Goal: Task Accomplishment & Management: Manage account settings

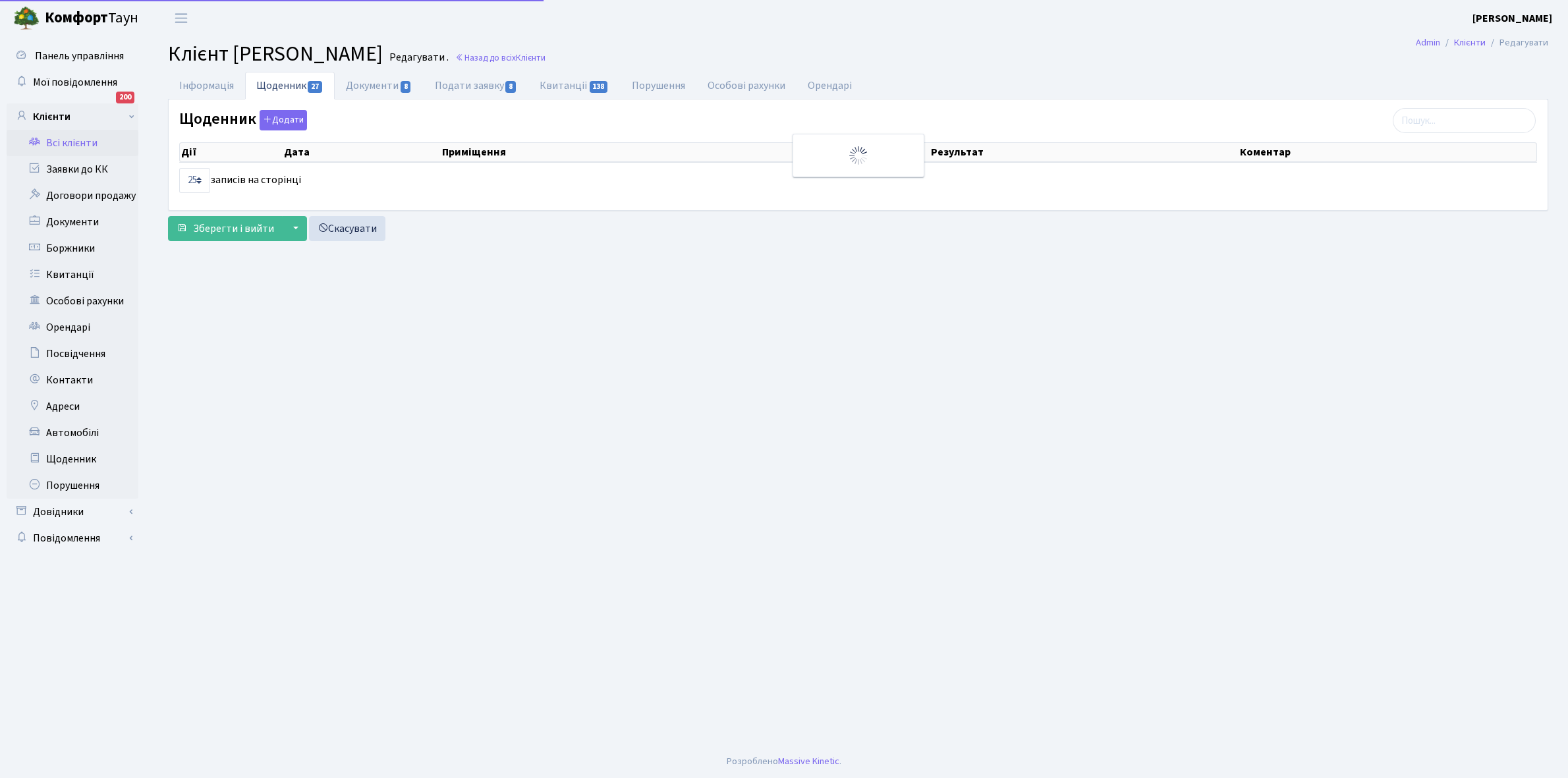
select select "25"
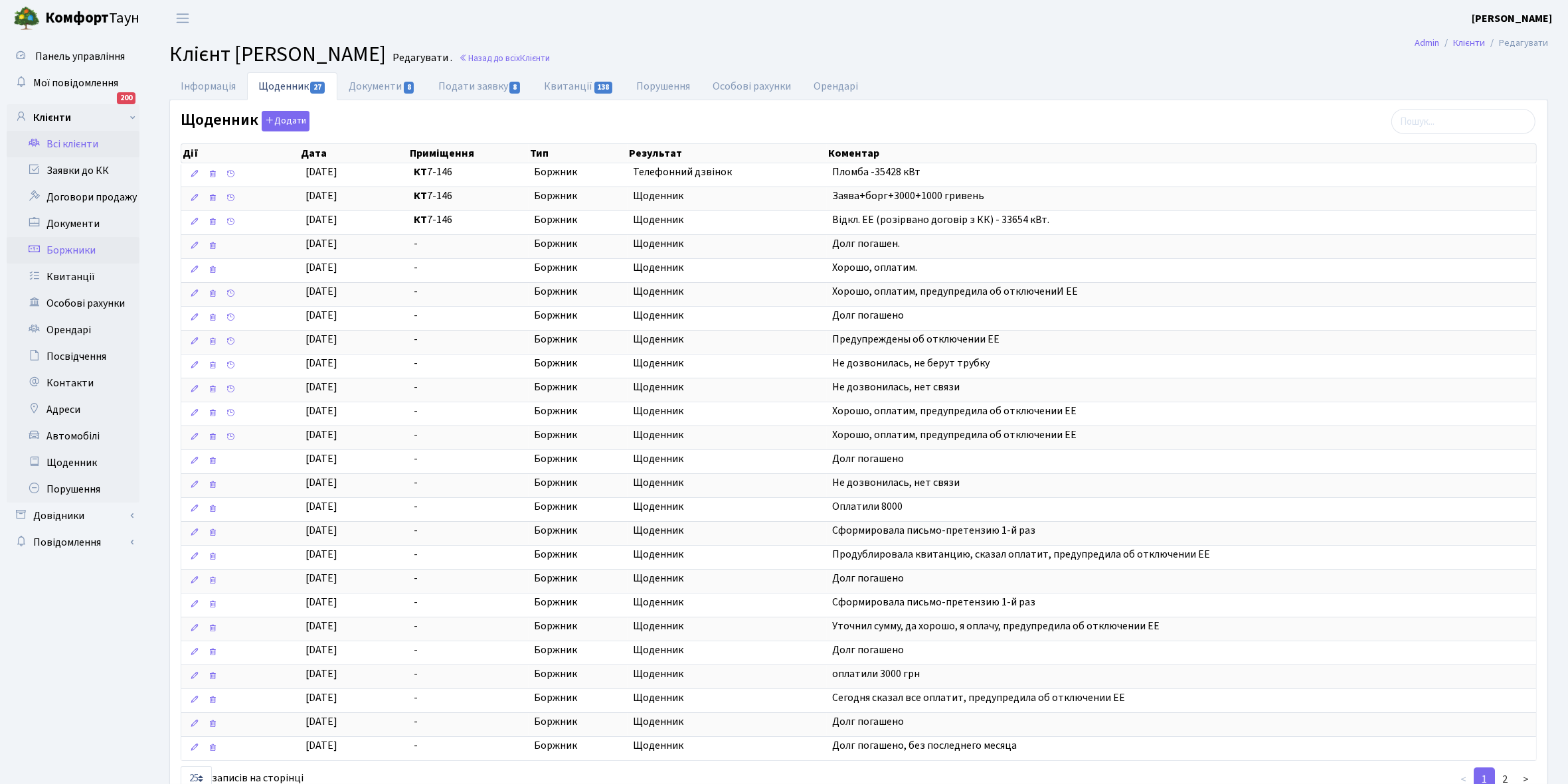
click at [84, 246] on link "Боржники" at bounding box center [73, 250] width 133 height 27
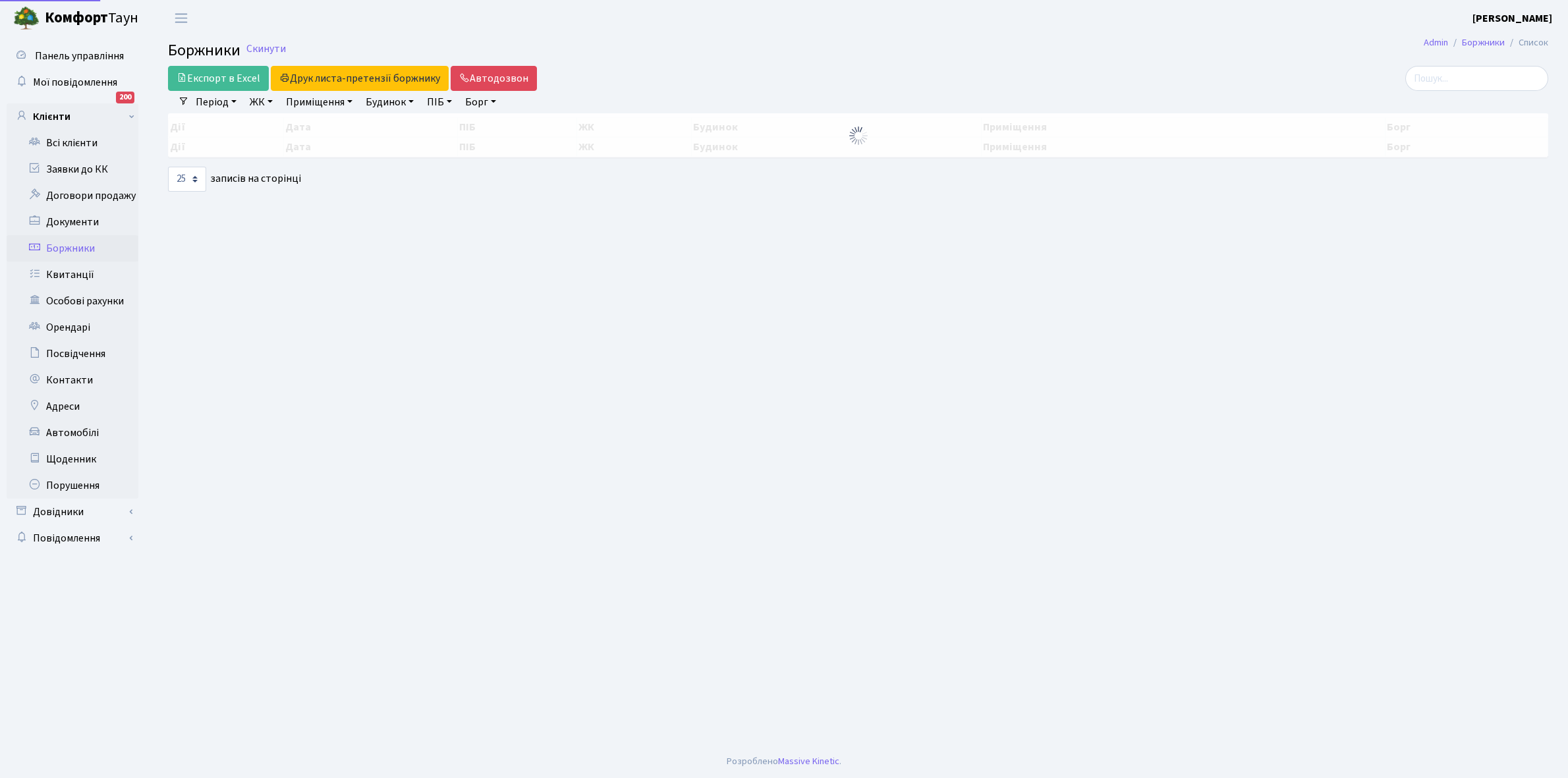
select select "25"
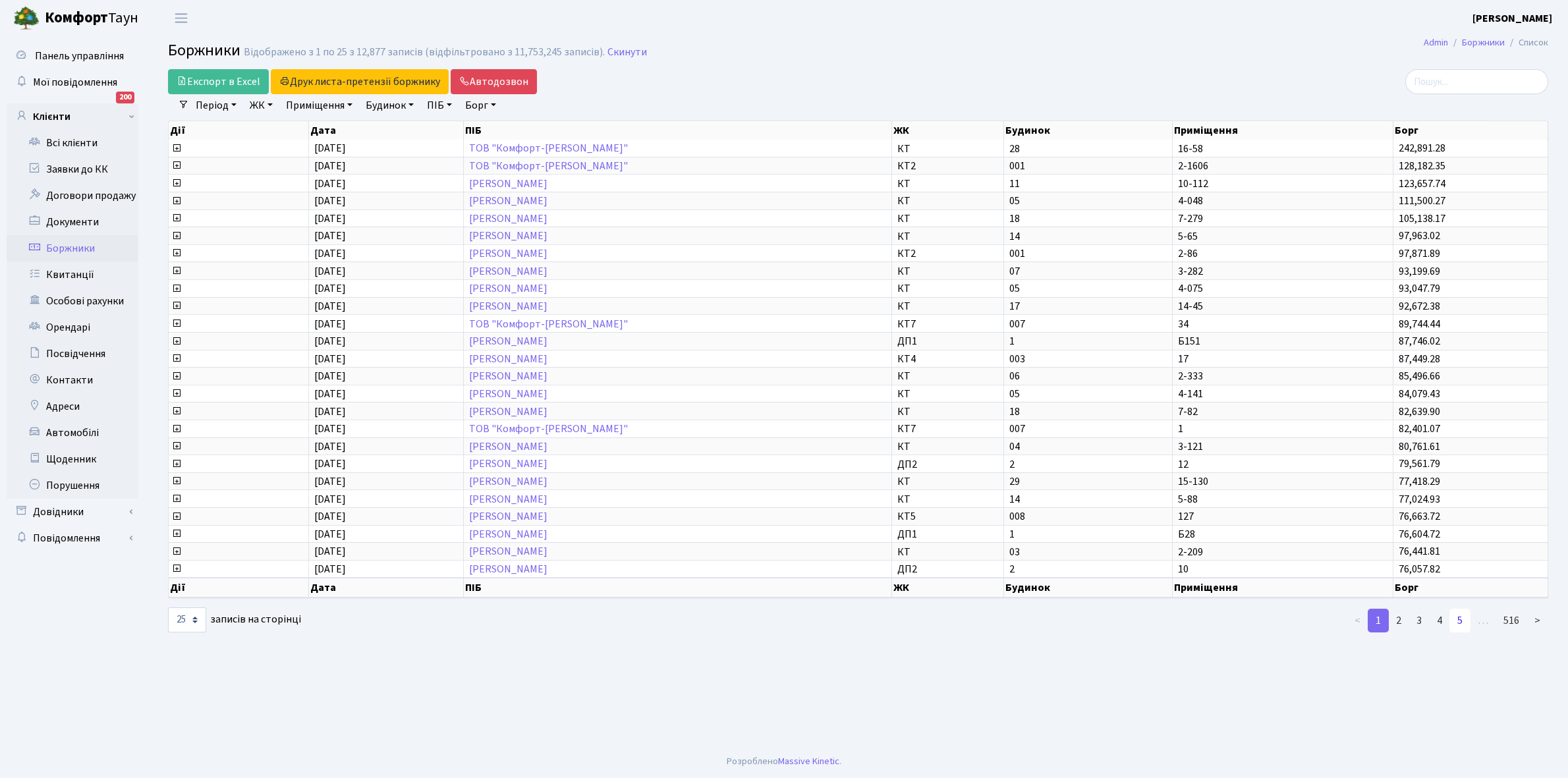
click at [1460, 613] on link "5" at bounding box center [1460, 620] width 21 height 24
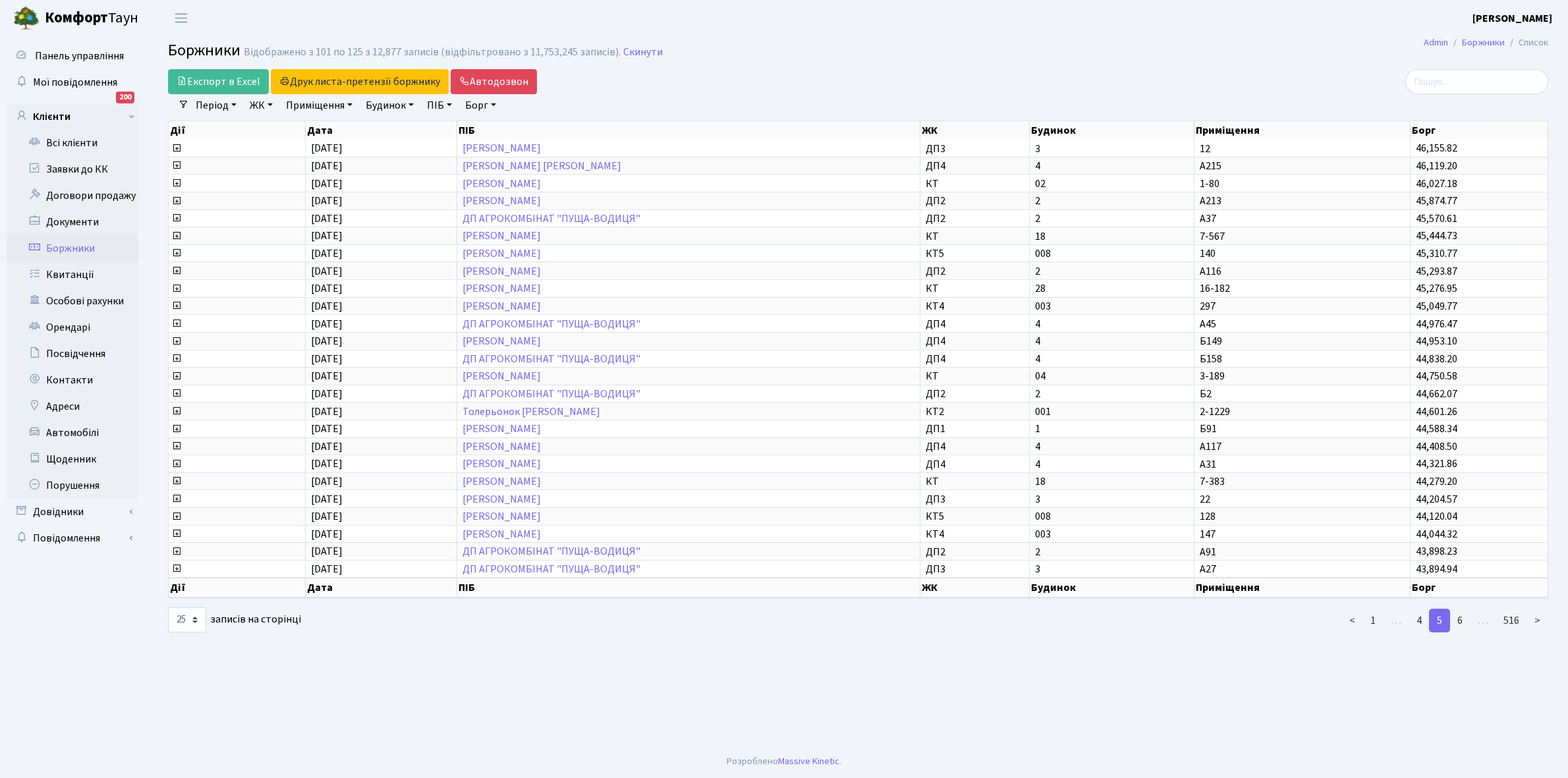
click at [1460, 613] on link "6" at bounding box center [1460, 620] width 21 height 24
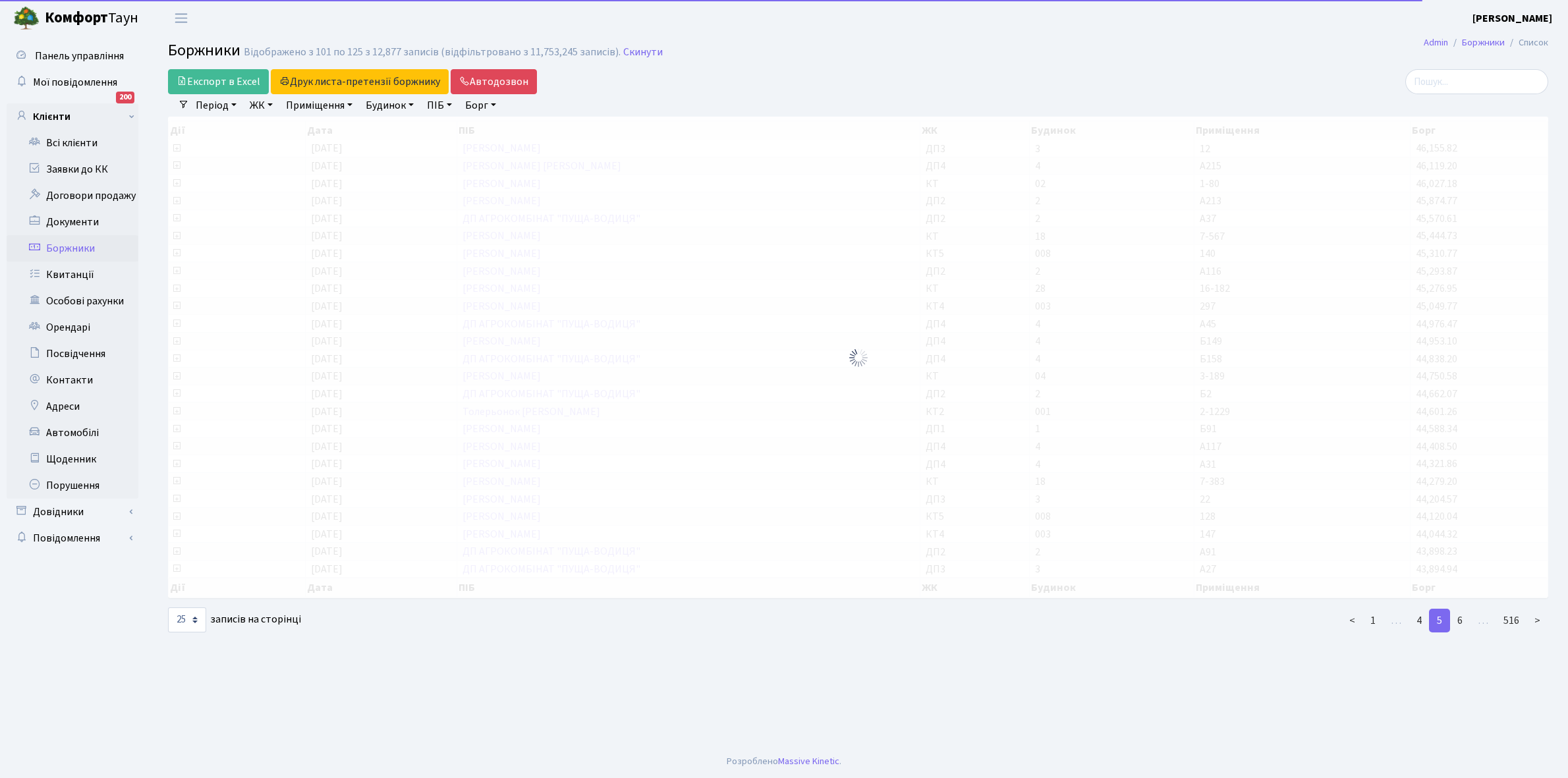
click at [1460, 613] on link "6" at bounding box center [1460, 620] width 21 height 24
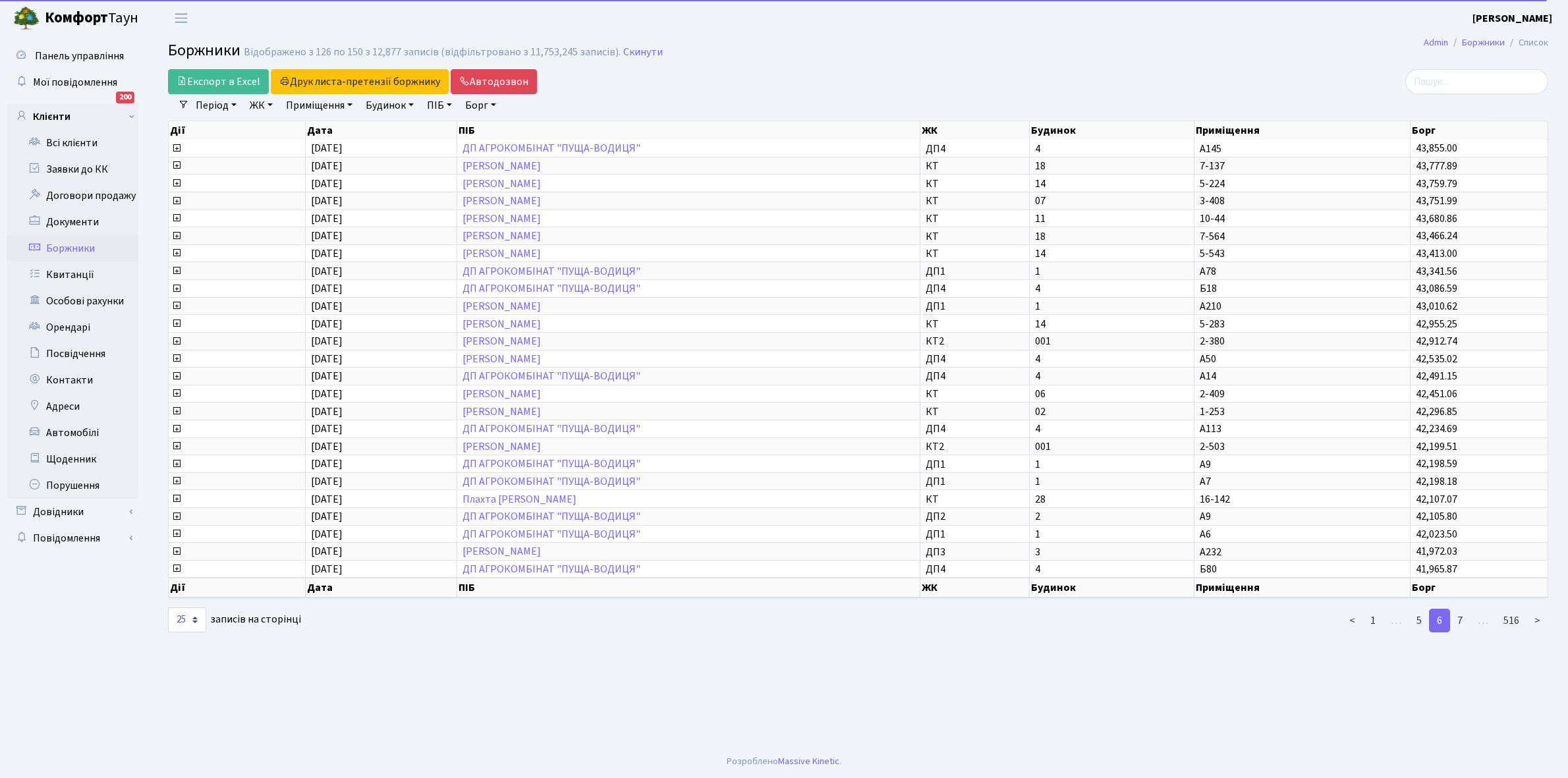
click at [1460, 613] on link "7" at bounding box center [1460, 620] width 21 height 24
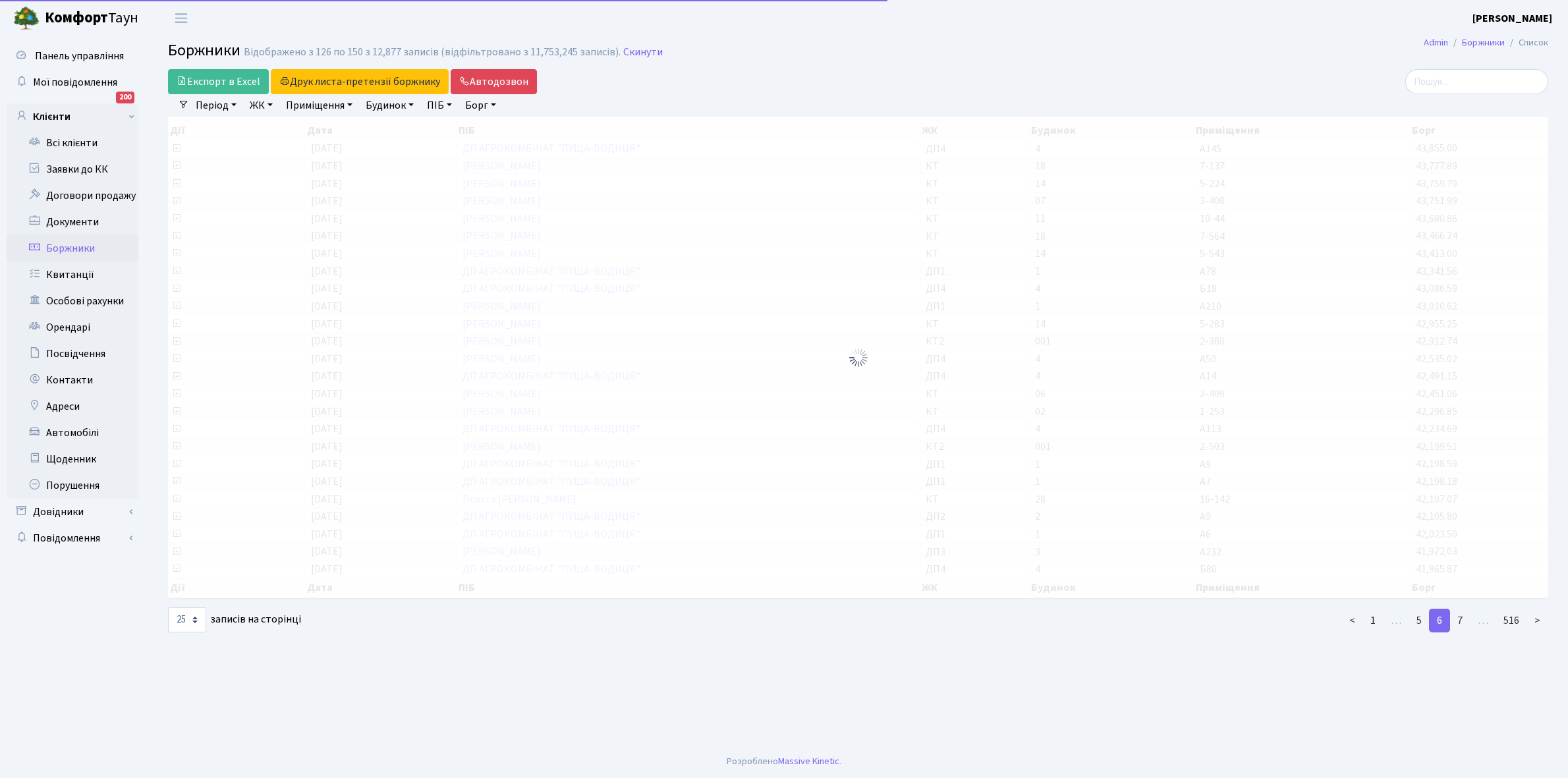
click at [1460, 613] on link "7" at bounding box center [1460, 620] width 21 height 24
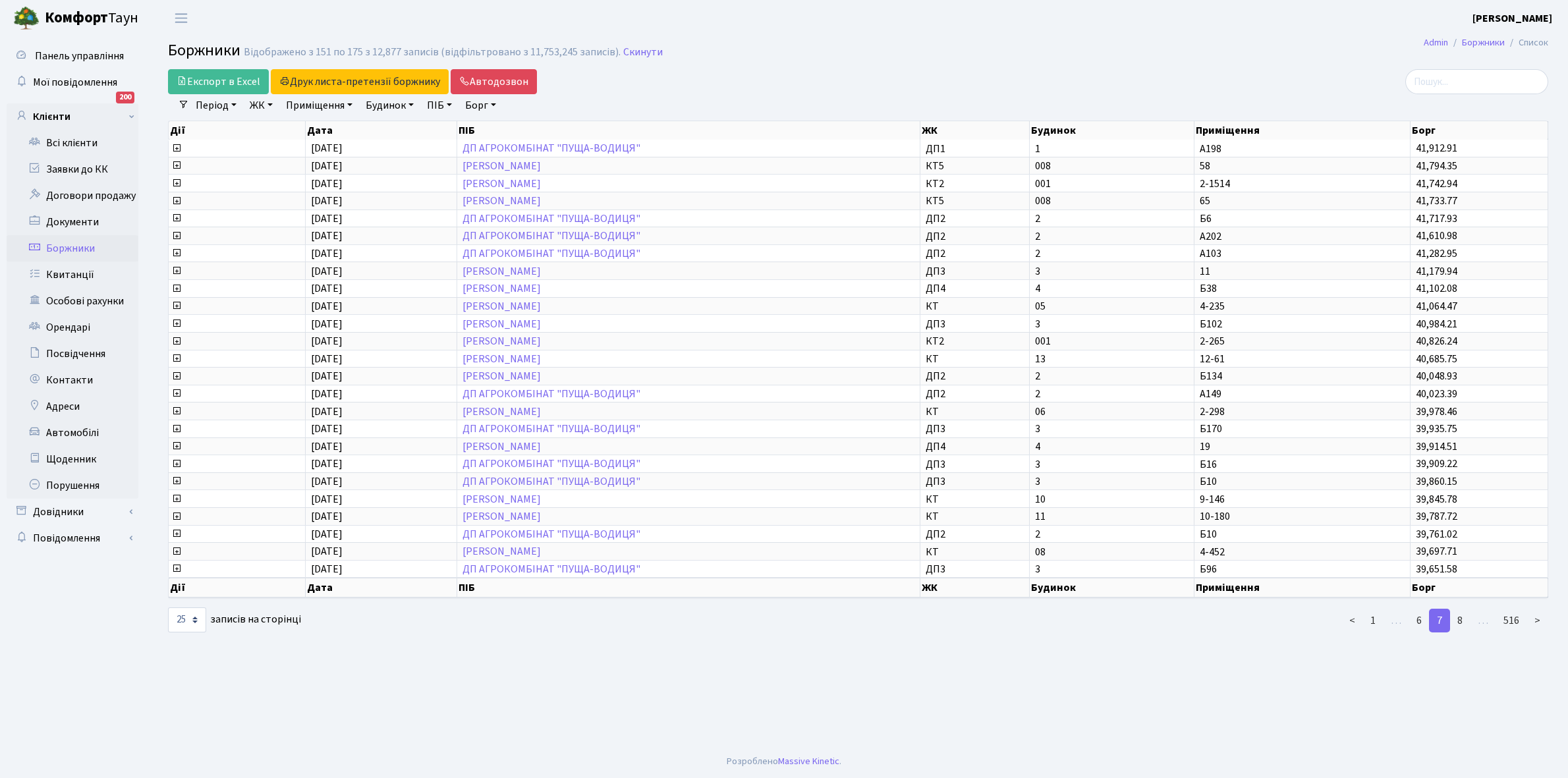
click at [1460, 613] on link "8" at bounding box center [1460, 620] width 21 height 24
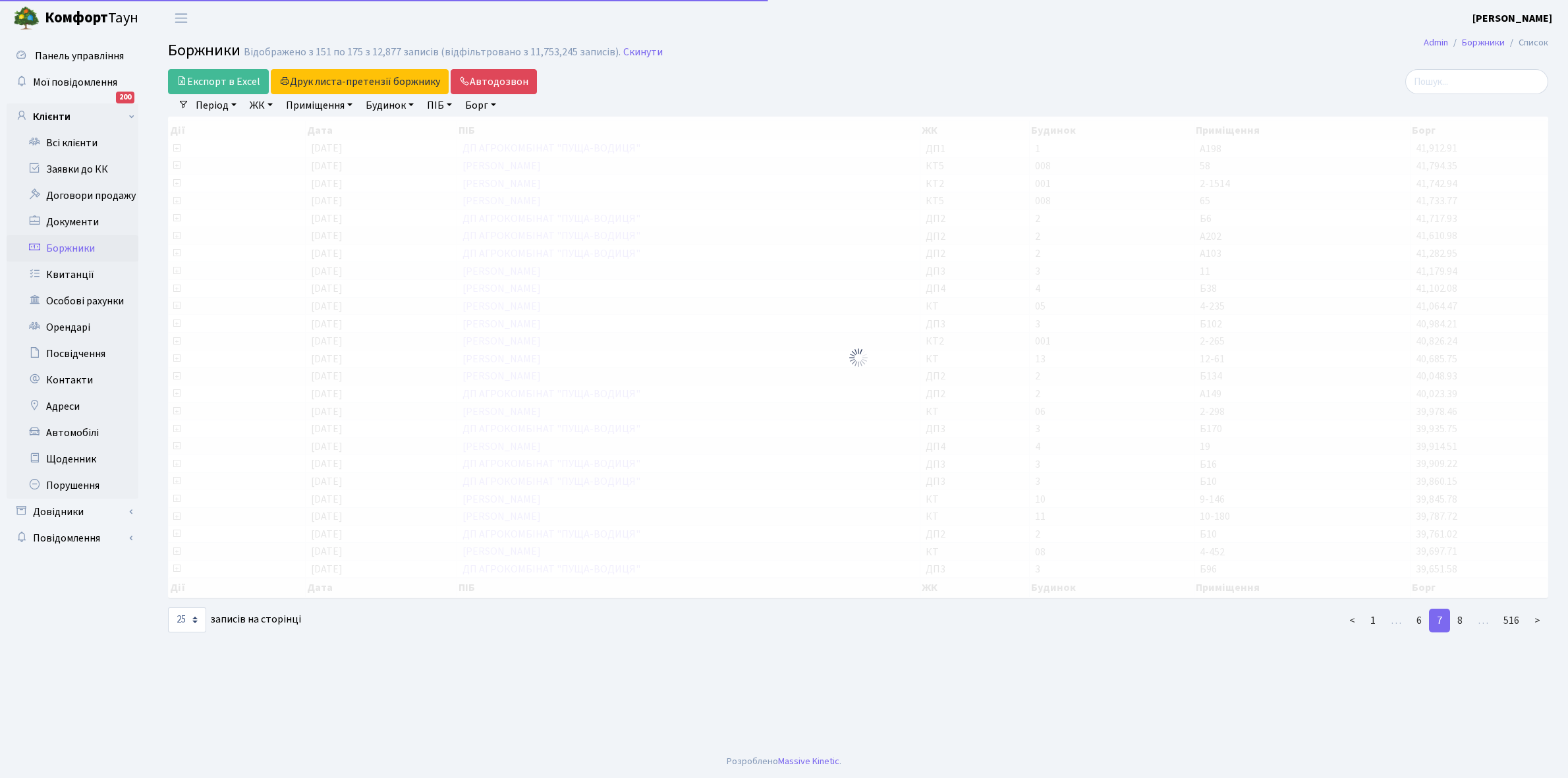
click at [1460, 613] on link "8" at bounding box center [1460, 620] width 21 height 24
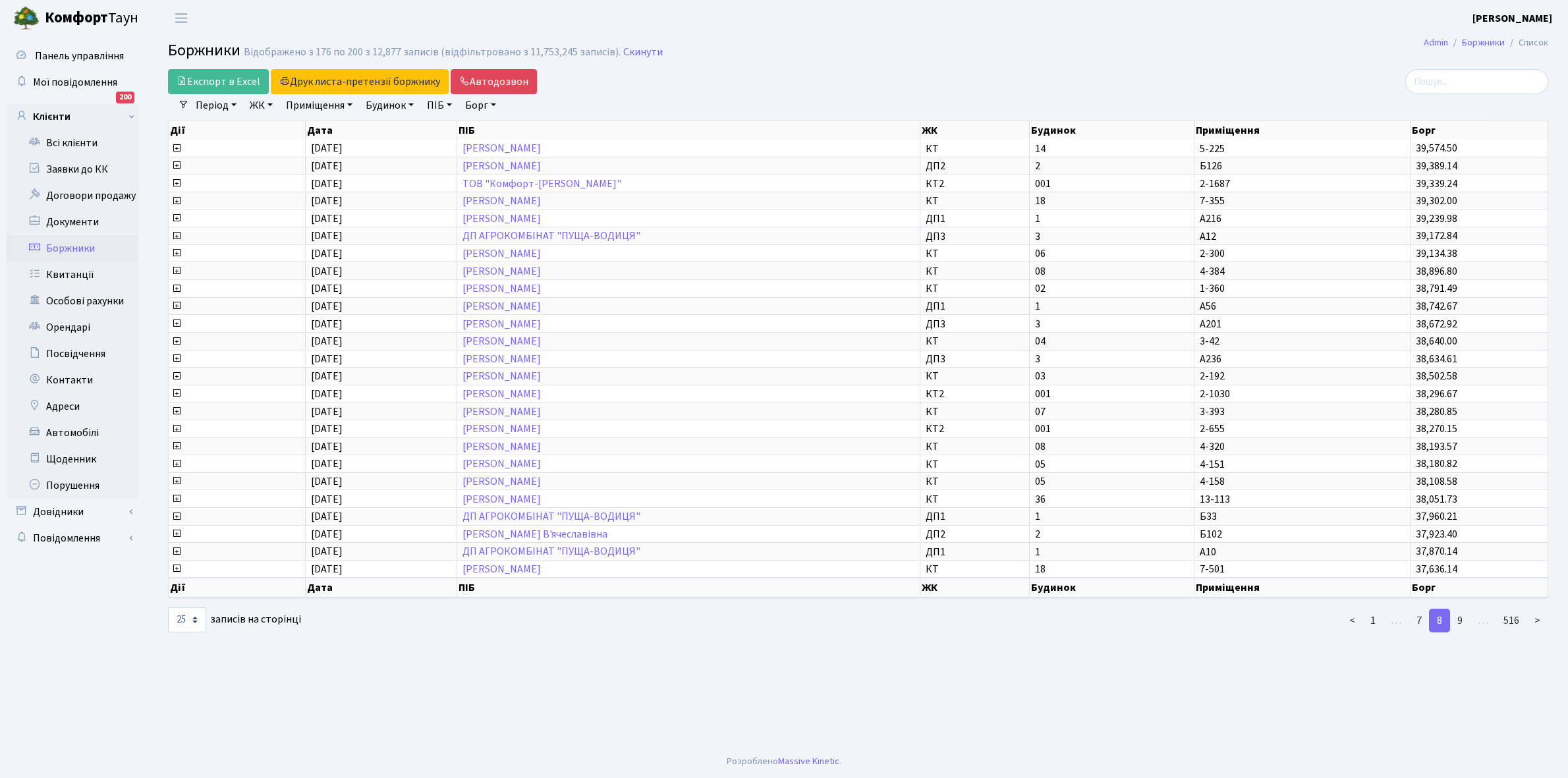
click at [1460, 613] on link "9" at bounding box center [1460, 620] width 21 height 24
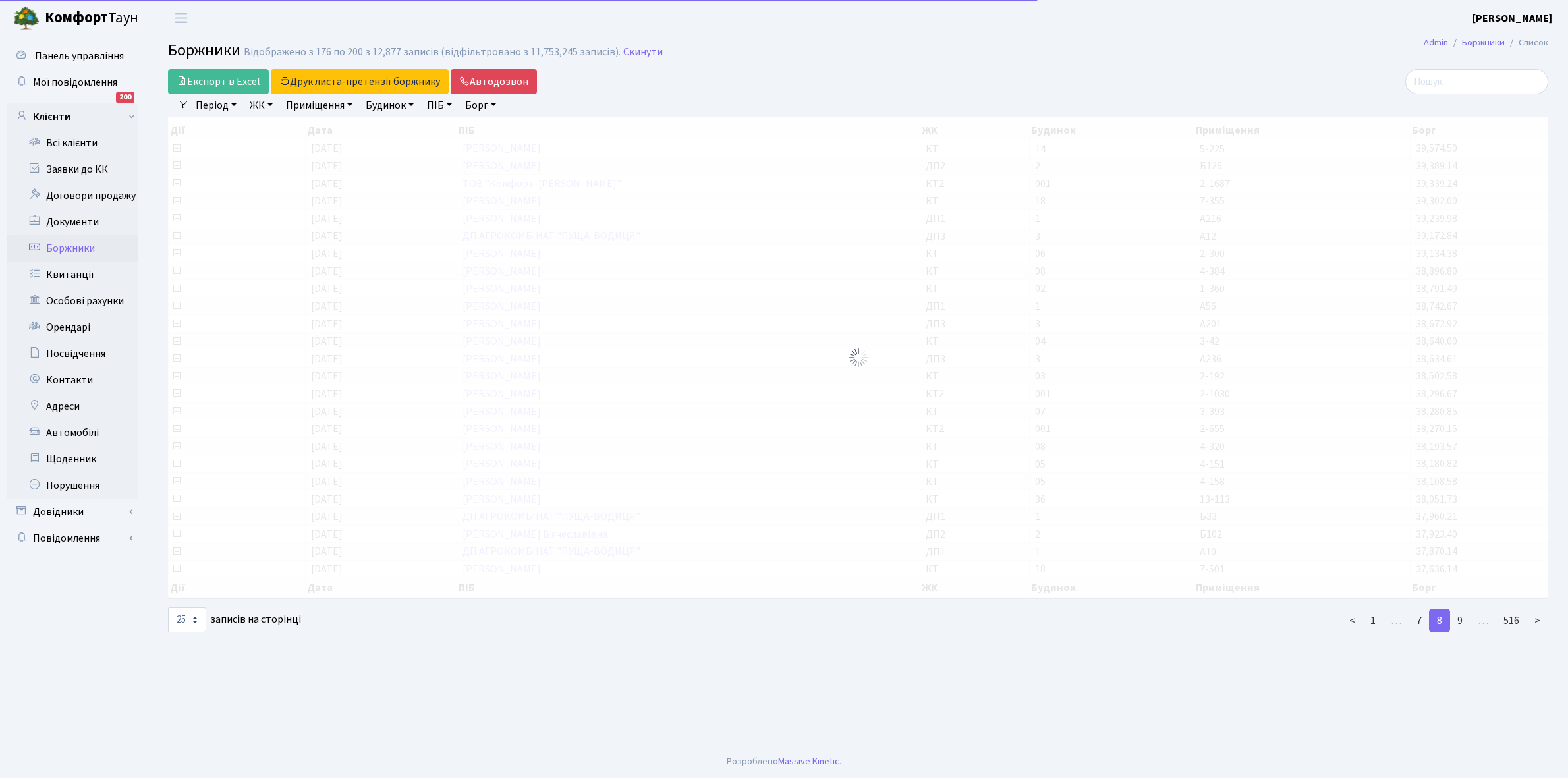
click at [1460, 613] on link "9" at bounding box center [1460, 620] width 21 height 24
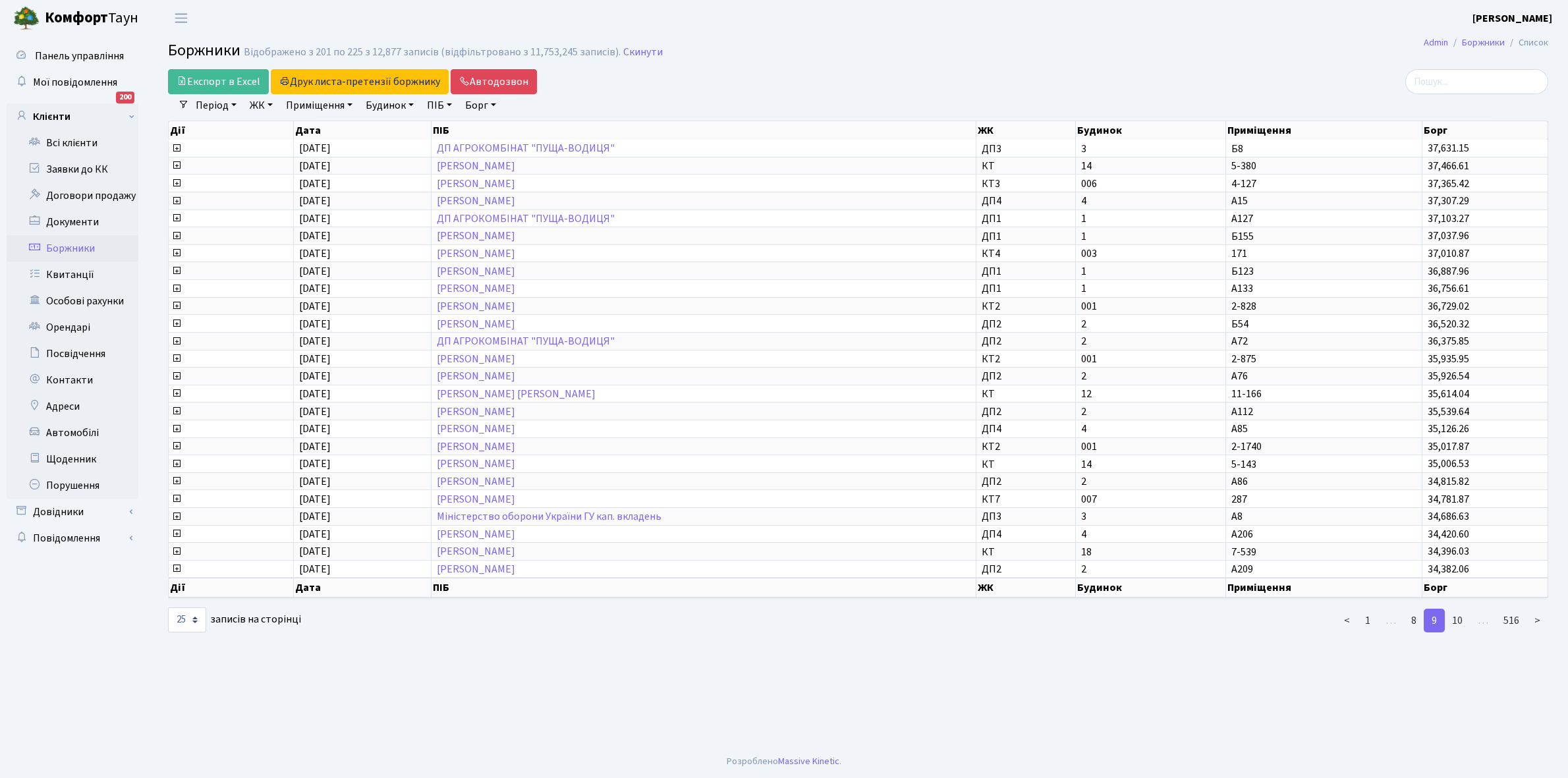
click at [1460, 613] on link "10" at bounding box center [1458, 620] width 27 height 24
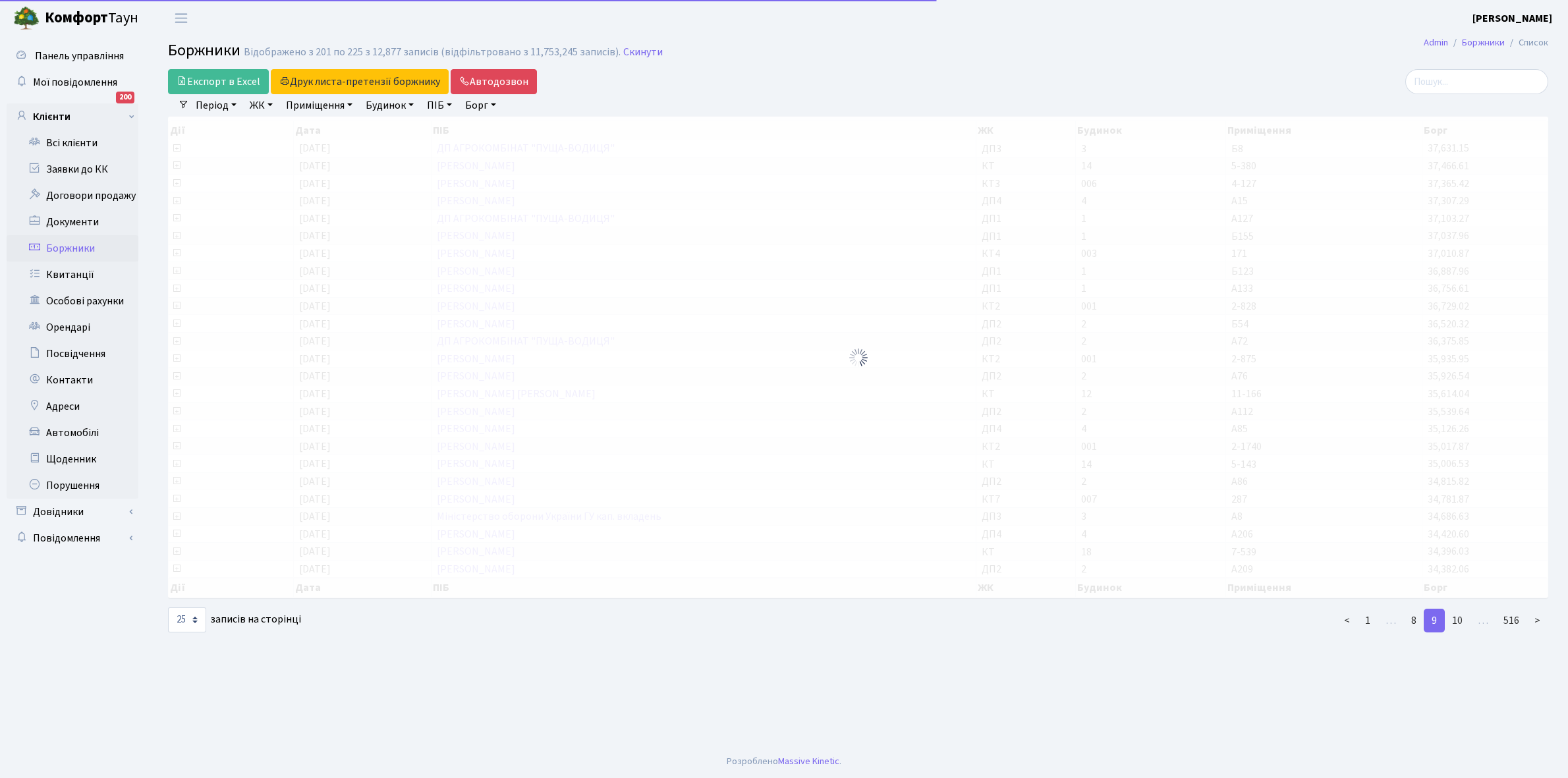
click at [1460, 613] on link "10" at bounding box center [1458, 620] width 27 height 24
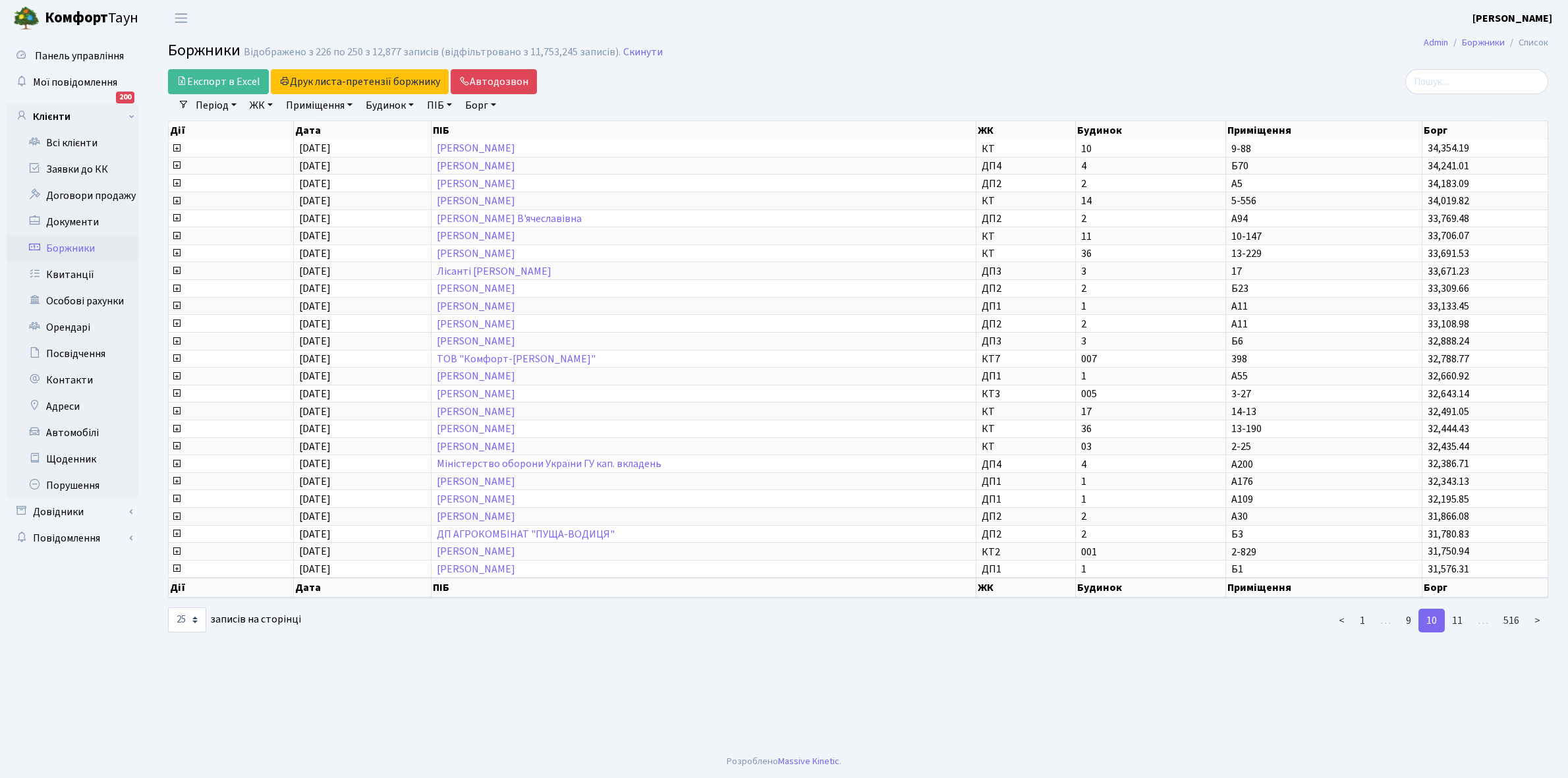
click at [1460, 613] on link "11" at bounding box center [1458, 620] width 27 height 24
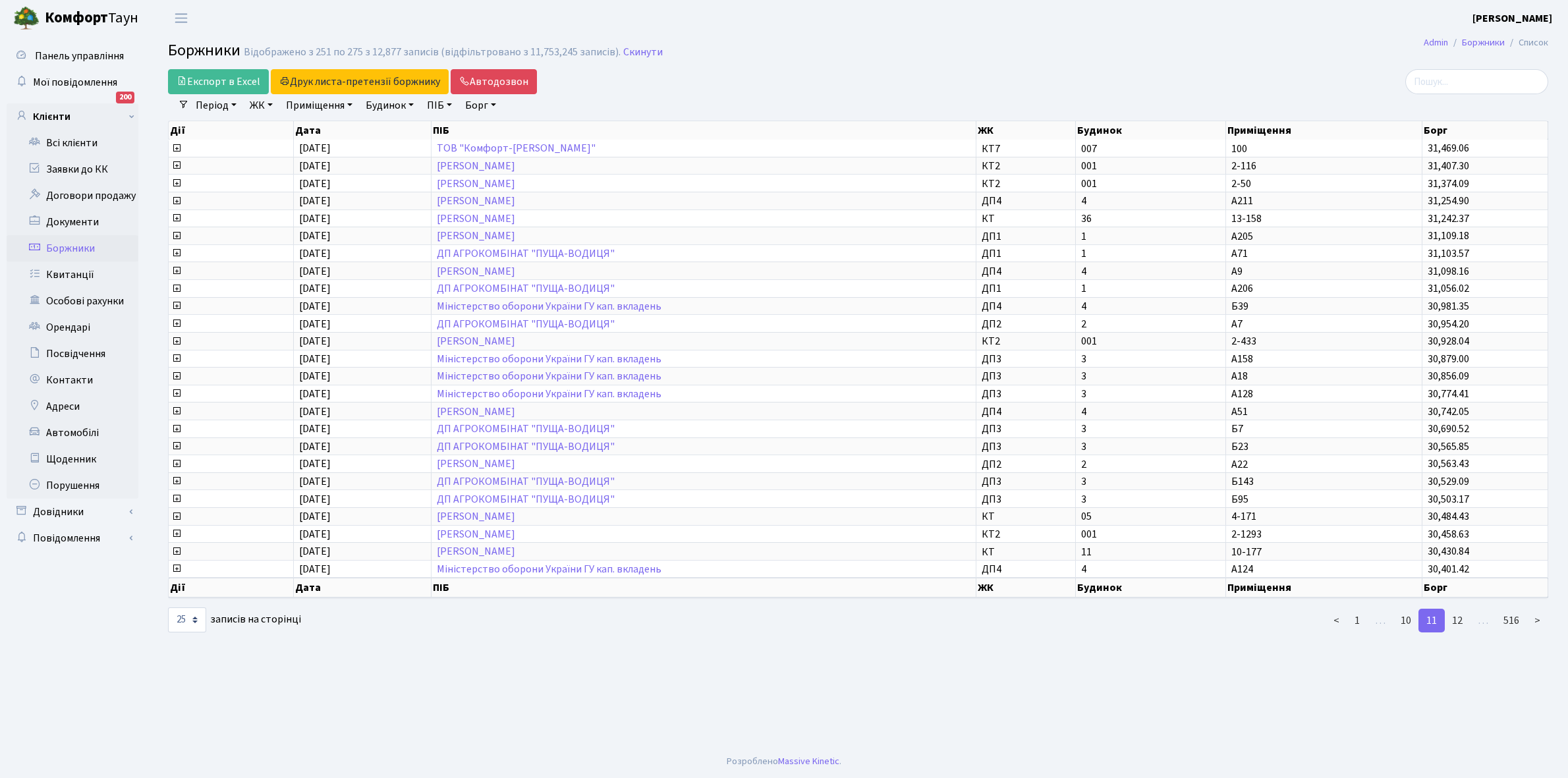
click at [1460, 613] on link "12" at bounding box center [1458, 620] width 27 height 24
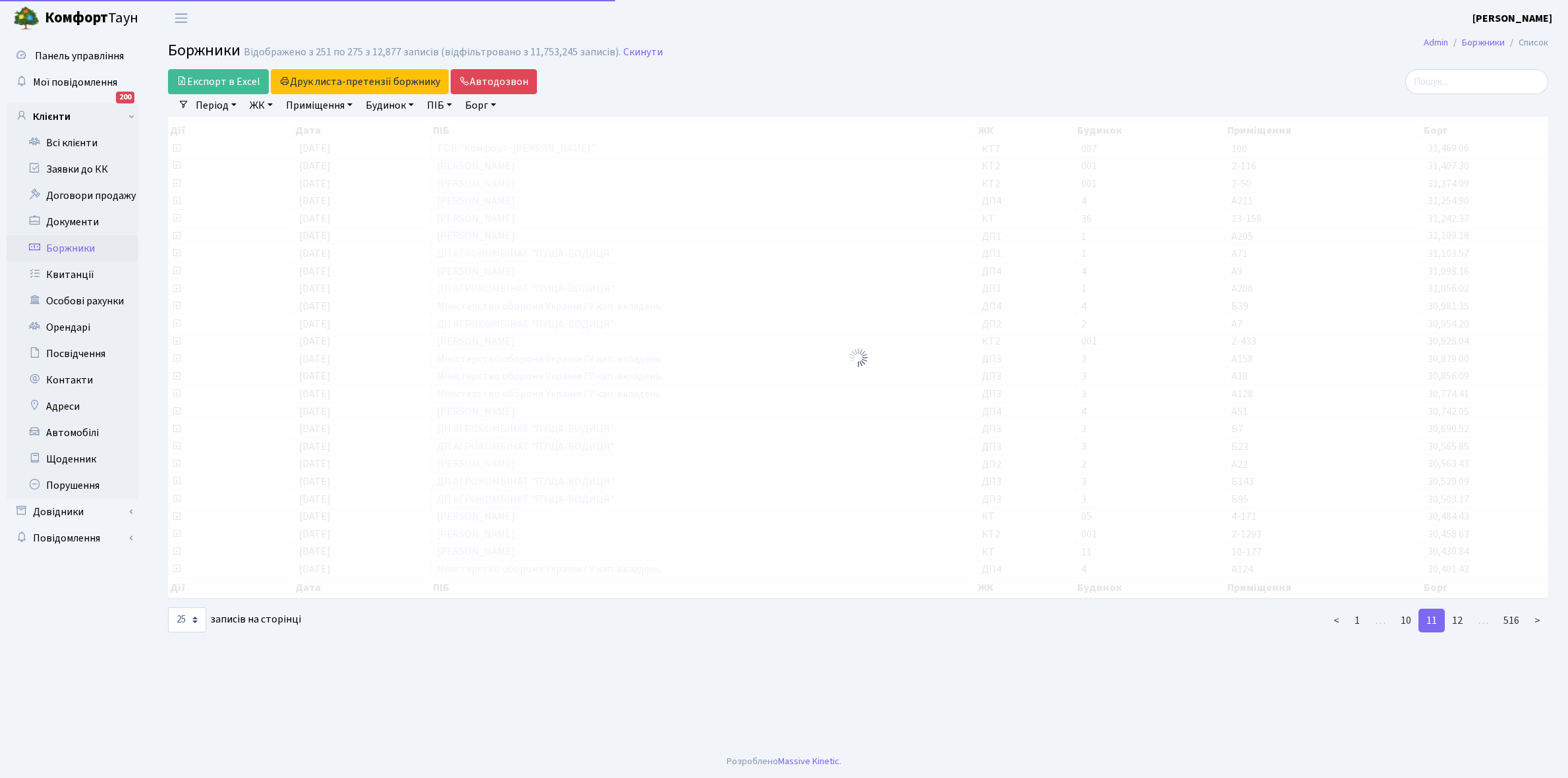
click at [1460, 613] on link "12" at bounding box center [1458, 620] width 27 height 24
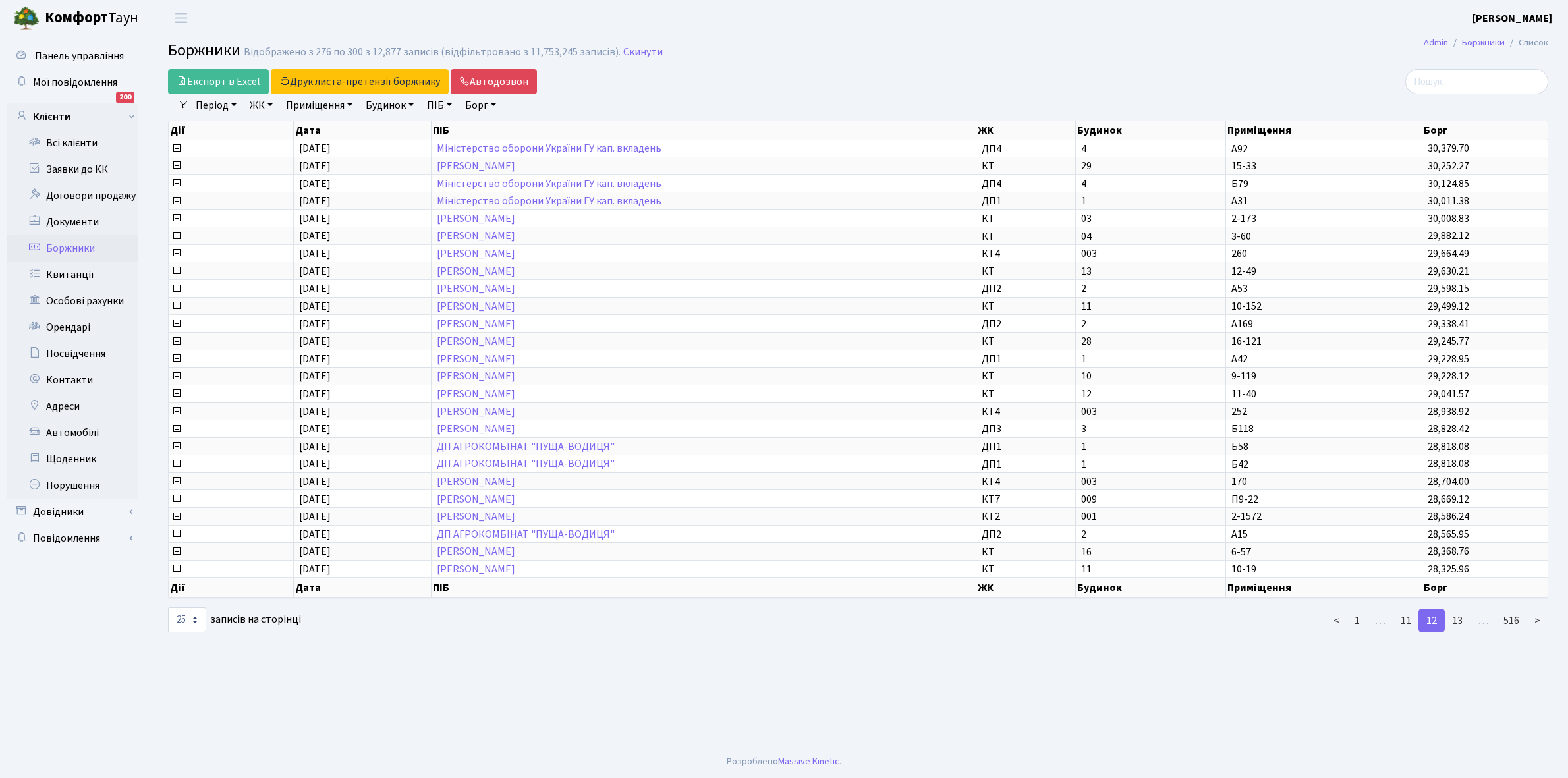
click at [1460, 613] on link "13" at bounding box center [1458, 620] width 27 height 24
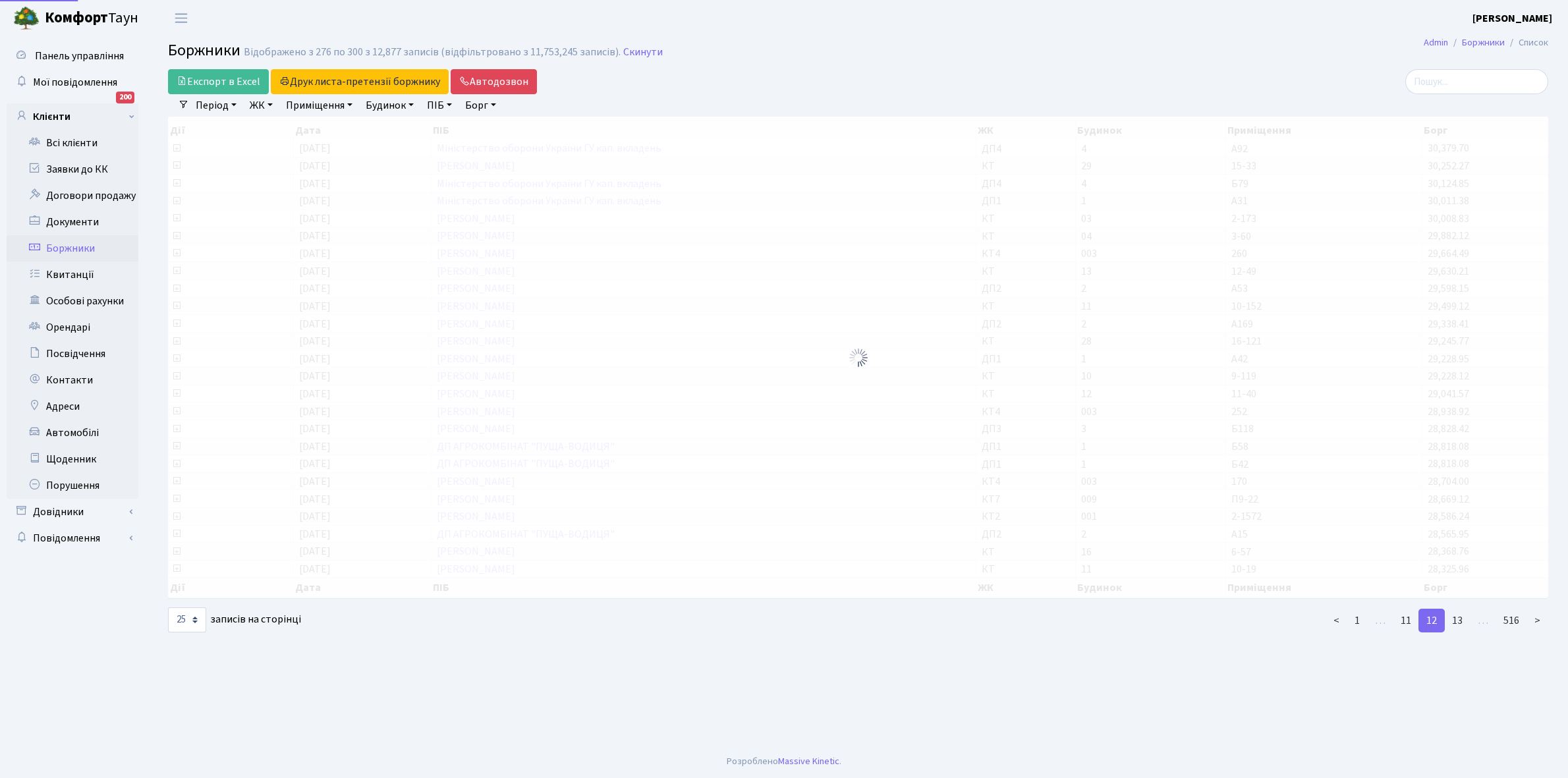
click at [1460, 613] on link "13" at bounding box center [1458, 620] width 27 height 24
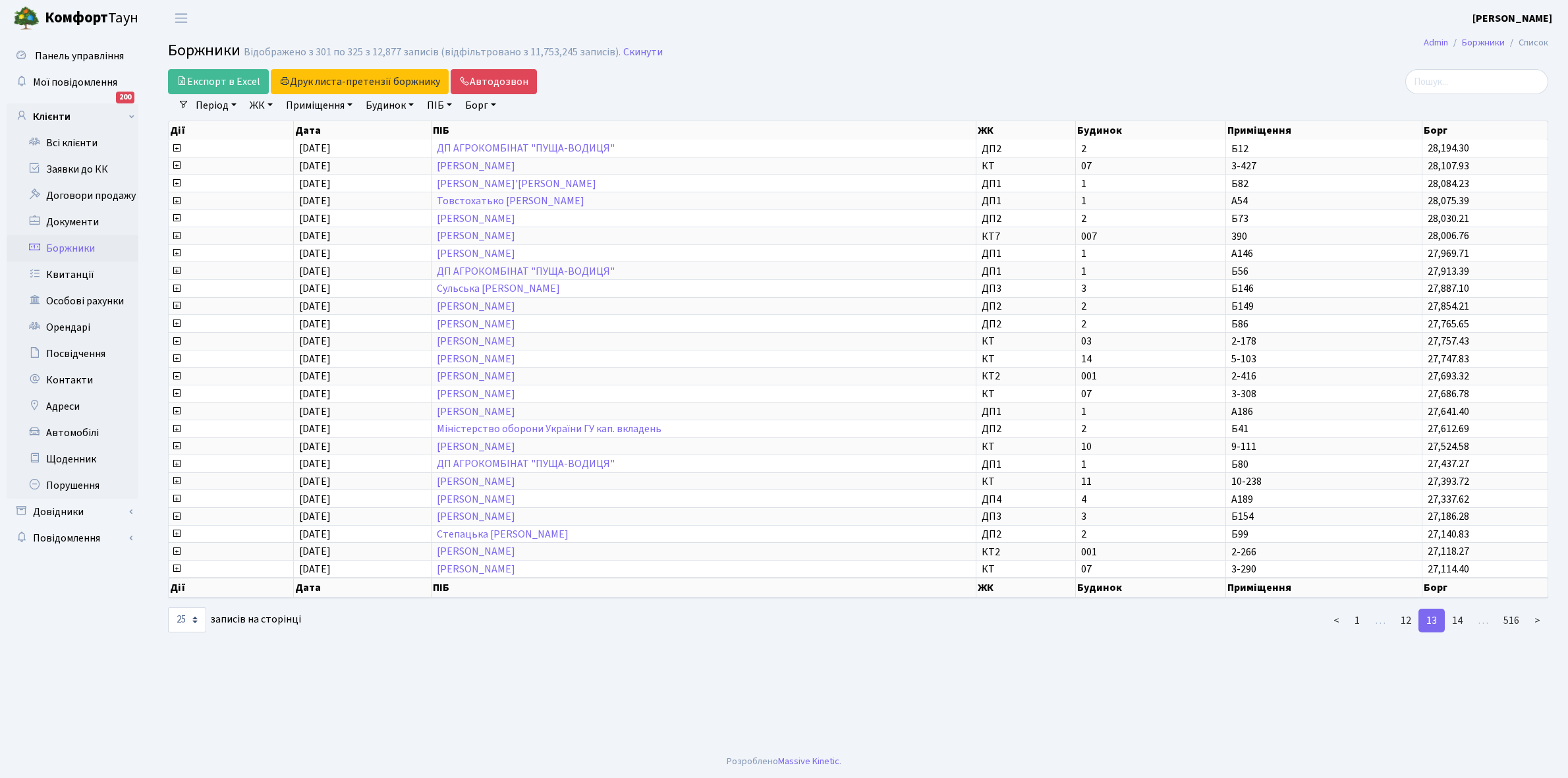
click at [1460, 613] on link "14" at bounding box center [1458, 620] width 27 height 24
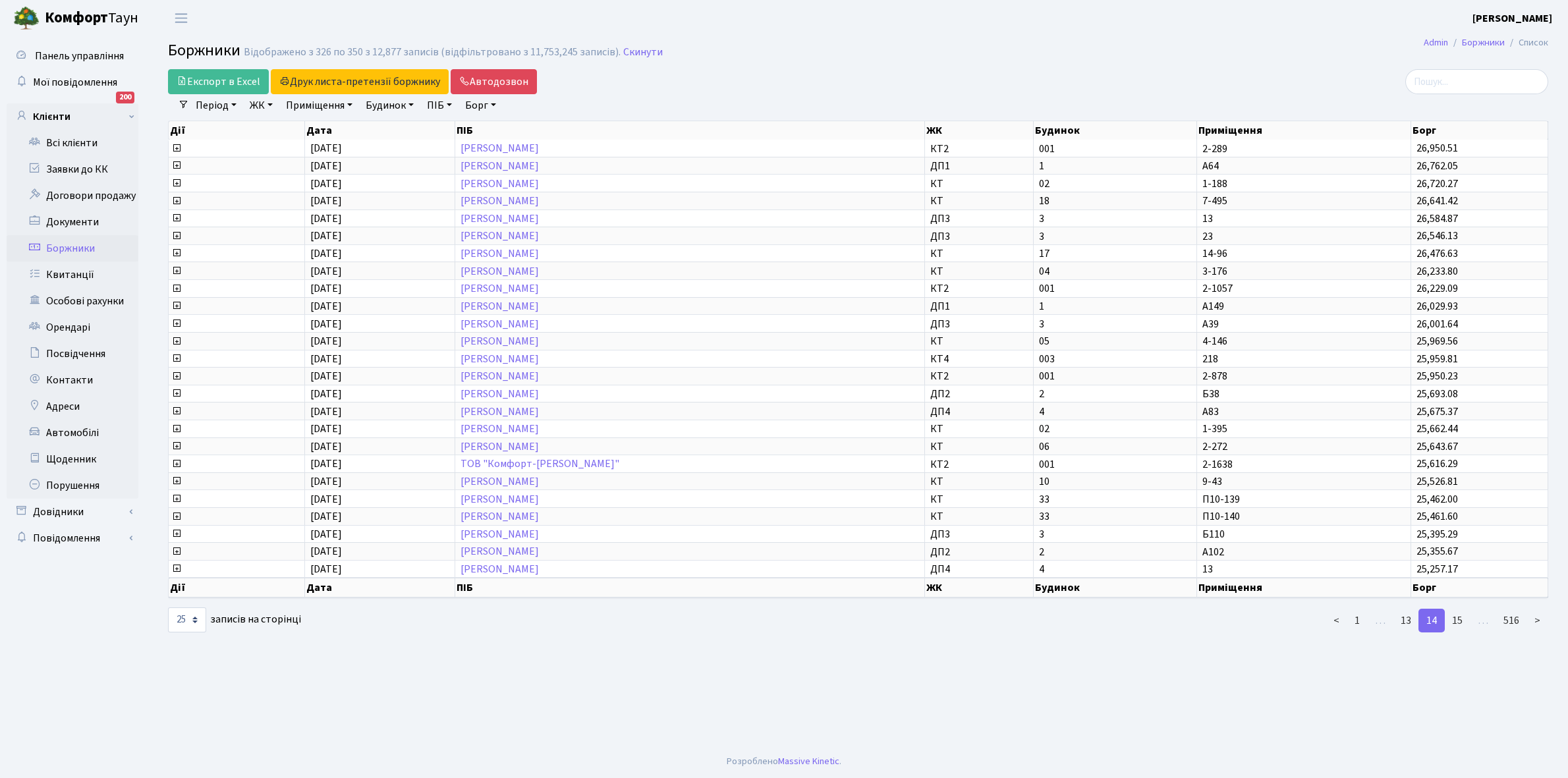
click at [1460, 613] on link "15" at bounding box center [1458, 620] width 27 height 24
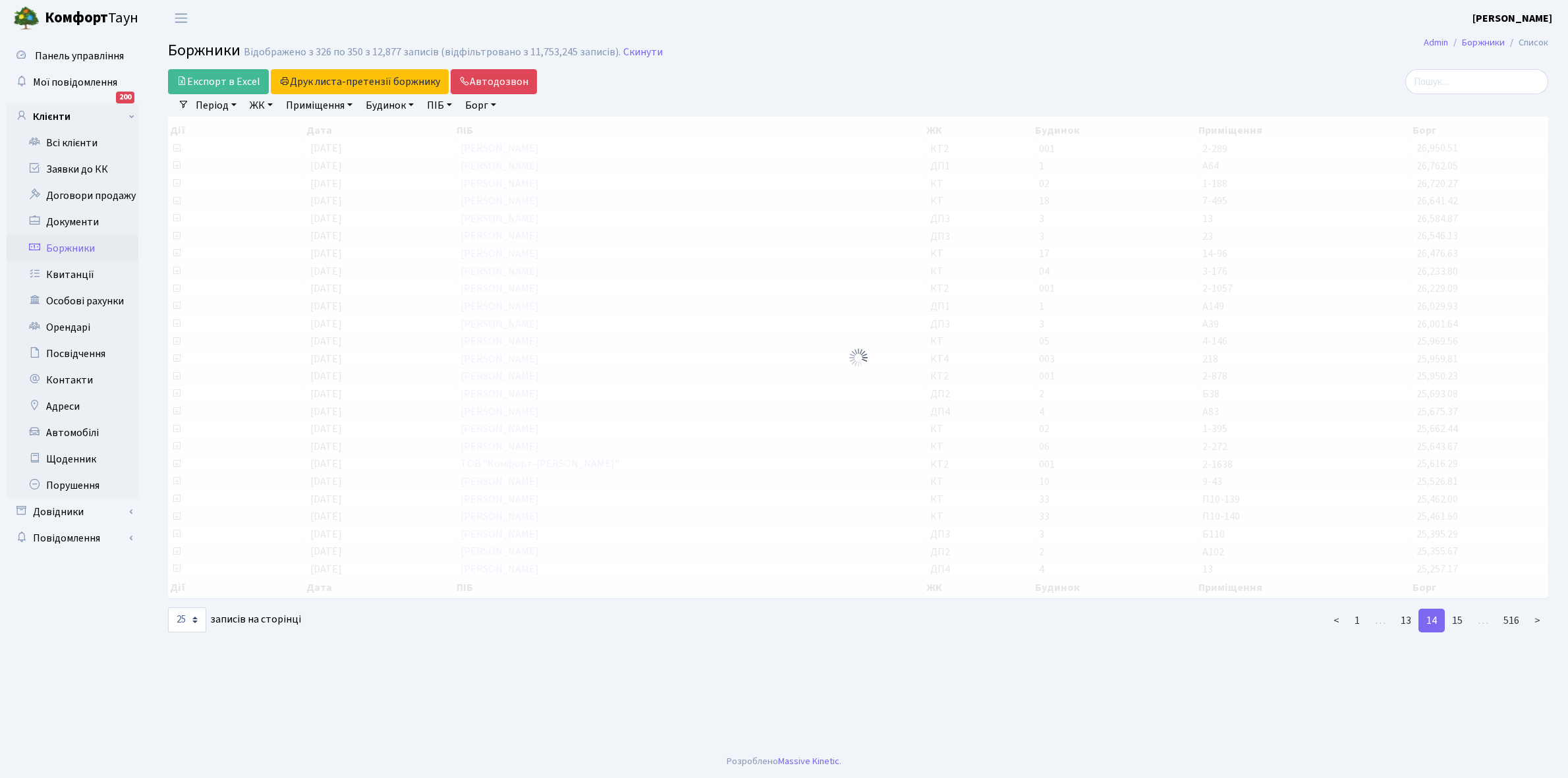
click at [1460, 613] on link "15" at bounding box center [1458, 620] width 27 height 24
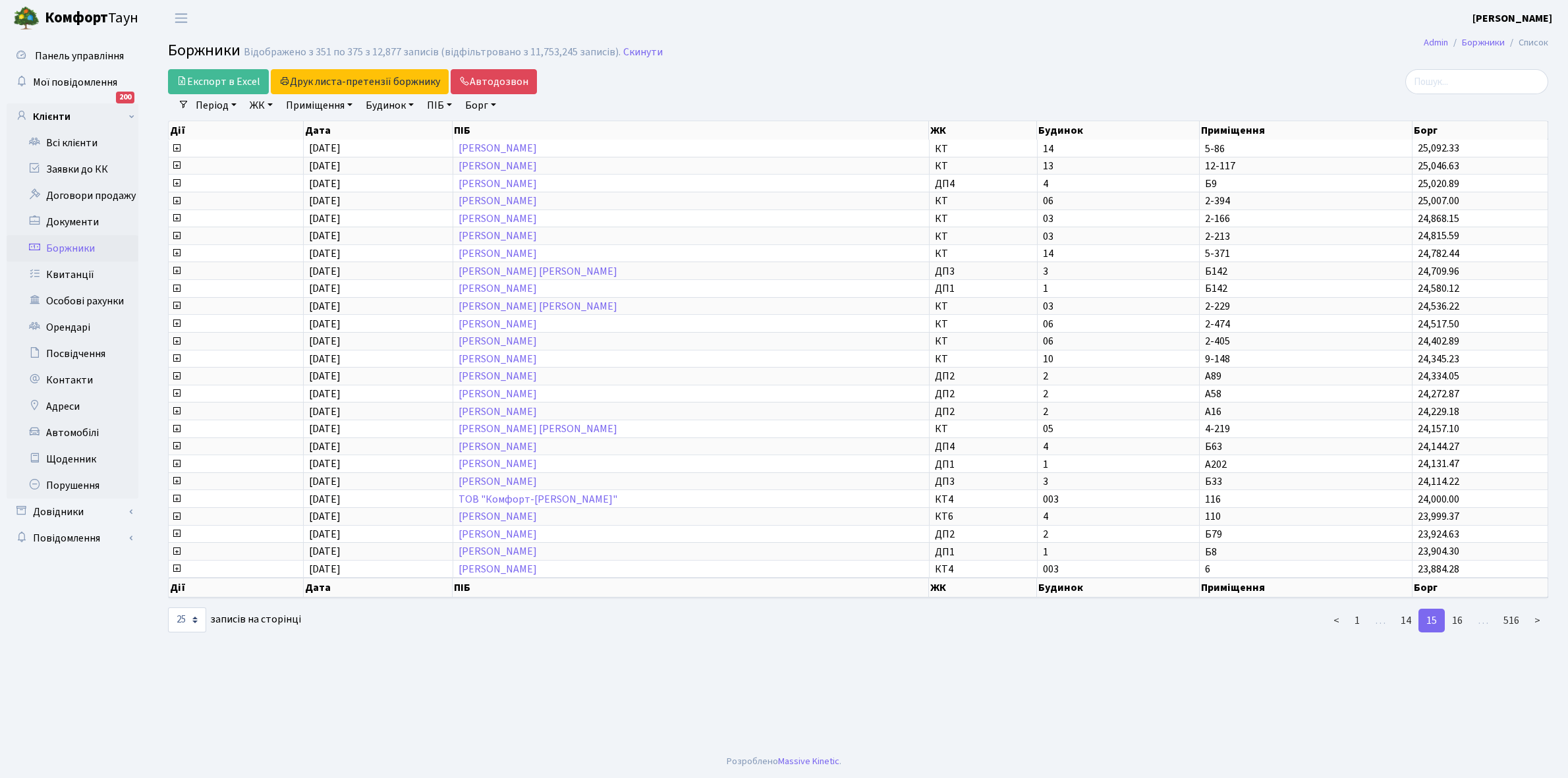
click at [1460, 613] on link "16" at bounding box center [1458, 620] width 27 height 24
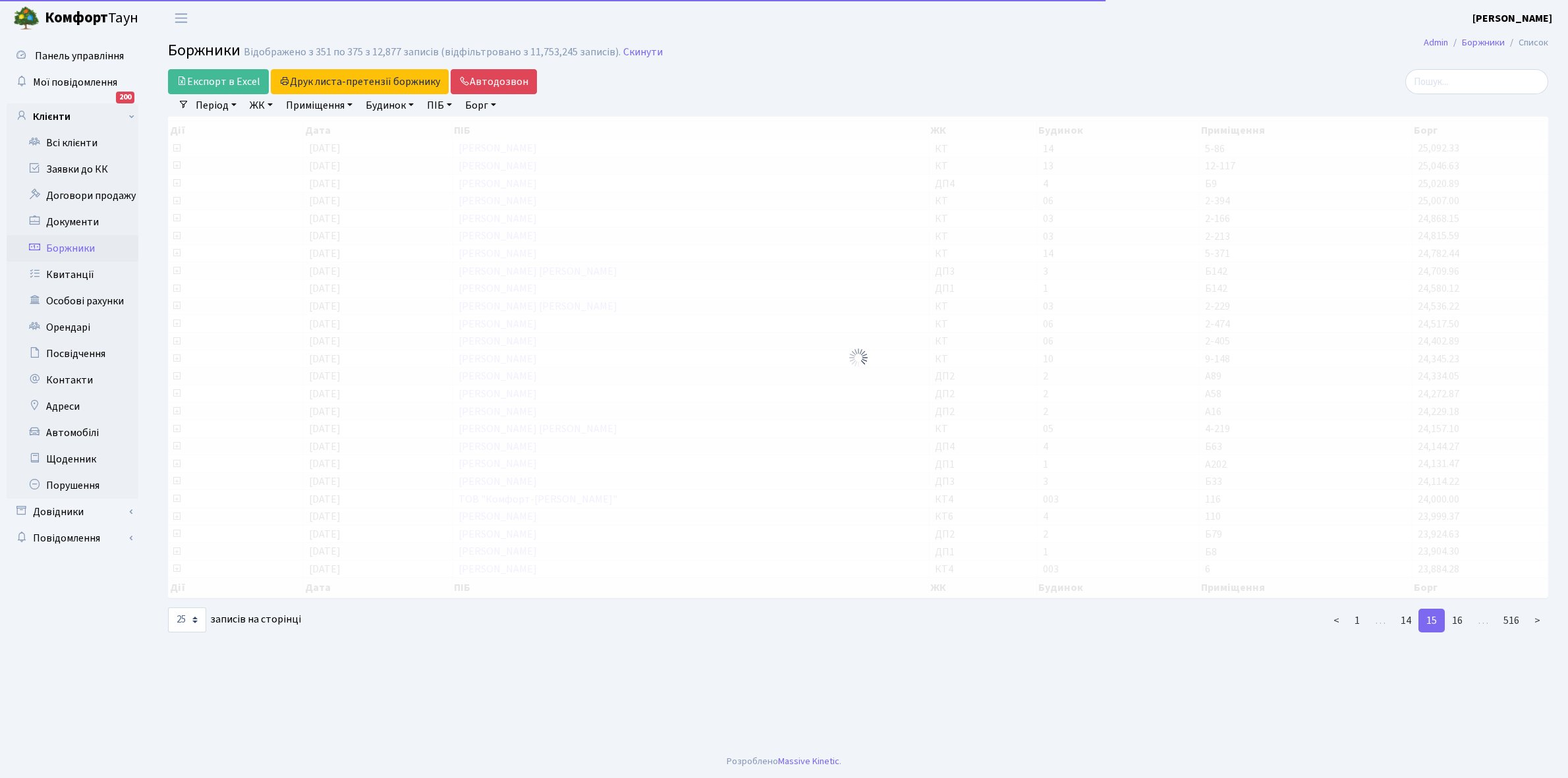
click at [1460, 613] on link "16" at bounding box center [1458, 620] width 27 height 24
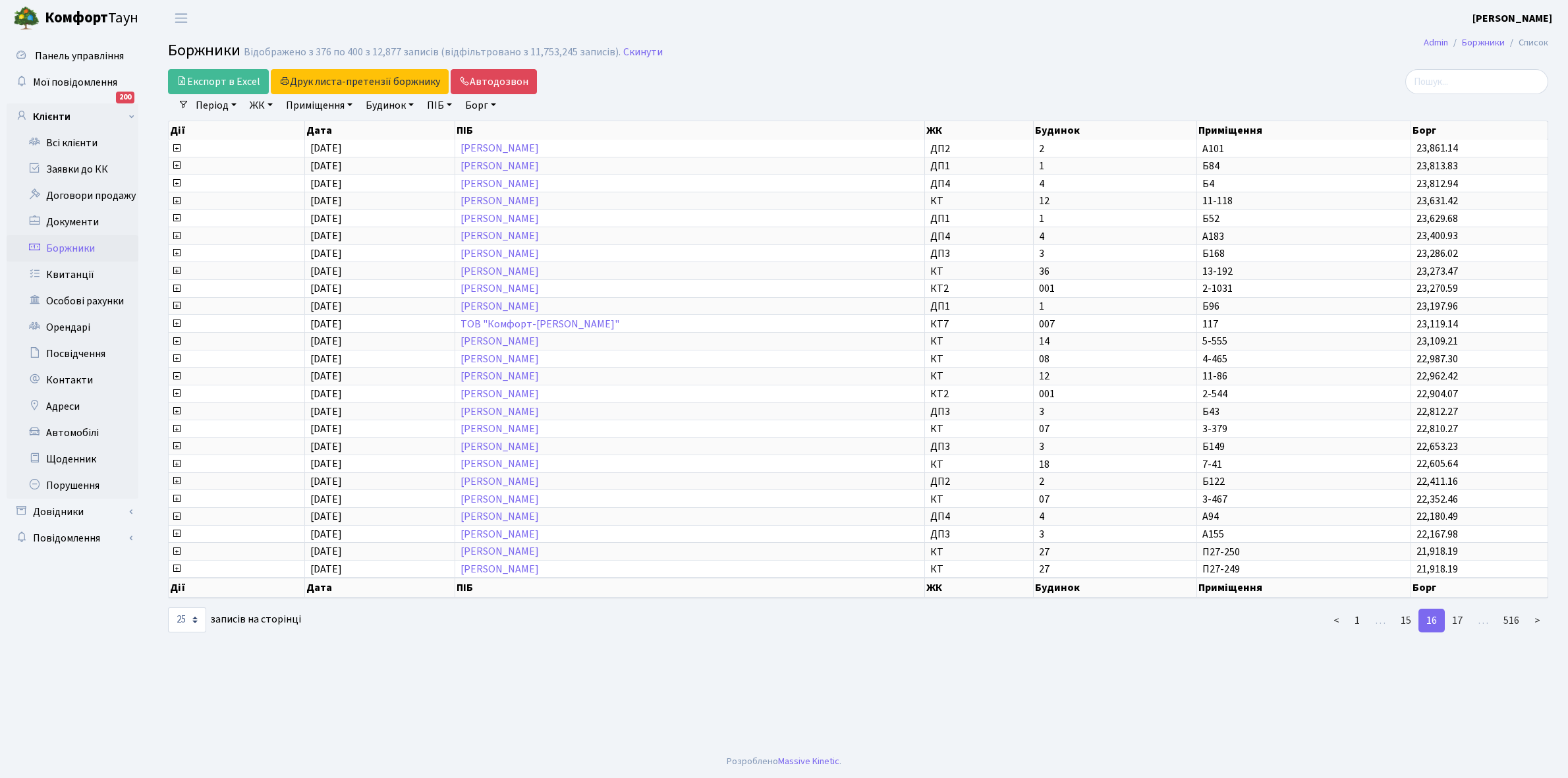
click at [1460, 613] on link "17" at bounding box center [1458, 620] width 27 height 24
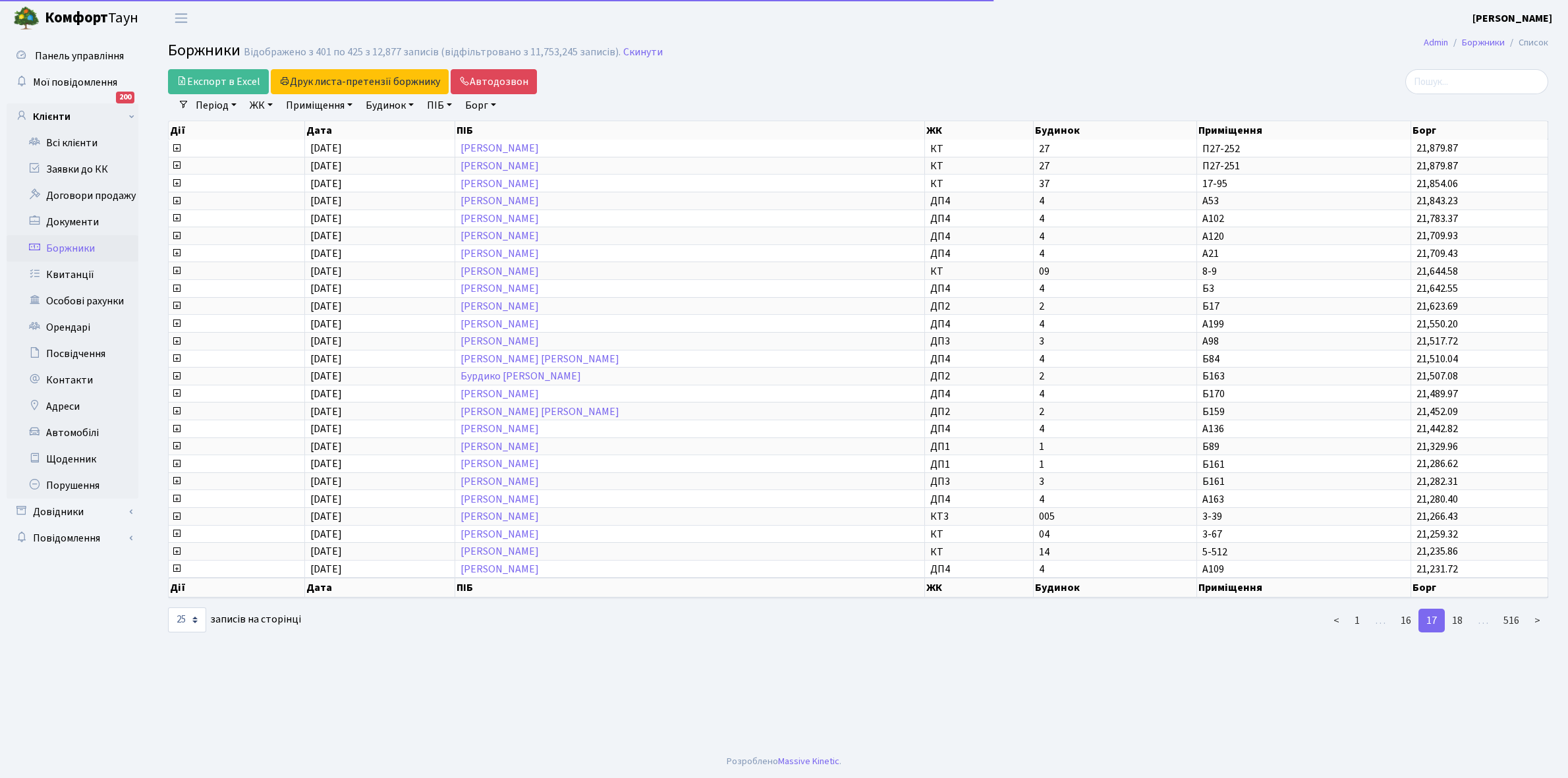
click at [1460, 613] on link "18" at bounding box center [1458, 620] width 27 height 24
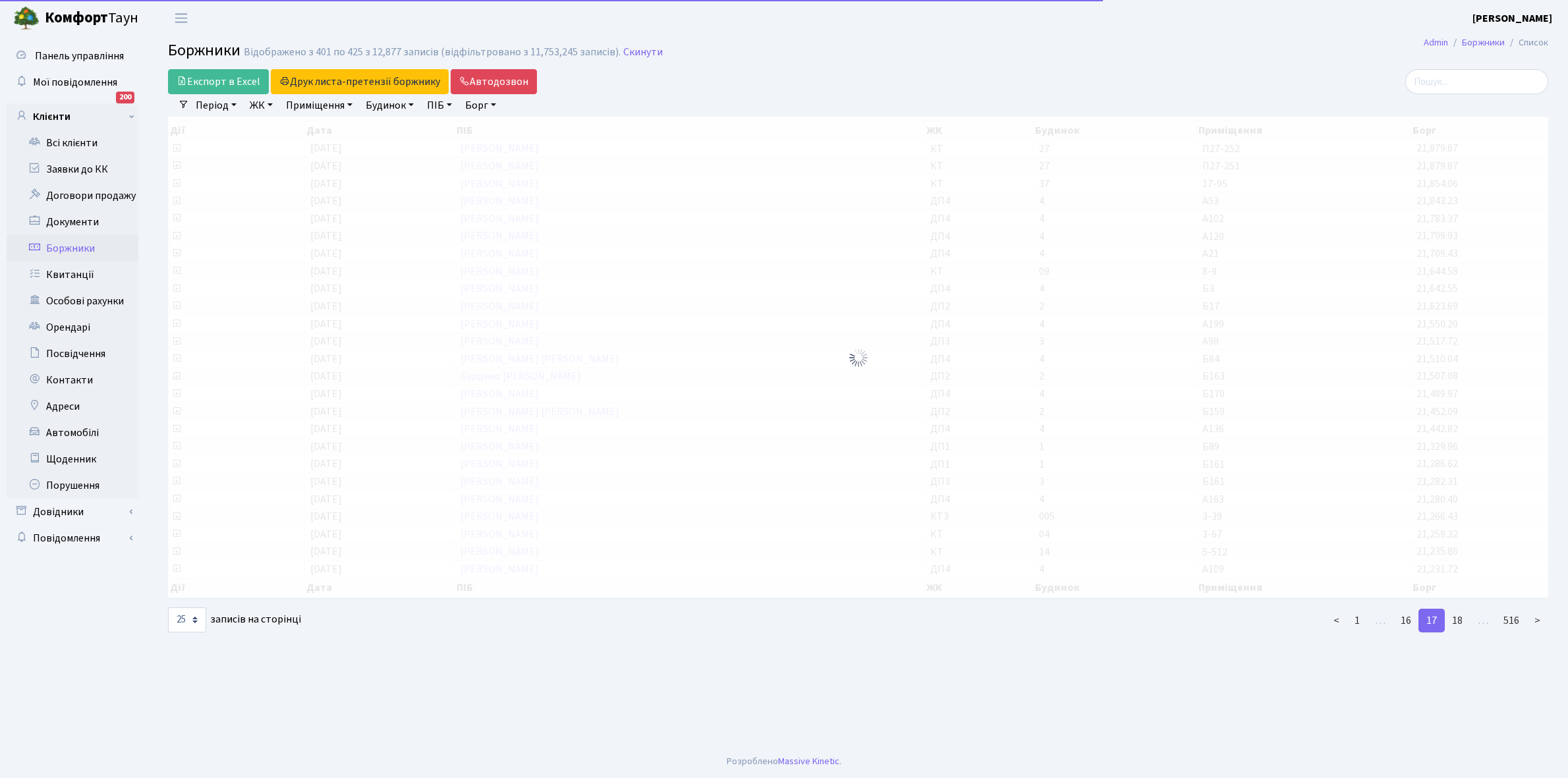
click at [1460, 613] on link "18" at bounding box center [1458, 620] width 27 height 24
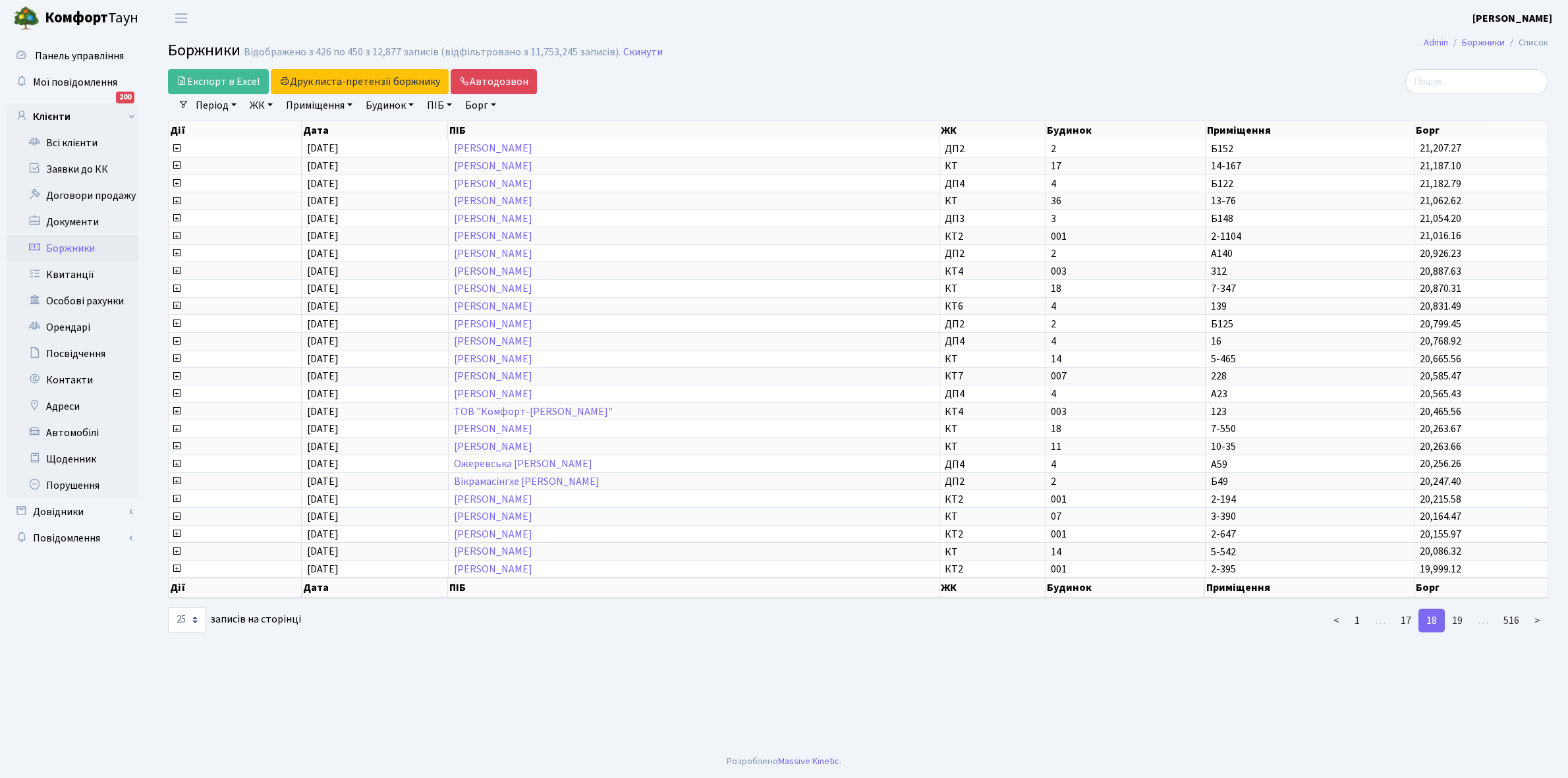
click at [1460, 613] on link "19" at bounding box center [1458, 620] width 27 height 24
click at [1460, 613] on link "20" at bounding box center [1458, 620] width 27 height 24
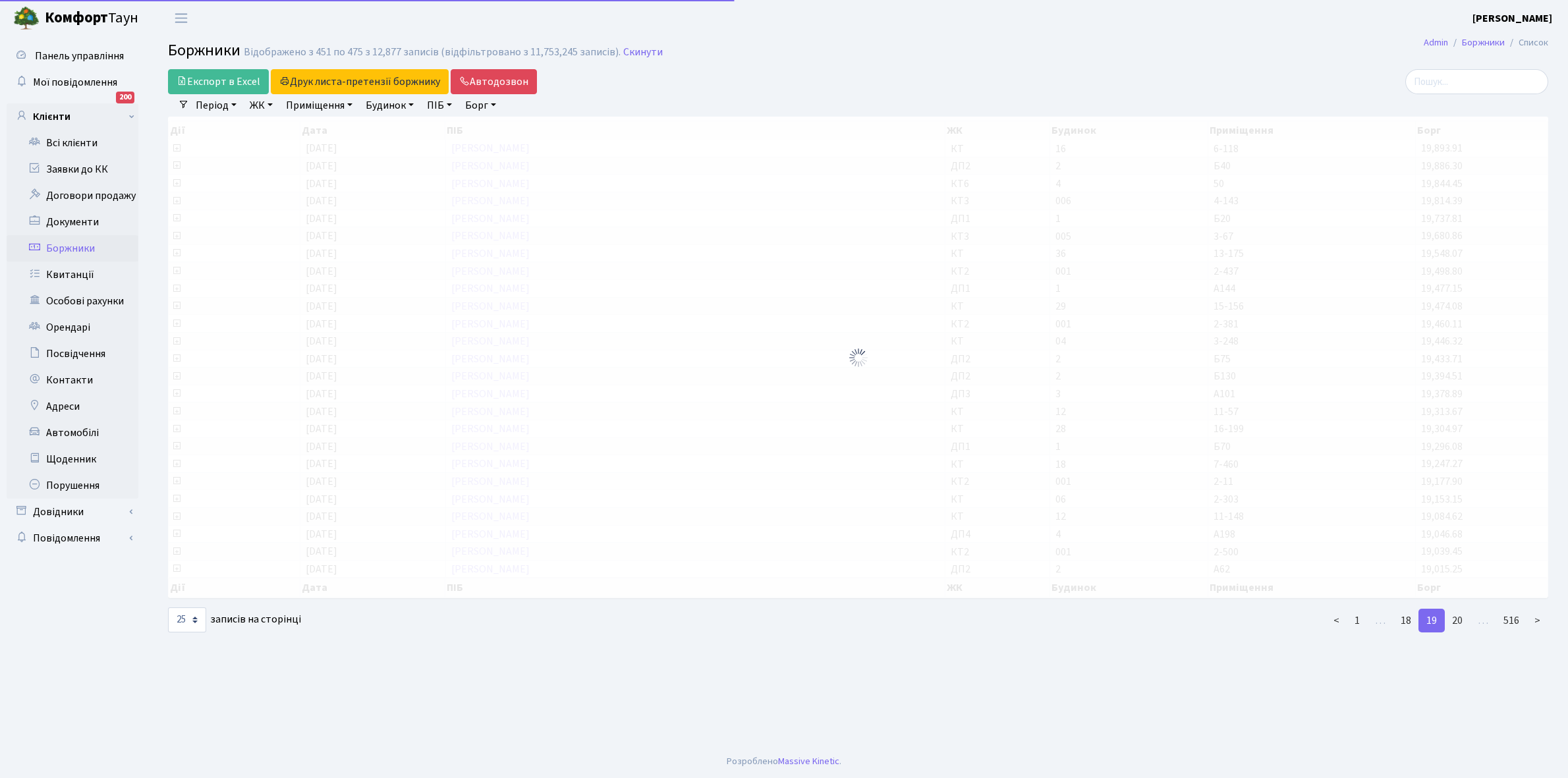
click at [1460, 613] on link "20" at bounding box center [1458, 620] width 27 height 24
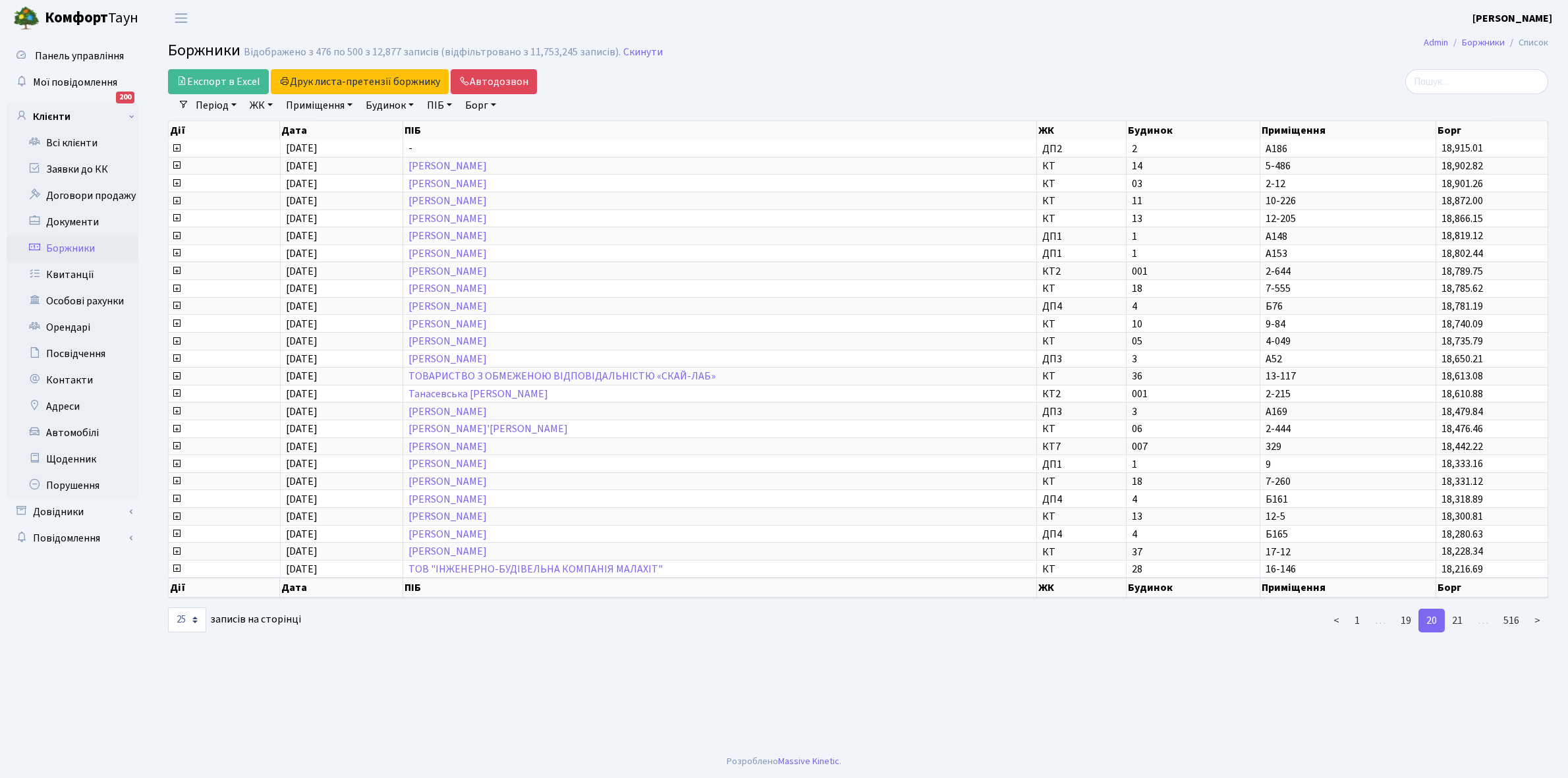
click at [1460, 613] on link "21" at bounding box center [1458, 620] width 27 height 24
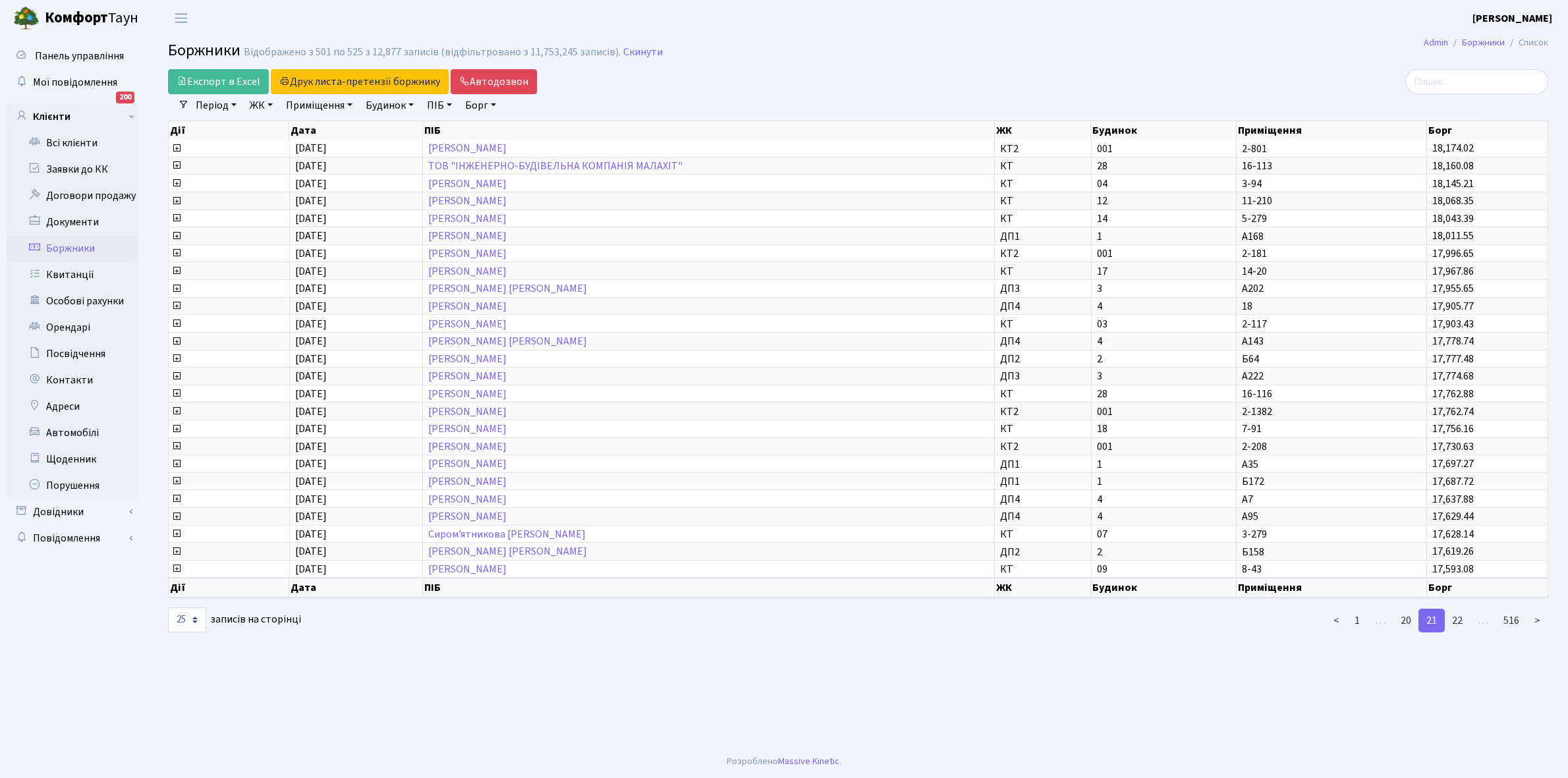
click at [1460, 613] on link "22" at bounding box center [1458, 620] width 27 height 24
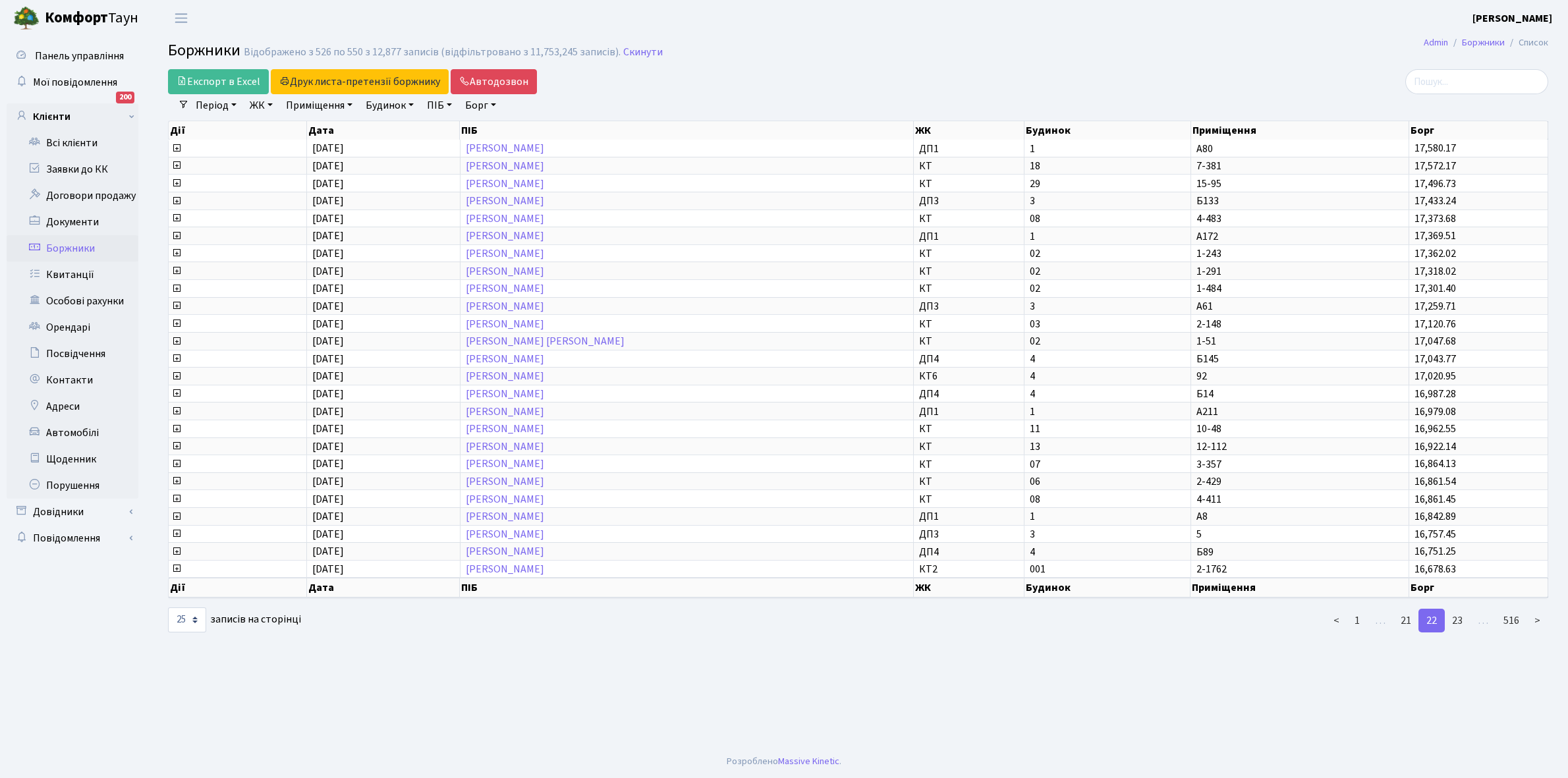
click at [1460, 613] on link "23" at bounding box center [1458, 620] width 27 height 24
click at [1460, 613] on link "24" at bounding box center [1458, 620] width 27 height 24
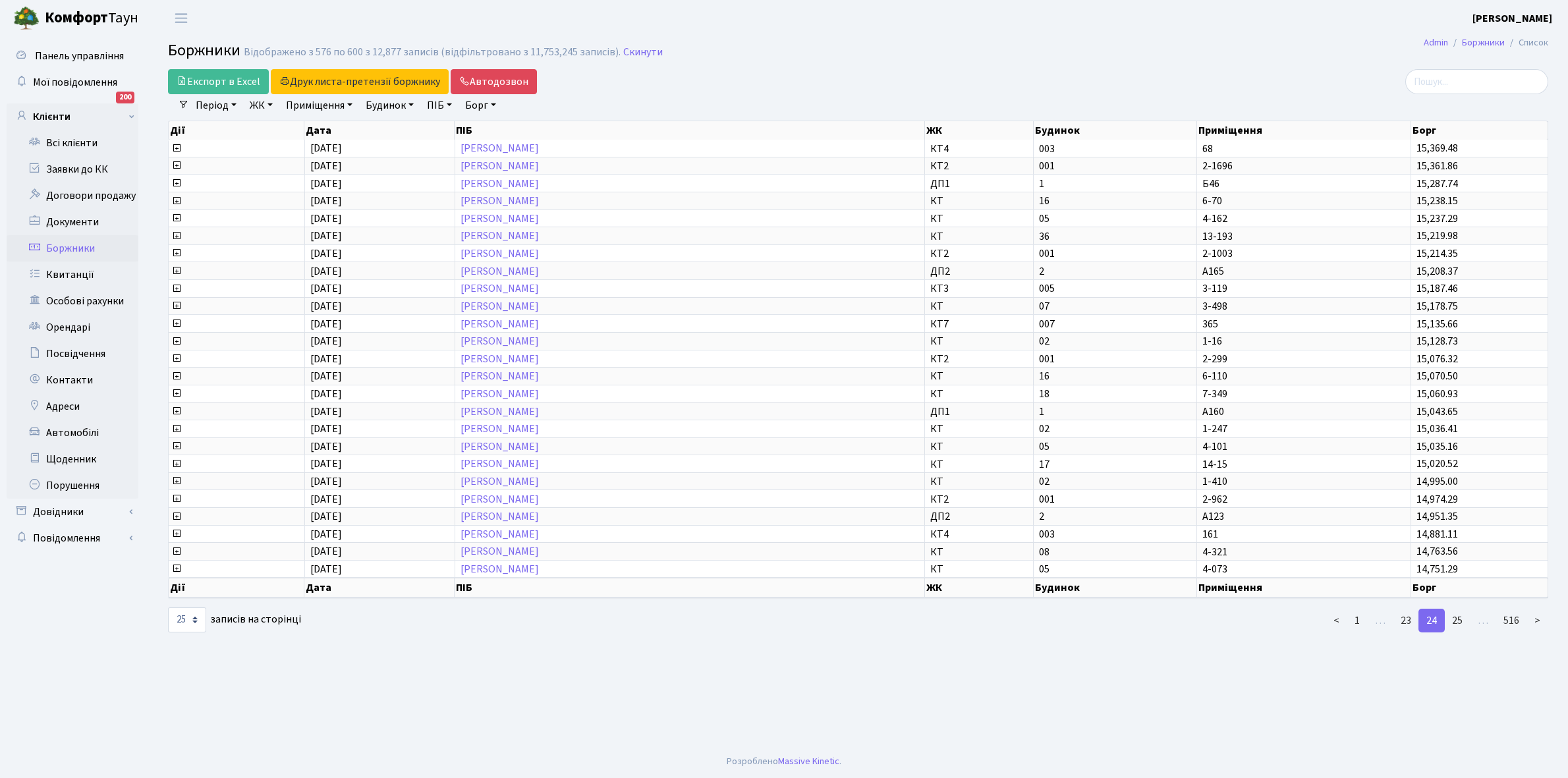
click at [1460, 613] on link "25" at bounding box center [1458, 620] width 27 height 24
click at [1460, 613] on link "26" at bounding box center [1458, 620] width 27 height 24
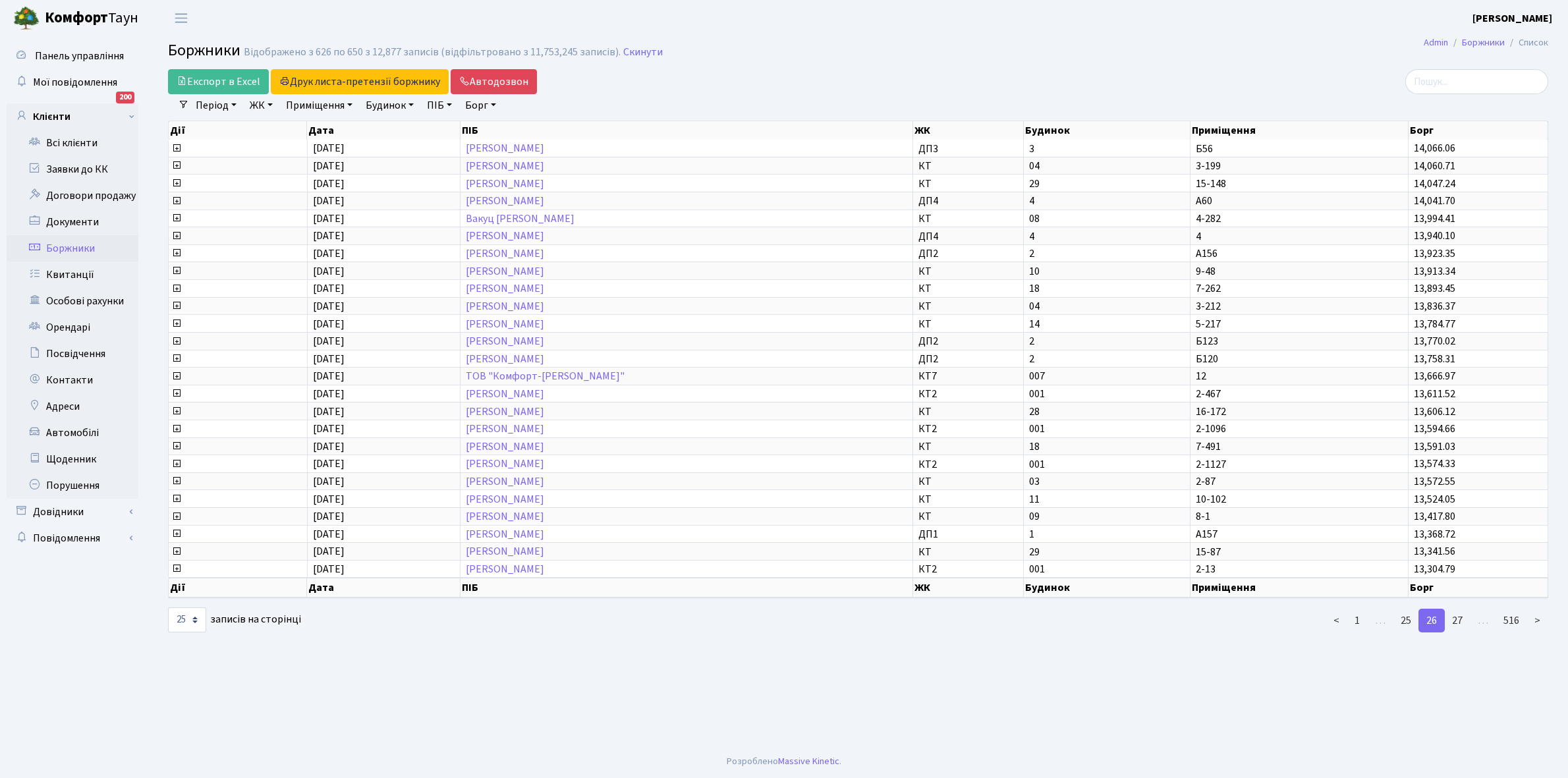
click at [1460, 613] on link "27" at bounding box center [1458, 620] width 27 height 24
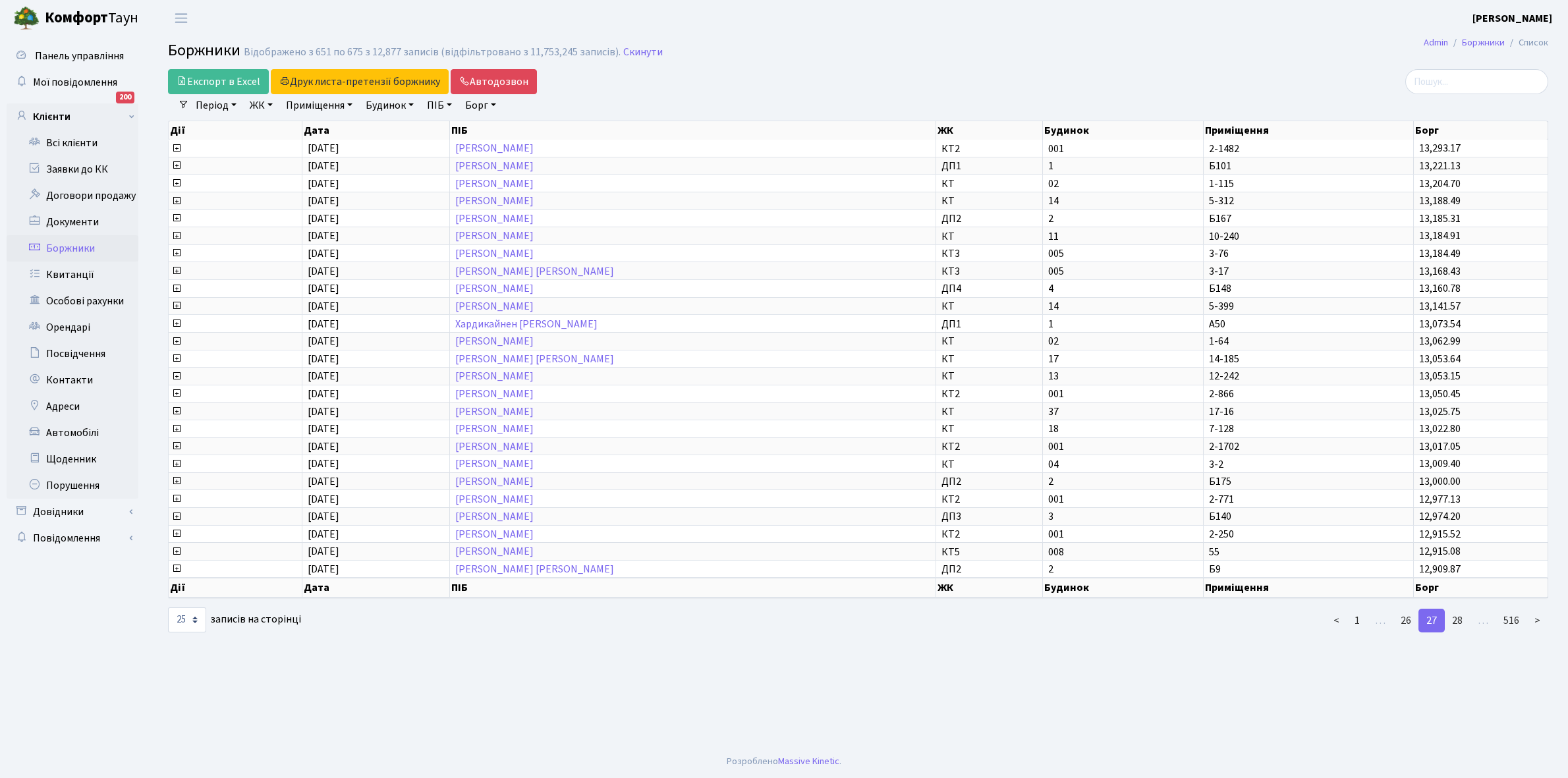
click at [1460, 613] on link "28" at bounding box center [1458, 620] width 27 height 24
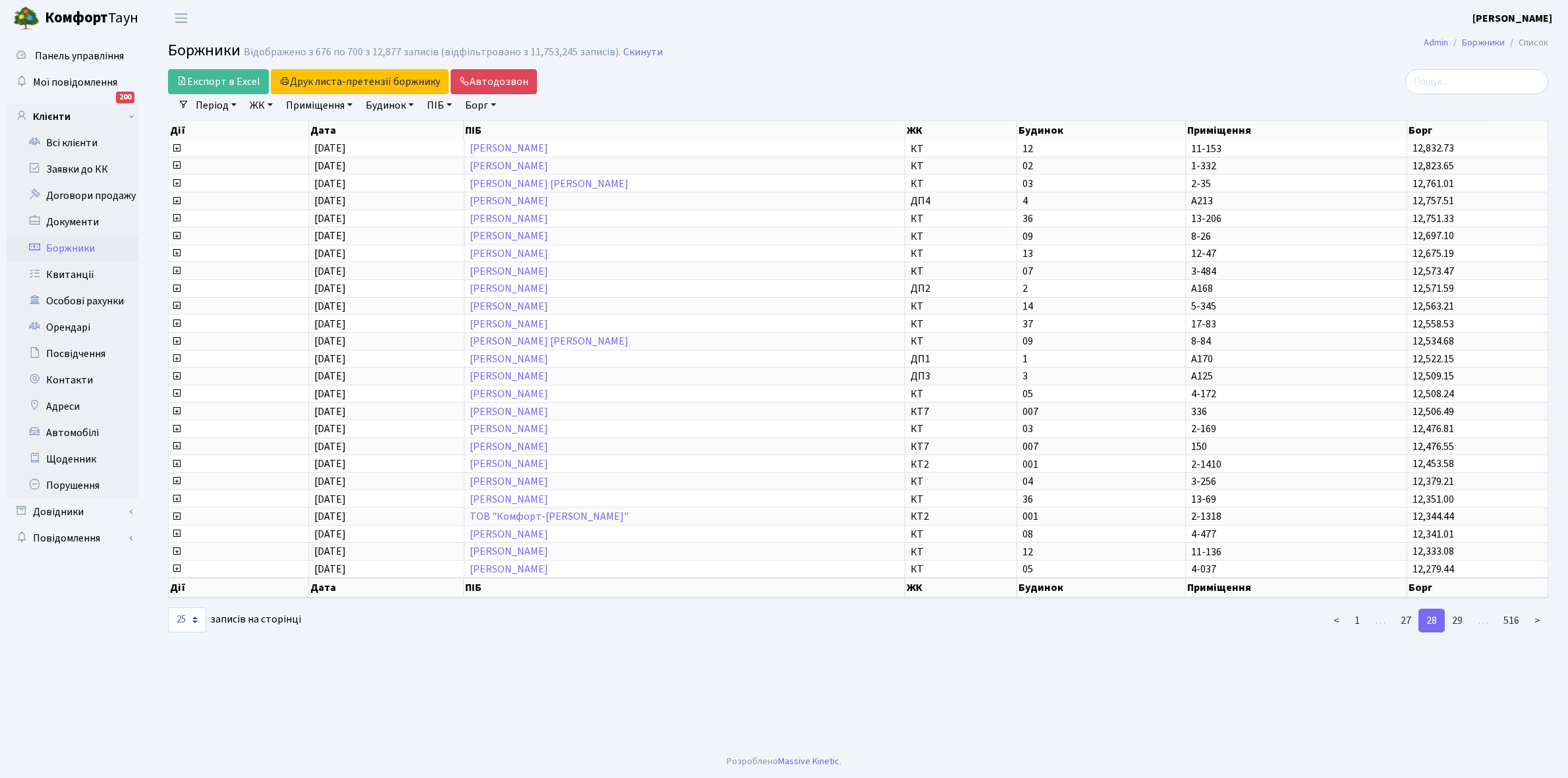
click at [1460, 613] on link "29" at bounding box center [1458, 620] width 27 height 24
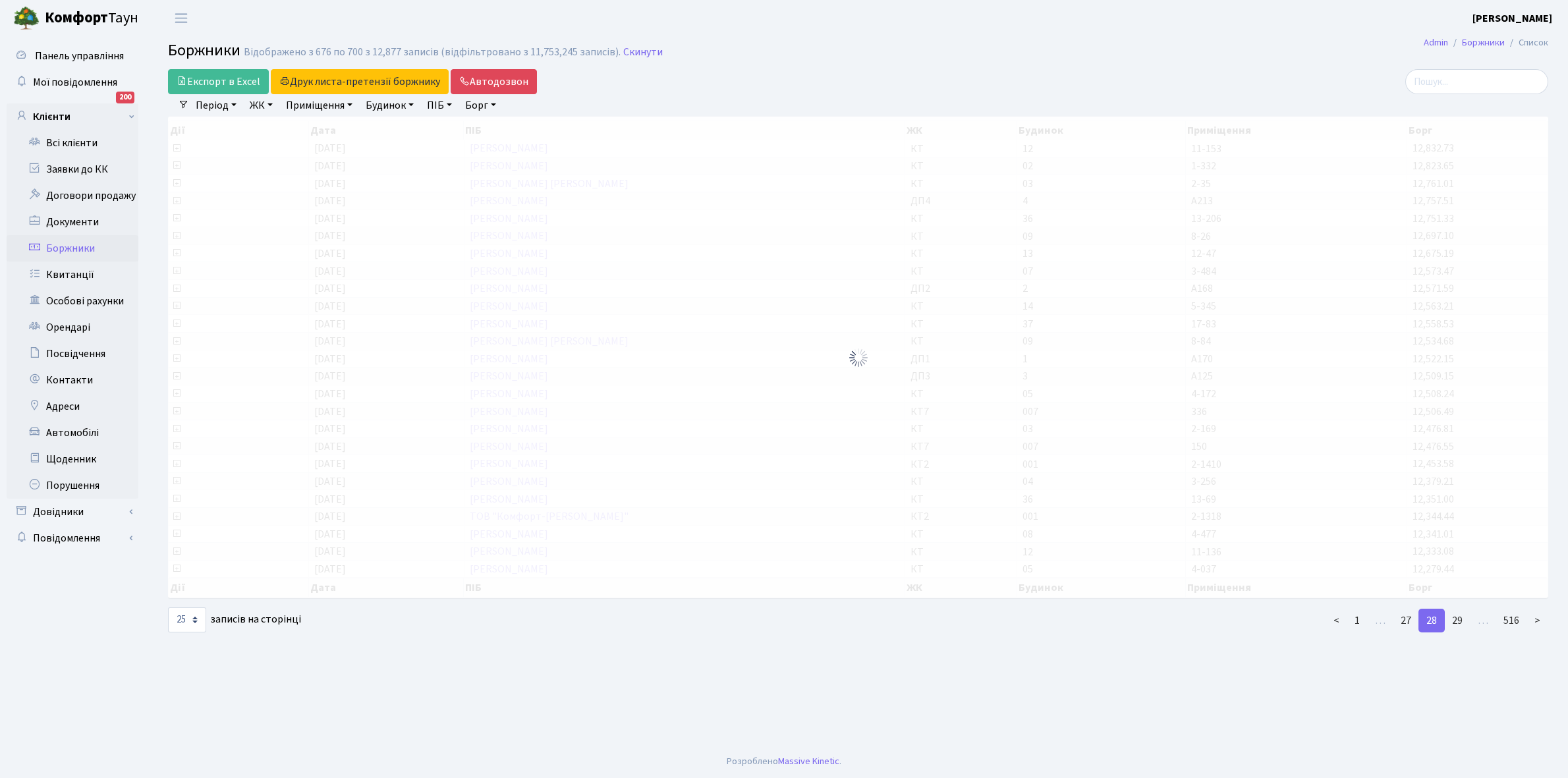
click at [1460, 613] on link "30" at bounding box center [1458, 620] width 27 height 24
click at [1460, 613] on link "31" at bounding box center [1458, 620] width 27 height 24
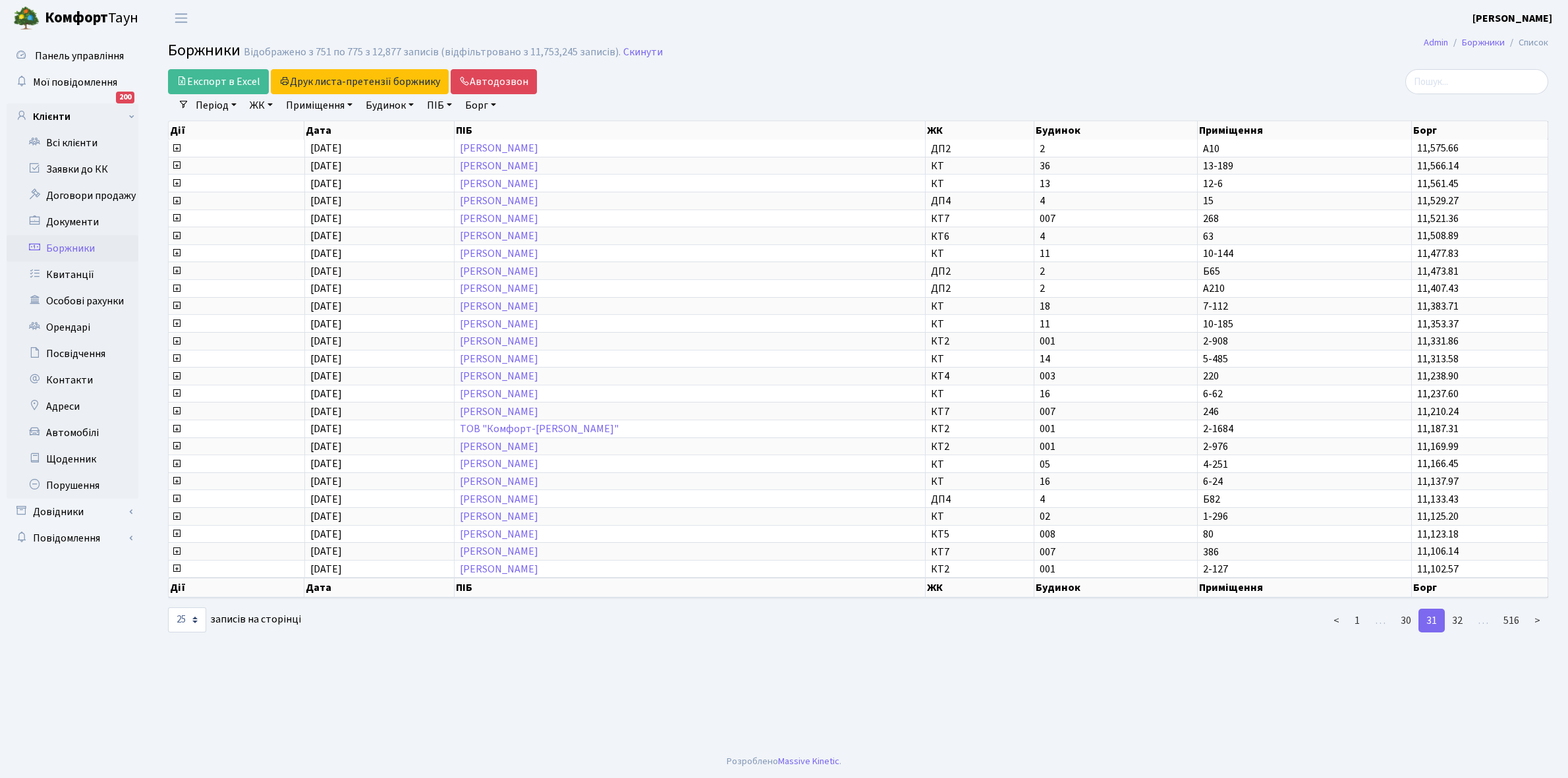
click at [1460, 613] on link "32" at bounding box center [1458, 620] width 27 height 24
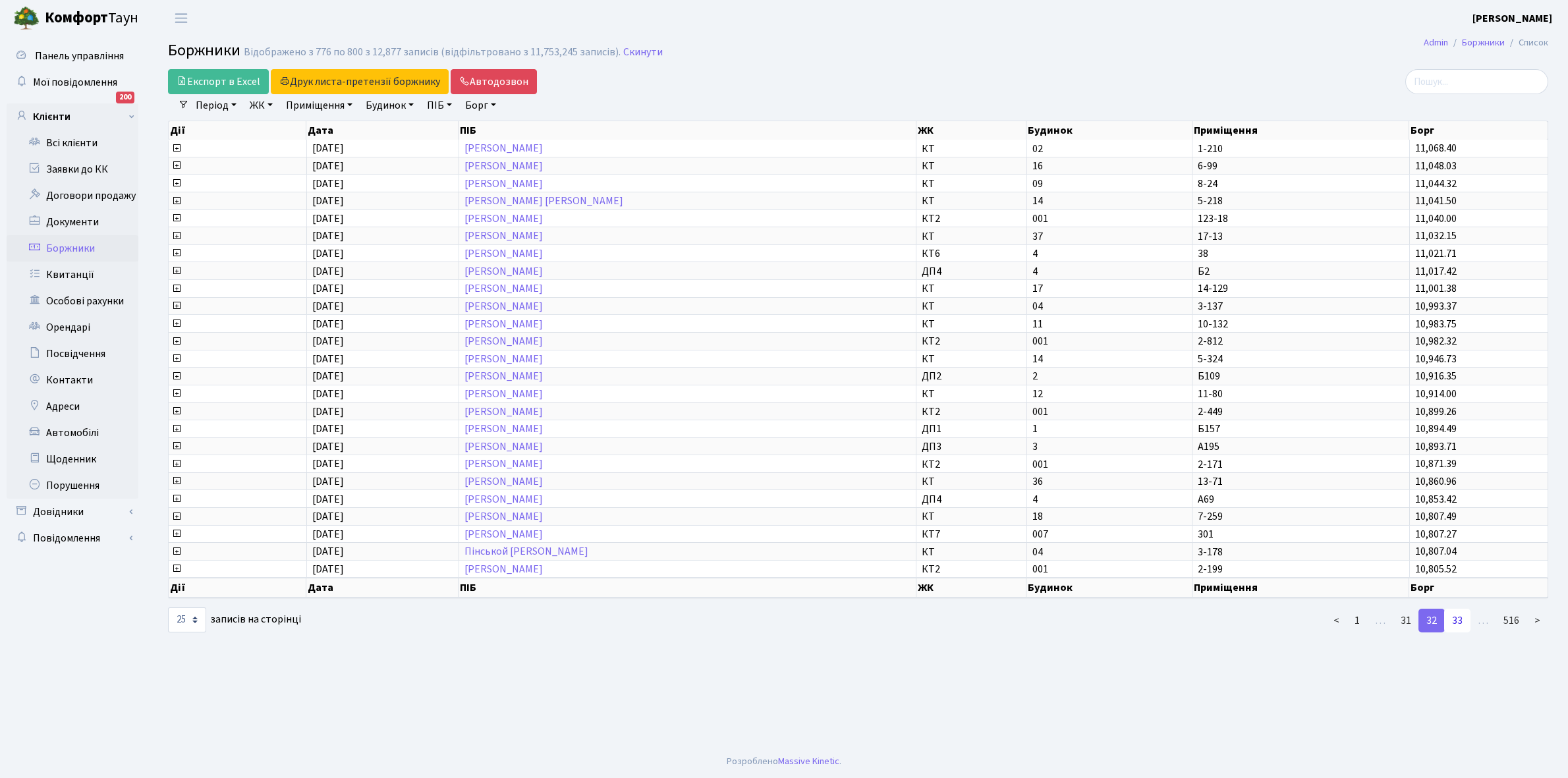
click at [1458, 613] on link "33" at bounding box center [1458, 620] width 27 height 24
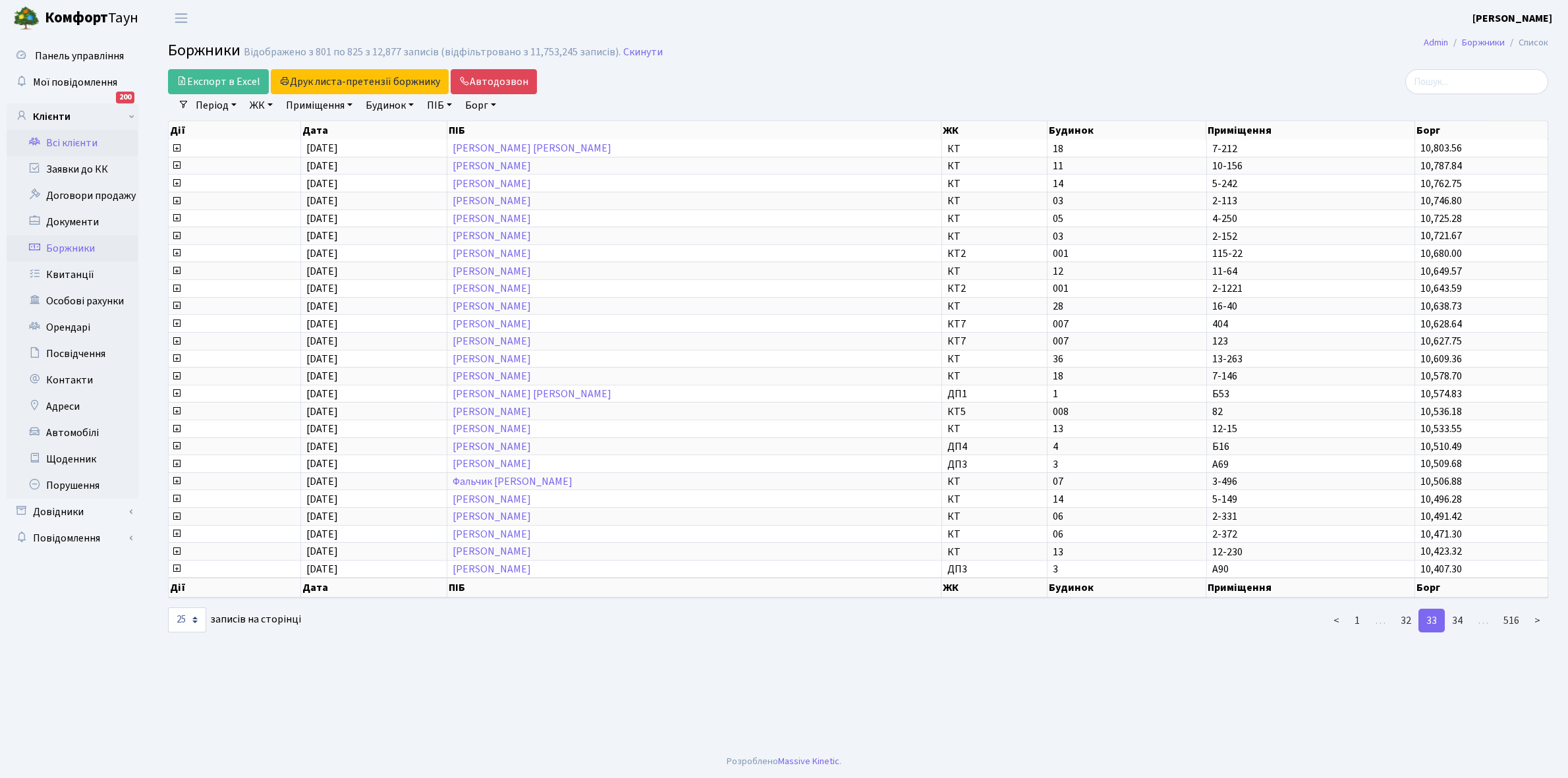
click at [68, 141] on link "Всі клієнти" at bounding box center [72, 143] width 132 height 27
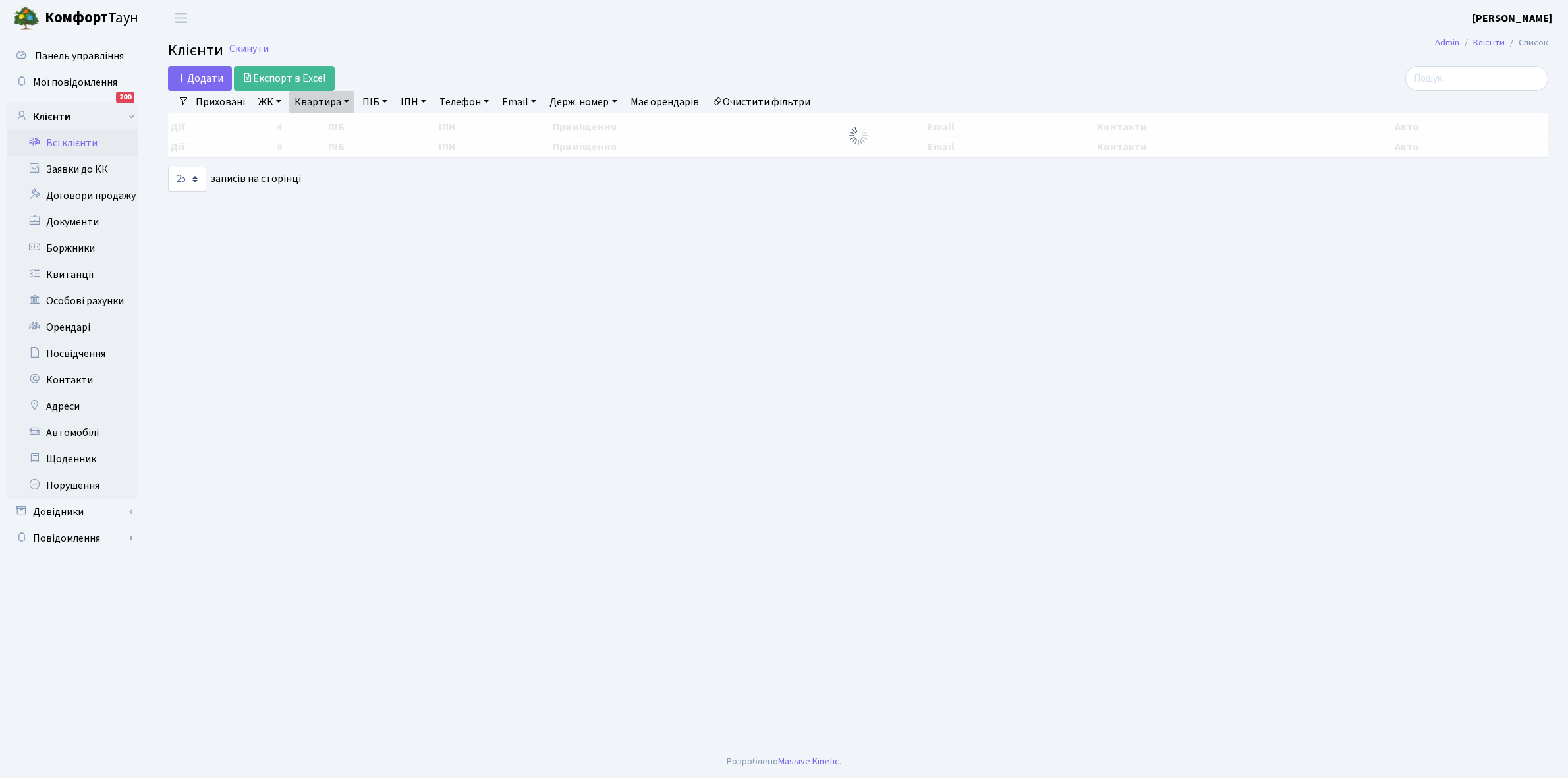
select select "25"
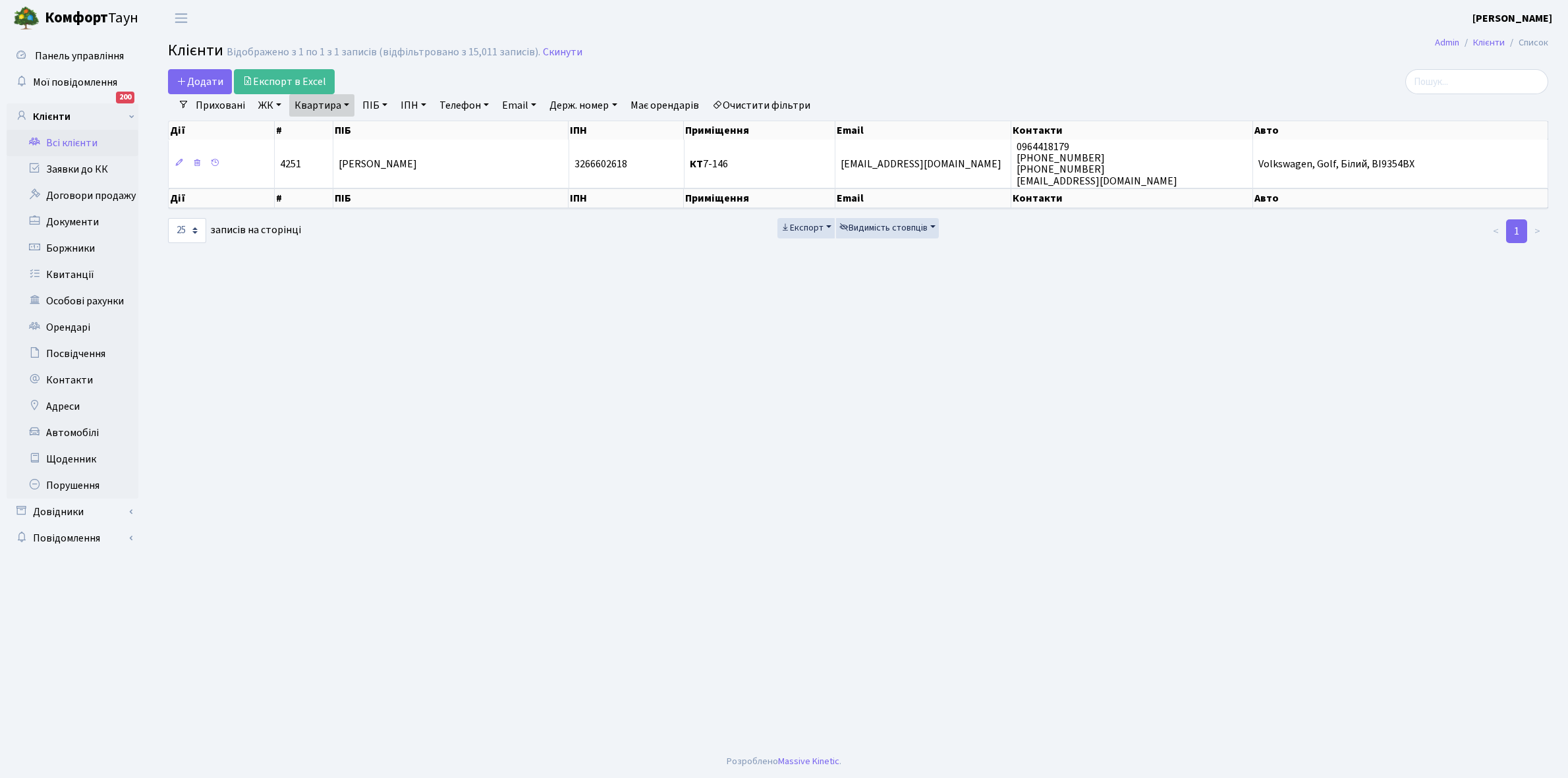
click at [346, 102] on link "Квартира" at bounding box center [321, 106] width 66 height 23
click at [342, 119] on input "7-146" at bounding box center [328, 131] width 77 height 25
type input "7"
type input "12-210"
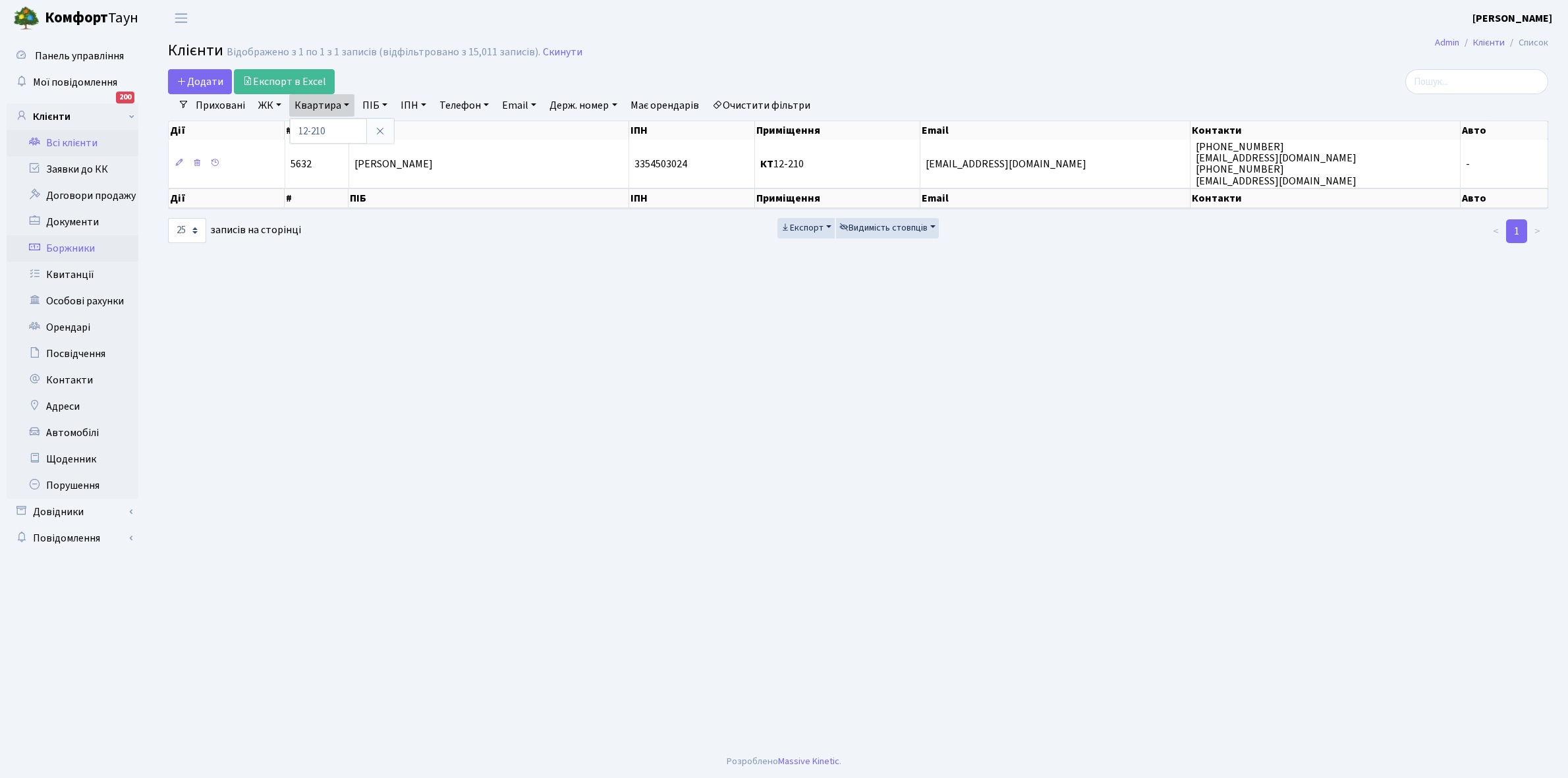
click at [87, 243] on link "Боржники" at bounding box center [72, 248] width 132 height 27
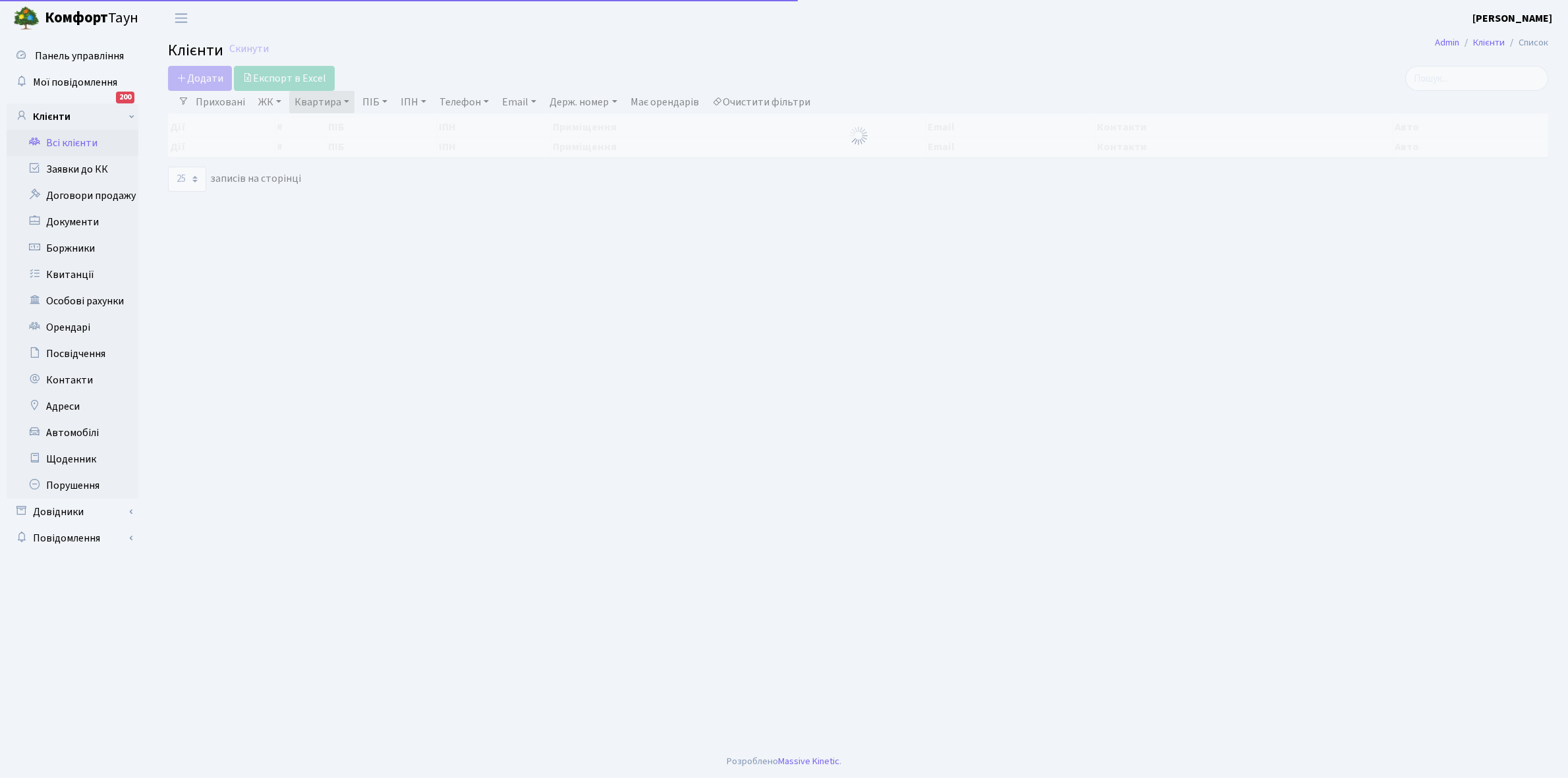
select select "25"
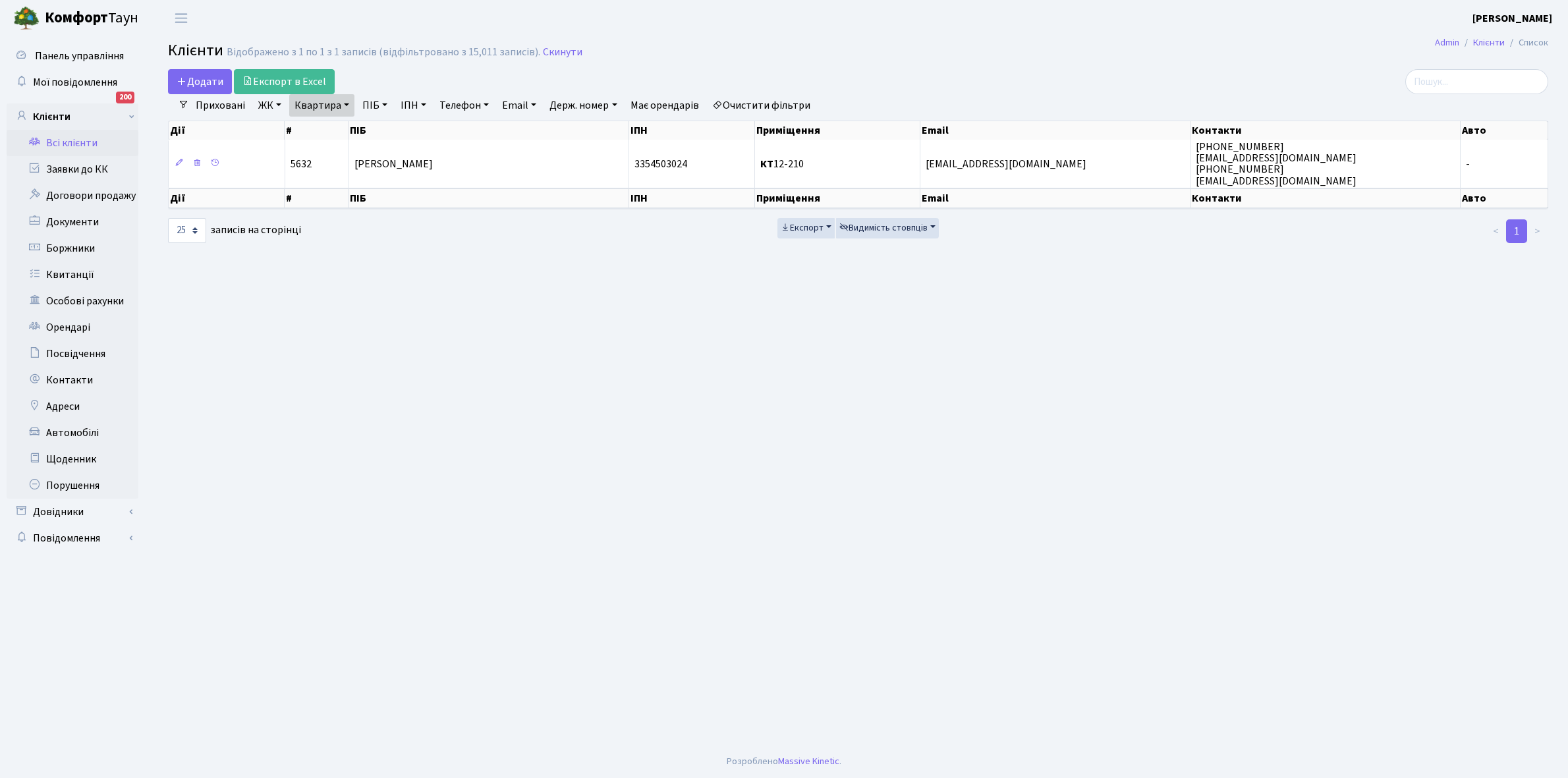
click at [347, 104] on link "Квартира" at bounding box center [321, 106] width 66 height 23
click at [339, 124] on input "12-210" at bounding box center [328, 131] width 77 height 25
type input "12-230"
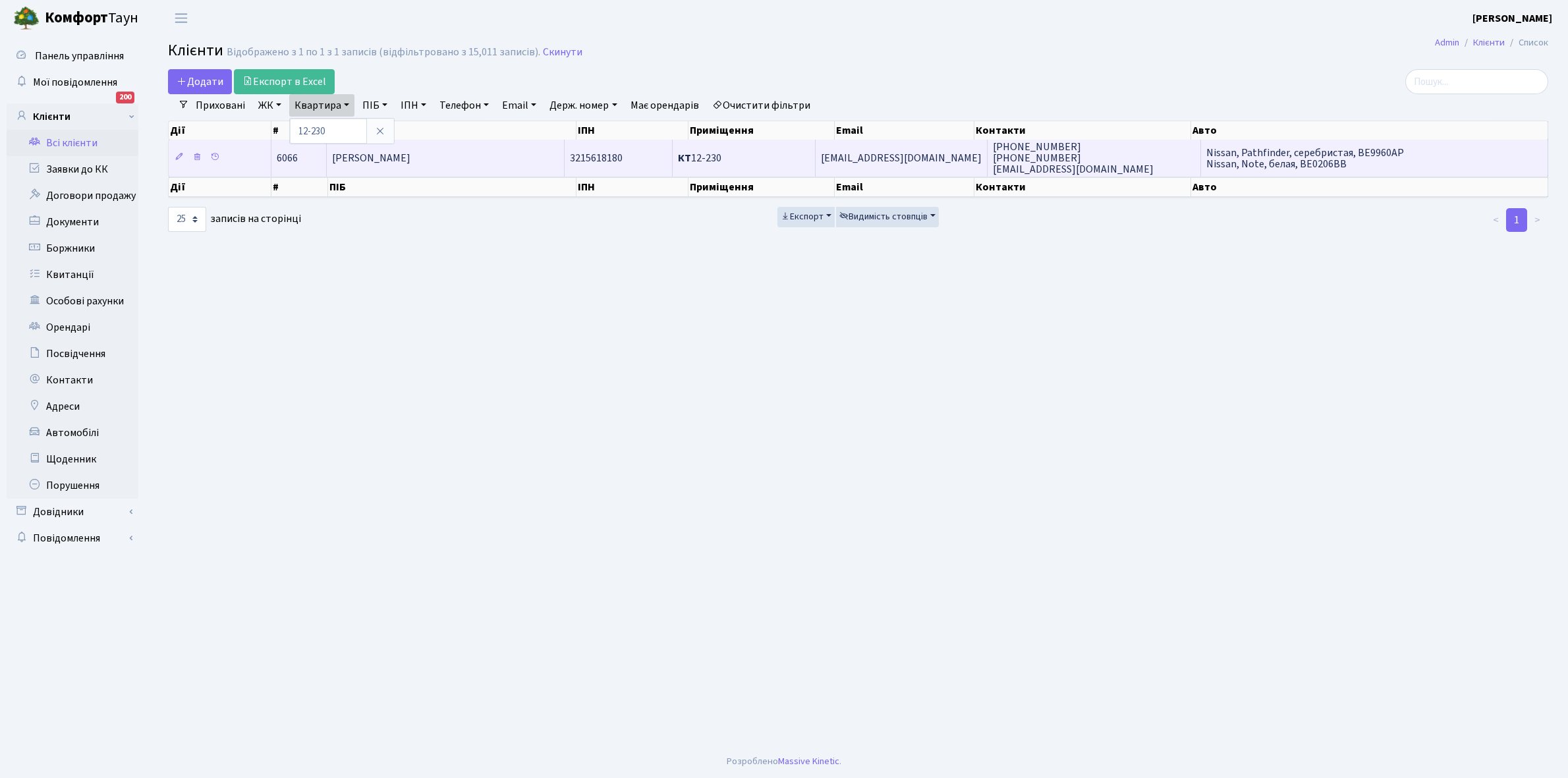
click at [411, 153] on span "Нетішинська Анна Сергіївна" at bounding box center [371, 158] width 78 height 14
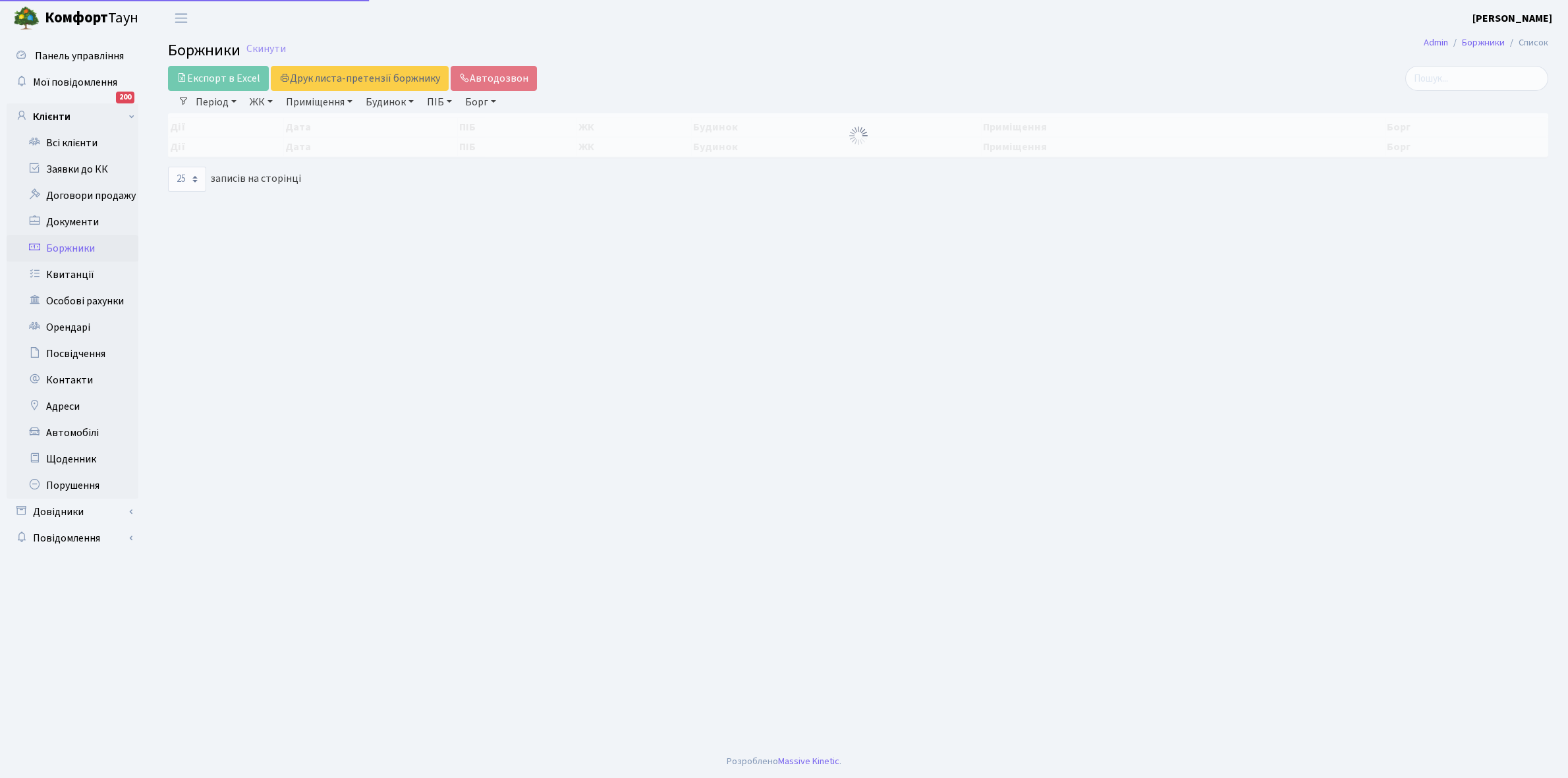
select select "25"
click at [72, 143] on link "Всі клієнти" at bounding box center [72, 143] width 132 height 27
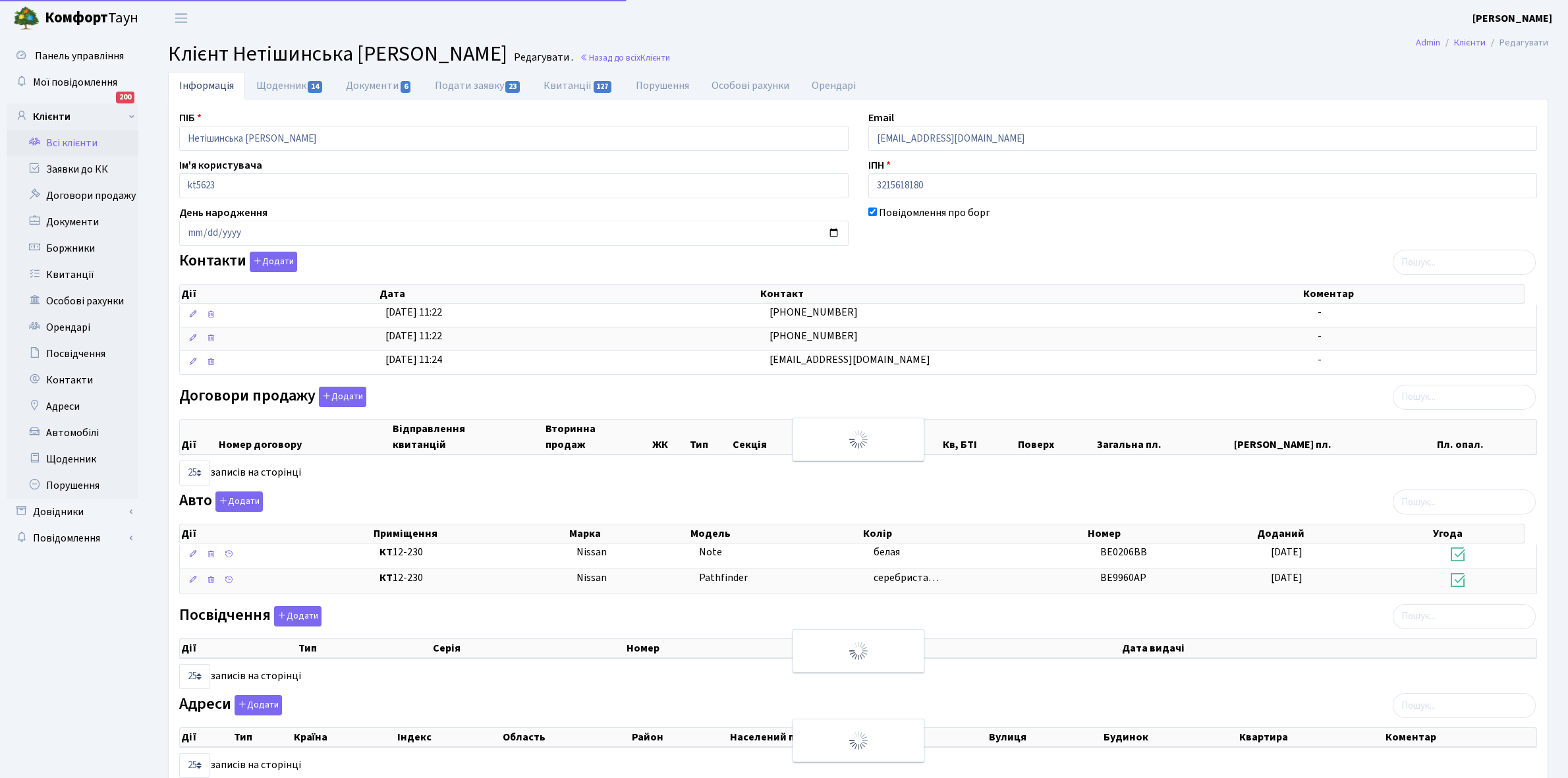
select select "25"
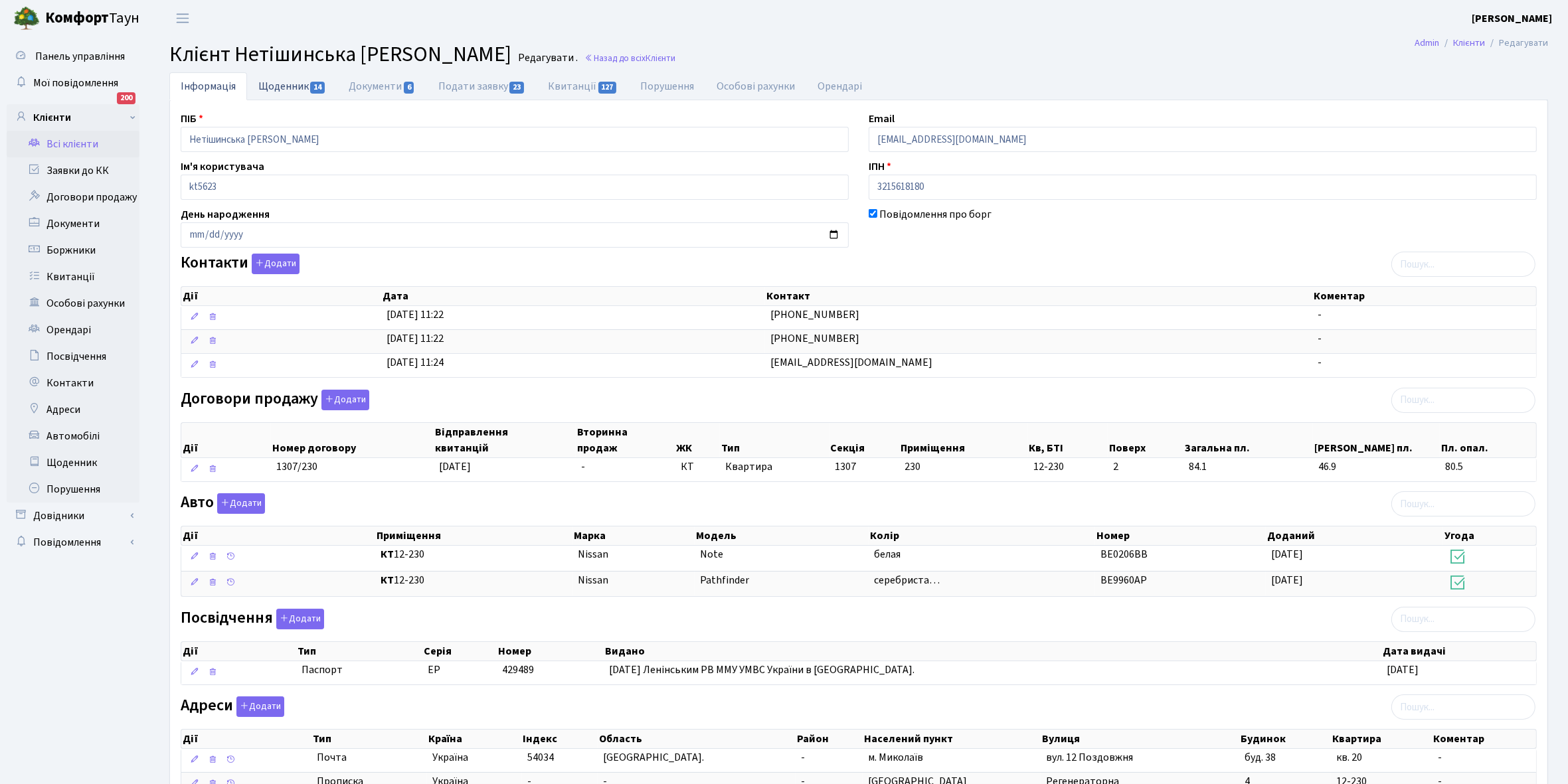
click at [280, 81] on link "Щоденник 14" at bounding box center [292, 86] width 90 height 27
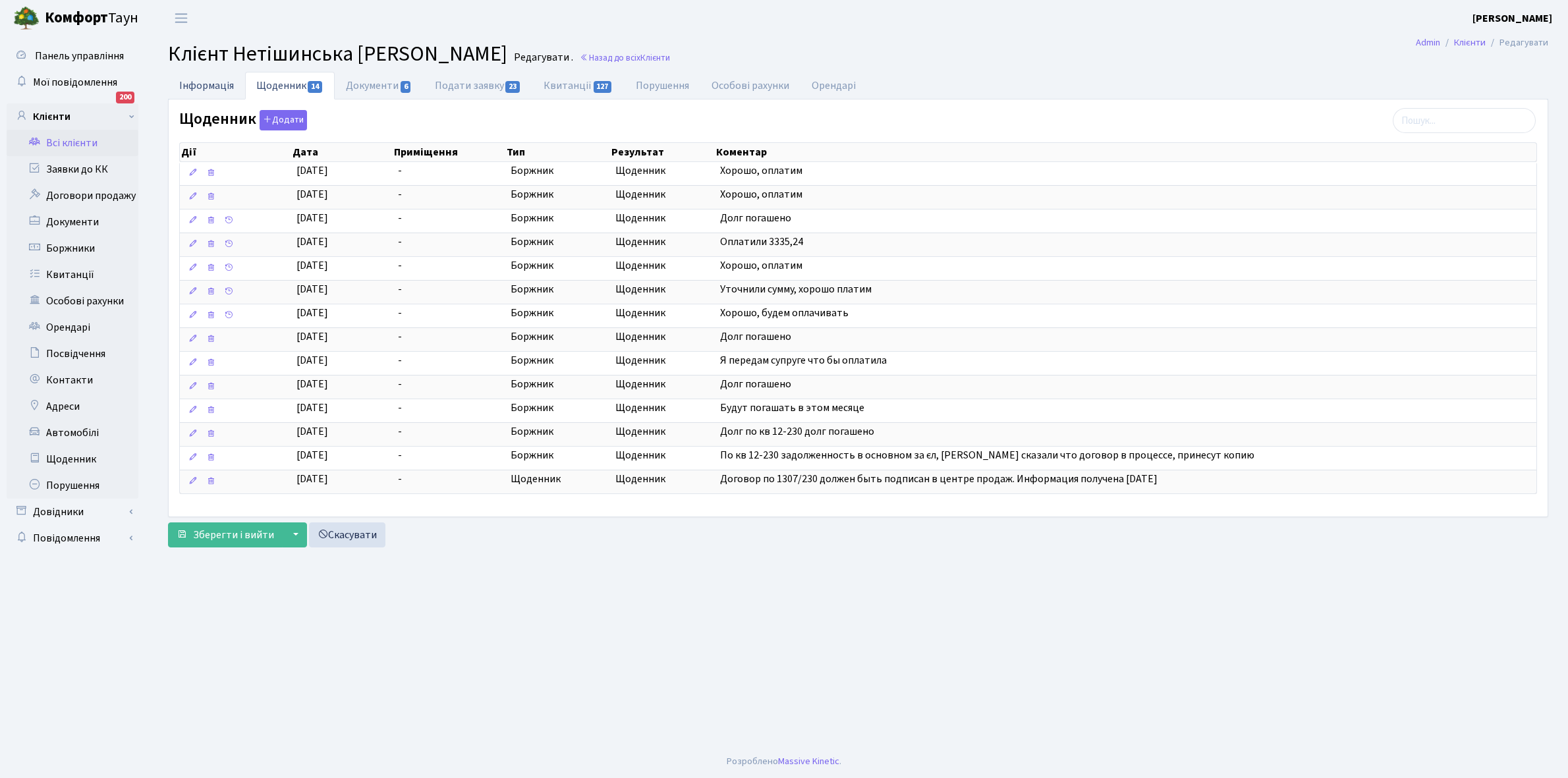
click at [203, 76] on link "Інформація" at bounding box center [206, 86] width 77 height 27
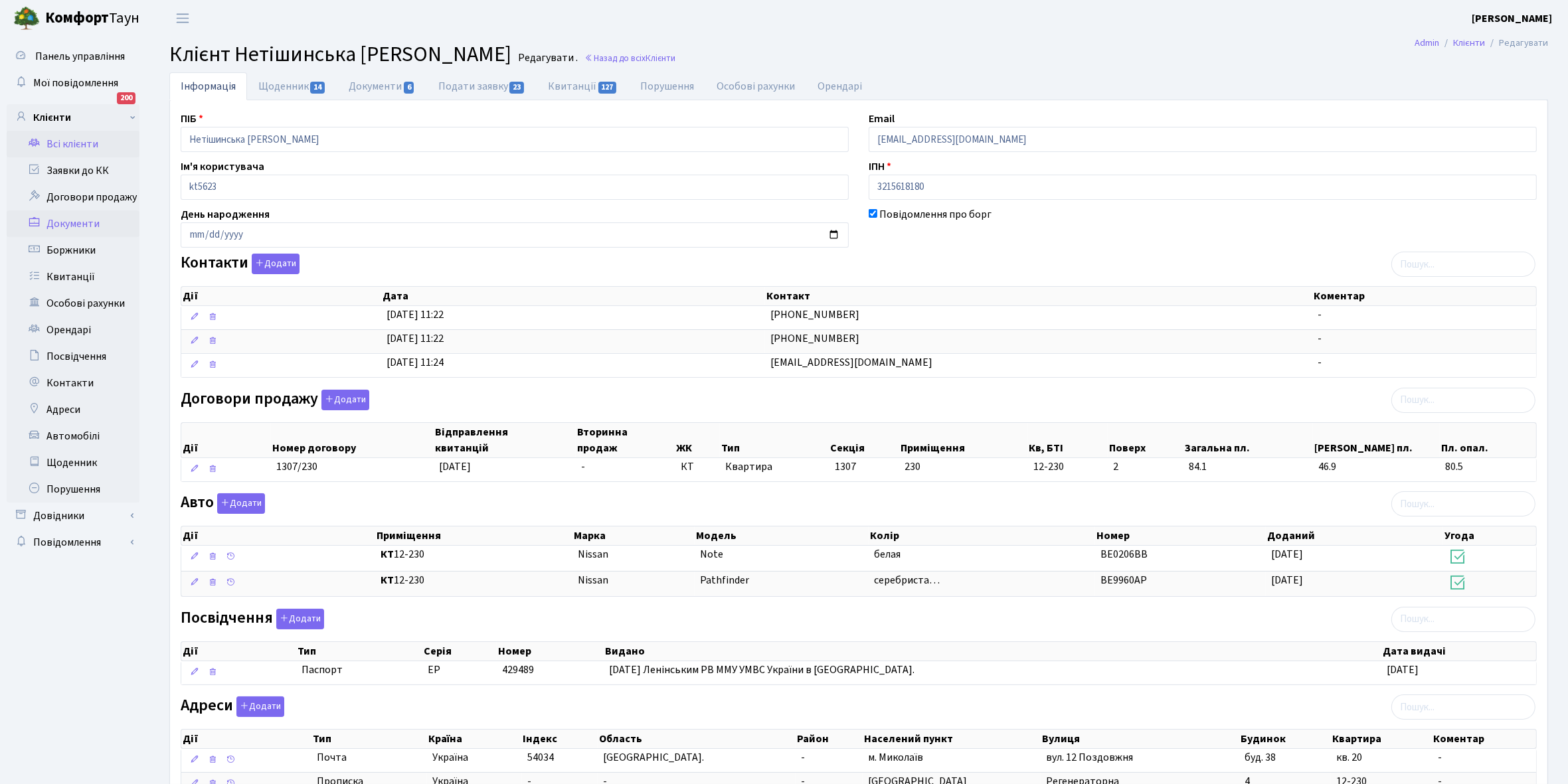
click at [81, 223] on link "Документи" at bounding box center [73, 224] width 133 height 27
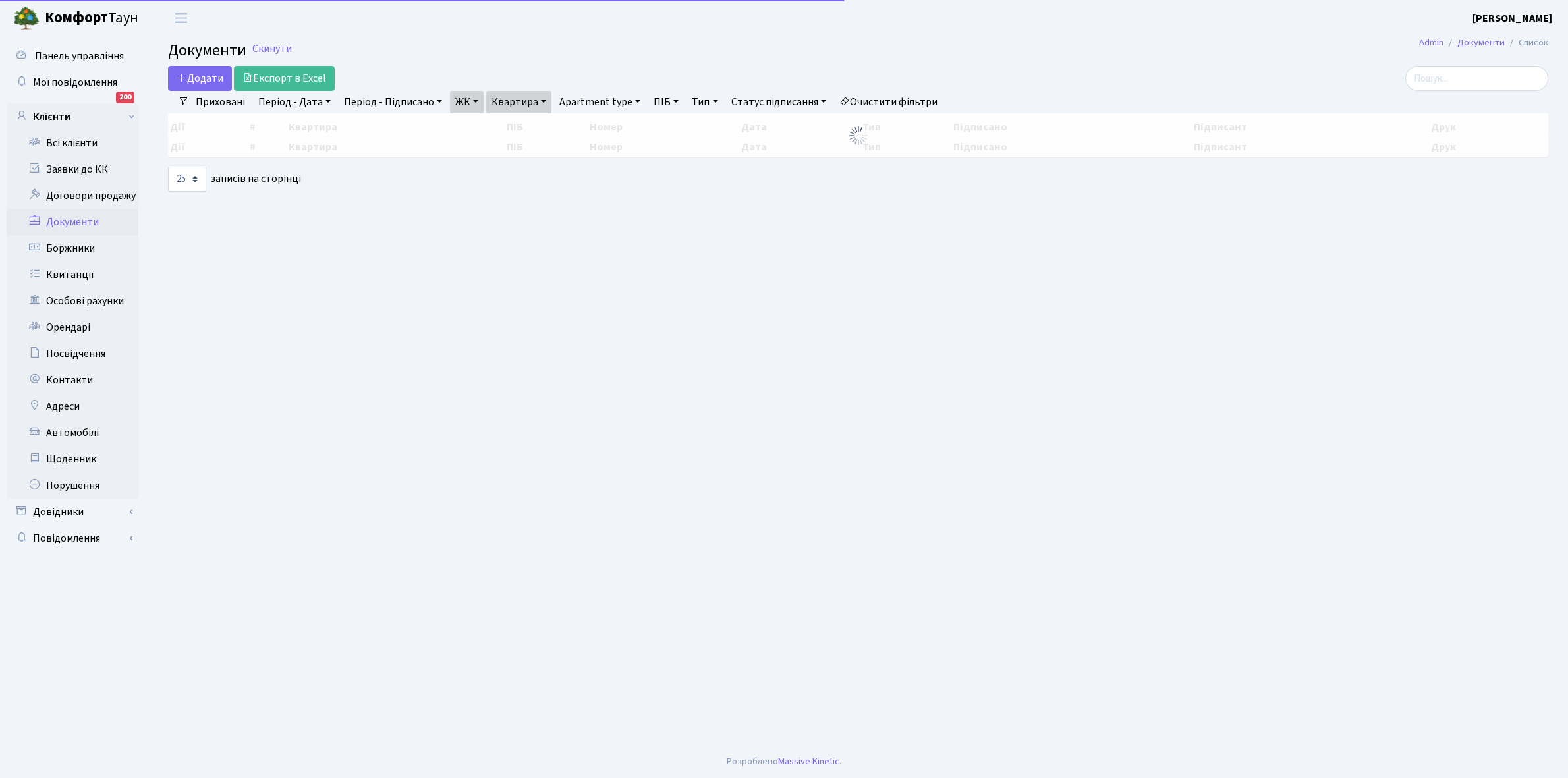
select select "25"
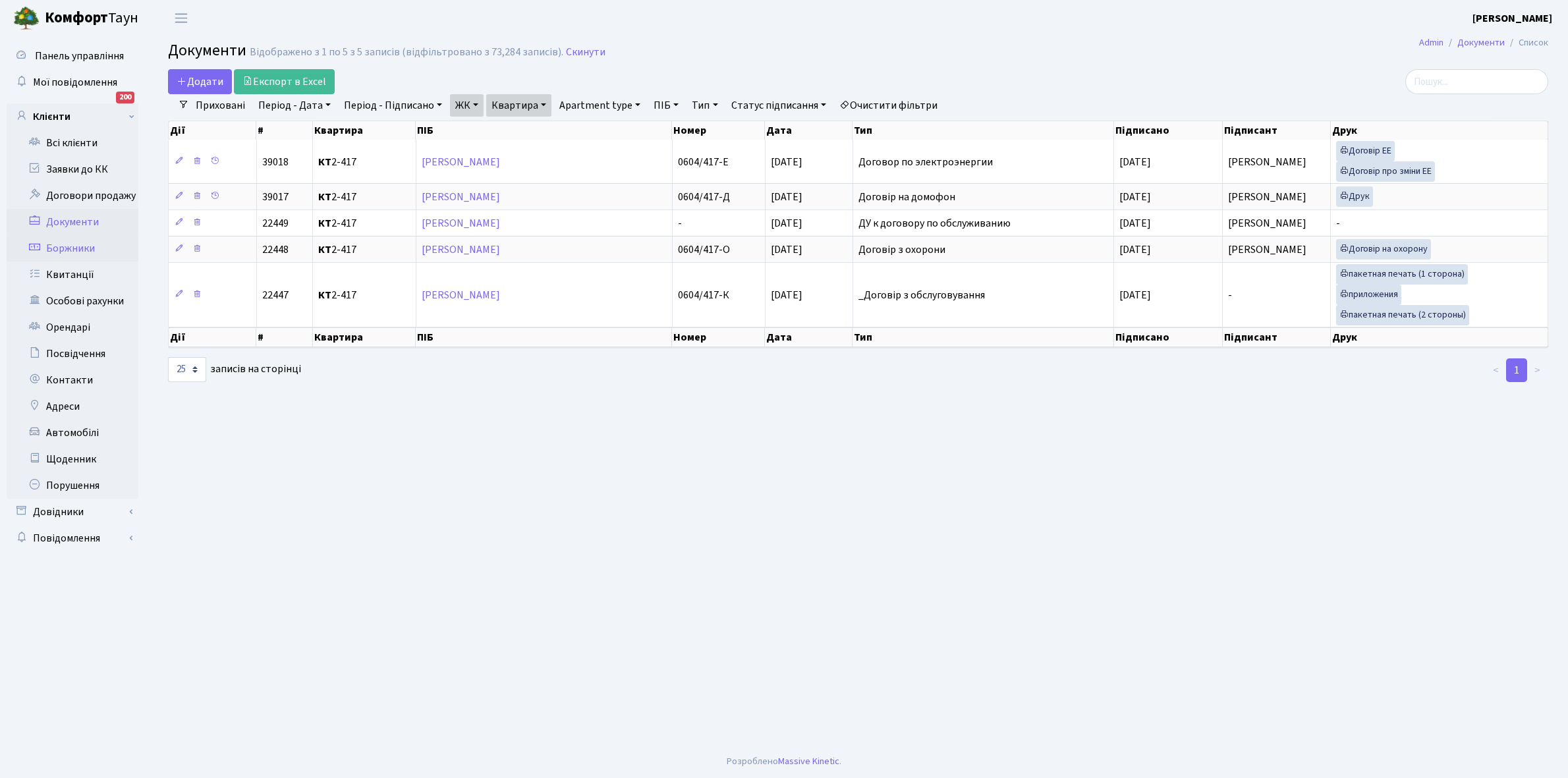
click at [68, 248] on link "Боржники" at bounding box center [72, 248] width 132 height 27
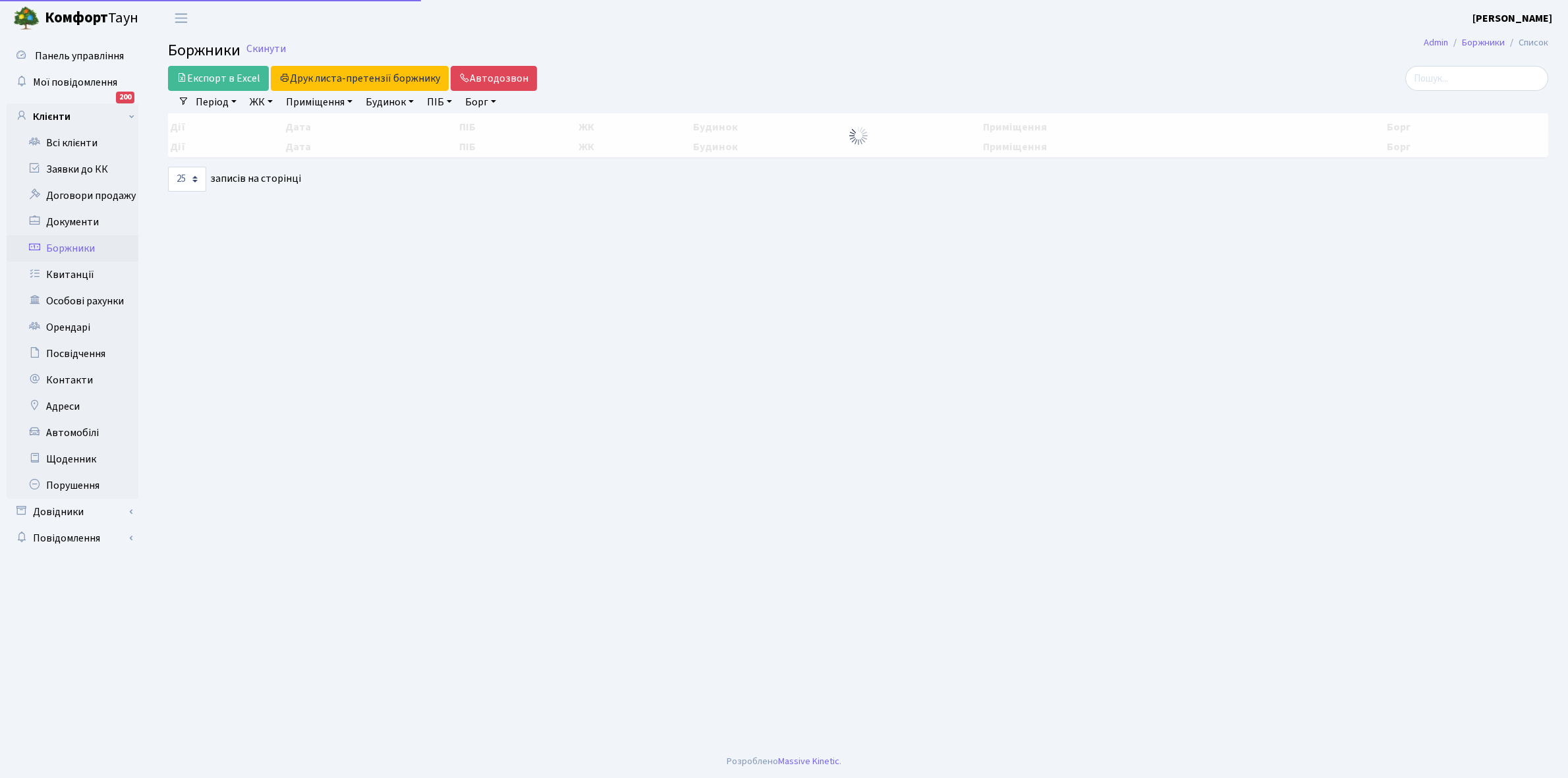
select select "25"
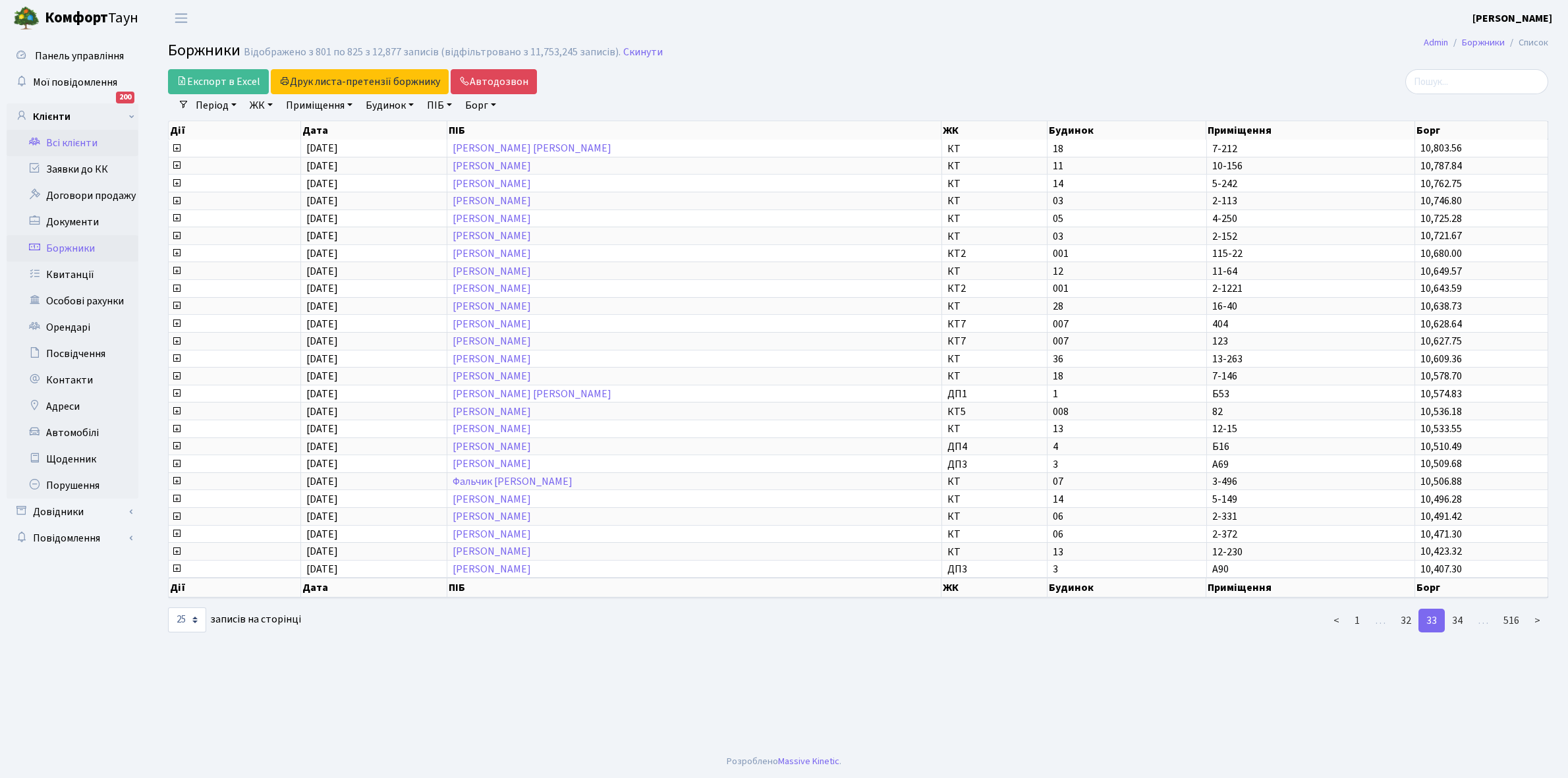
click at [83, 138] on link "Всі клієнти" at bounding box center [72, 143] width 132 height 27
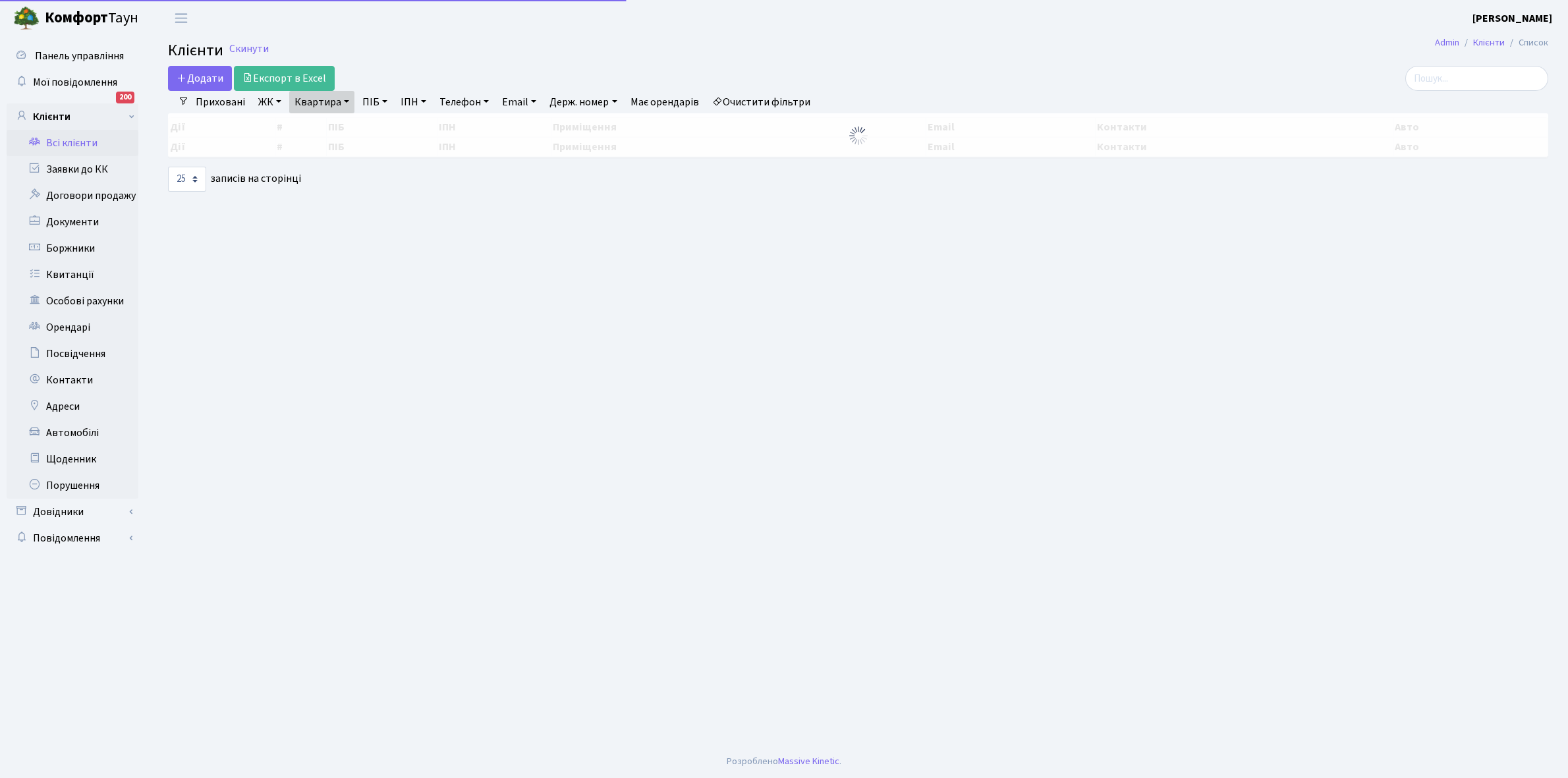
select select "25"
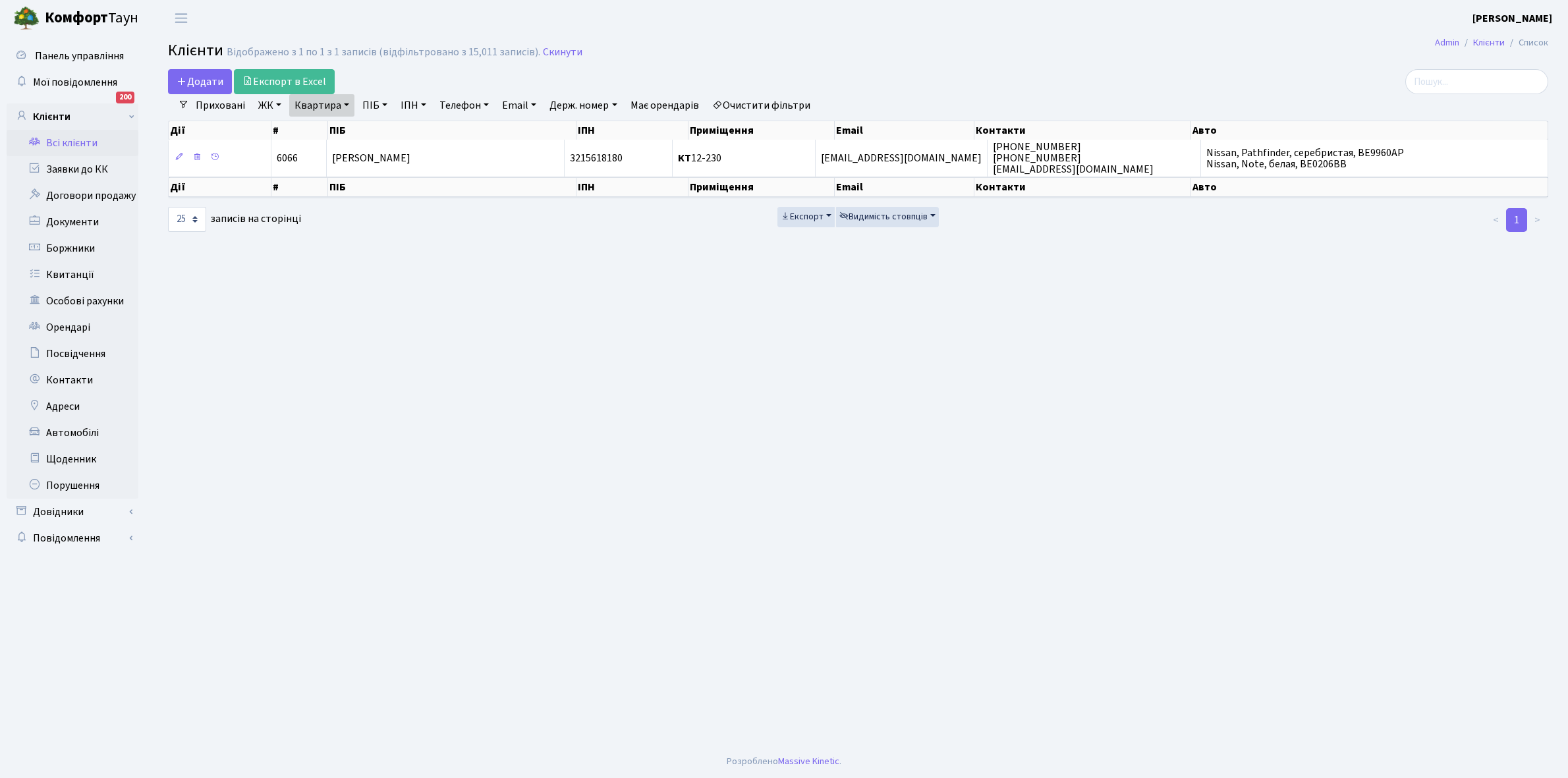
click at [747, 100] on link "Очистити фільтри" at bounding box center [761, 106] width 108 height 23
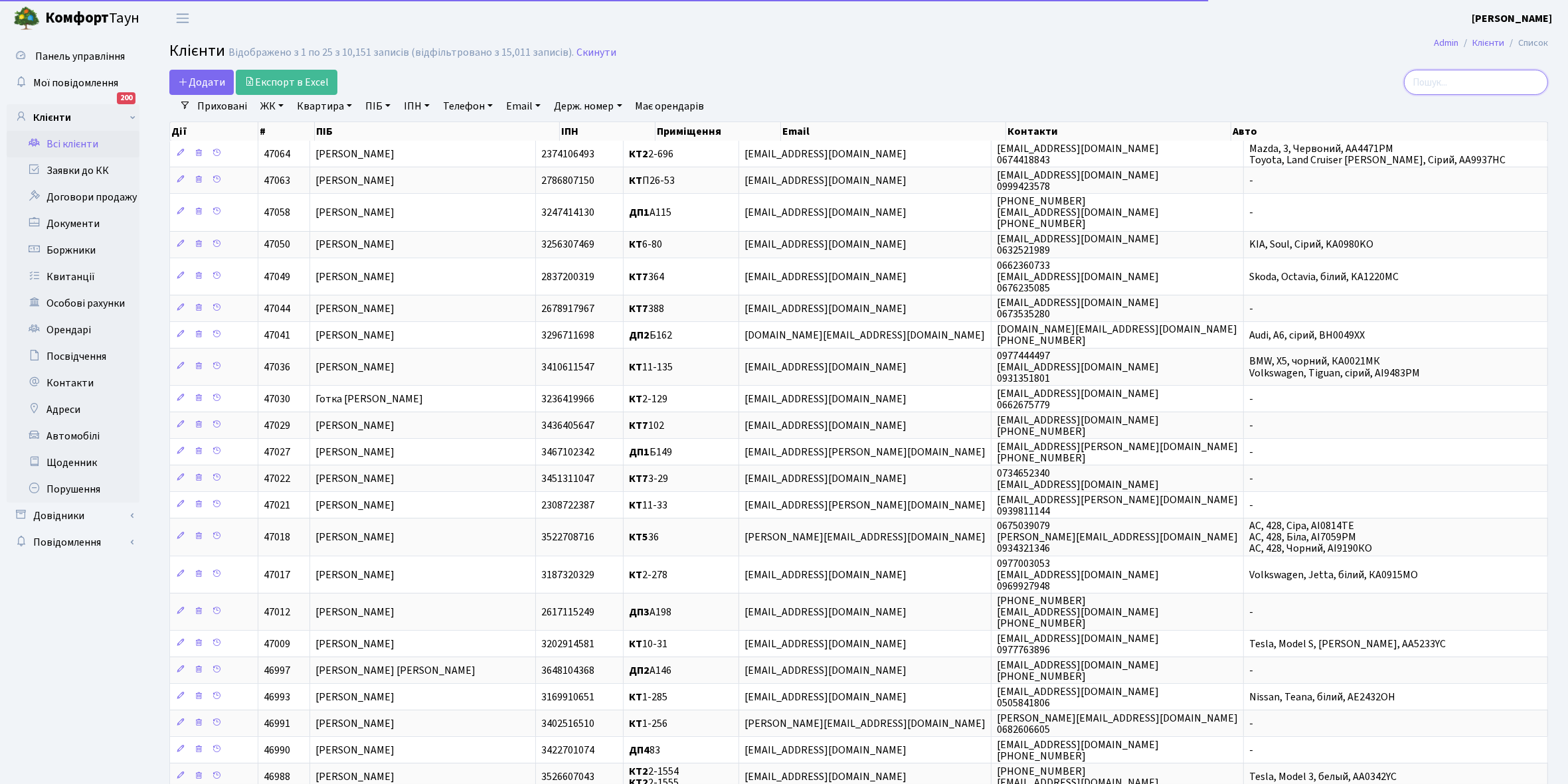
click at [1485, 84] on input "search" at bounding box center [1476, 82] width 144 height 25
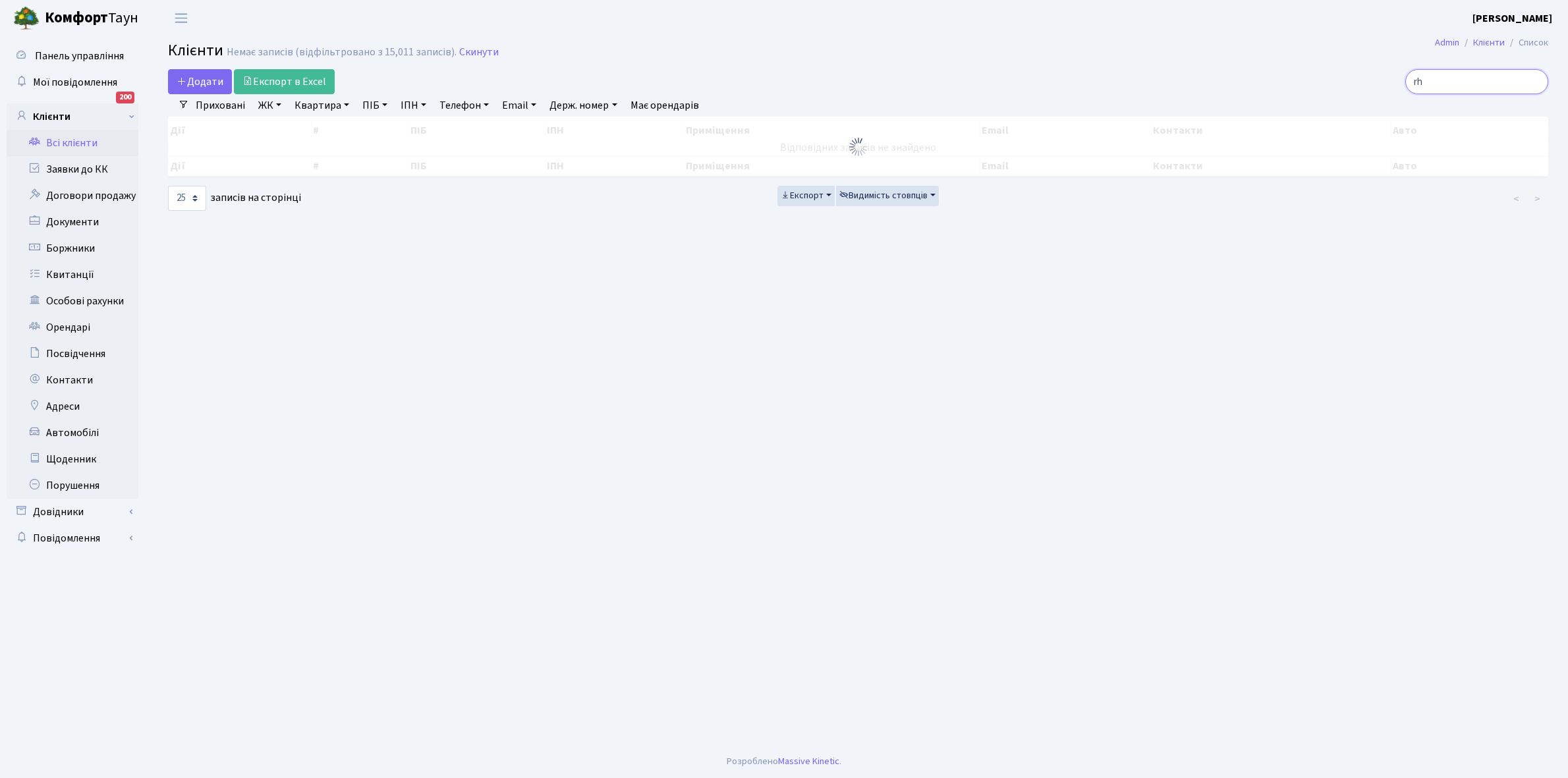
type input "r"
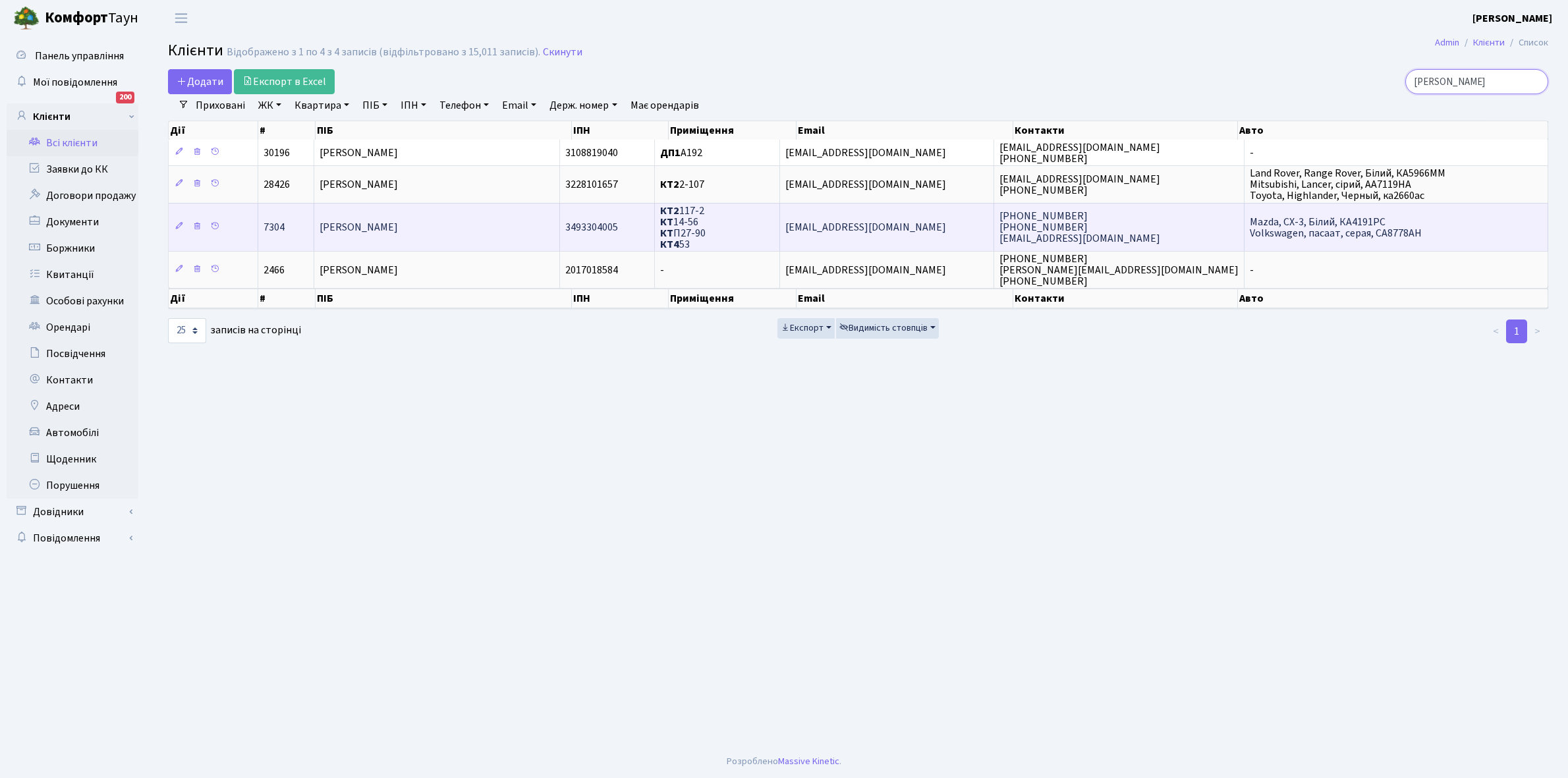
type input "крамаренко"
click at [475, 219] on td "Крамаренко Інна Вікторівна" at bounding box center [436, 226] width 245 height 49
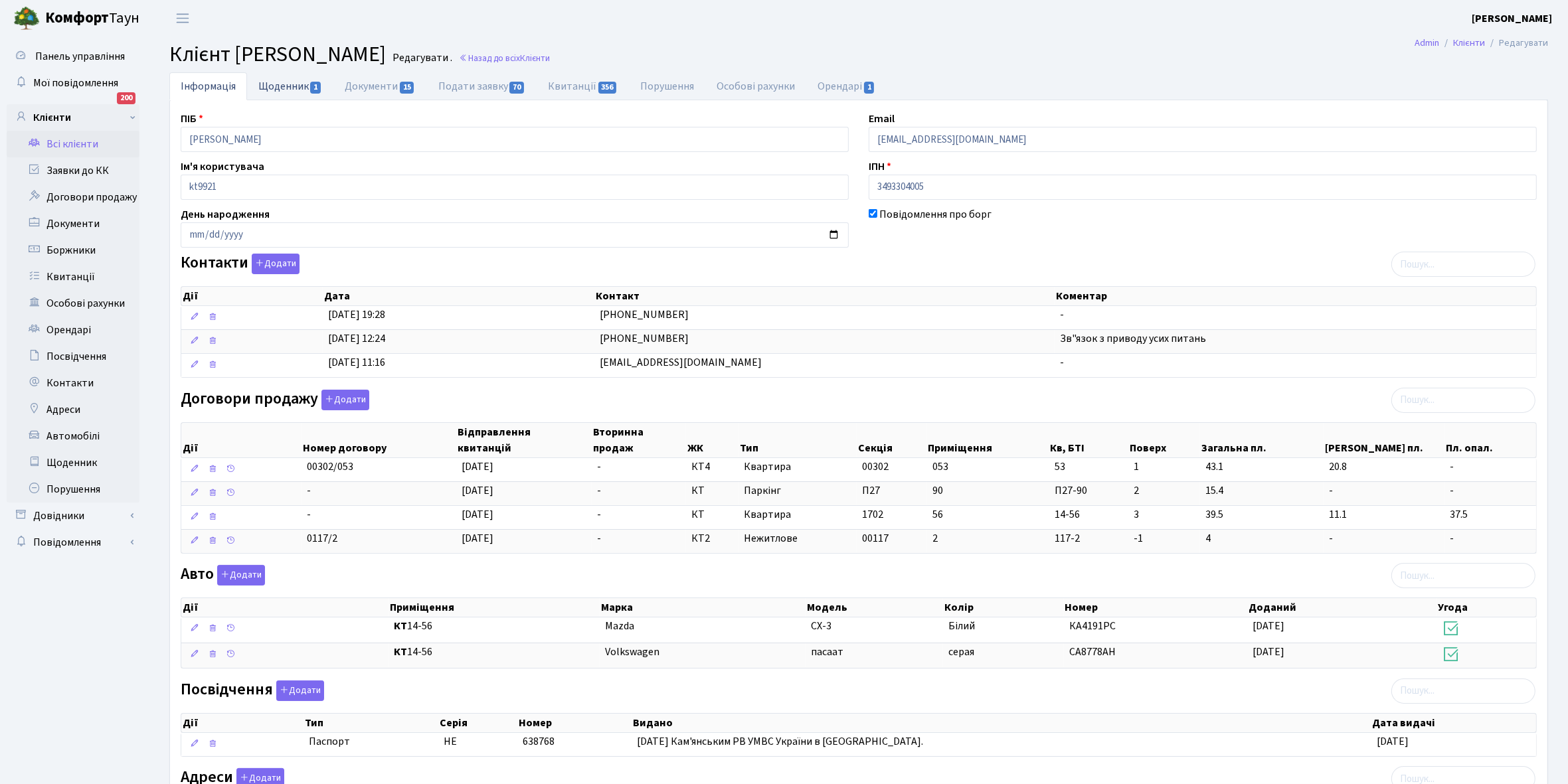
click at [276, 83] on link "Щоденник 1" at bounding box center [290, 86] width 86 height 27
select select "25"
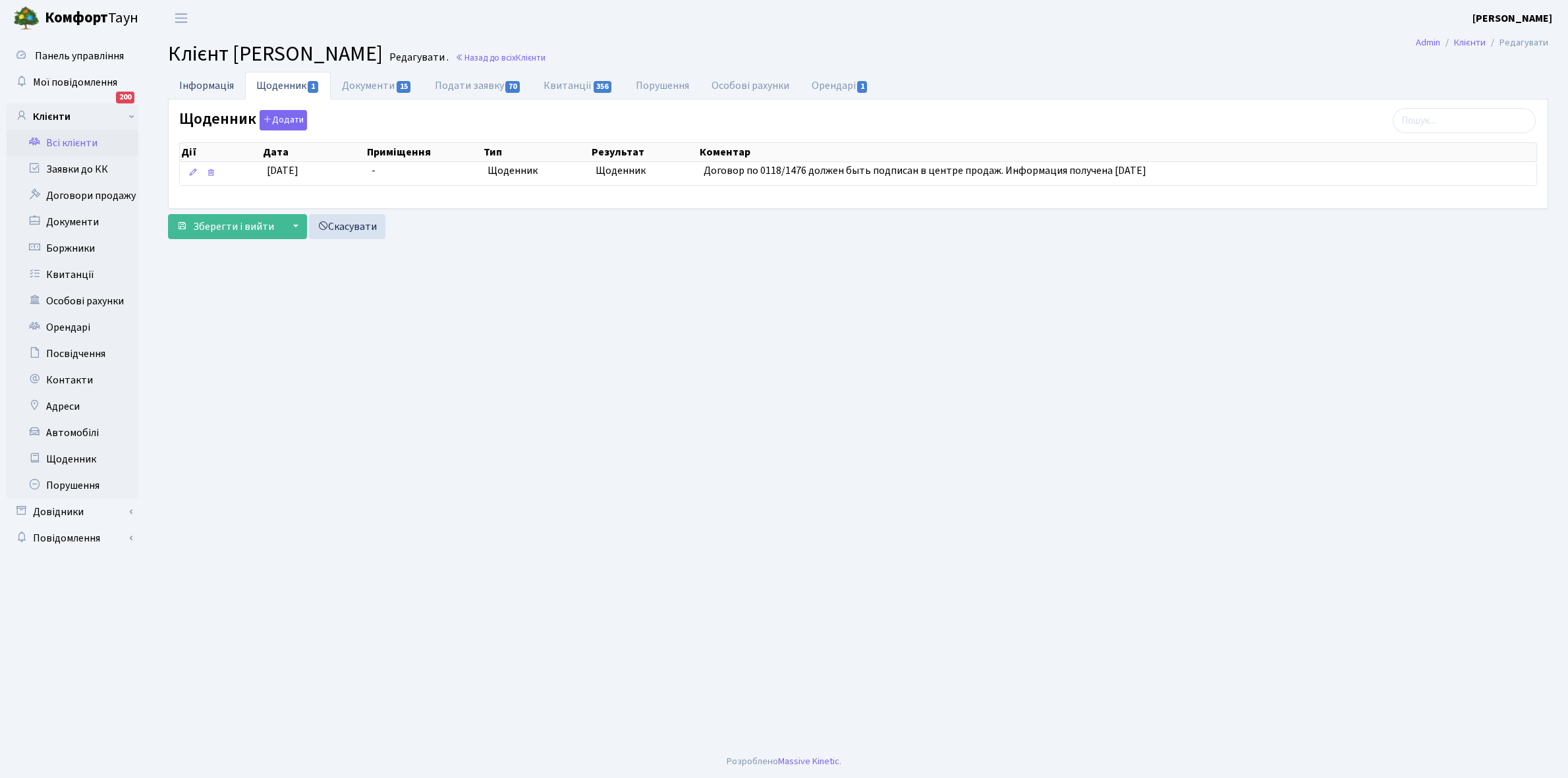
click at [196, 83] on link "Інформація" at bounding box center [206, 86] width 77 height 27
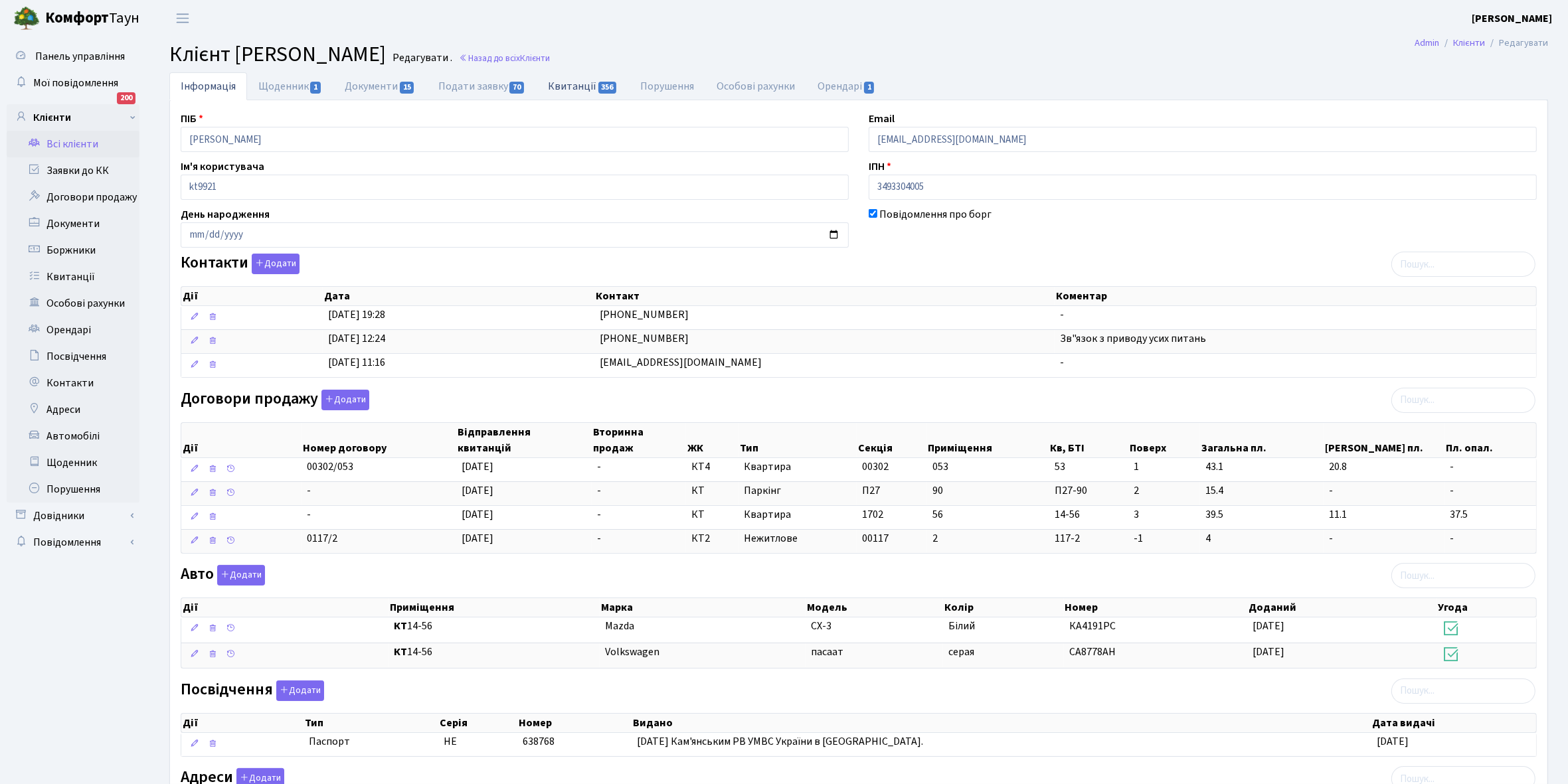
click at [575, 83] on link "Квитанції 356" at bounding box center [583, 86] width 92 height 27
select select "25"
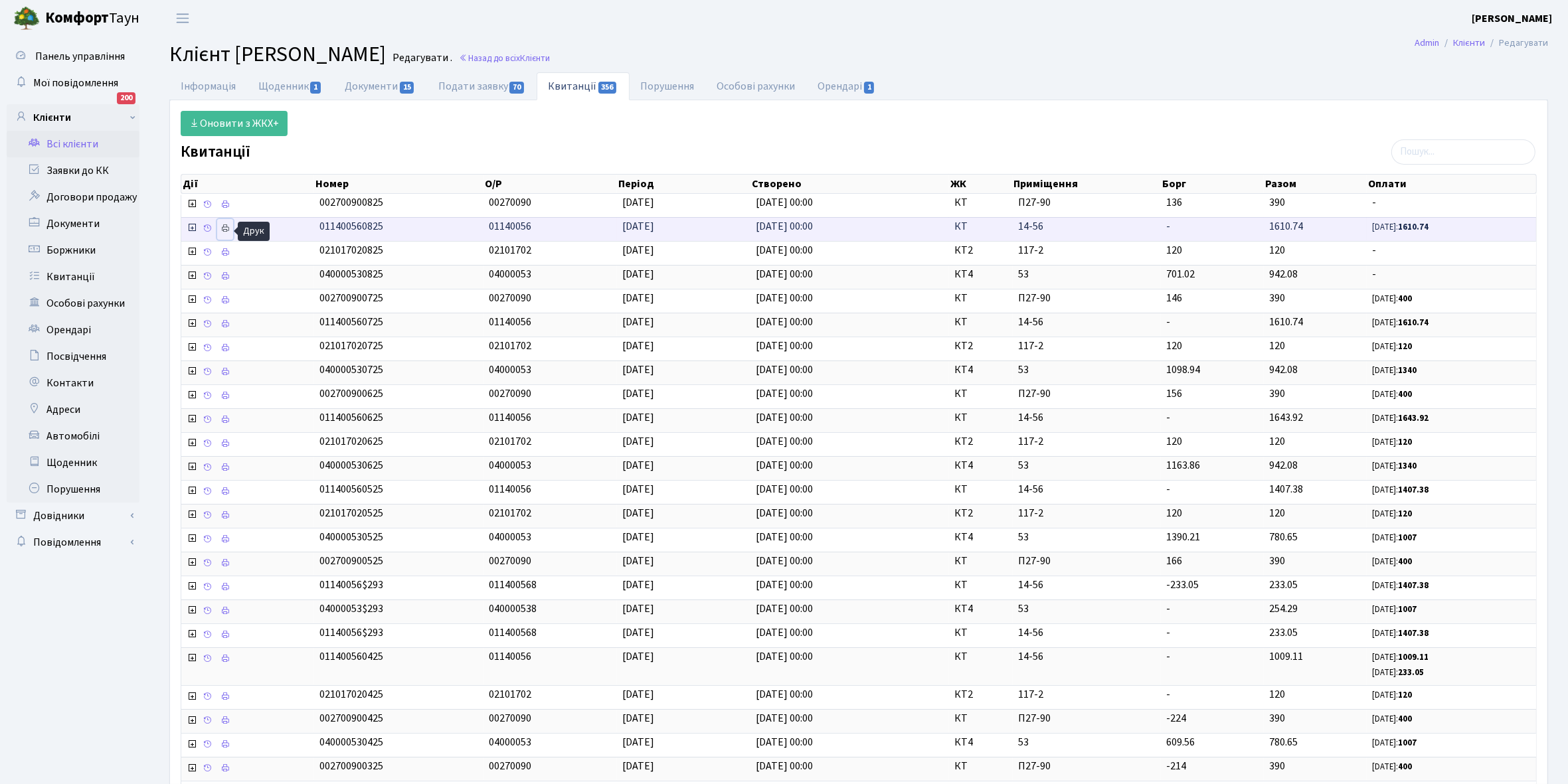
click at [226, 230] on icon at bounding box center [225, 228] width 10 height 10
click at [276, 83] on link "Щоденник 1" at bounding box center [290, 86] width 86 height 28
click at [194, 86] on link "Інформація" at bounding box center [208, 86] width 78 height 28
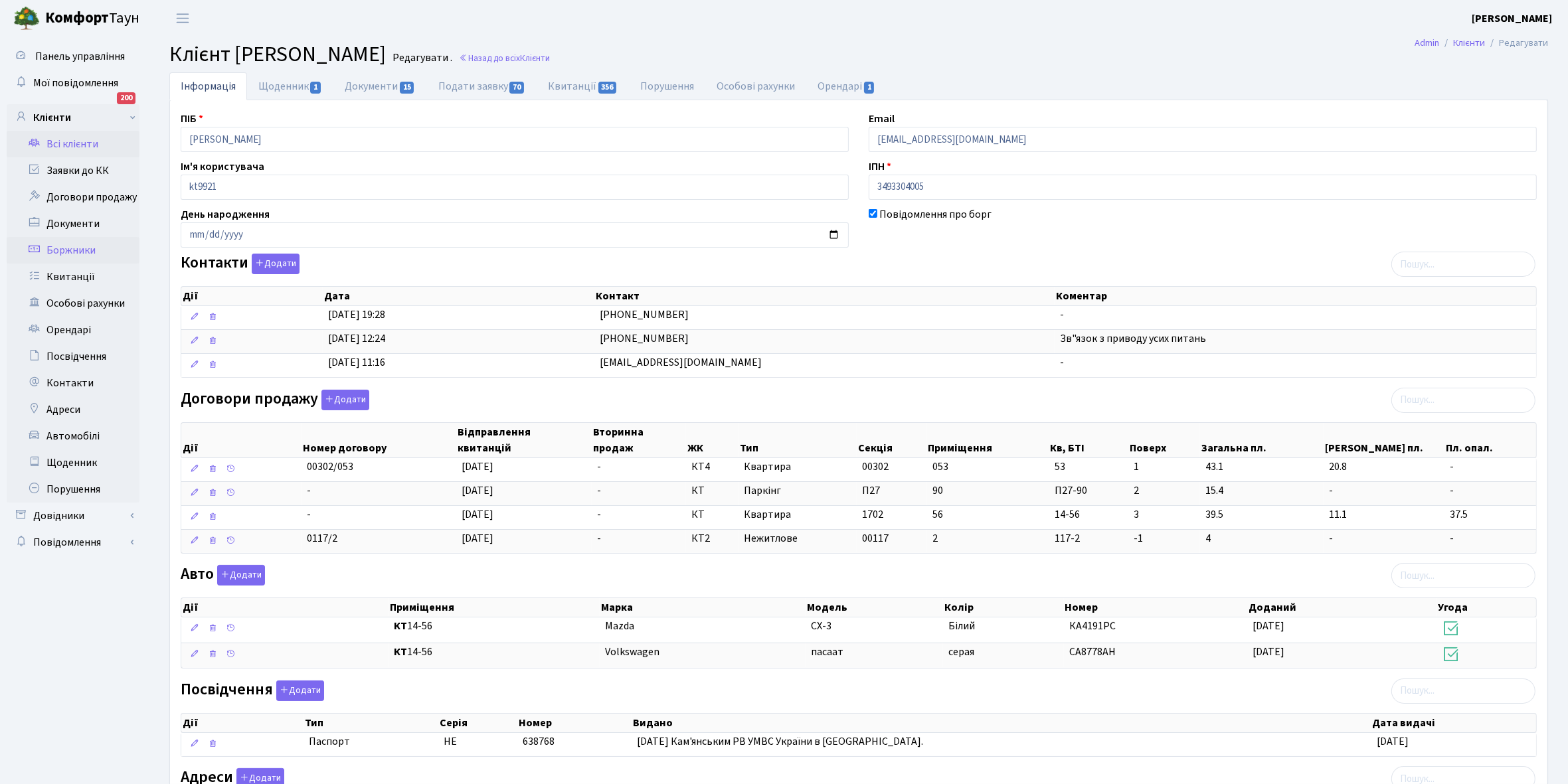
click at [81, 250] on link "Боржники" at bounding box center [73, 250] width 133 height 27
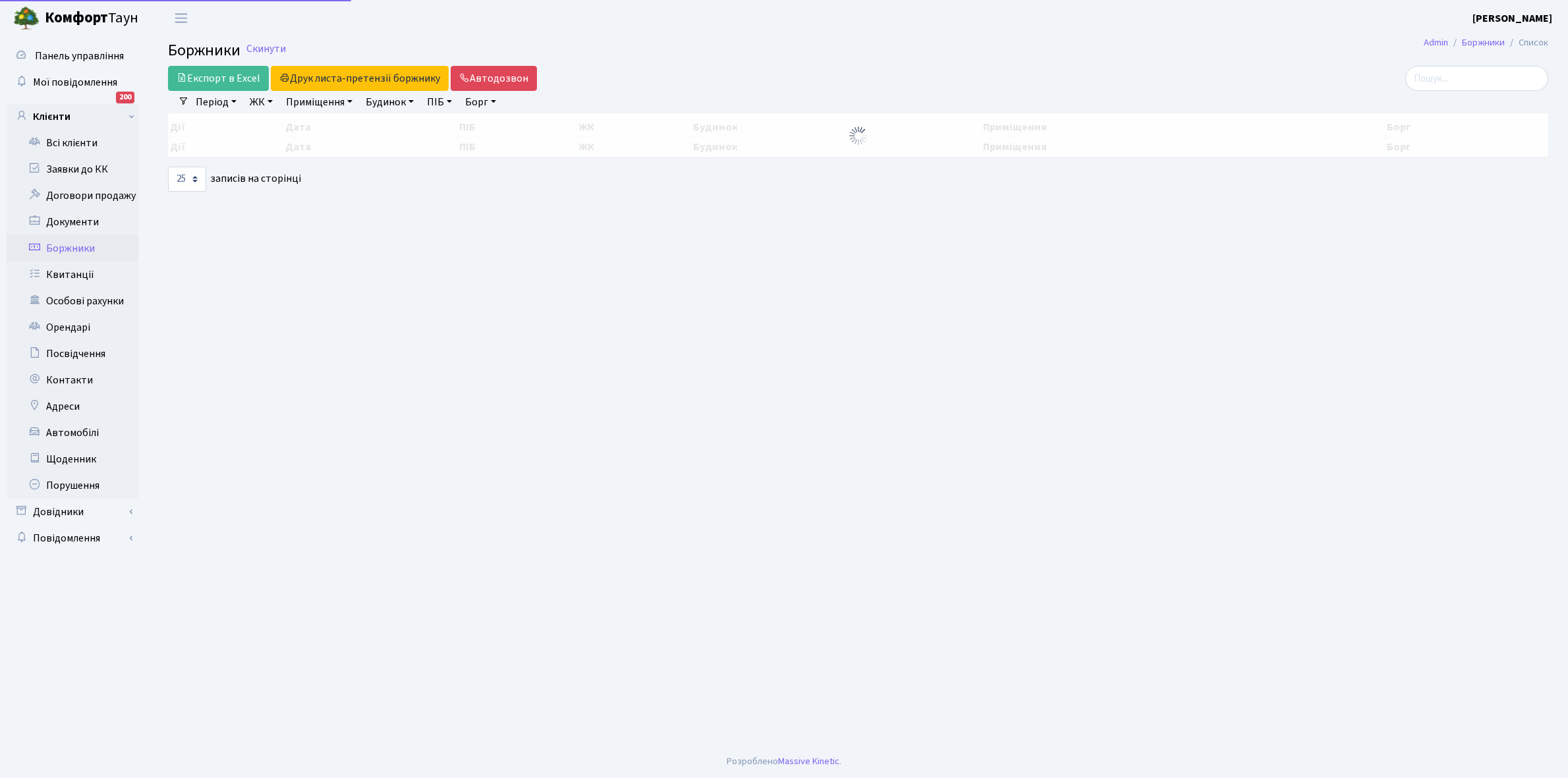
select select "25"
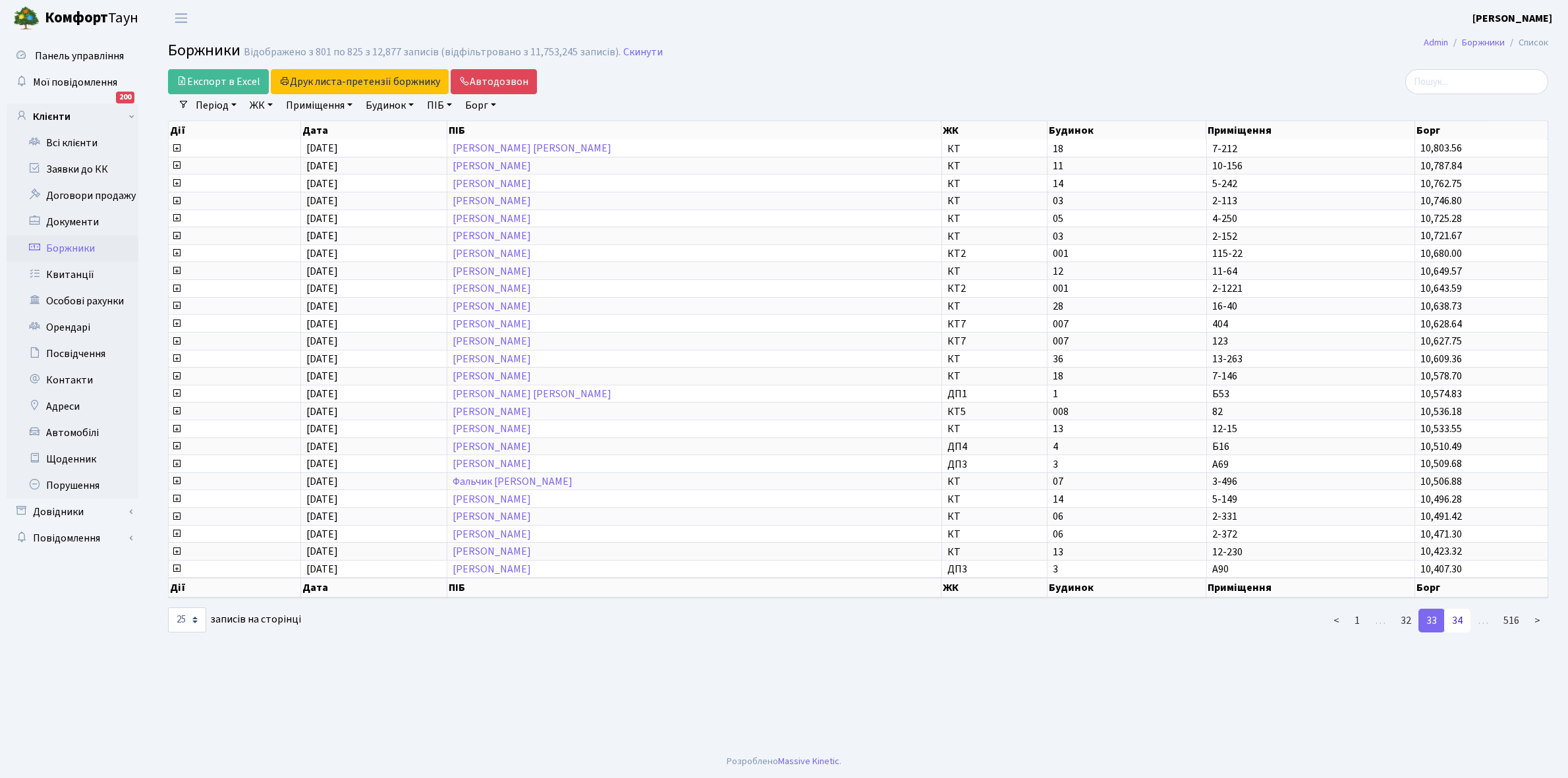
click at [1462, 609] on link "34" at bounding box center [1458, 620] width 27 height 24
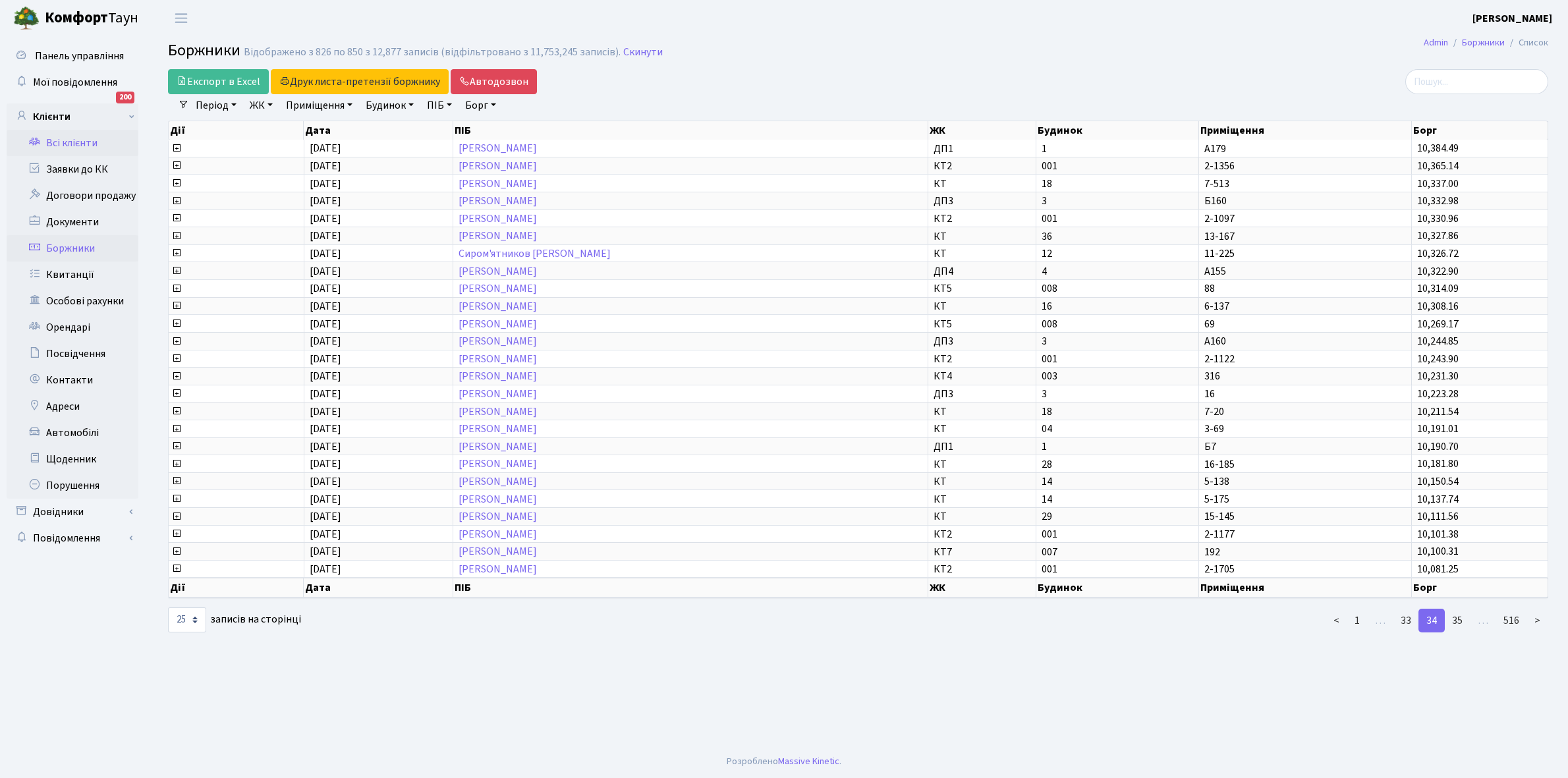
click at [72, 143] on link "Всі клієнти" at bounding box center [72, 143] width 132 height 27
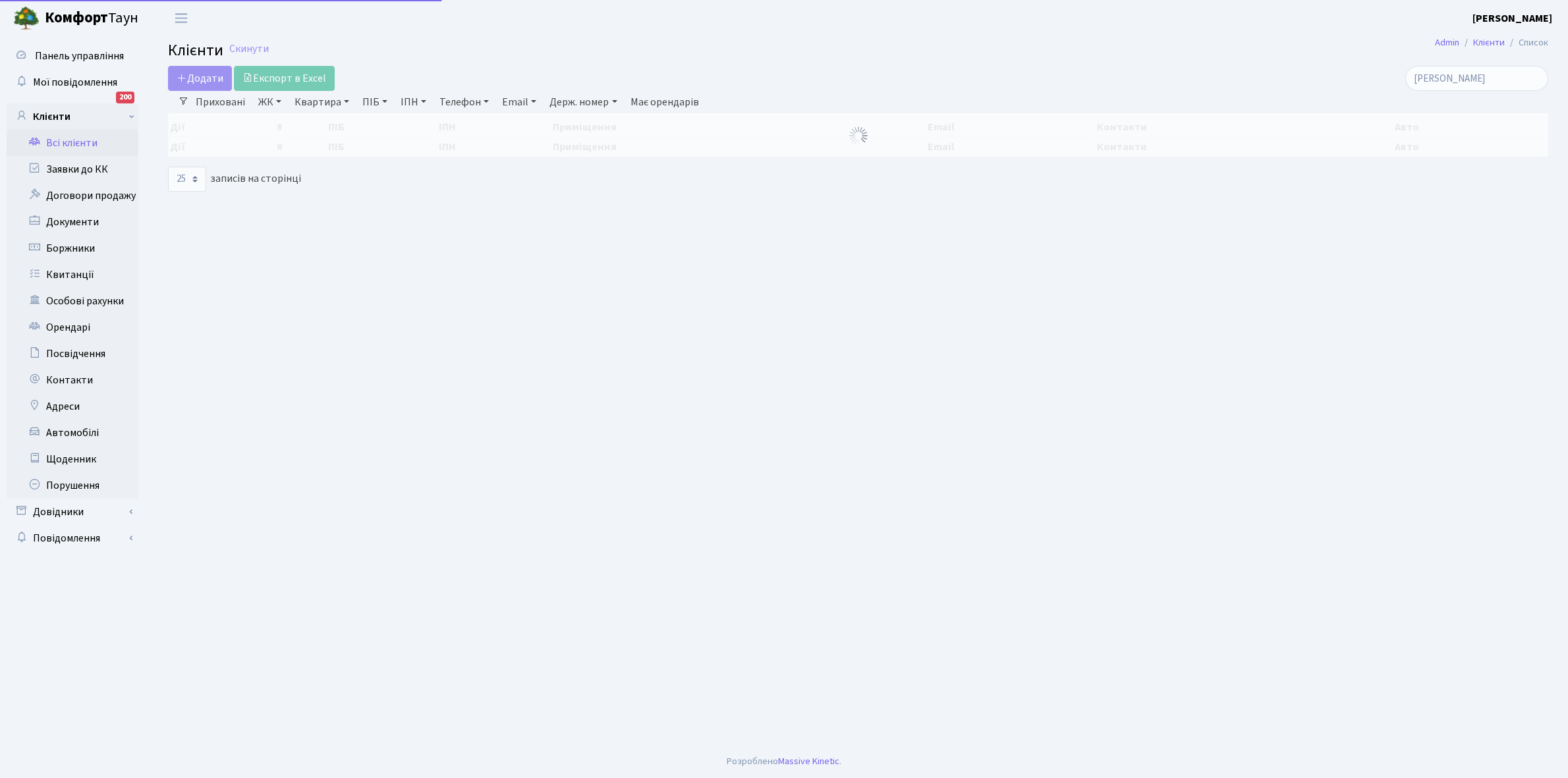
select select "25"
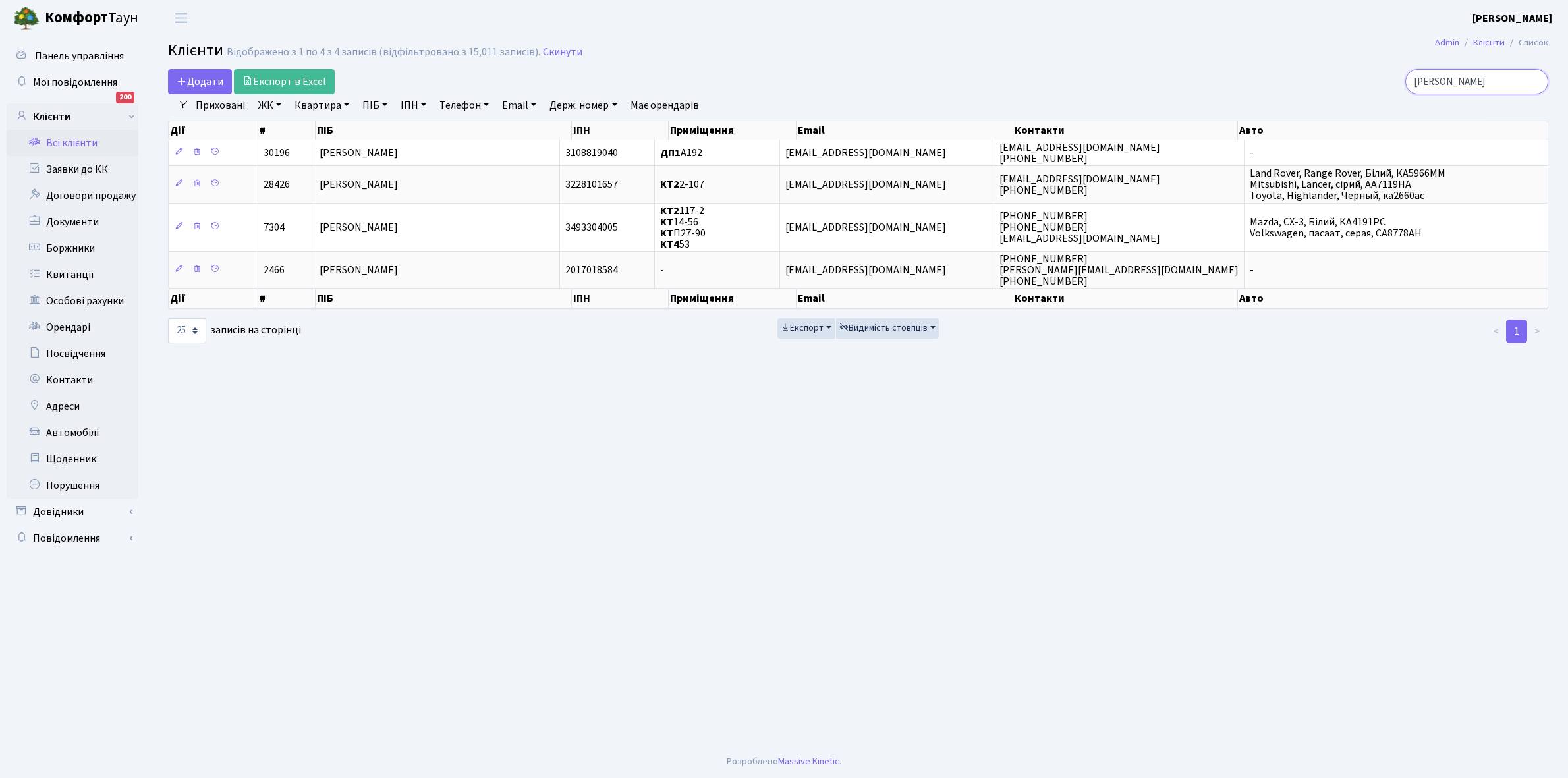
click at [1494, 85] on input "[PERSON_NAME]" at bounding box center [1477, 82] width 143 height 25
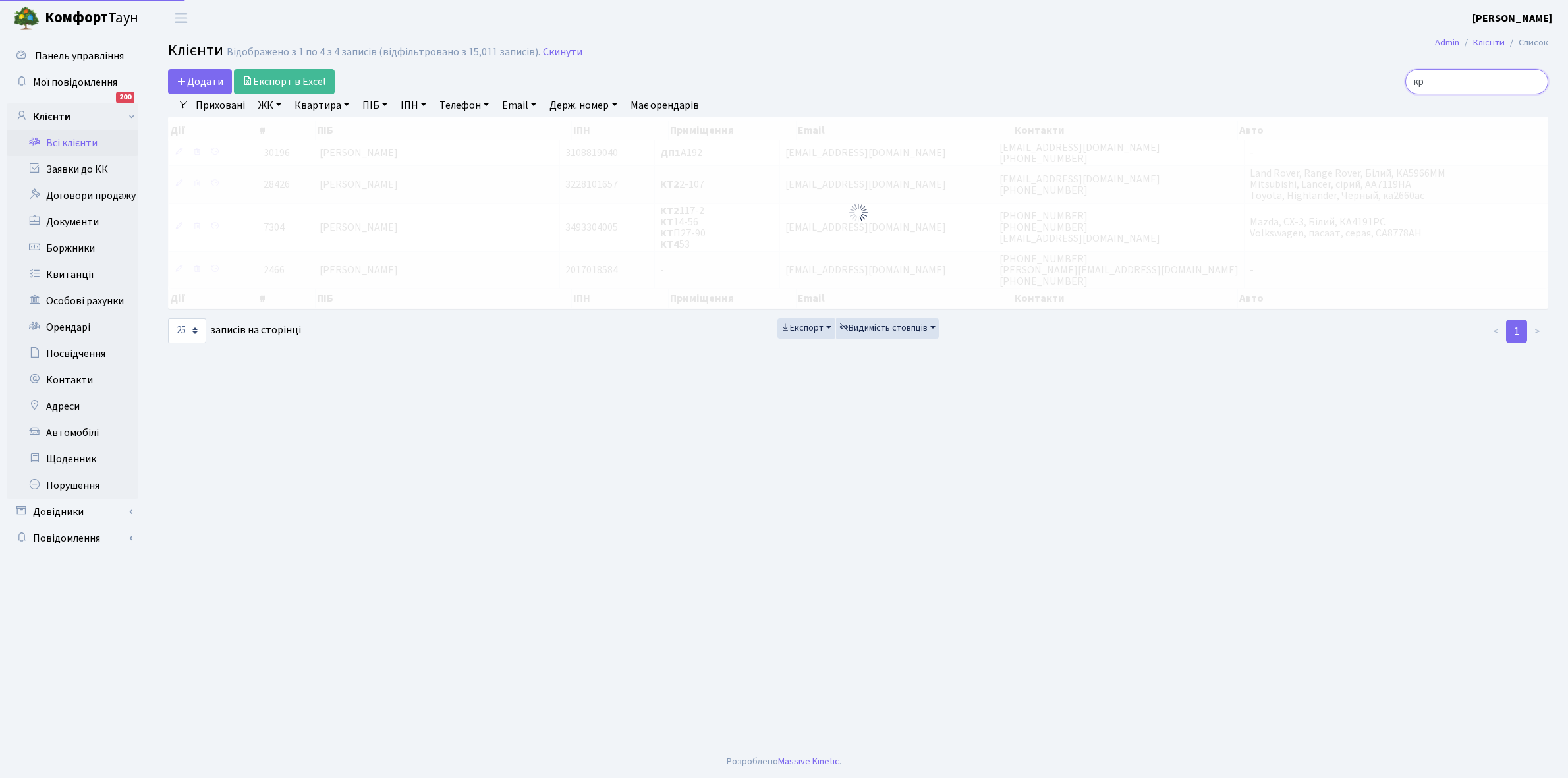
type input "к"
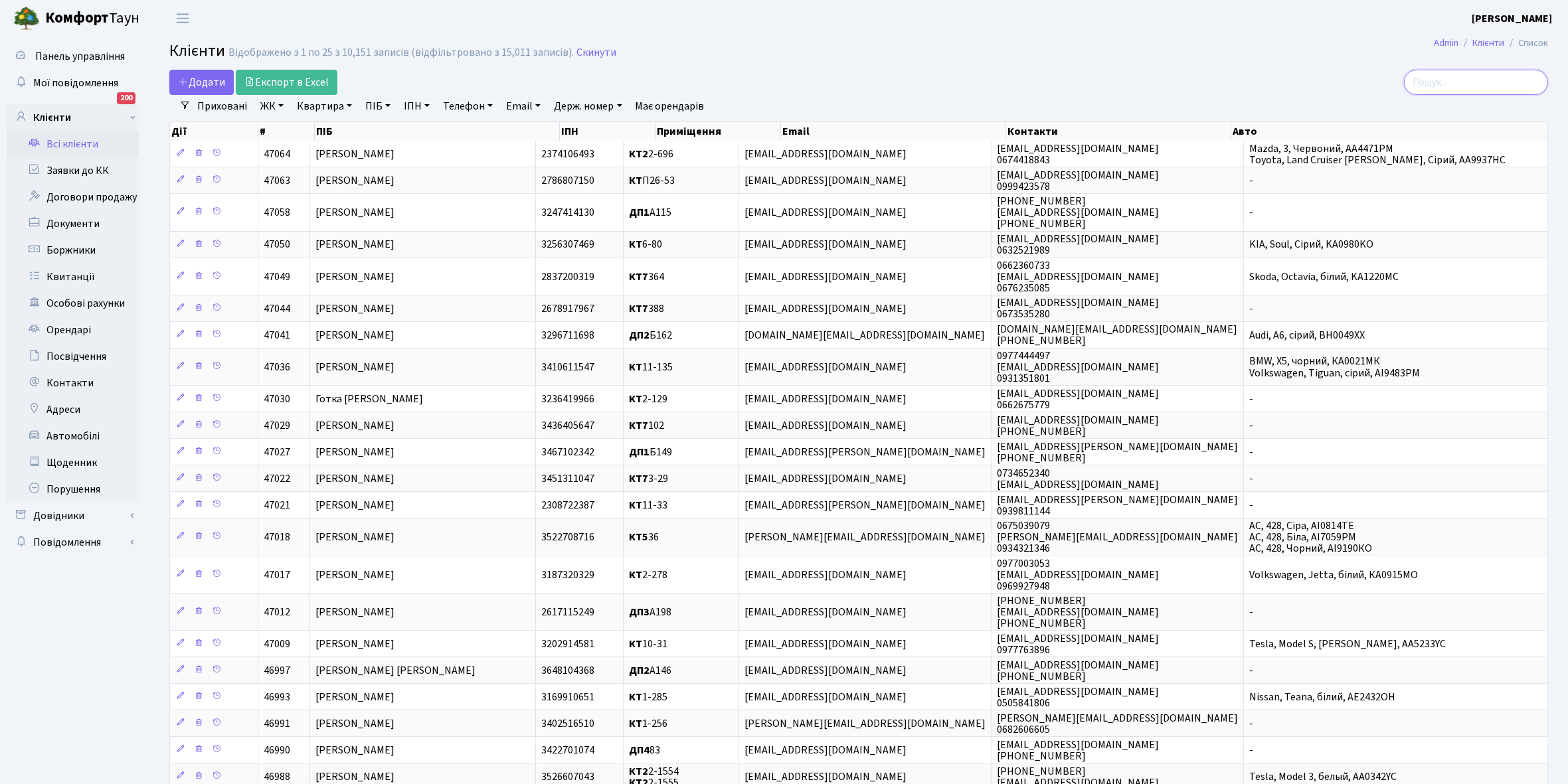
click at [66, 141] on link "Всі клієнти" at bounding box center [73, 144] width 133 height 27
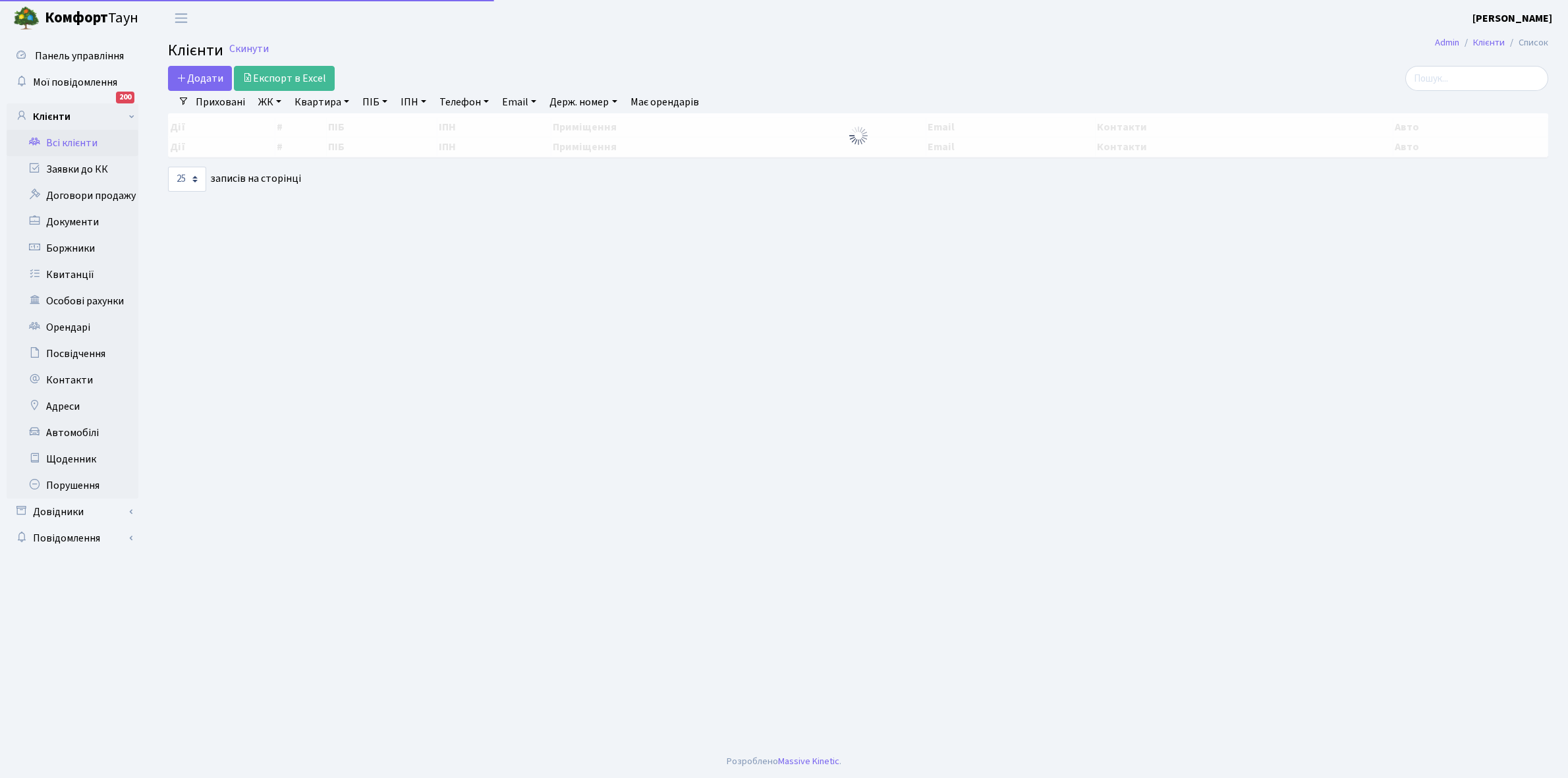
select select "25"
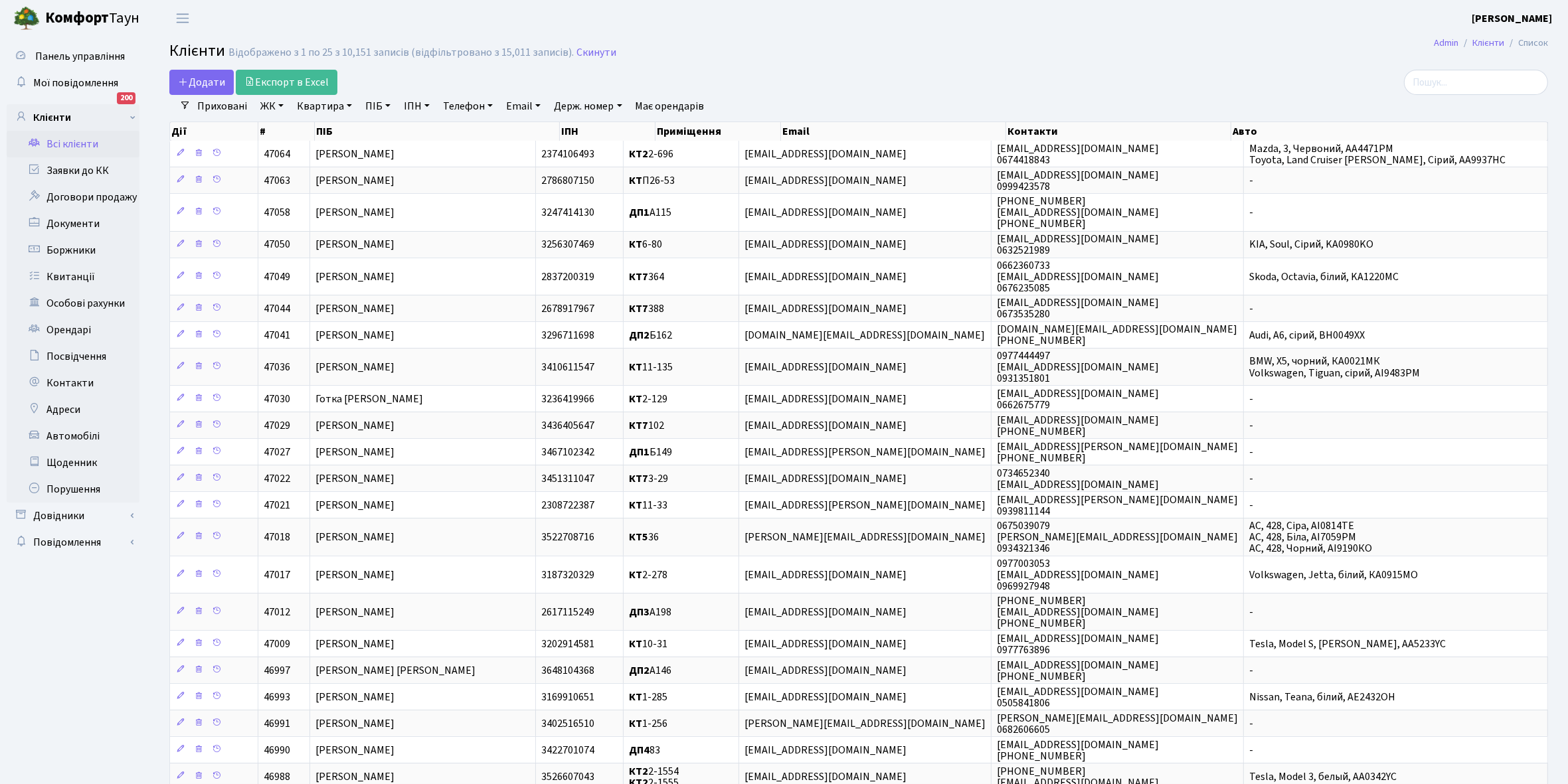
click at [83, 141] on link "Всі клієнти" at bounding box center [73, 144] width 133 height 27
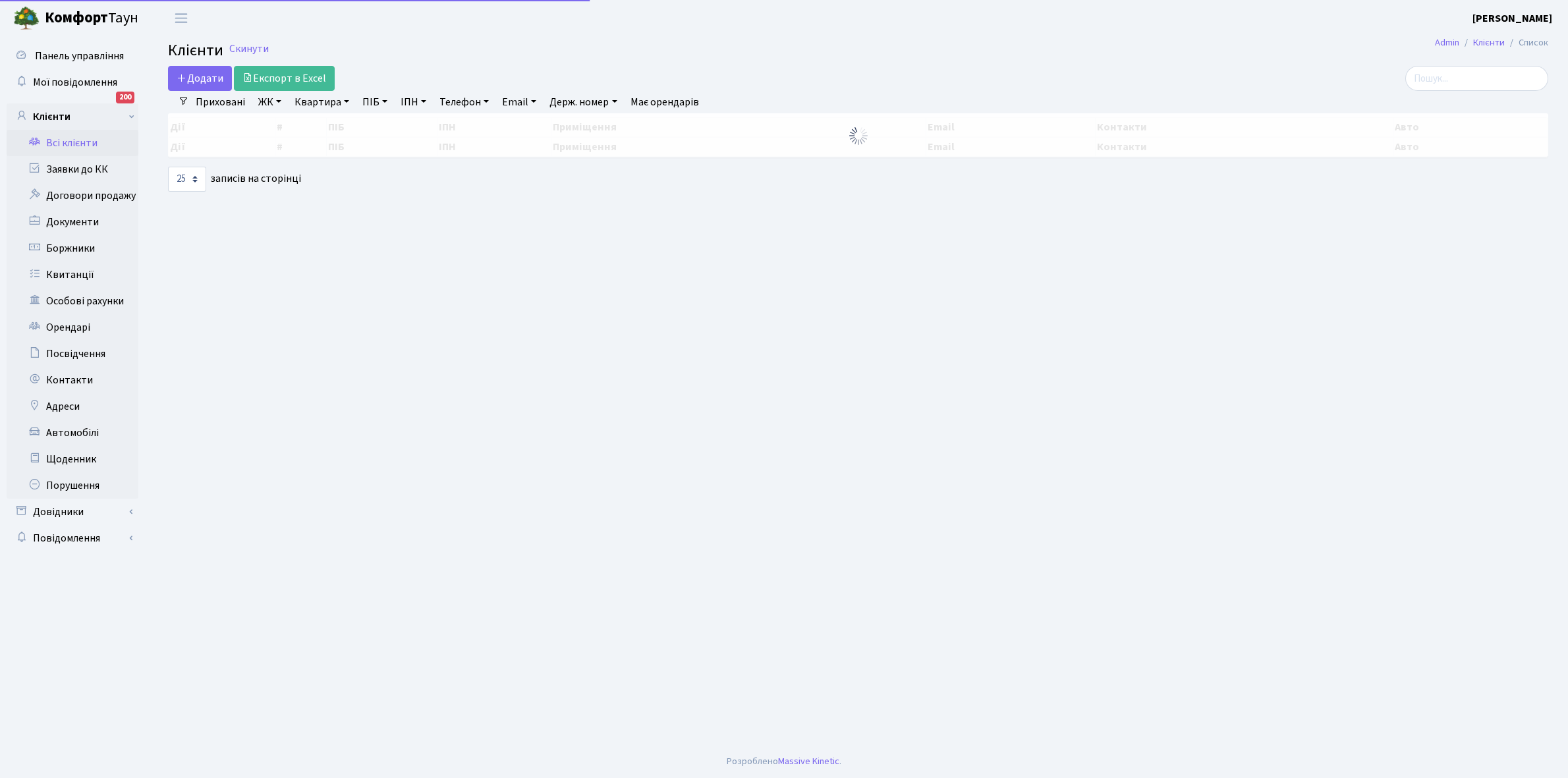
select select "25"
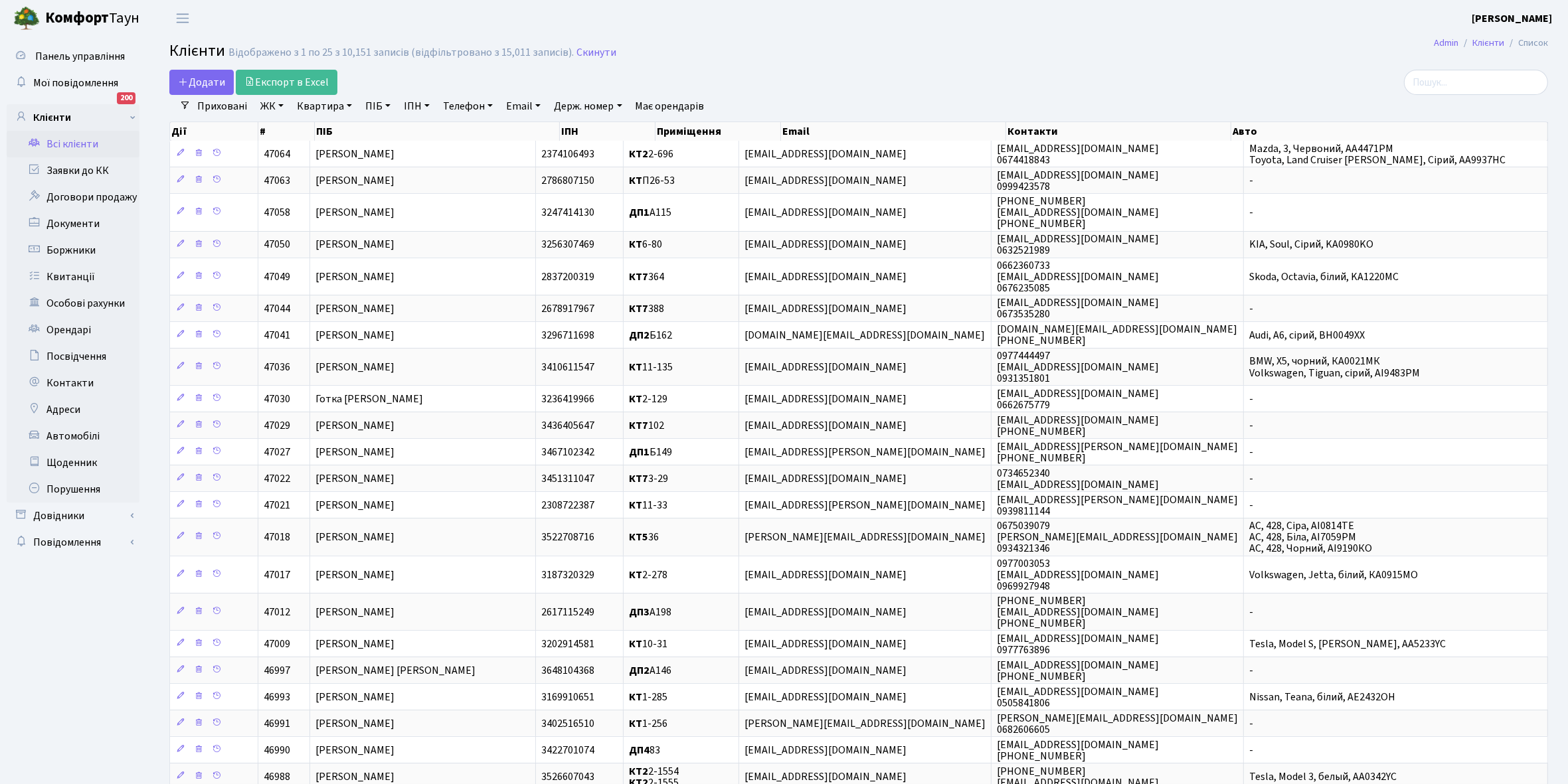
click at [66, 142] on link "Всі клієнти" at bounding box center [73, 144] width 133 height 27
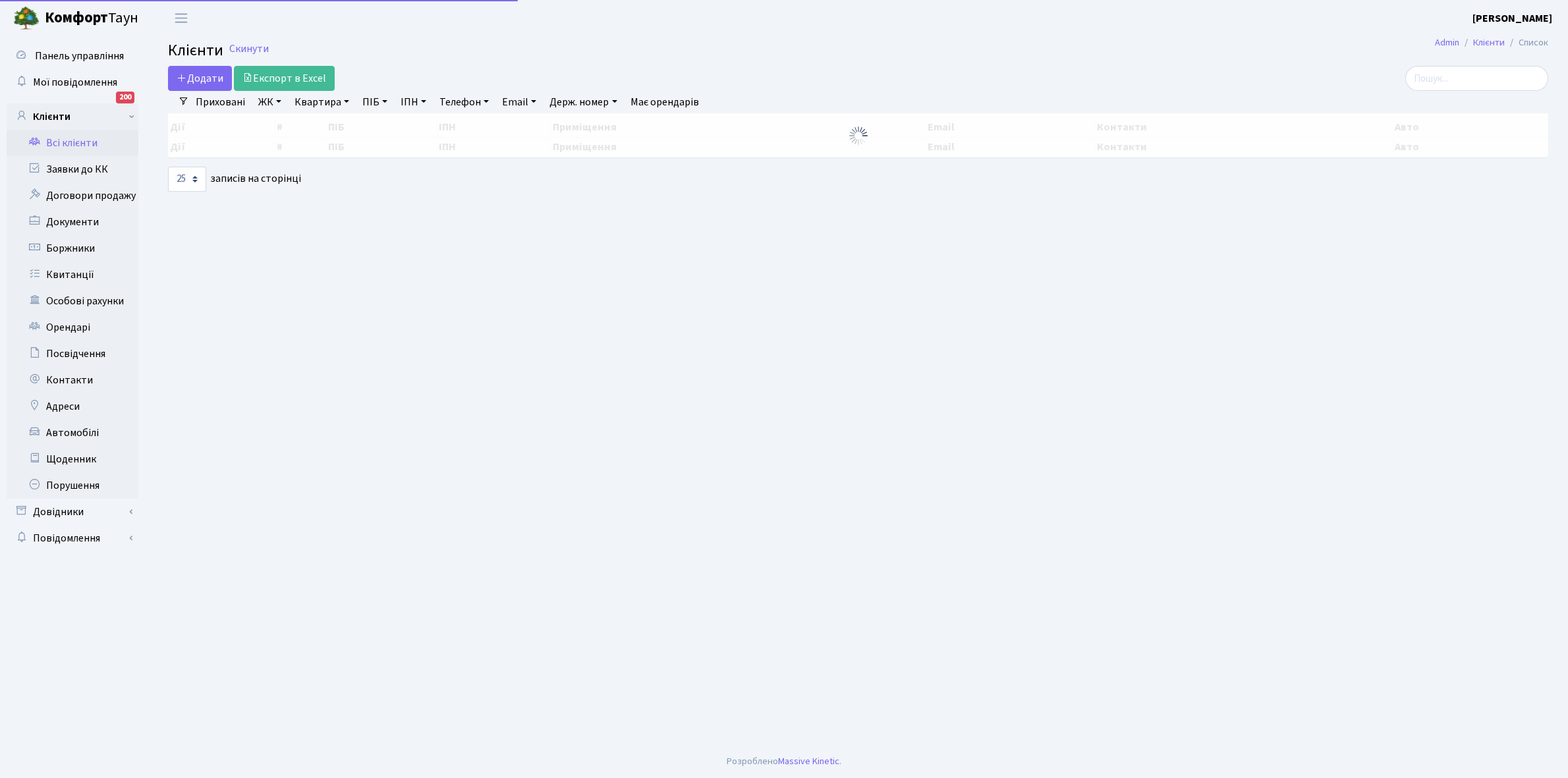
select select "25"
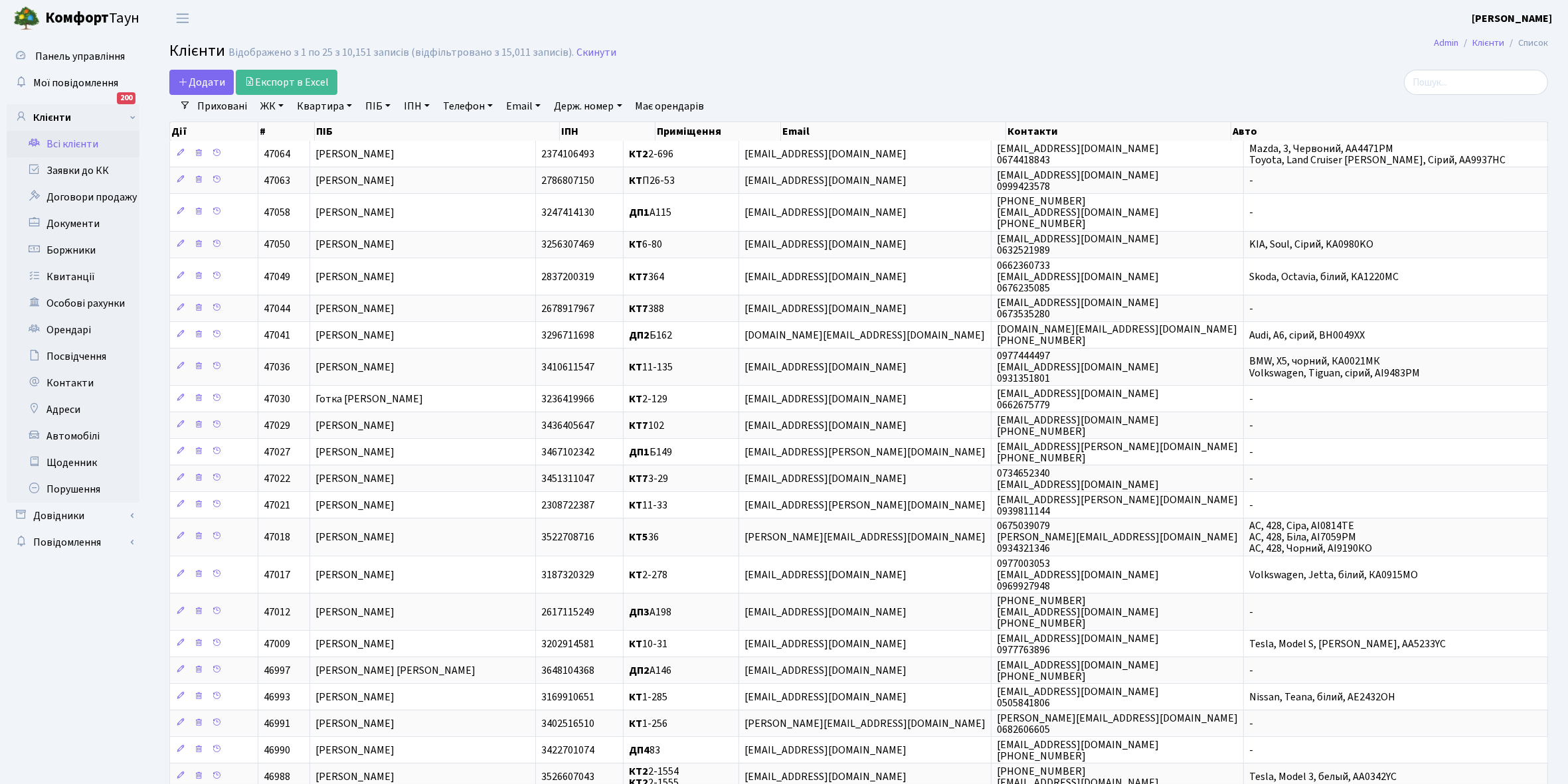
click at [281, 104] on link "ЖК" at bounding box center [271, 106] width 34 height 23
click at [311, 152] on li "КТ, вул. Регенераторна, 4" at bounding box center [338, 152] width 161 height 23
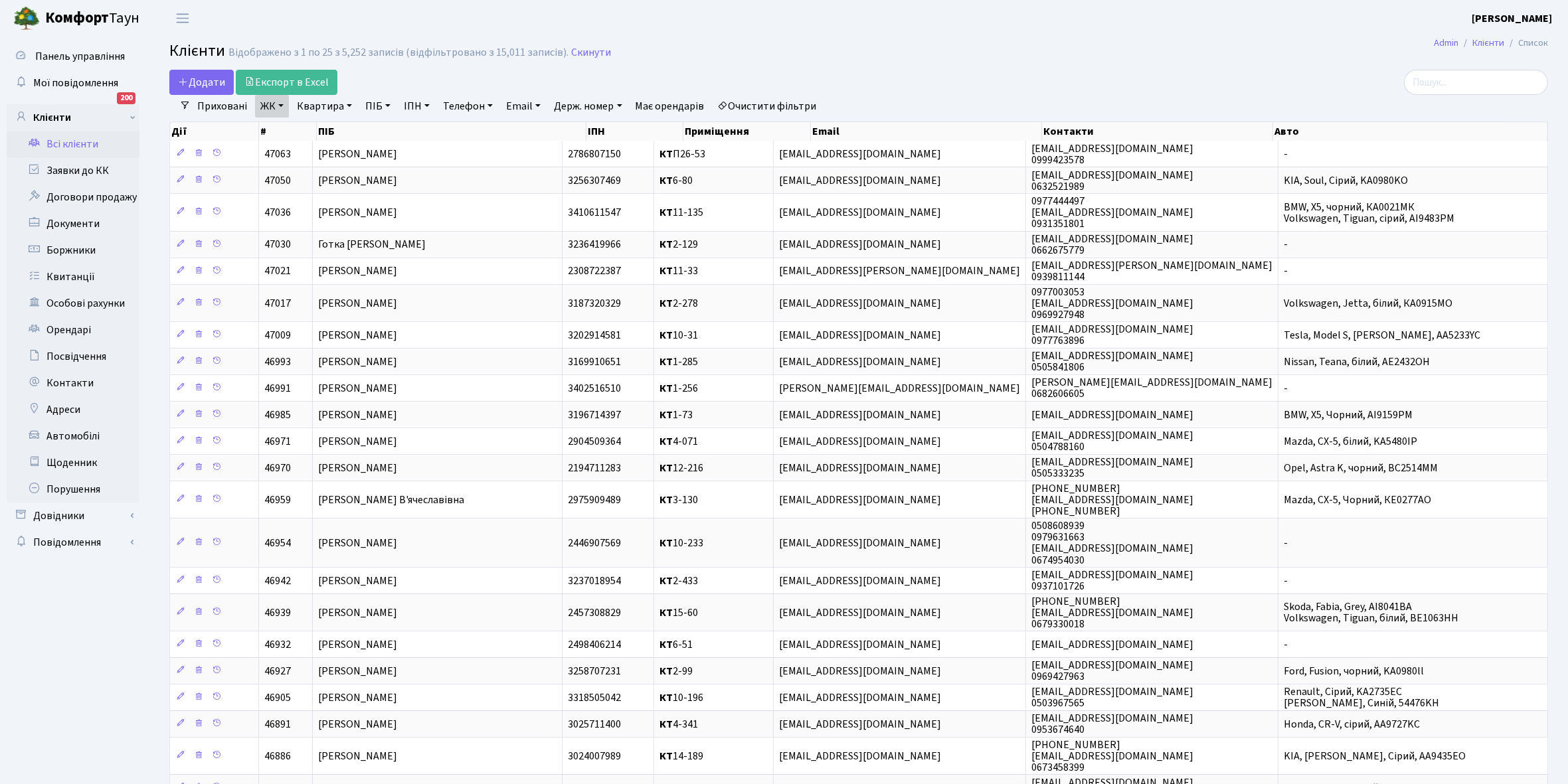
click at [349, 106] on link "Квартира" at bounding box center [324, 106] width 66 height 23
click at [339, 127] on input "text" at bounding box center [331, 132] width 78 height 25
type input "12-230"
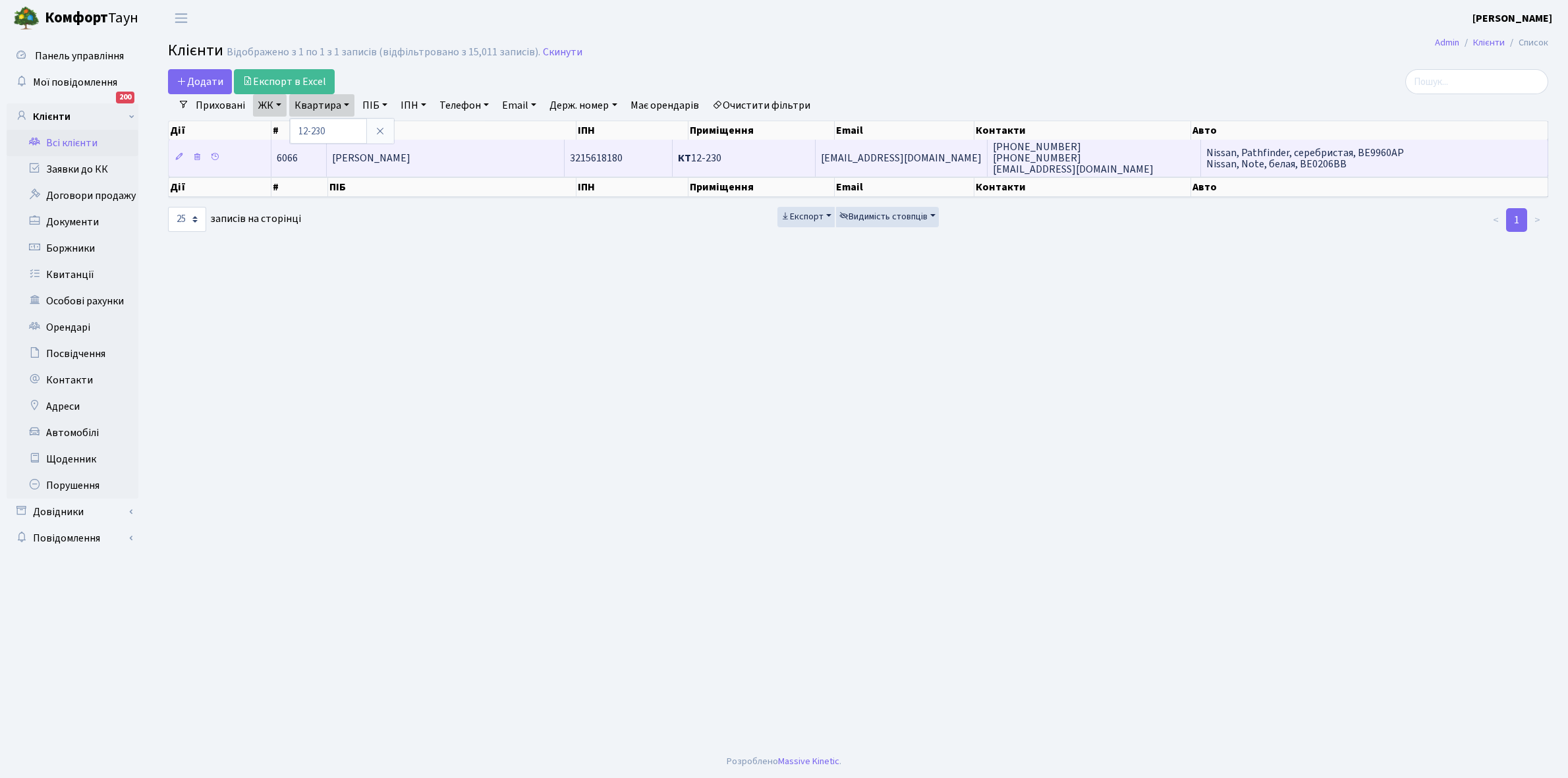
click at [495, 156] on td "[PERSON_NAME]" at bounding box center [446, 158] width 238 height 36
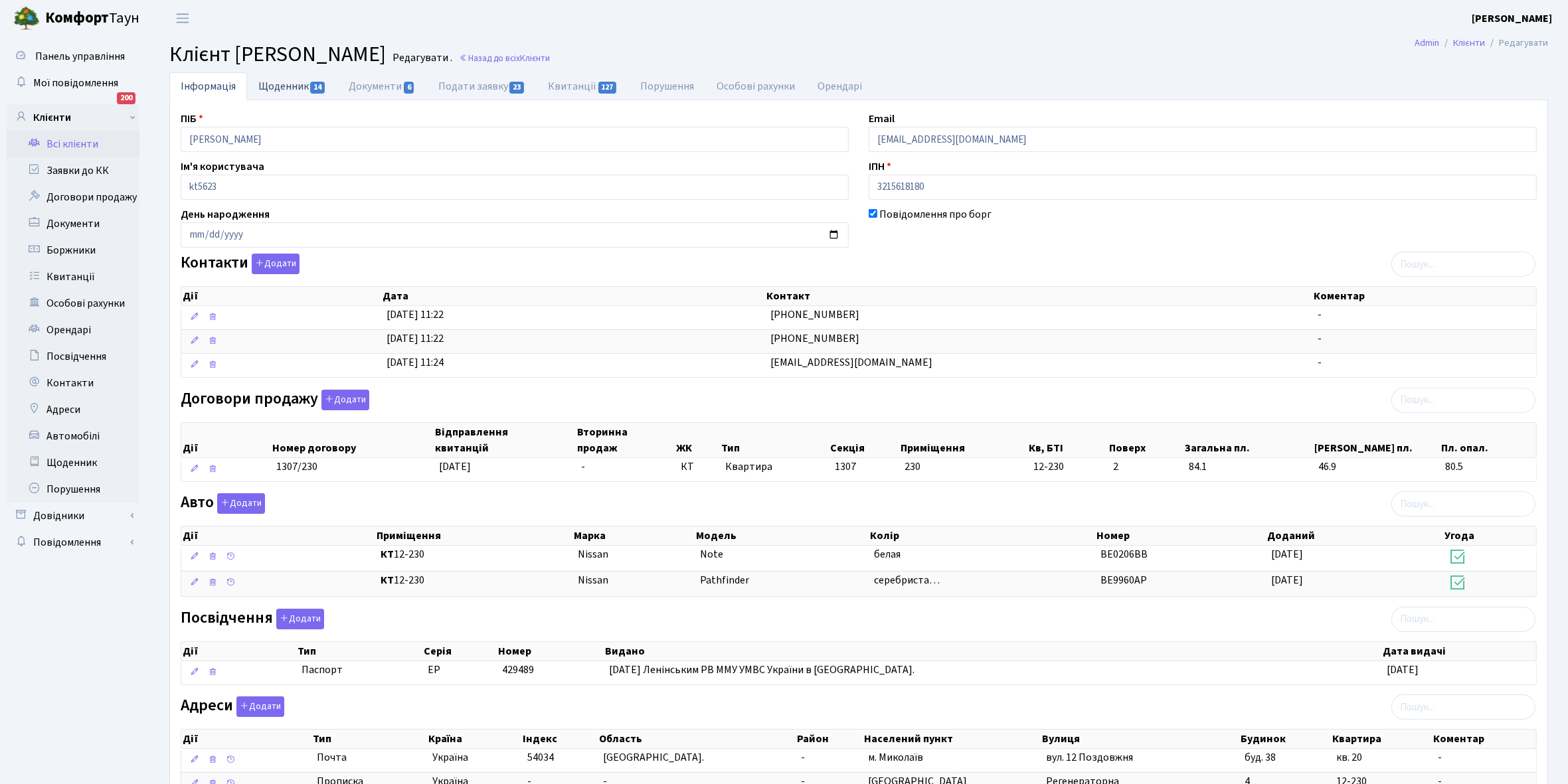
click at [269, 83] on link "Щоденник 14" at bounding box center [292, 86] width 90 height 27
select select "25"
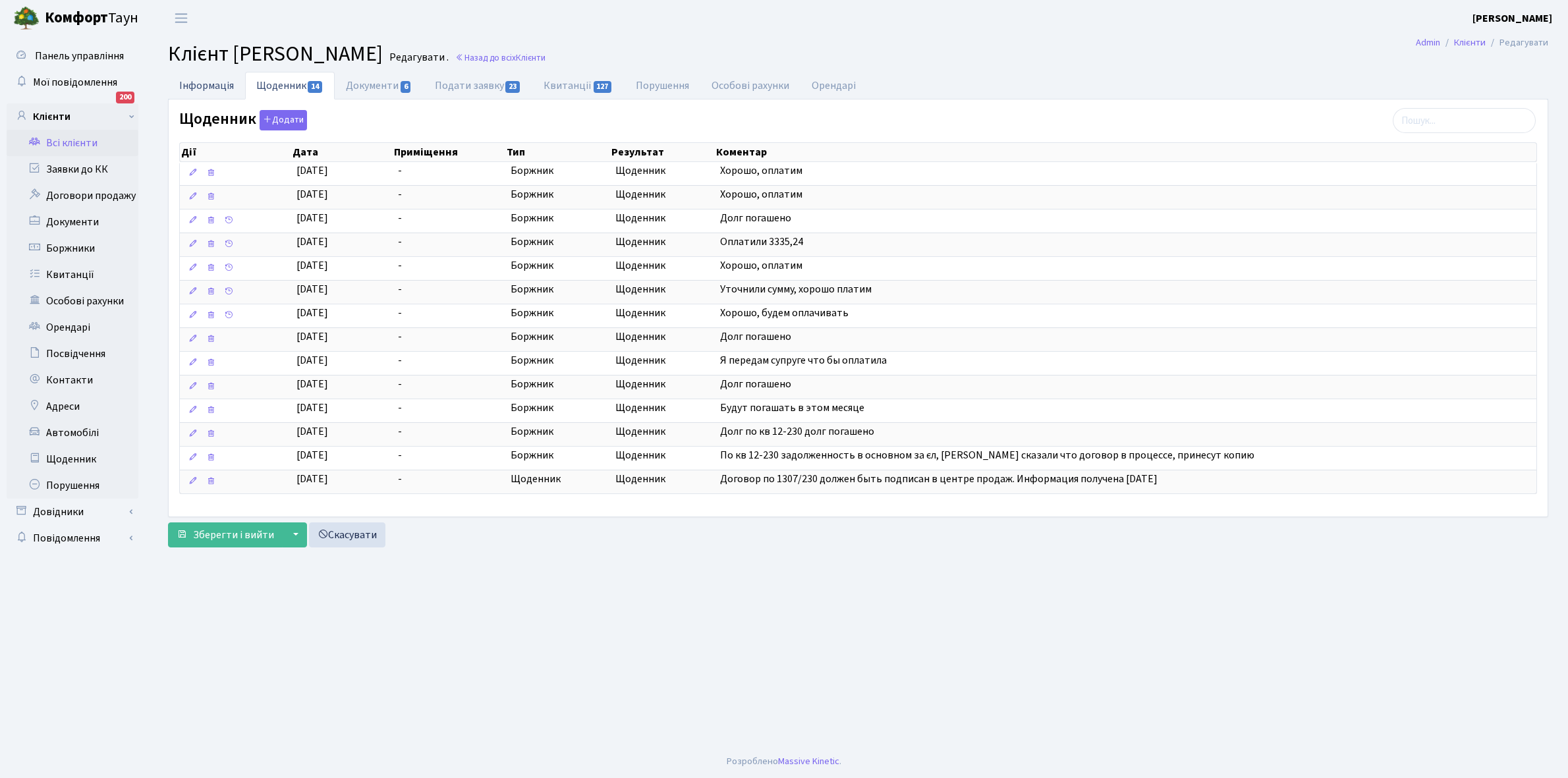
click at [199, 80] on link "Інформація" at bounding box center [206, 86] width 77 height 27
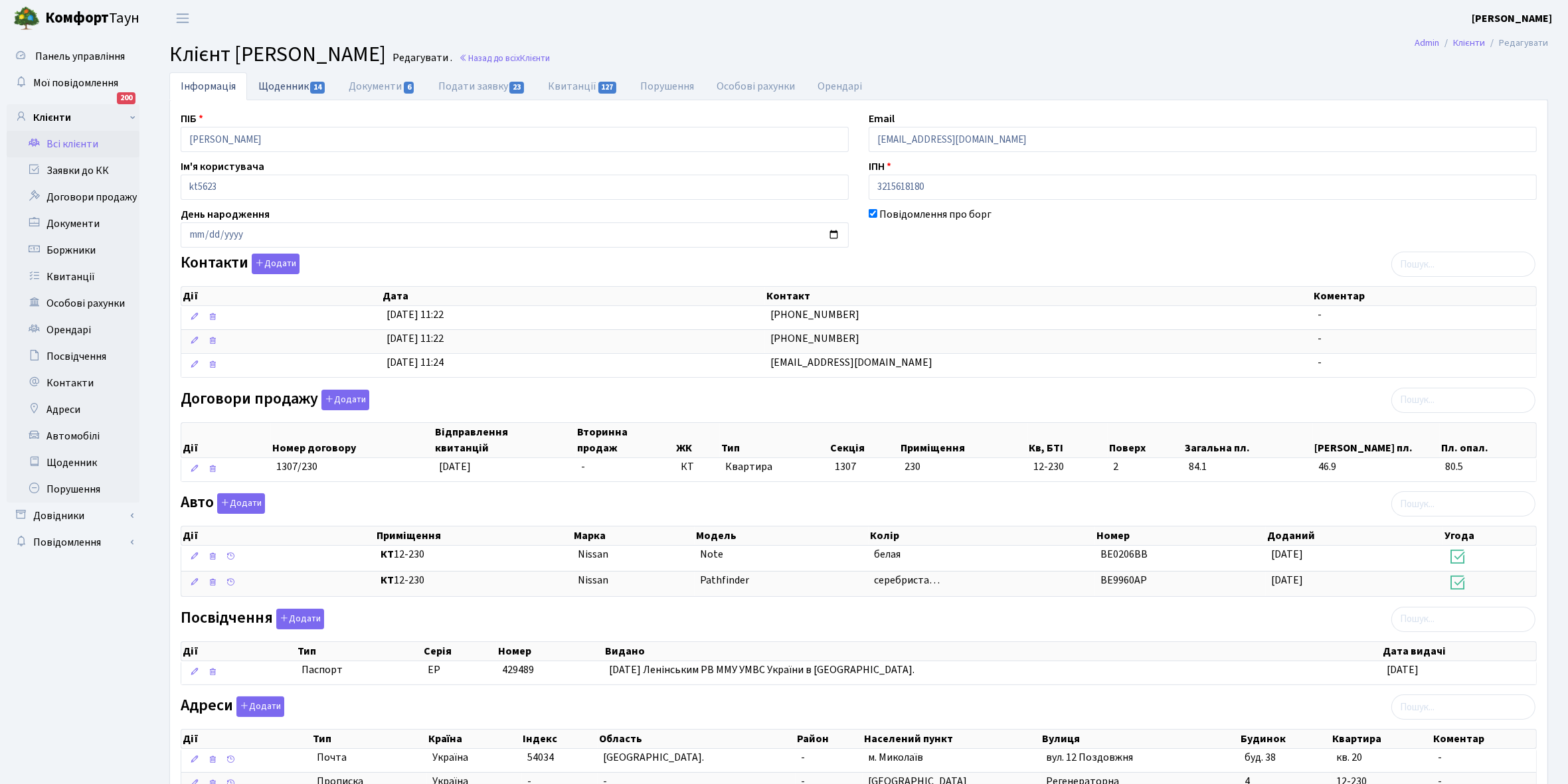
click at [265, 81] on link "Щоденник 14" at bounding box center [292, 86] width 90 height 27
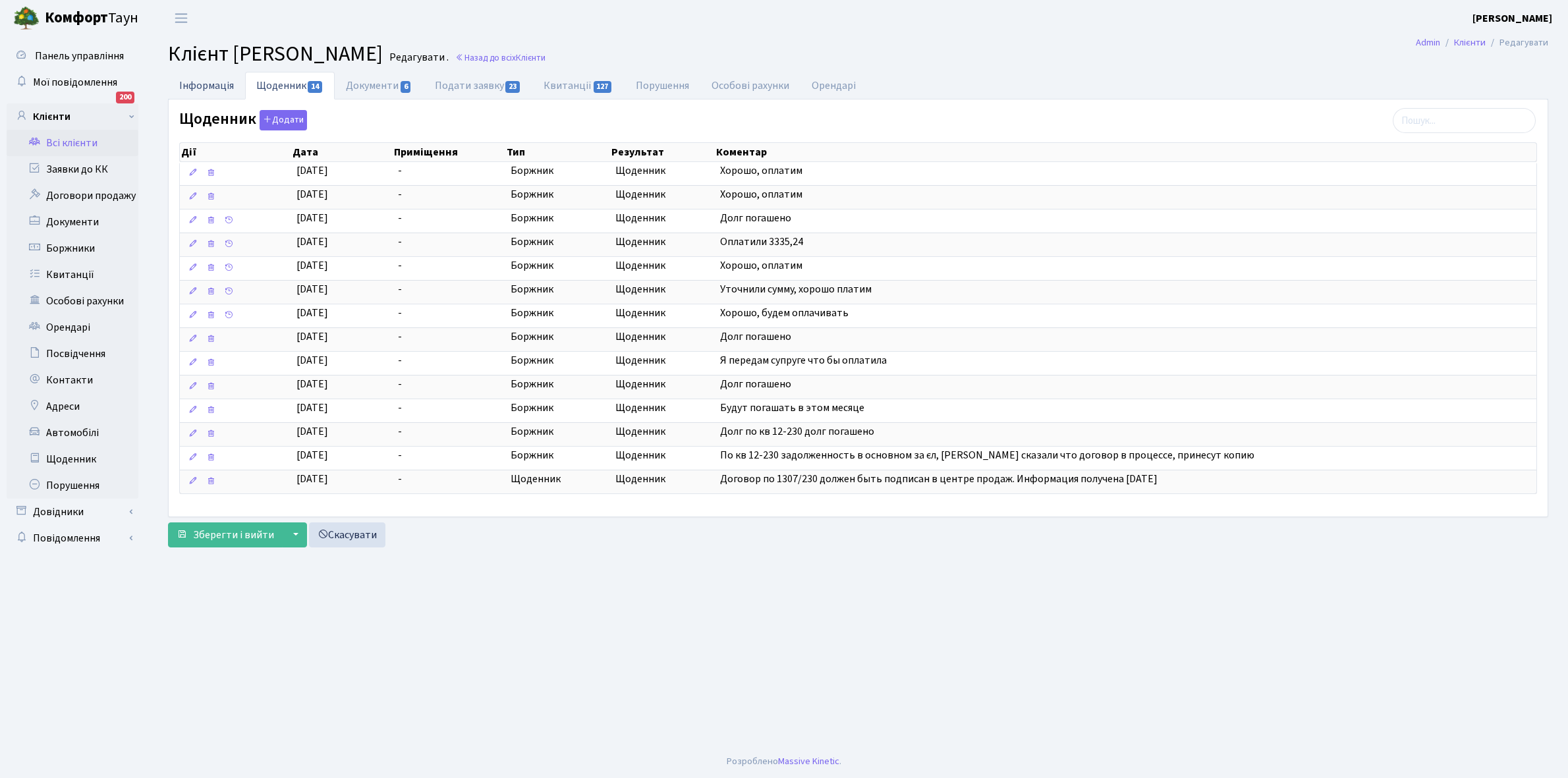
click at [199, 81] on link "Інформація" at bounding box center [206, 86] width 77 height 27
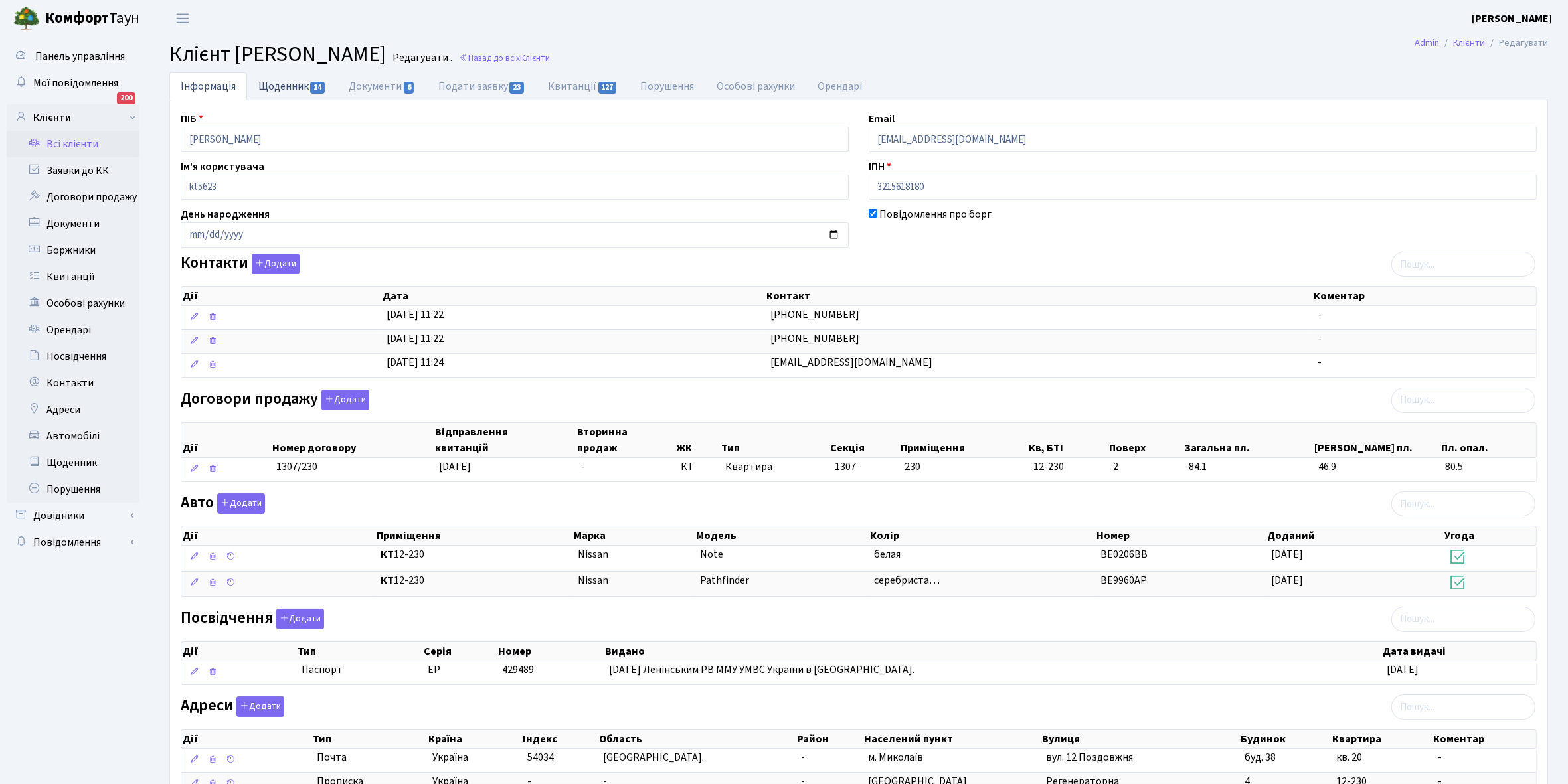
click at [280, 86] on link "Щоденник 14" at bounding box center [292, 86] width 90 height 27
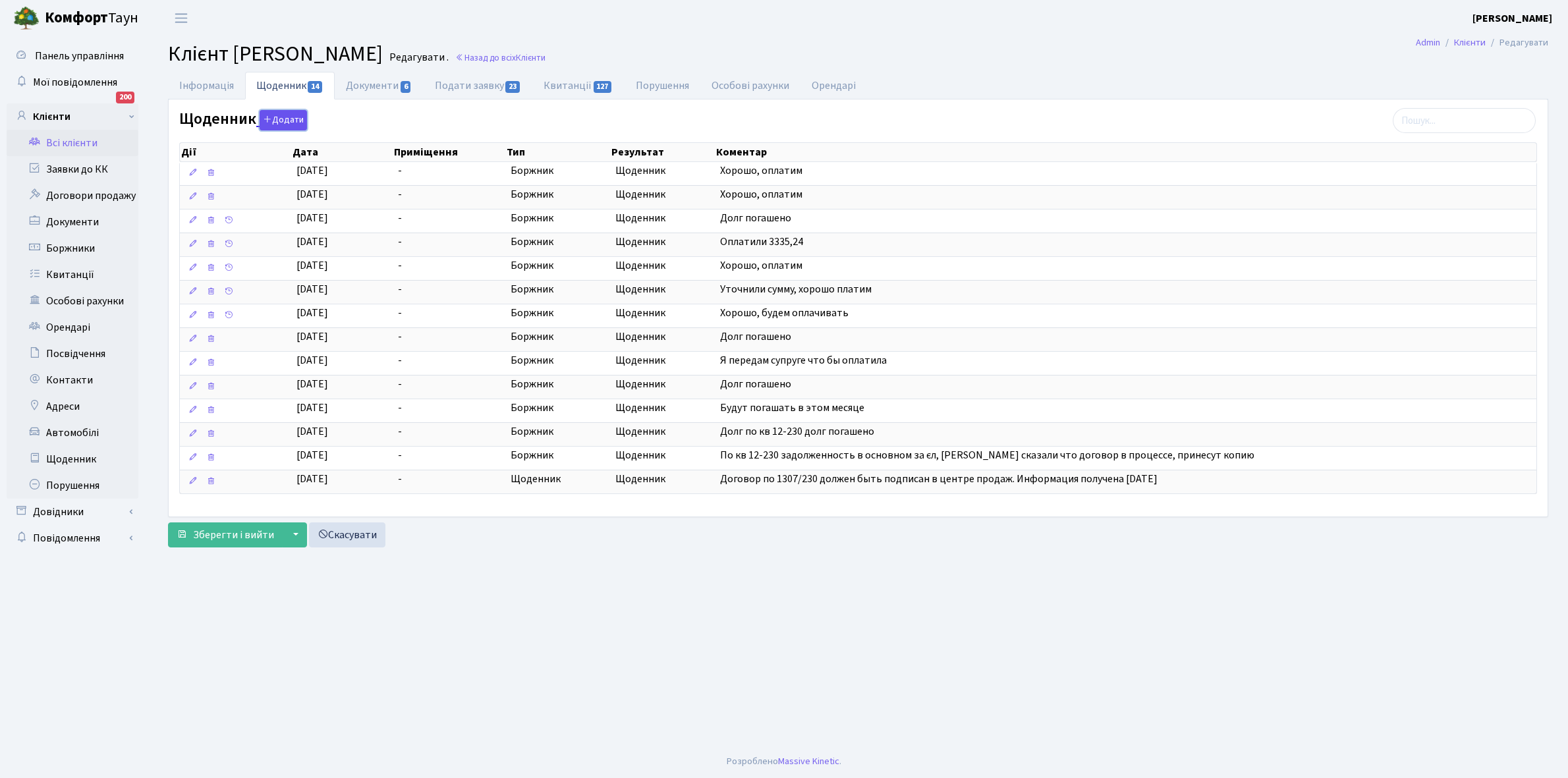
click at [291, 120] on button "Додати" at bounding box center [283, 120] width 48 height 20
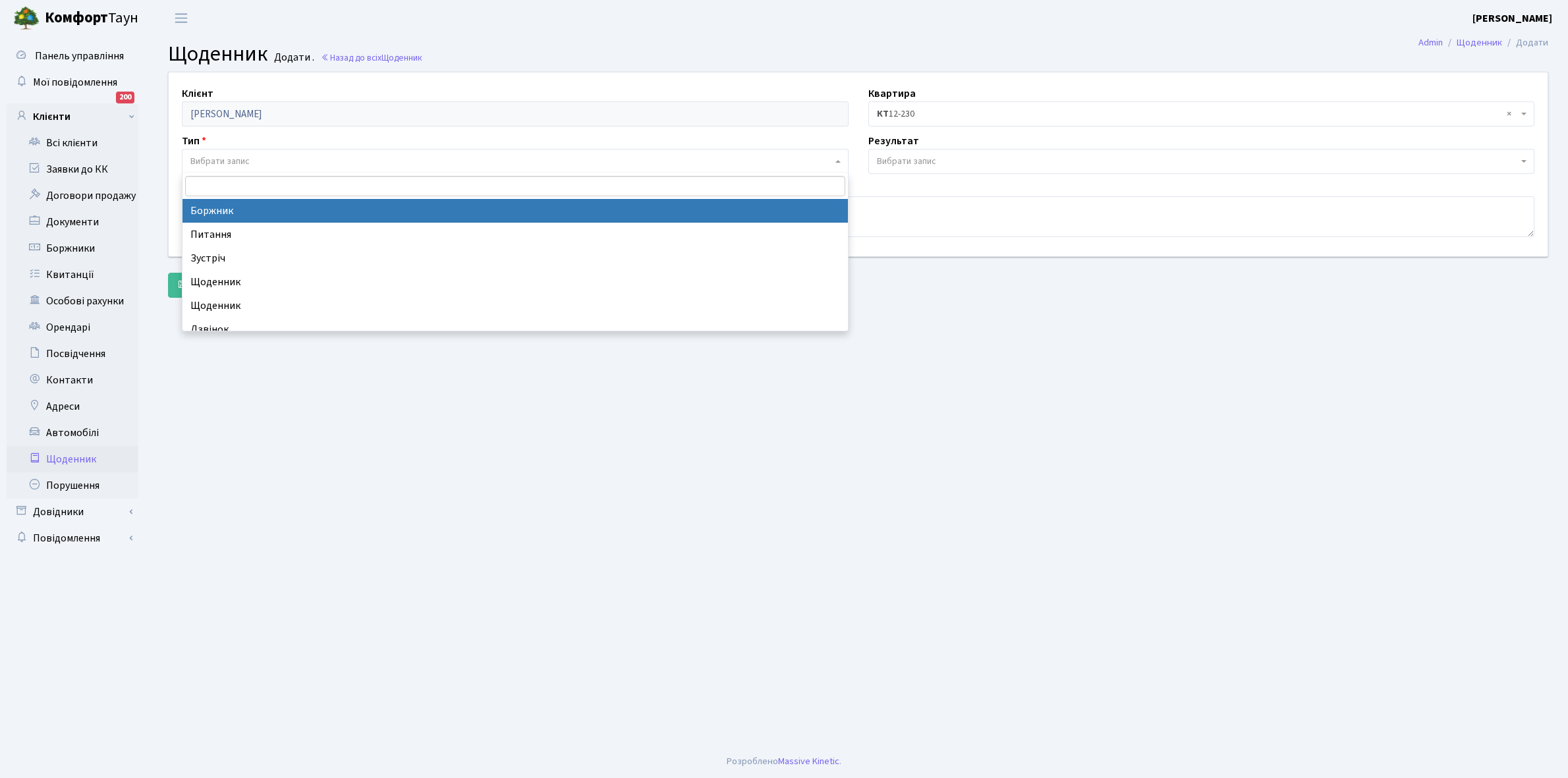
click at [256, 160] on span "Вибрати запис" at bounding box center [511, 162] width 642 height 13
select select "189"
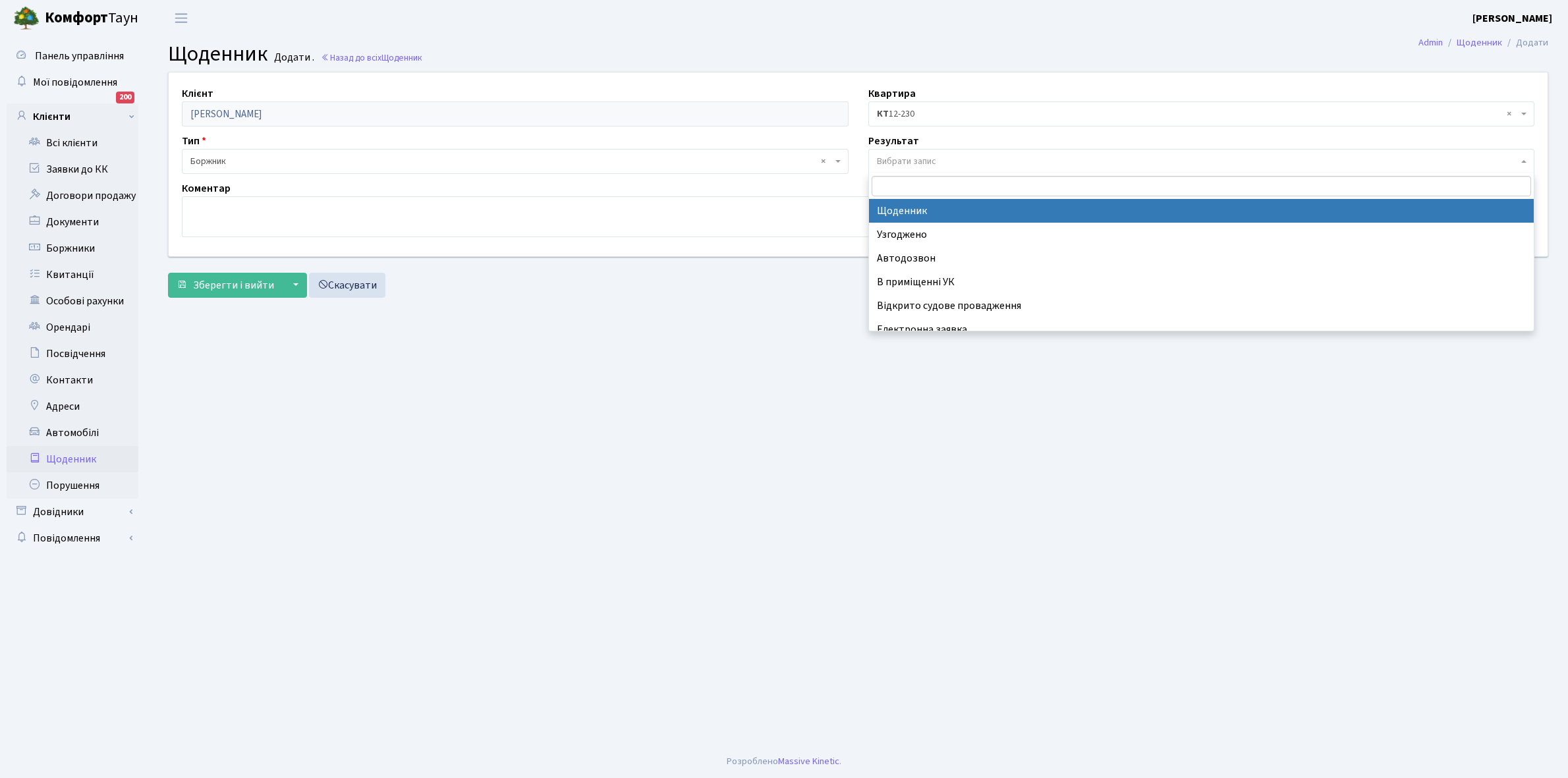
click at [928, 156] on span "Вибрати запис" at bounding box center [906, 162] width 59 height 13
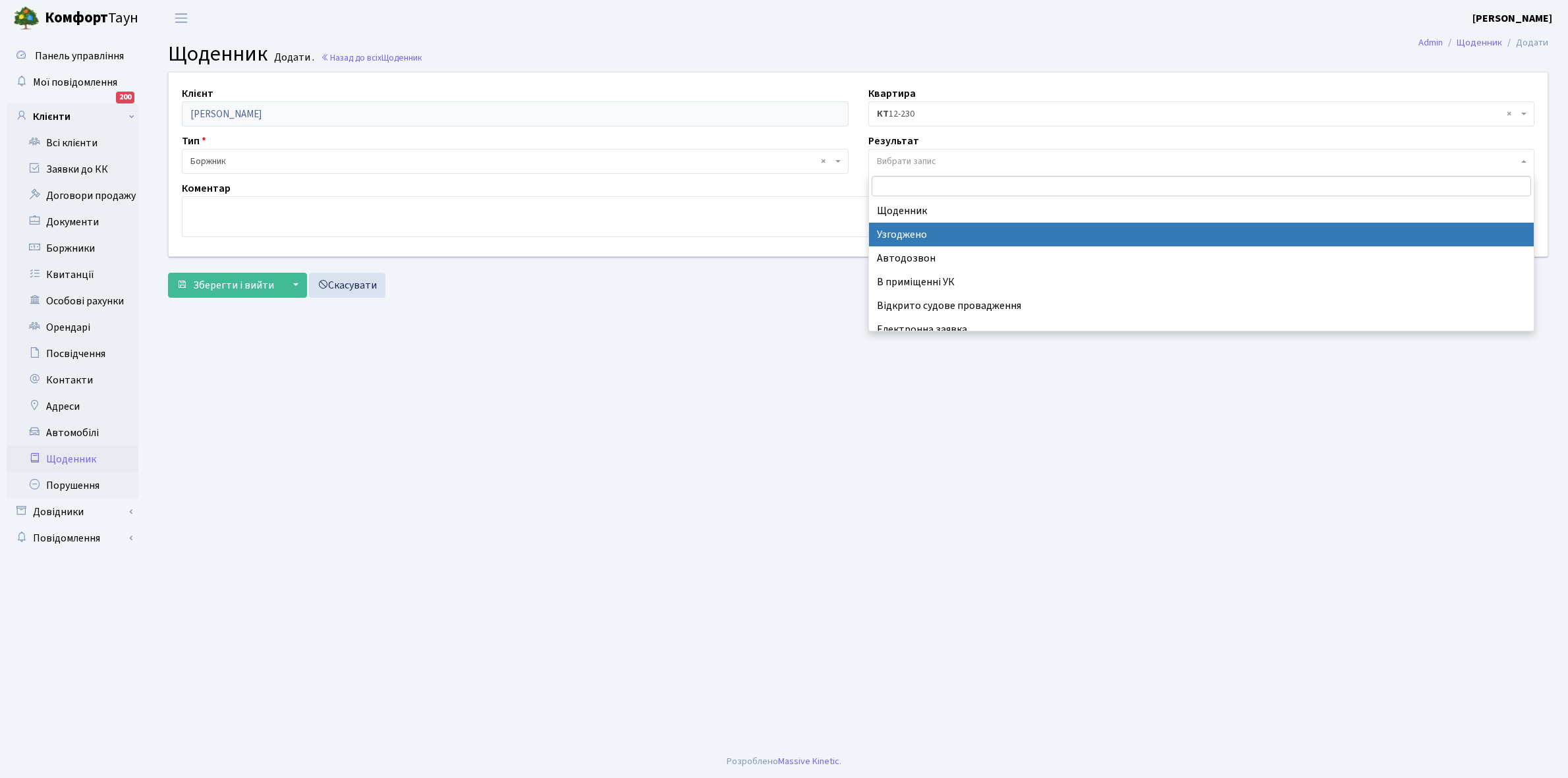
scroll to position [81, 0]
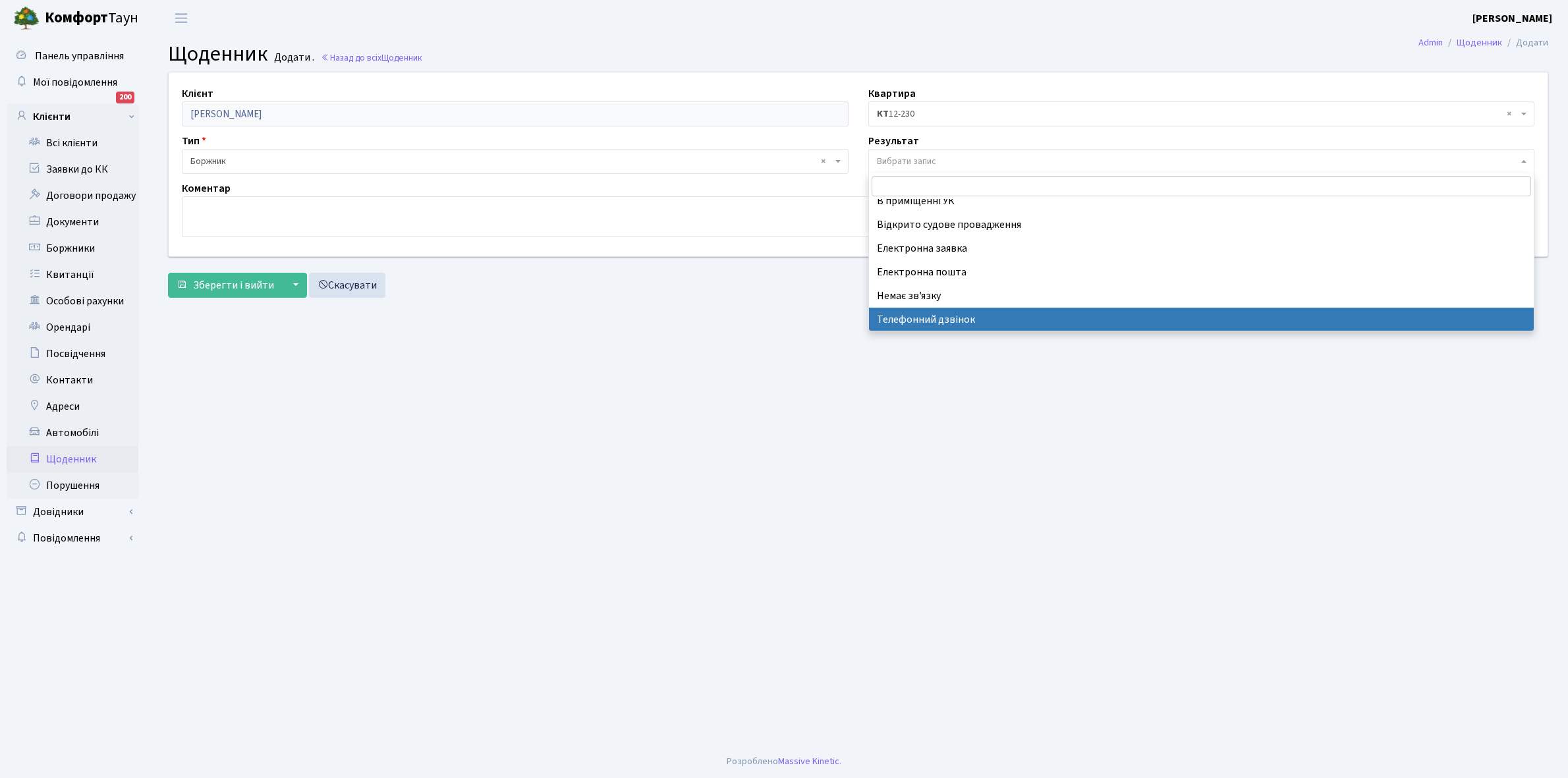
select select "196"
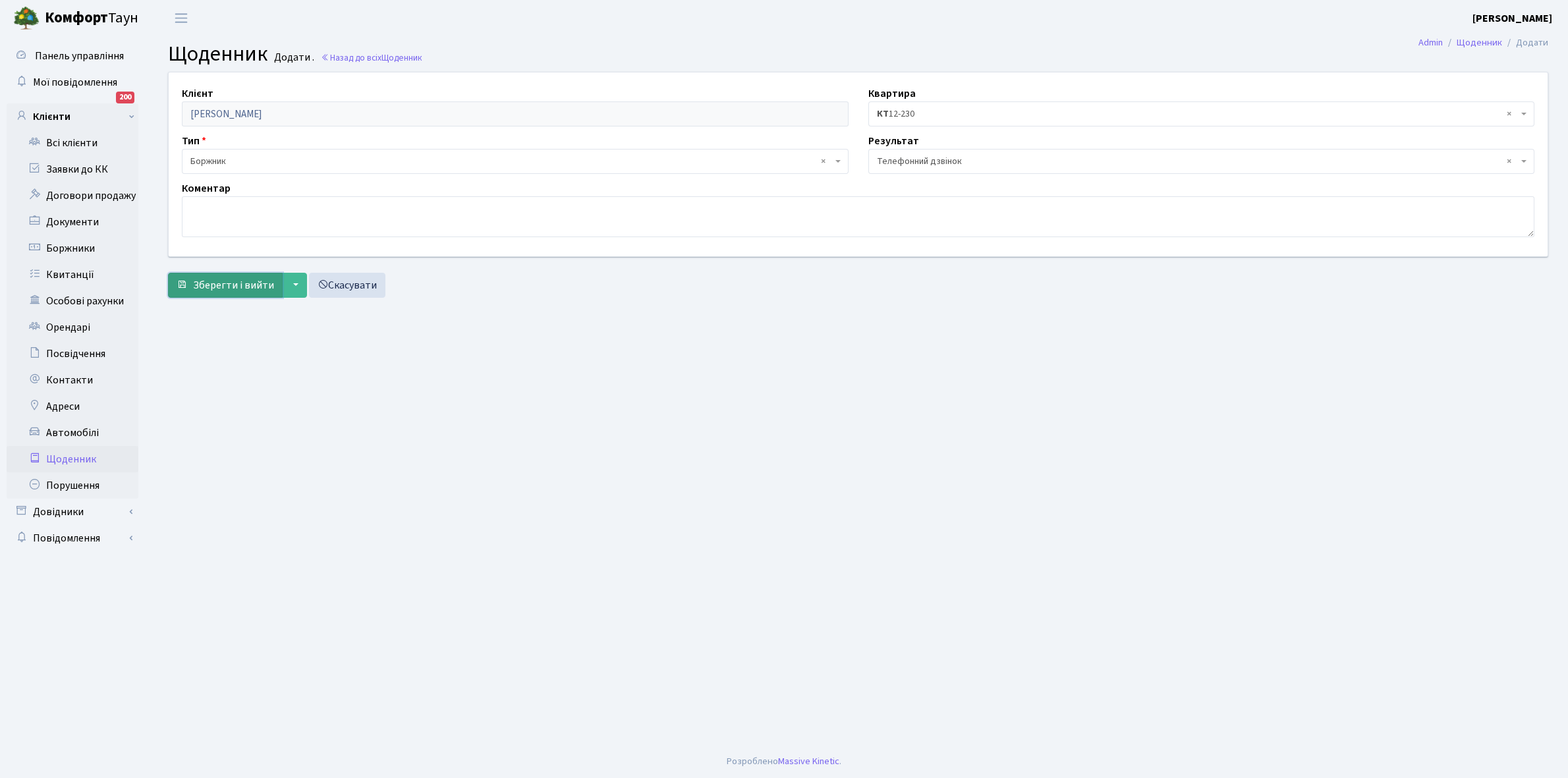
click at [242, 287] on span "Зберегти і вийти" at bounding box center [233, 284] width 81 height 14
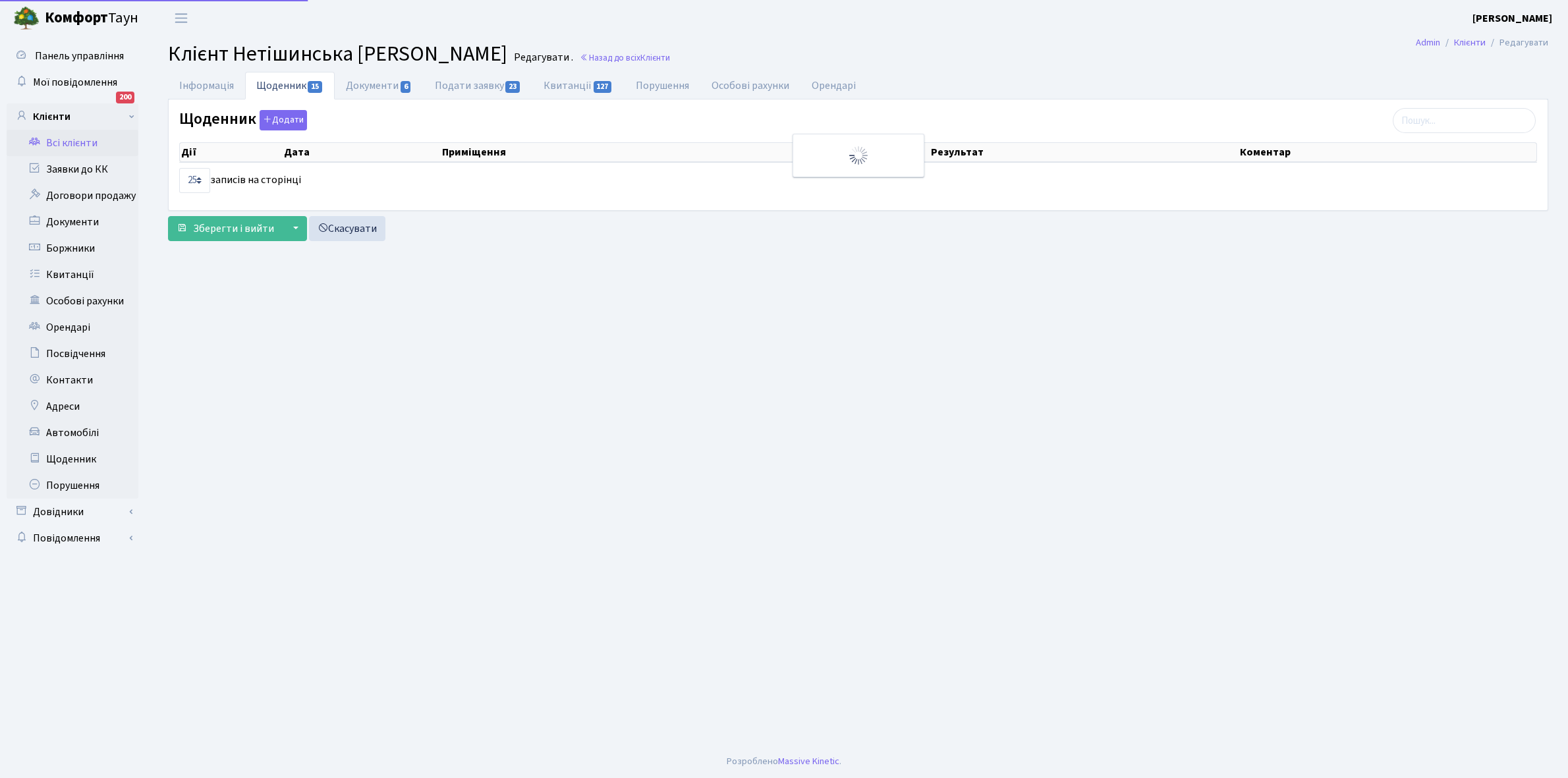
select select "25"
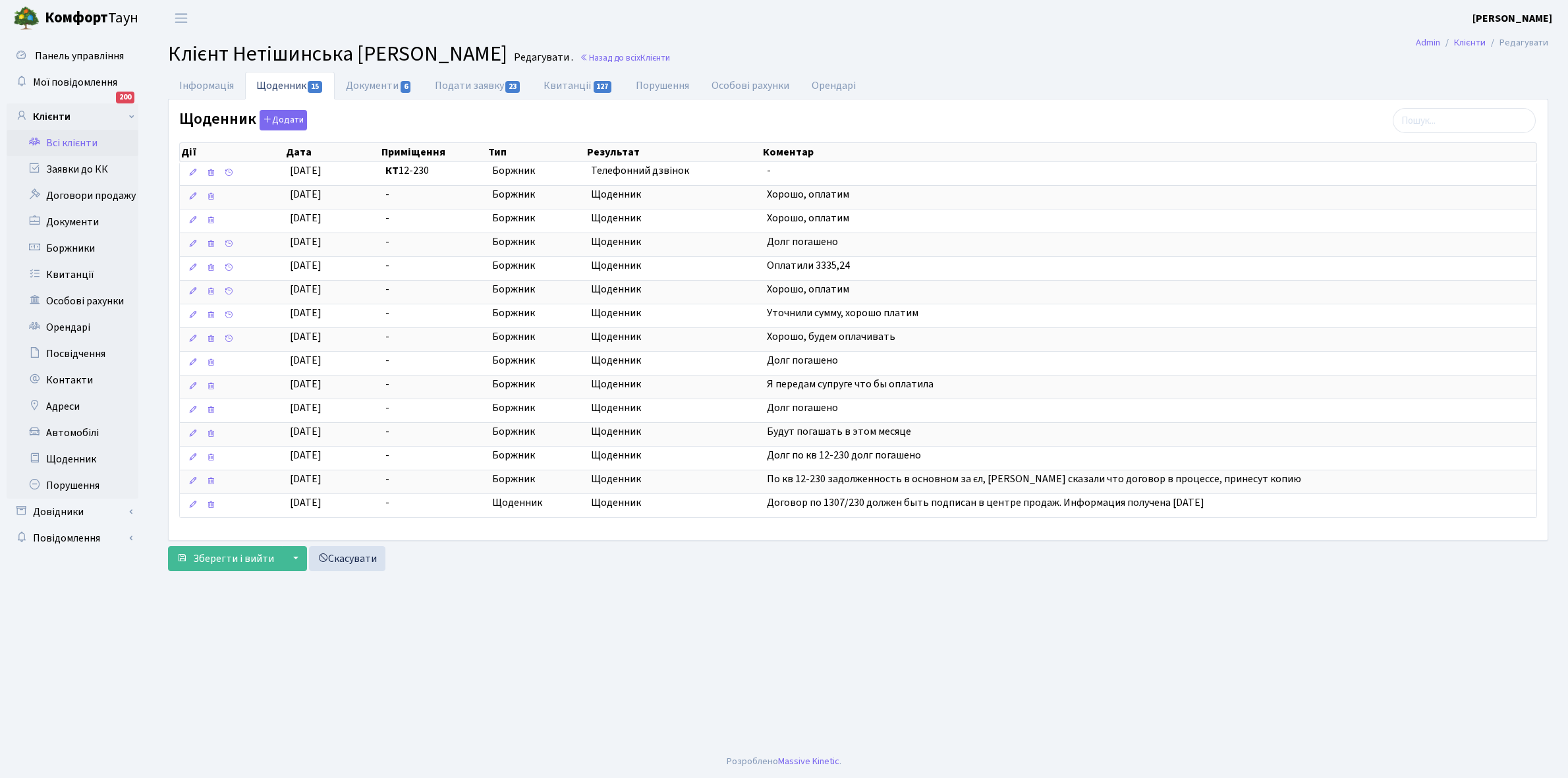
click at [72, 142] on link "Всі клієнти" at bounding box center [72, 143] width 132 height 27
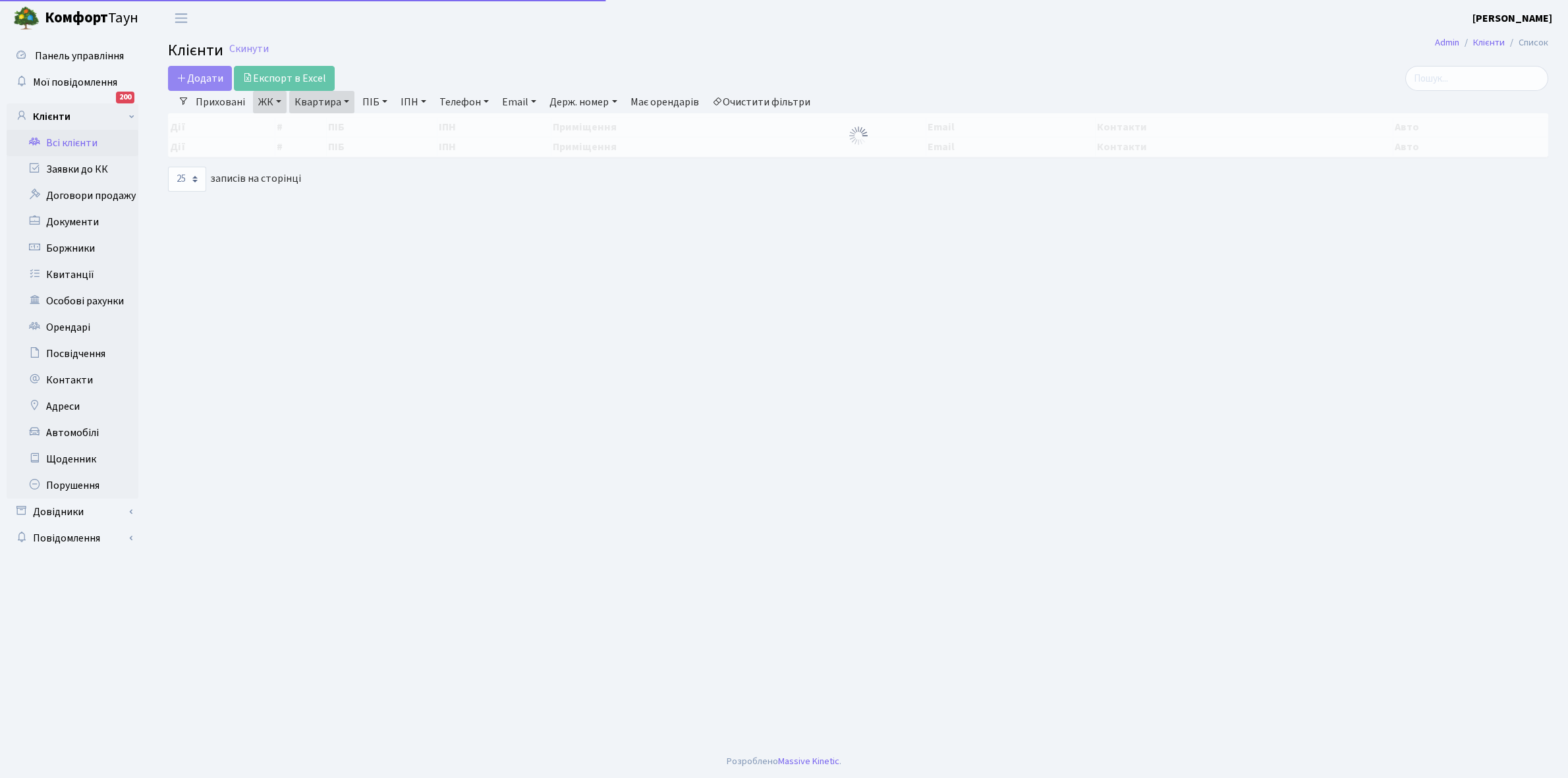
select select "25"
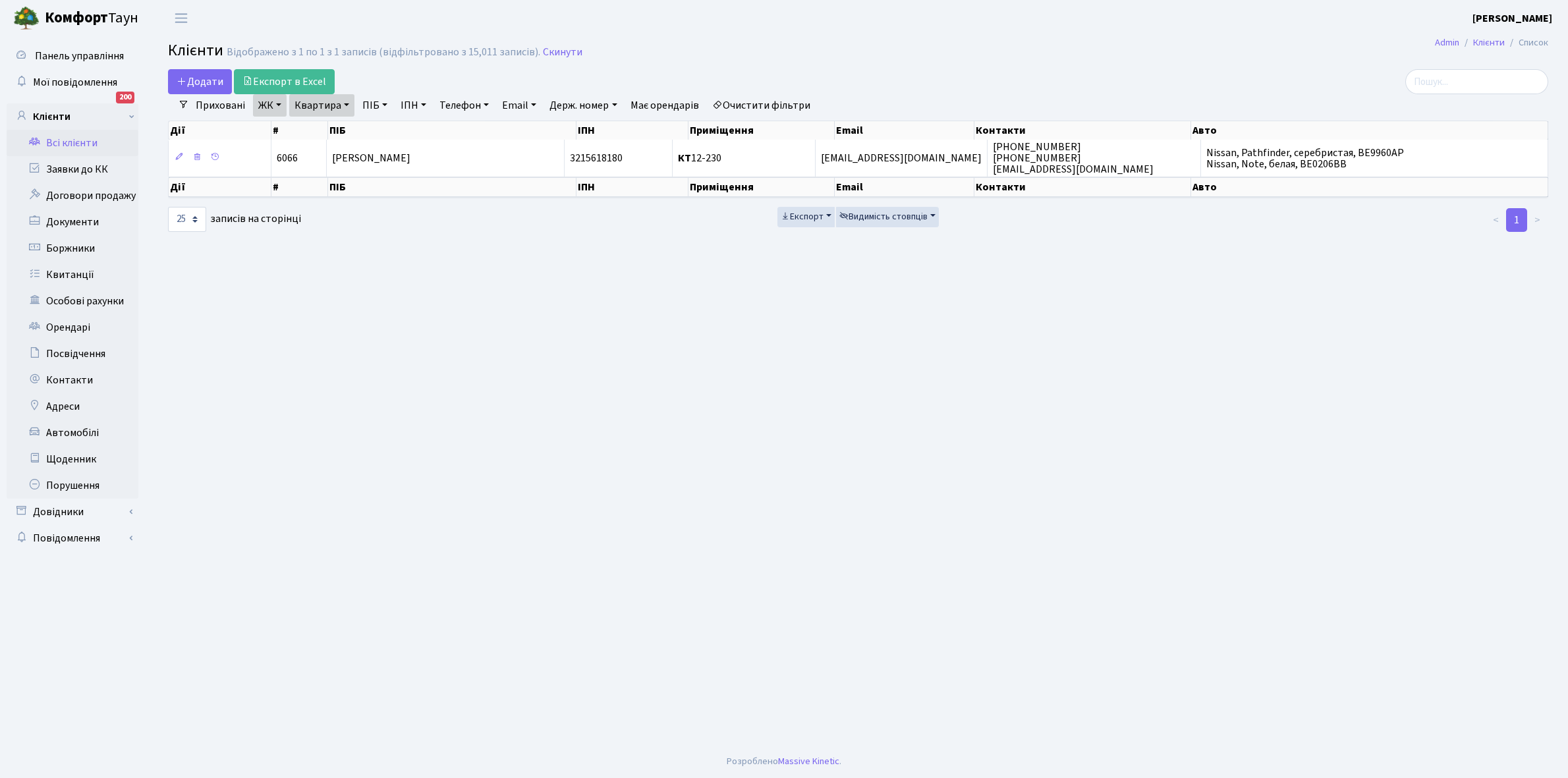
click at [348, 103] on link "Квартира" at bounding box center [321, 106] width 66 height 23
click at [338, 129] on input "12-230" at bounding box center [328, 131] width 77 height 25
type input "1"
type input "2-372"
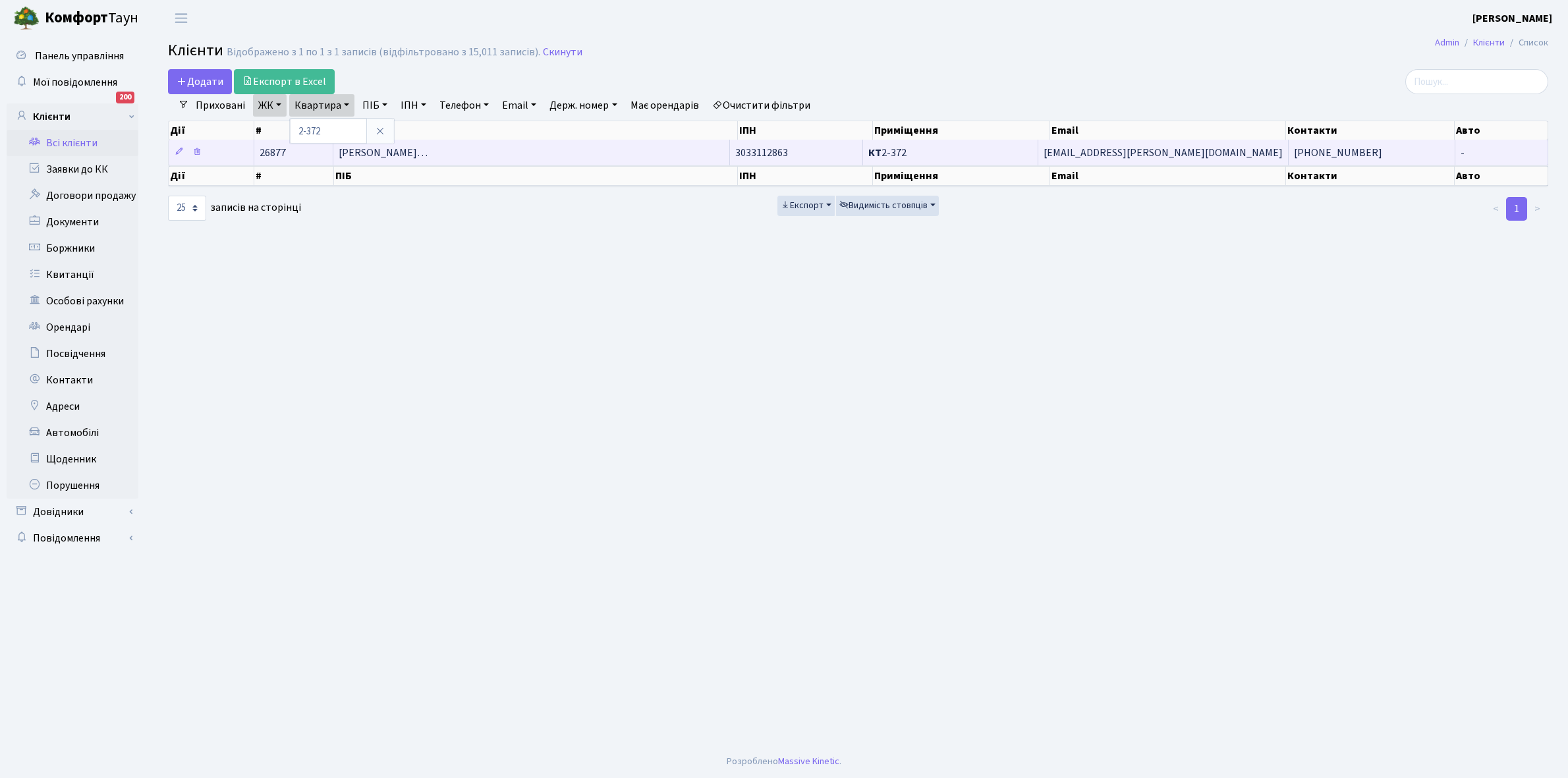
click at [428, 153] on span "[PERSON_NAME]…" at bounding box center [383, 152] width 89 height 14
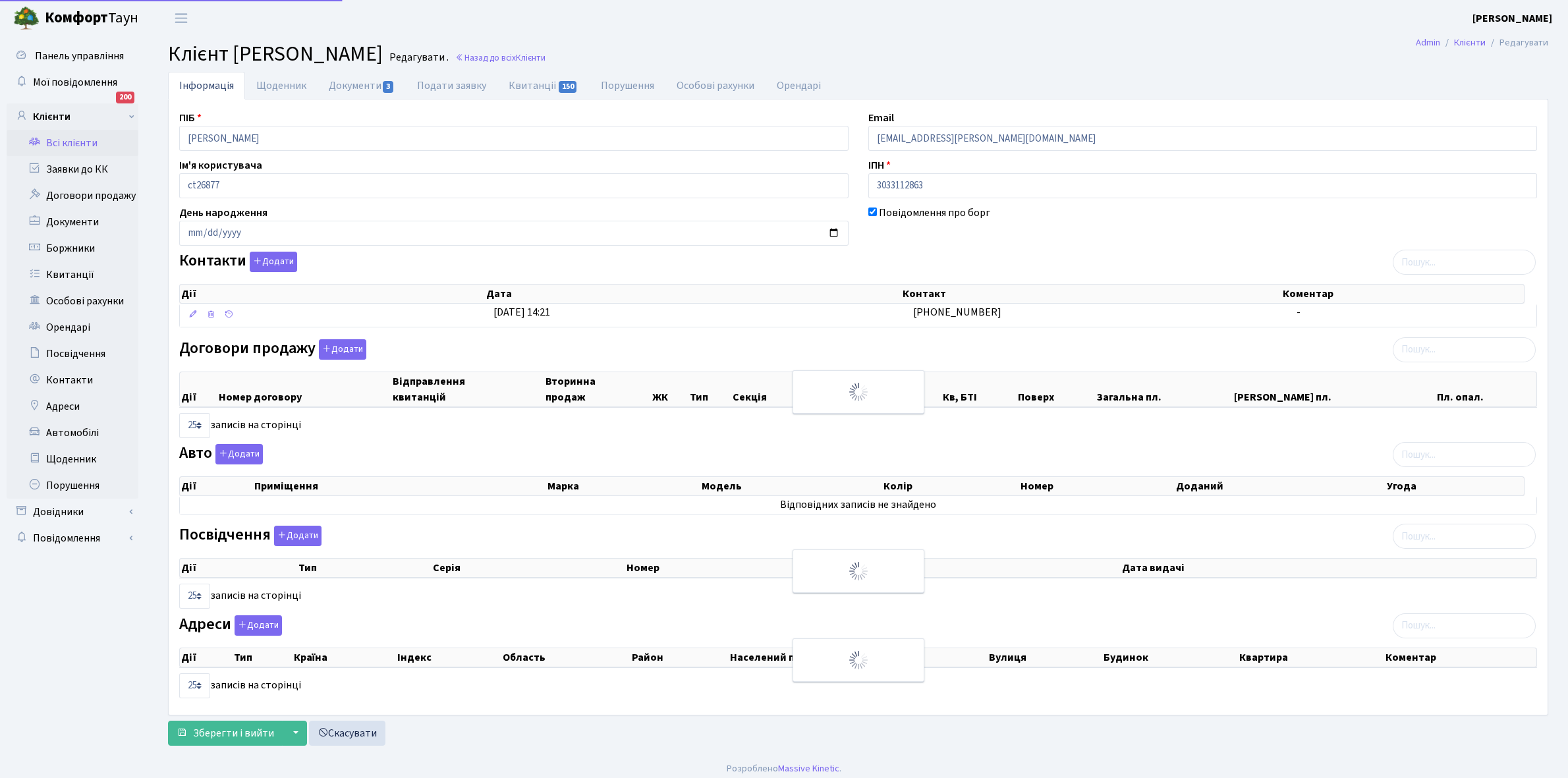
select select "25"
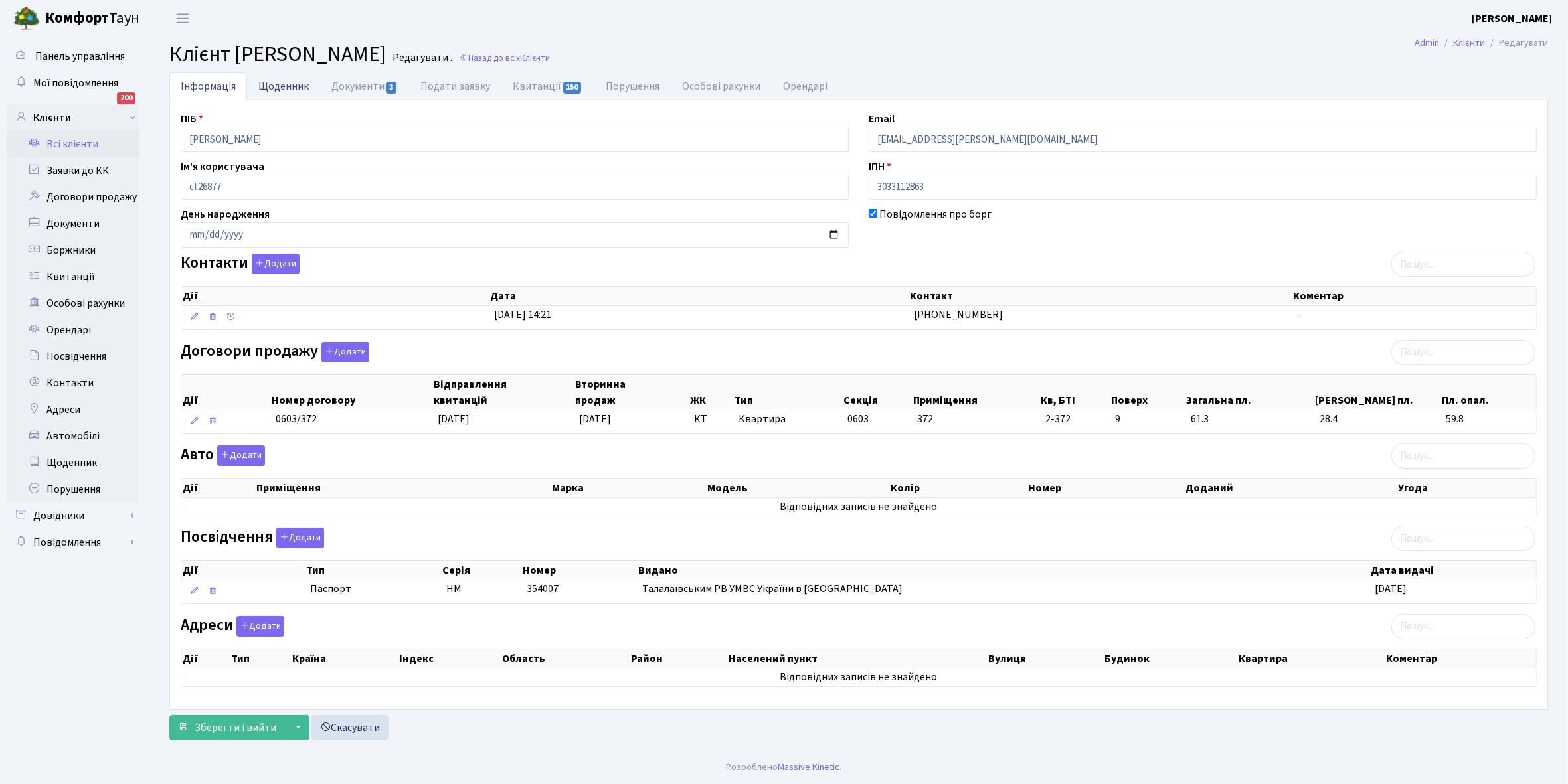
click at [274, 81] on link "Щоденник" at bounding box center [284, 86] width 73 height 27
select select "25"
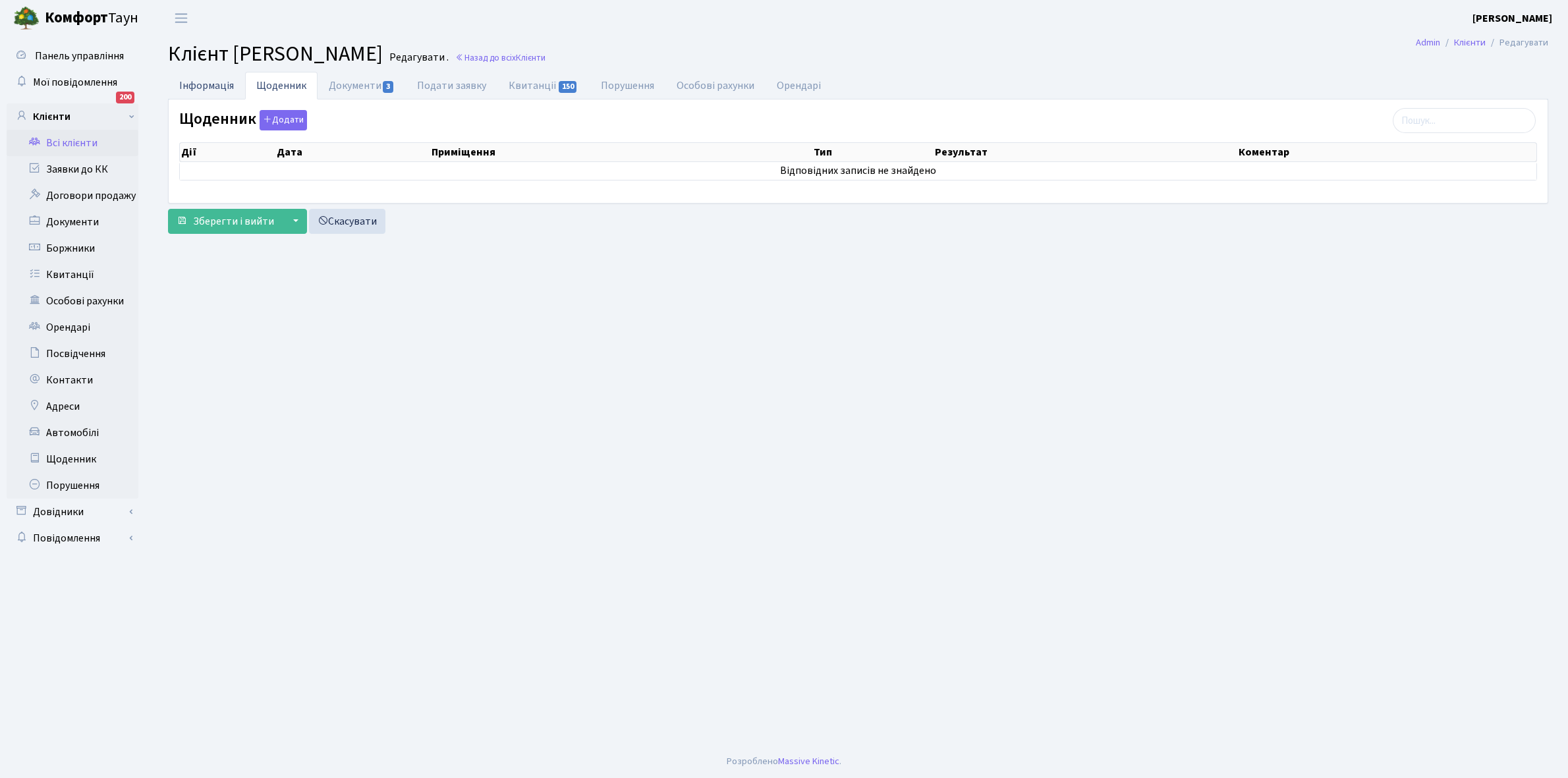
click at [189, 74] on link "Інформація" at bounding box center [206, 86] width 77 height 27
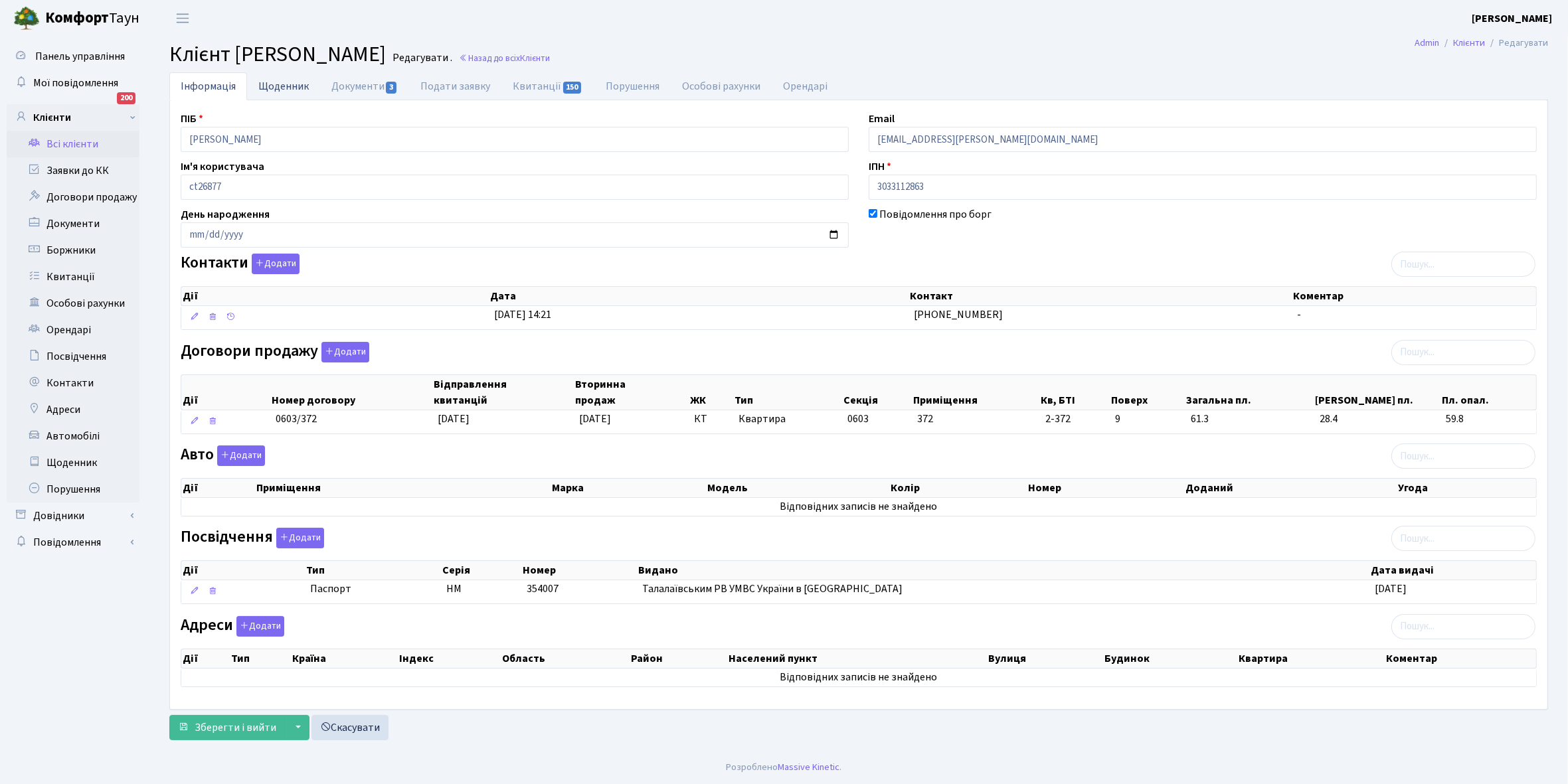
click at [270, 87] on link "Щоденник" at bounding box center [284, 86] width 73 height 27
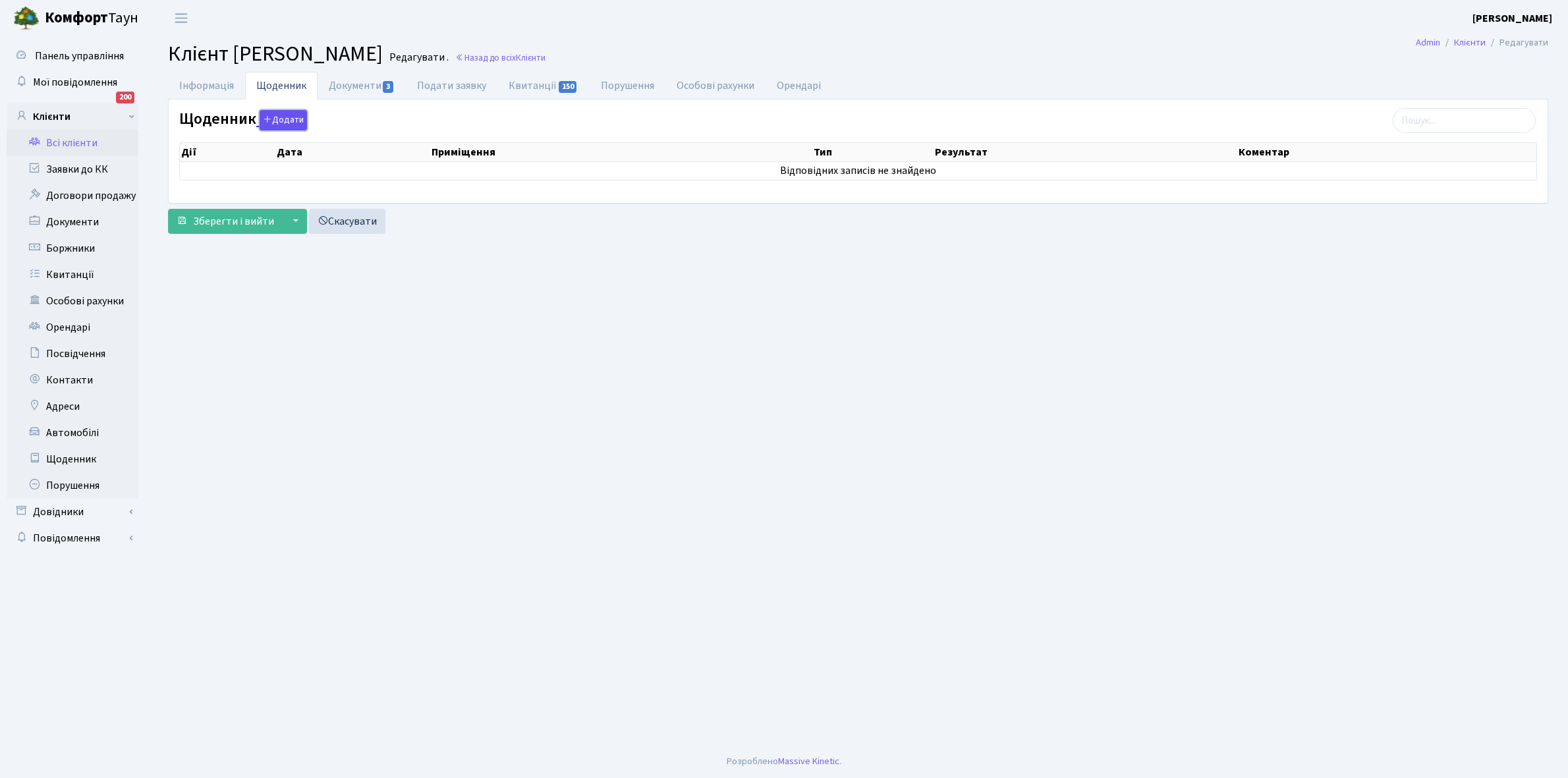
click at [284, 126] on button "Додати" at bounding box center [283, 120] width 48 height 20
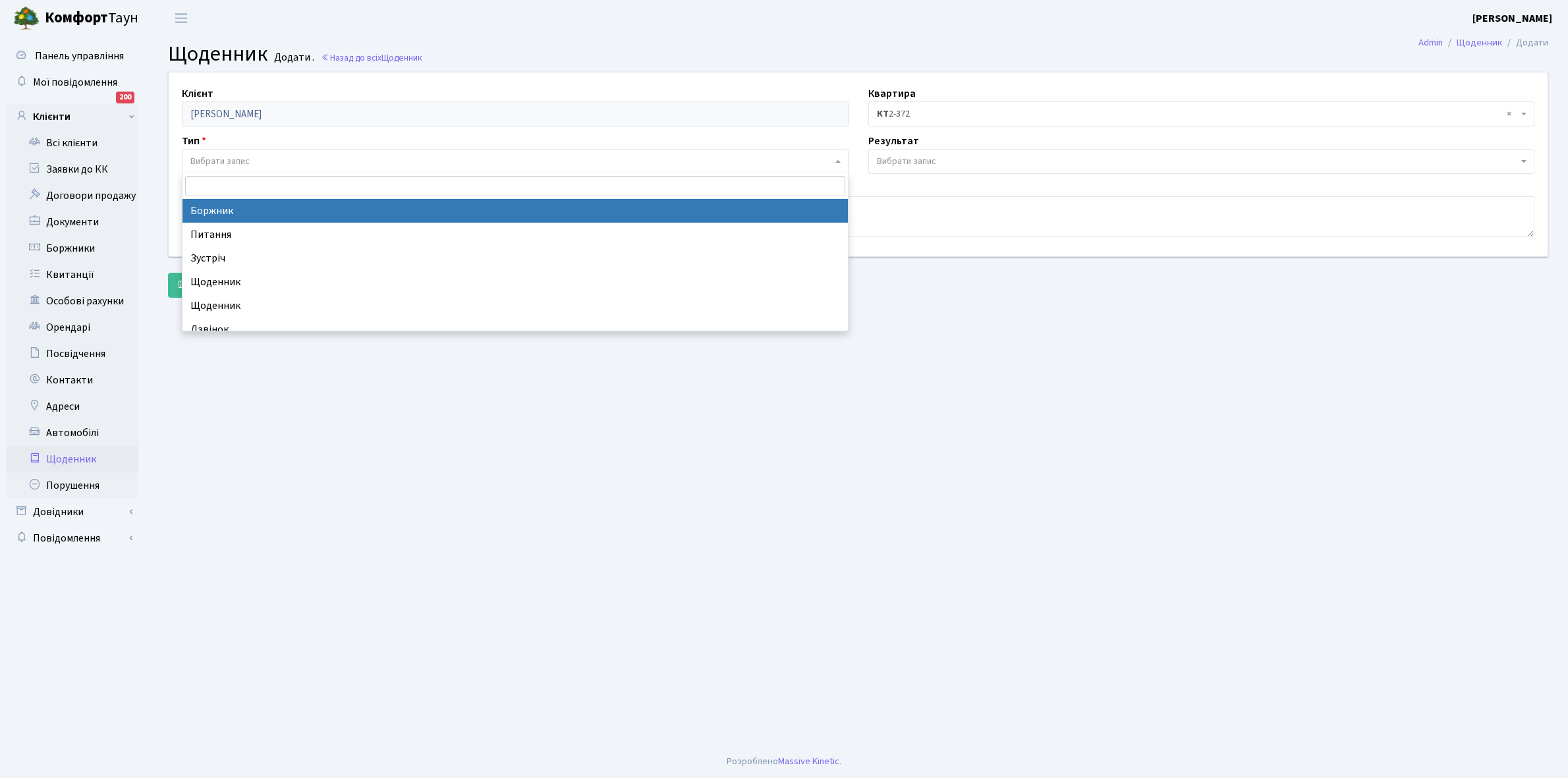
click at [241, 162] on span "Вибрати запис" at bounding box center [220, 162] width 59 height 13
select select "189"
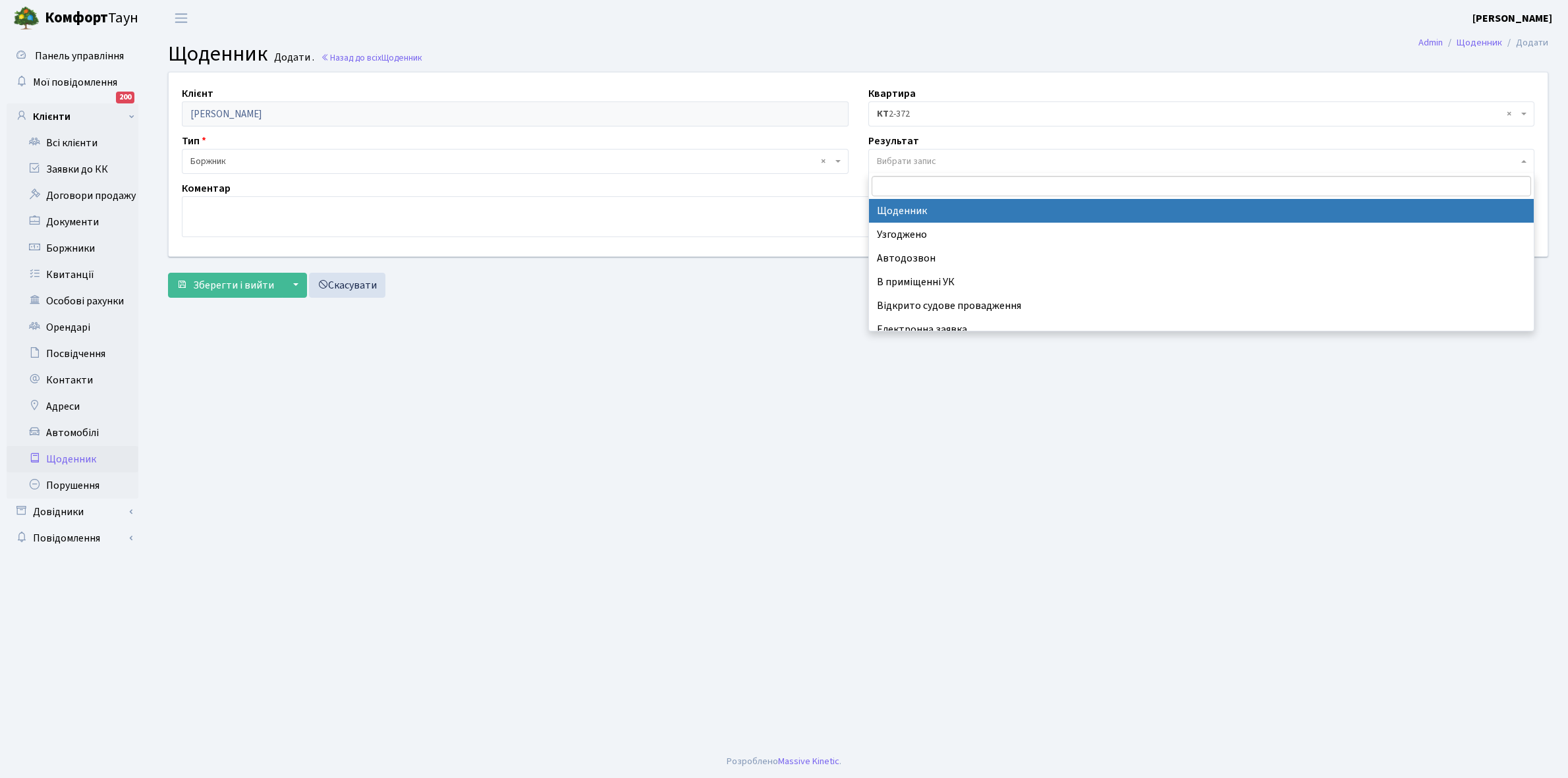
click at [904, 162] on span "Вибрати запис" at bounding box center [906, 162] width 59 height 13
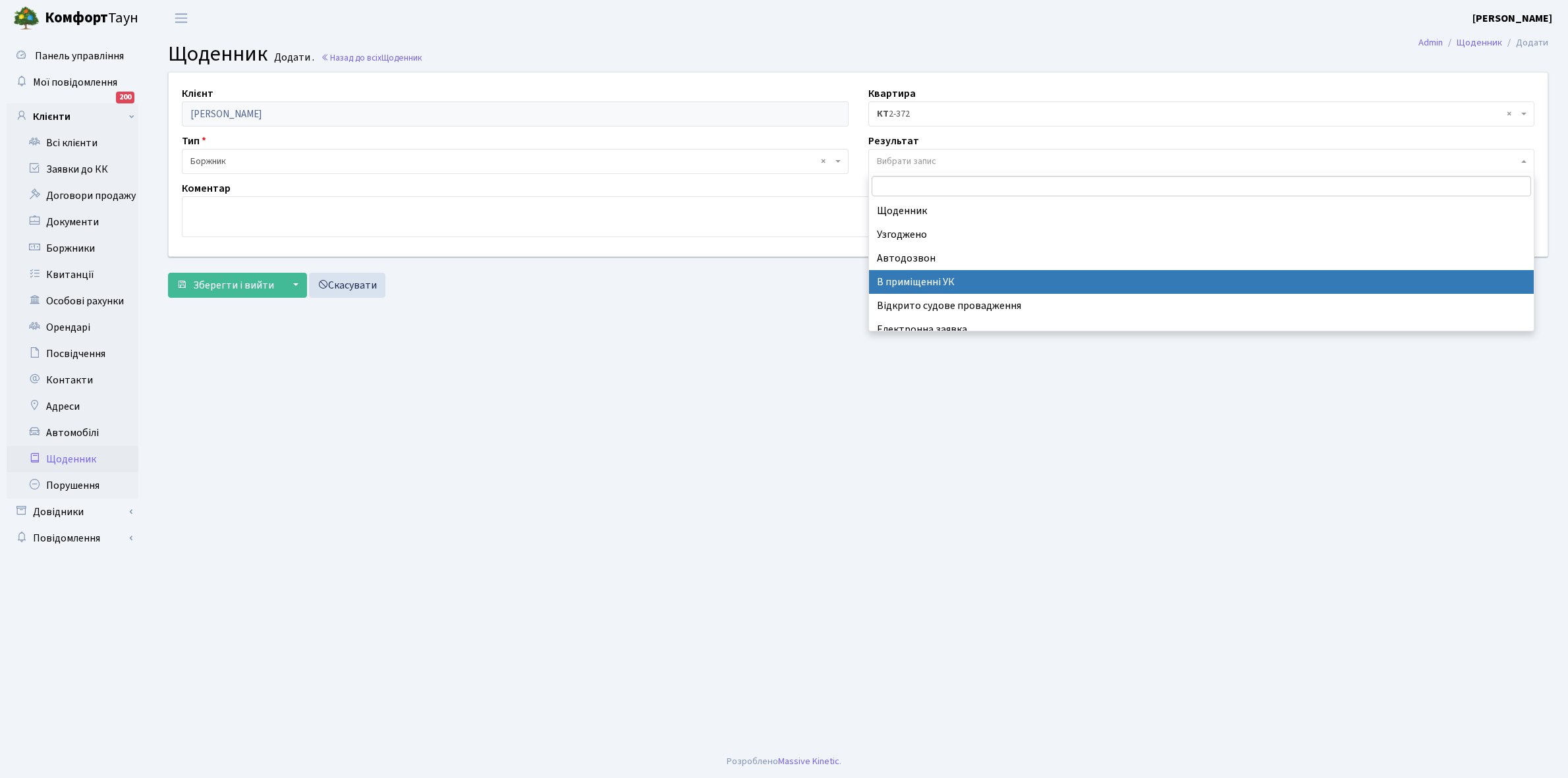
scroll to position [81, 0]
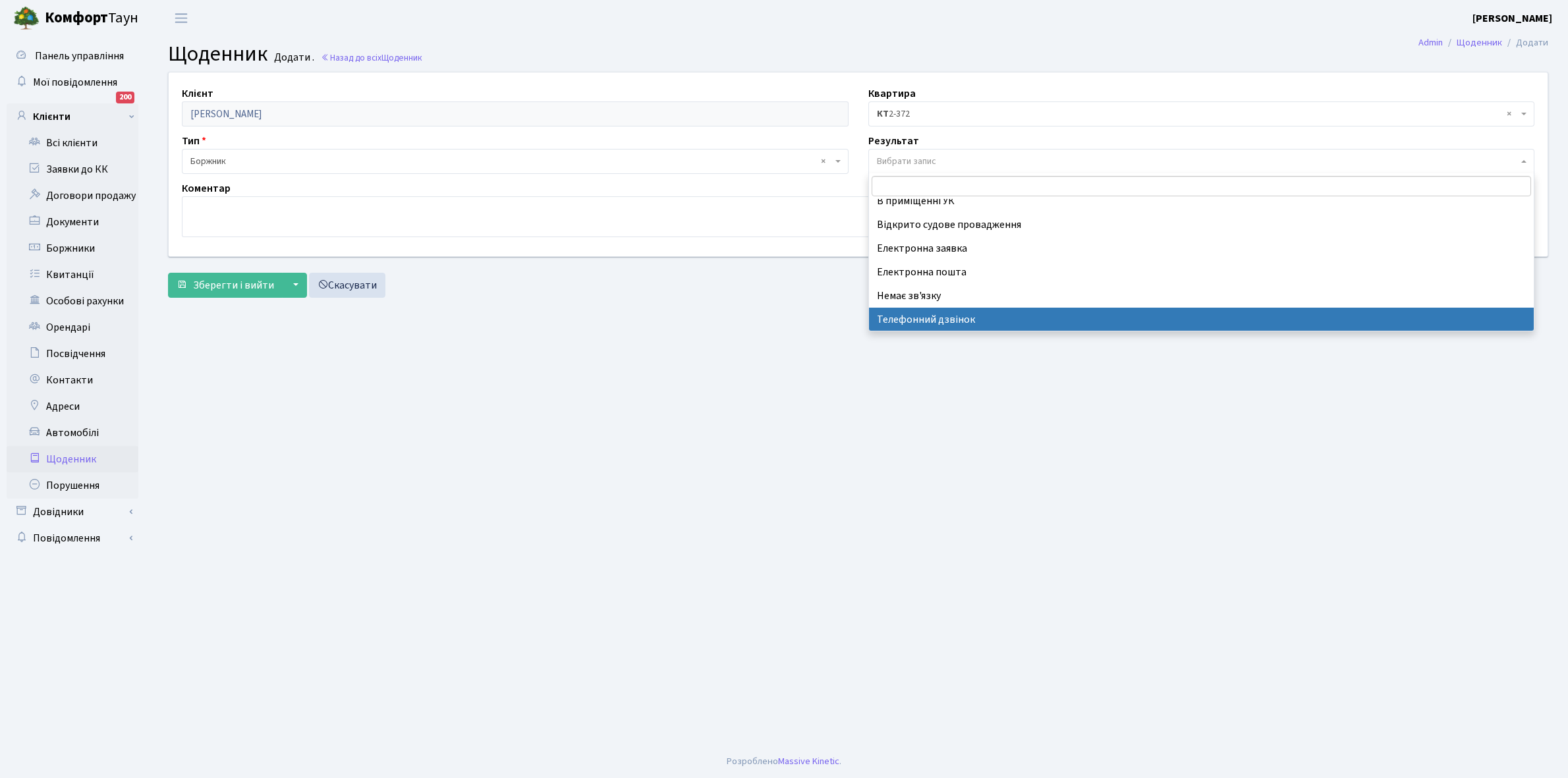
select select "196"
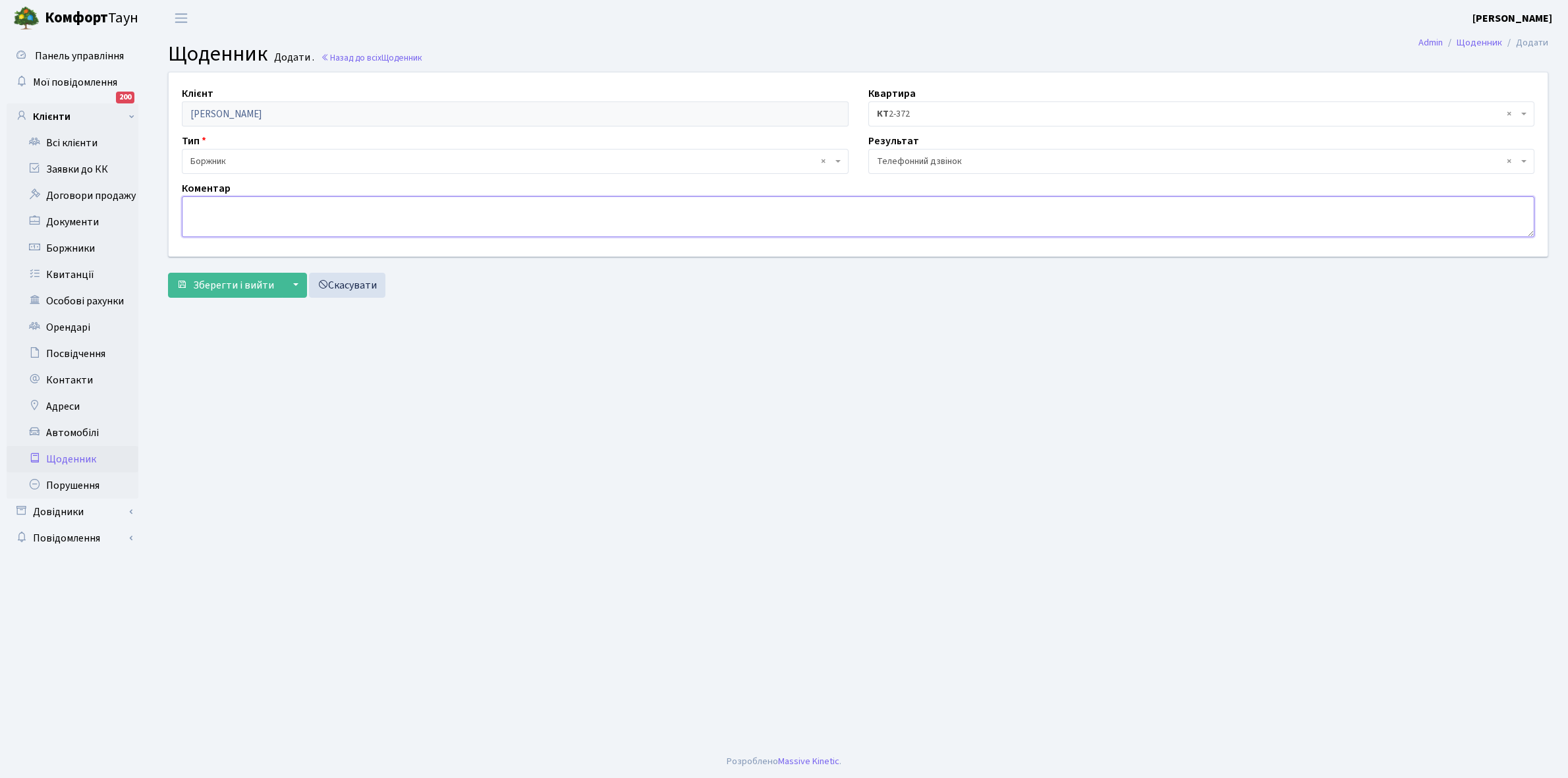
click at [222, 209] on textarea at bounding box center [858, 216] width 1352 height 41
type textarea "Оплатить борг"
click at [219, 285] on span "Зберегти і вийти" at bounding box center [233, 284] width 81 height 14
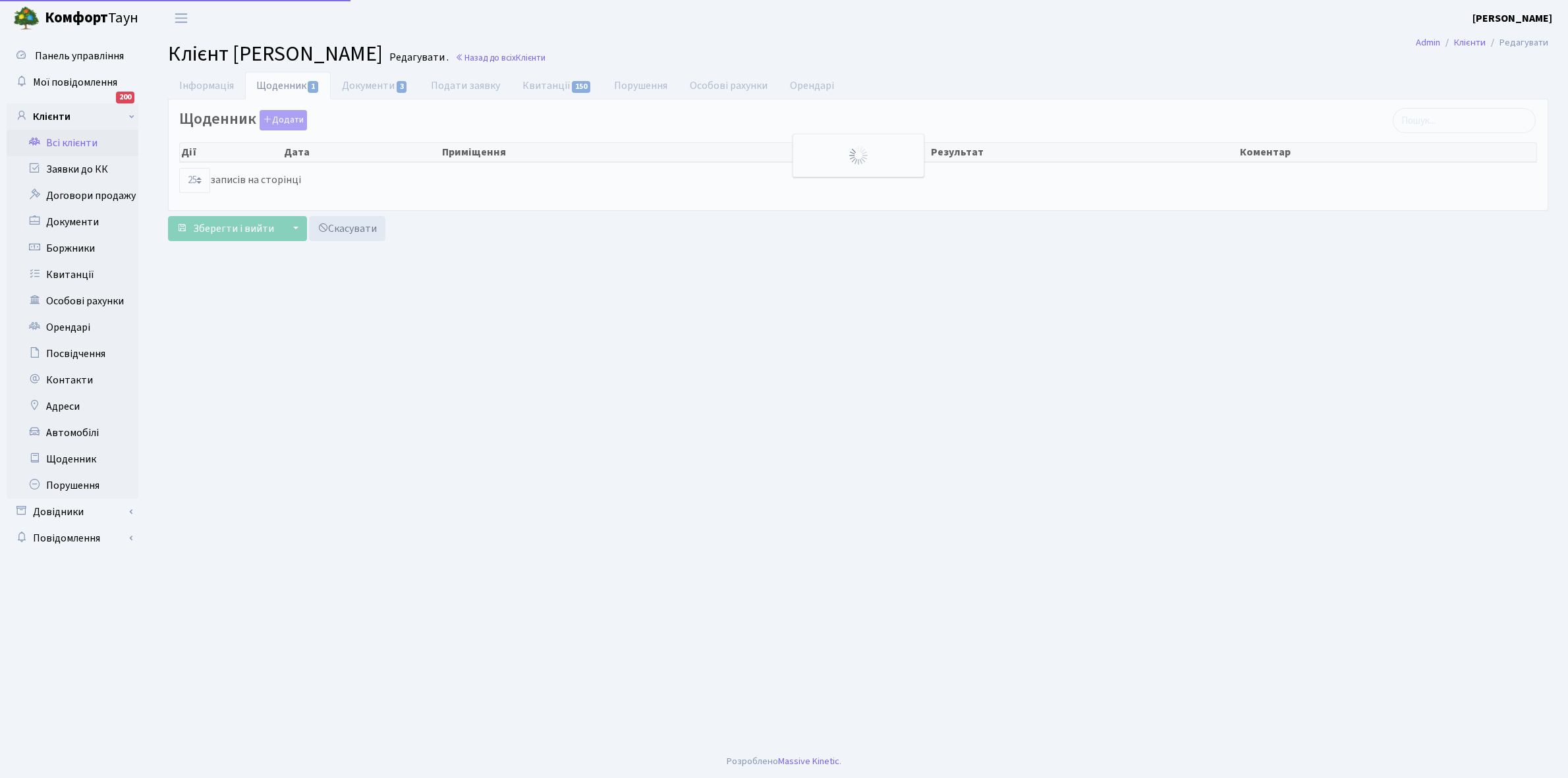
select select "25"
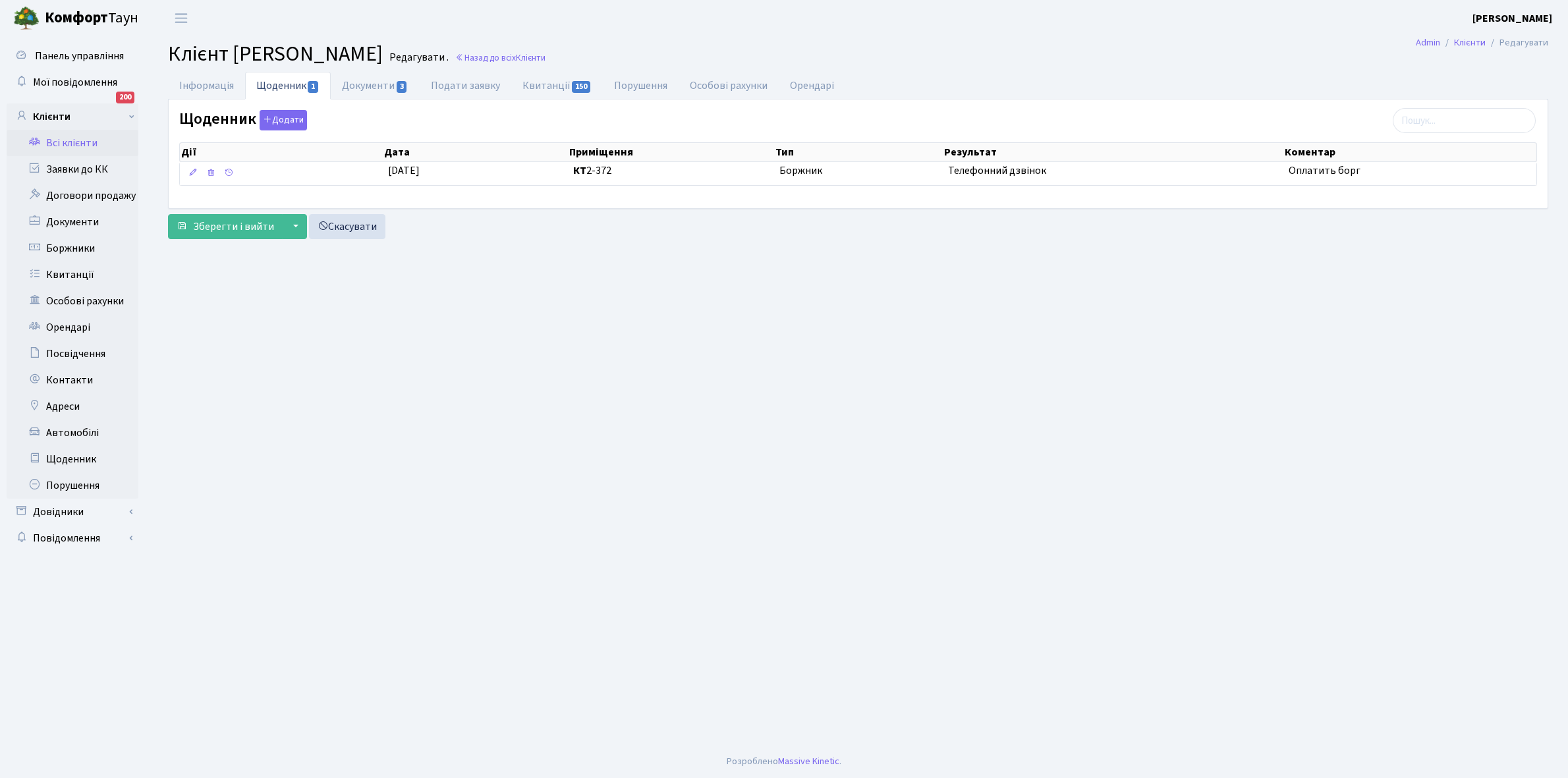
click at [71, 143] on link "Всі клієнти" at bounding box center [72, 143] width 132 height 27
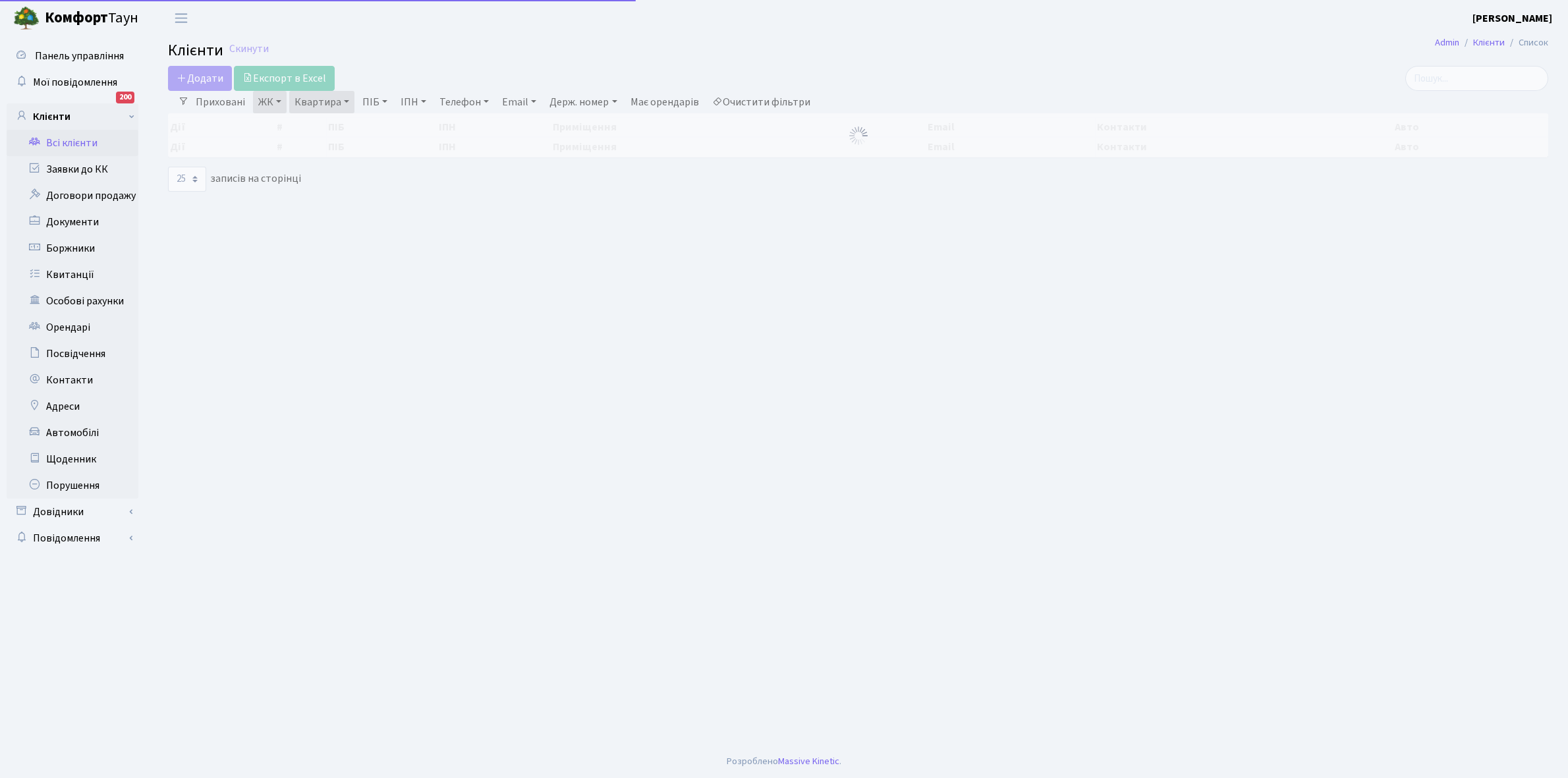
select select "25"
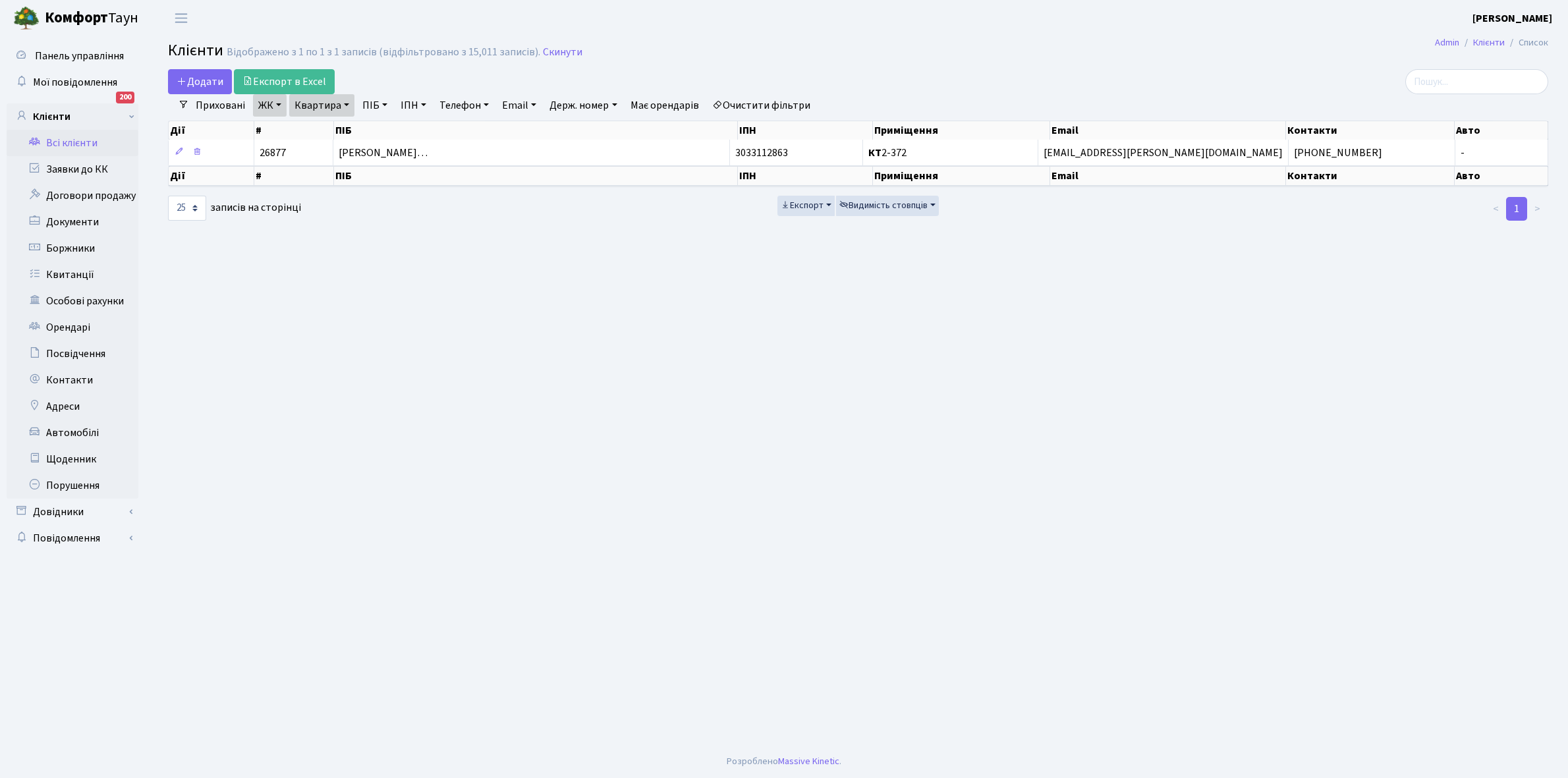
click at [343, 104] on link "Квартира" at bounding box center [321, 106] width 66 height 23
click at [346, 126] on input "2-372" at bounding box center [328, 131] width 77 height 25
type input "2"
type input "3"
type input "2-331"
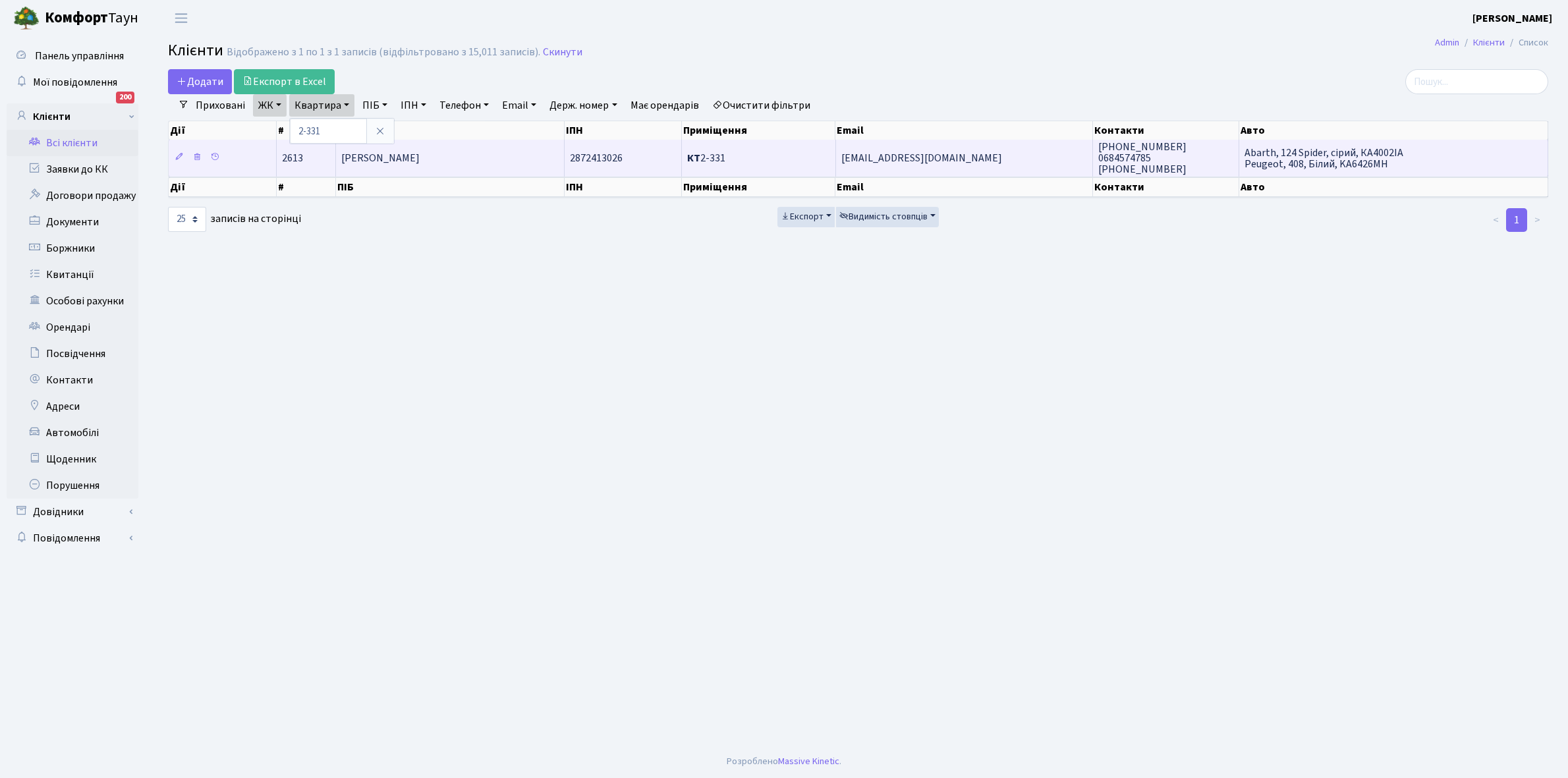
click at [409, 149] on td "Драч [PERSON_NAME]" at bounding box center [450, 158] width 228 height 36
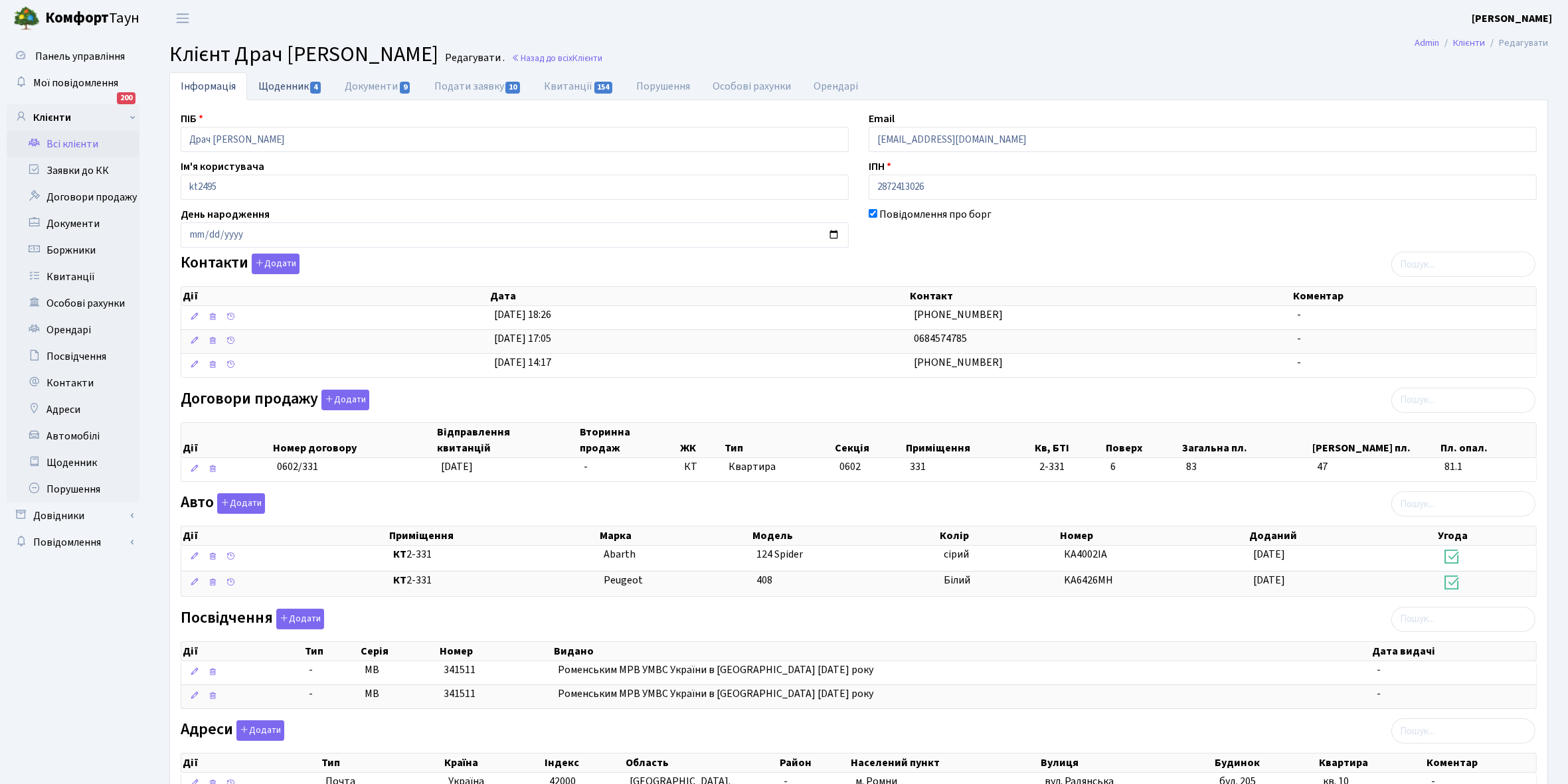
click at [290, 87] on link "Щоденник 4" at bounding box center [290, 86] width 86 height 27
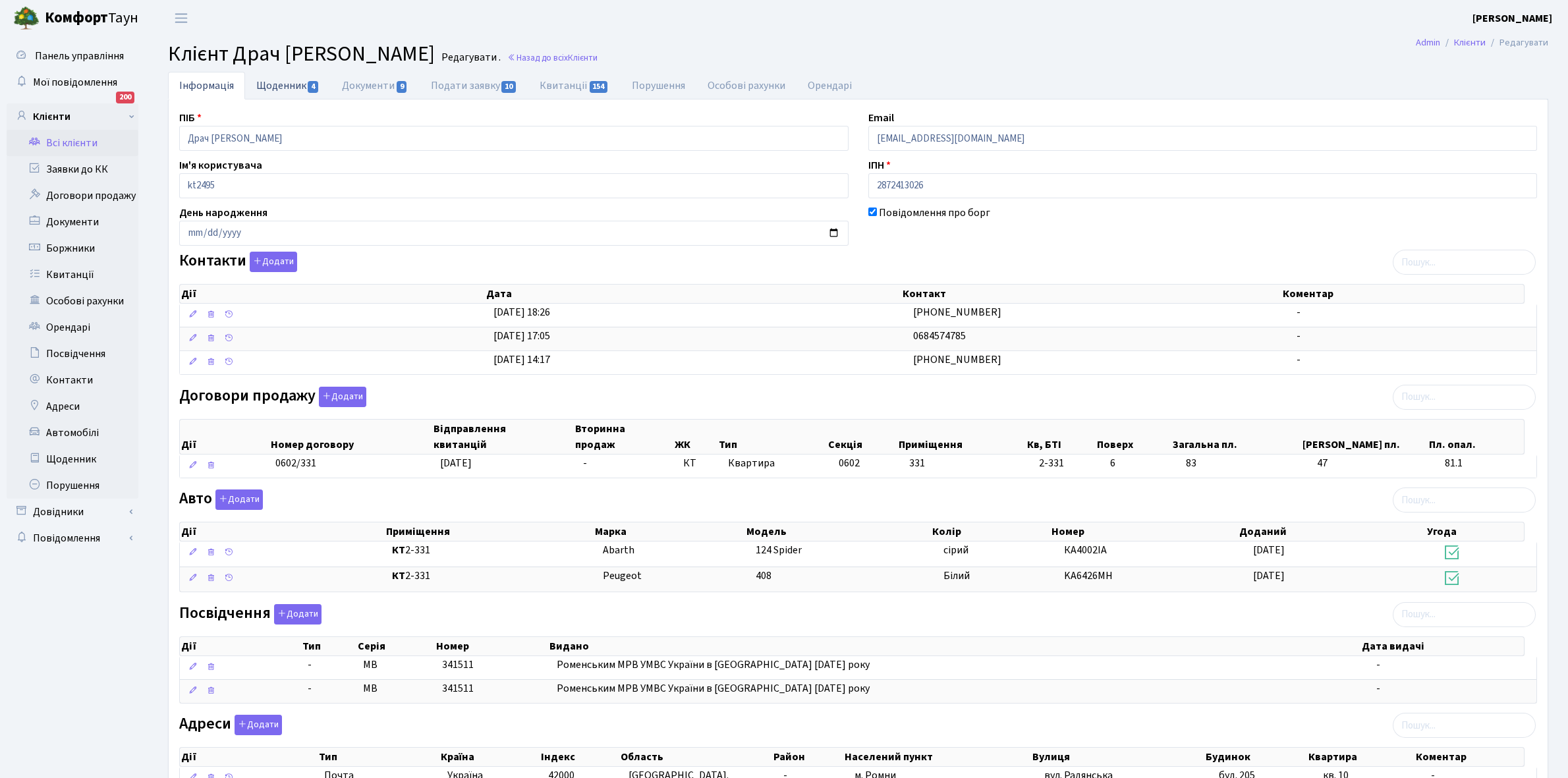
select select "25"
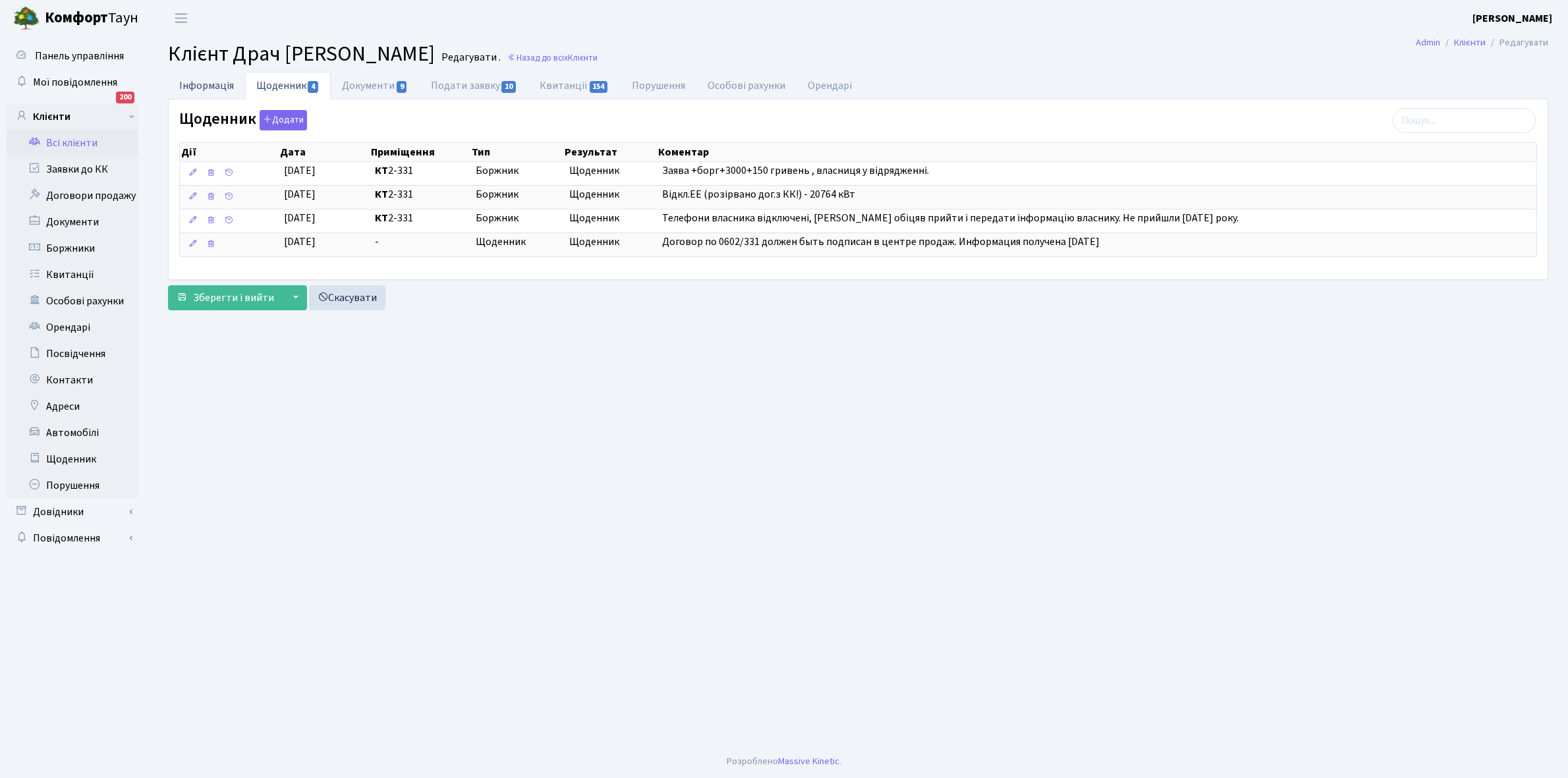
click at [200, 85] on link "Інформація" at bounding box center [206, 86] width 77 height 27
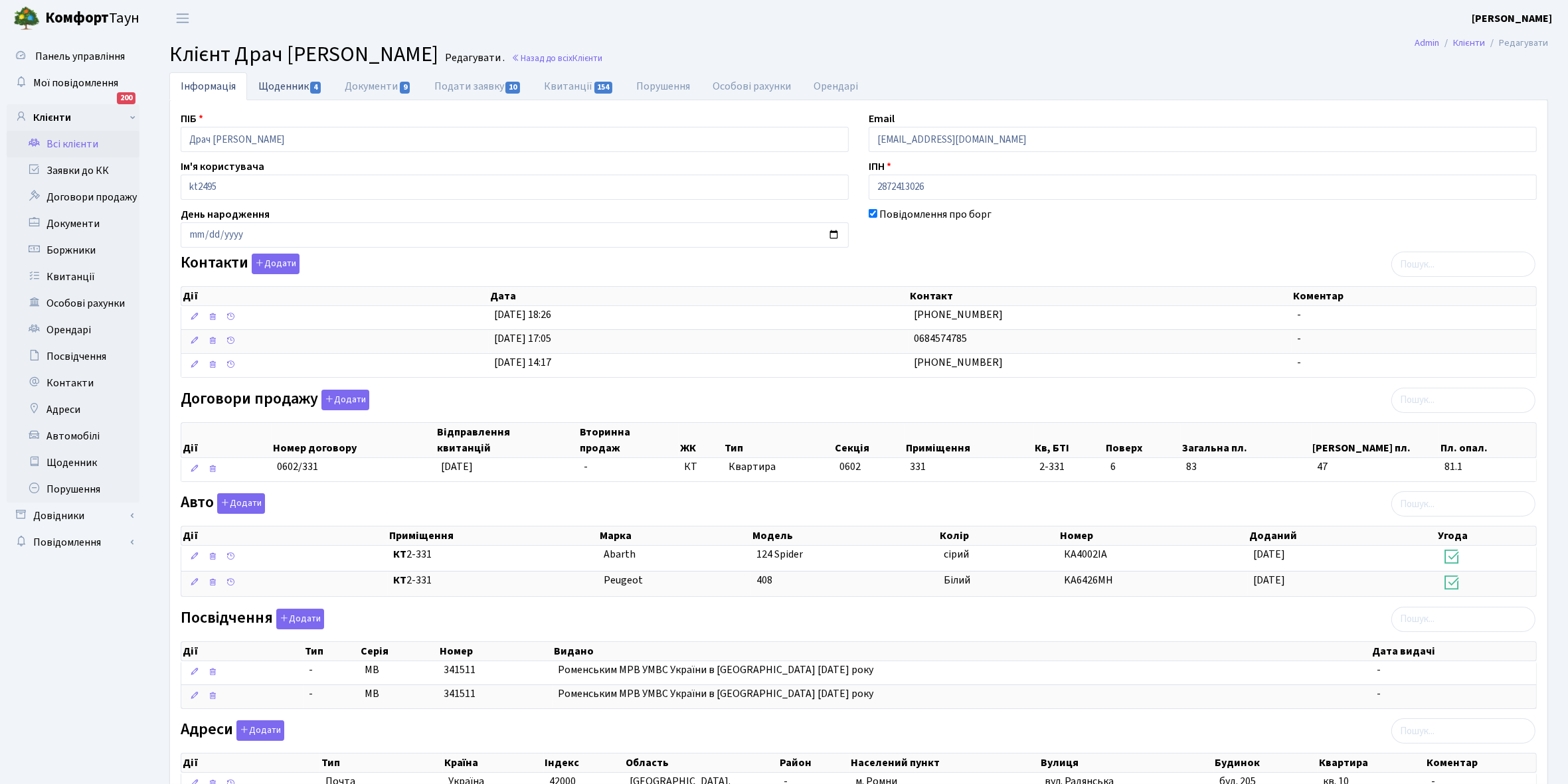
click at [281, 83] on link "Щоденник 4" at bounding box center [290, 86] width 86 height 27
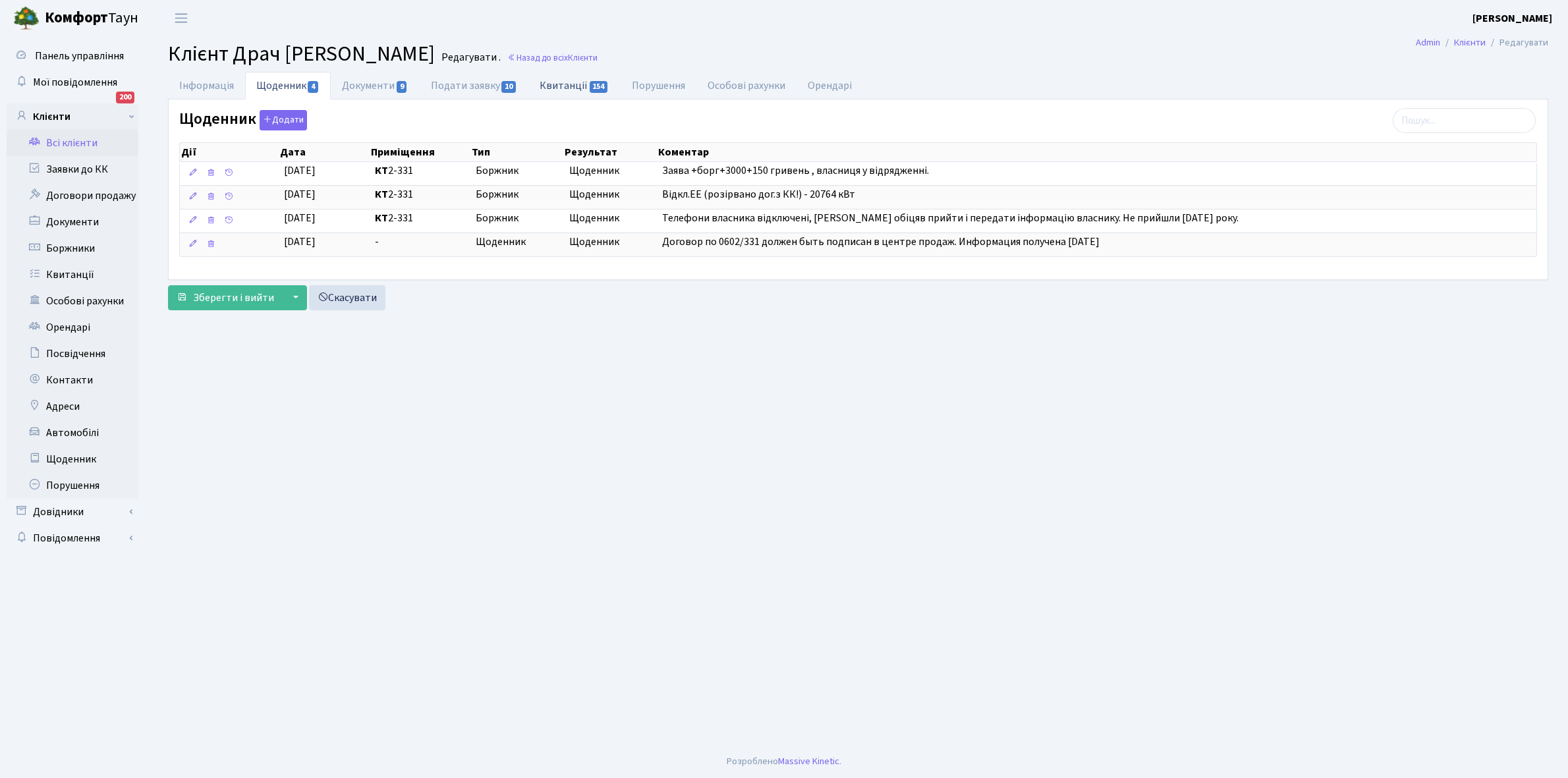
click at [562, 84] on link "Квитанції 154" at bounding box center [574, 86] width 91 height 27
select select "25"
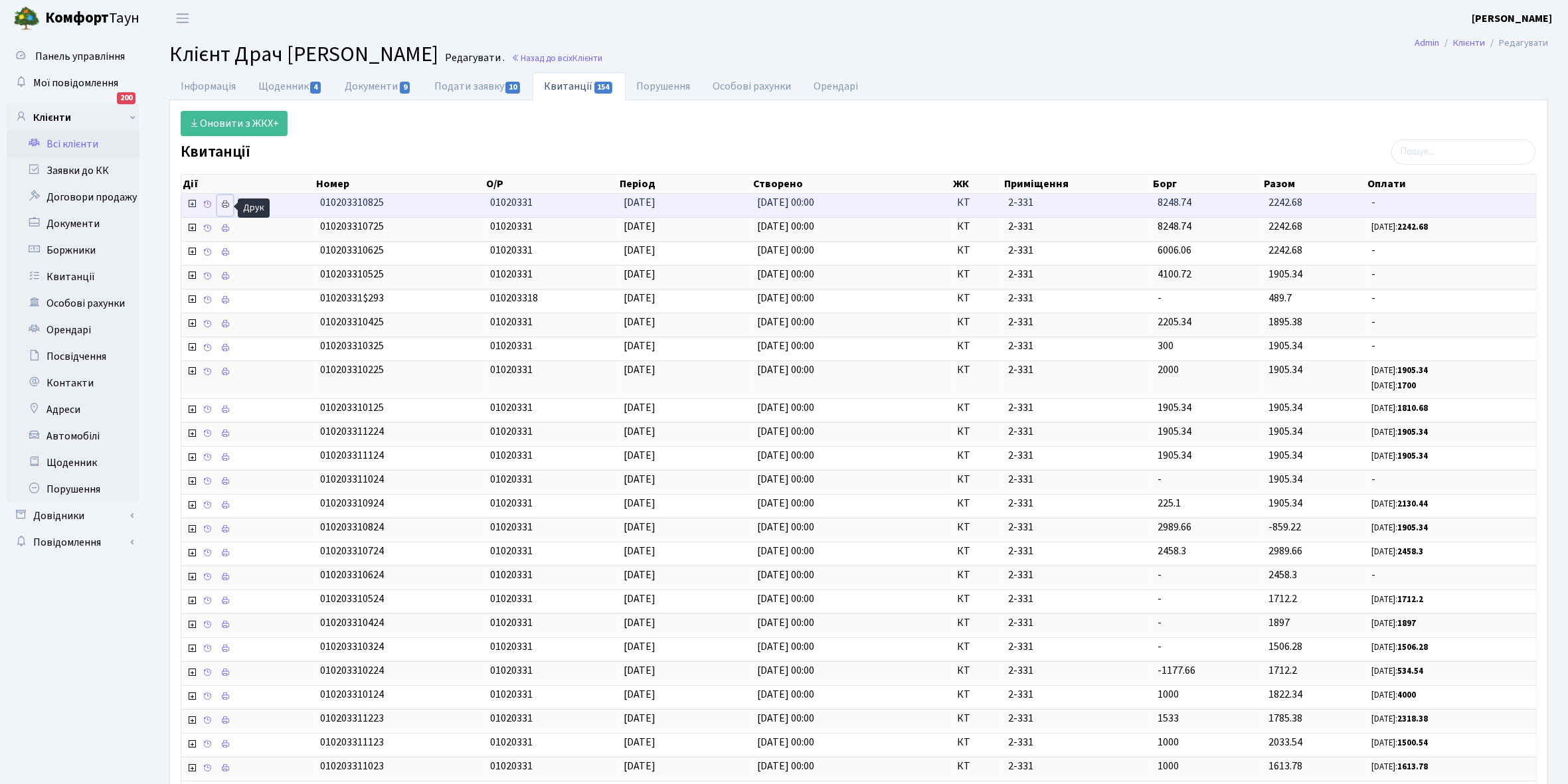
click at [228, 204] on icon at bounding box center [225, 205] width 10 height 10
click at [273, 87] on link "Щоденник 4" at bounding box center [290, 86] width 86 height 27
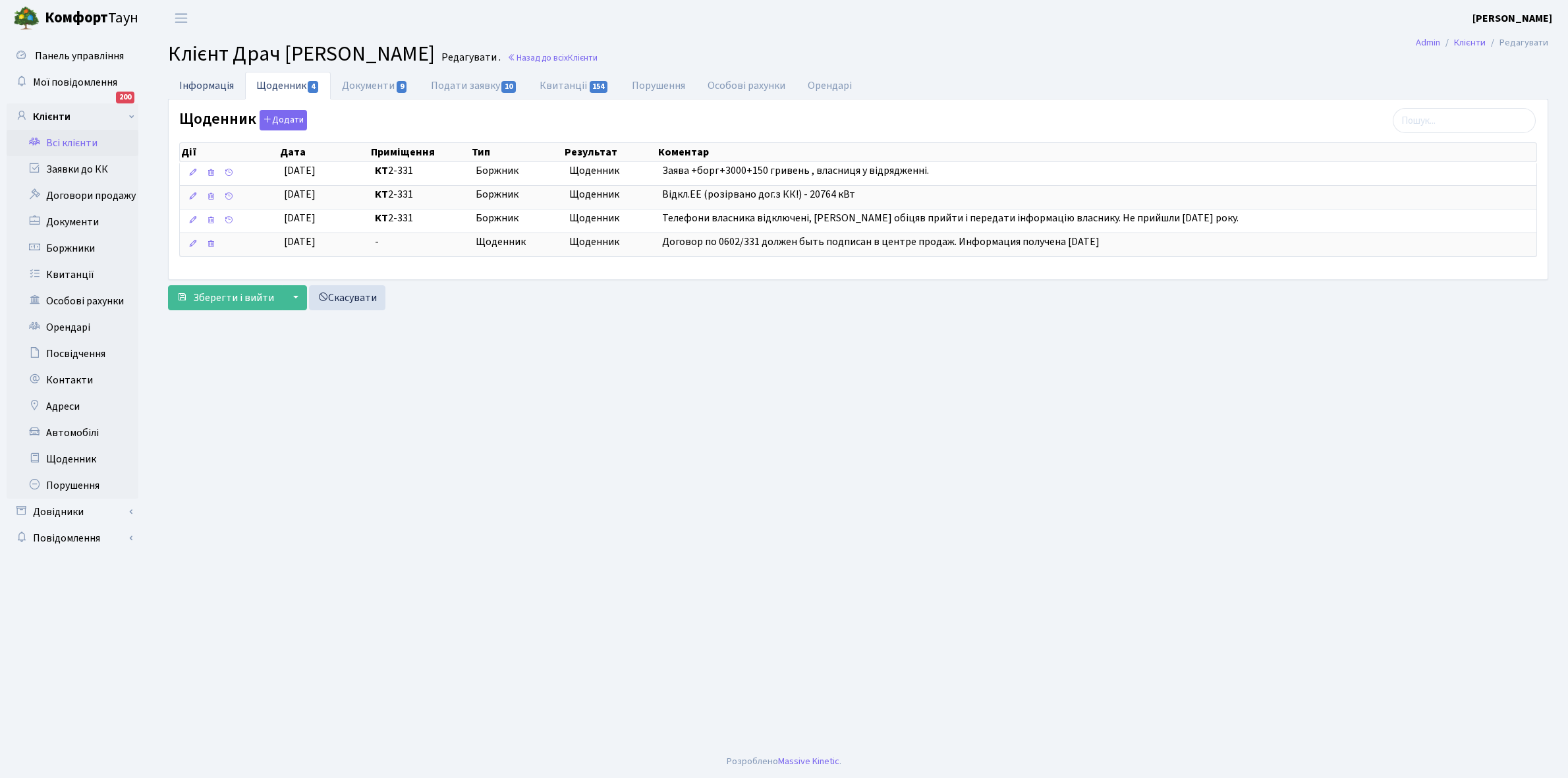
click at [203, 83] on link "Інформація" at bounding box center [206, 86] width 77 height 27
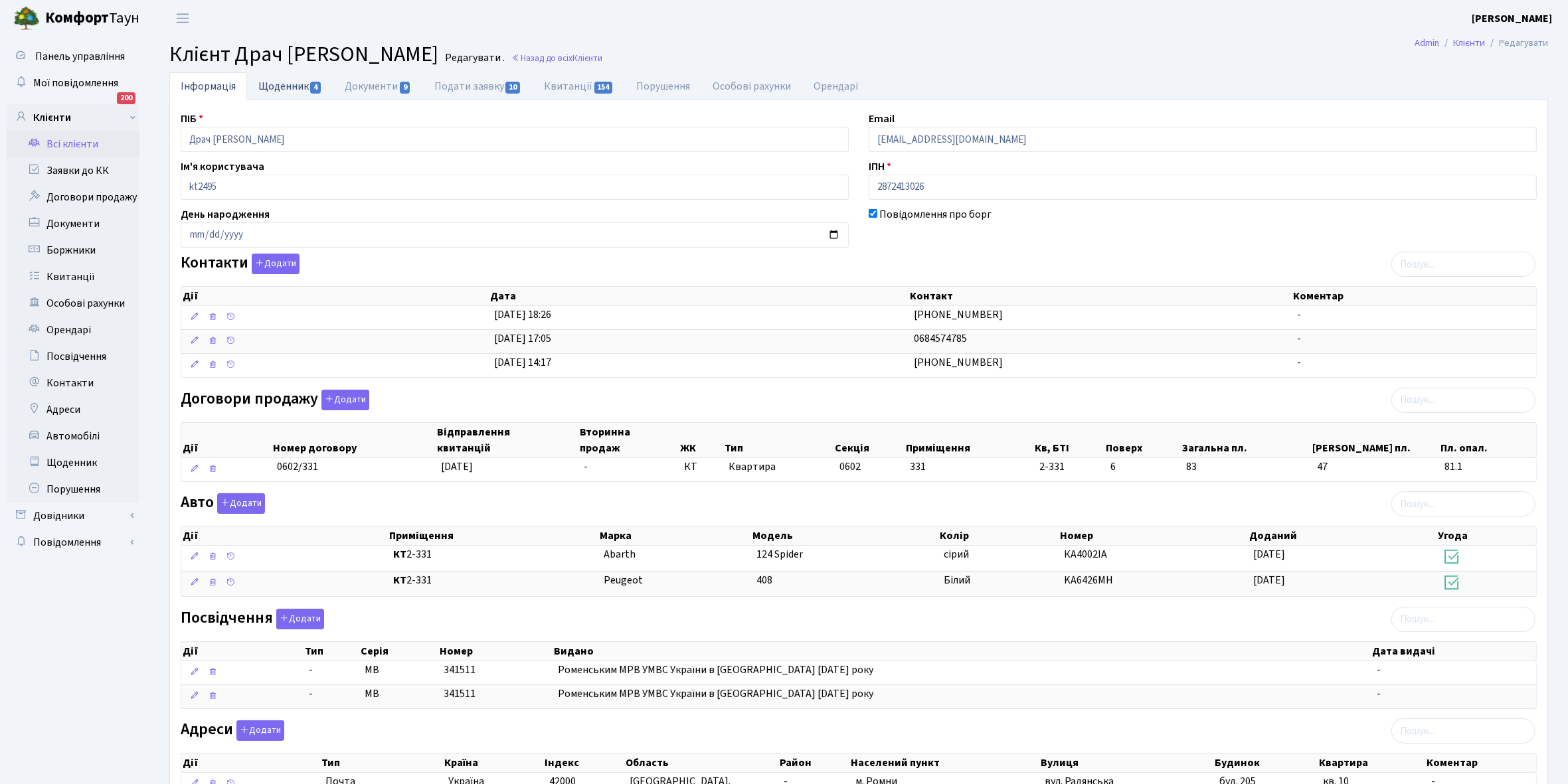
click at [271, 85] on link "Щоденник 4" at bounding box center [290, 86] width 86 height 27
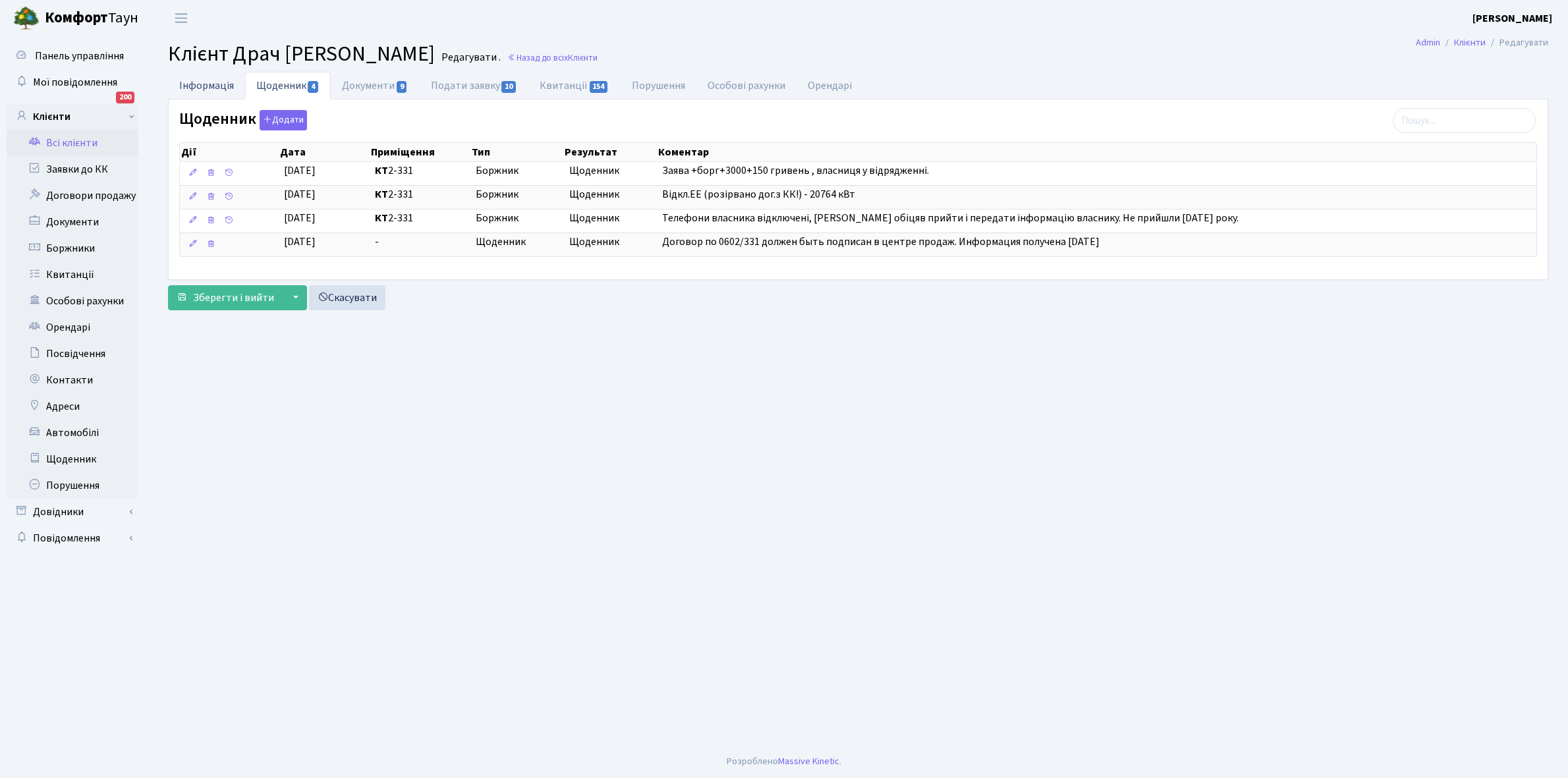
click at [203, 80] on link "Інформація" at bounding box center [206, 86] width 77 height 27
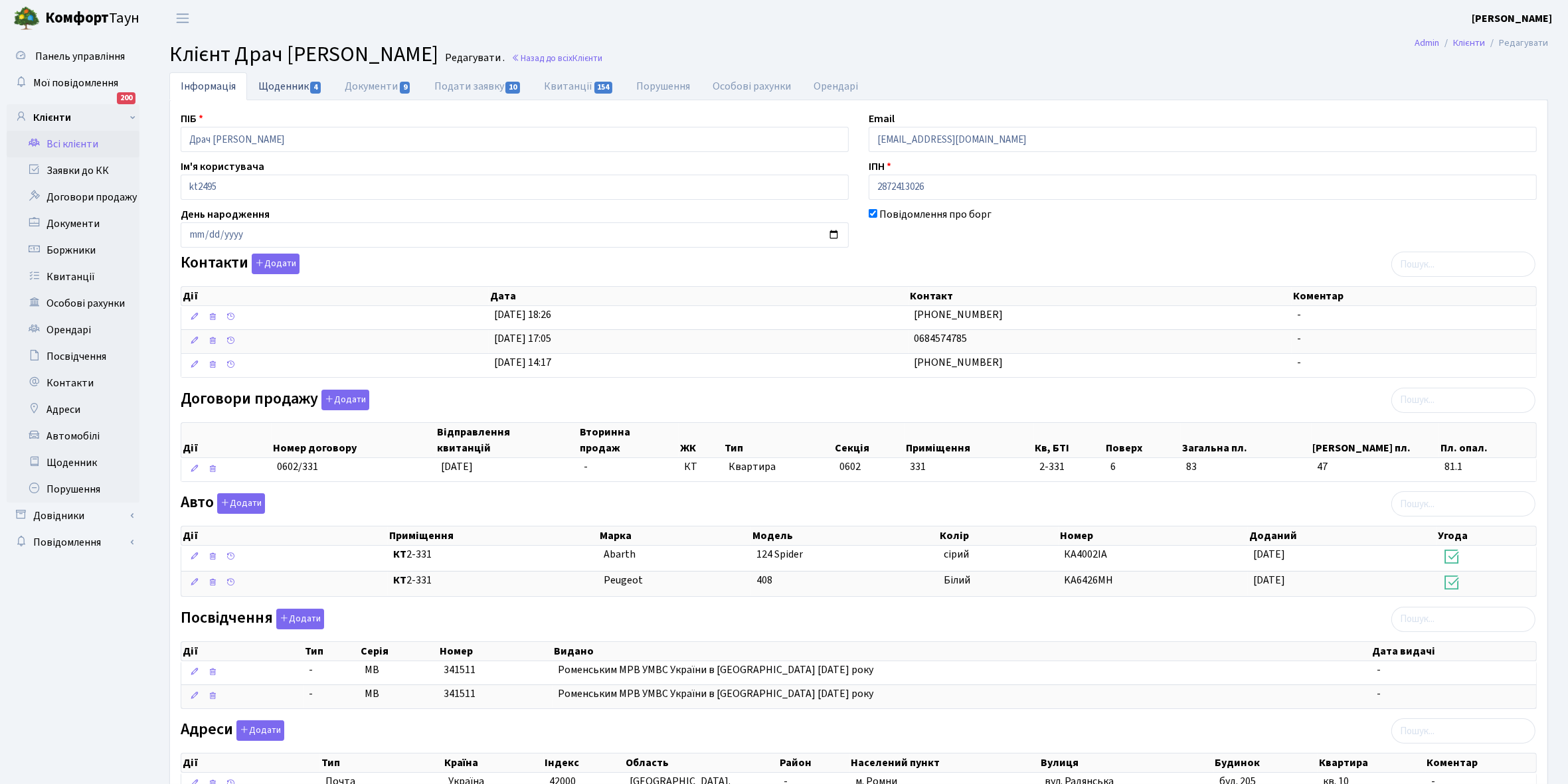
click at [283, 87] on link "Щоденник 4" at bounding box center [290, 86] width 86 height 27
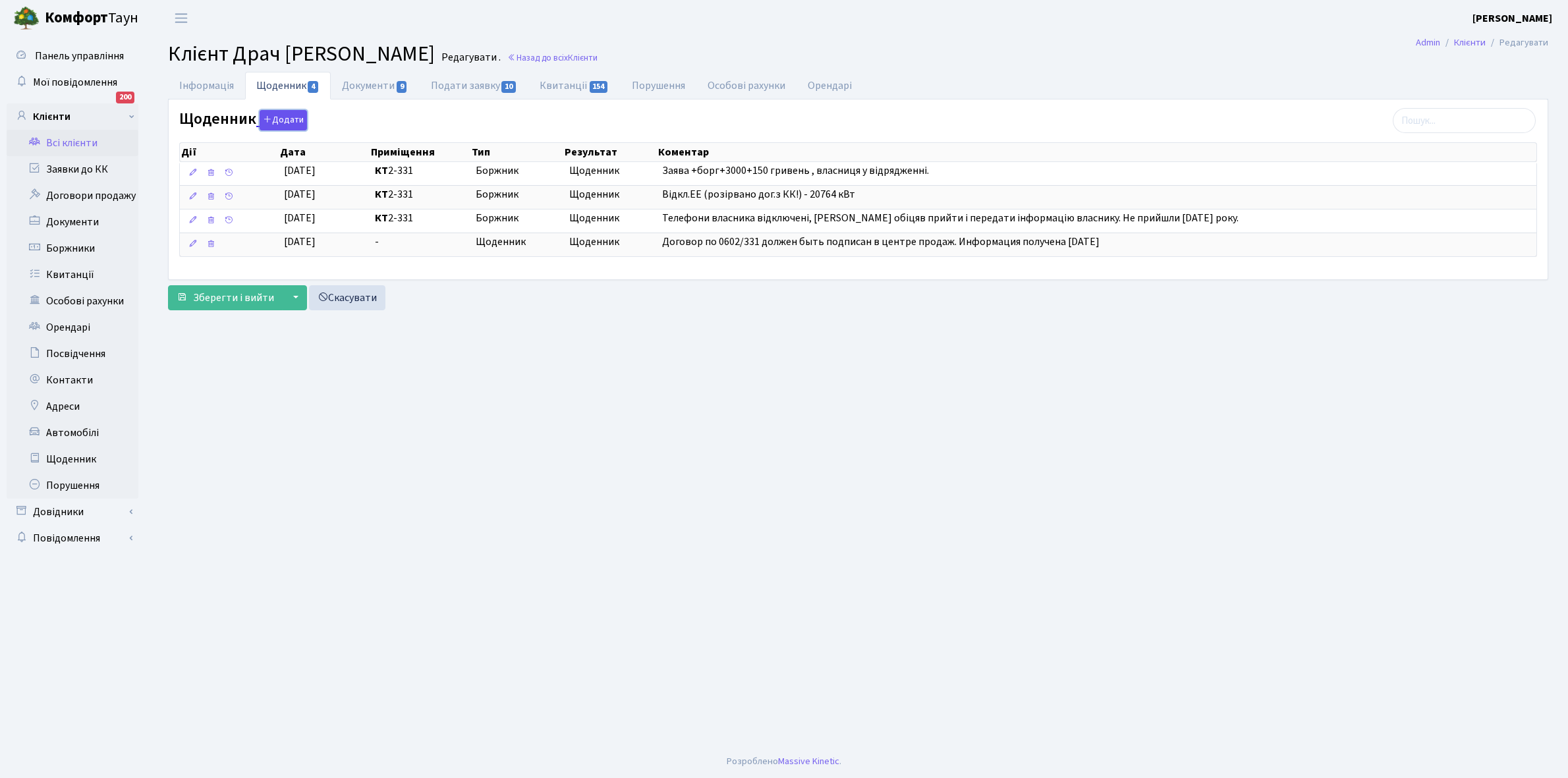
click at [283, 117] on button "Додати" at bounding box center [283, 120] width 48 height 20
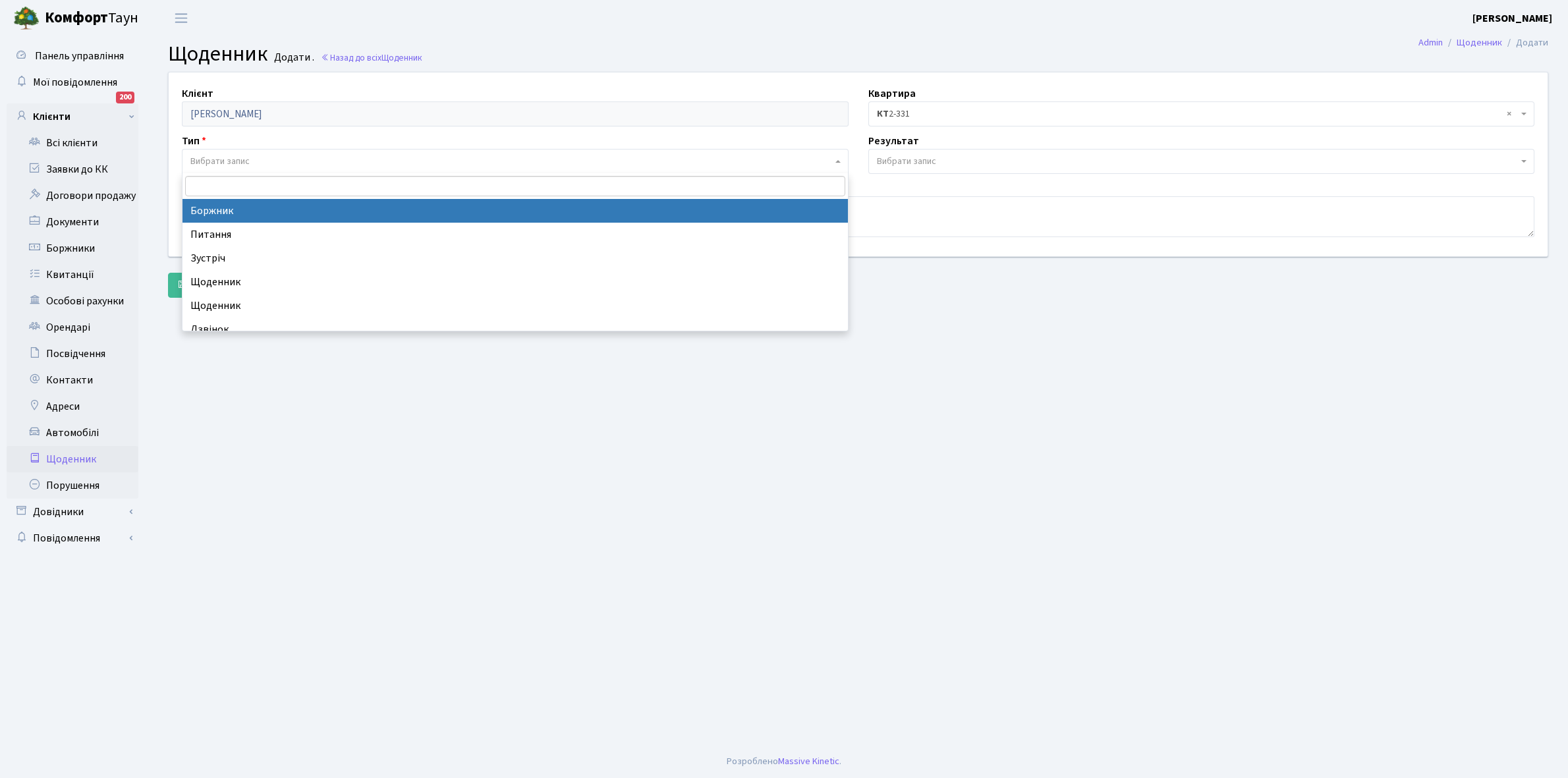
click at [218, 156] on span "Вибрати запис" at bounding box center [220, 162] width 59 height 13
select select "189"
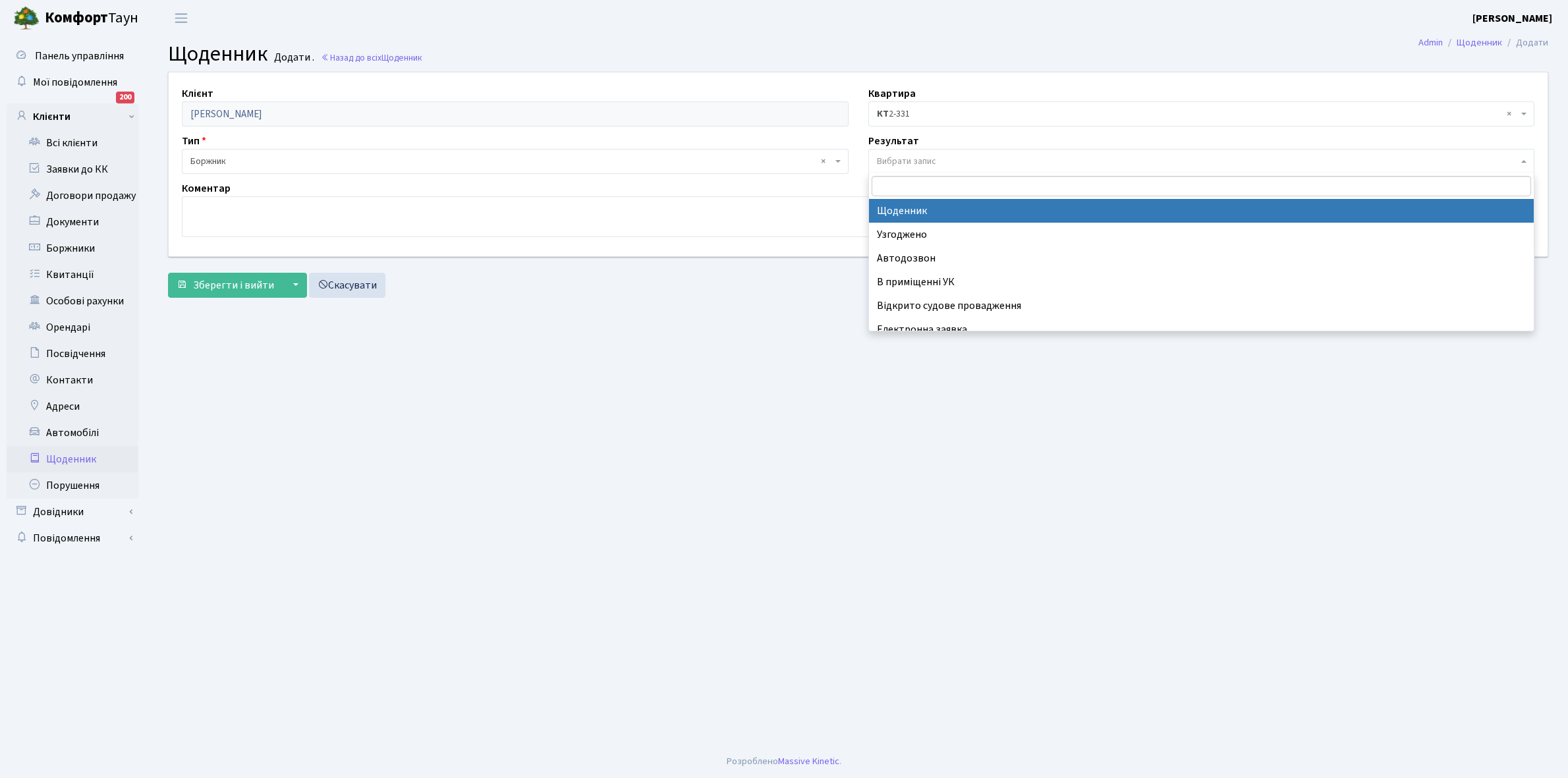
click at [915, 160] on span "Вибрати запис" at bounding box center [906, 162] width 59 height 13
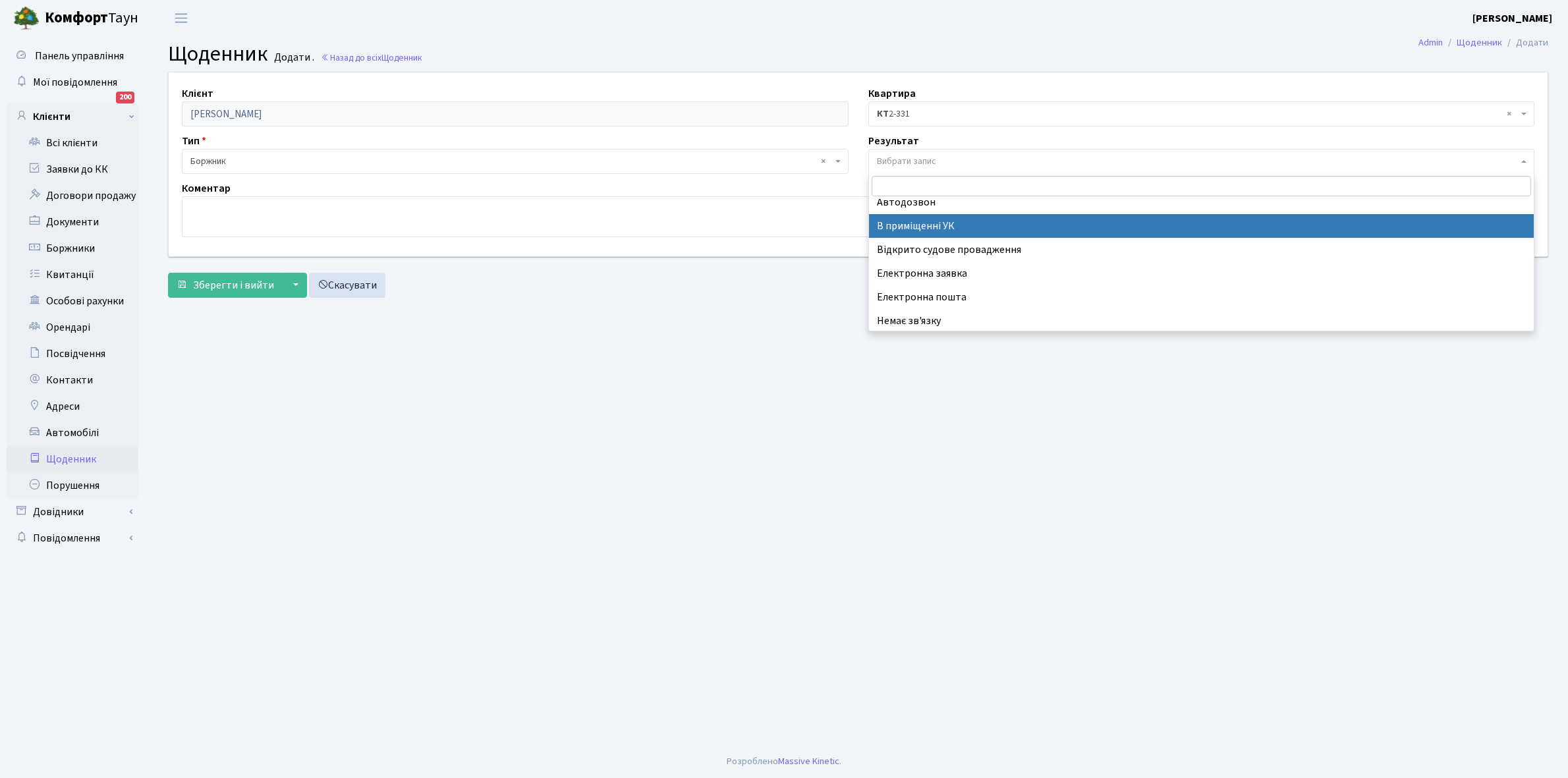
scroll to position [81, 0]
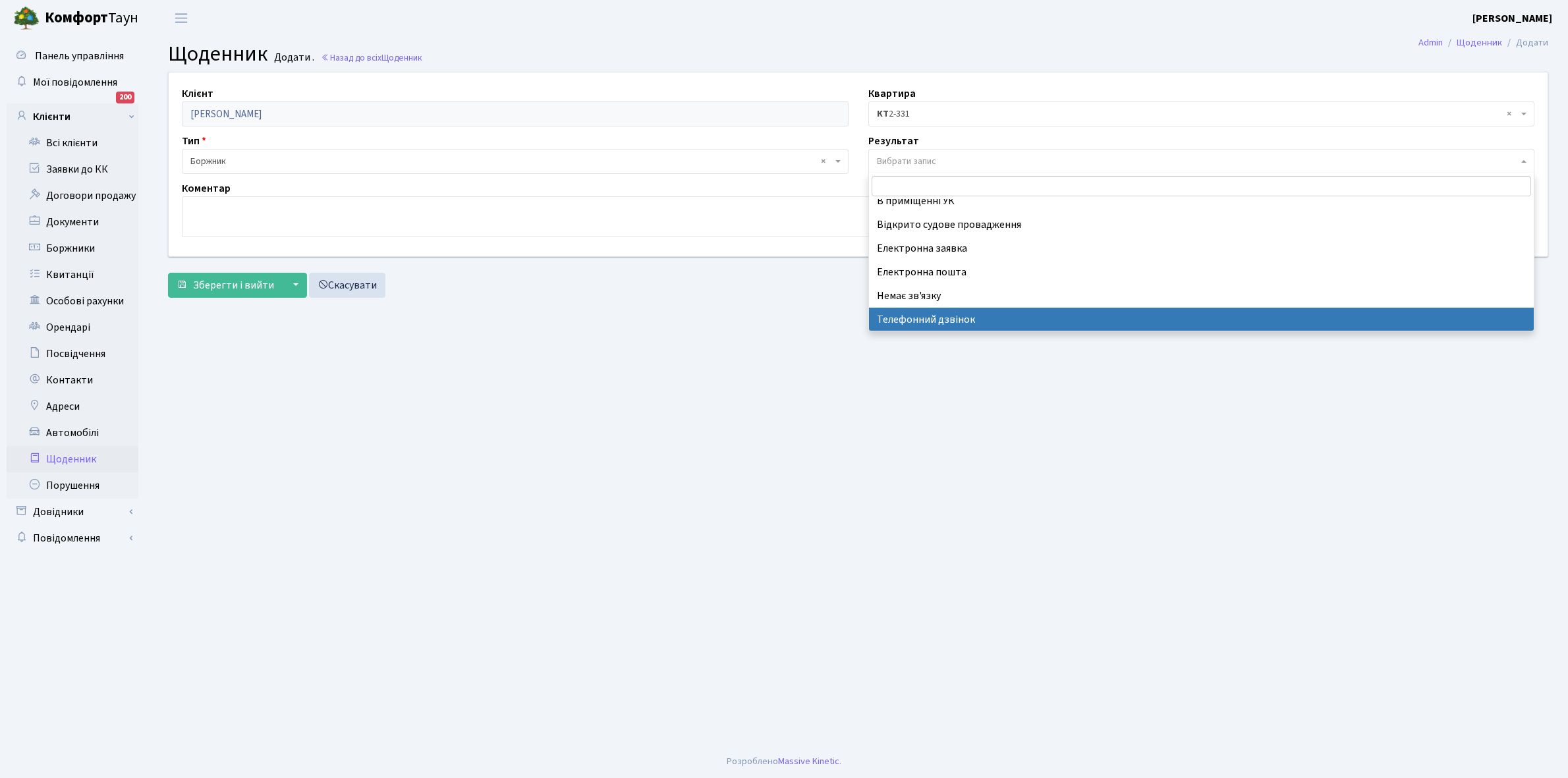
select select "196"
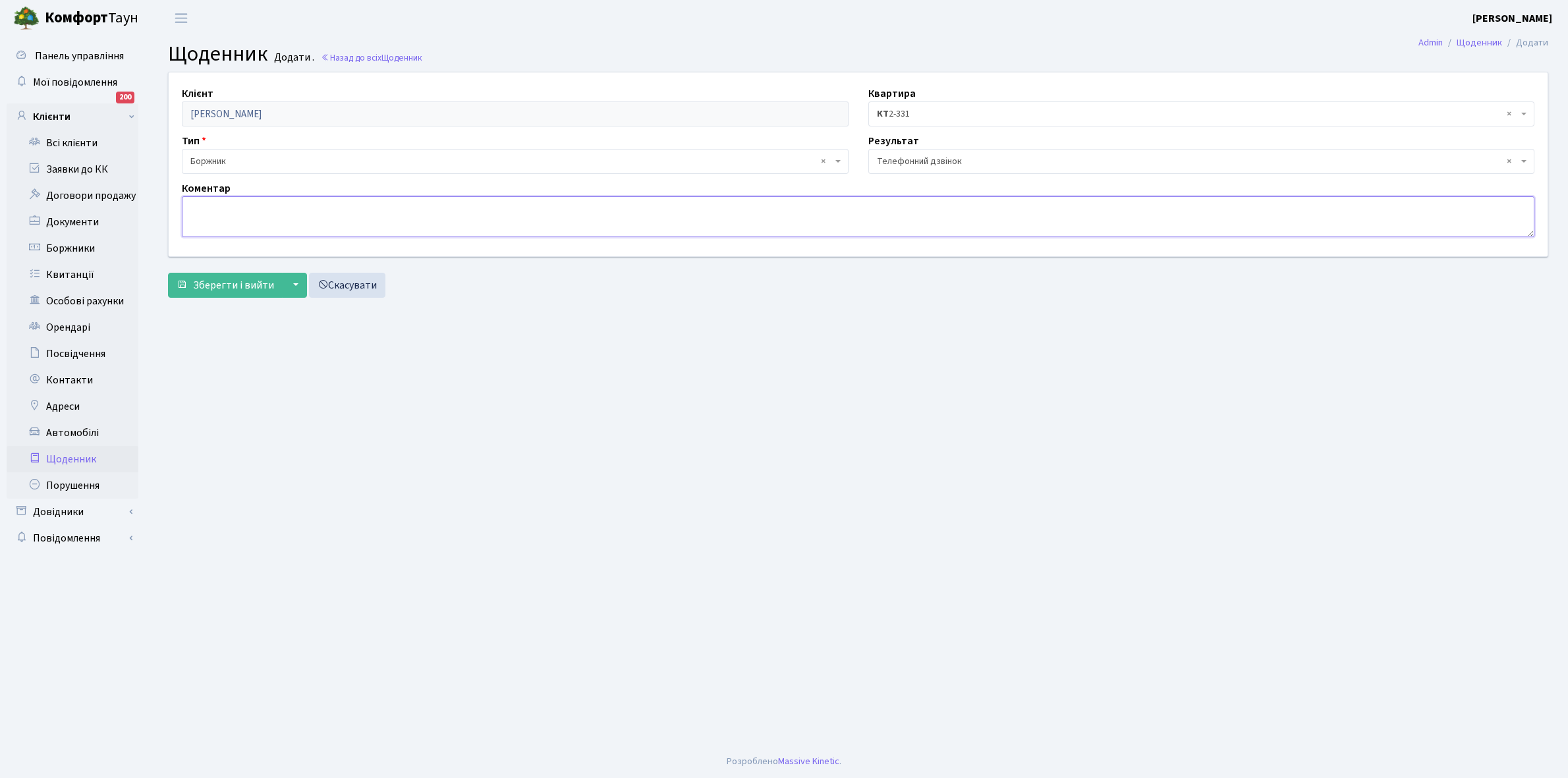
click at [207, 216] on textarea at bounding box center [858, 216] width 1352 height 41
type textarea "J"
type textarea "Оплатить борг"
click at [212, 285] on span "Зберегти і вийти" at bounding box center [233, 284] width 81 height 14
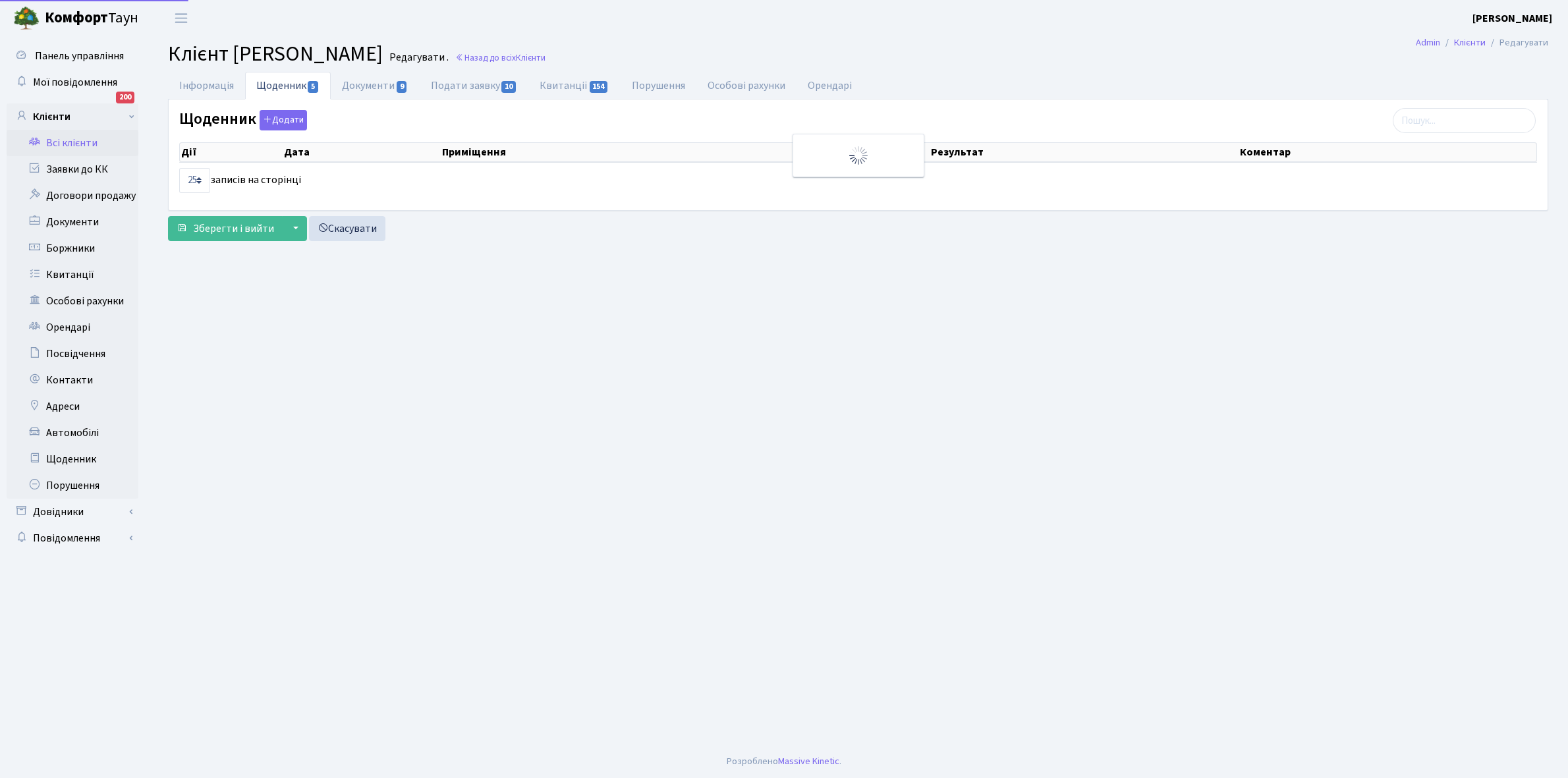
select select "25"
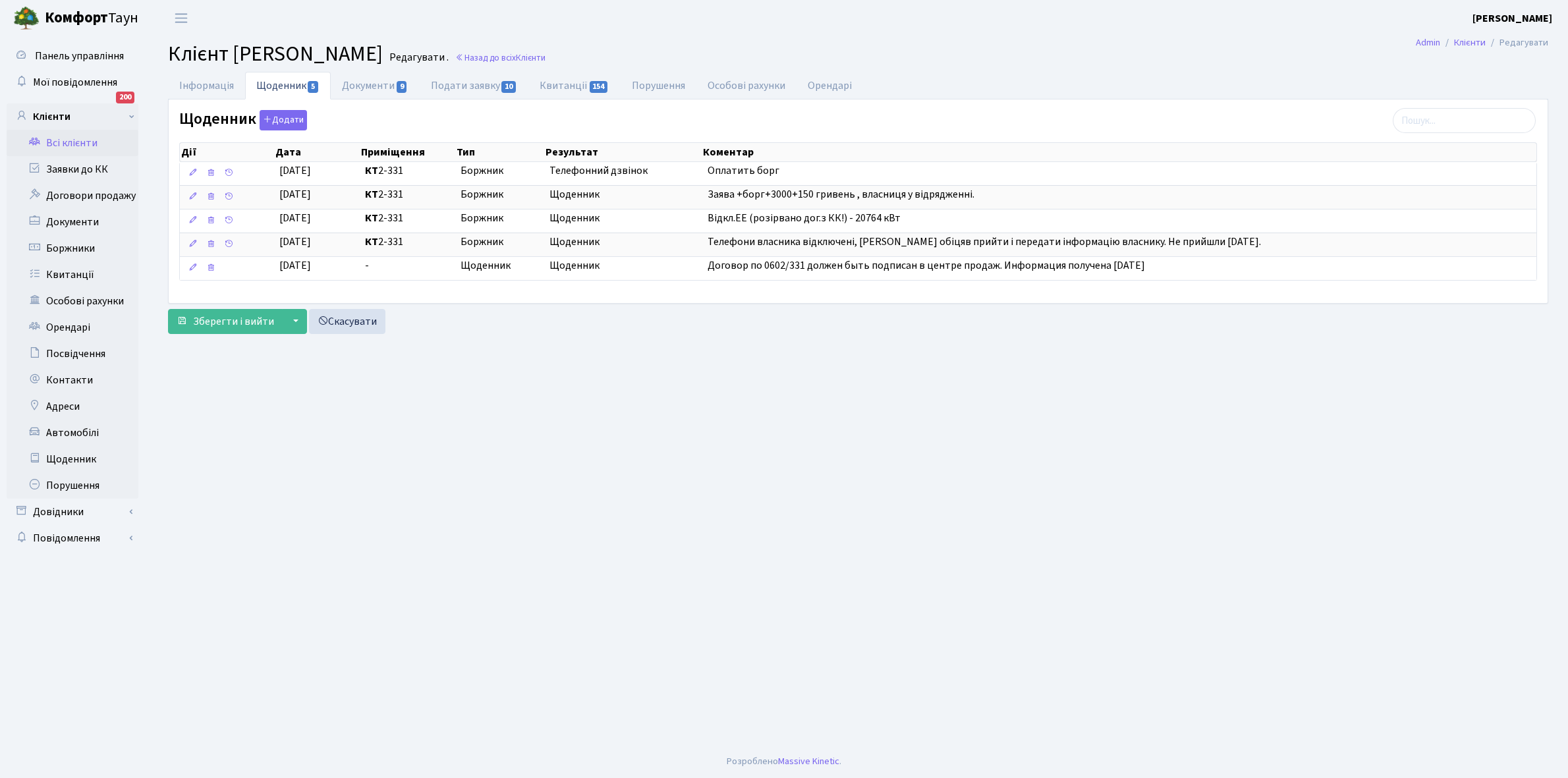
click at [58, 142] on link "Всі клієнти" at bounding box center [72, 143] width 132 height 27
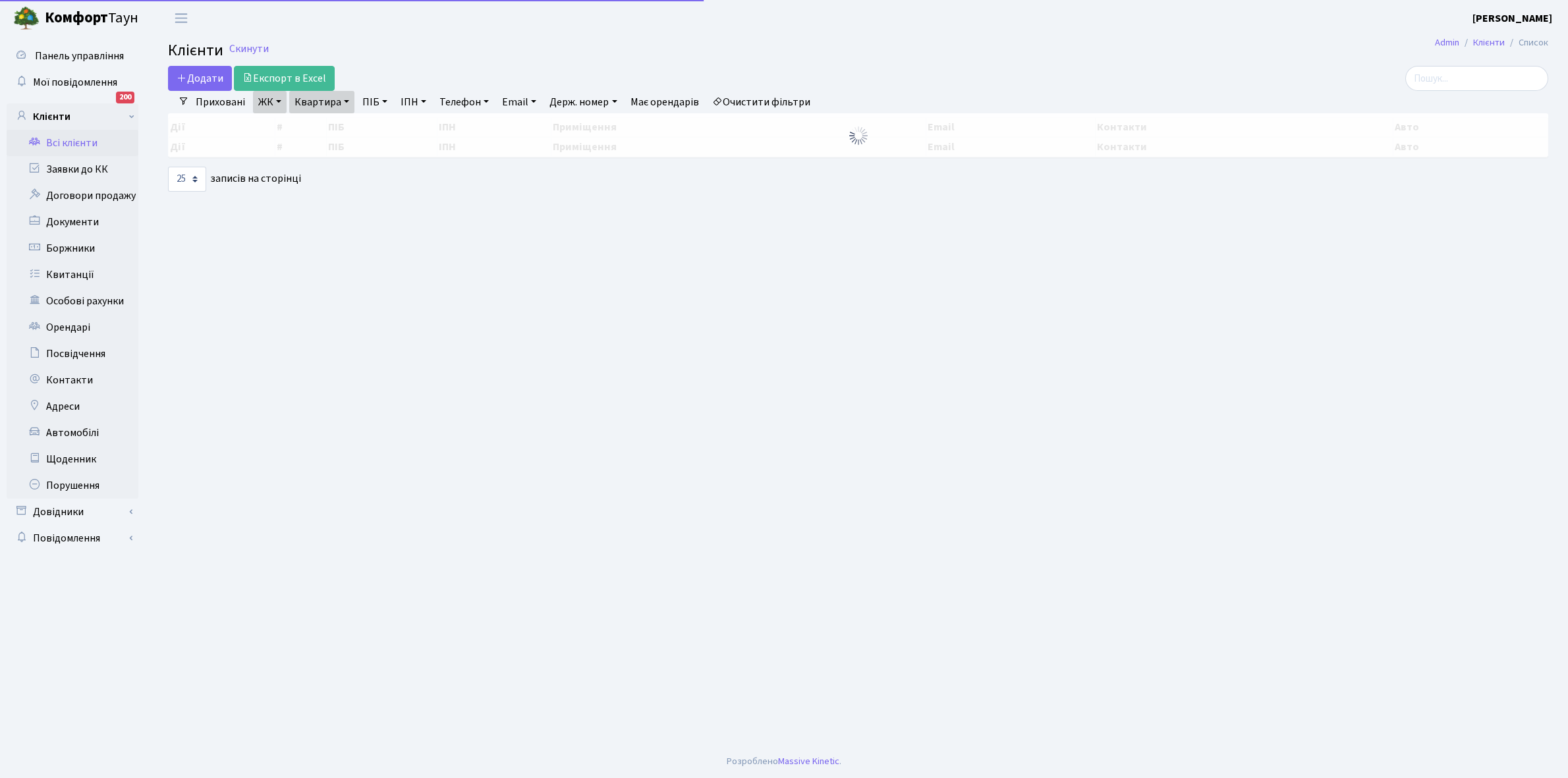
select select "25"
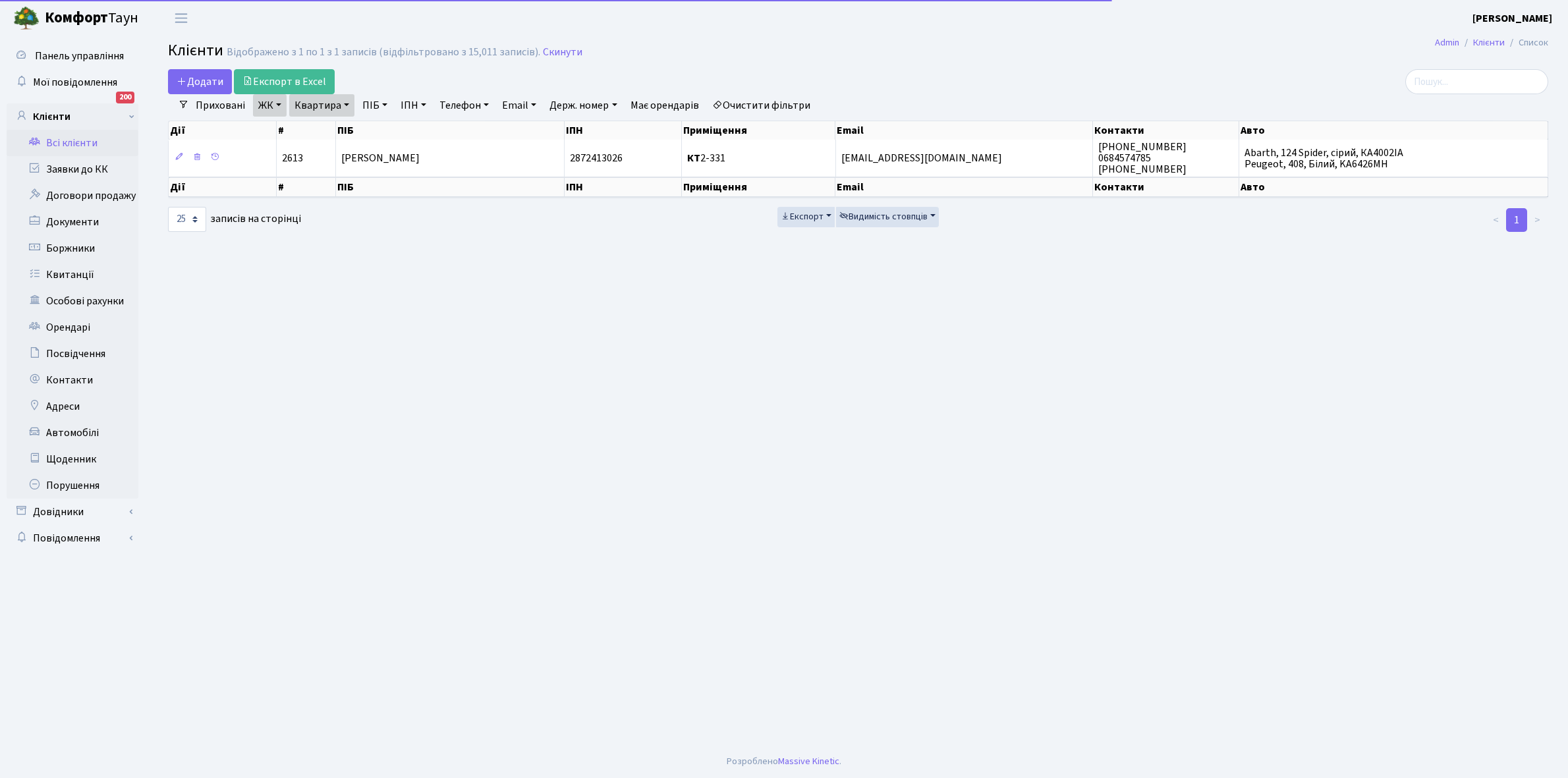
click at [346, 104] on link "Квартира" at bounding box center [321, 106] width 66 height 23
click at [338, 129] on input "2-331" at bounding box center [328, 131] width 77 height 25
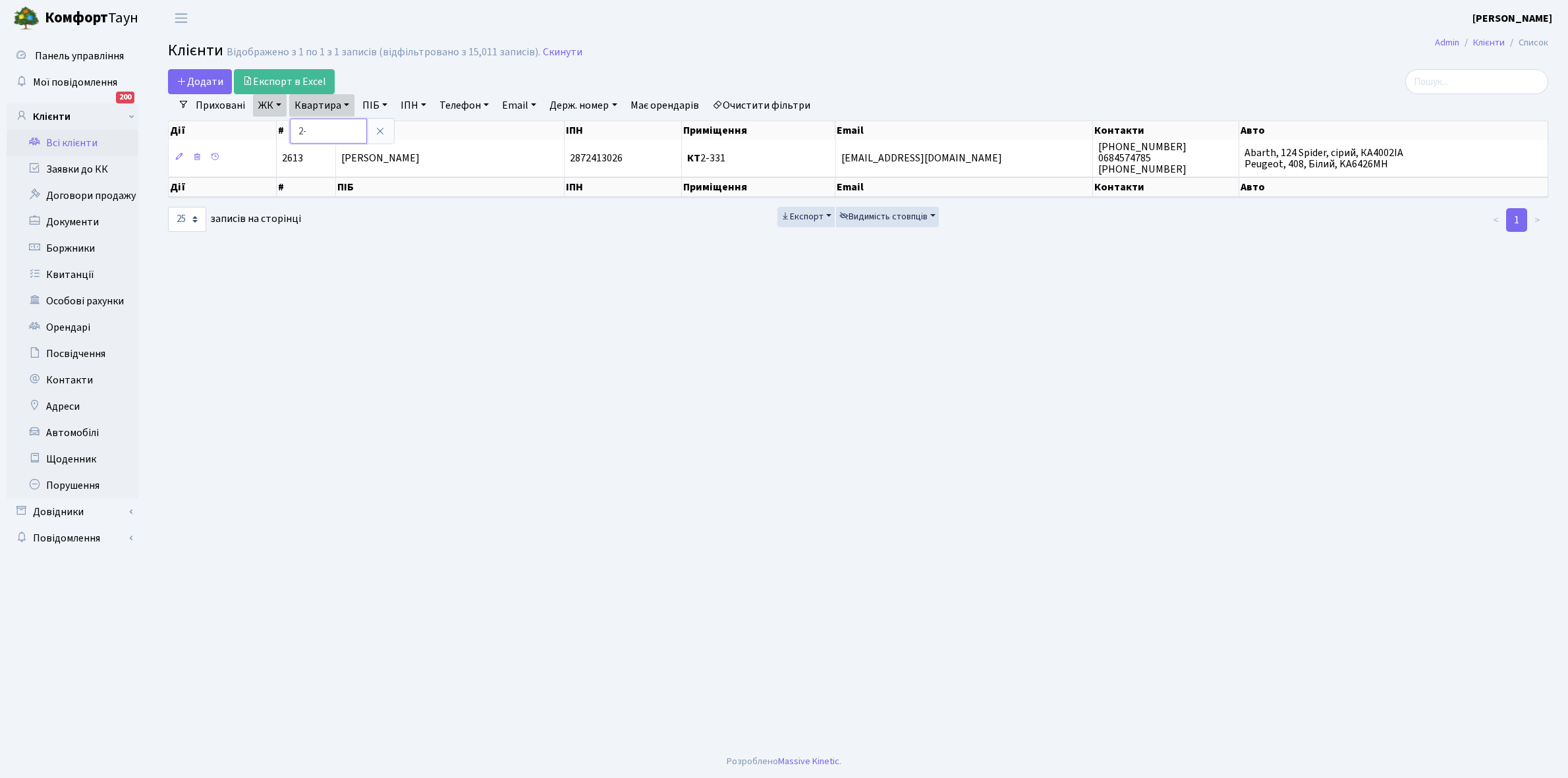
type input "2"
type input "5-149"
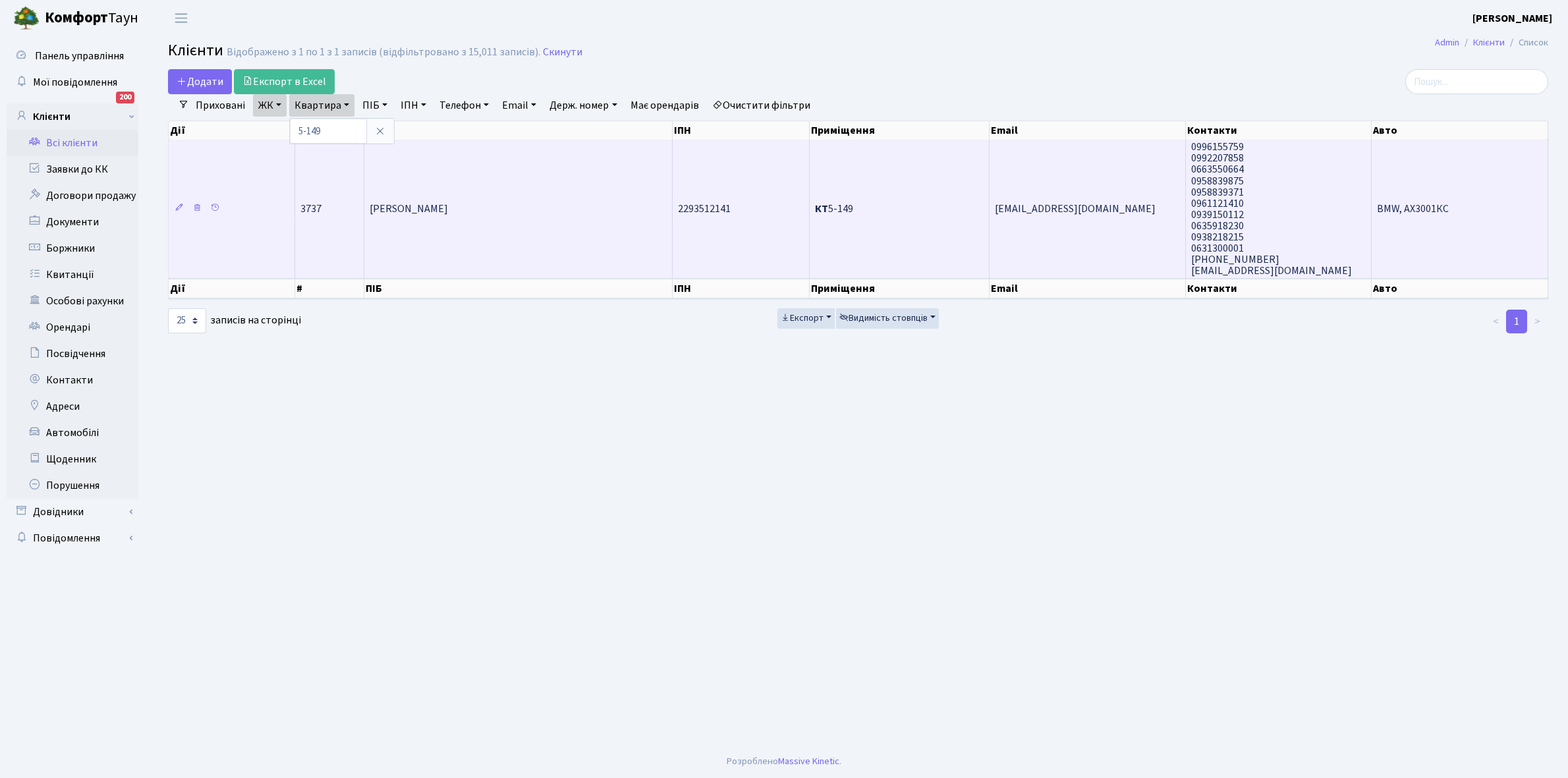
click at [535, 191] on td "[PERSON_NAME]" at bounding box center [518, 208] width 308 height 138
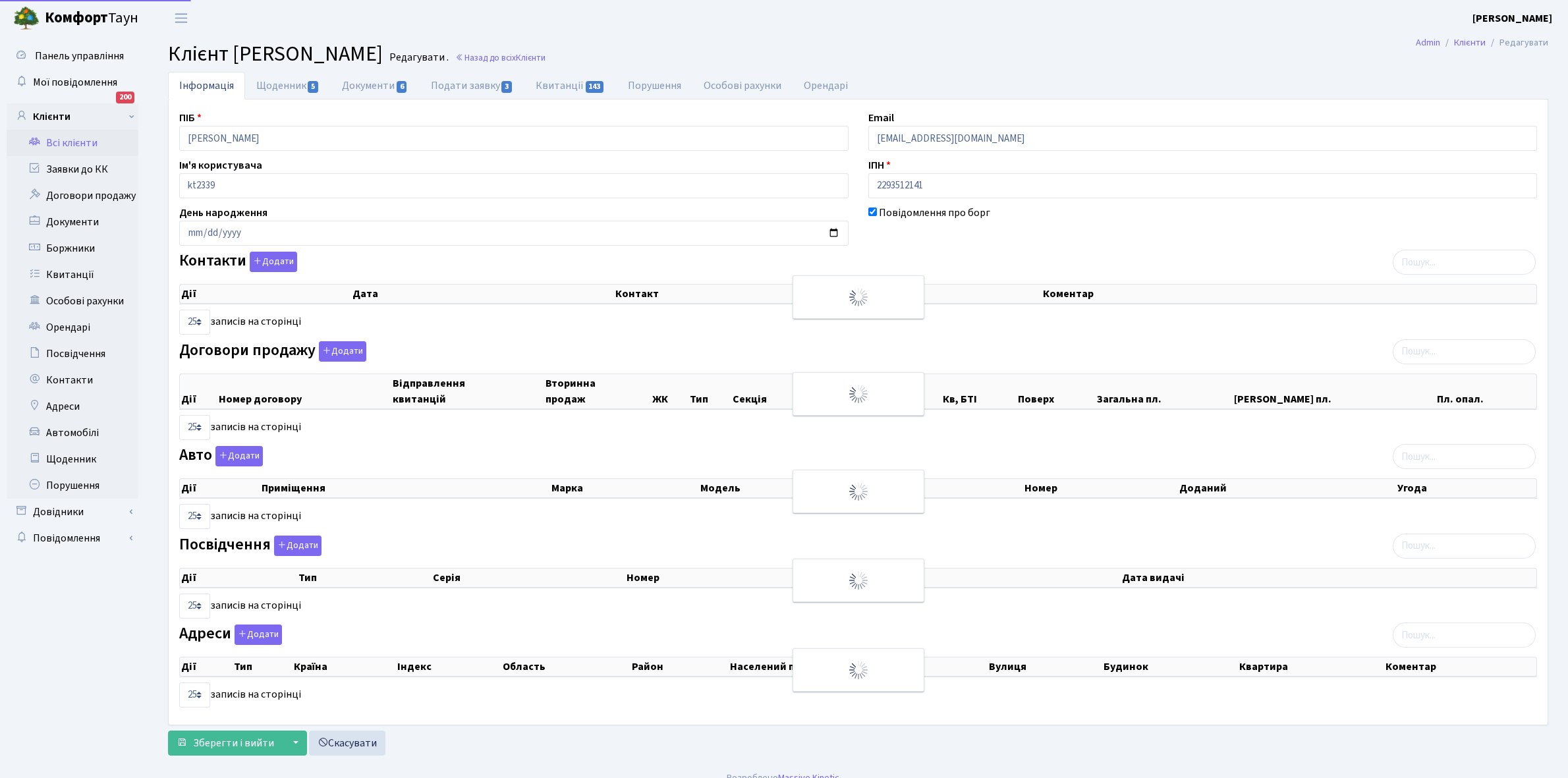
select select "25"
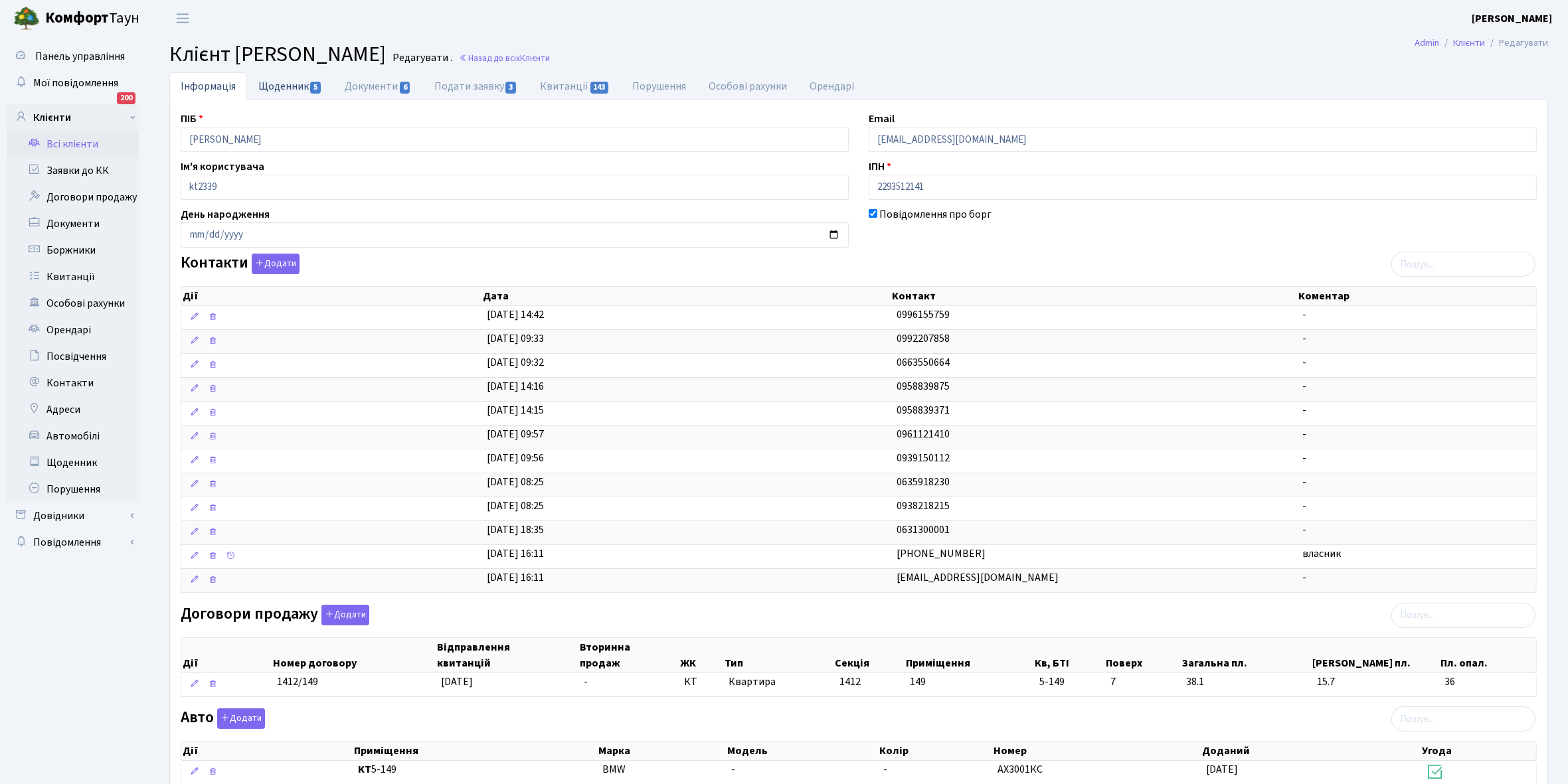
click at [273, 78] on link "Щоденник 5" at bounding box center [290, 86] width 86 height 27
select select "25"
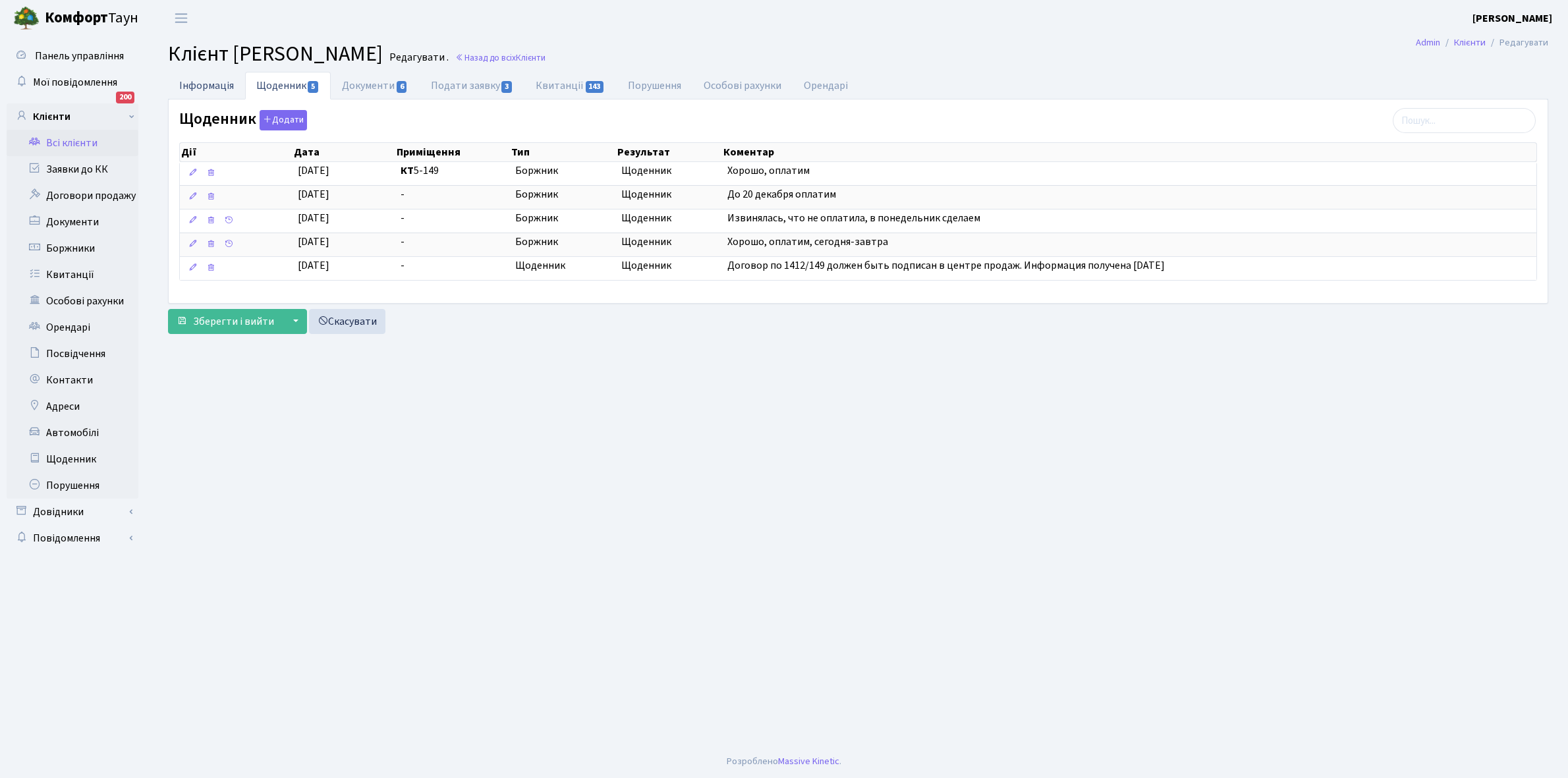
click at [204, 81] on link "Інформація" at bounding box center [206, 86] width 77 height 27
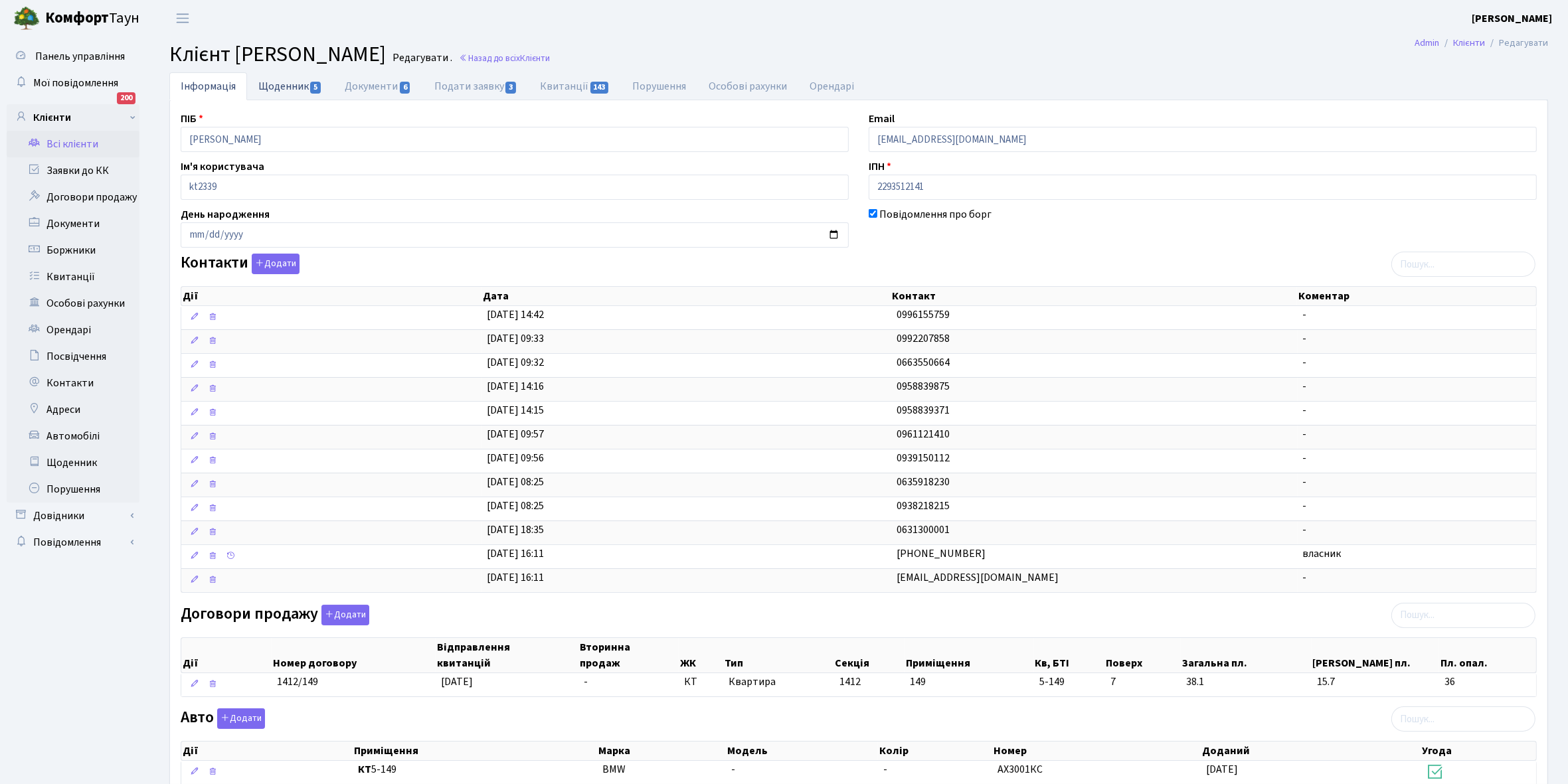
click at [274, 87] on link "Щоденник 5" at bounding box center [290, 86] width 86 height 27
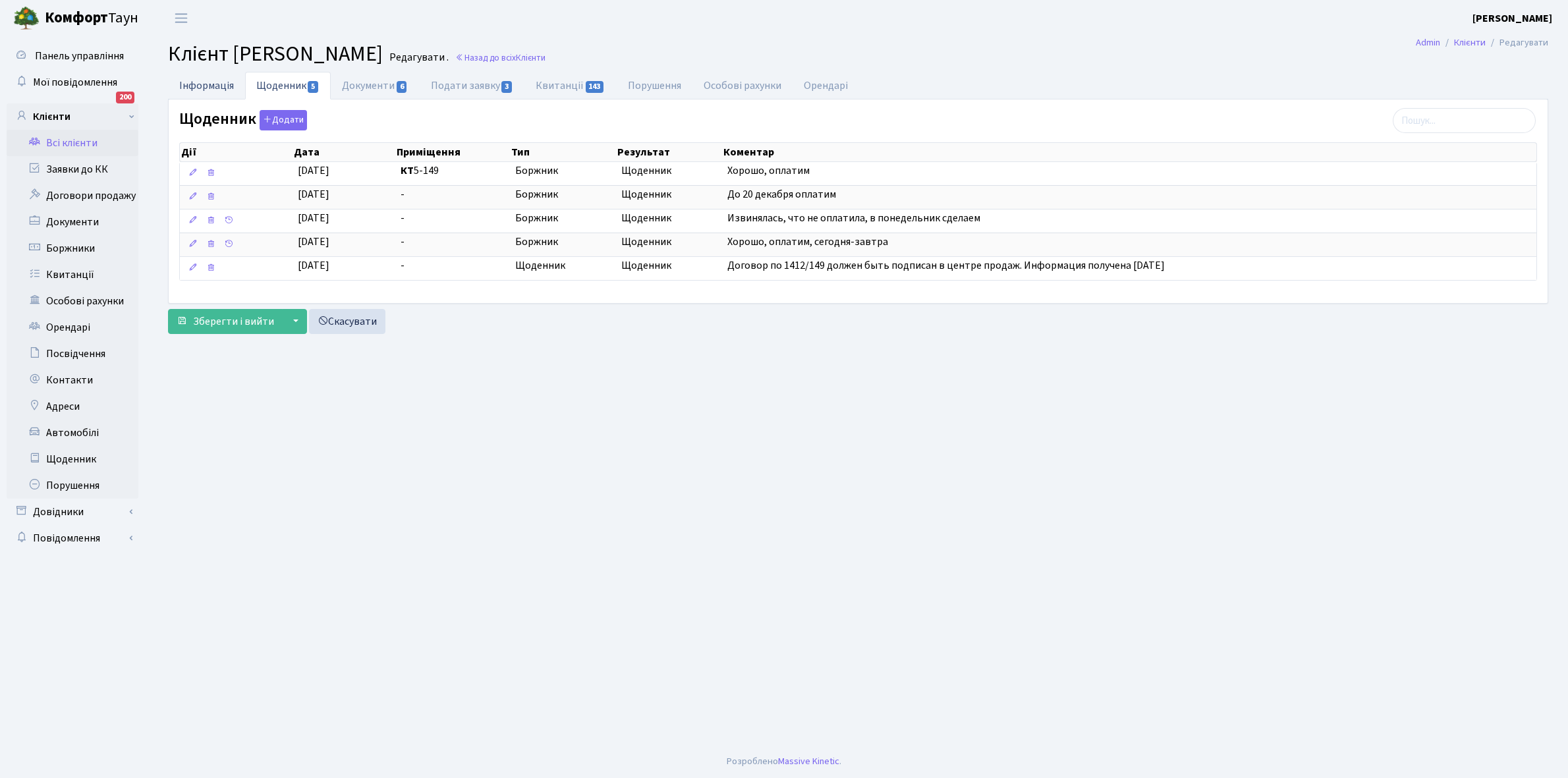
click at [202, 85] on link "Інформація" at bounding box center [206, 86] width 77 height 27
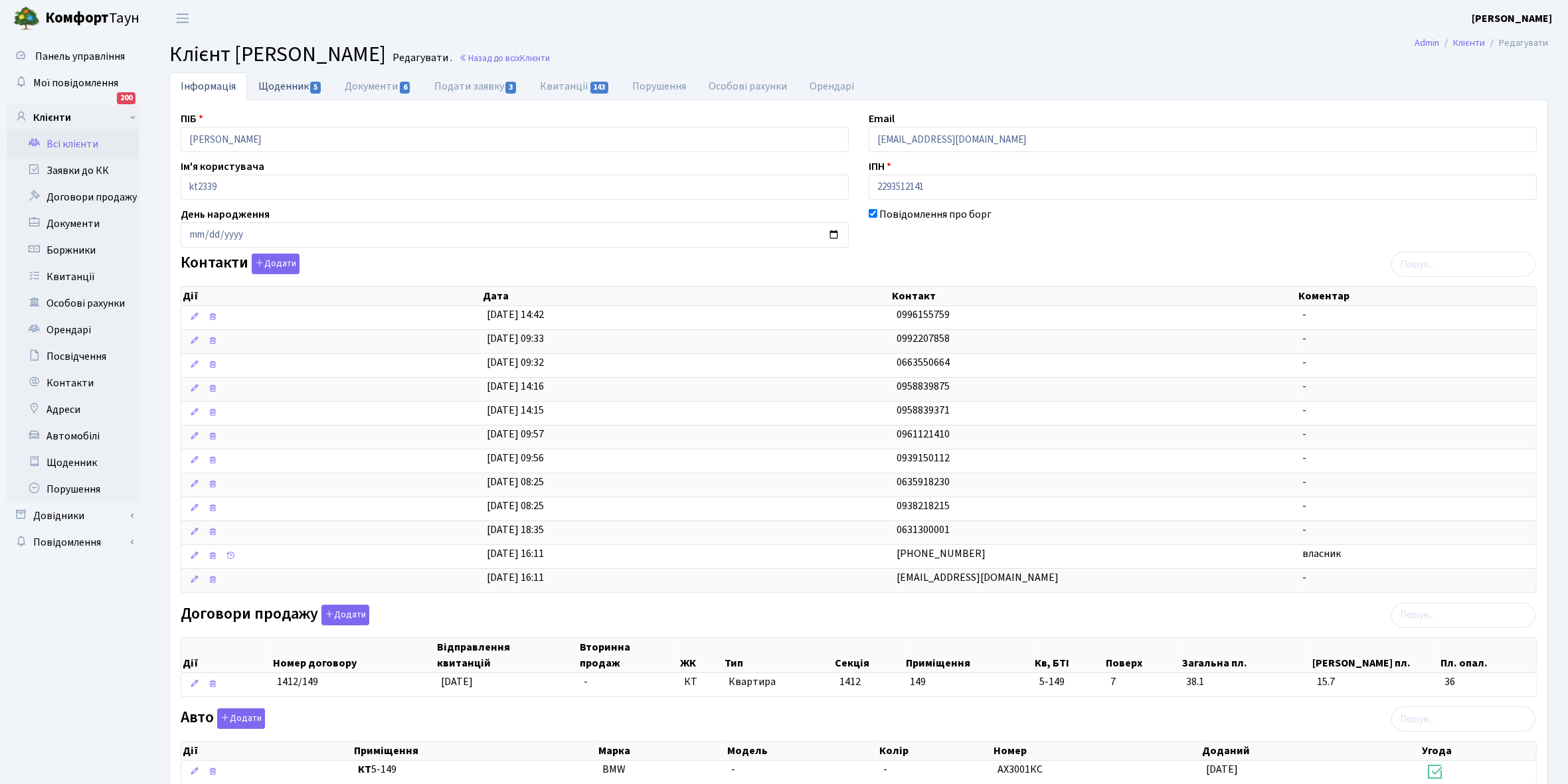
click at [271, 81] on link "Щоденник 5" at bounding box center [290, 86] width 86 height 27
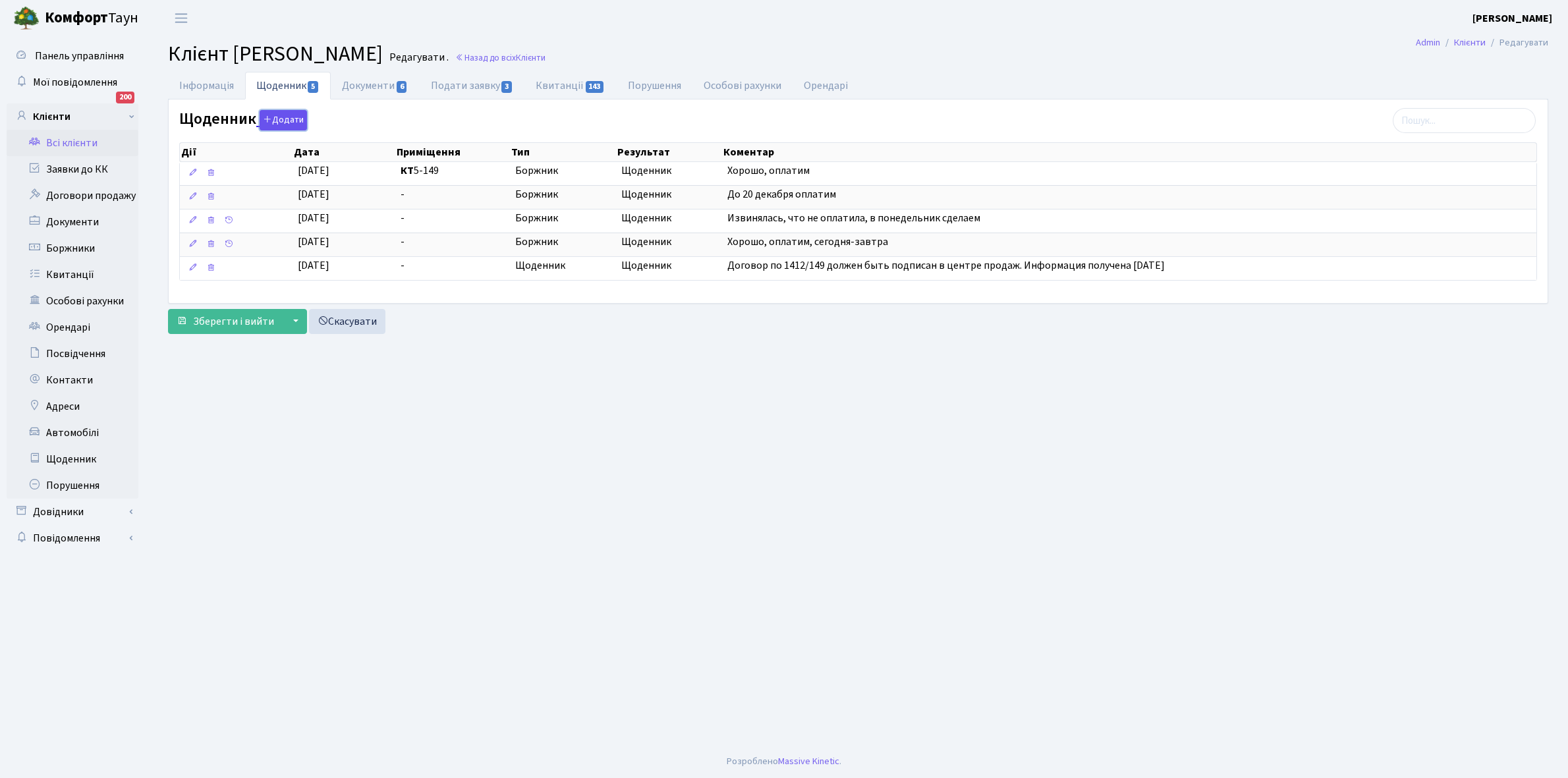
click at [281, 123] on button "Додати" at bounding box center [283, 120] width 48 height 20
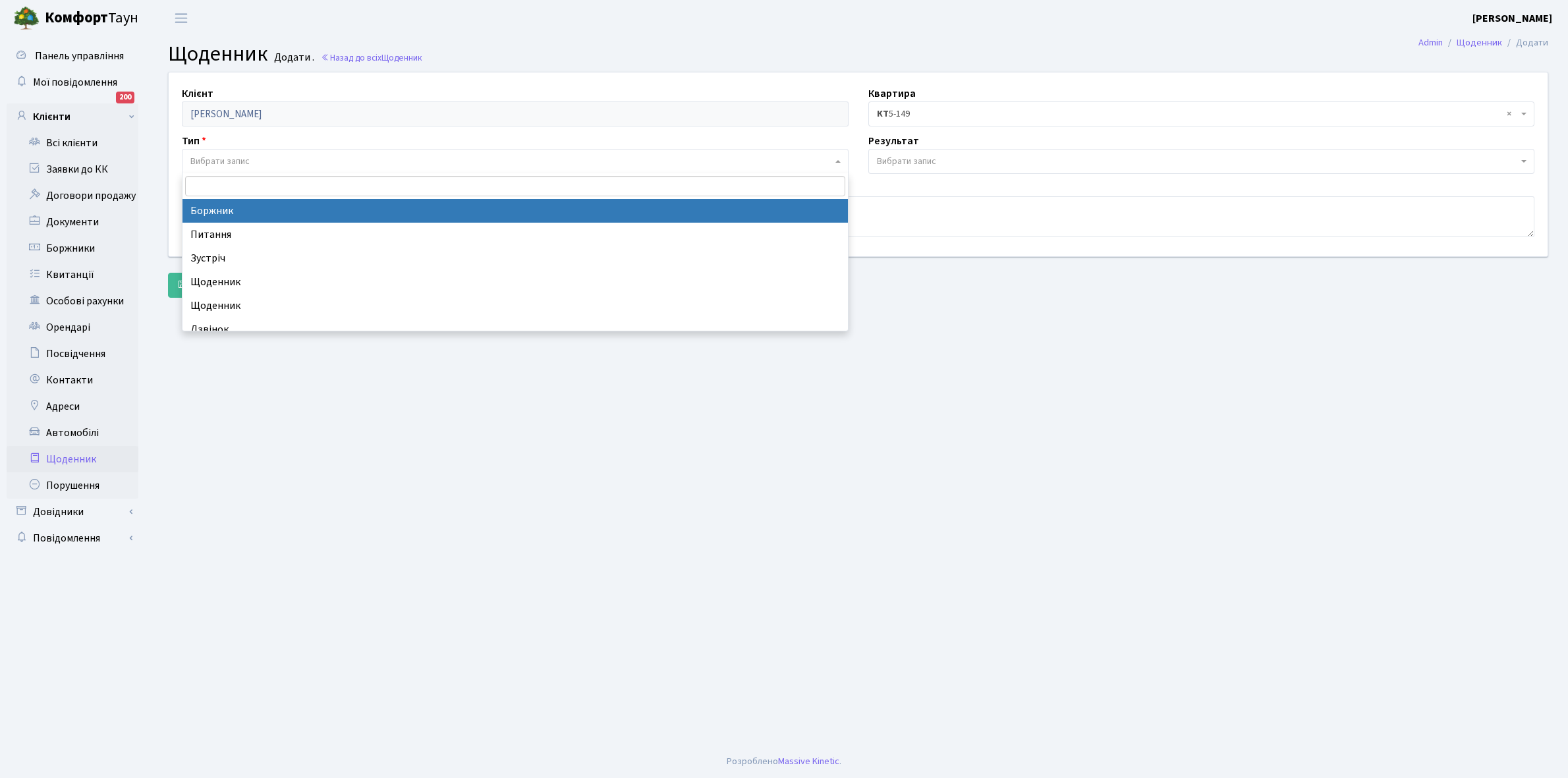
click at [245, 157] on span "Вибрати запис" at bounding box center [220, 162] width 59 height 13
select select "189"
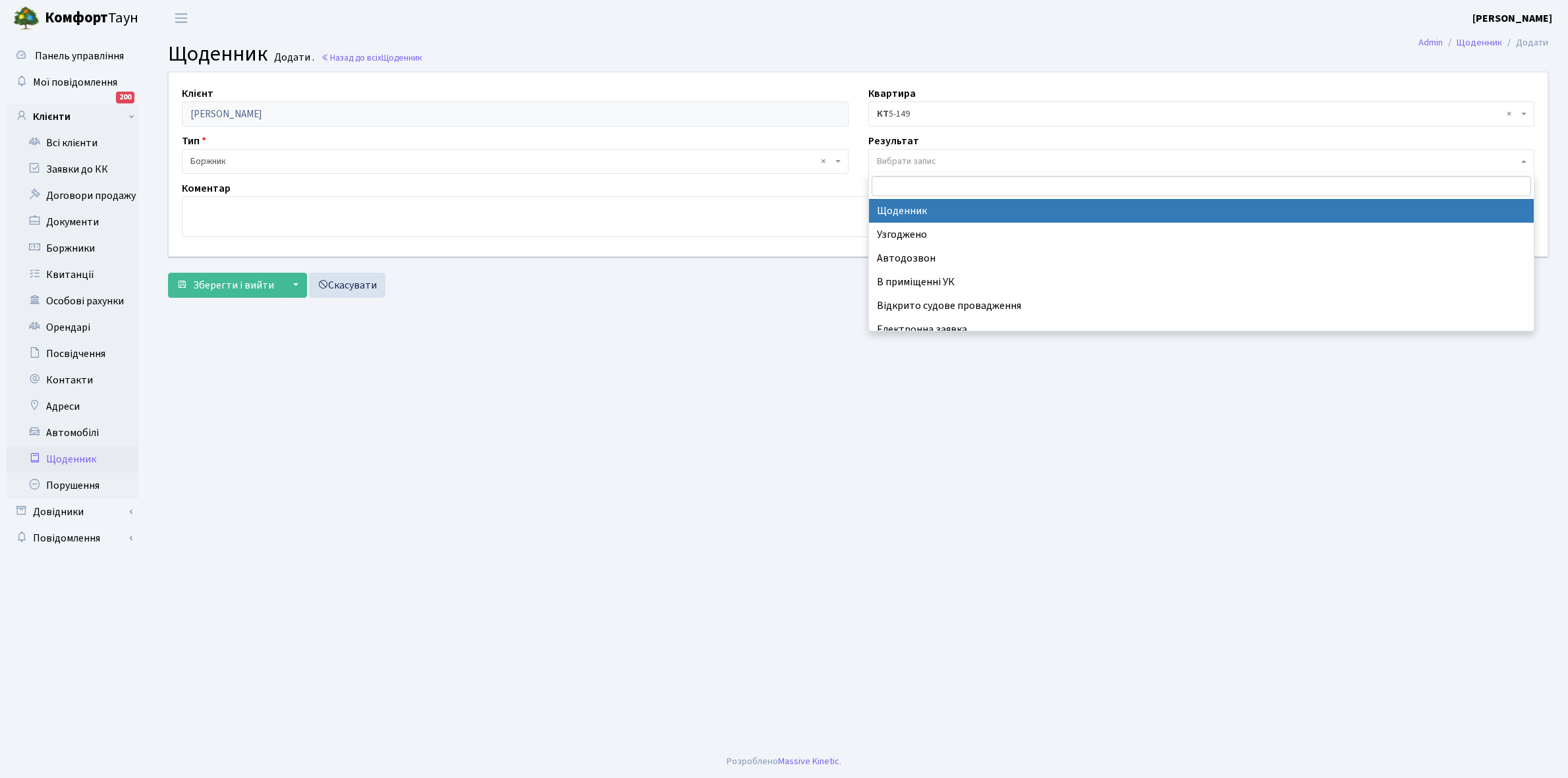
click at [904, 158] on span "Вибрати запис" at bounding box center [906, 162] width 59 height 13
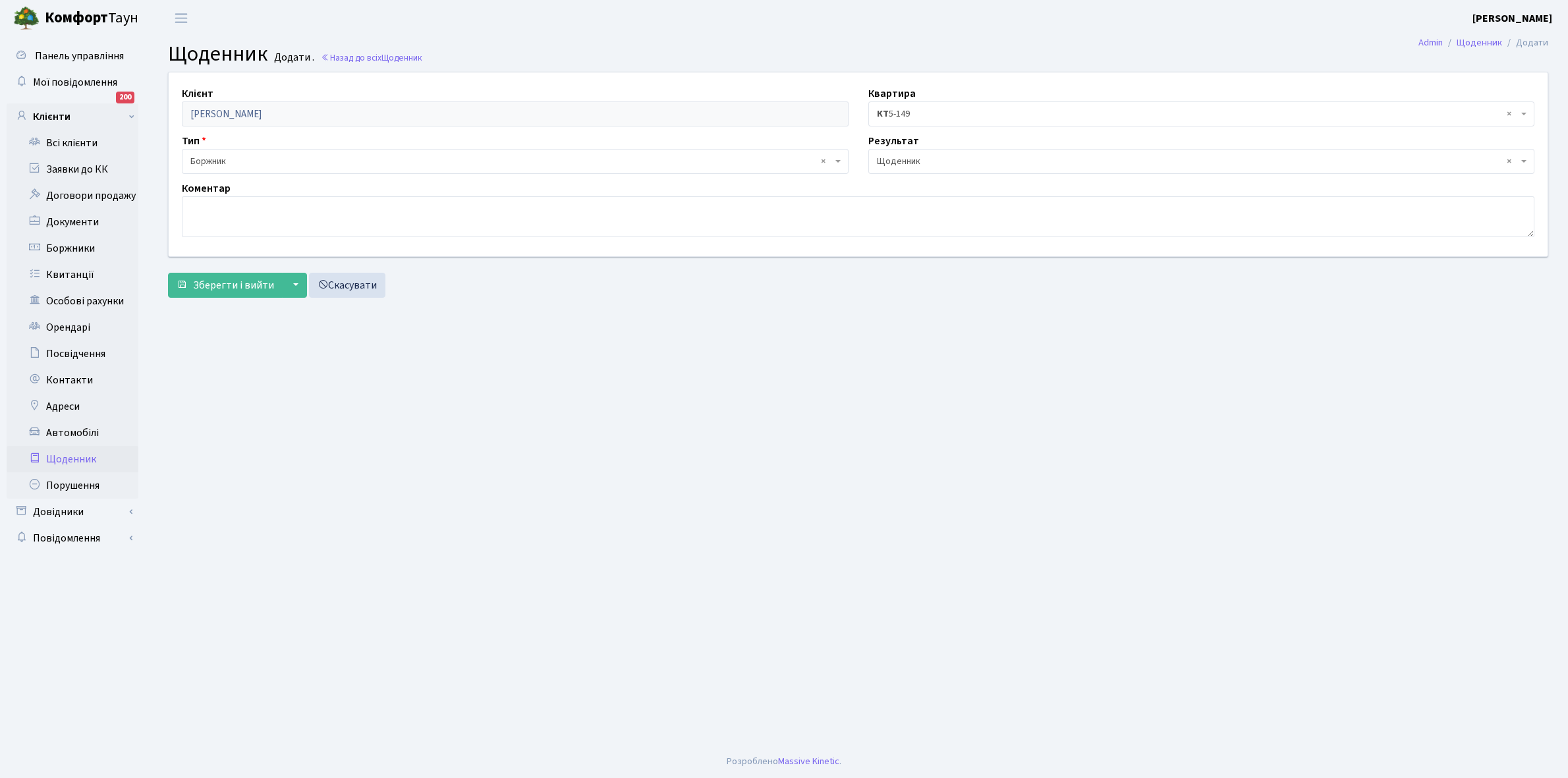
click at [920, 159] on span "× Щоденник" at bounding box center [1197, 162] width 642 height 13
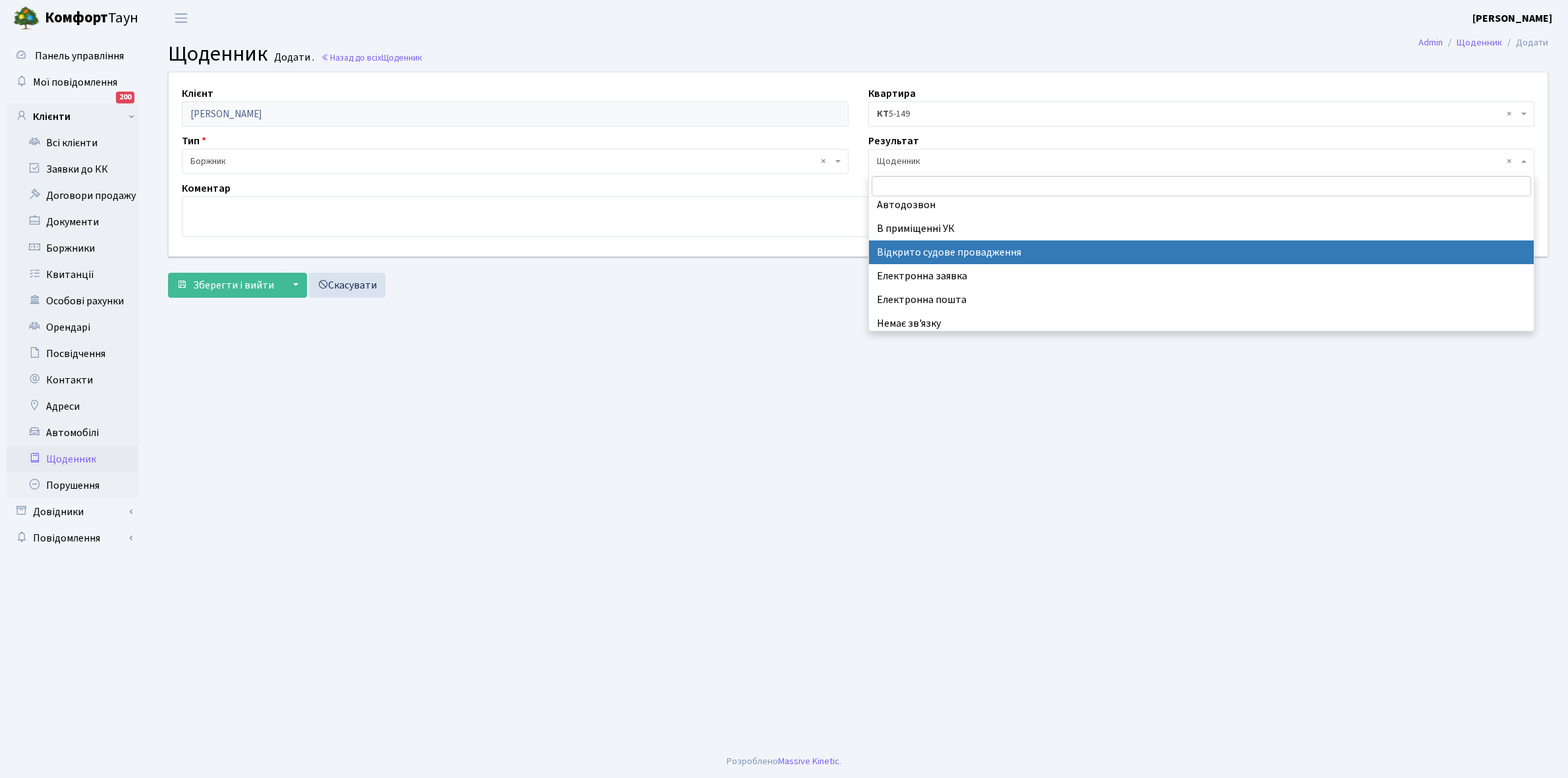
scroll to position [81, 0]
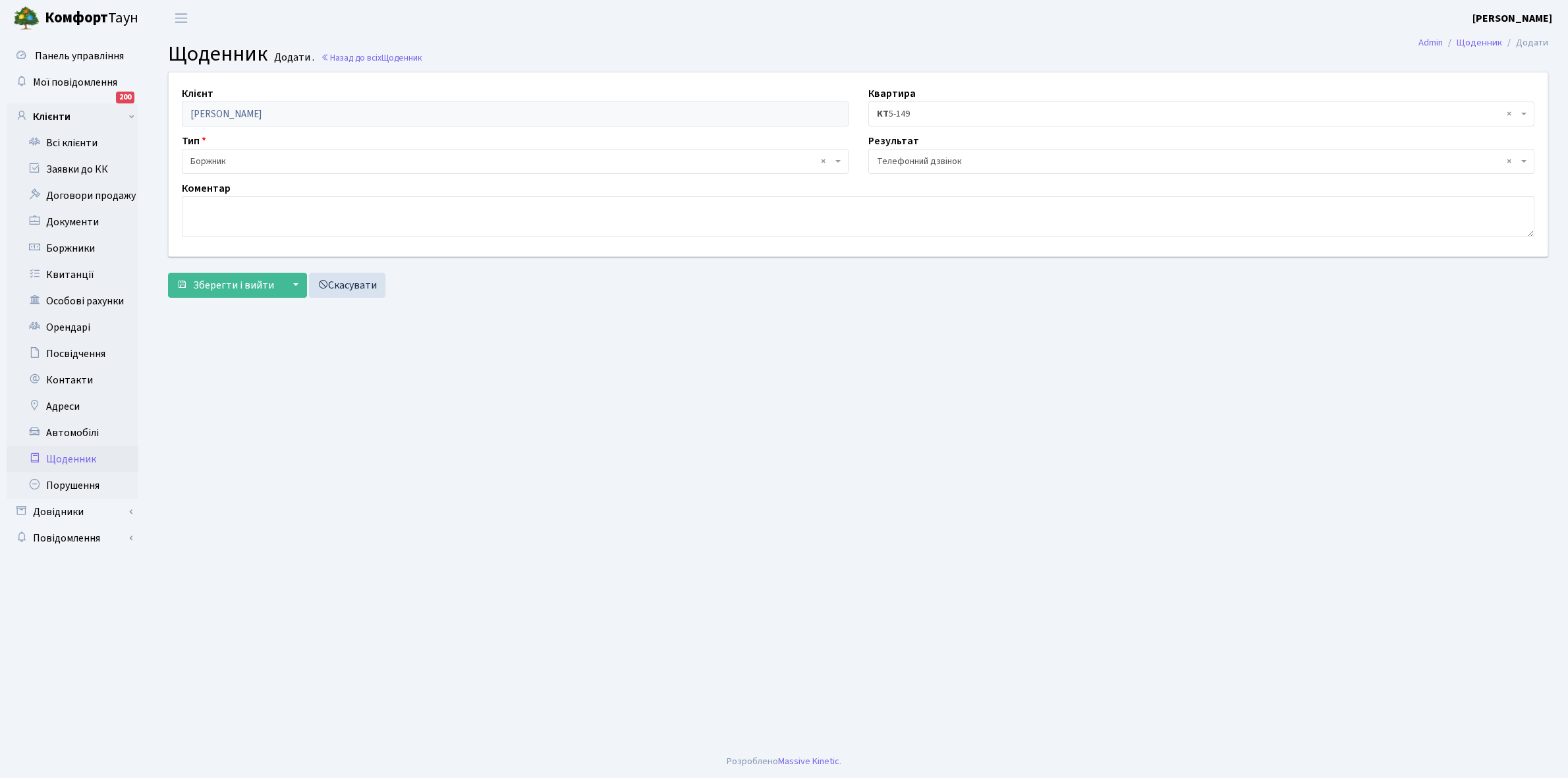
select select "196"
click at [216, 211] on textarea at bounding box center [858, 216] width 1352 height 41
click at [256, 207] on textarea "Протягом двух місяців" at bounding box center [858, 216] width 1352 height 41
click at [328, 202] on textarea "Протягом двох місяців" at bounding box center [858, 216] width 1352 height 41
type textarea "Протягом двох місяців закриє борг"
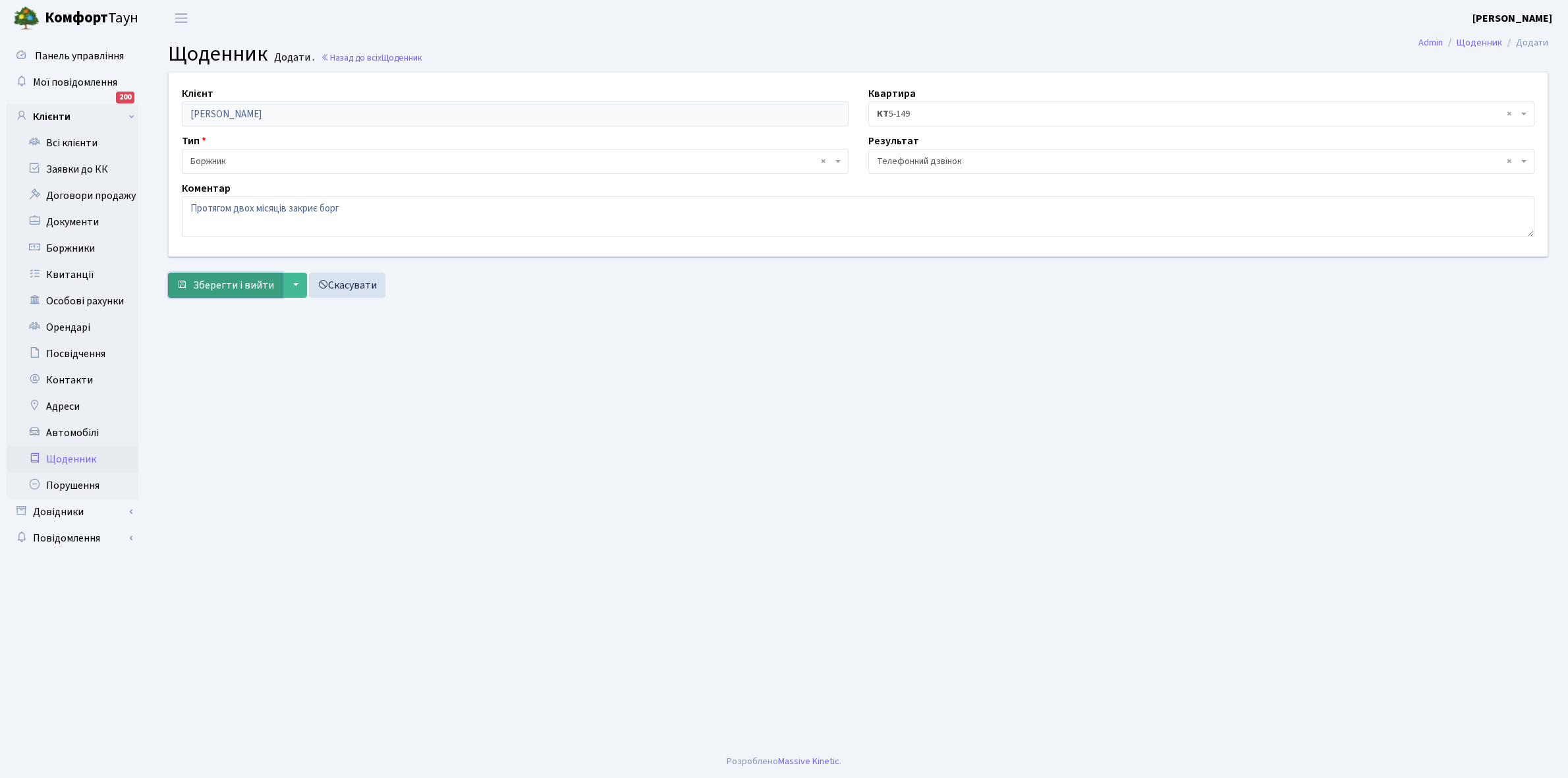
click at [218, 288] on span "Зберегти і вийти" at bounding box center [233, 284] width 81 height 14
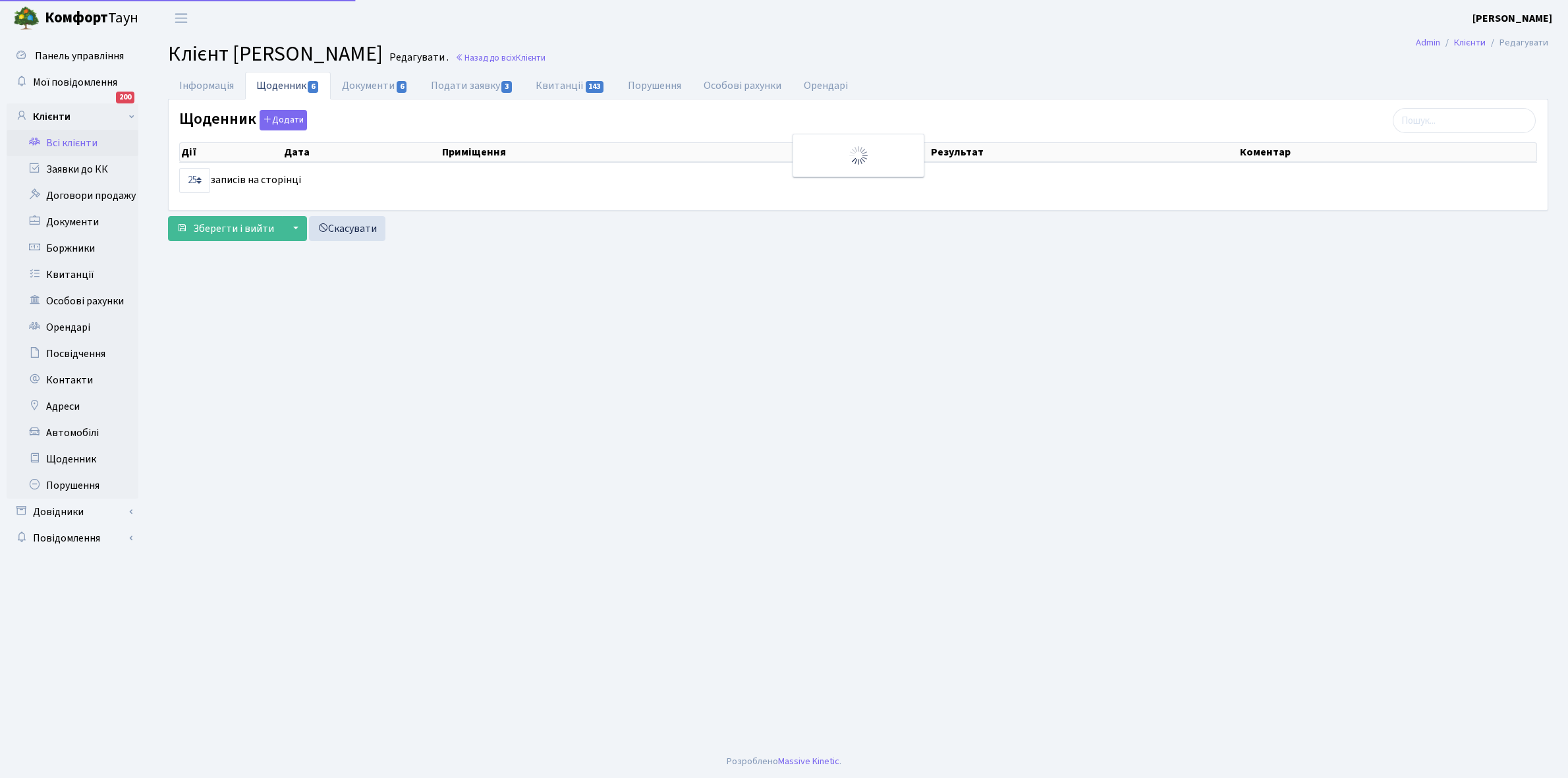
select select "25"
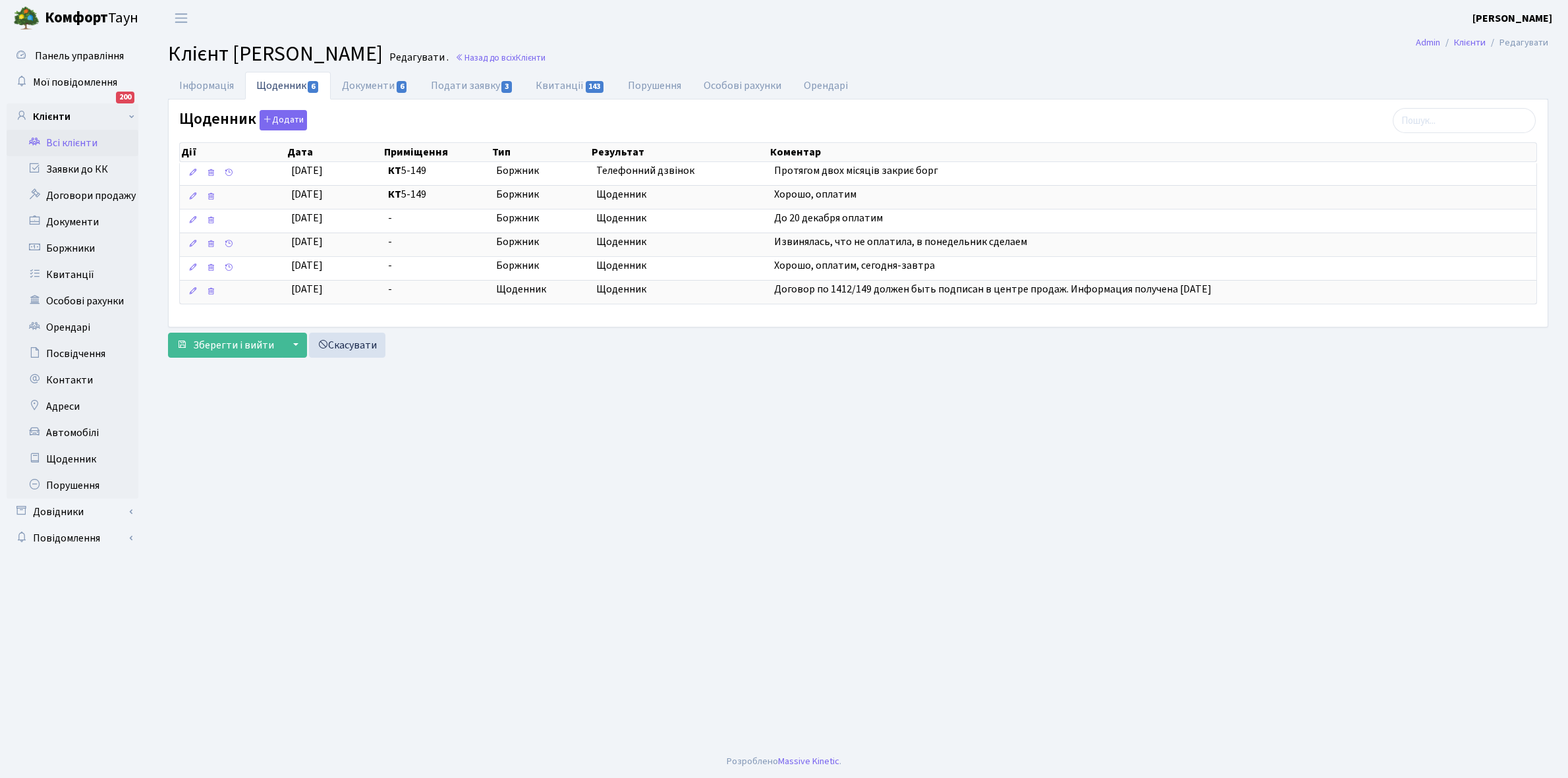
click at [65, 143] on link "Всі клієнти" at bounding box center [72, 143] width 132 height 27
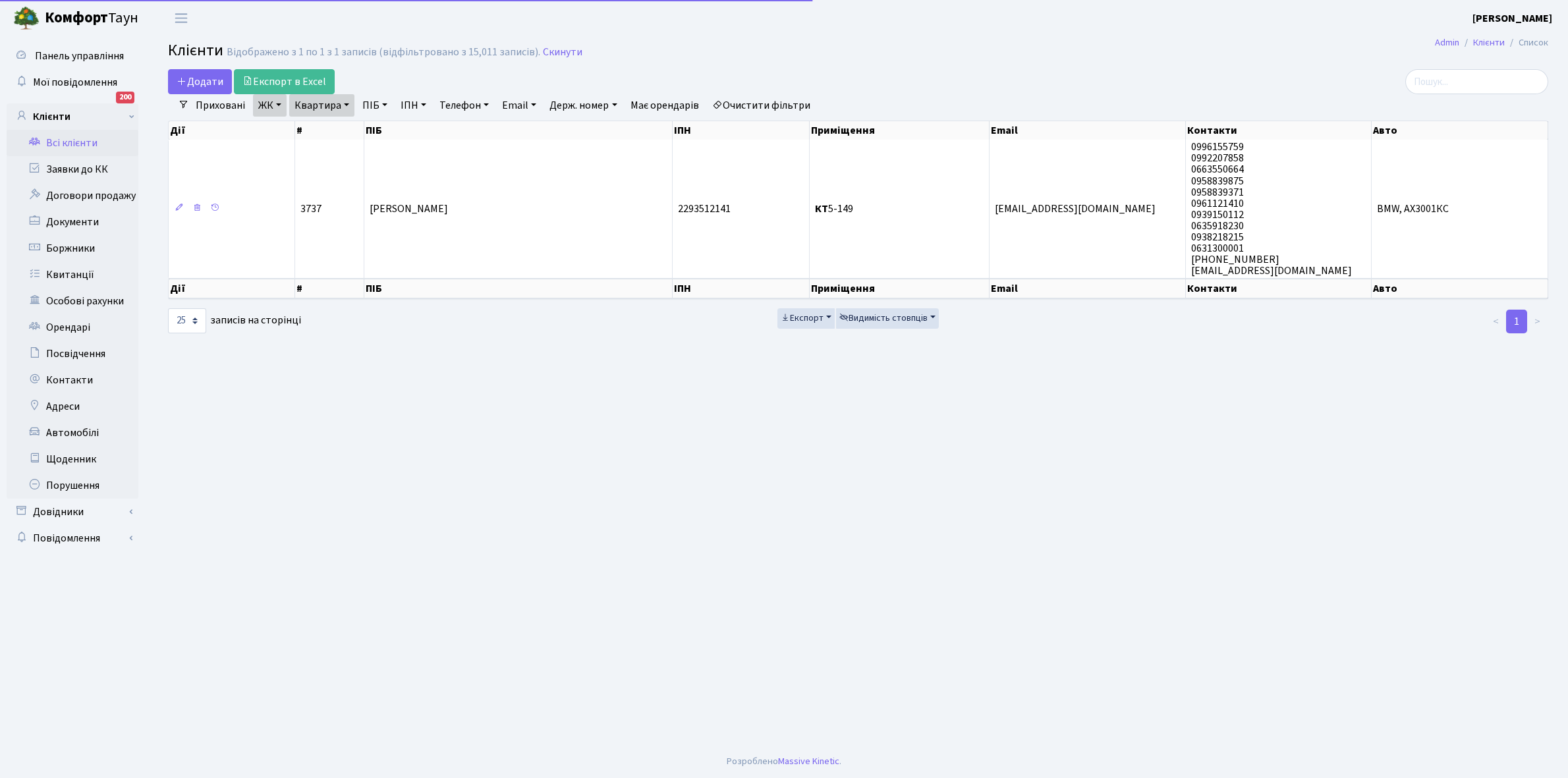
select select "25"
click at [344, 104] on link "Квартира" at bounding box center [321, 106] width 66 height 23
click at [339, 136] on input "5-149" at bounding box center [328, 131] width 77 height 25
type input "5"
type input "3-496"
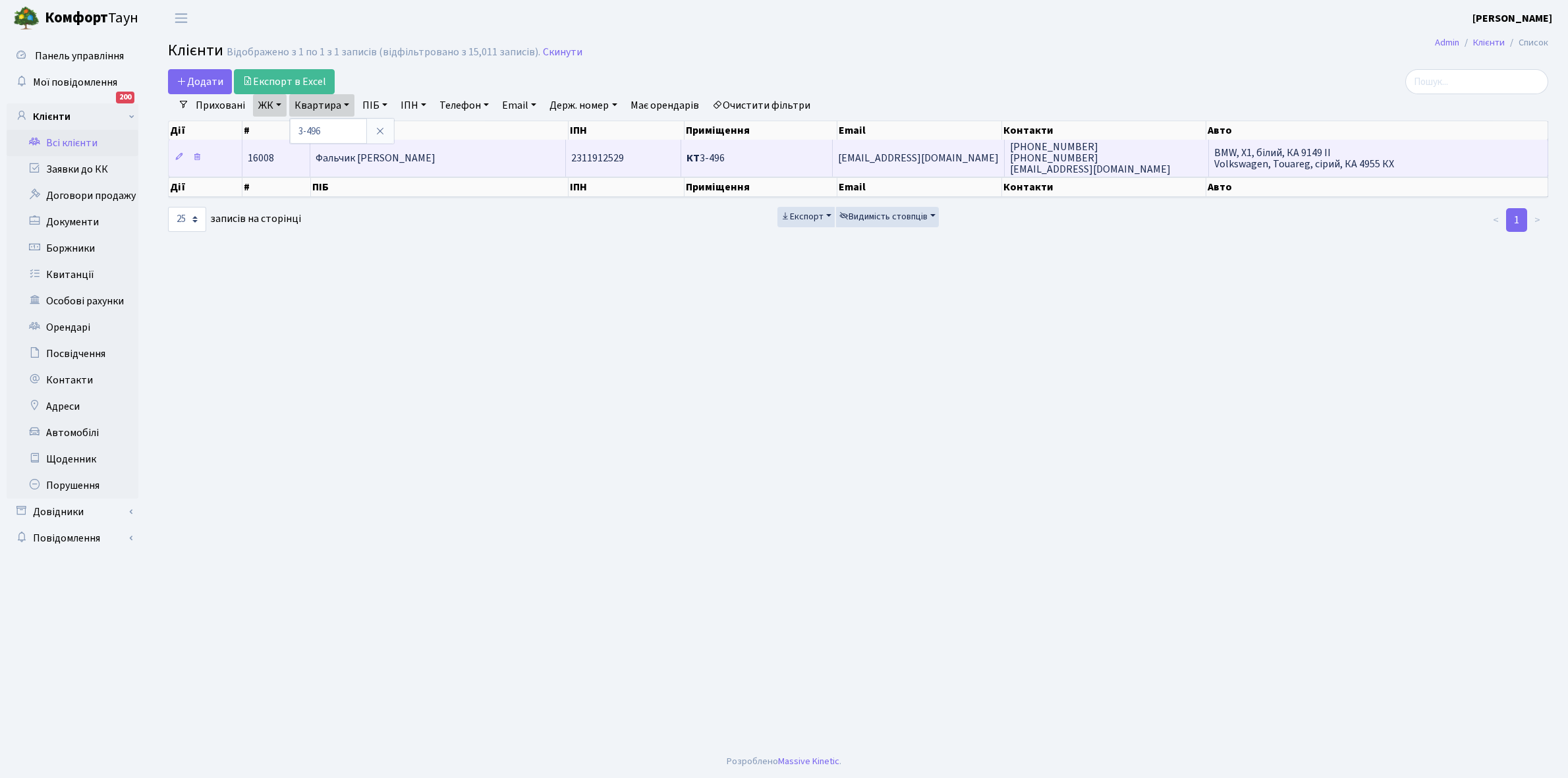
click at [473, 148] on td "Фальчик [PERSON_NAME]" at bounding box center [437, 158] width 256 height 36
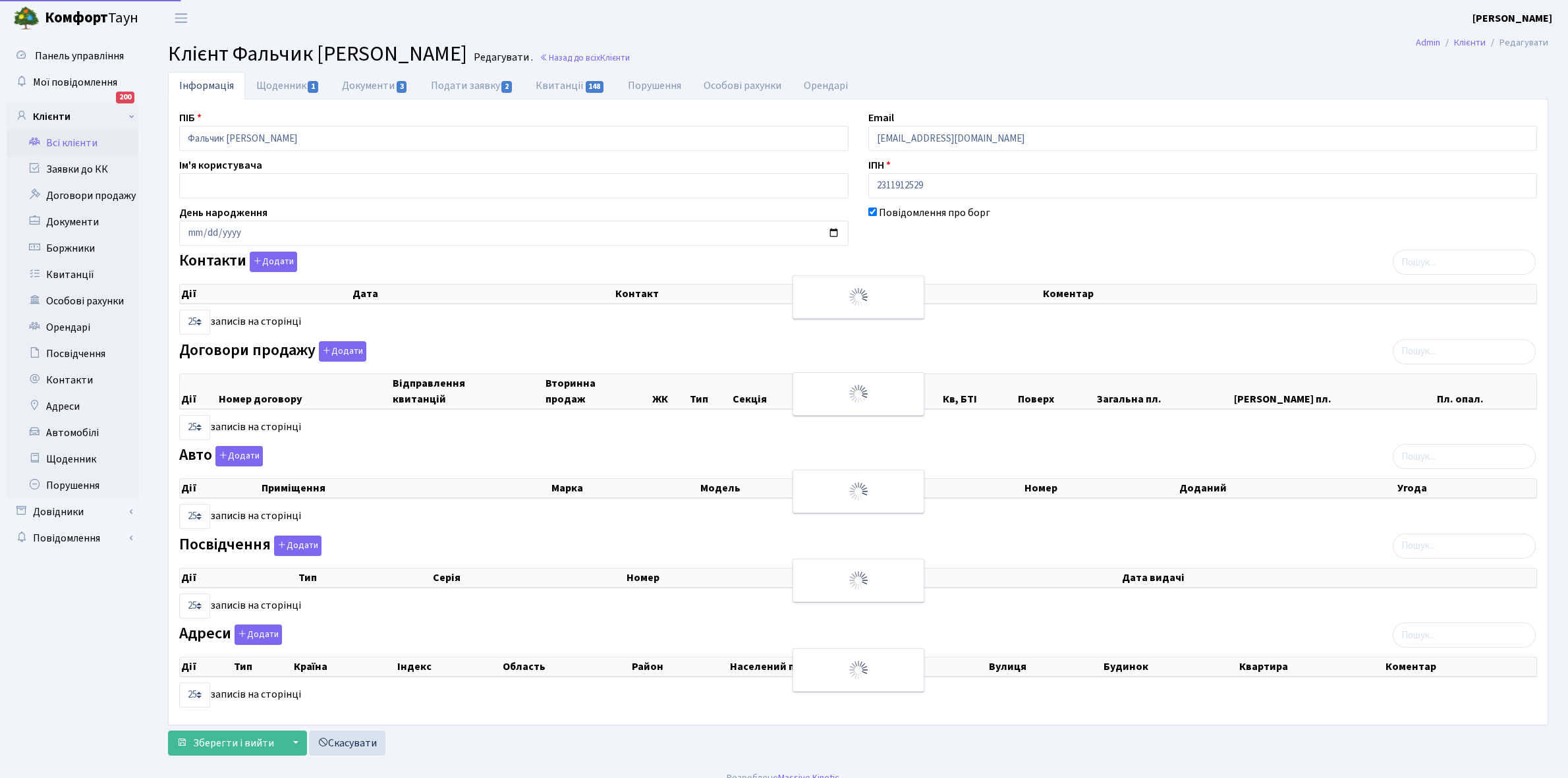
select select "25"
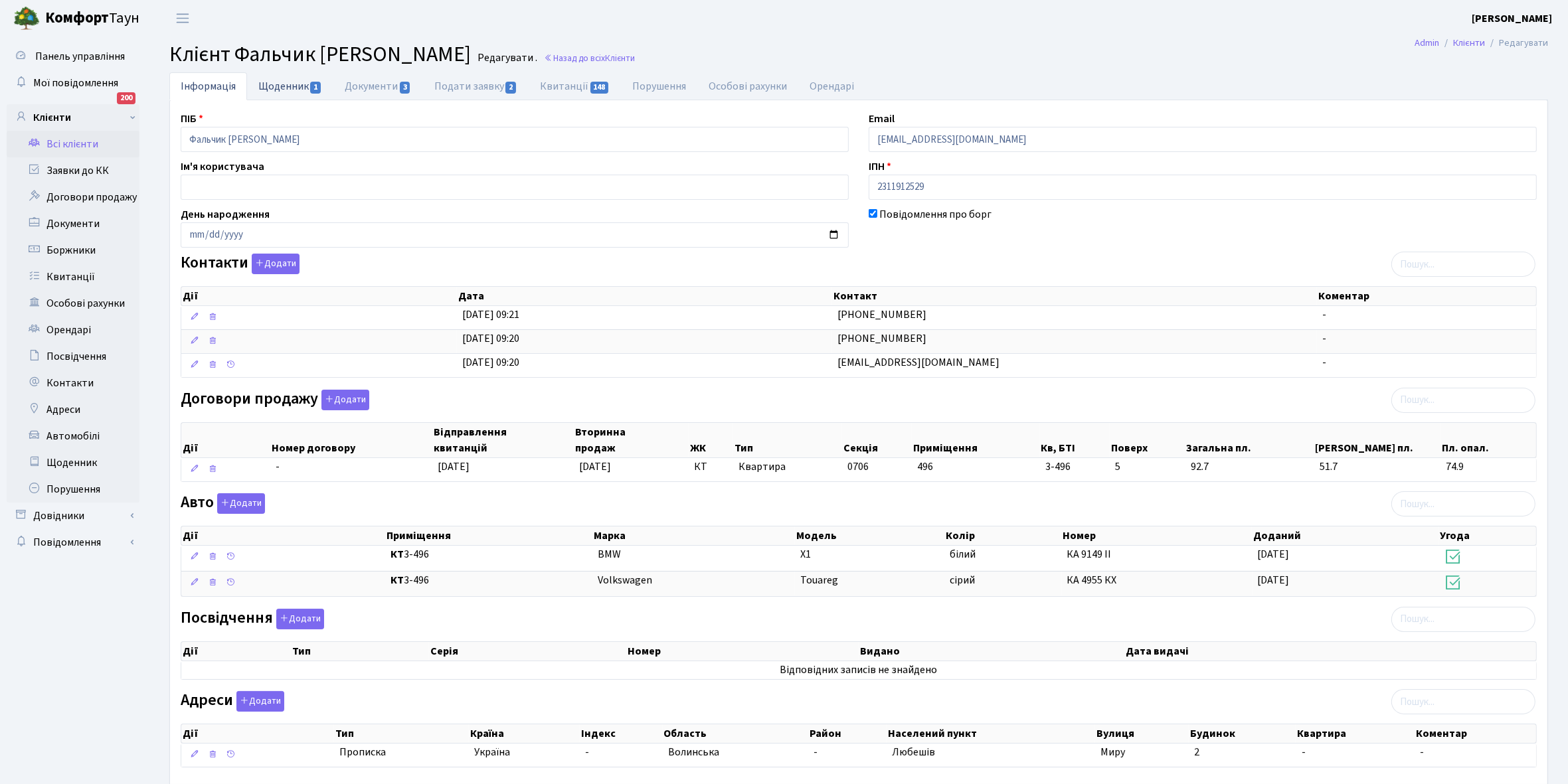
click at [272, 86] on link "Щоденник 1" at bounding box center [290, 86] width 86 height 27
select select "25"
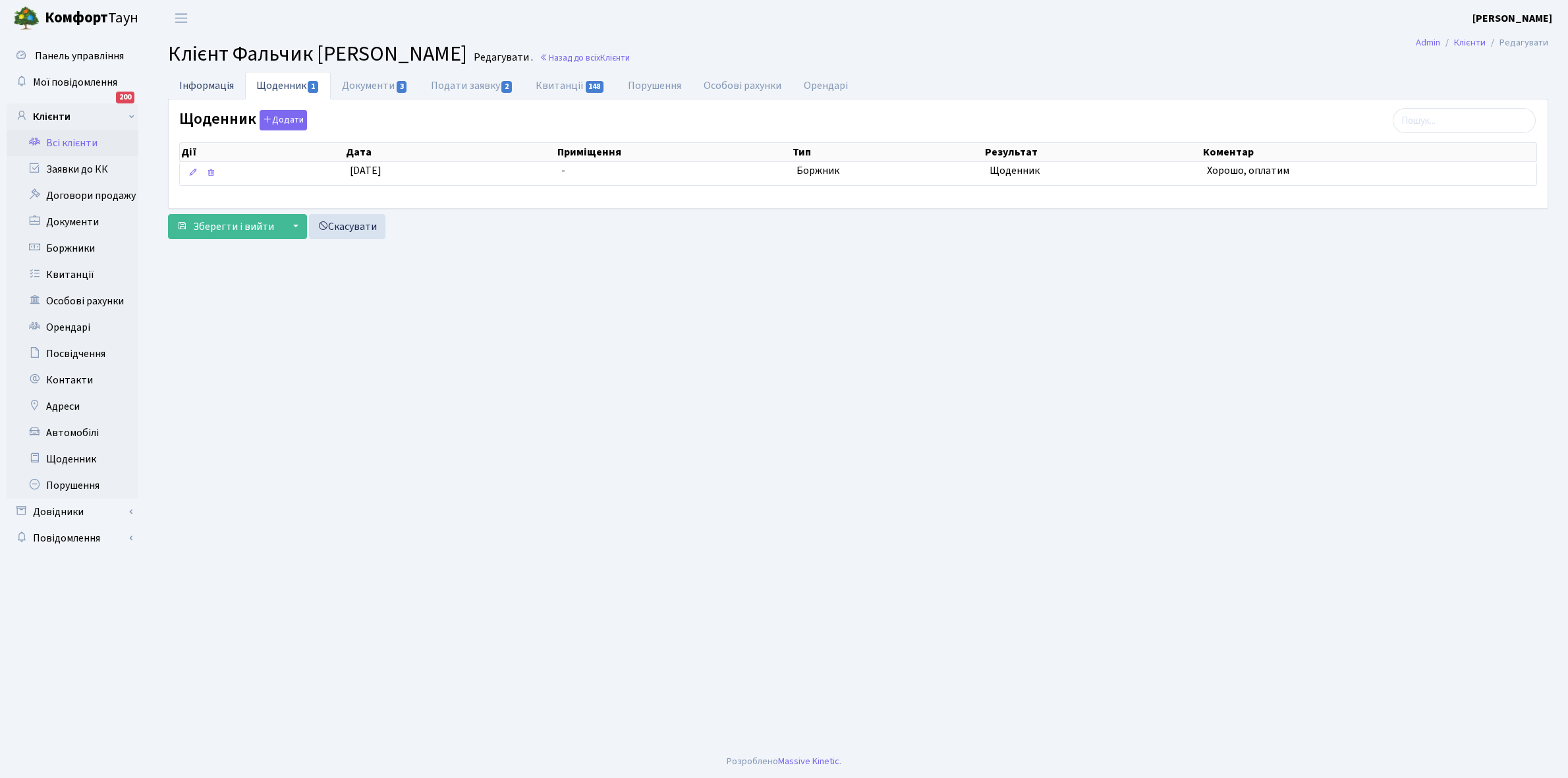
click at [199, 81] on link "Інформація" at bounding box center [206, 86] width 77 height 27
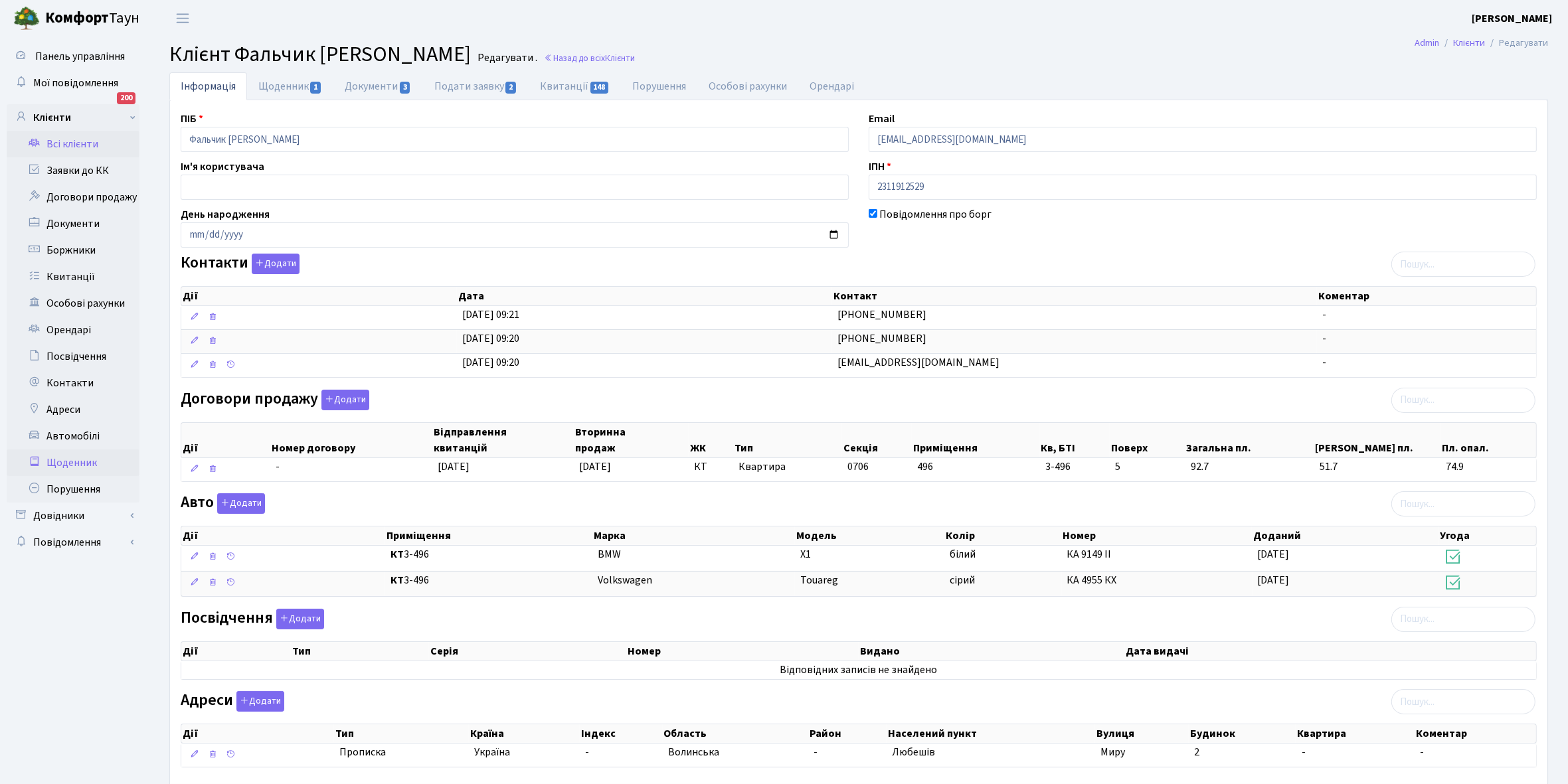
click at [71, 464] on link "Щоденник" at bounding box center [73, 463] width 133 height 27
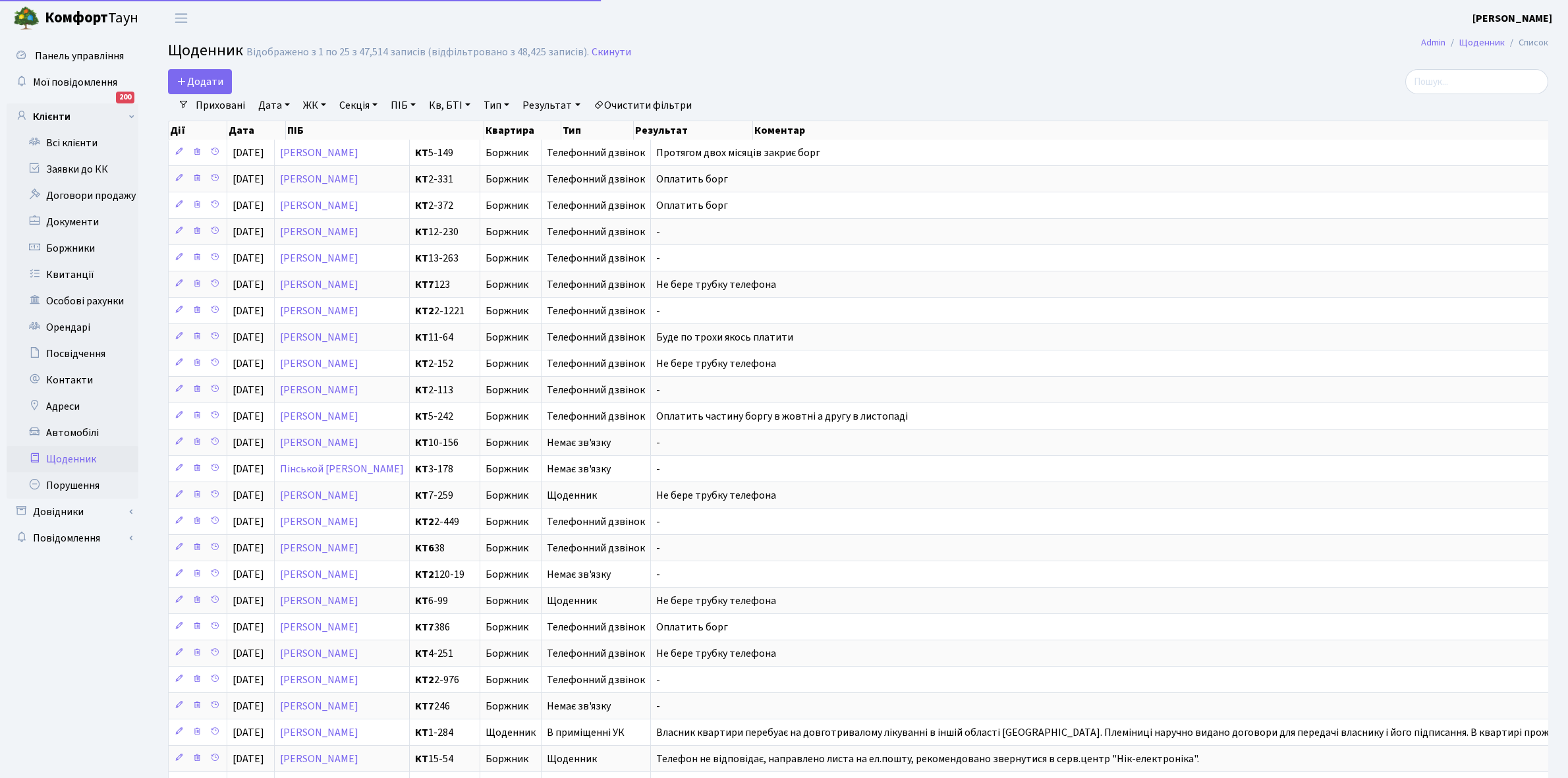
select select "25"
click at [69, 137] on link "Всі клієнти" at bounding box center [72, 143] width 132 height 27
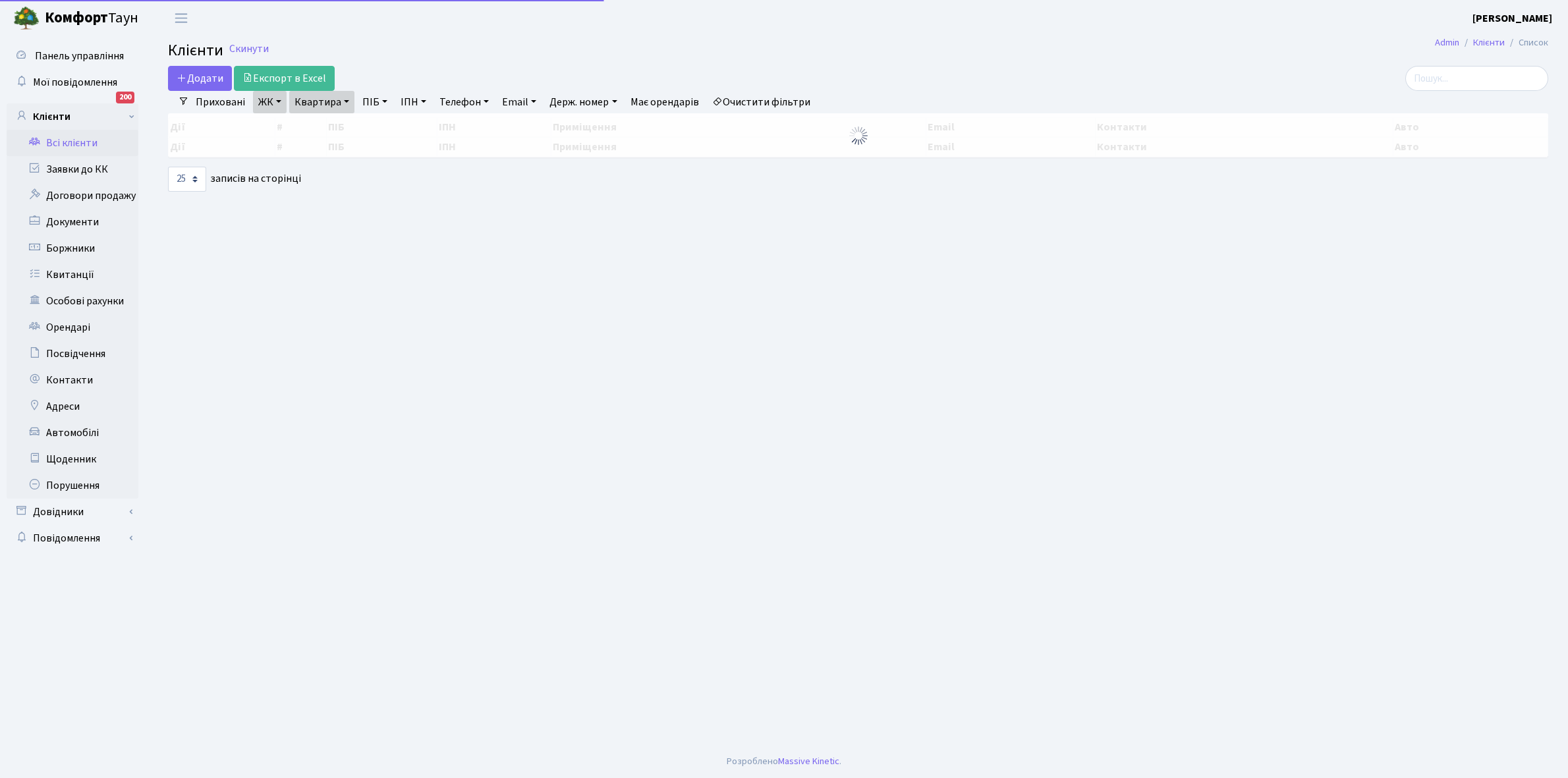
select select "25"
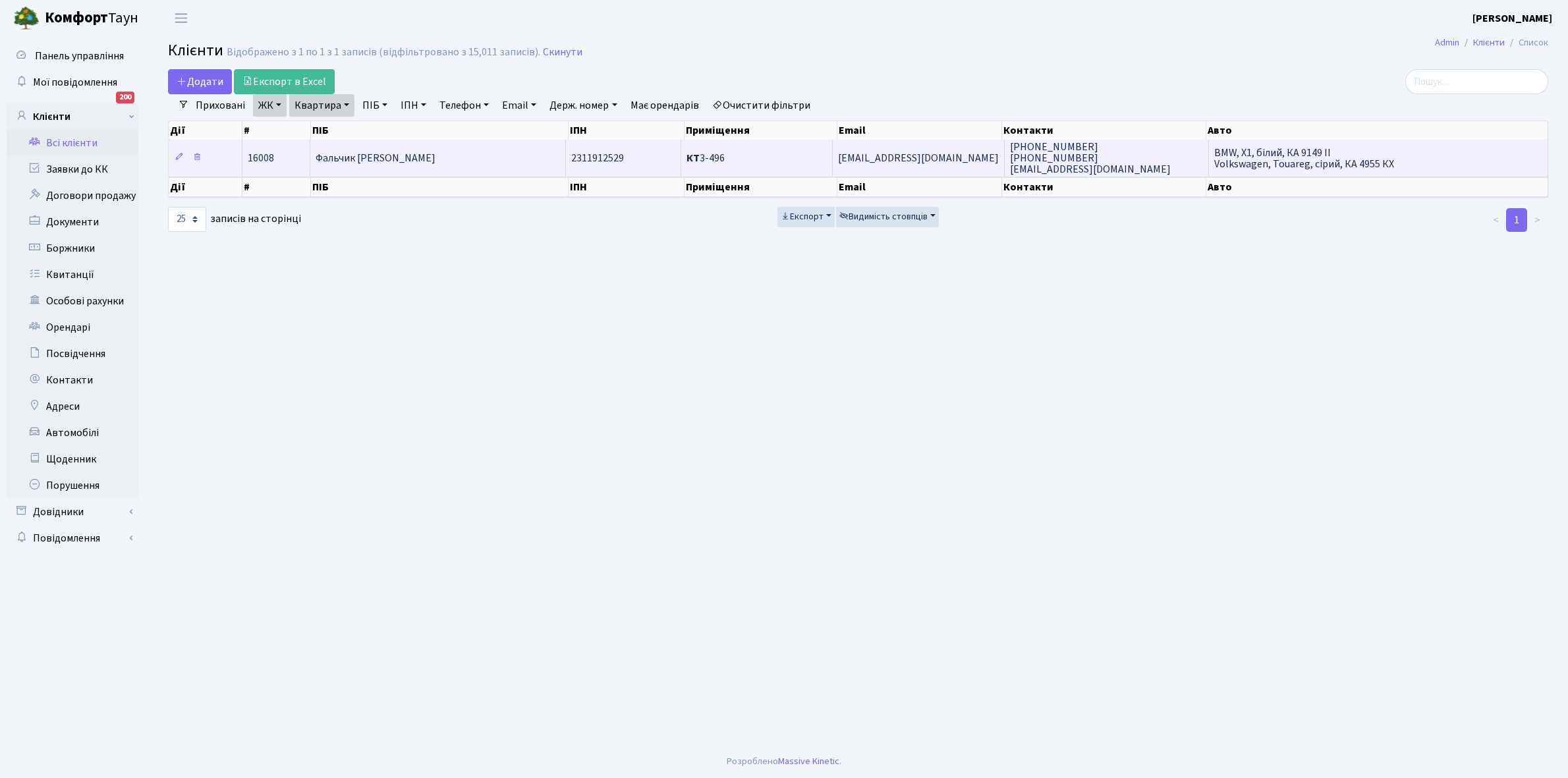
click at [460, 164] on td "Фальчик [PERSON_NAME]" at bounding box center [437, 158] width 256 height 36
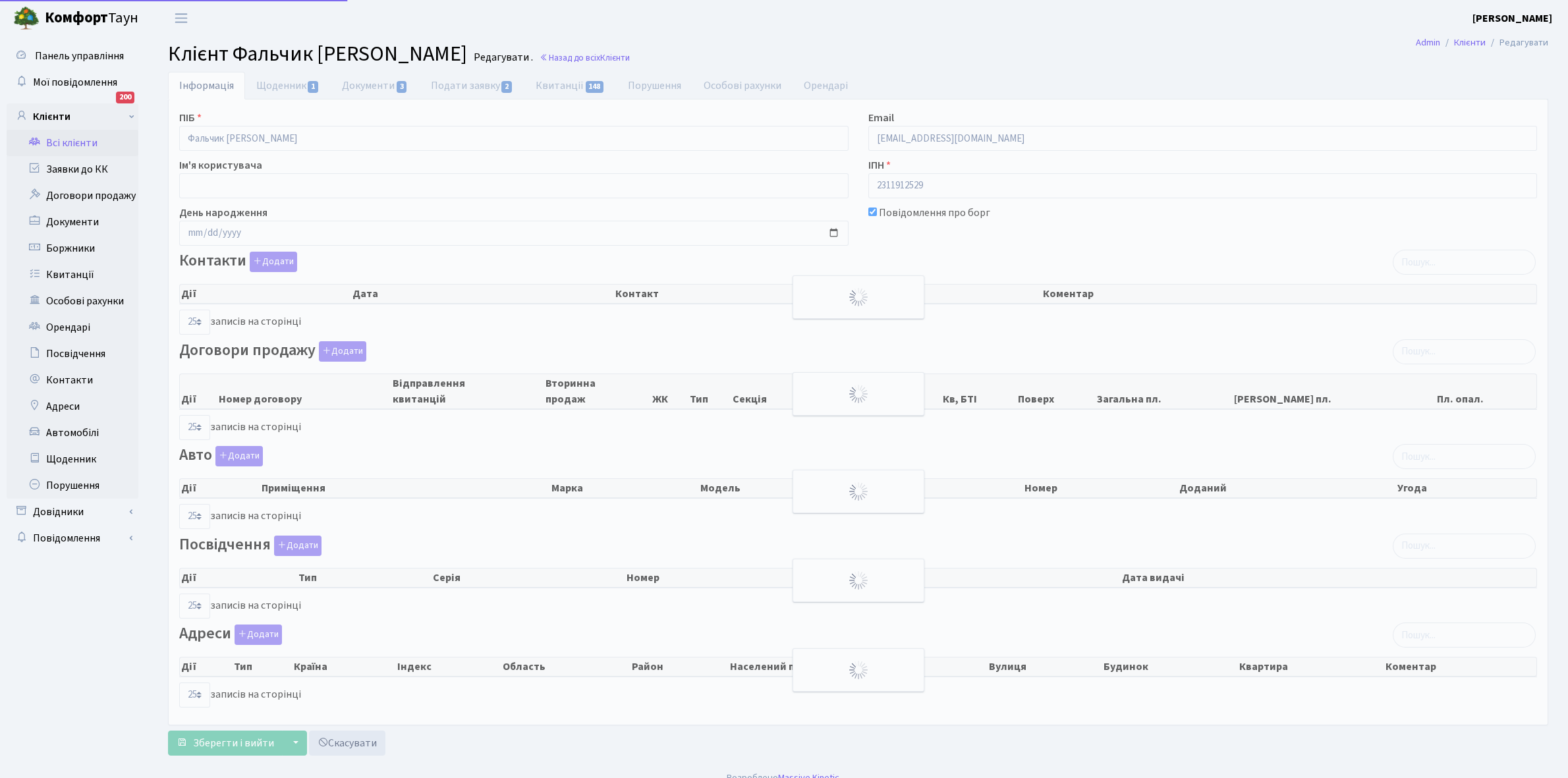
select select "25"
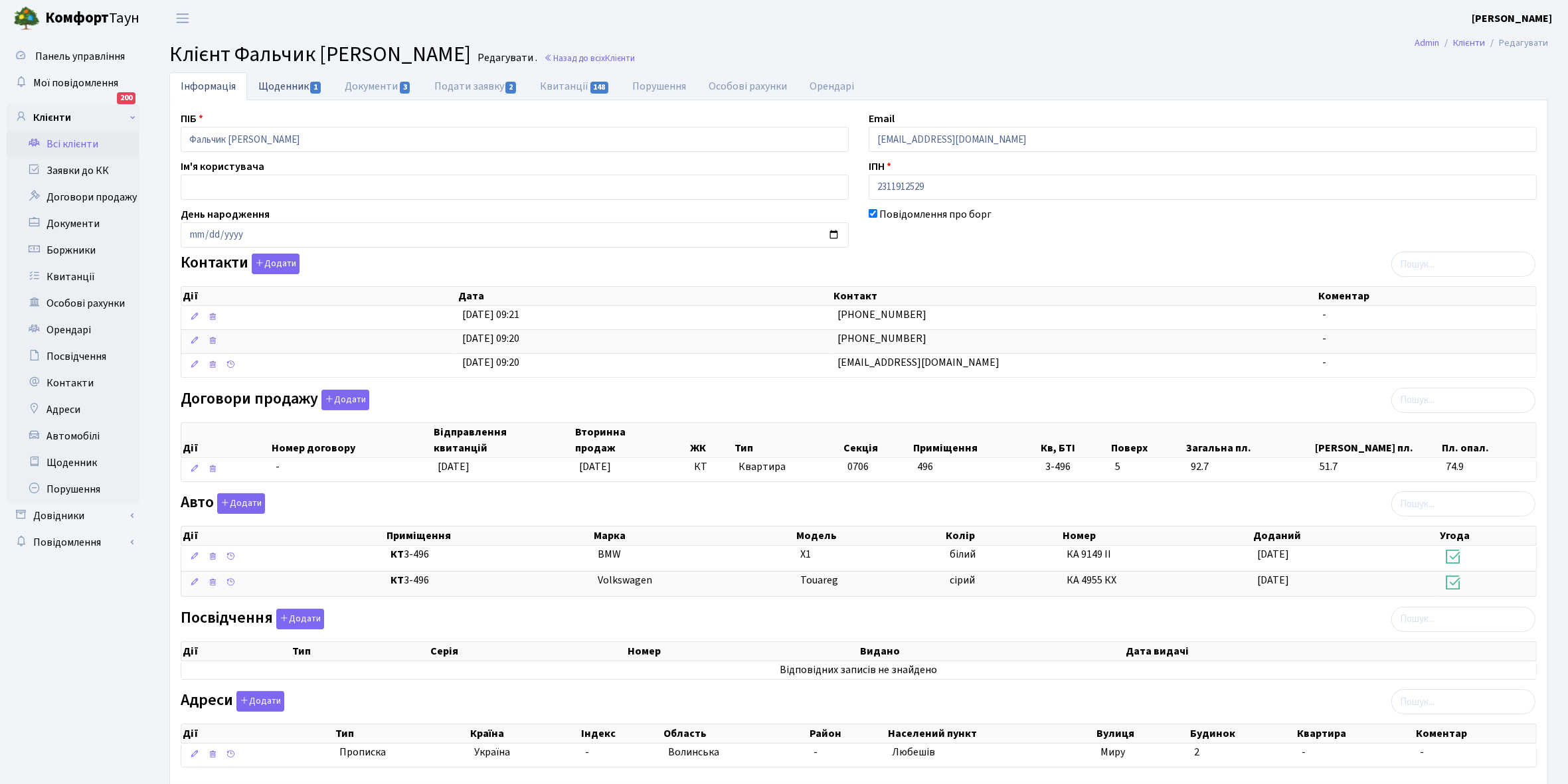
click at [270, 88] on link "Щоденник 1" at bounding box center [290, 86] width 86 height 27
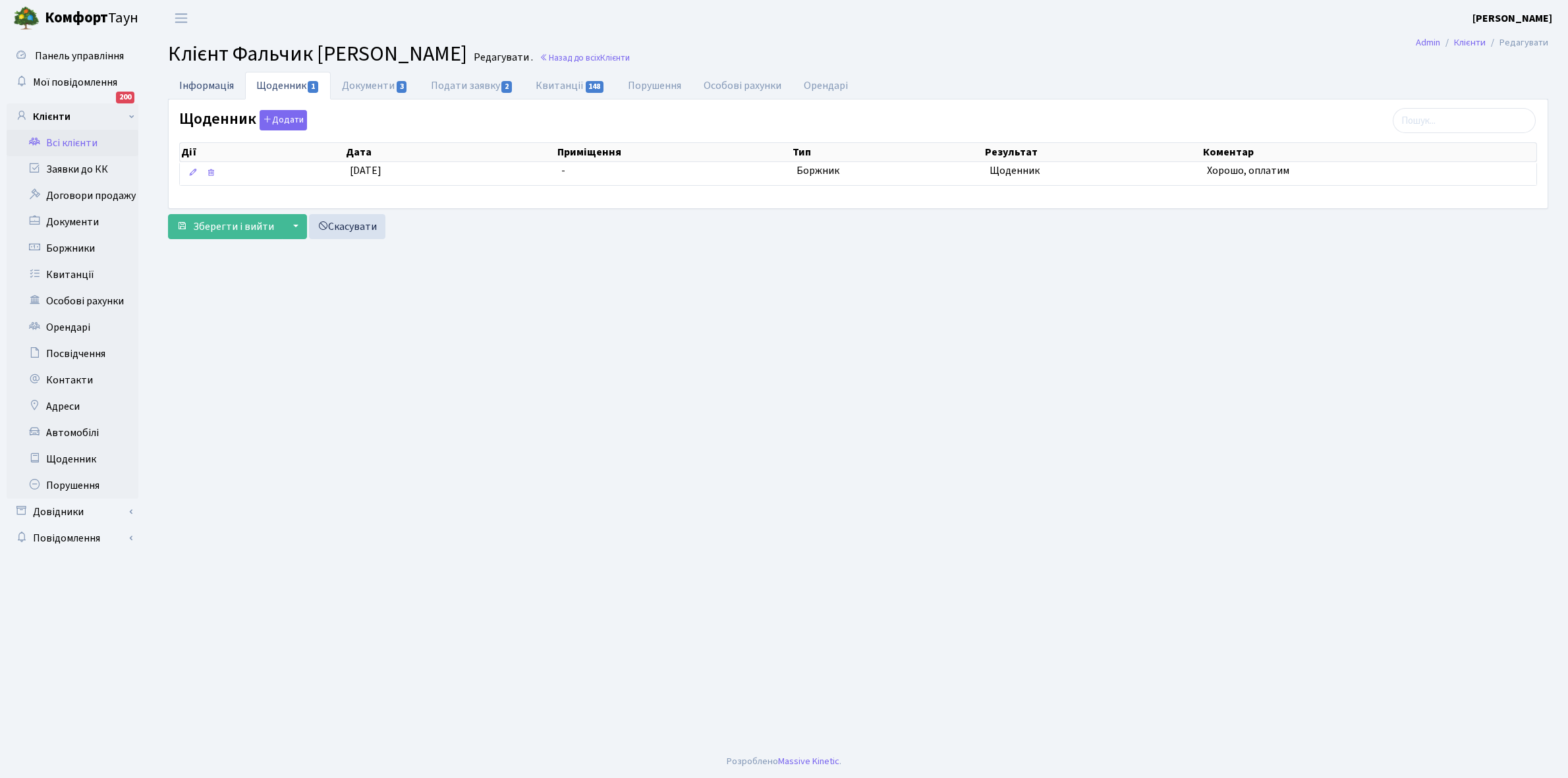
click at [190, 84] on link "Інформація" at bounding box center [206, 86] width 77 height 27
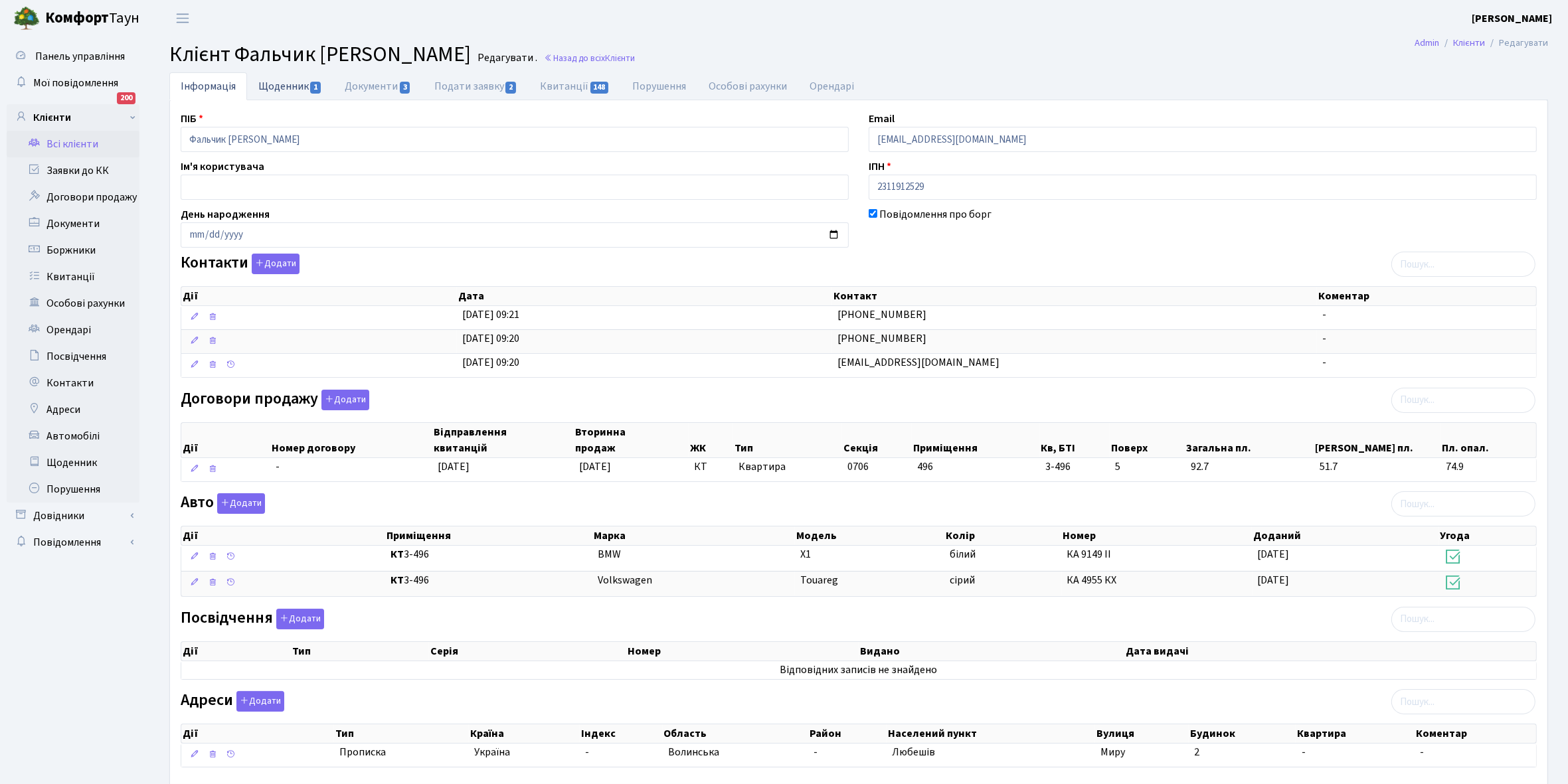
click at [279, 81] on link "Щоденник 1" at bounding box center [290, 86] width 86 height 27
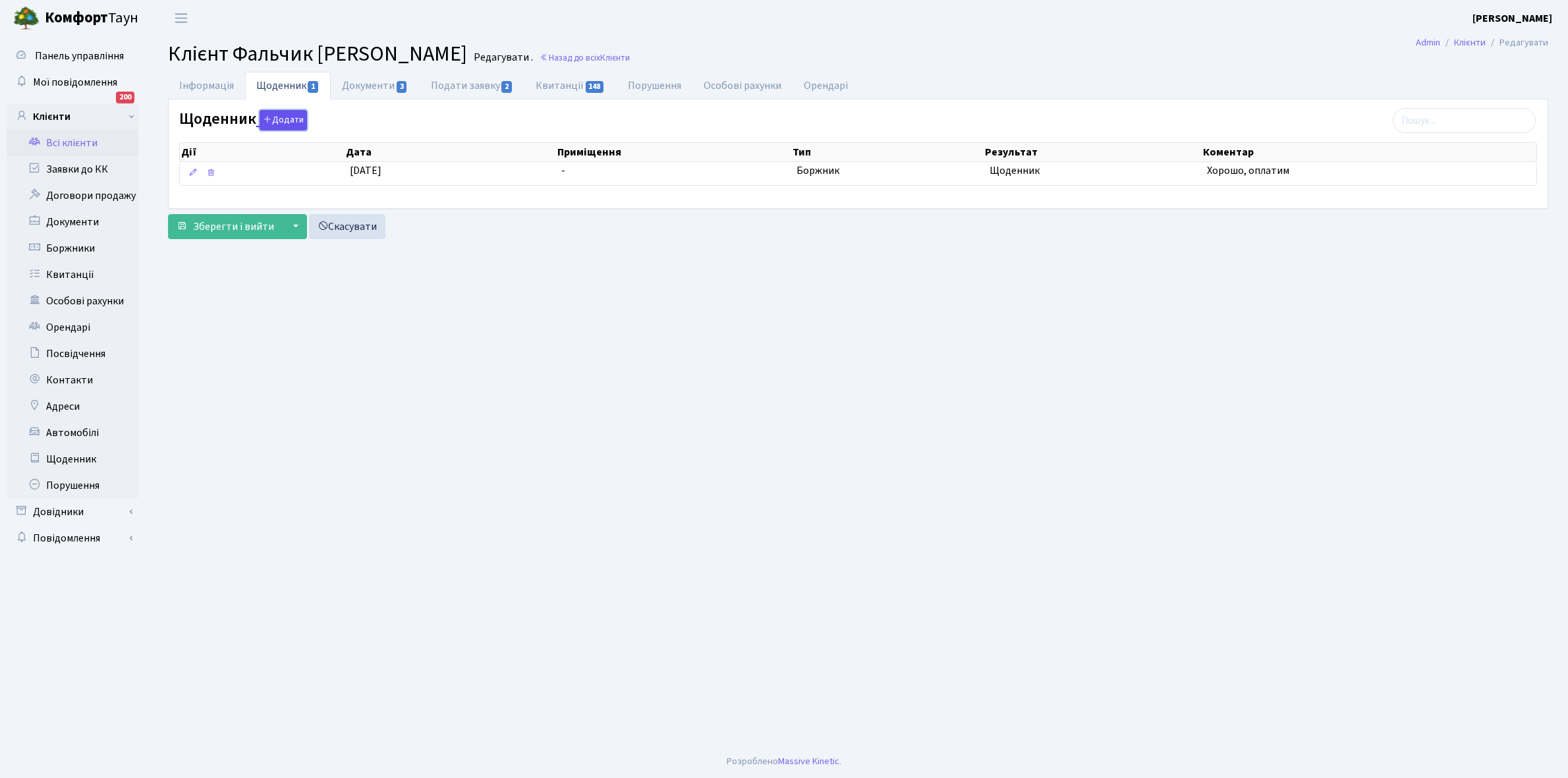
click at [277, 119] on button "Додати" at bounding box center [283, 120] width 48 height 20
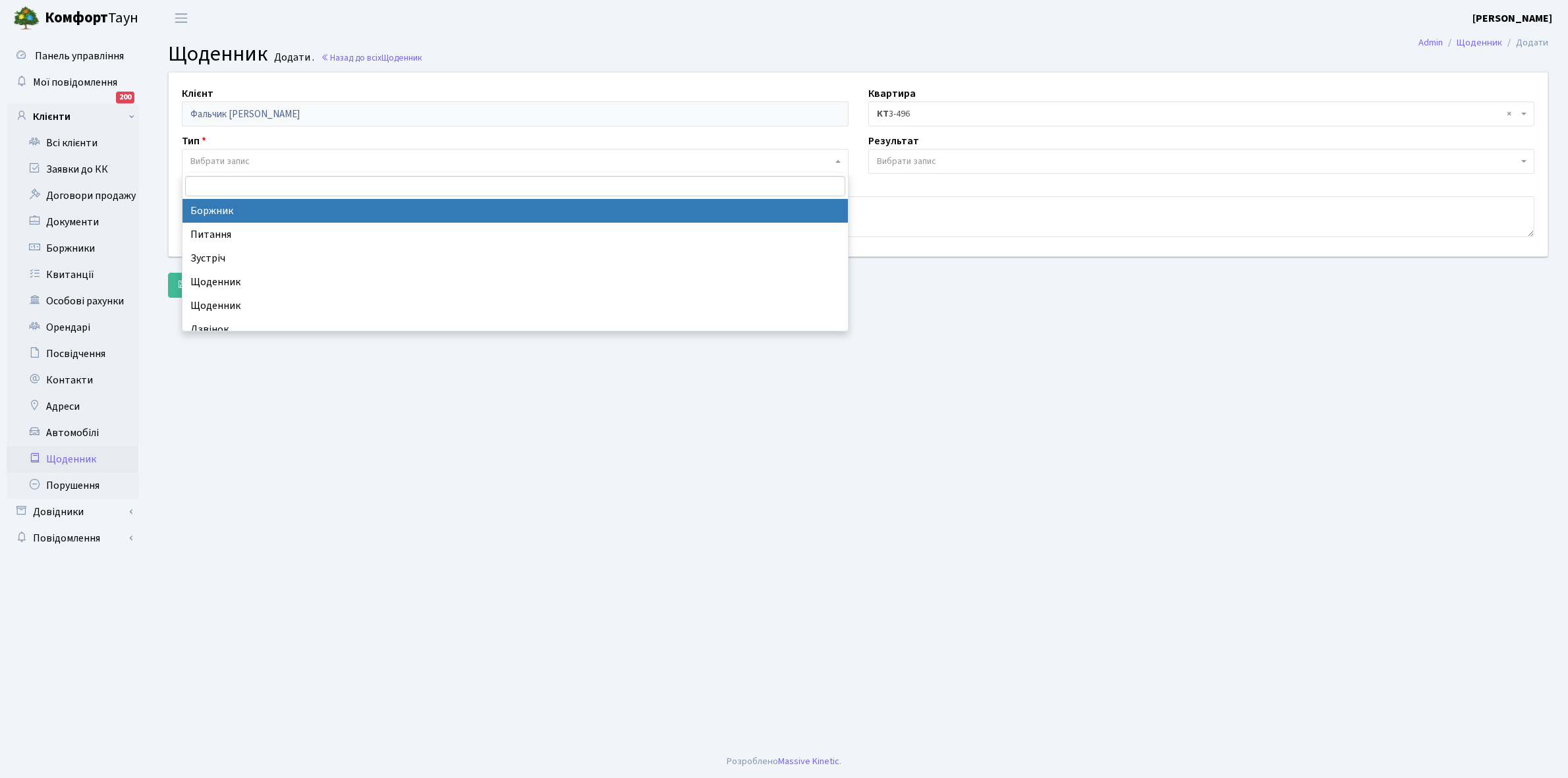
click at [232, 158] on span "Вибрати запис" at bounding box center [220, 162] width 59 height 13
select select "189"
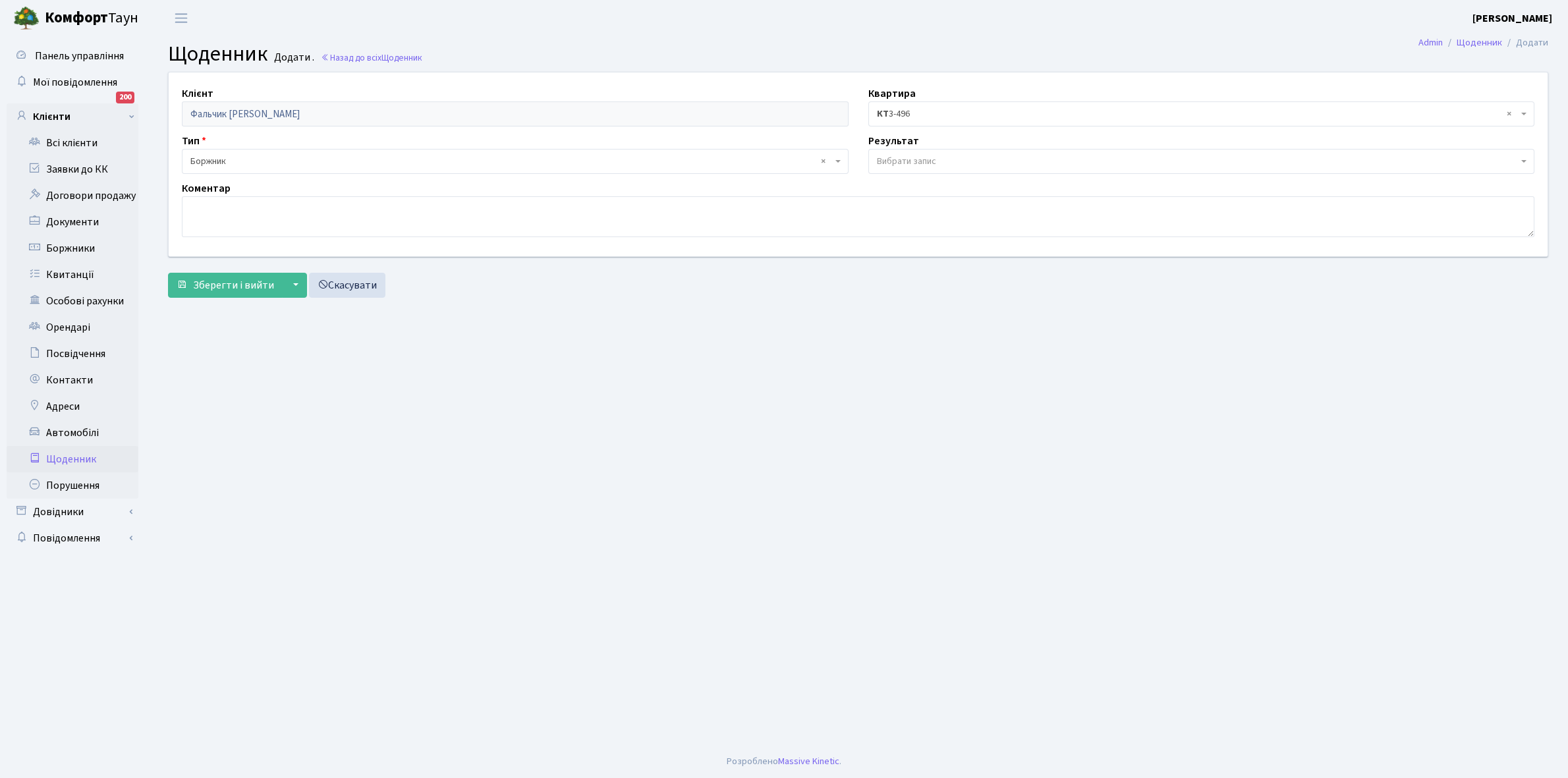
click at [903, 156] on span "Вибрати запис" at bounding box center [906, 162] width 59 height 13
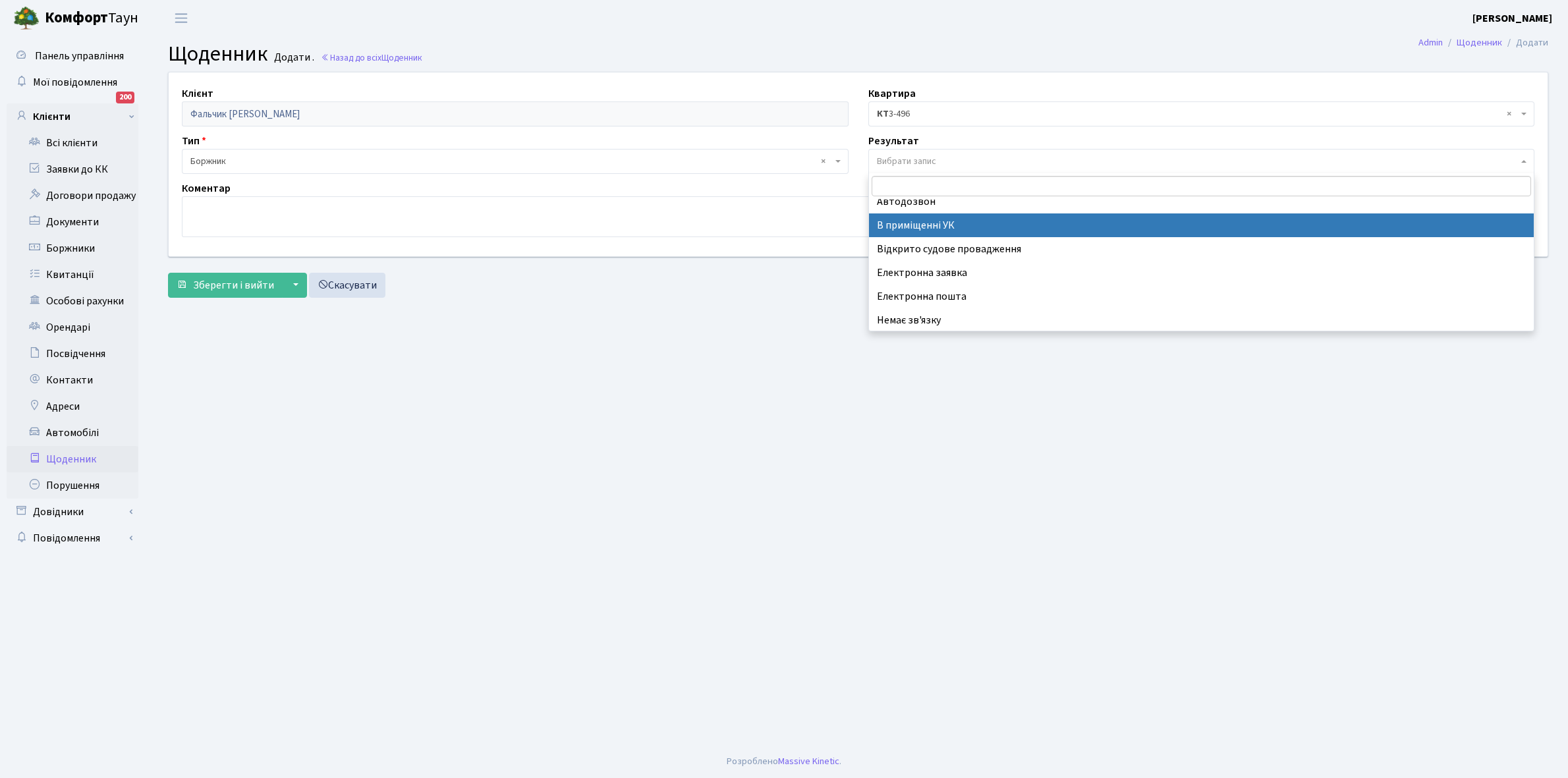
scroll to position [81, 0]
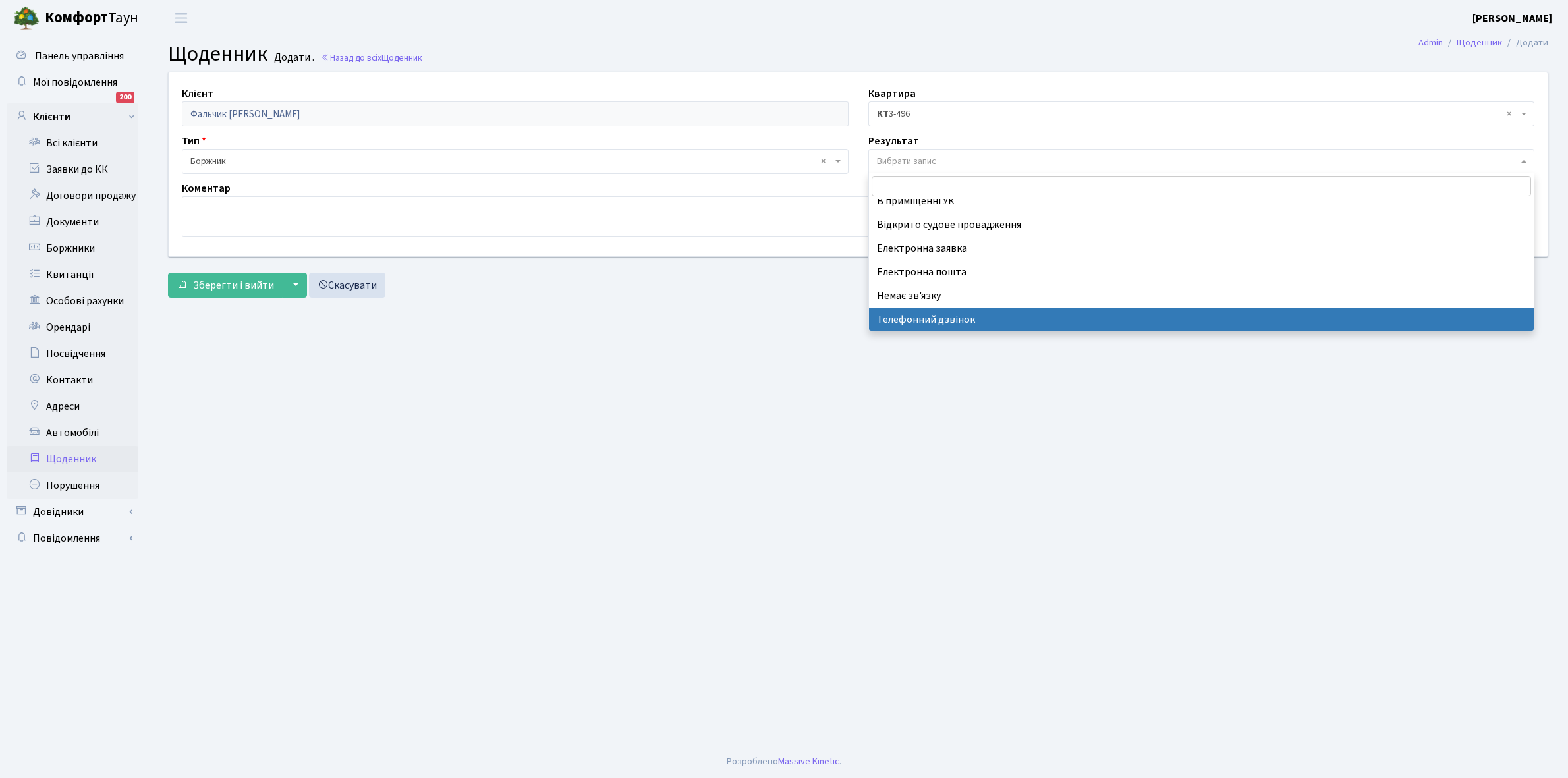
select select "196"
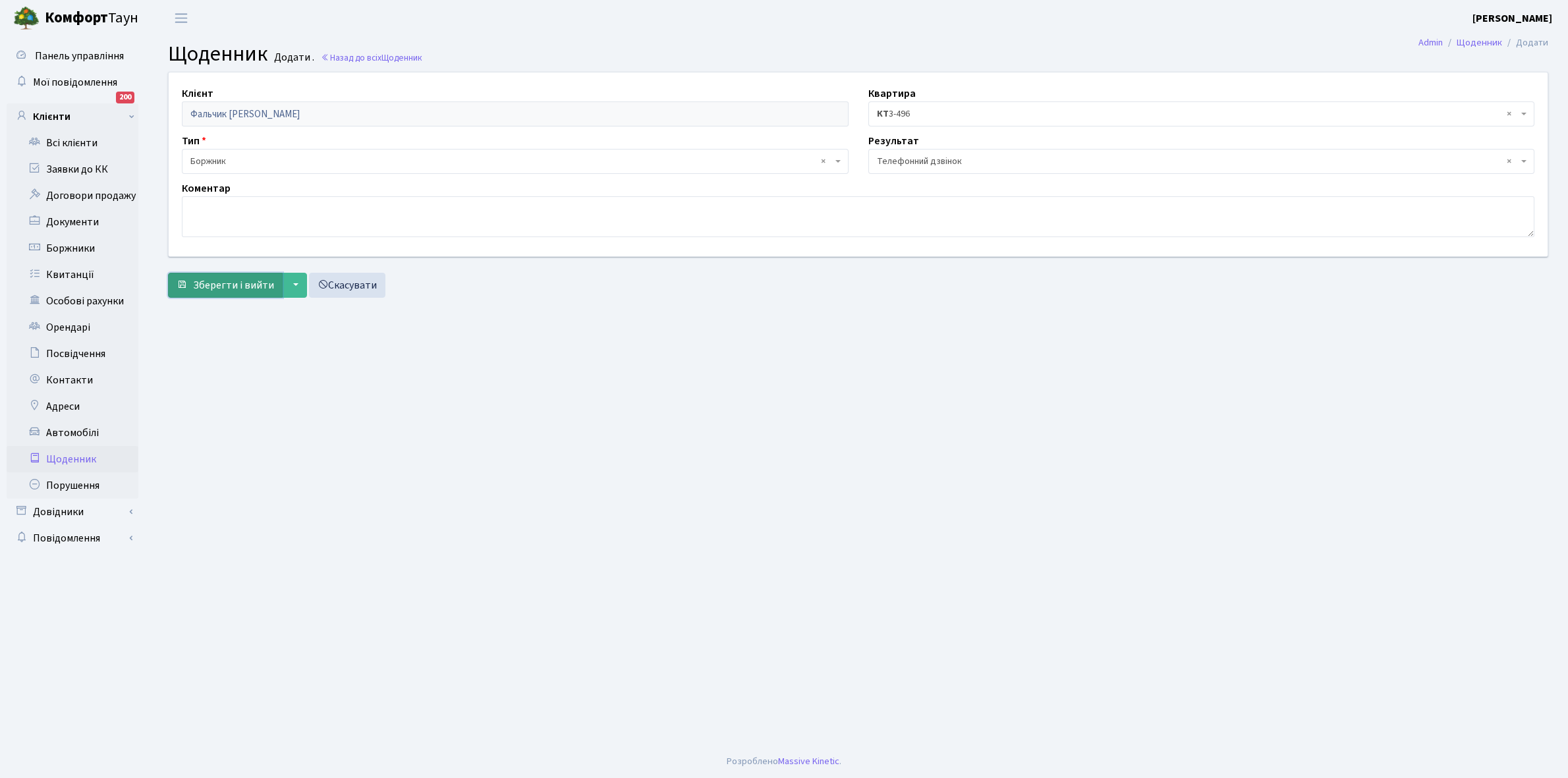
click at [250, 281] on span "Зберегти і вийти" at bounding box center [233, 284] width 81 height 14
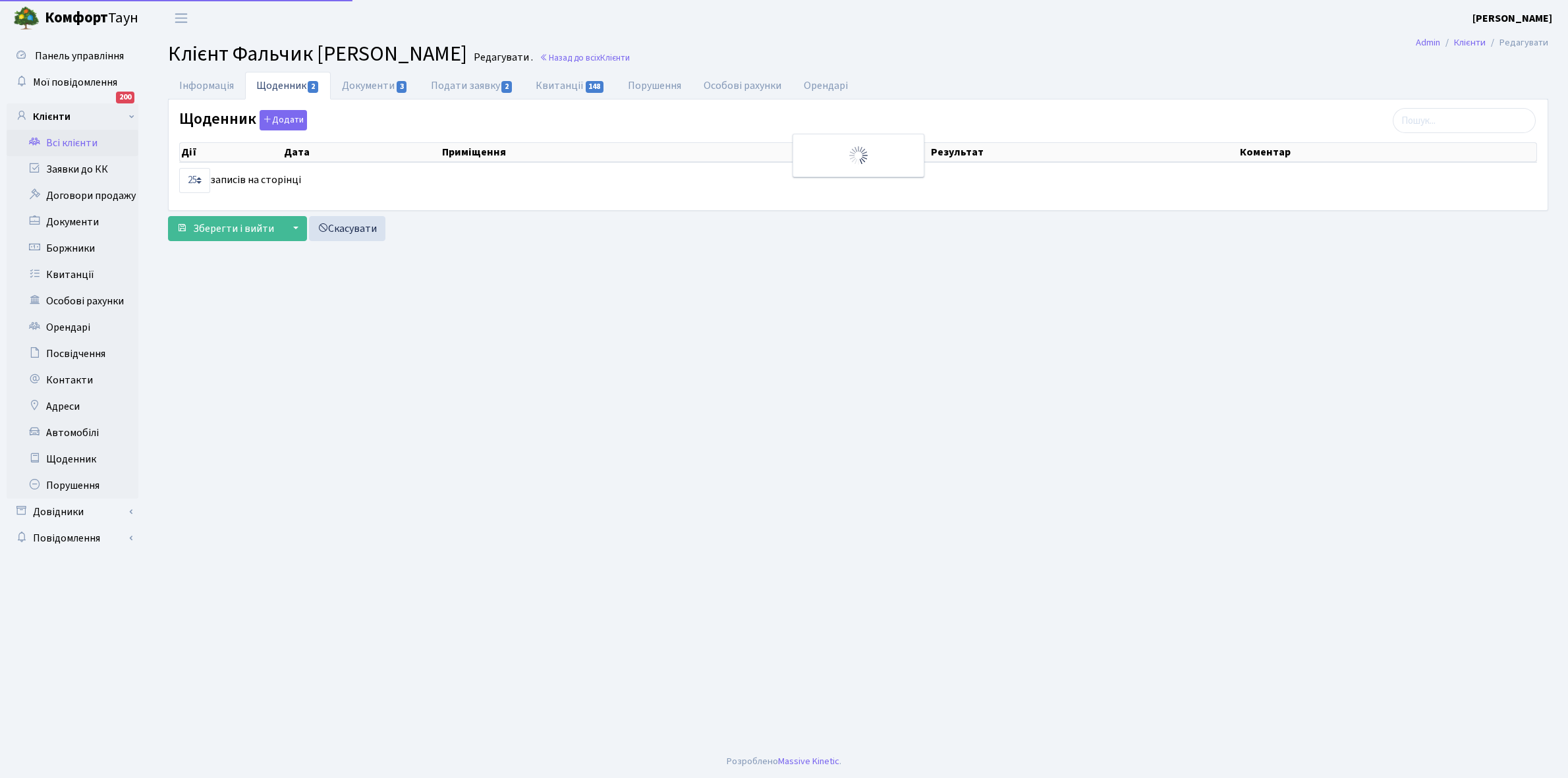
select select "25"
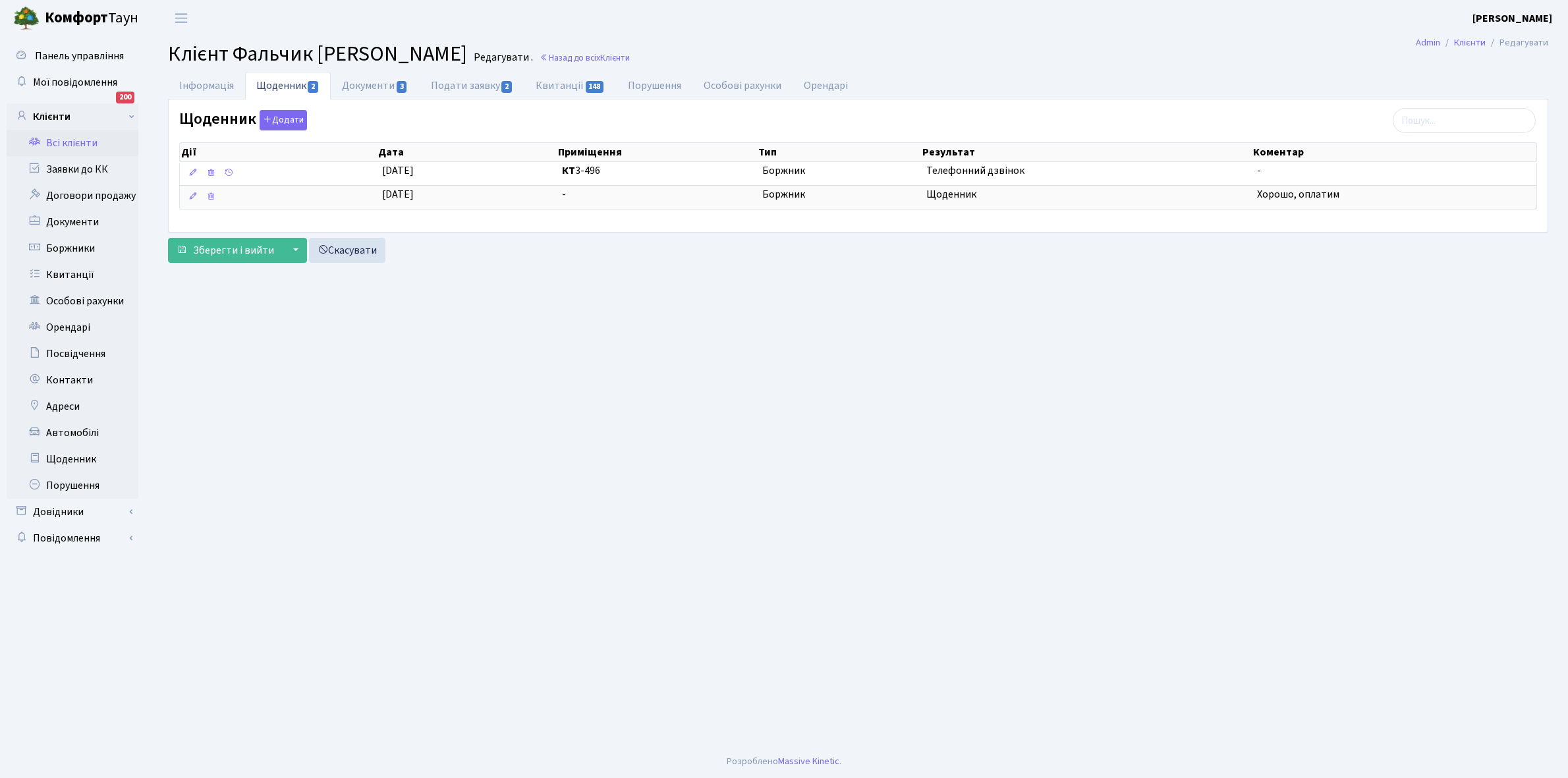
click at [80, 139] on link "Всі клієнти" at bounding box center [72, 143] width 132 height 27
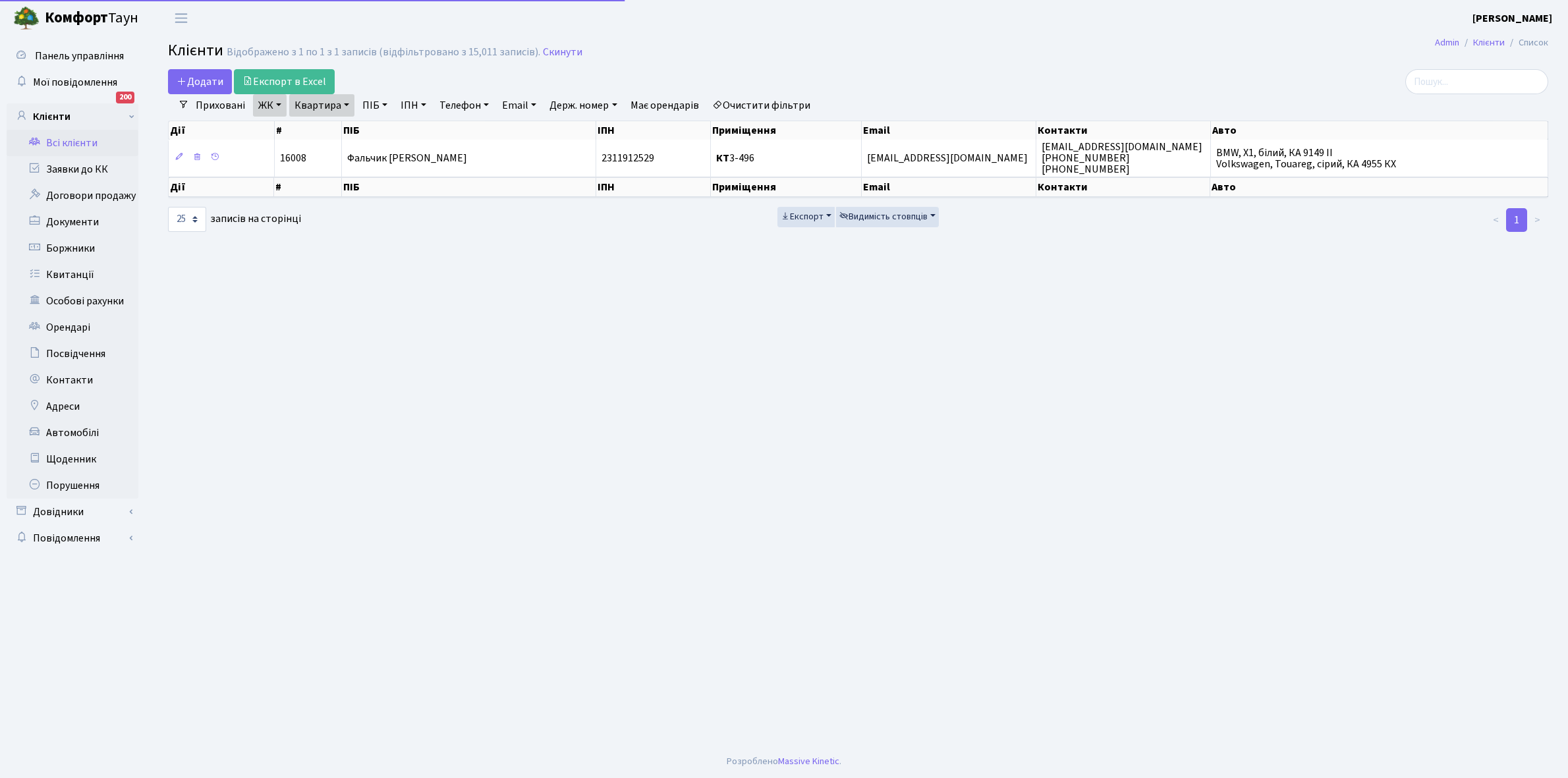
select select "25"
click at [347, 104] on link "Квартира" at bounding box center [321, 106] width 66 height 23
click at [331, 129] on input "3-496" at bounding box center [328, 131] width 77 height 25
type input "3"
type input "12-15"
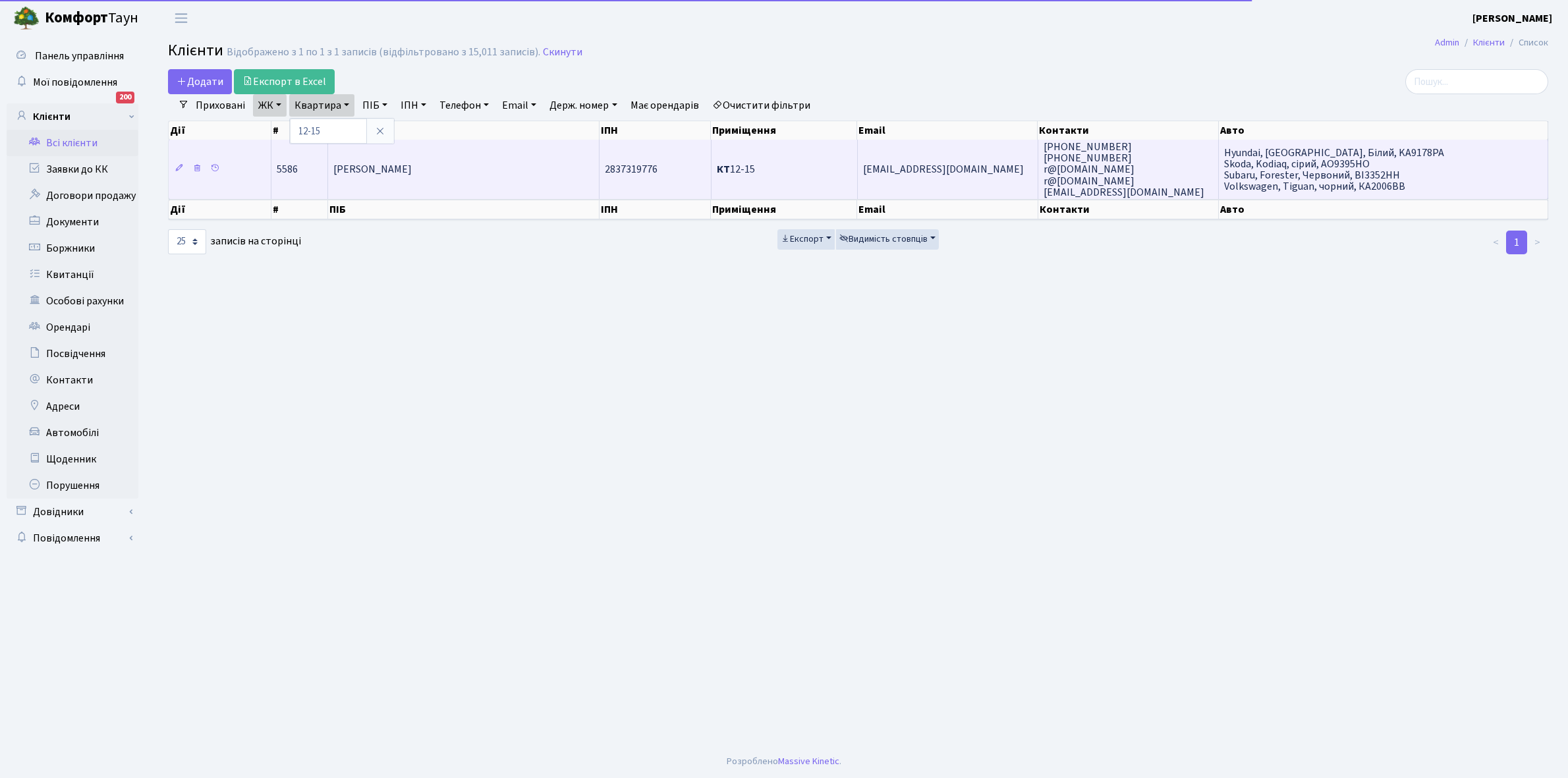
click at [412, 175] on span "[PERSON_NAME]" at bounding box center [373, 169] width 78 height 14
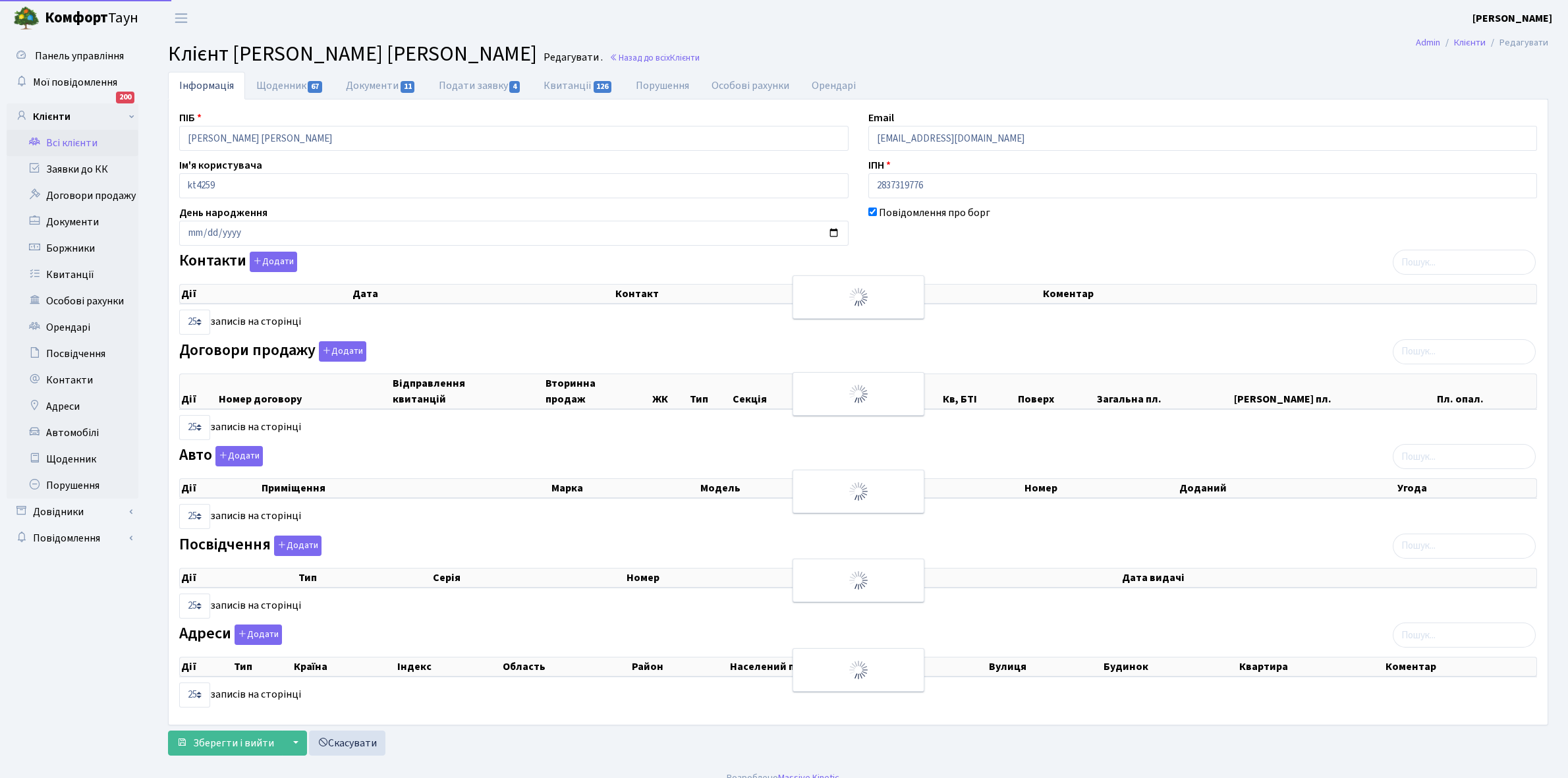
select select "25"
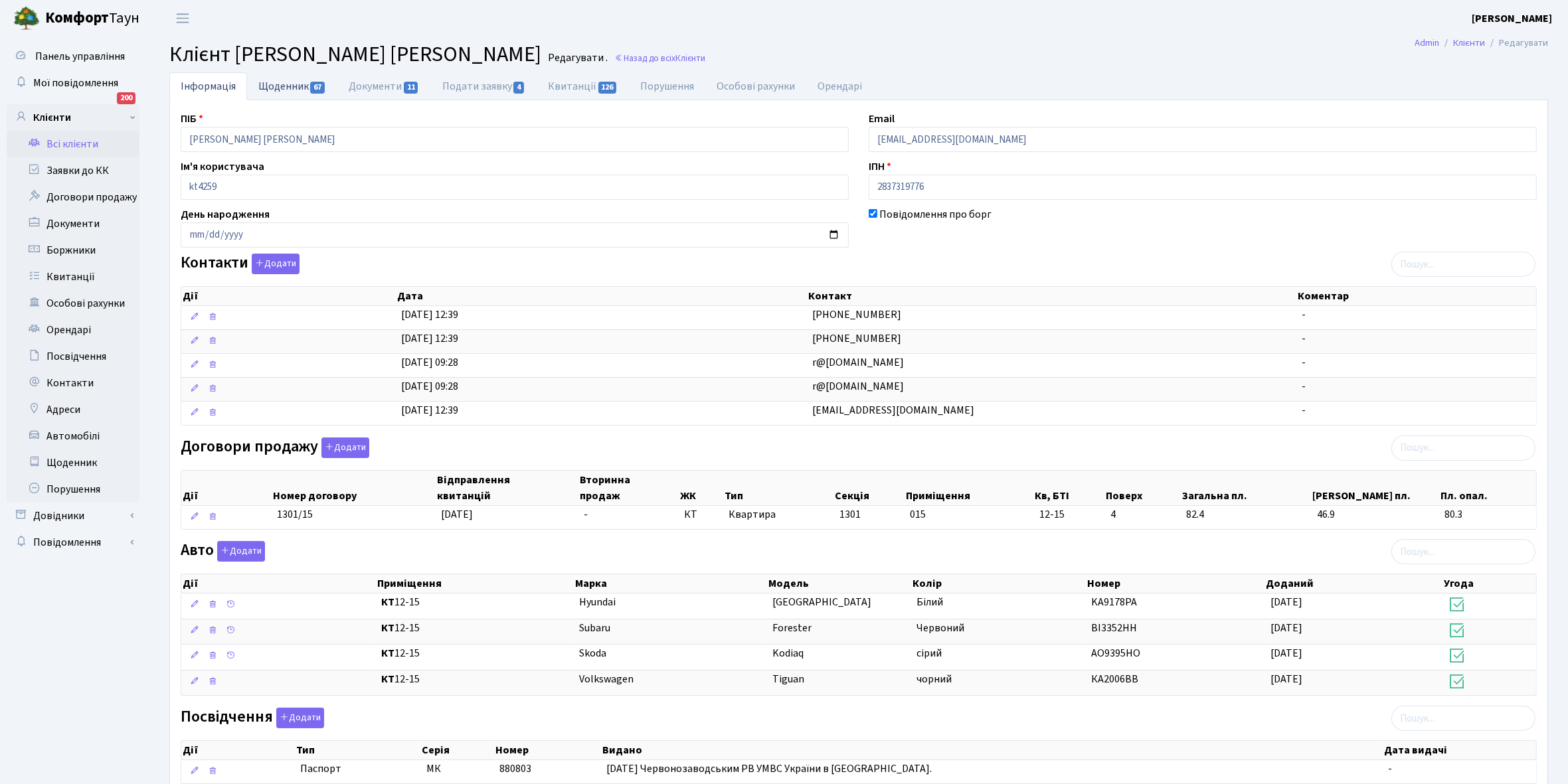
click at [282, 84] on link "Щоденник 67" at bounding box center [292, 86] width 90 height 27
select select "25"
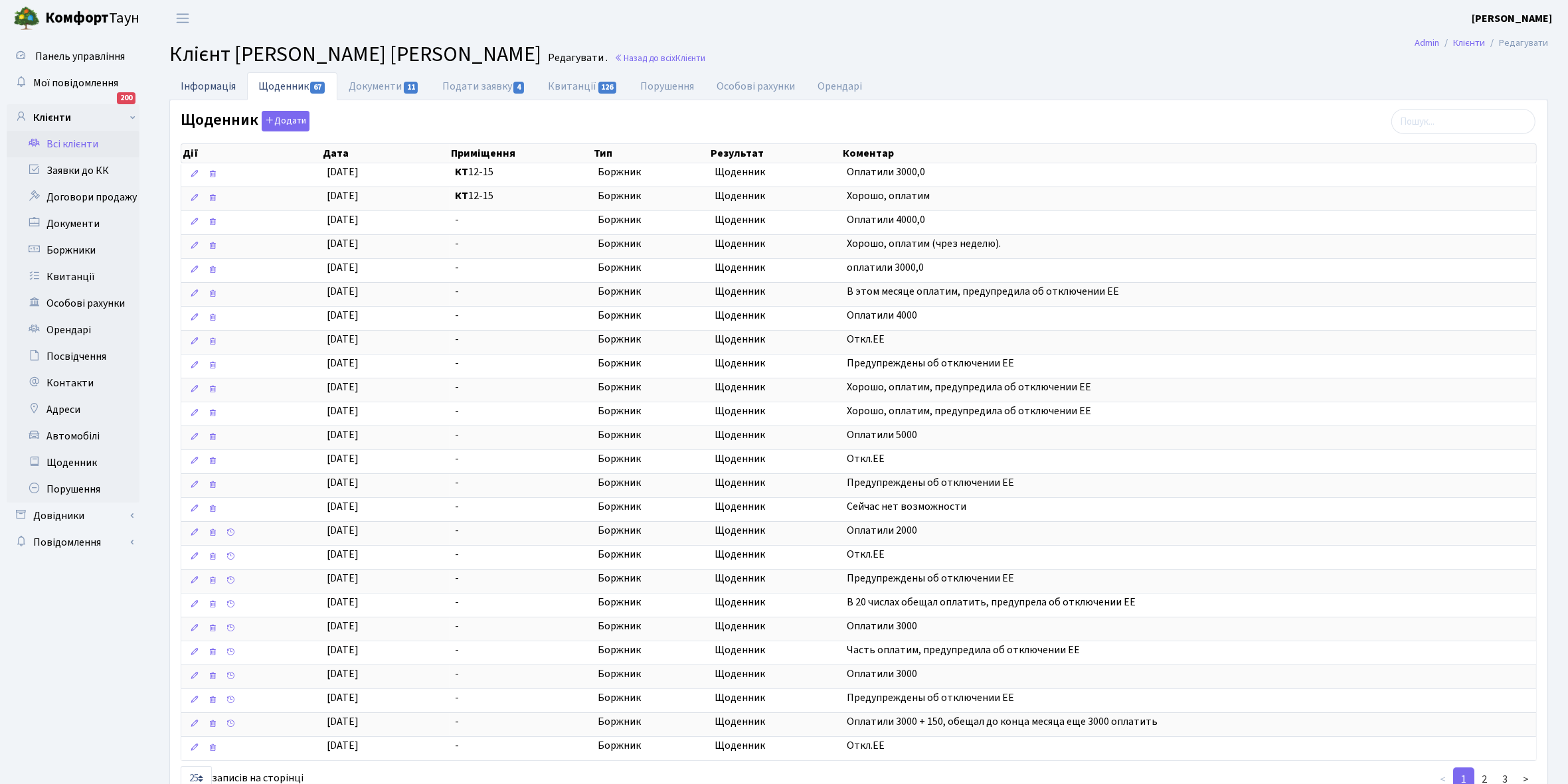
click at [199, 85] on link "Інформація" at bounding box center [208, 86] width 78 height 27
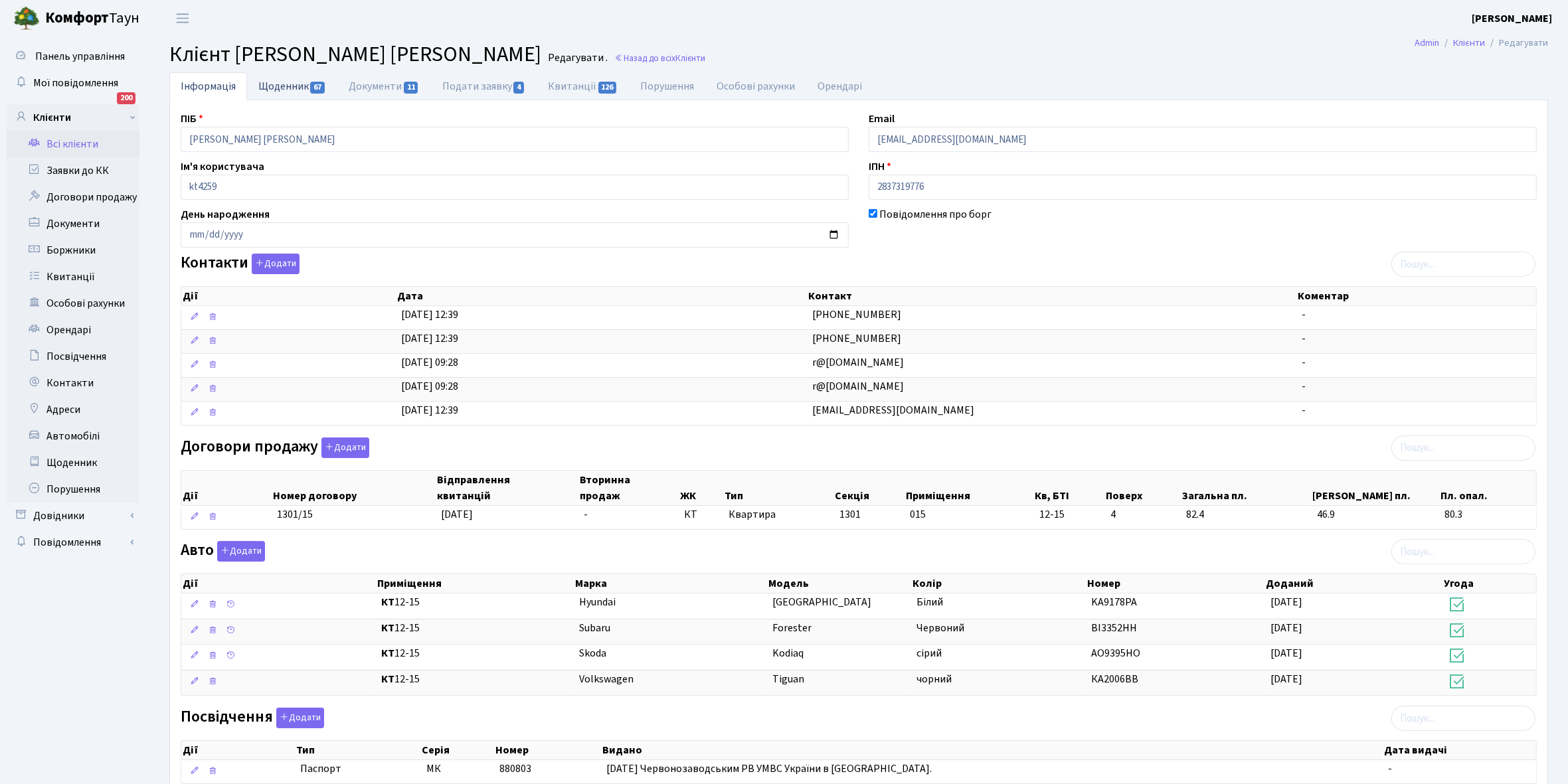
click at [276, 83] on link "Щоденник 67" at bounding box center [292, 86] width 90 height 27
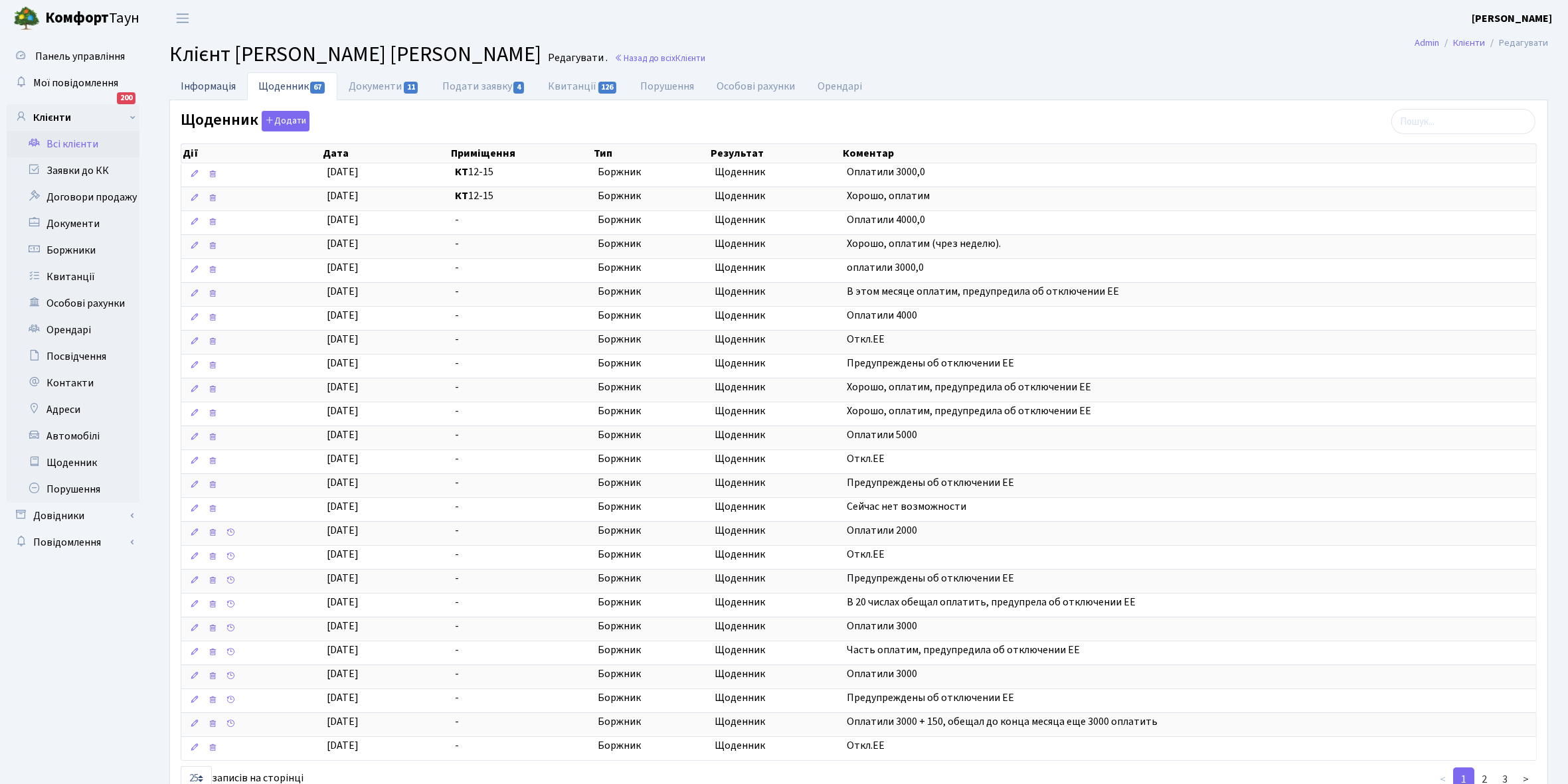
click at [200, 83] on link "Інформація" at bounding box center [208, 86] width 78 height 27
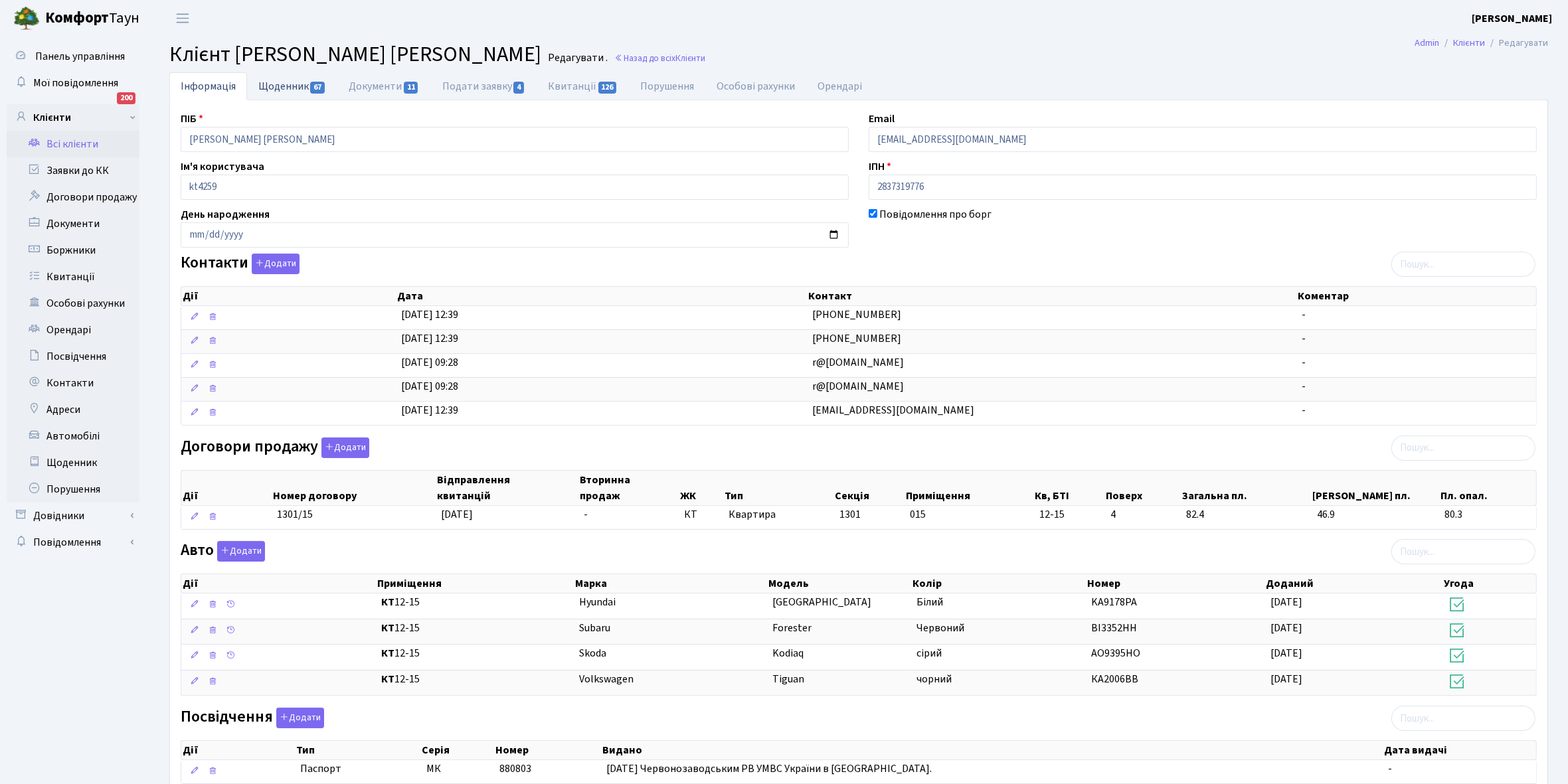
click at [271, 84] on link "Щоденник 67" at bounding box center [292, 86] width 90 height 27
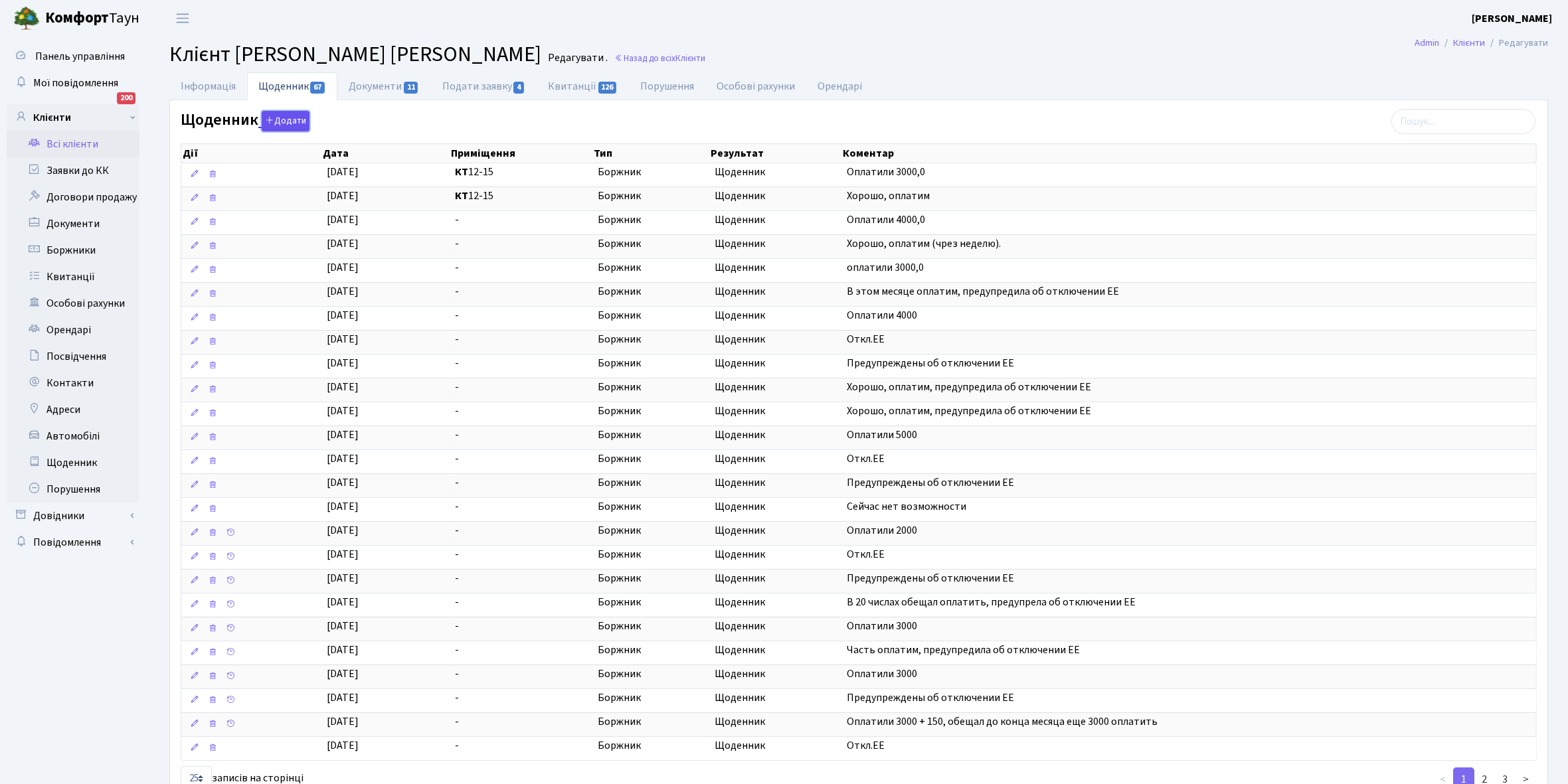
click at [282, 120] on button "Додати" at bounding box center [286, 121] width 48 height 20
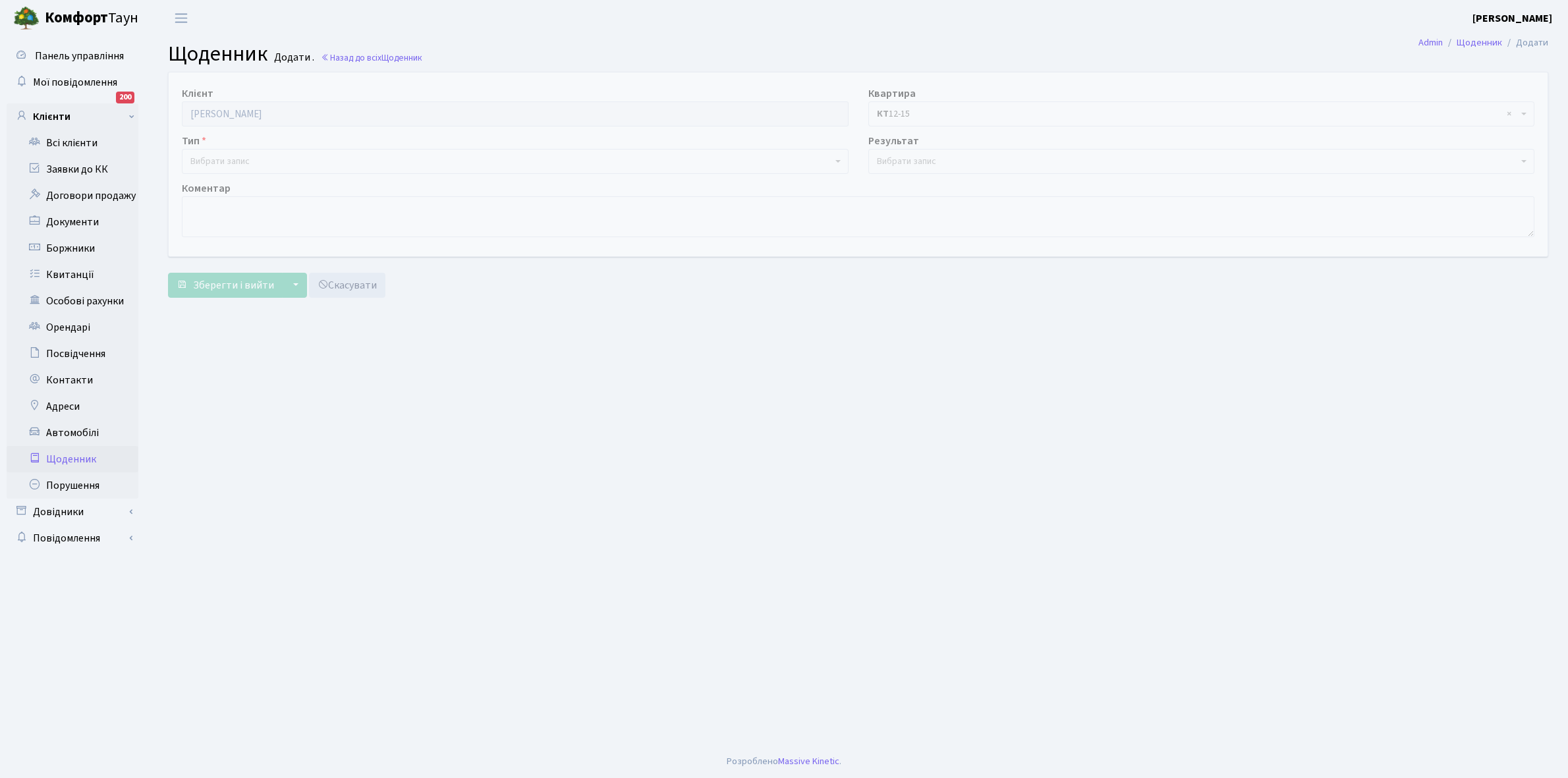
click at [221, 157] on span "Вибрати запис" at bounding box center [220, 162] width 59 height 13
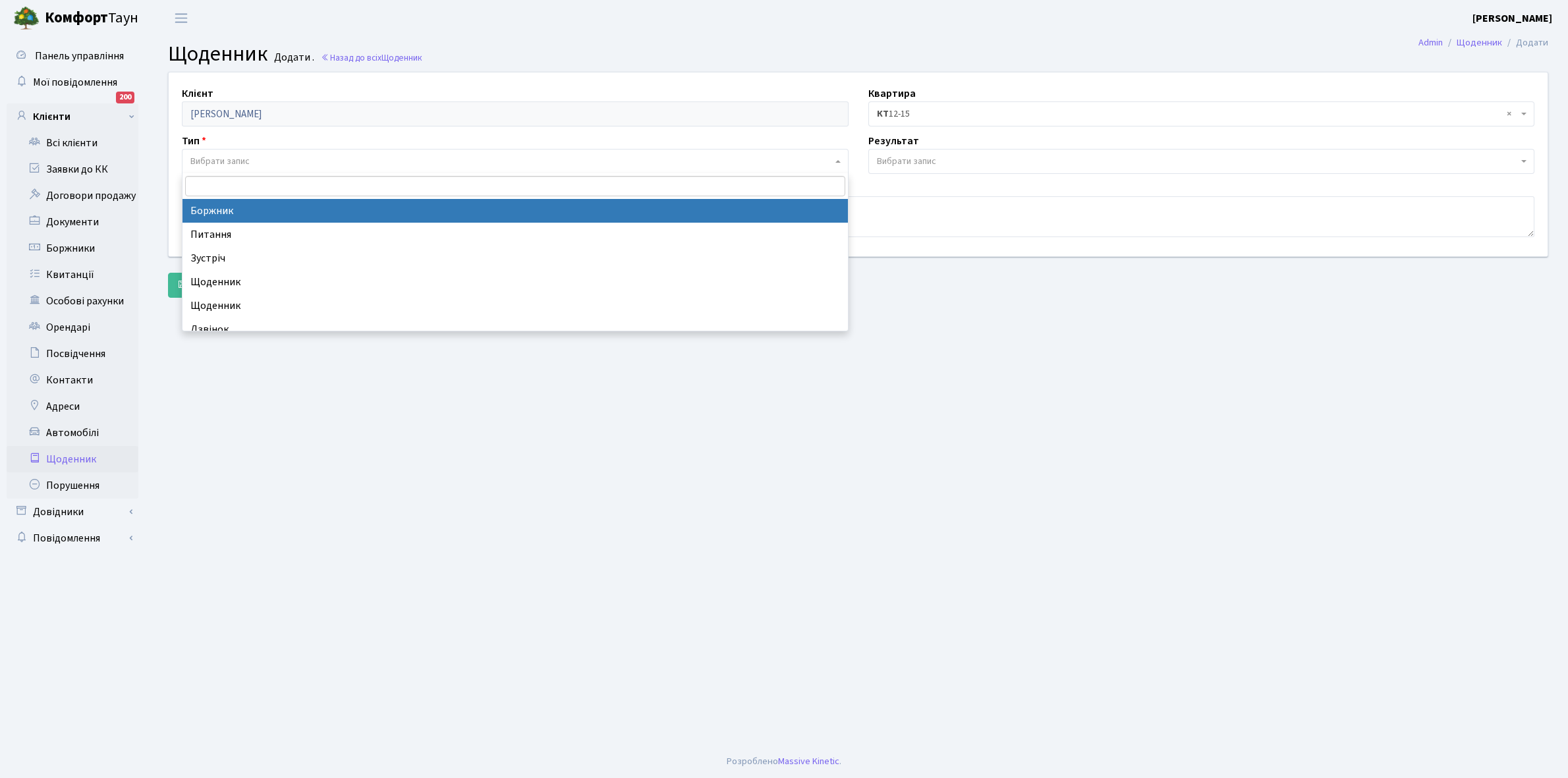
select select "189"
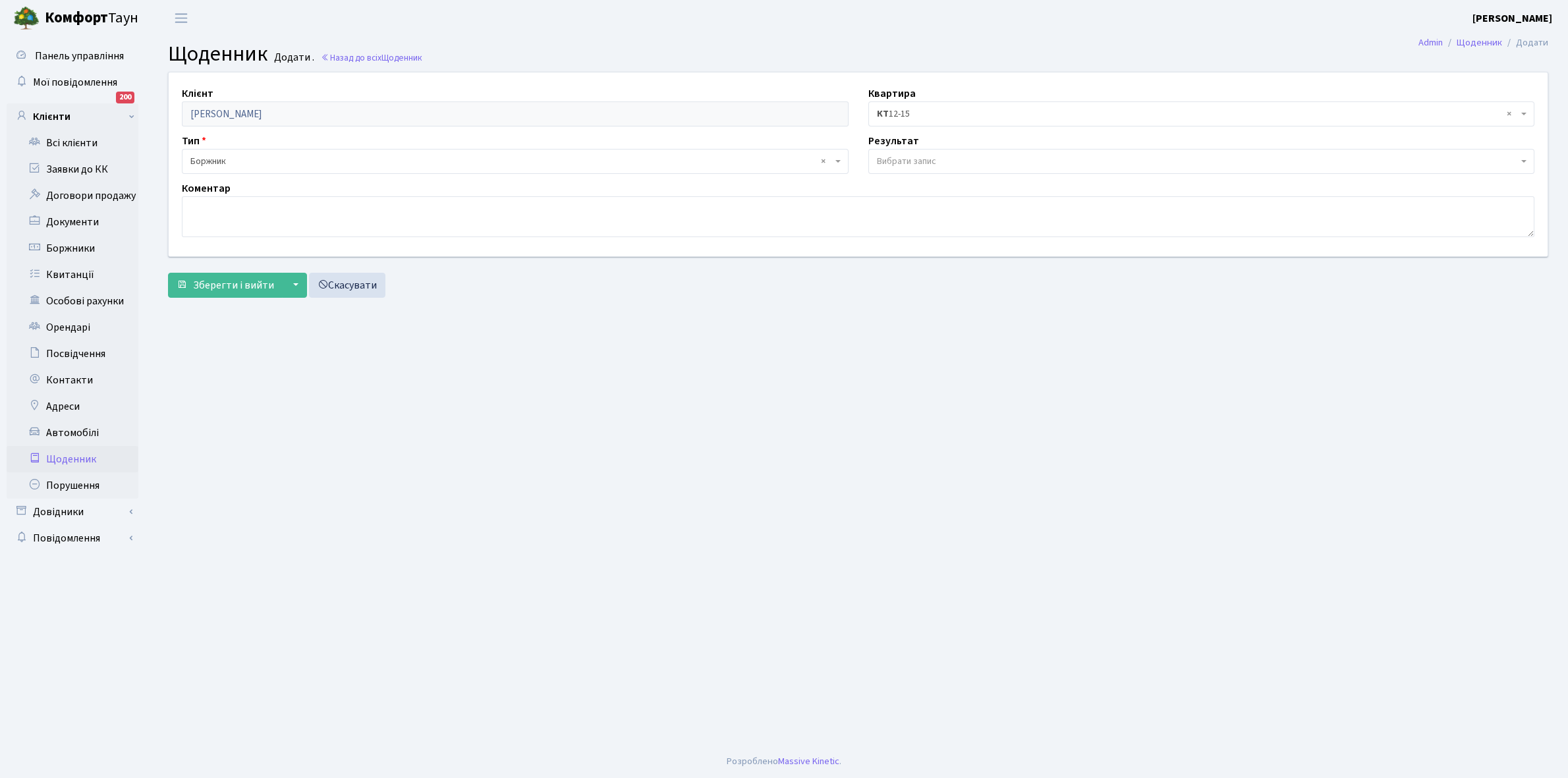
click at [923, 160] on span "Вибрати запис" at bounding box center [906, 162] width 59 height 13
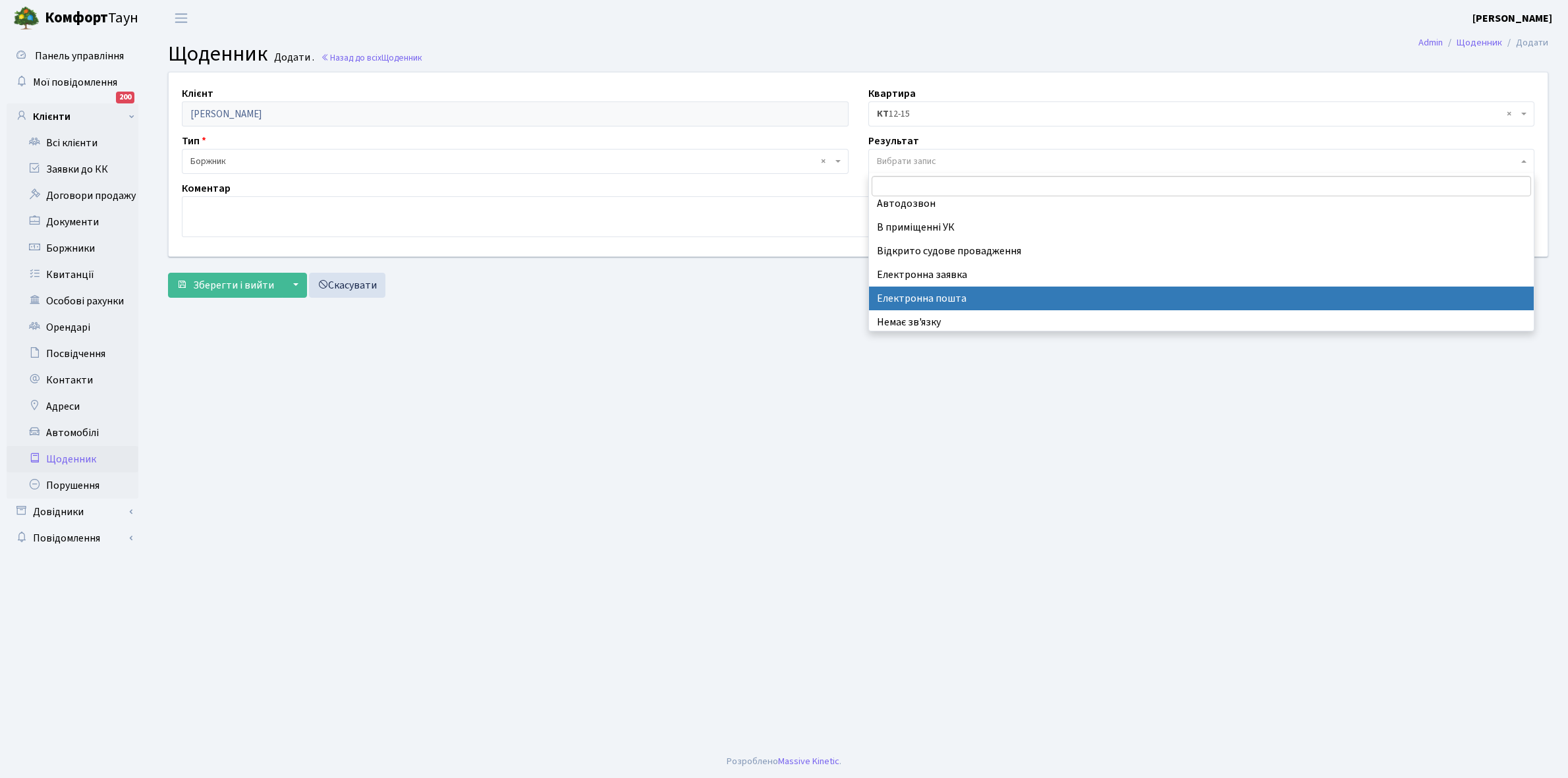
scroll to position [81, 0]
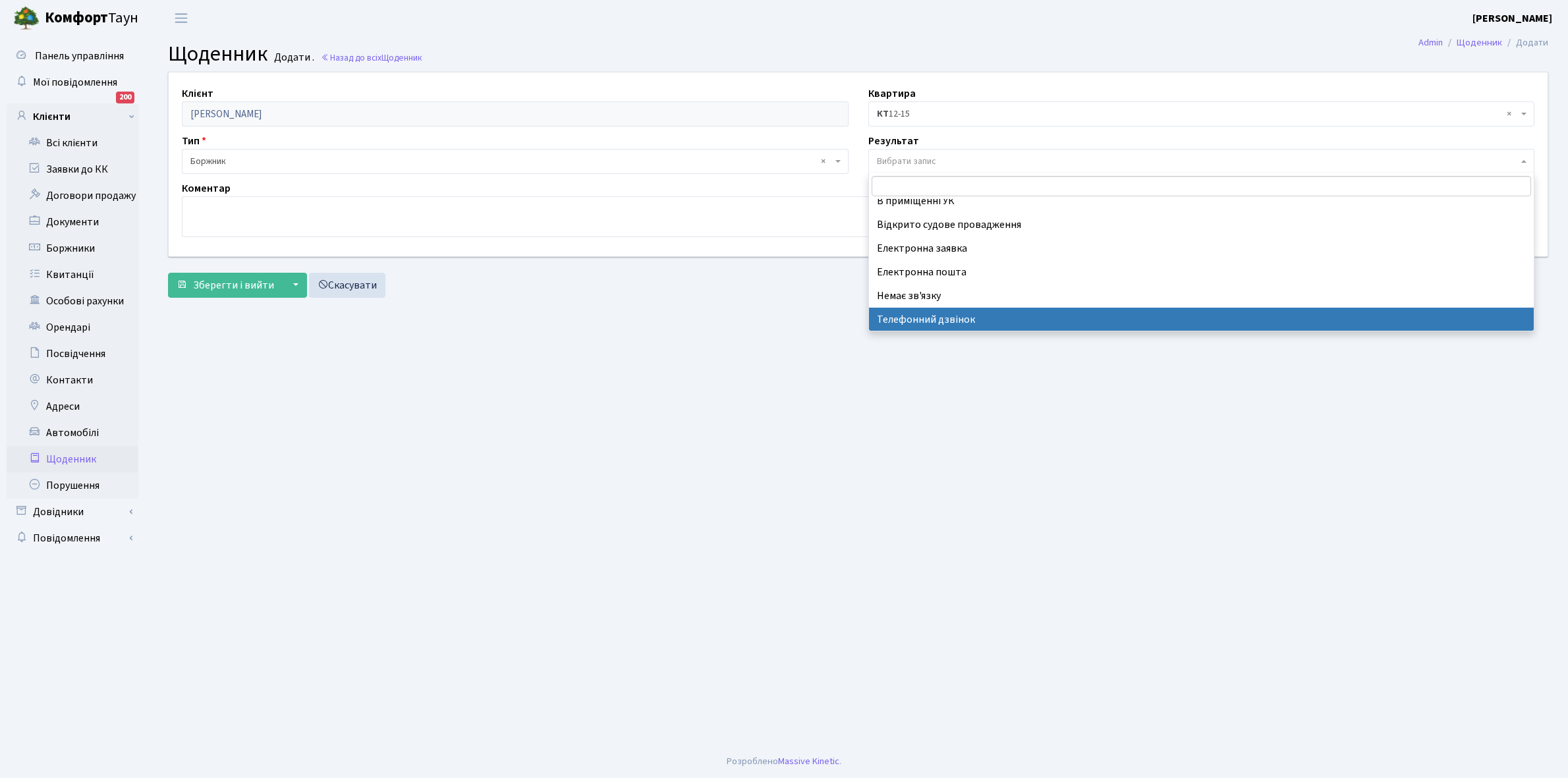
select select "196"
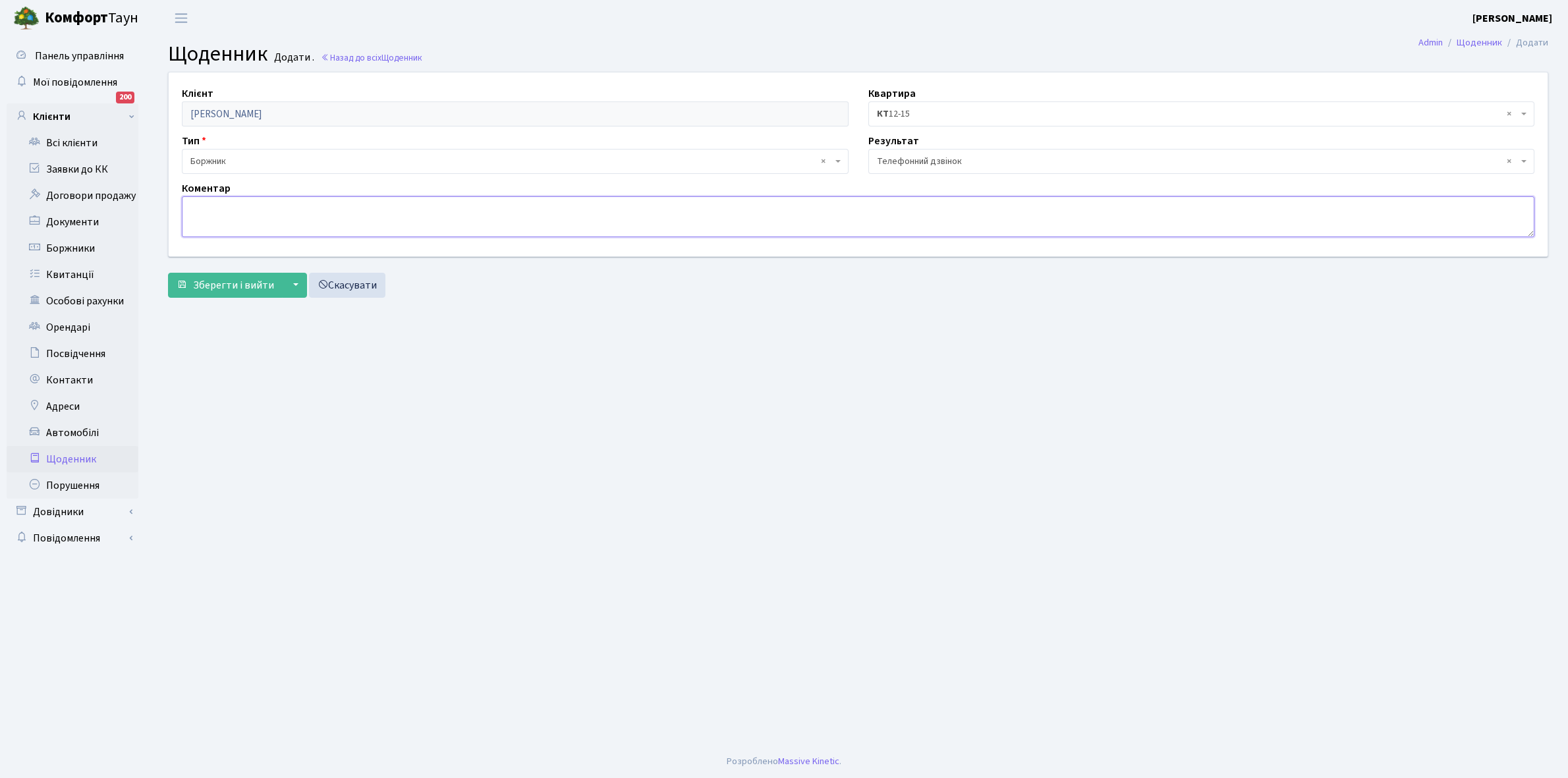
click at [224, 213] on textarea at bounding box center [858, 216] width 1352 height 41
type textarea "Частинами погасить борг"
click at [192, 283] on button "Зберегти і вийти" at bounding box center [225, 285] width 115 height 25
click at [76, 143] on link "Всі клієнти" at bounding box center [72, 143] width 132 height 27
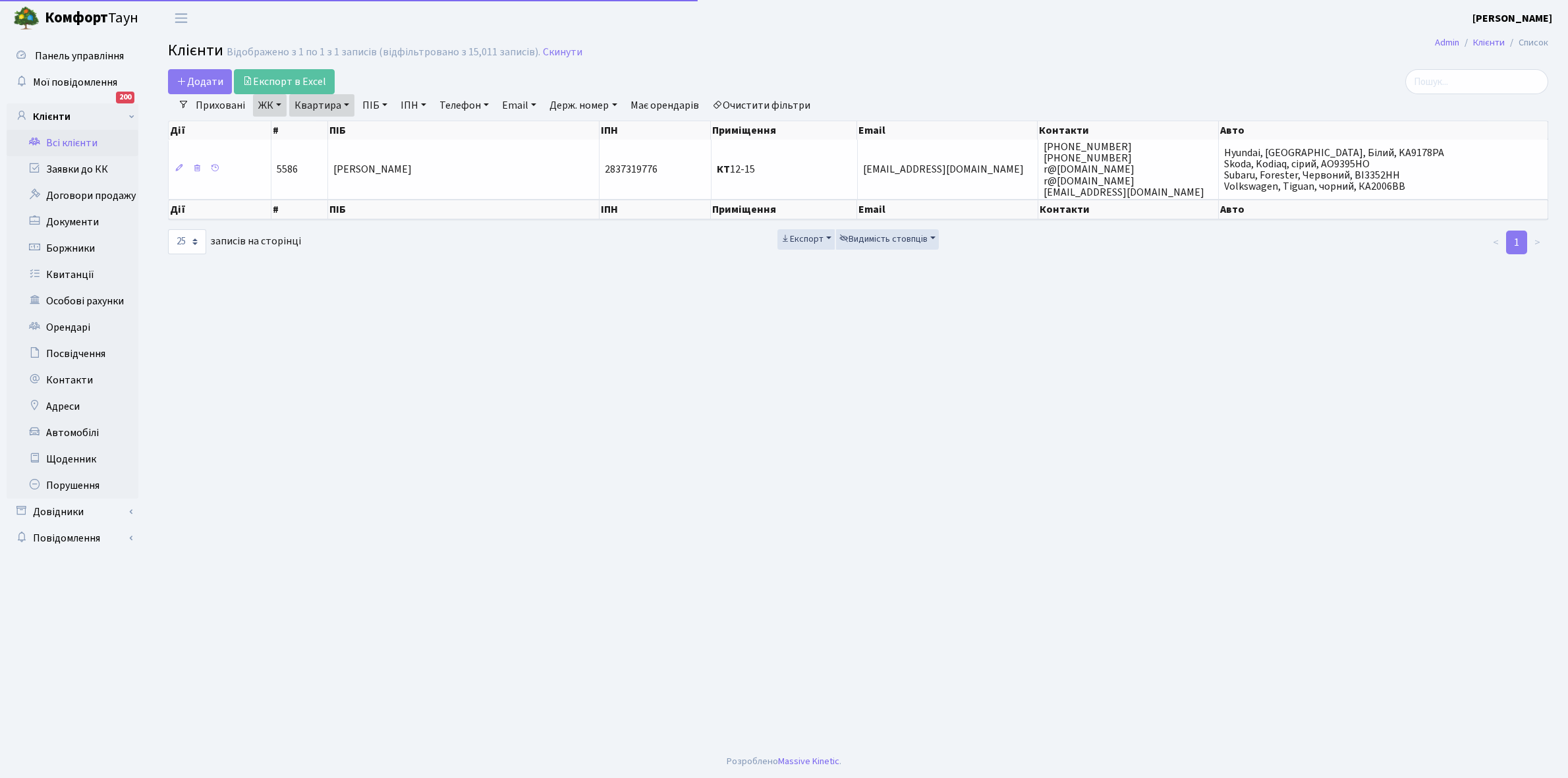
select select "25"
click at [346, 102] on link "Квартира" at bounding box center [321, 106] width 66 height 23
click at [344, 129] on input "12-15" at bounding box center [328, 131] width 77 height 25
type input "1"
type input "7-146"
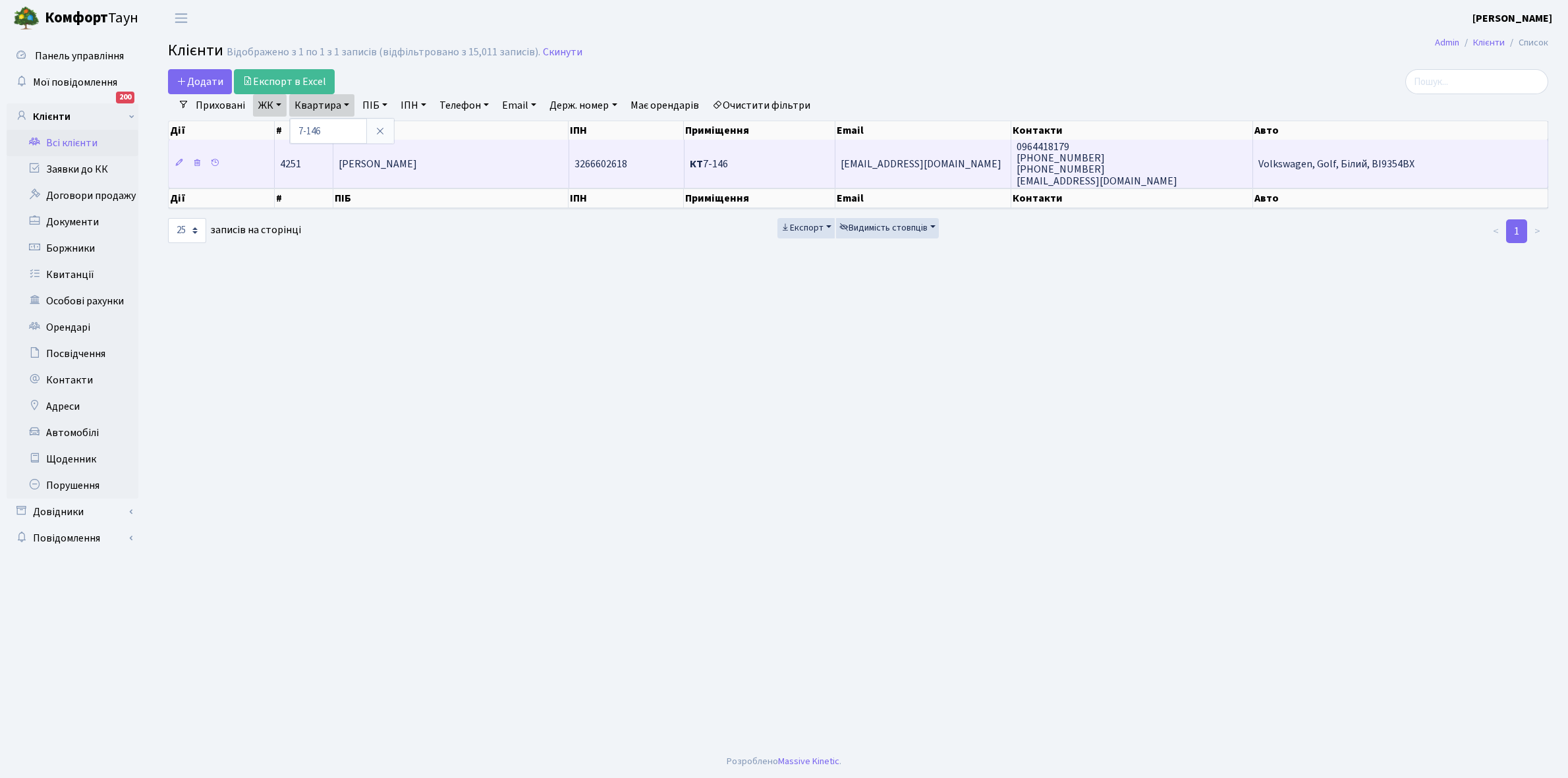
click at [474, 157] on td "[PERSON_NAME]" at bounding box center [451, 164] width 235 height 48
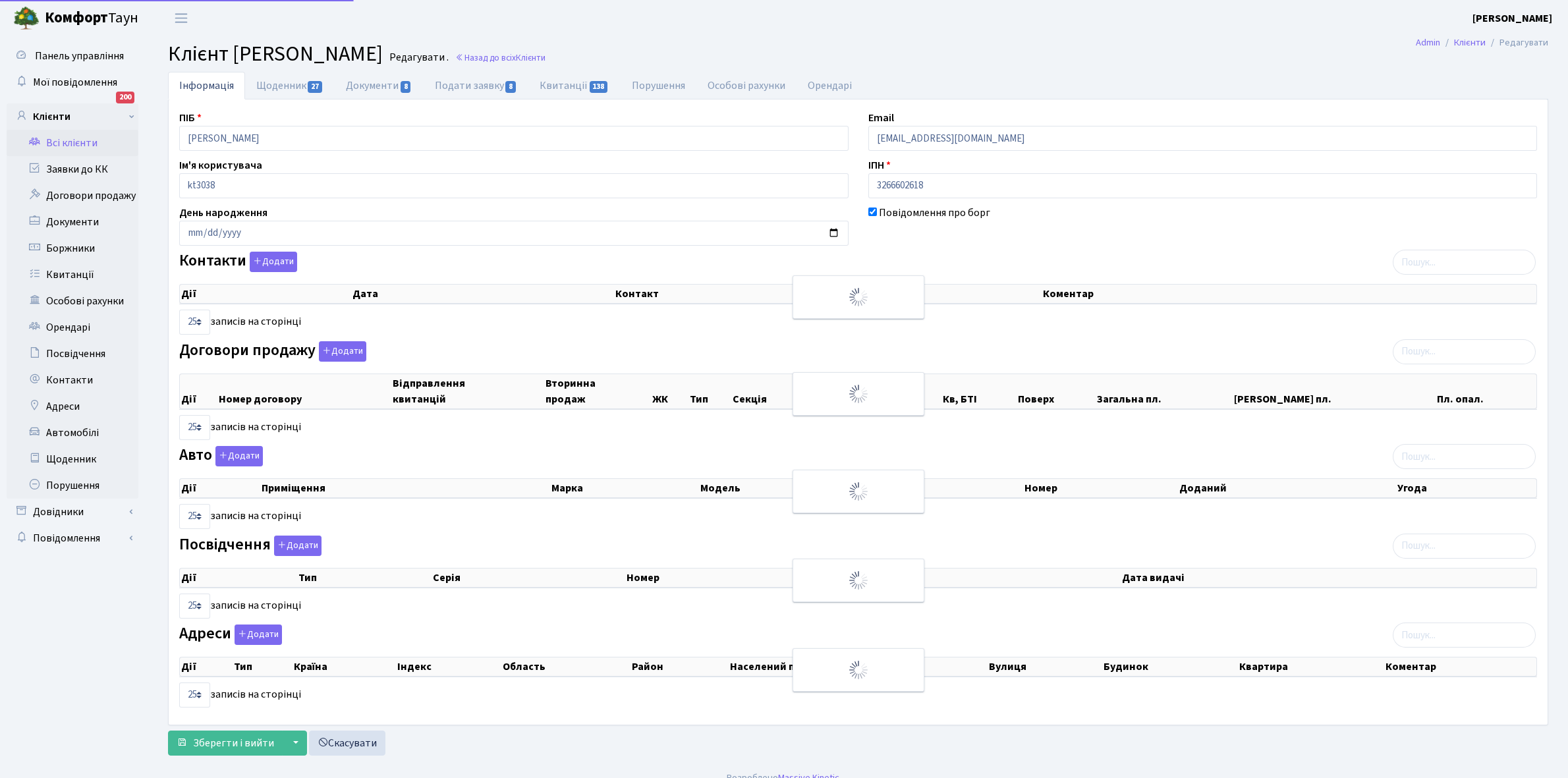
select select "25"
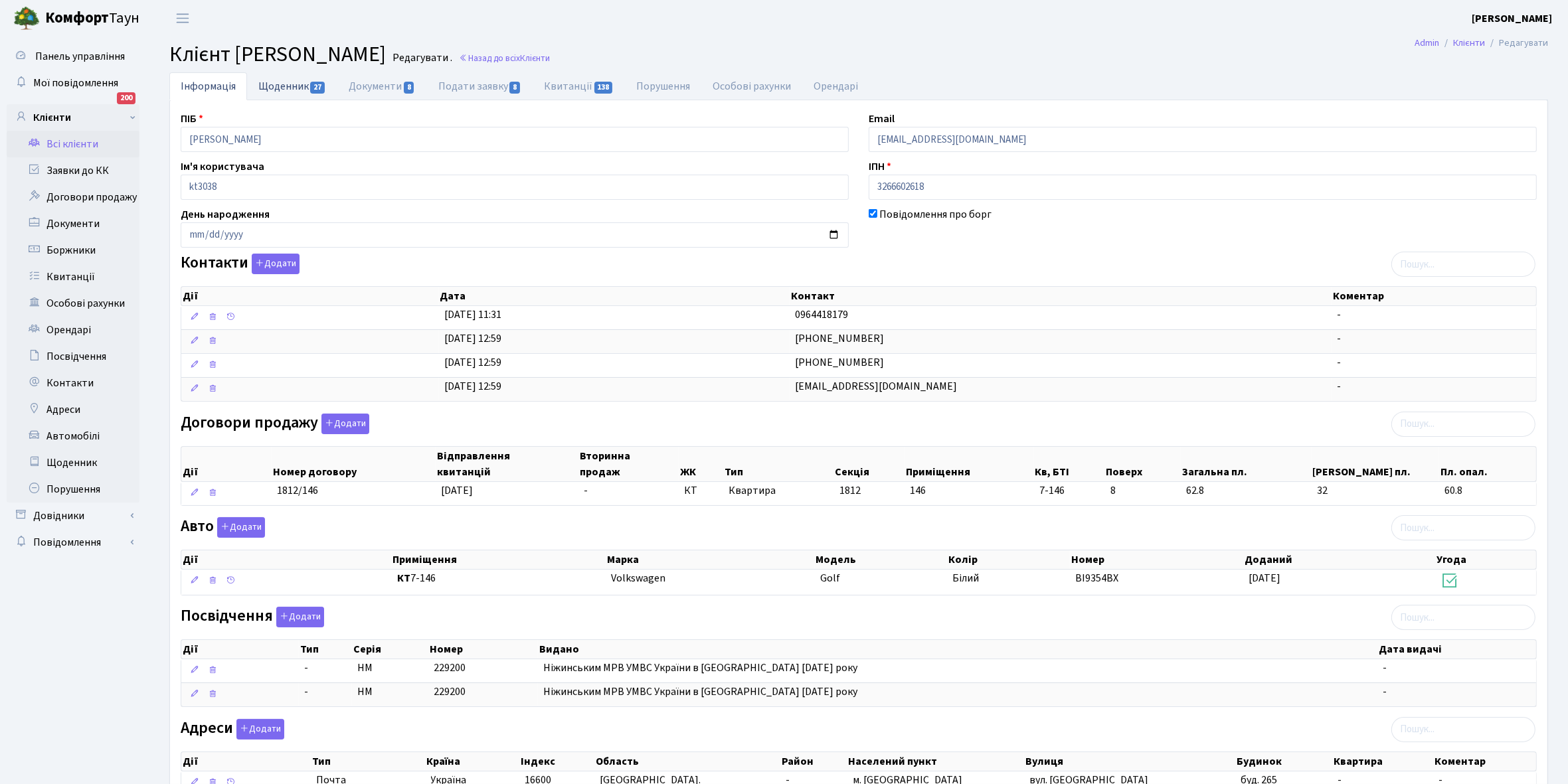
click at [280, 84] on link "Щоденник 27" at bounding box center [292, 86] width 90 height 27
select select "25"
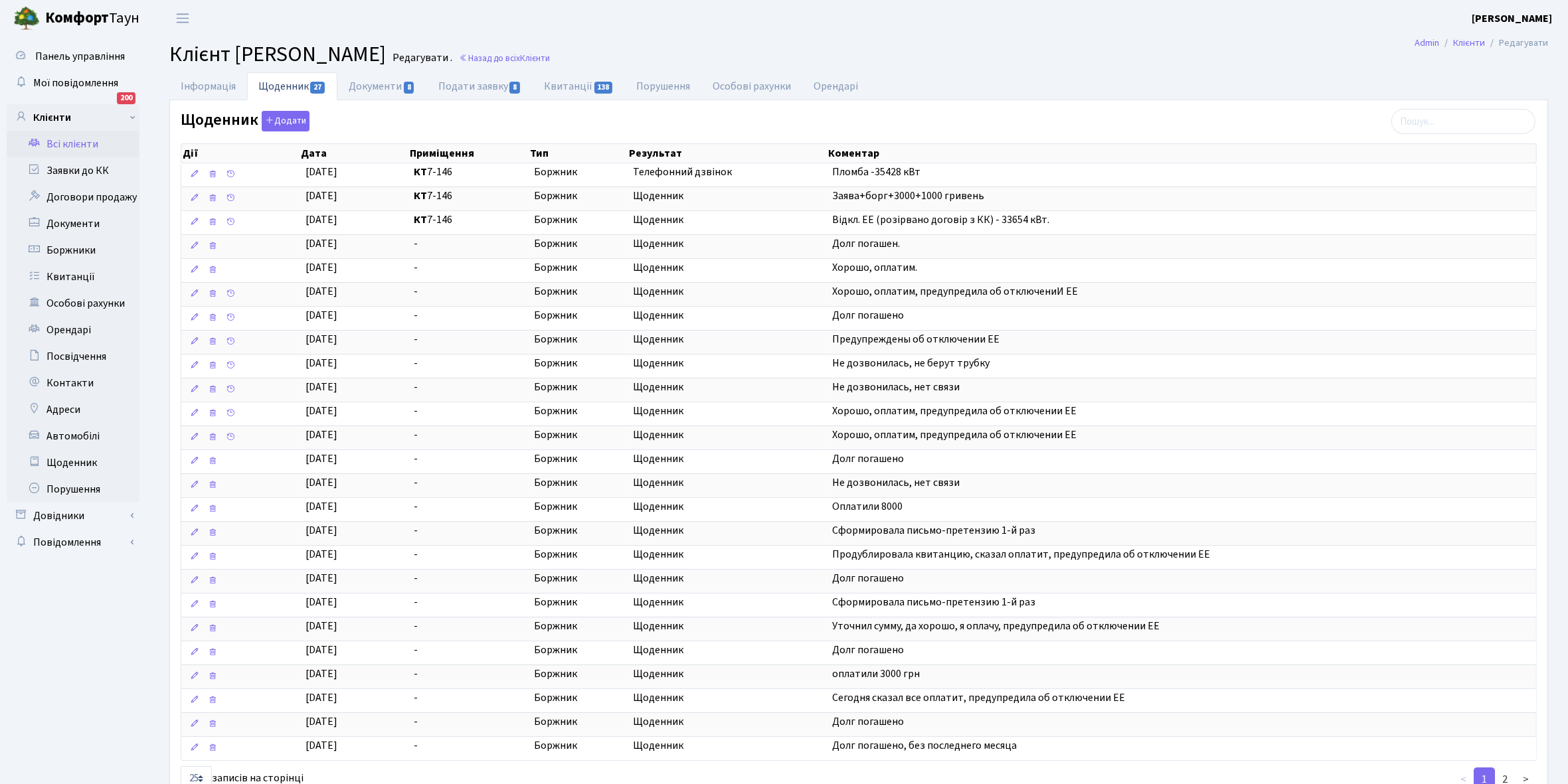
click at [58, 142] on link "Всі клієнти" at bounding box center [73, 144] width 133 height 27
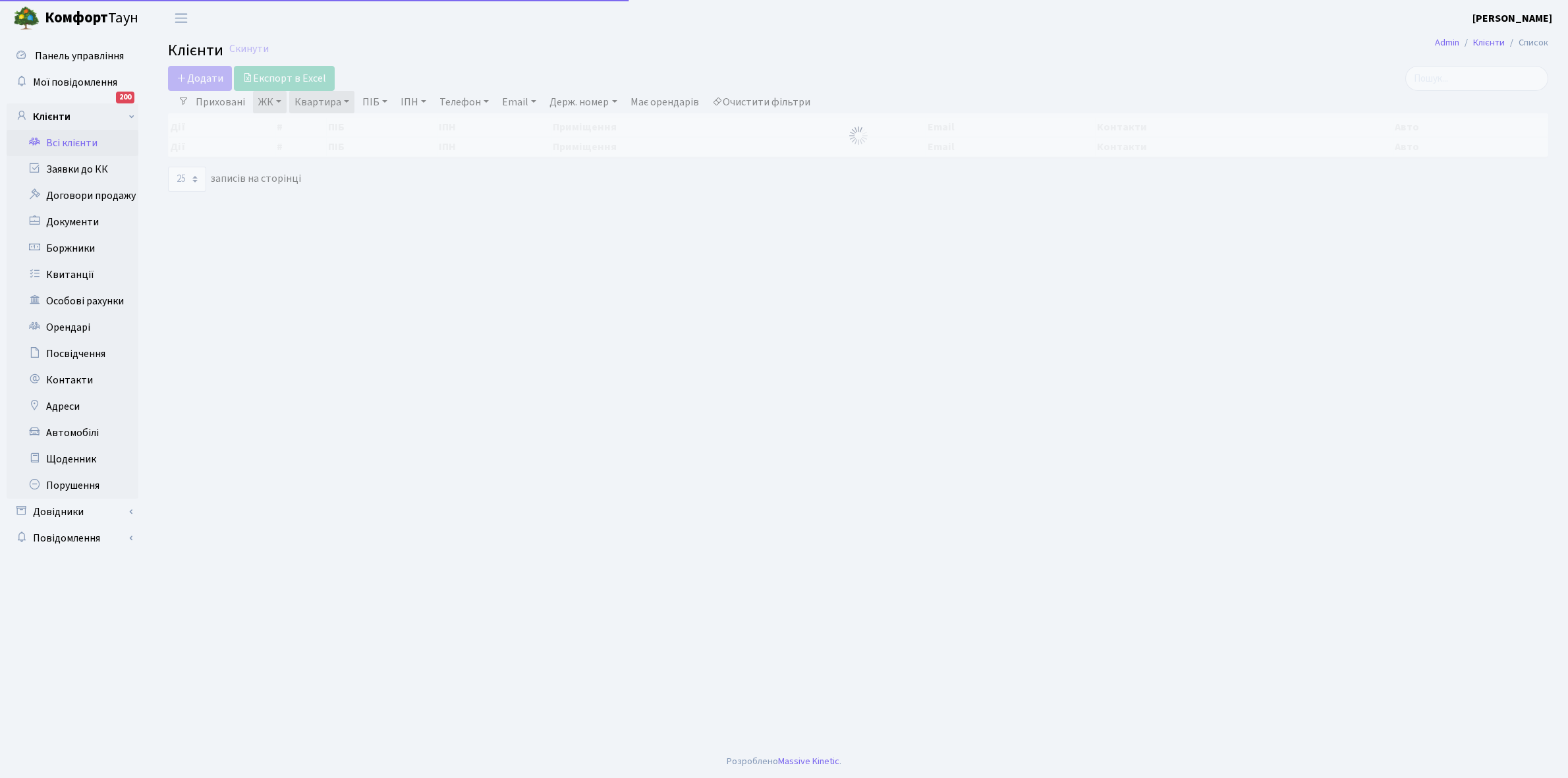
select select "25"
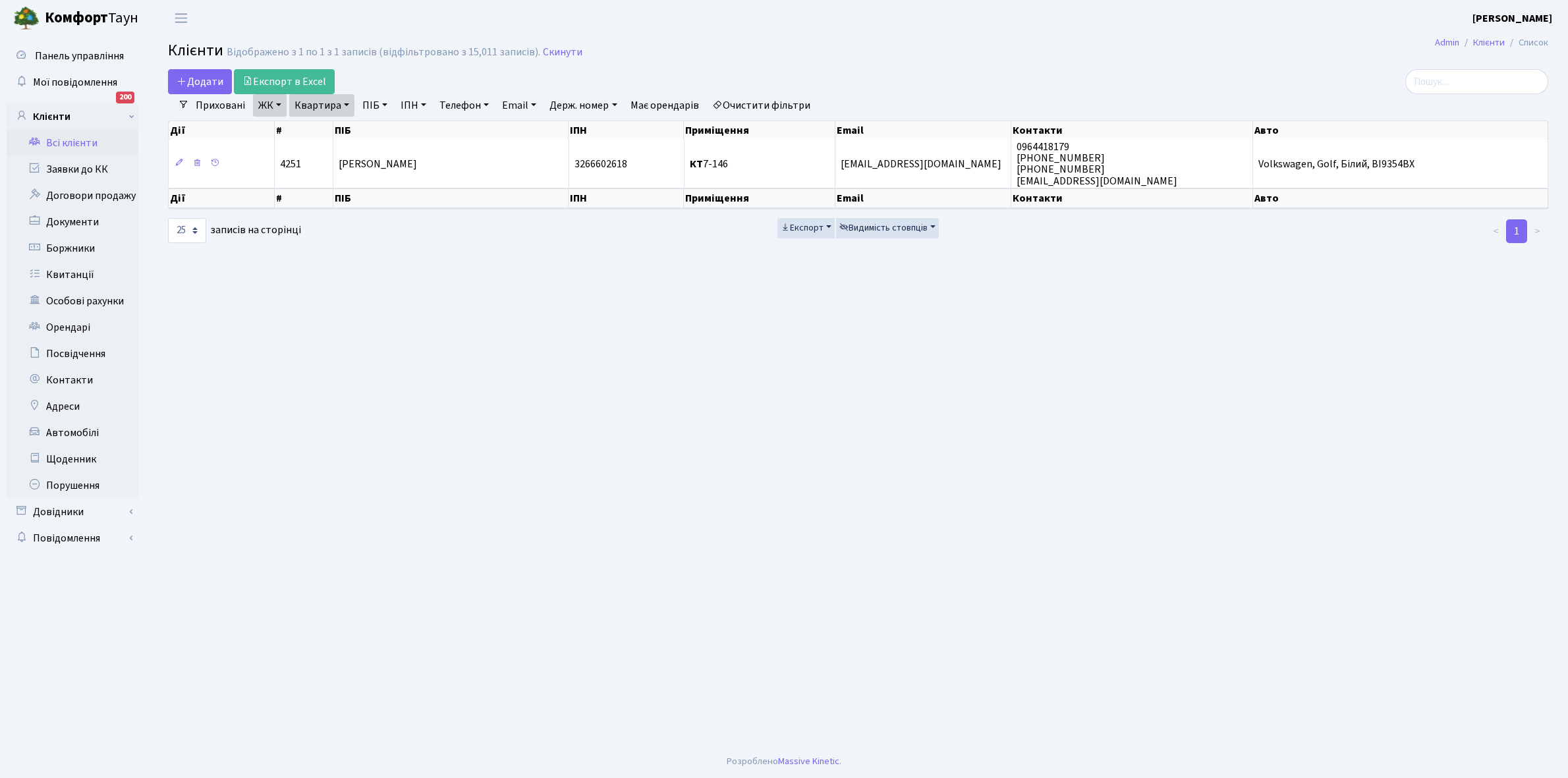
click at [344, 104] on link "Квартира" at bounding box center [321, 106] width 66 height 23
click at [342, 129] on input "7-146" at bounding box center [328, 131] width 77 height 25
type input "7"
type input "14-163"
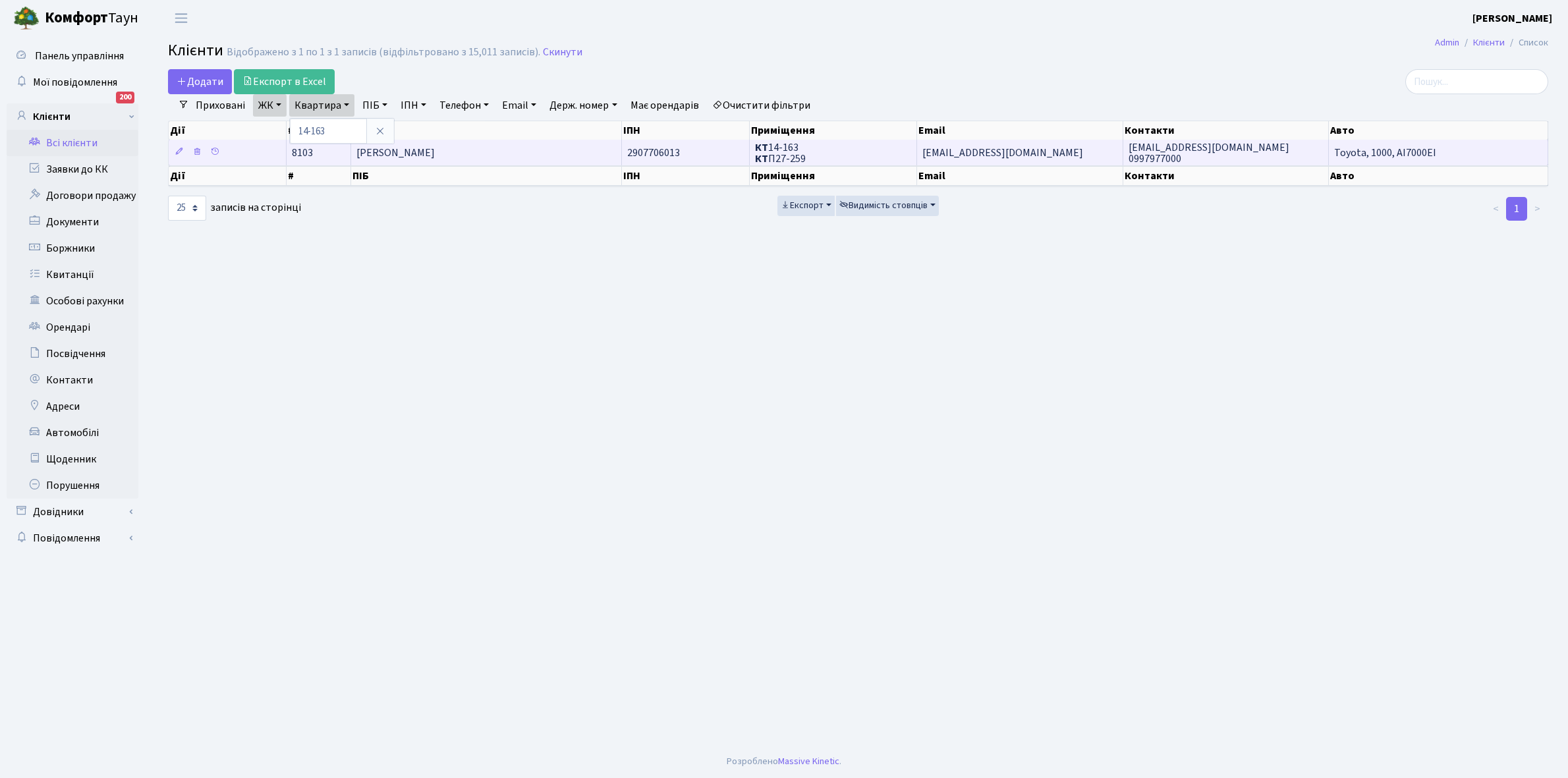
click at [435, 153] on span "[PERSON_NAME]" at bounding box center [396, 152] width 78 height 14
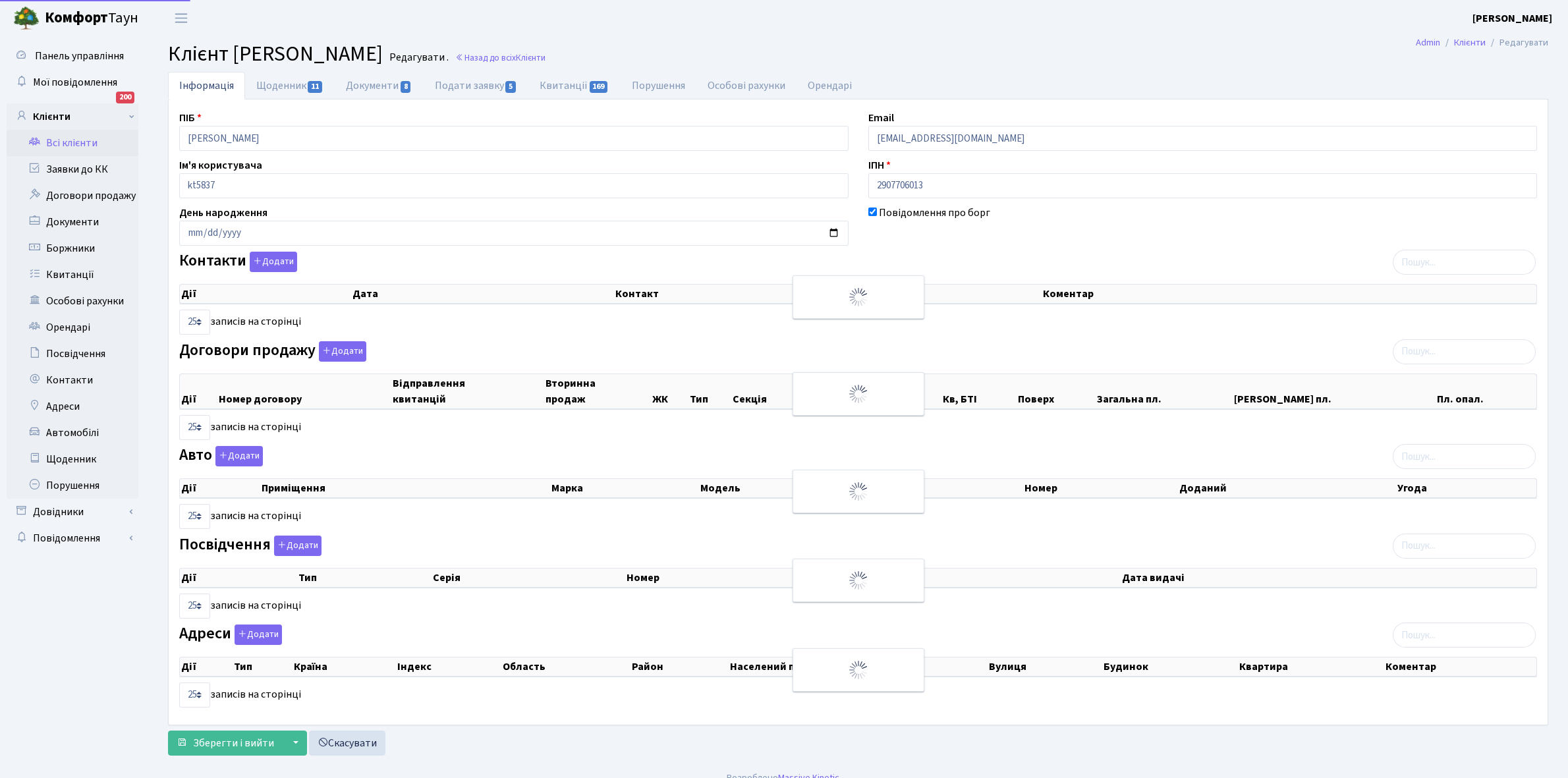
select select "25"
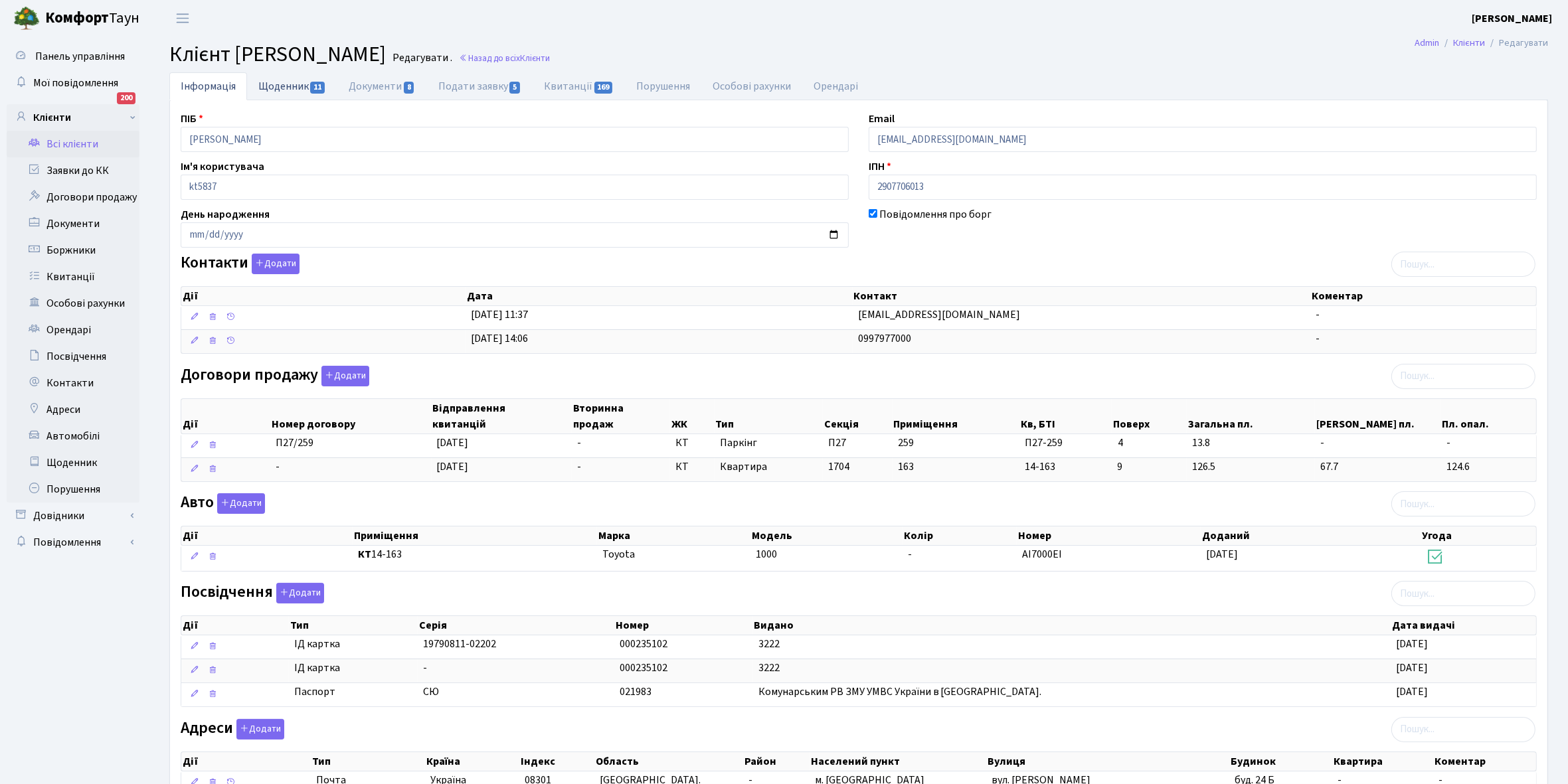
click at [276, 83] on link "Щоденник 11" at bounding box center [292, 86] width 90 height 27
select select "25"
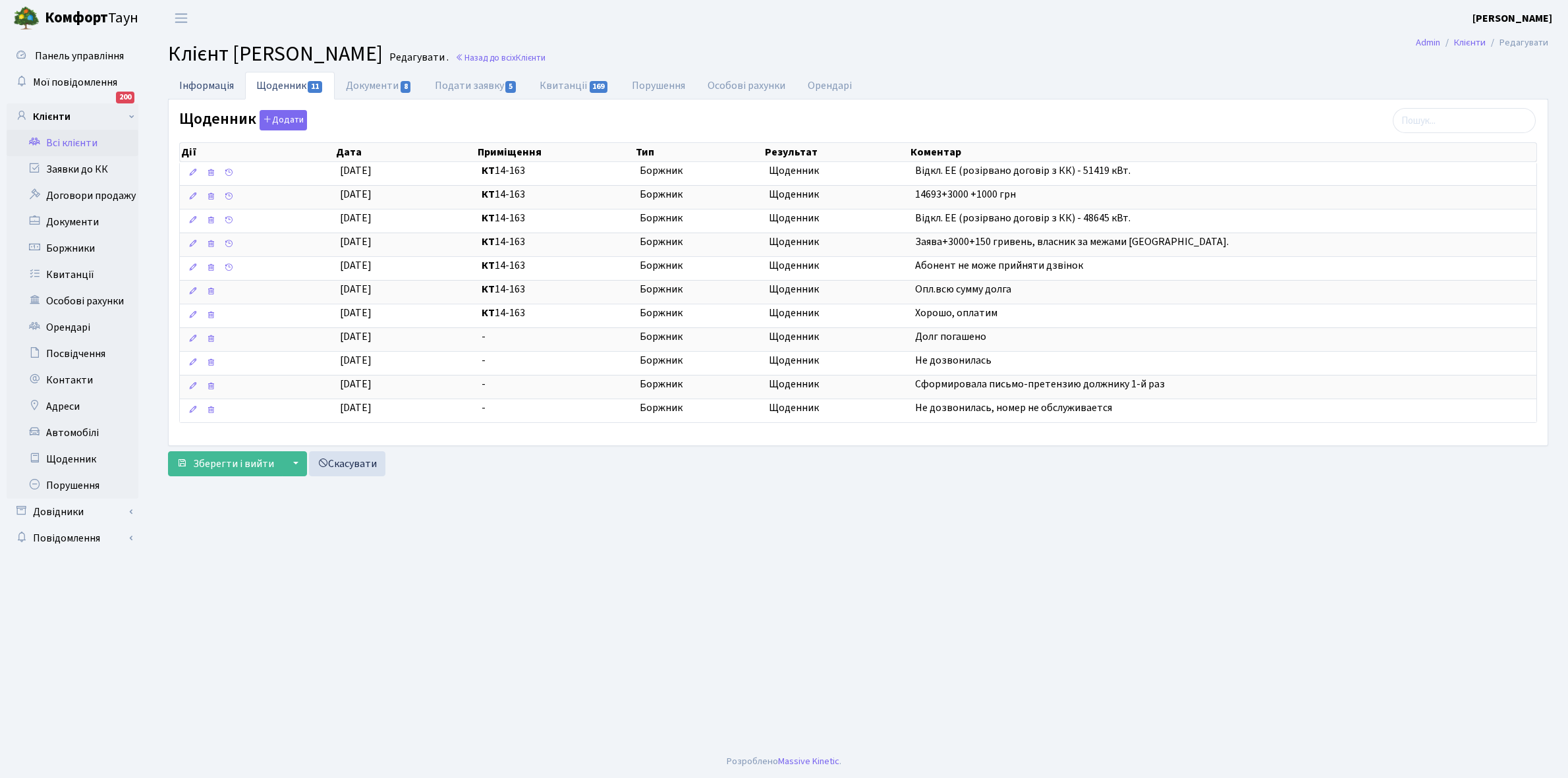
click at [208, 89] on link "Інформація" at bounding box center [206, 86] width 77 height 27
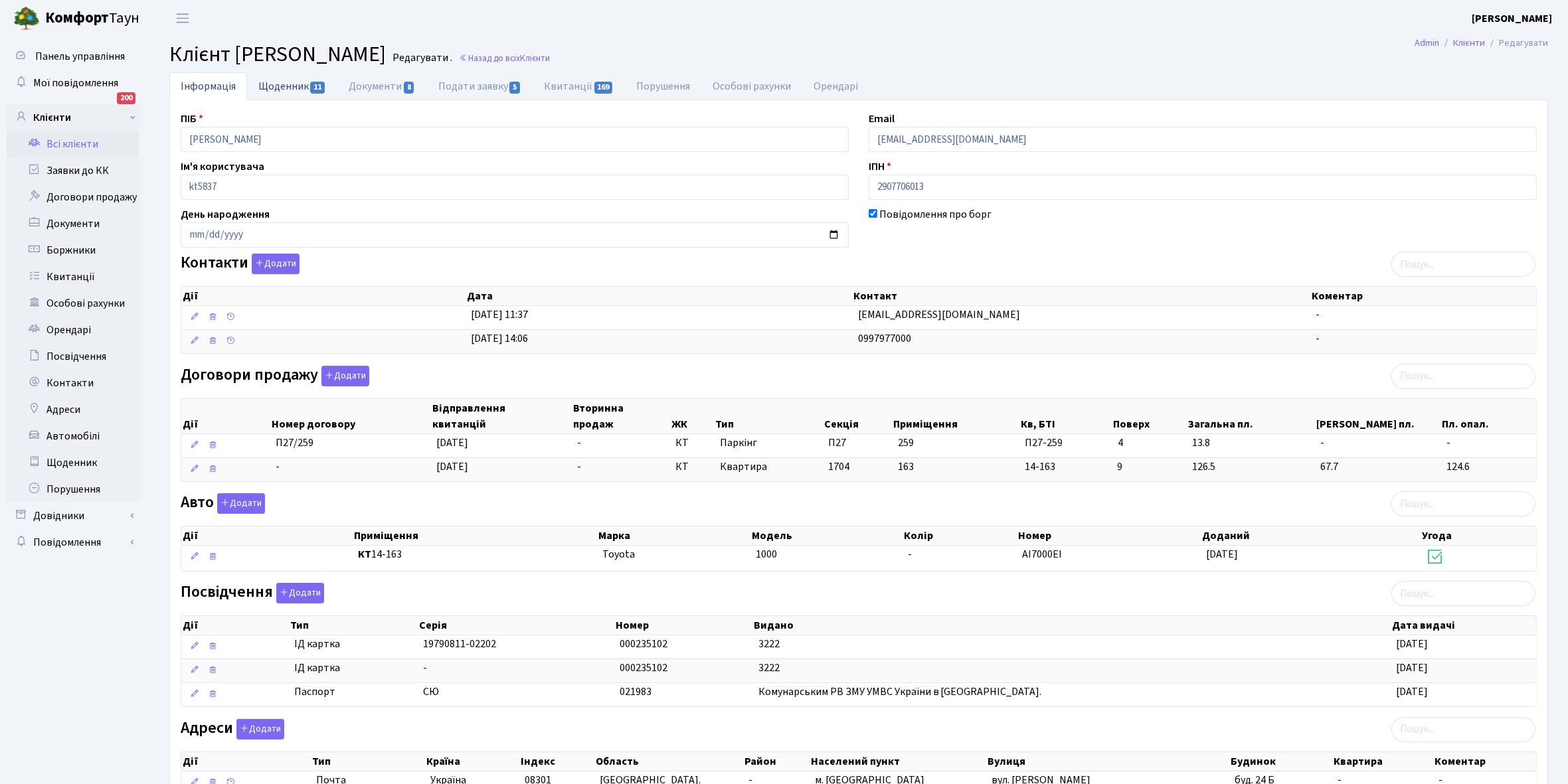
click at [293, 81] on link "Щоденник 11" at bounding box center [292, 86] width 90 height 27
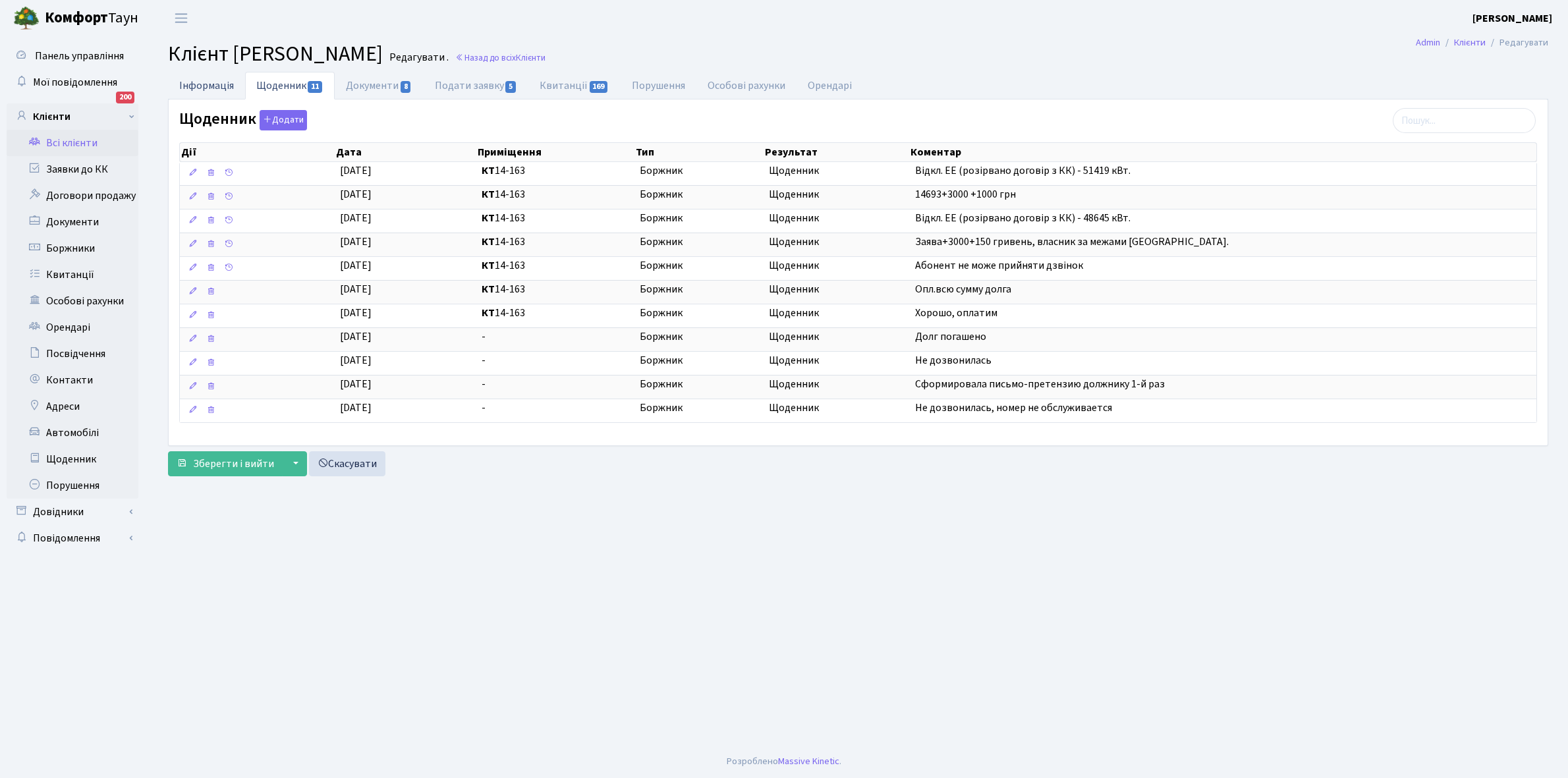
click at [199, 85] on link "Інформація" at bounding box center [206, 86] width 77 height 27
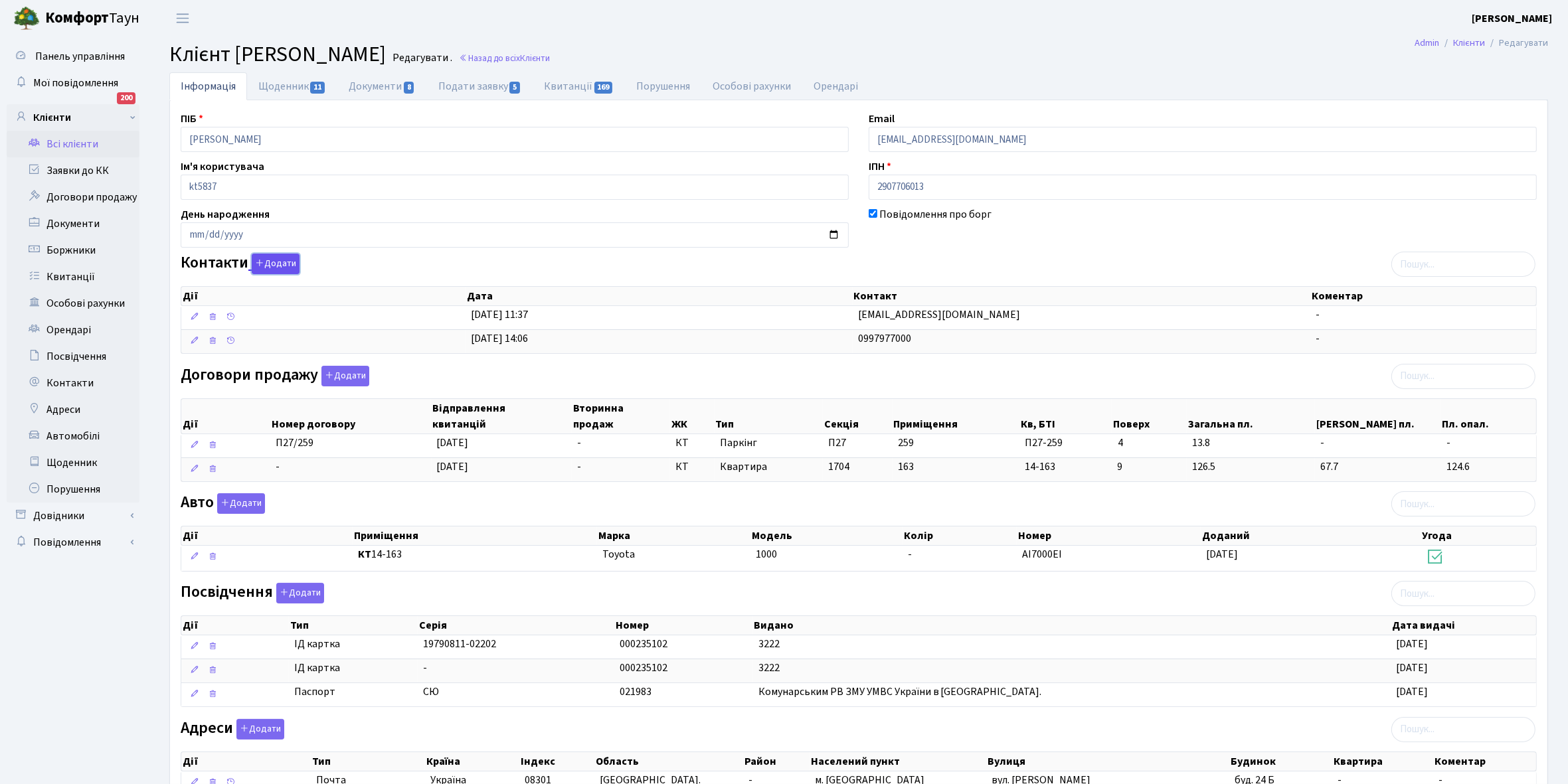
click at [276, 264] on button "Додати" at bounding box center [276, 264] width 48 height 20
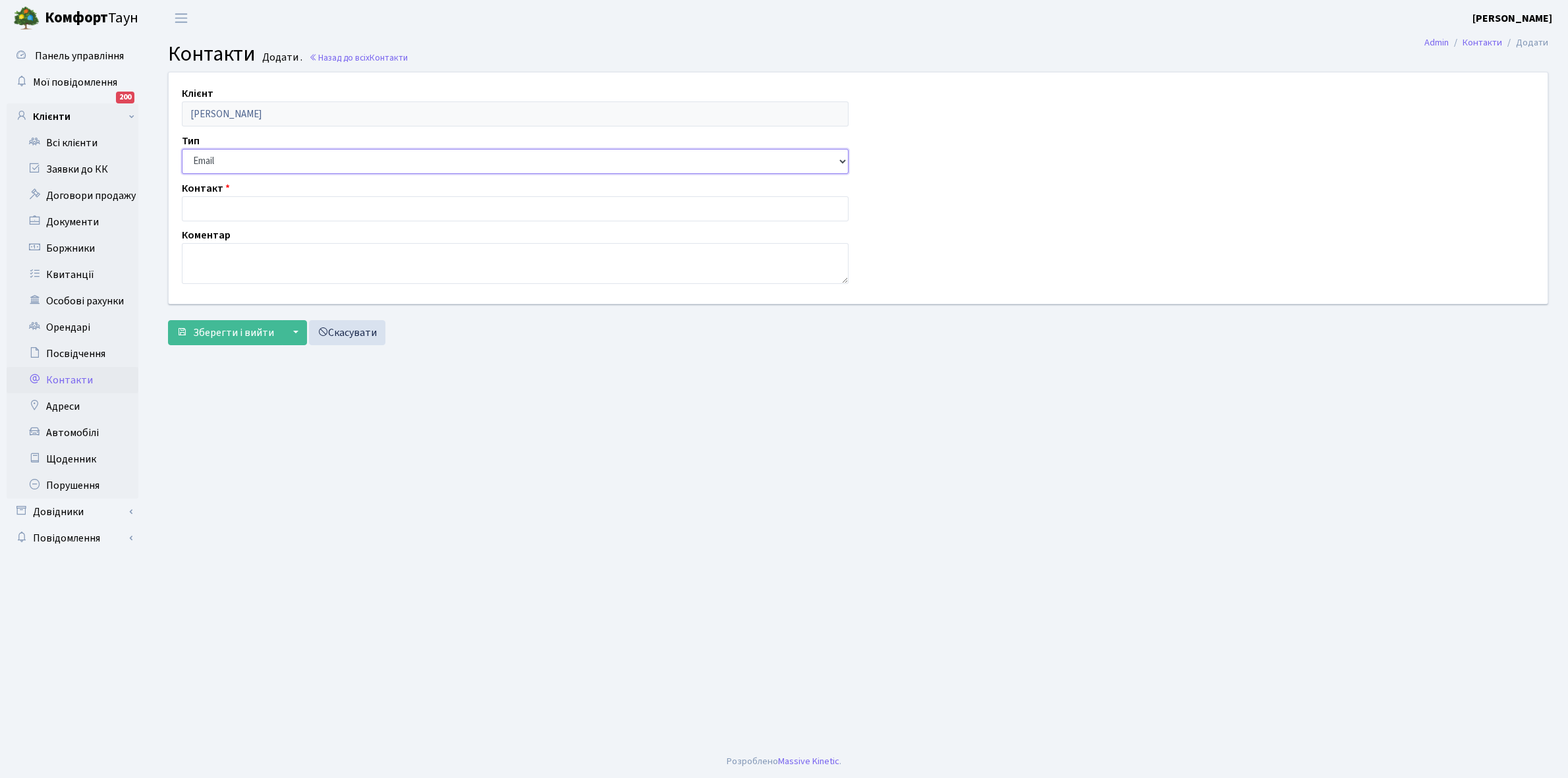
click at [237, 156] on select "Email Телефон" at bounding box center [514, 162] width 667 height 25
select select "1"
click at [182, 149] on select "Email Телефон" at bounding box center [514, 162] width 667 height 25
click at [226, 206] on input "text" at bounding box center [514, 208] width 667 height 25
type input "0975009300"
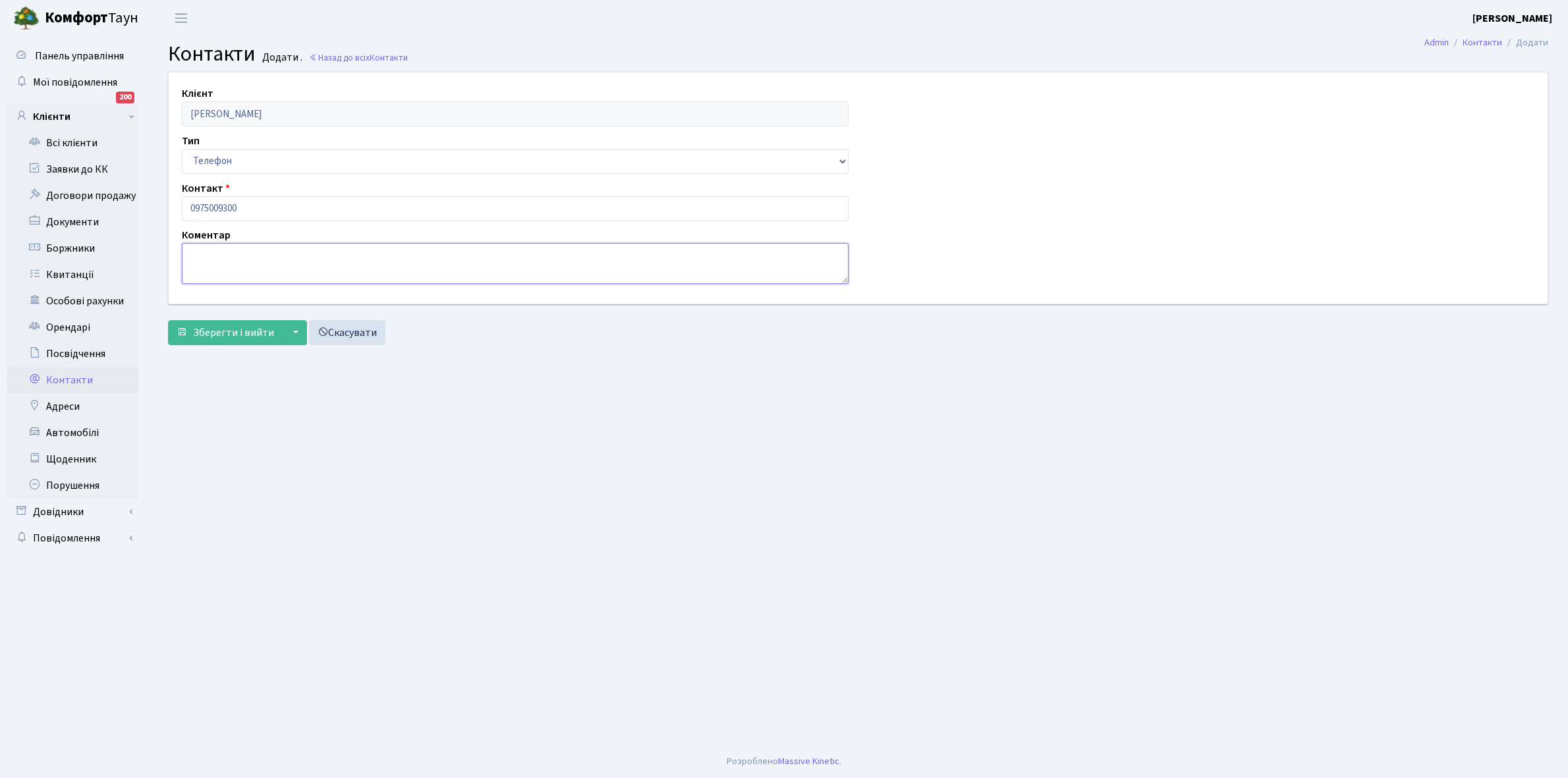
click at [209, 259] on textarea at bounding box center [514, 263] width 667 height 41
type textarea "орендар"
click at [206, 321] on button "Зберегти і вийти" at bounding box center [225, 333] width 115 height 25
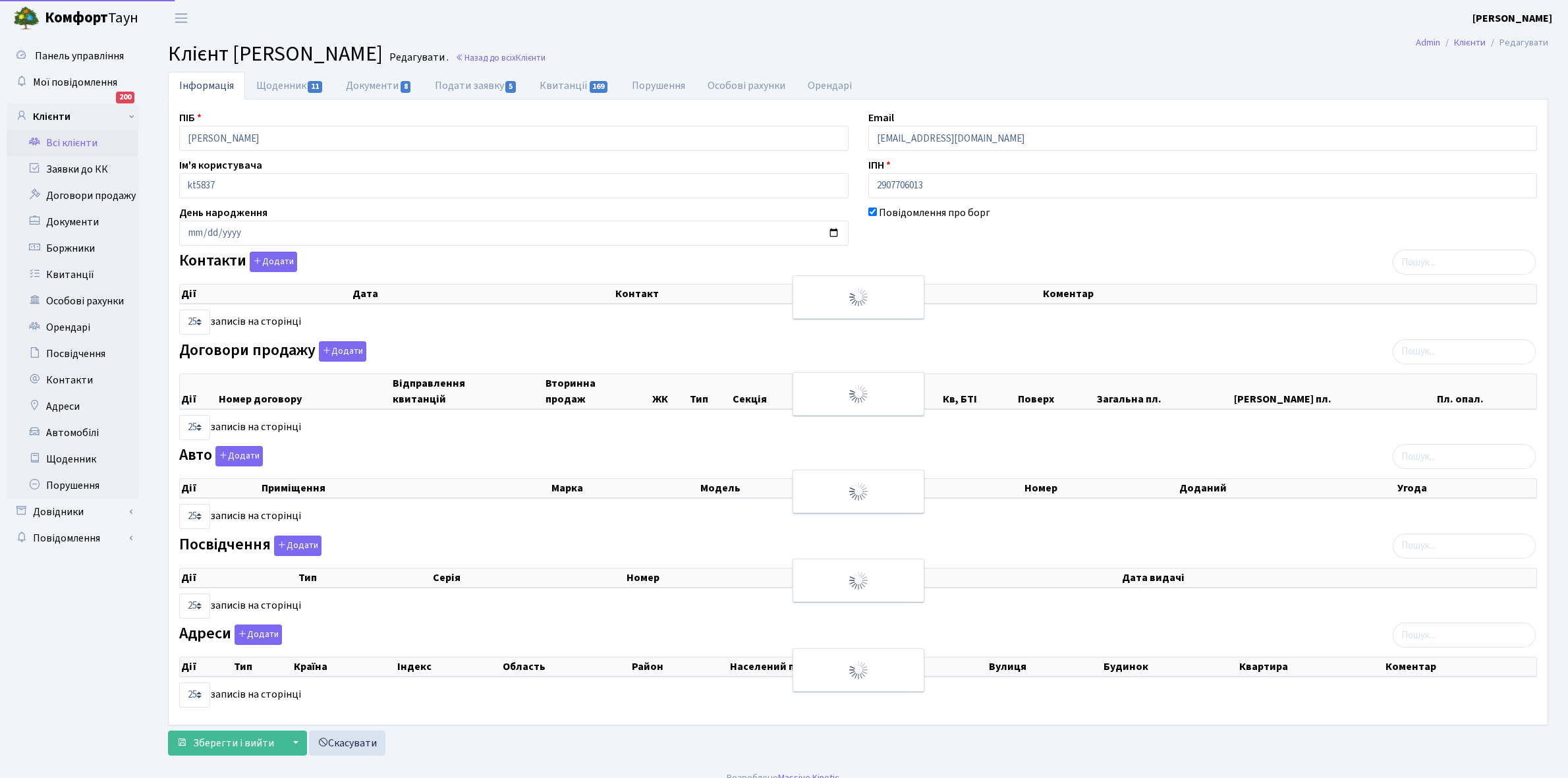
select select "25"
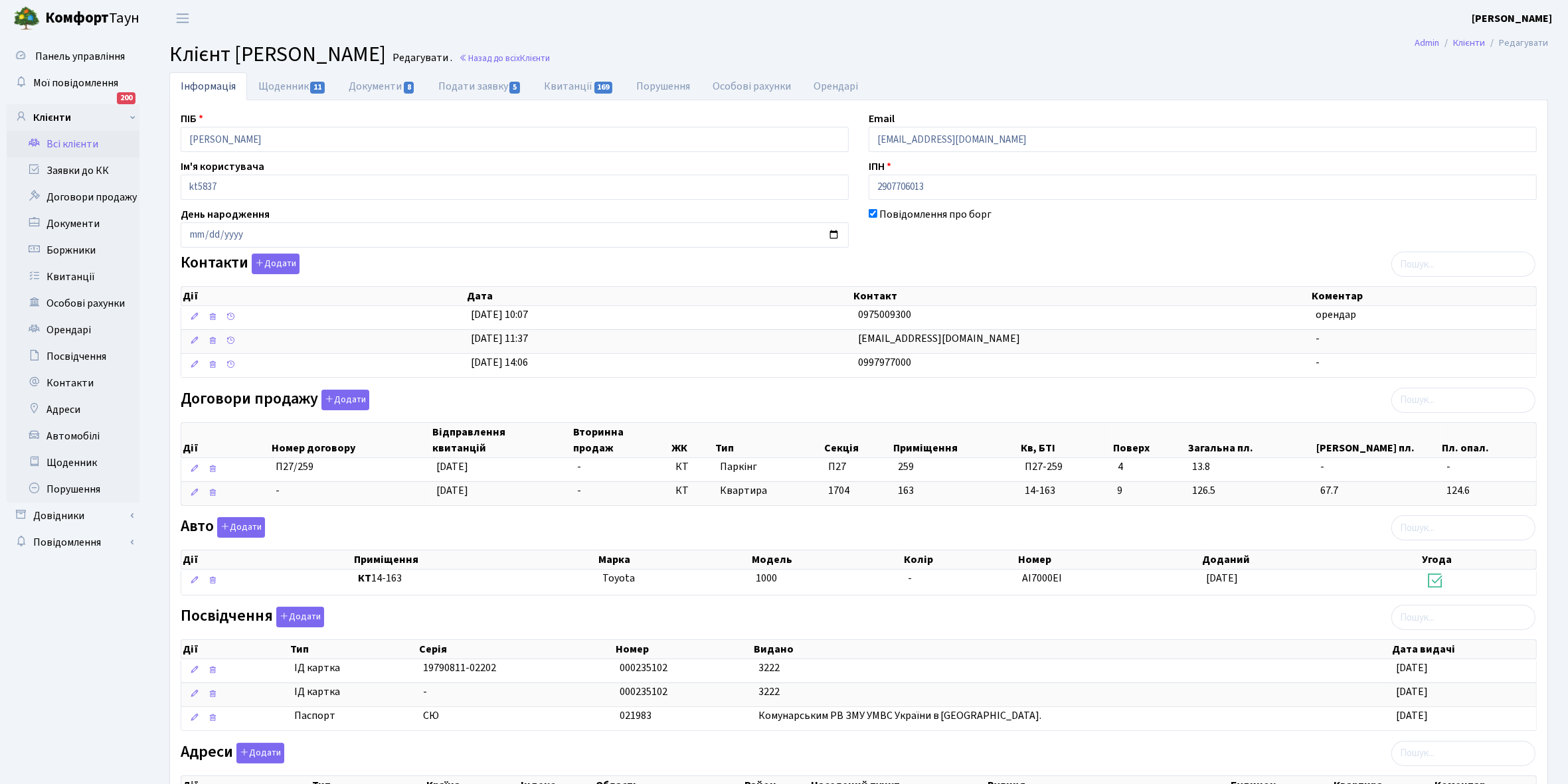
click at [77, 141] on link "Всі клієнти" at bounding box center [73, 144] width 133 height 27
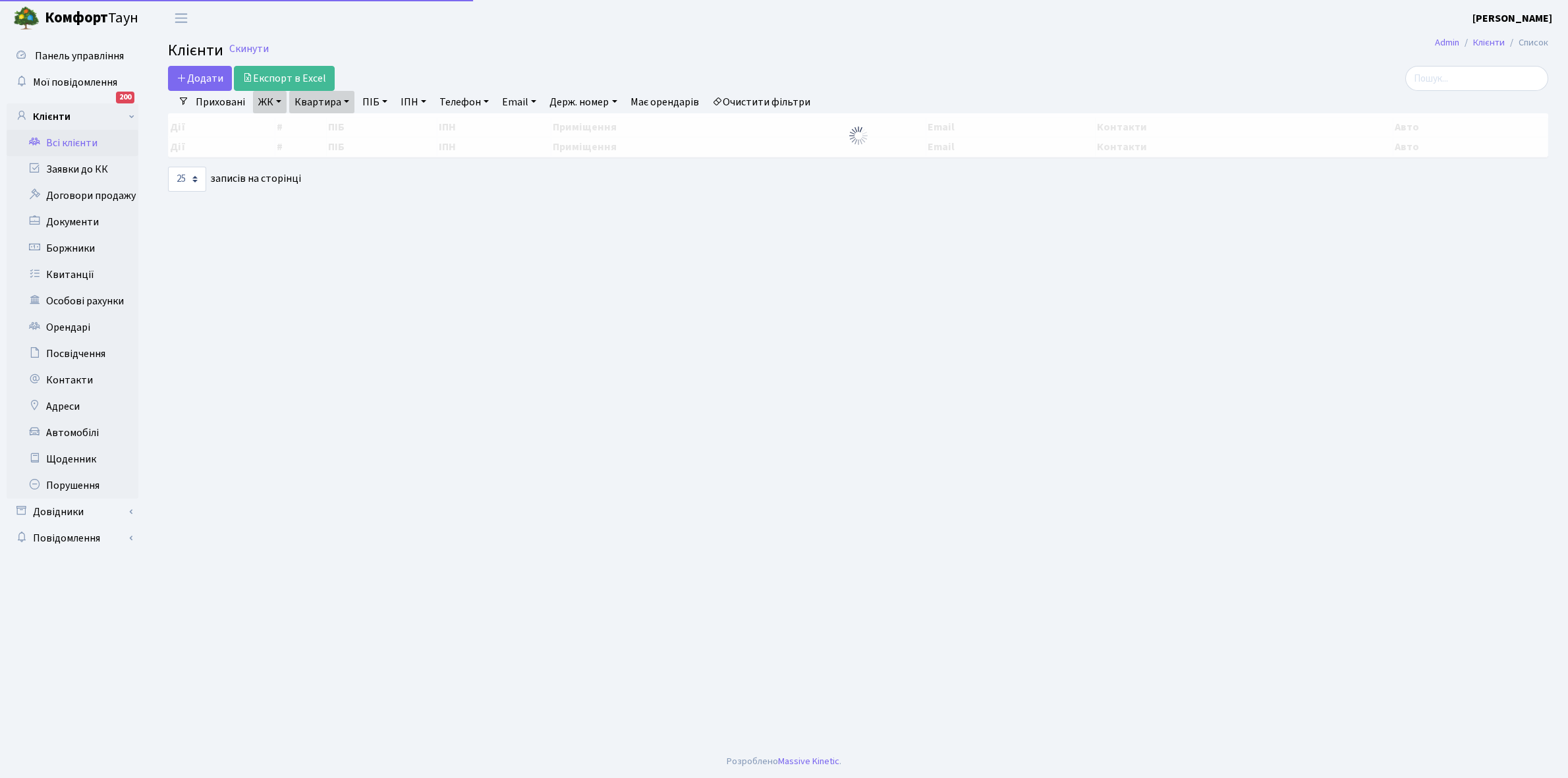
select select "25"
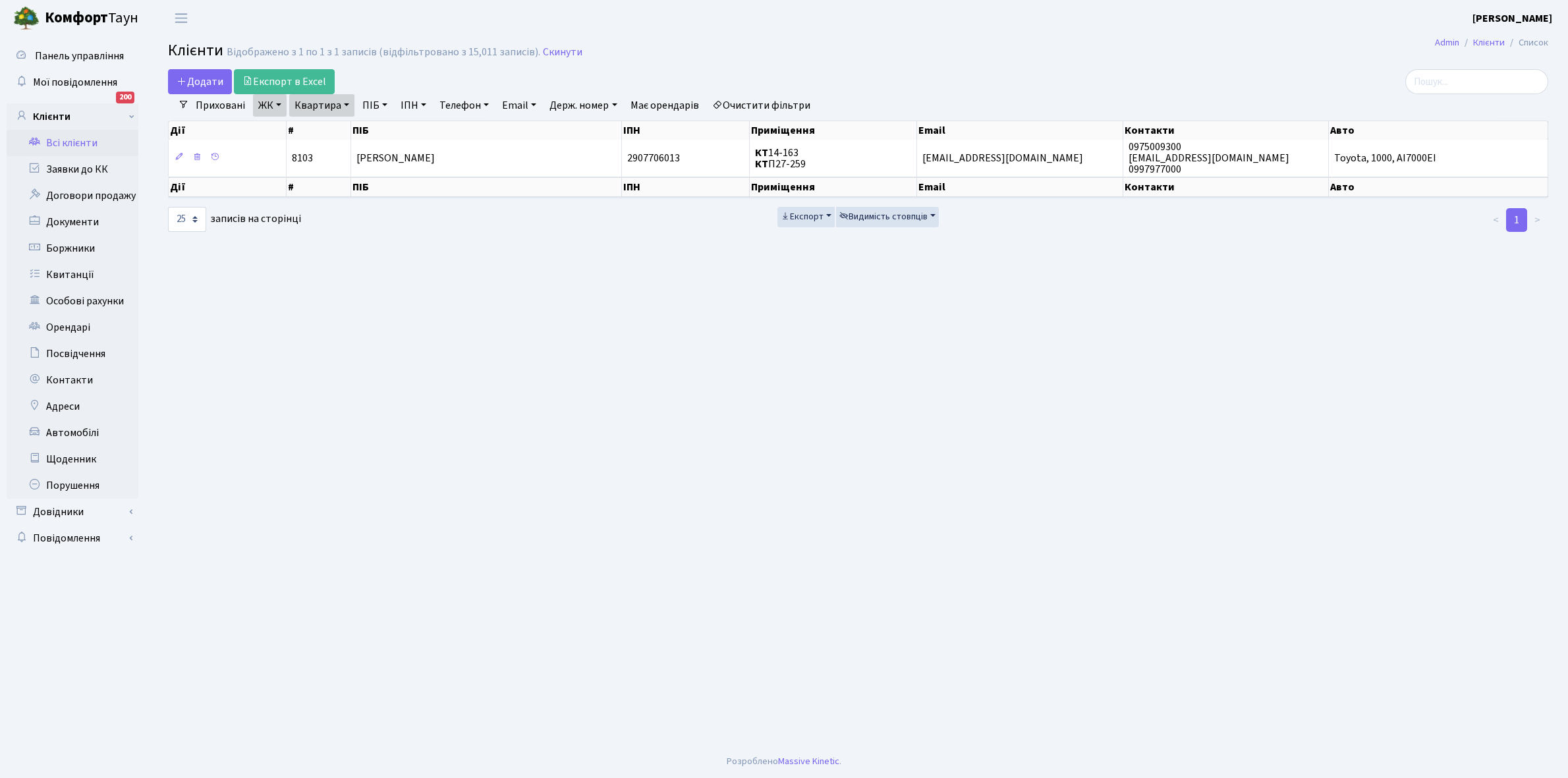
click at [776, 108] on link "Очистити фільтри" at bounding box center [761, 106] width 108 height 23
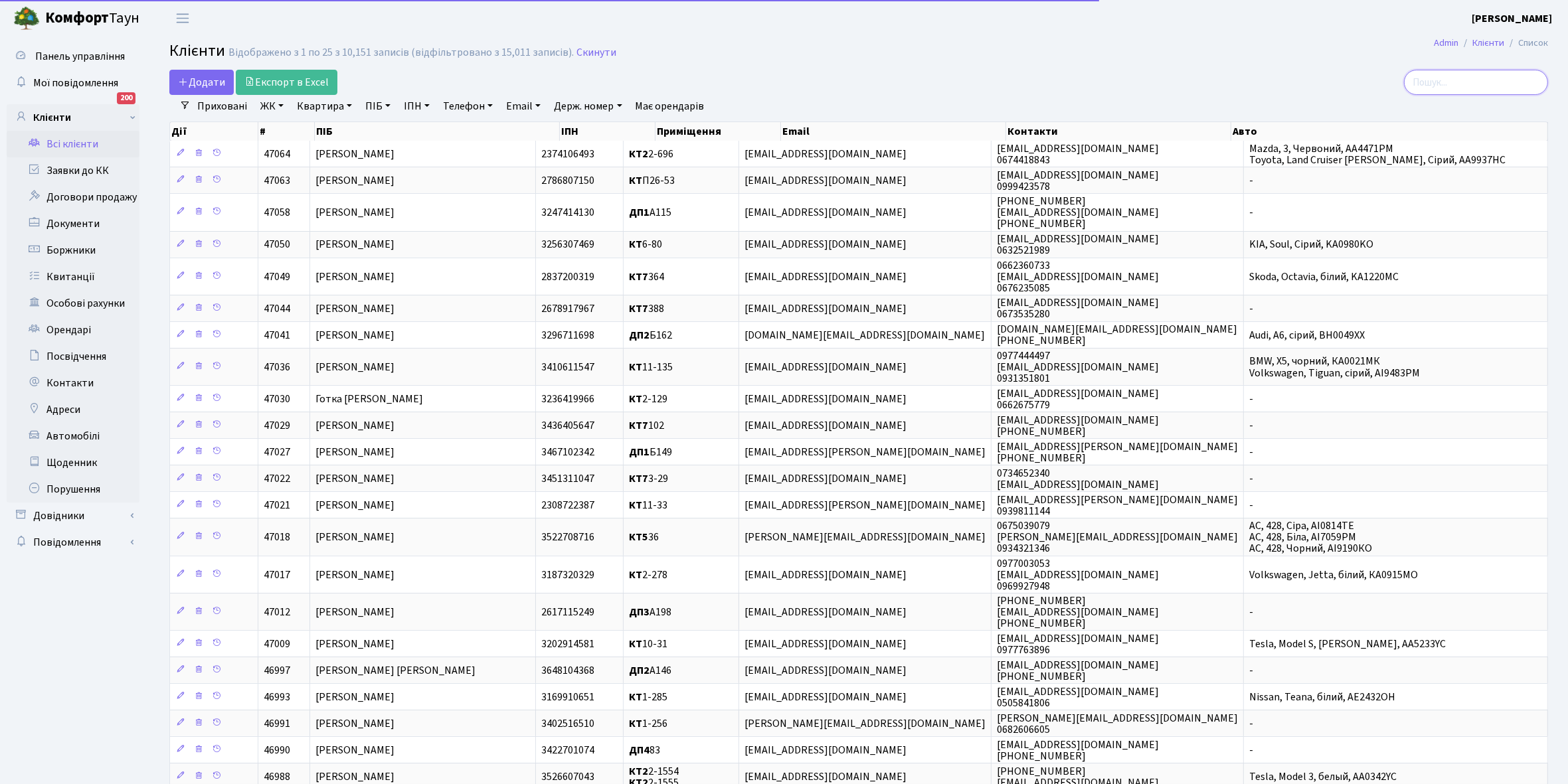
click at [1459, 85] on input "search" at bounding box center [1476, 82] width 144 height 25
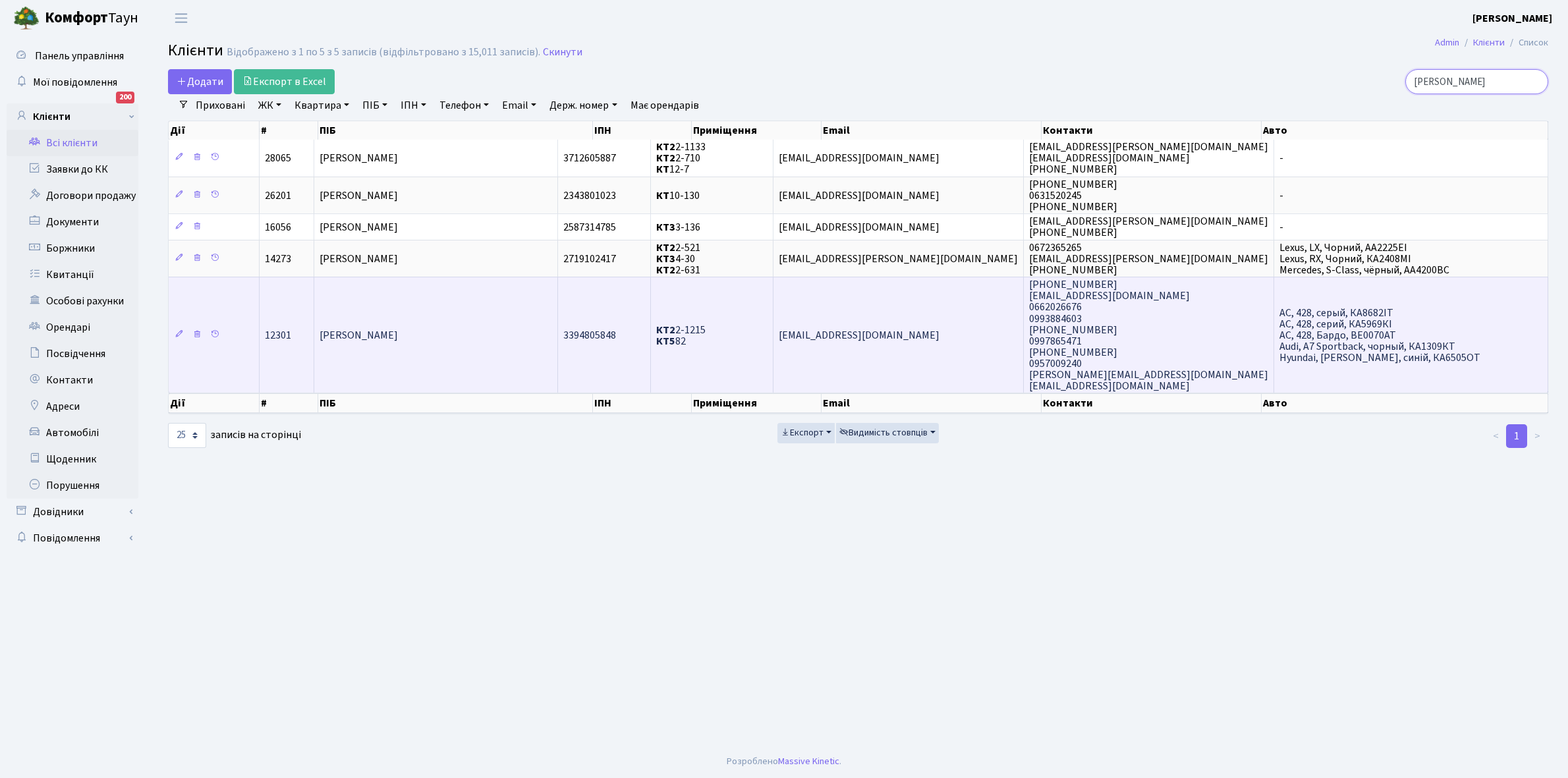
type input "калашник"
click at [476, 321] on td "[PERSON_NAME]" at bounding box center [436, 335] width 243 height 116
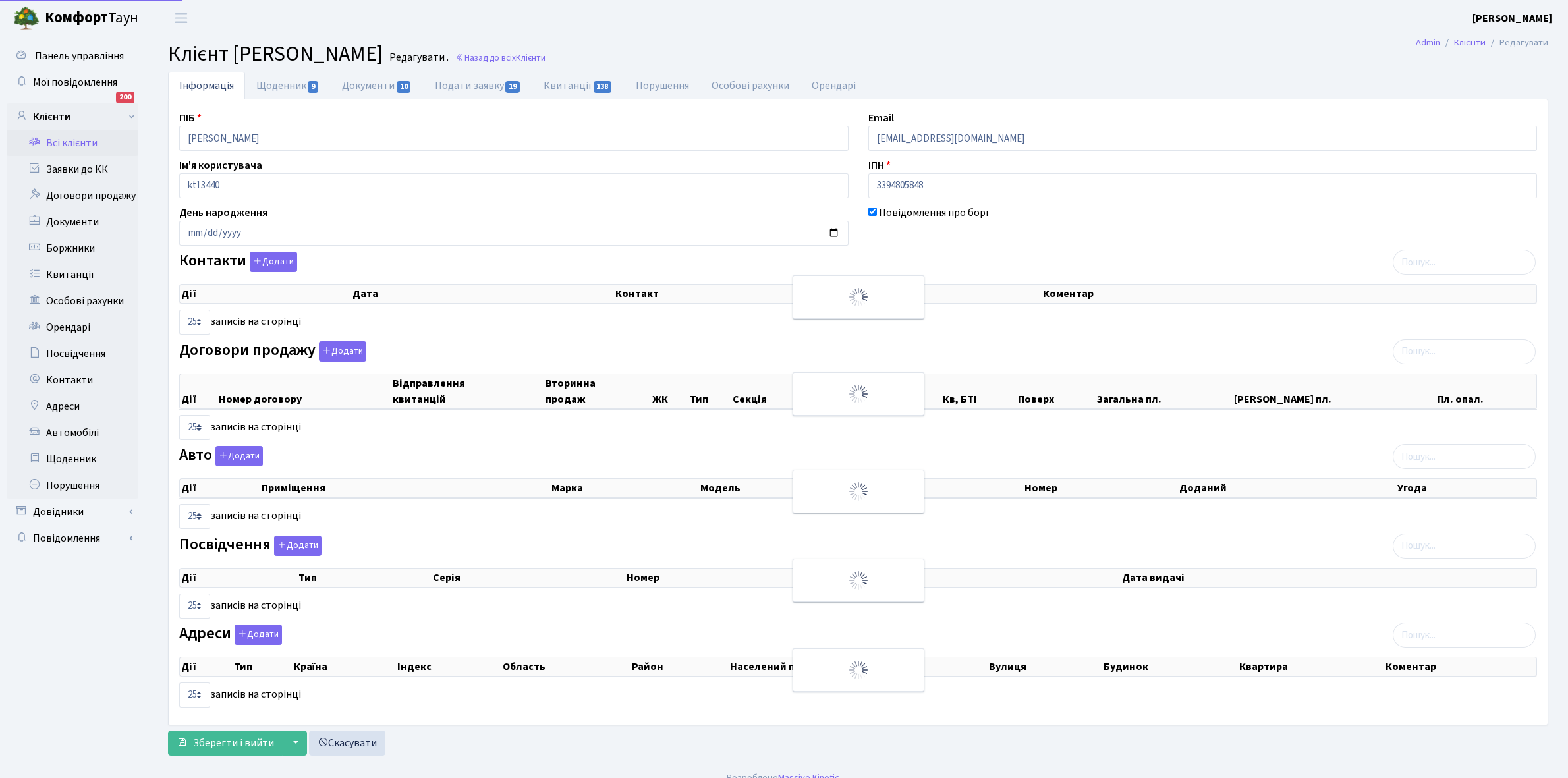
select select "25"
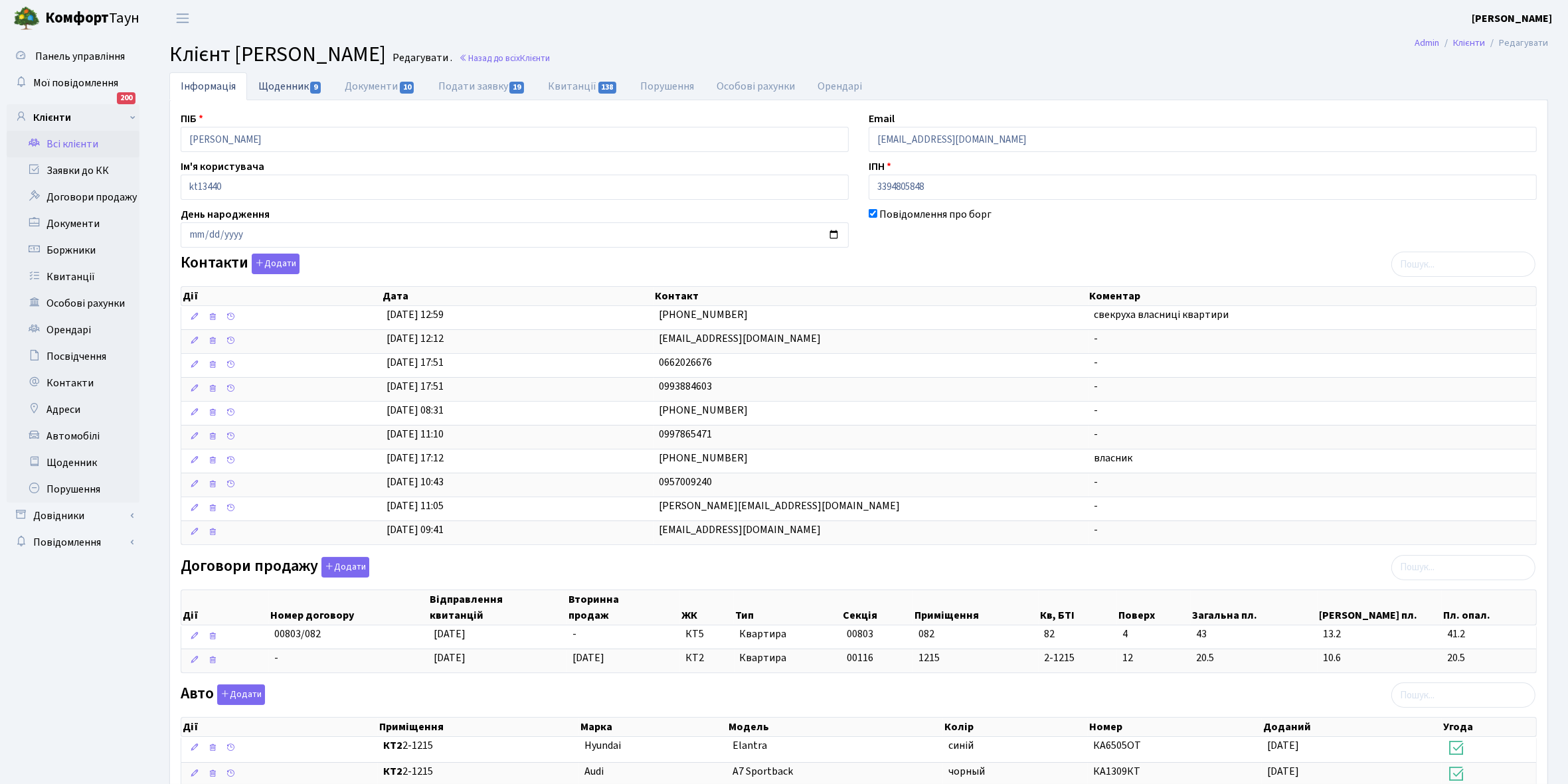
click at [276, 80] on link "Щоденник 9" at bounding box center [290, 86] width 86 height 27
select select "25"
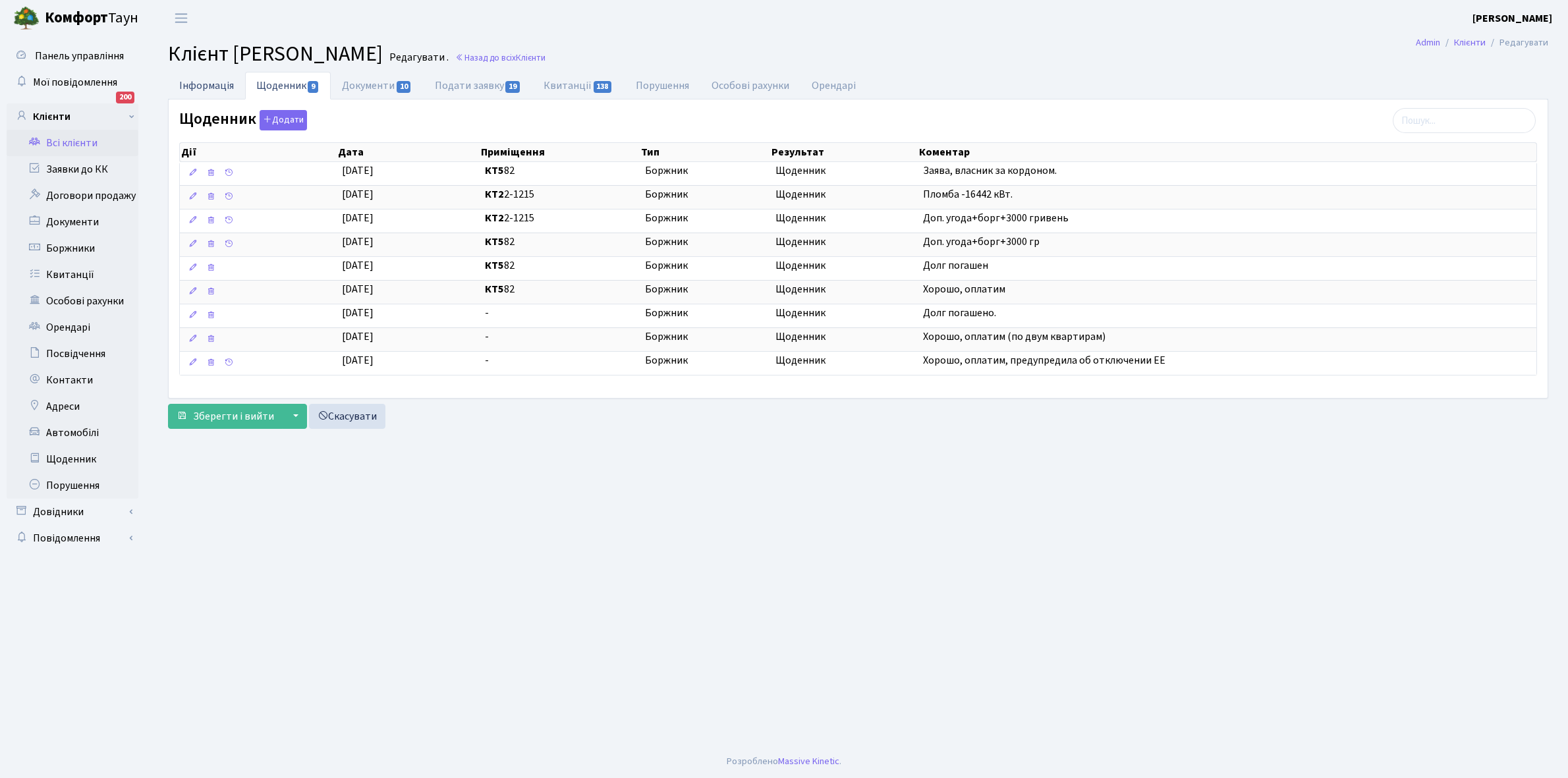
click at [204, 81] on link "Інформація" at bounding box center [206, 86] width 77 height 27
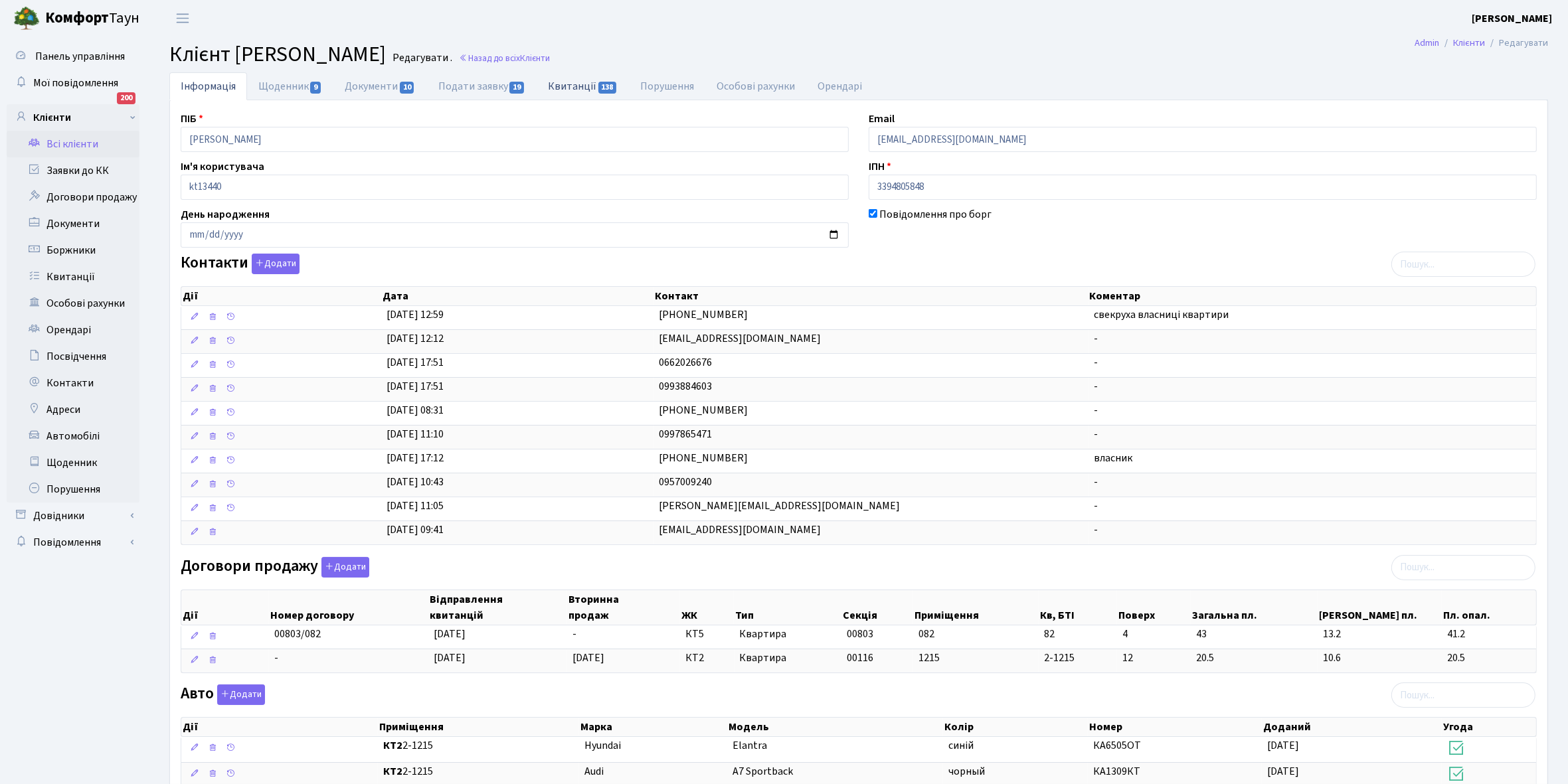
click at [561, 87] on link "Квитанції 138" at bounding box center [583, 86] width 92 height 27
select select "25"
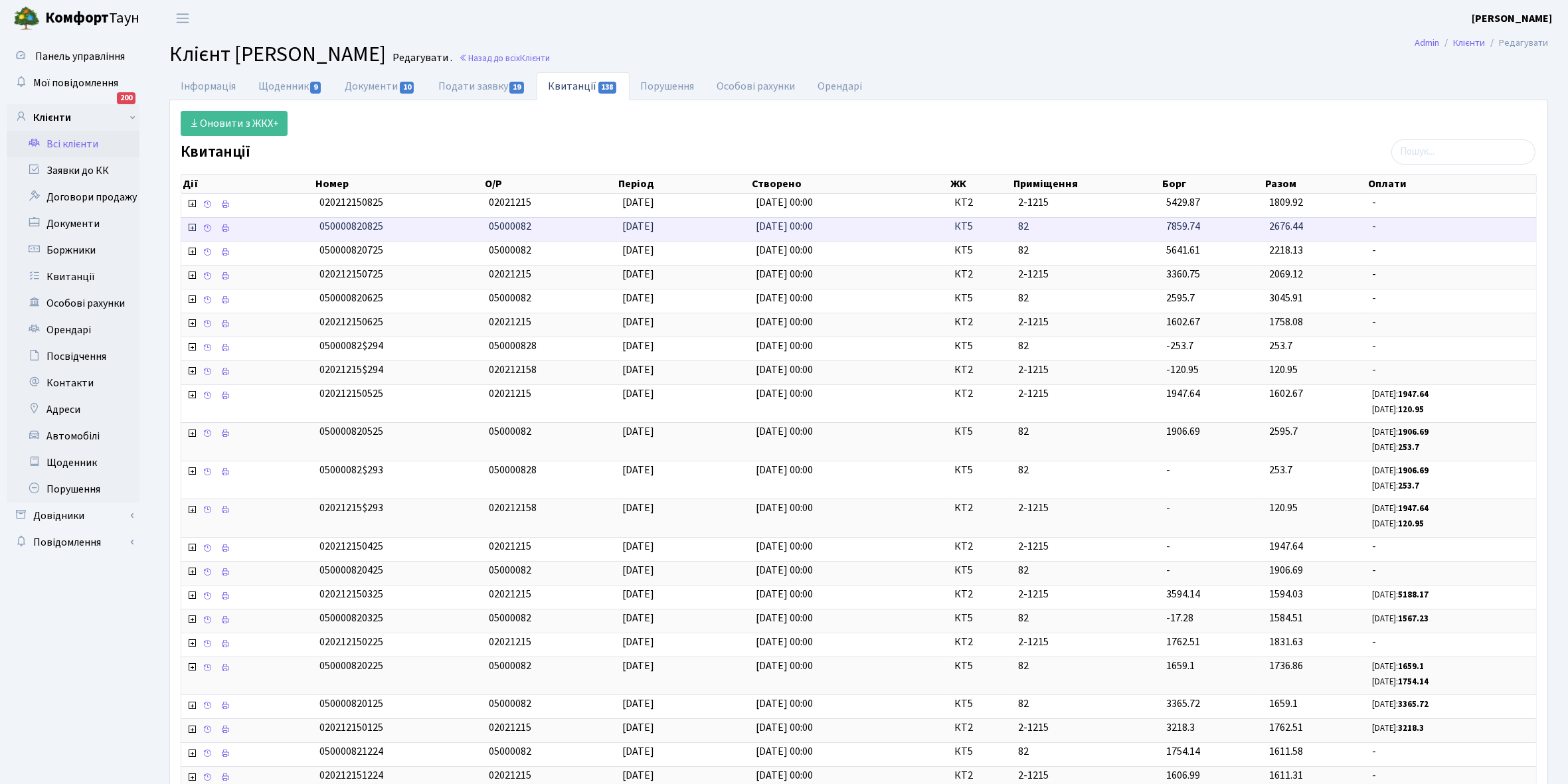
click at [235, 237] on td at bounding box center [247, 229] width 133 height 24
click at [222, 229] on icon at bounding box center [225, 228] width 10 height 10
click at [271, 88] on link "Щоденник 9" at bounding box center [290, 86] width 86 height 27
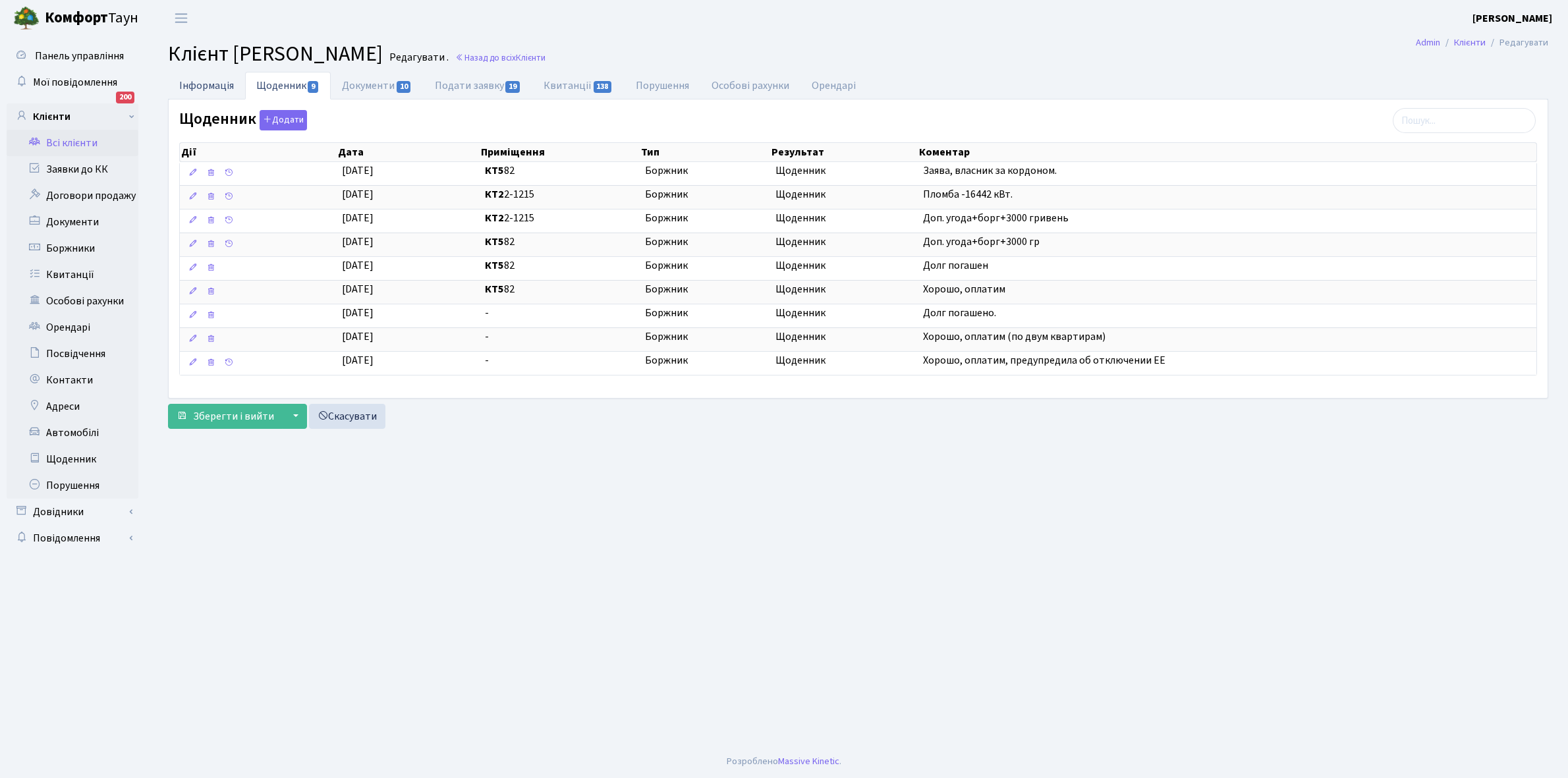
click at [195, 85] on link "Інформація" at bounding box center [206, 86] width 77 height 27
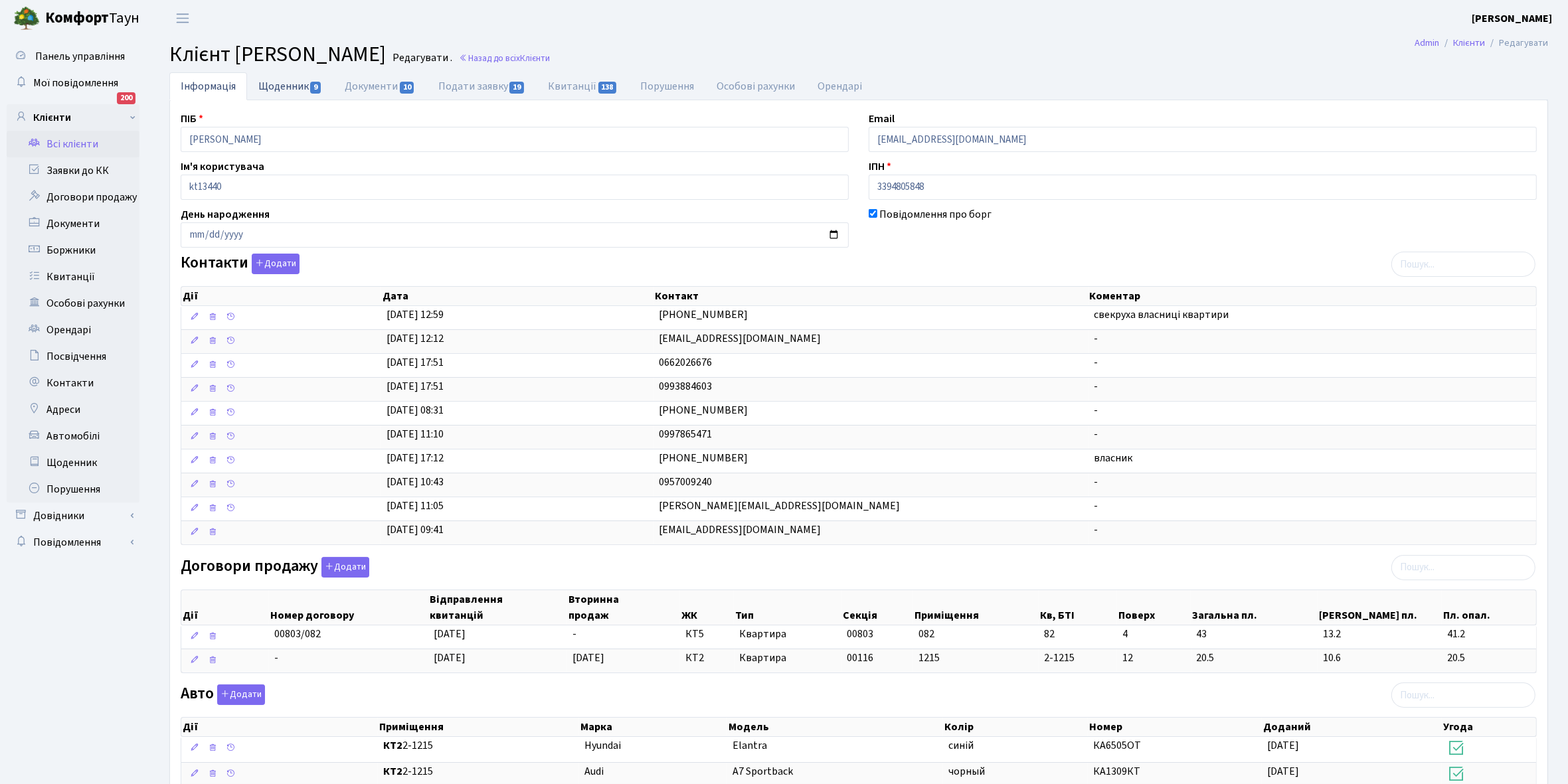
click at [272, 85] on link "Щоденник 9" at bounding box center [290, 86] width 86 height 27
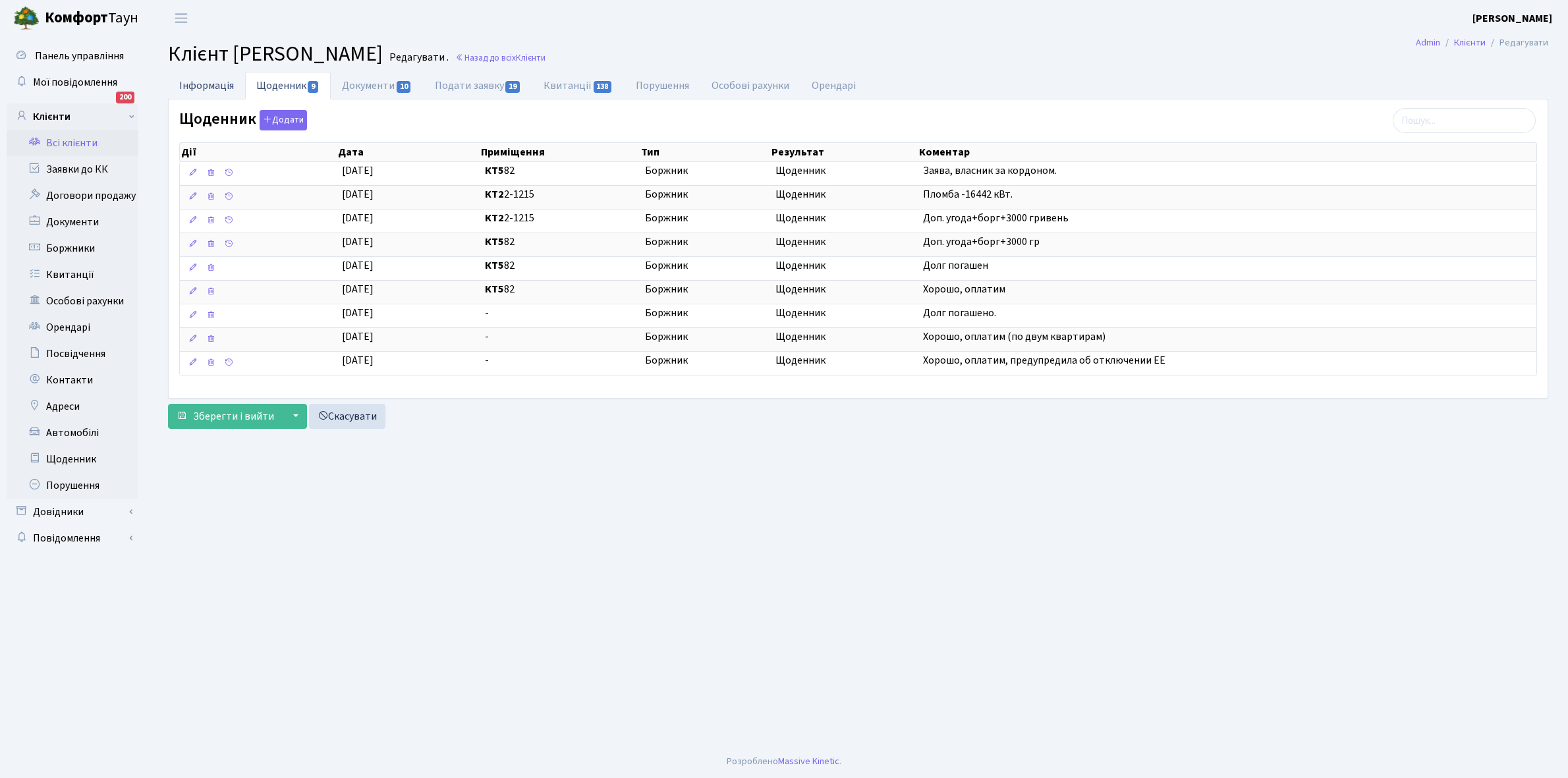
click at [199, 87] on link "Інформація" at bounding box center [206, 86] width 77 height 27
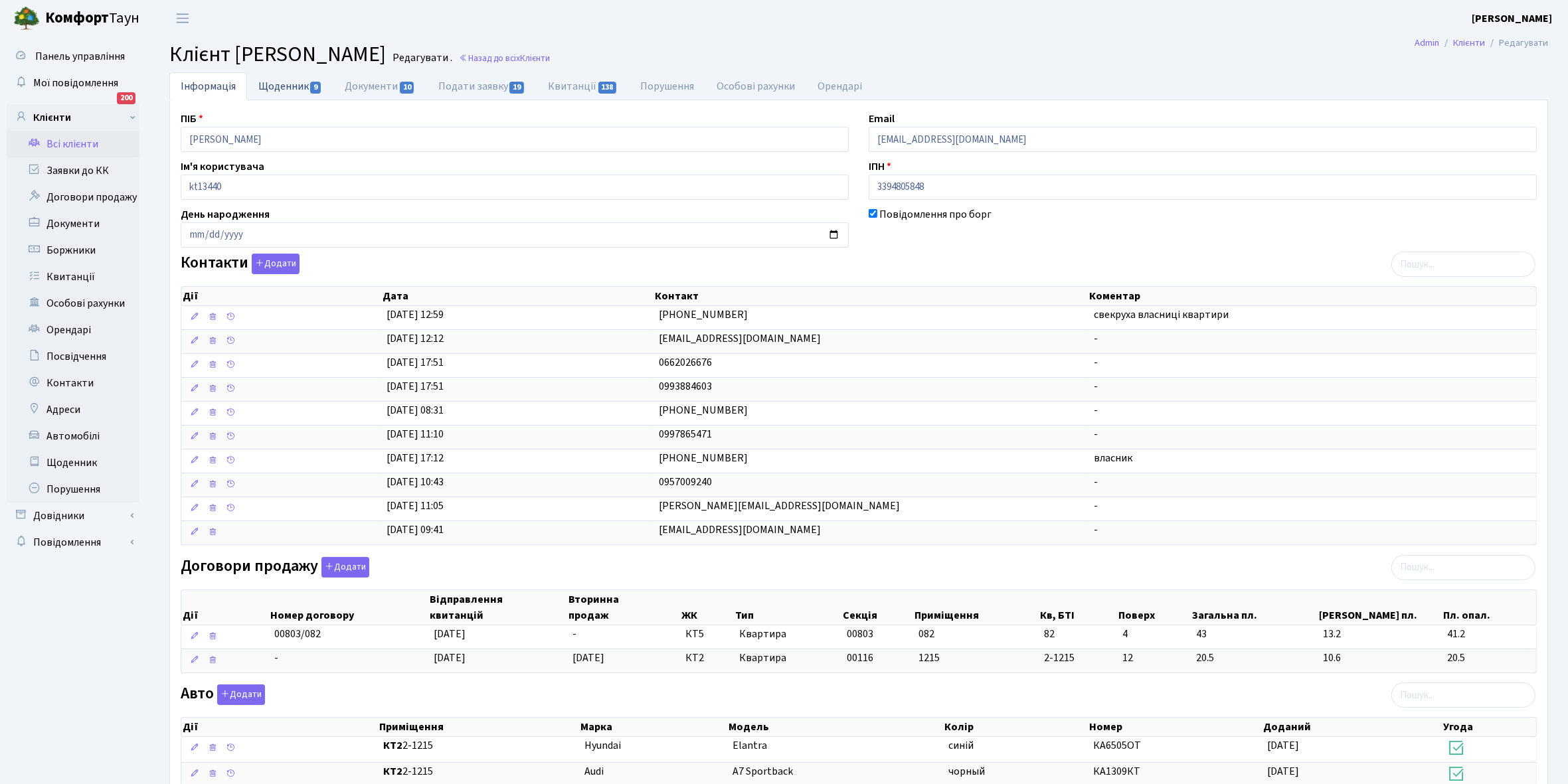
click at [278, 90] on link "Щоденник 9" at bounding box center [290, 86] width 86 height 27
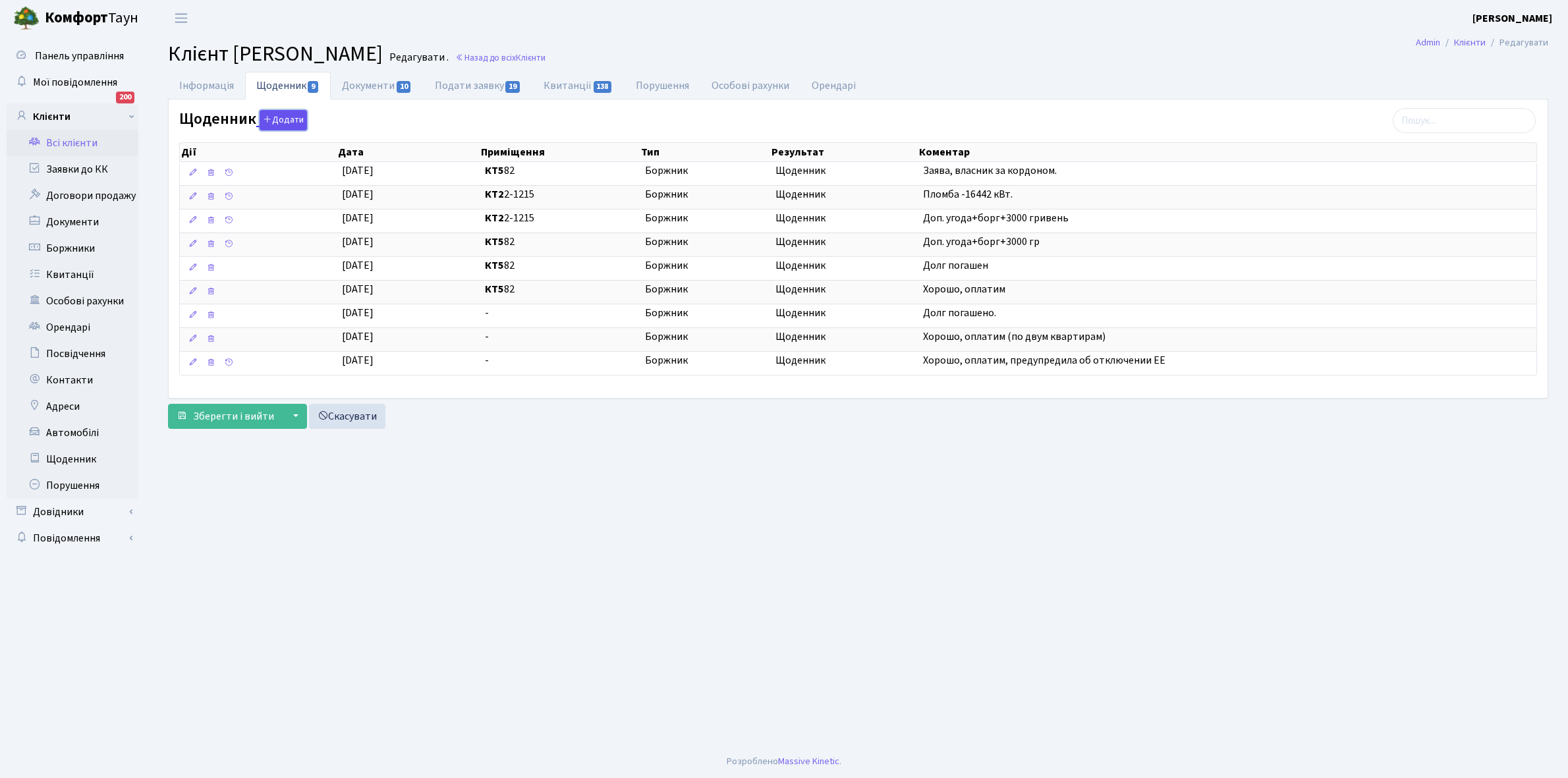
click at [284, 116] on button "Додати" at bounding box center [283, 120] width 48 height 20
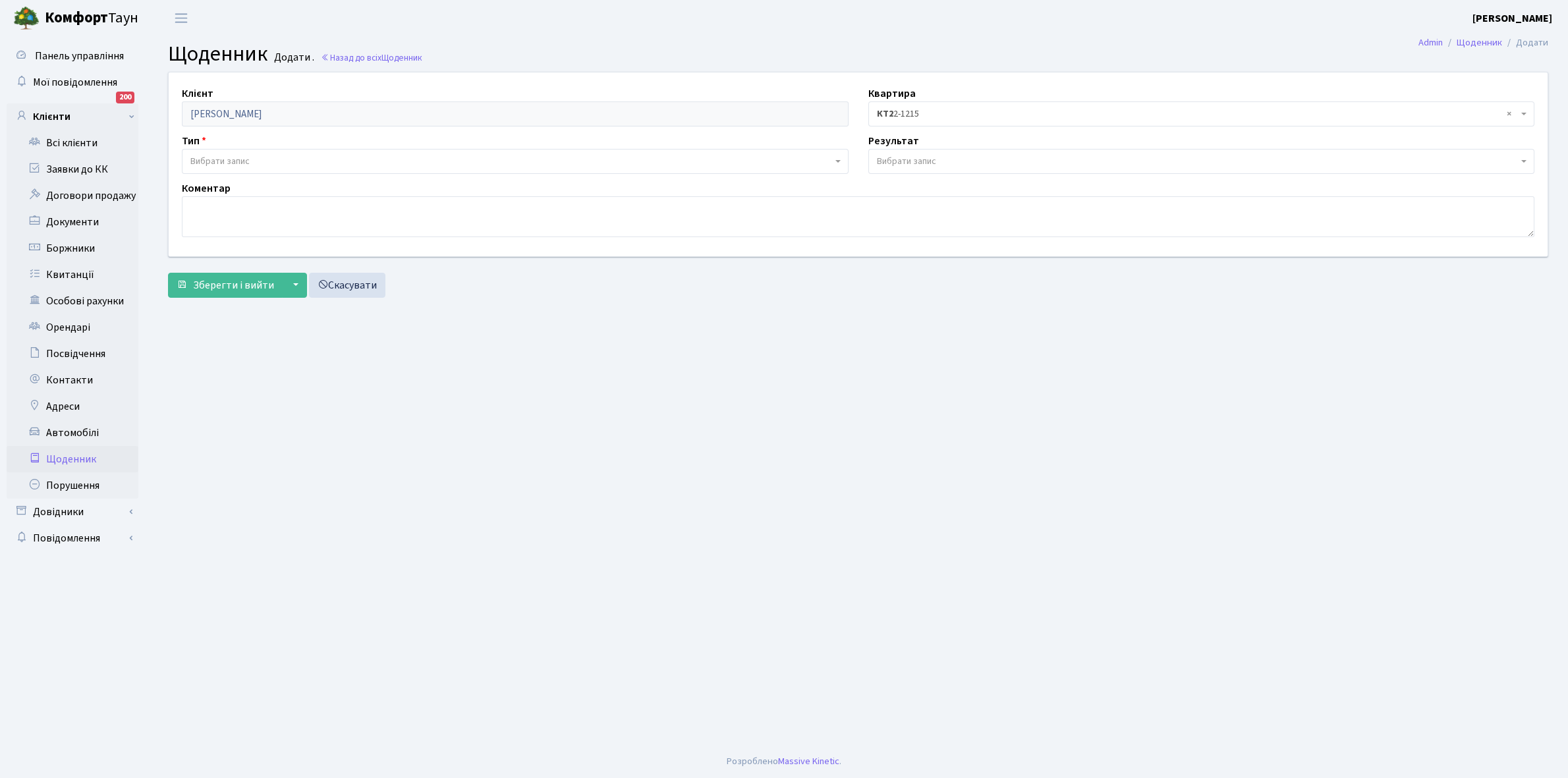
drag, startPoint x: 209, startPoint y: 157, endPoint x: 213, endPoint y: 164, distance: 8.1
click at [209, 157] on span "Вибрати запис" at bounding box center [220, 162] width 59 height 13
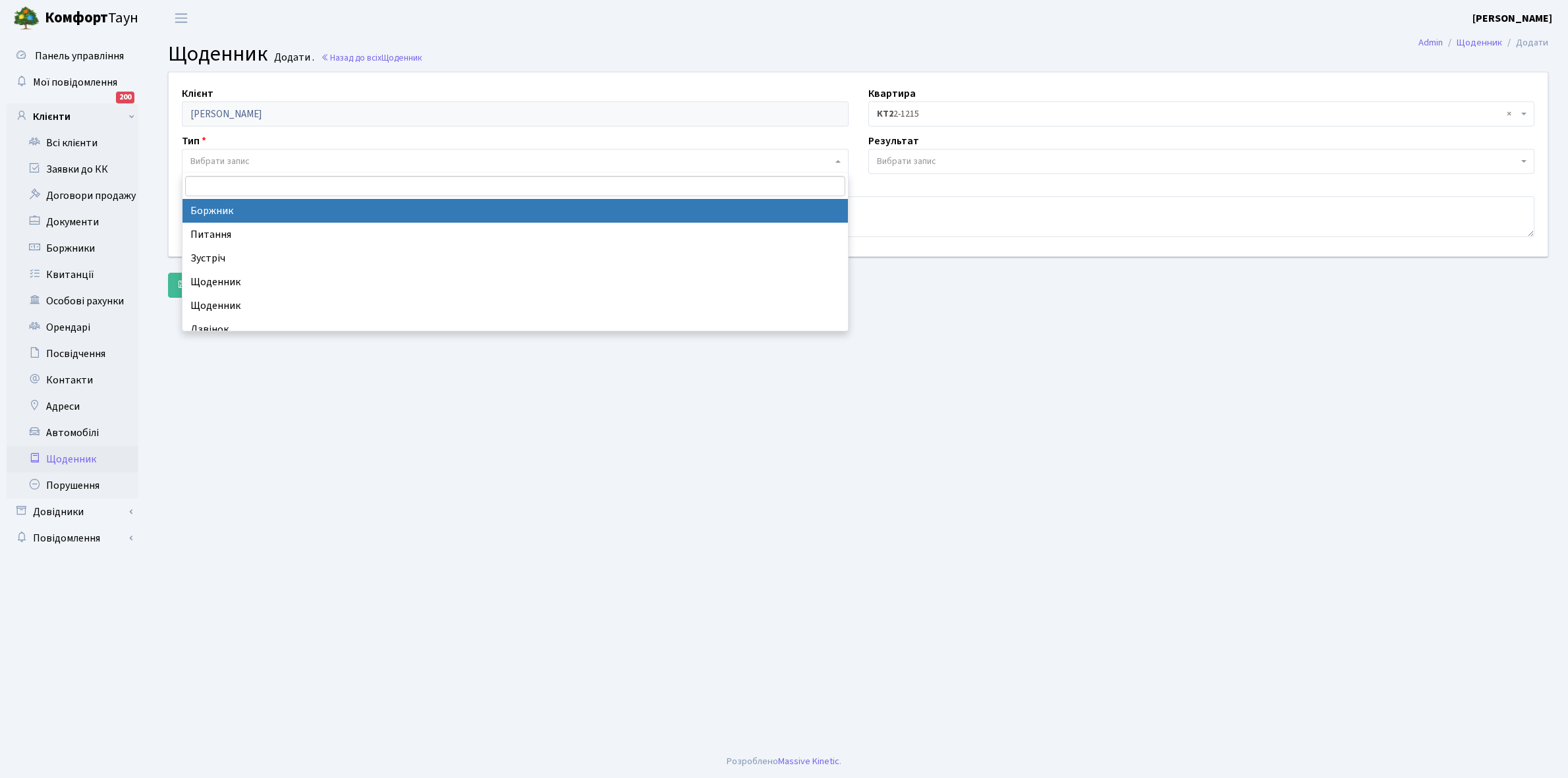
select select "189"
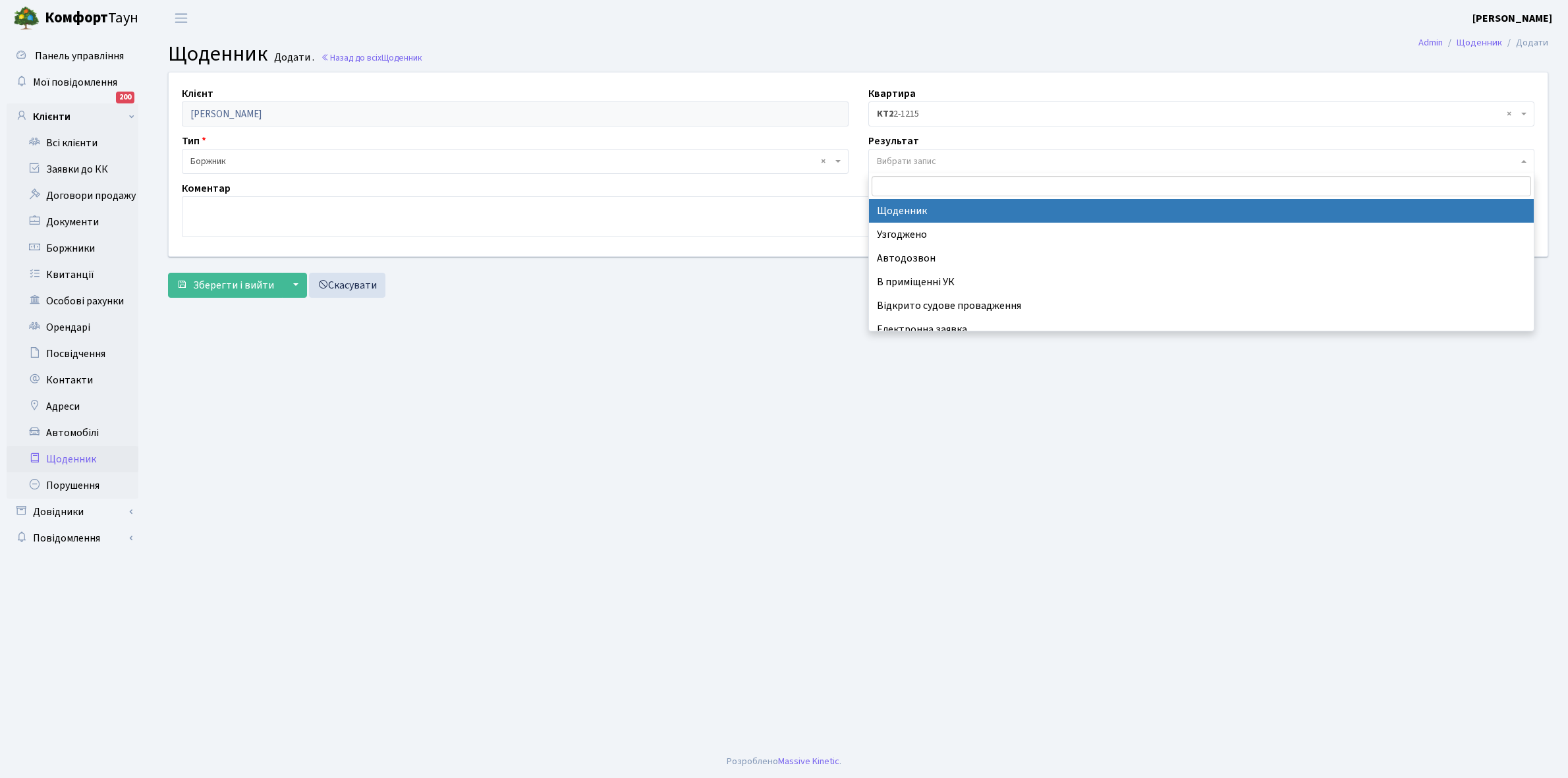
click at [945, 157] on span "Вибрати запис" at bounding box center [1197, 162] width 642 height 13
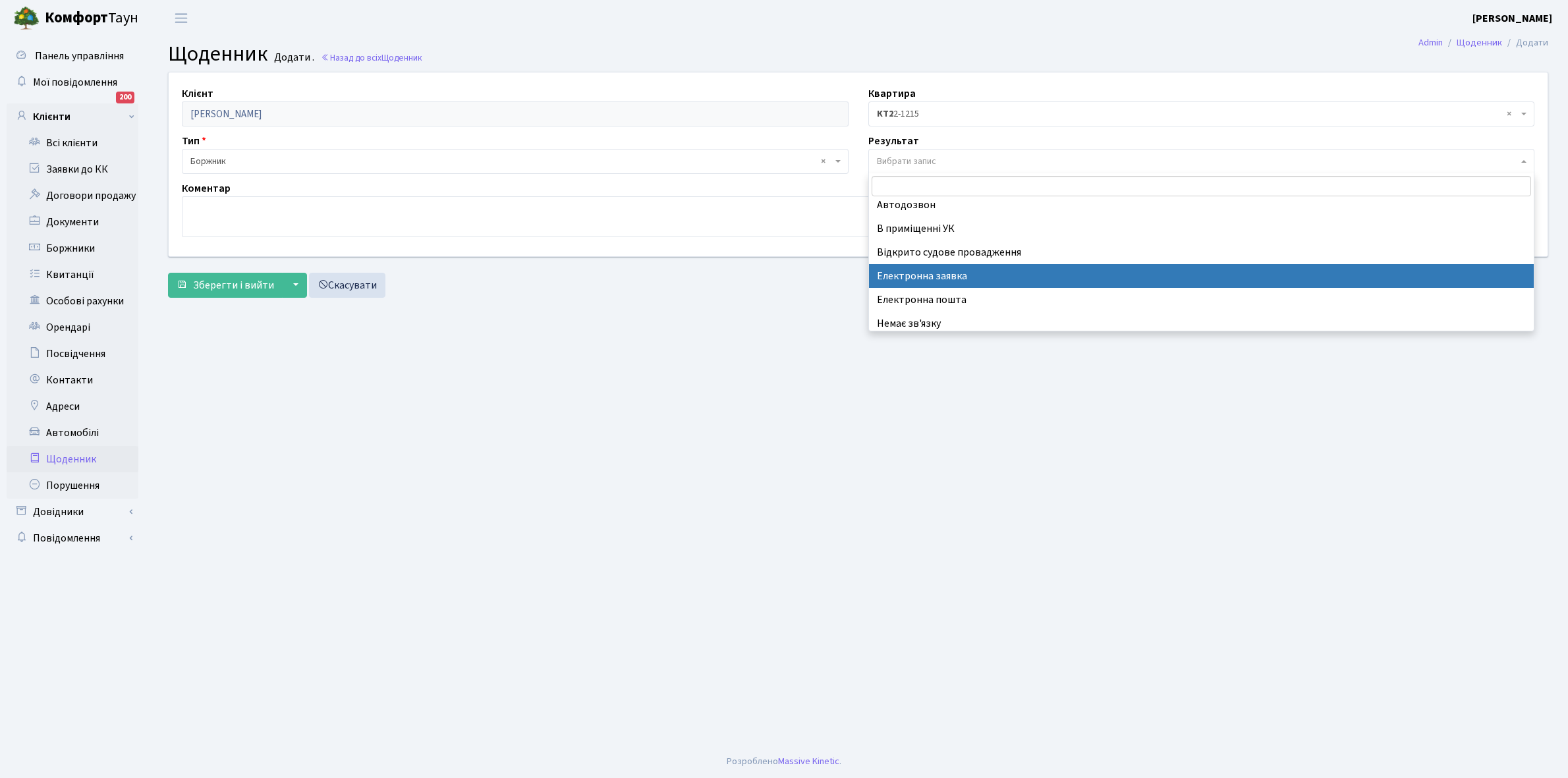
scroll to position [81, 0]
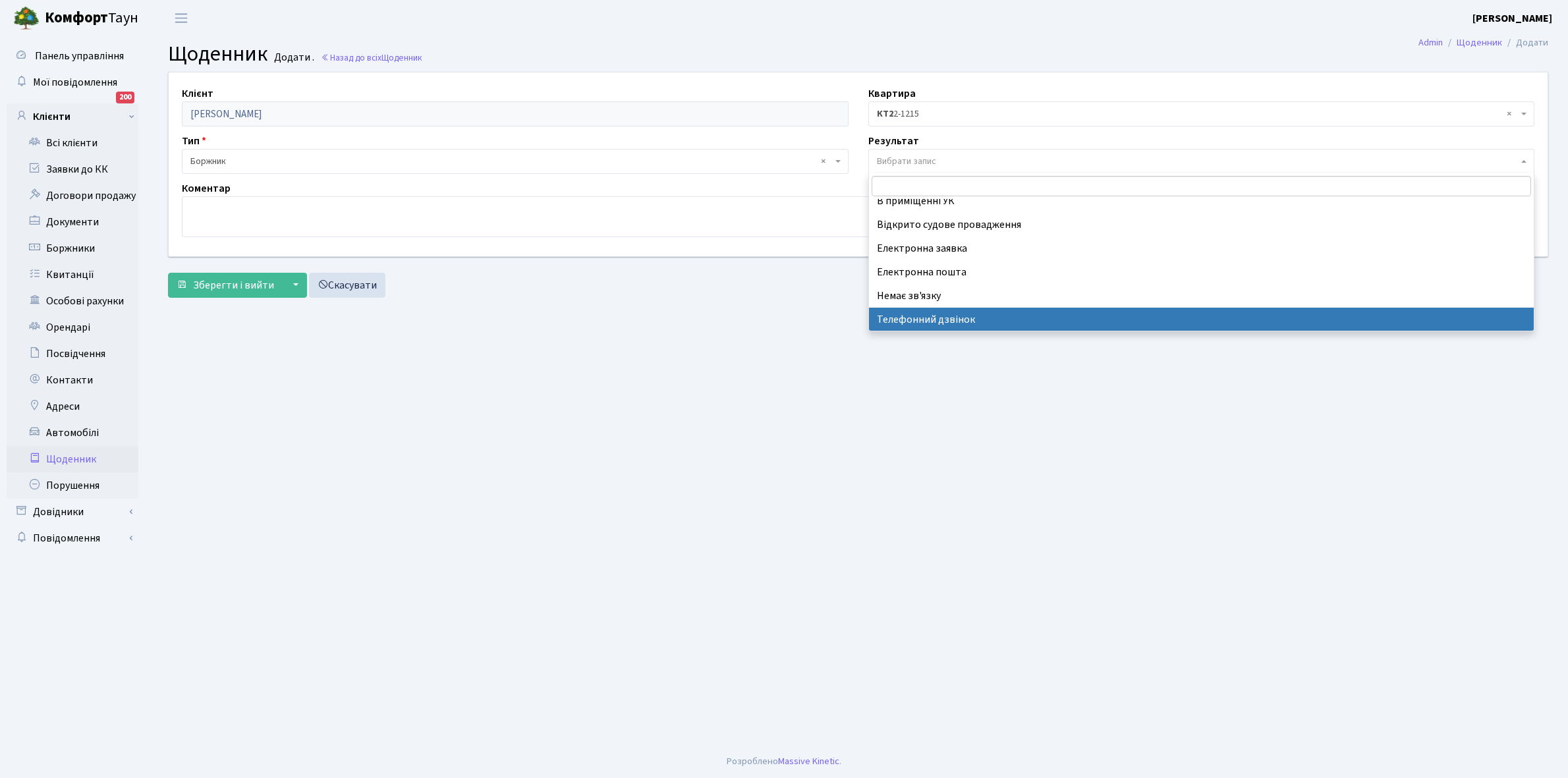
select select "196"
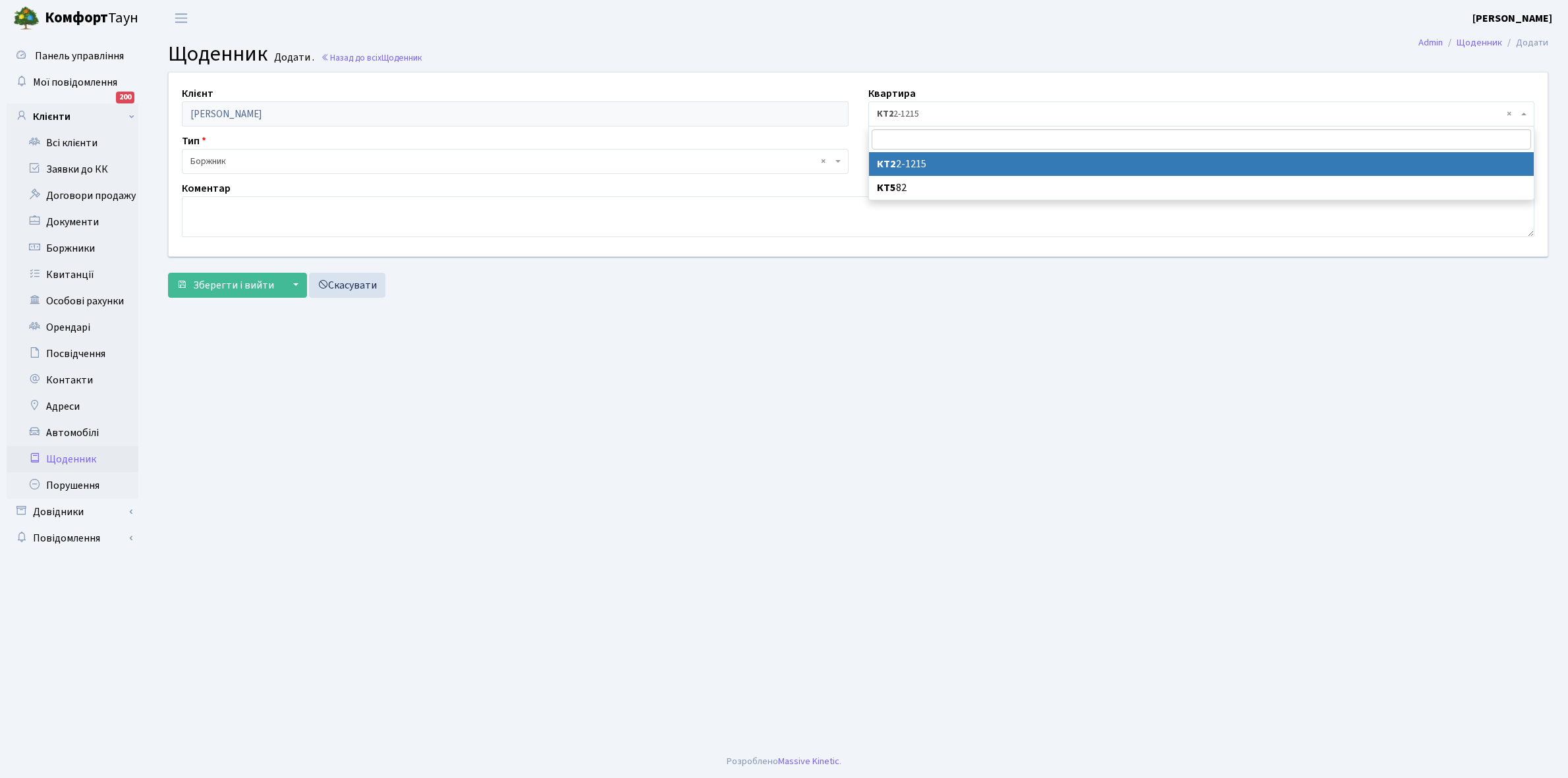
click at [939, 112] on span "× КТ2 2-1215" at bounding box center [1197, 114] width 642 height 13
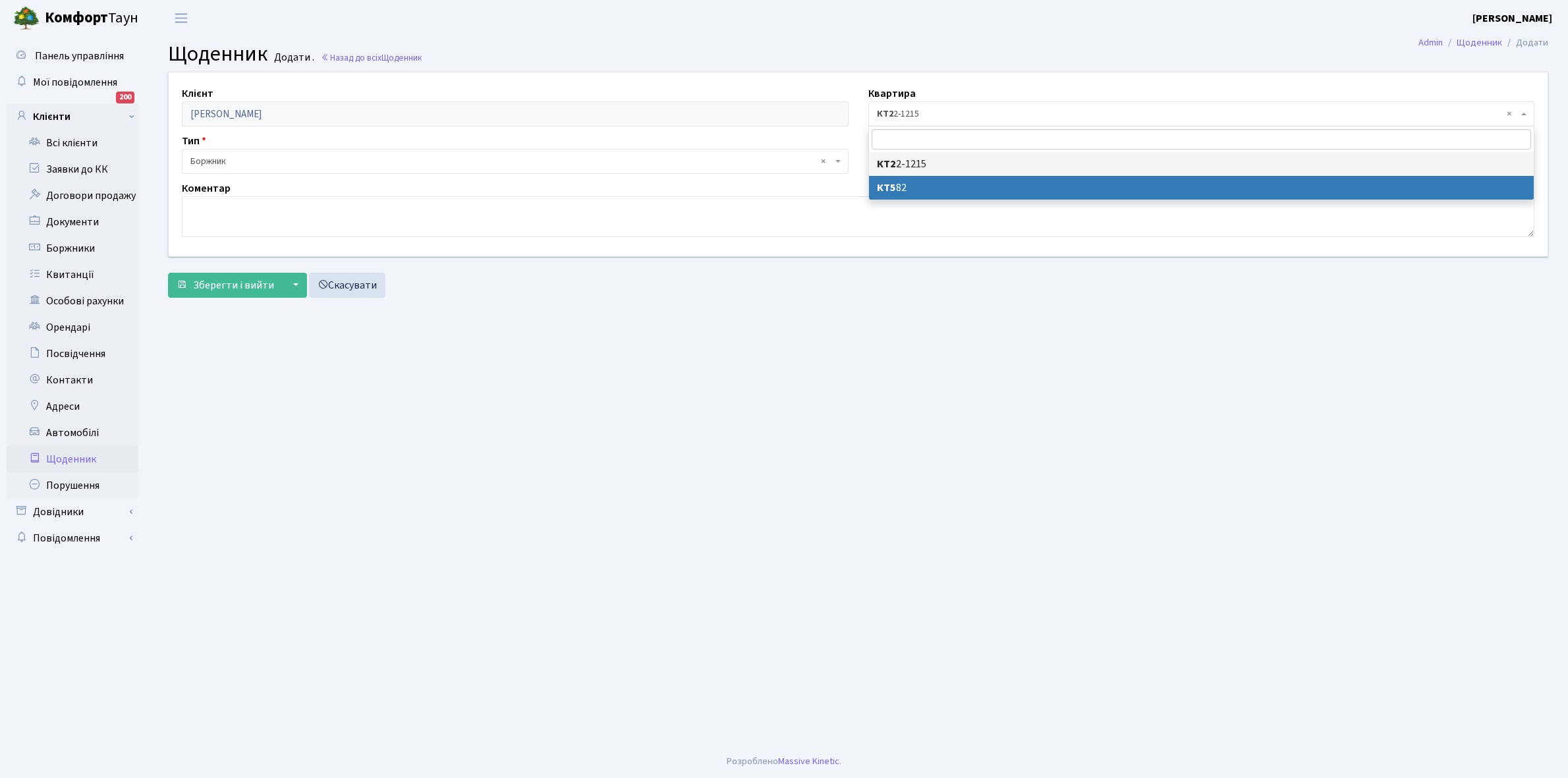
select select "31315"
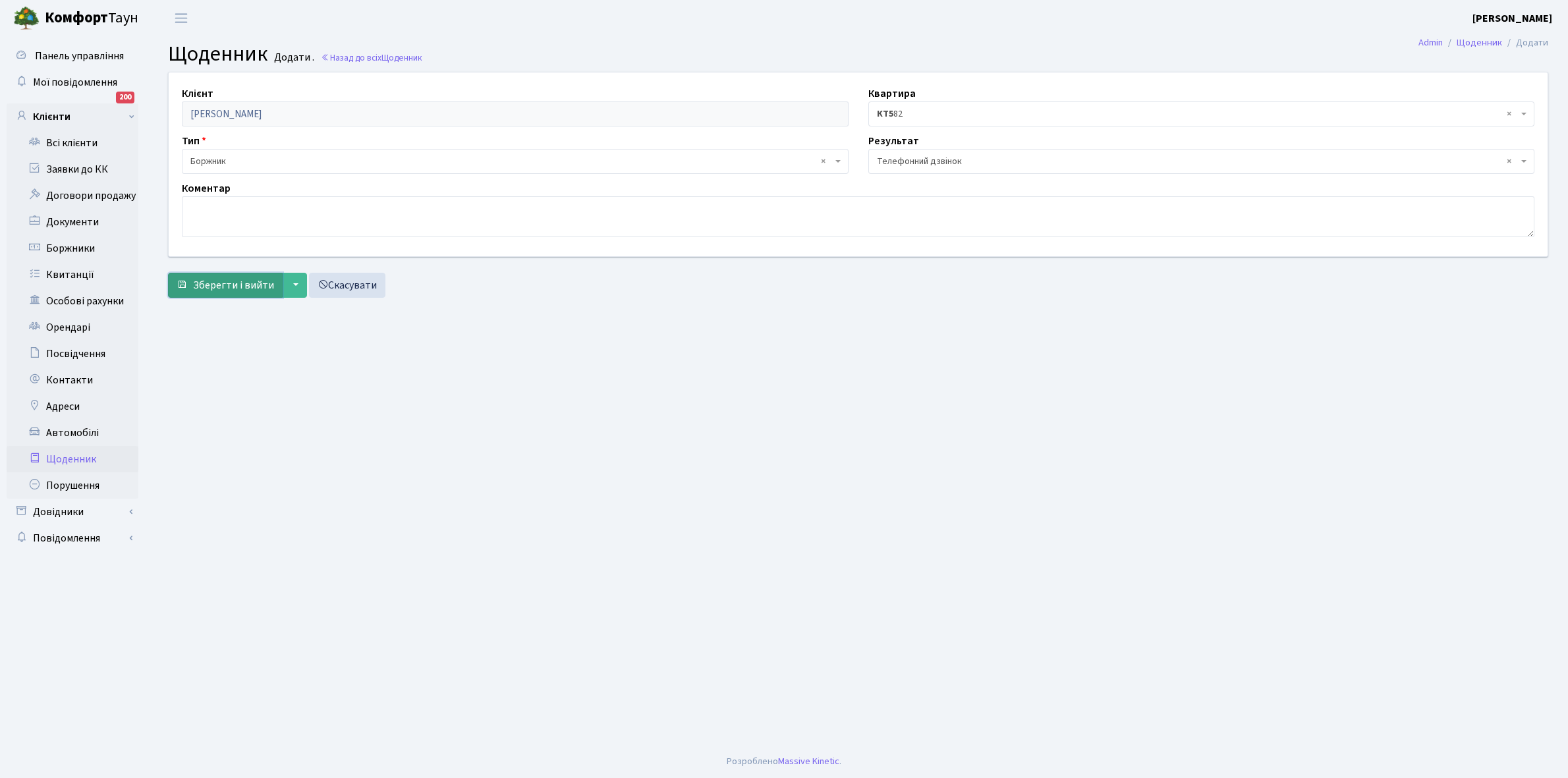
click at [245, 278] on span "Зберегти і вийти" at bounding box center [233, 284] width 81 height 14
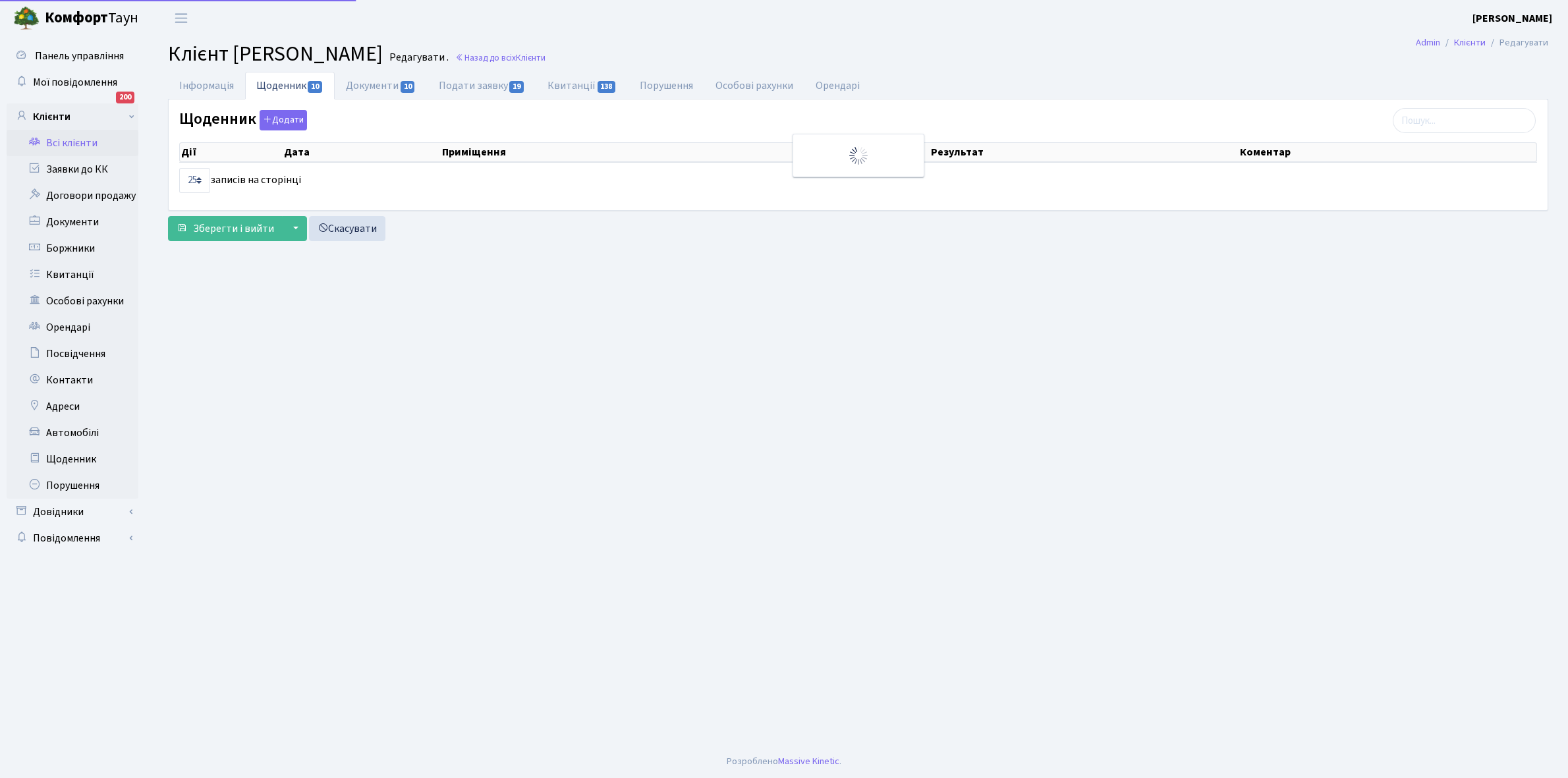
select select "25"
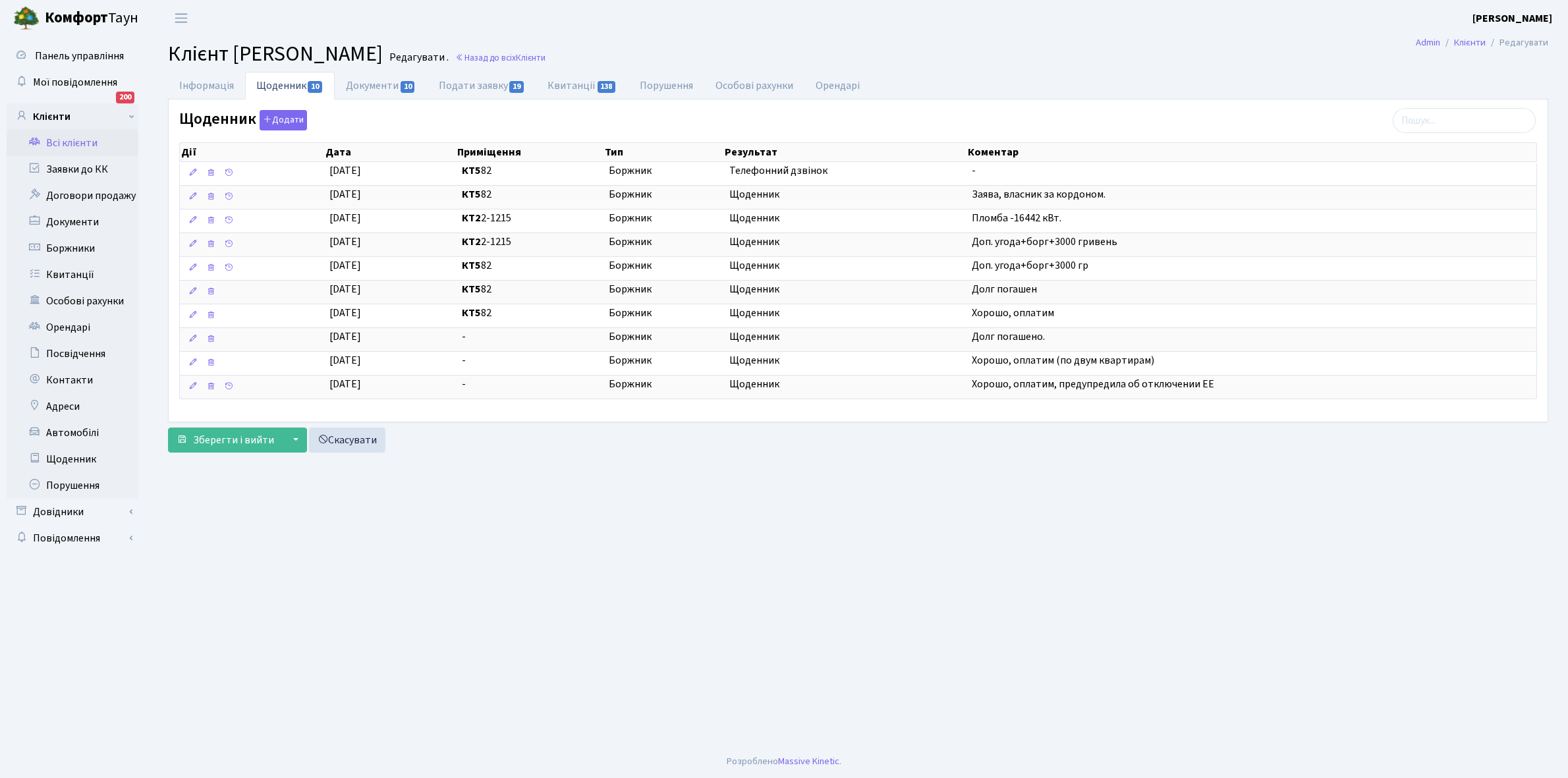
click at [65, 141] on link "Всі клієнти" at bounding box center [72, 143] width 132 height 27
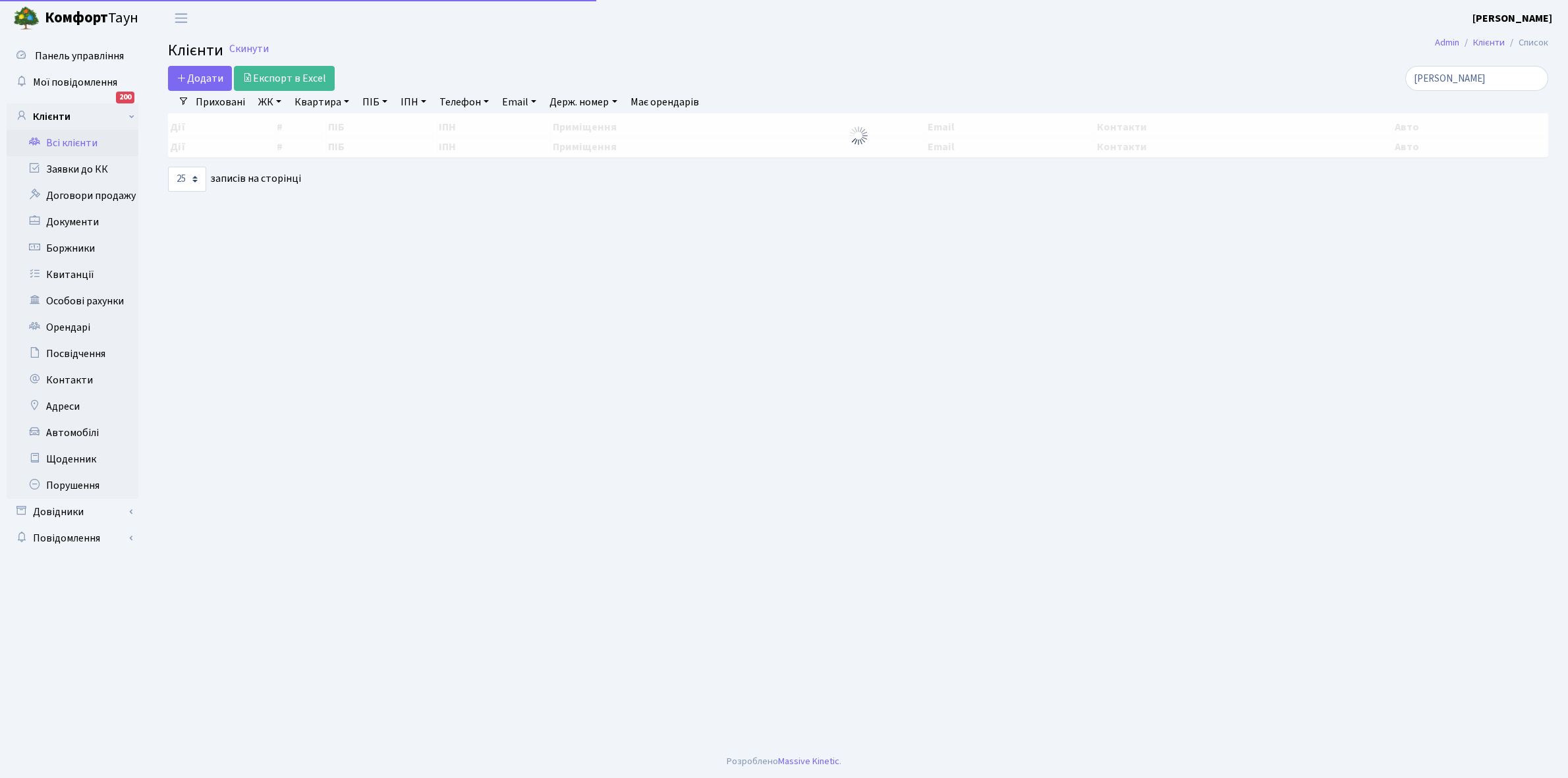
select select "25"
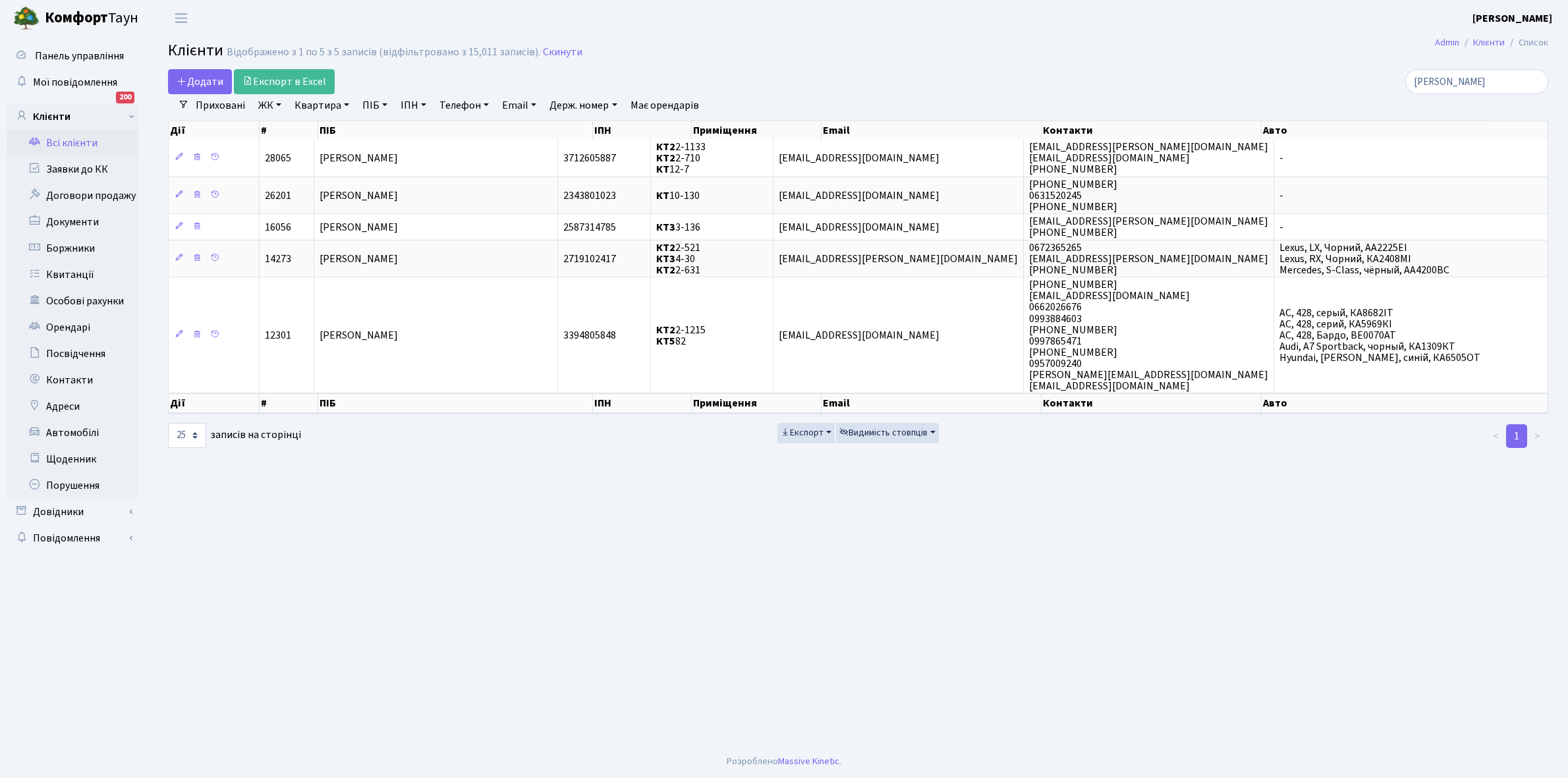
click at [343, 103] on link "Квартира" at bounding box center [321, 106] width 66 height 23
click at [342, 126] on input "text" at bounding box center [328, 131] width 77 height 25
type input "13-263"
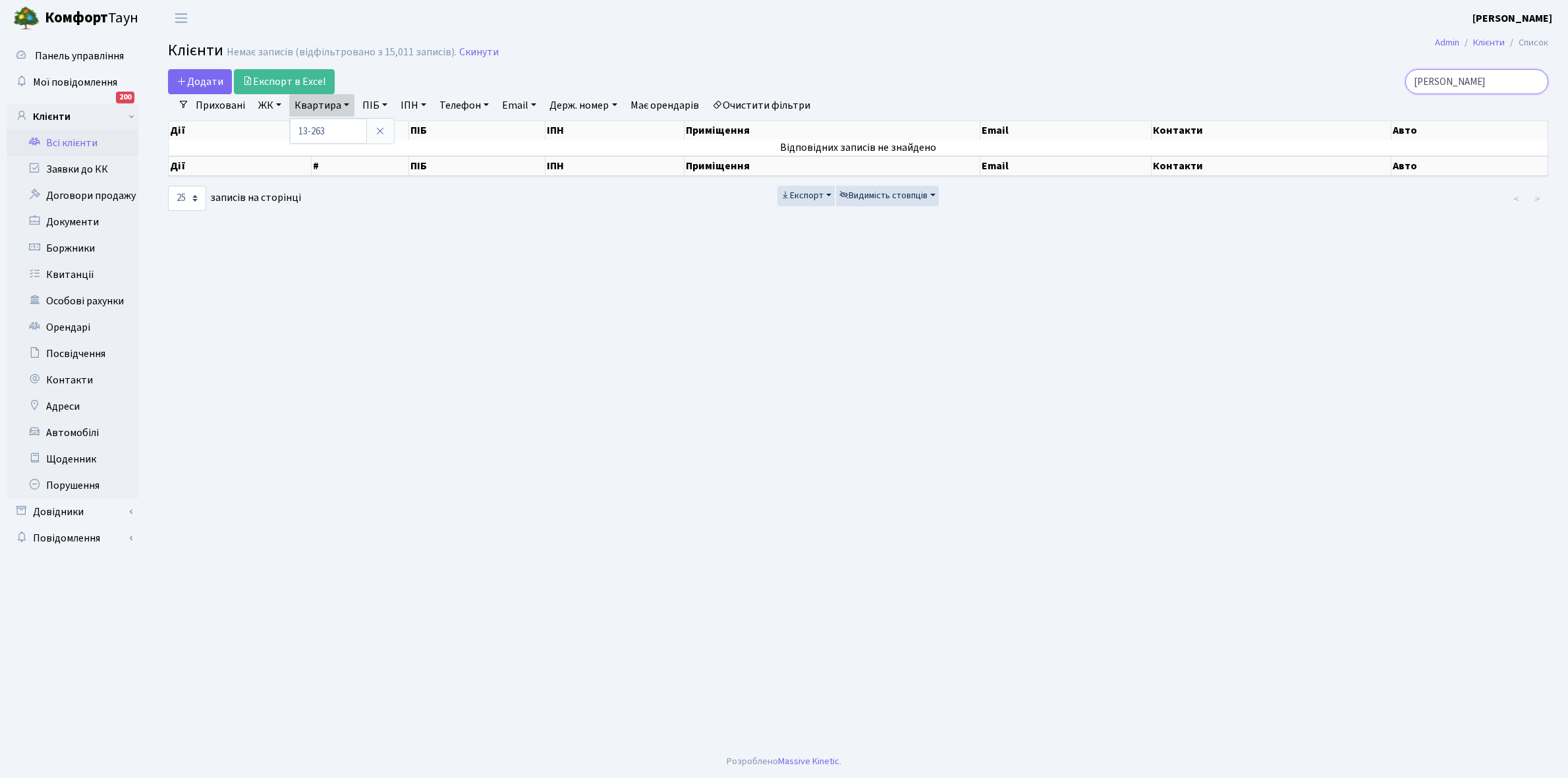
click at [1481, 84] on input "калашник" at bounding box center [1477, 82] width 143 height 25
type input "к"
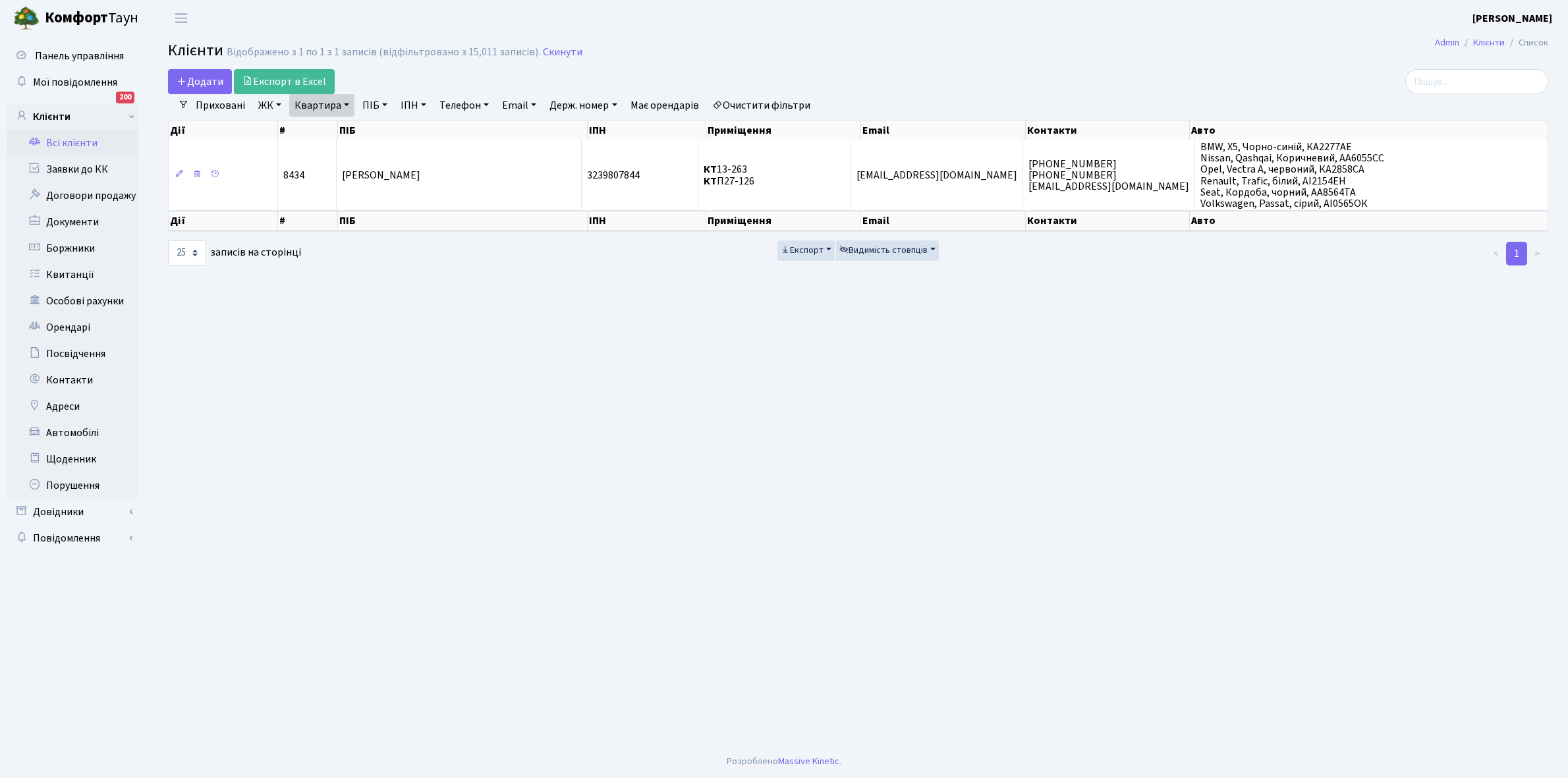
click at [752, 104] on link "Очистити фільтри" at bounding box center [761, 106] width 108 height 23
select select
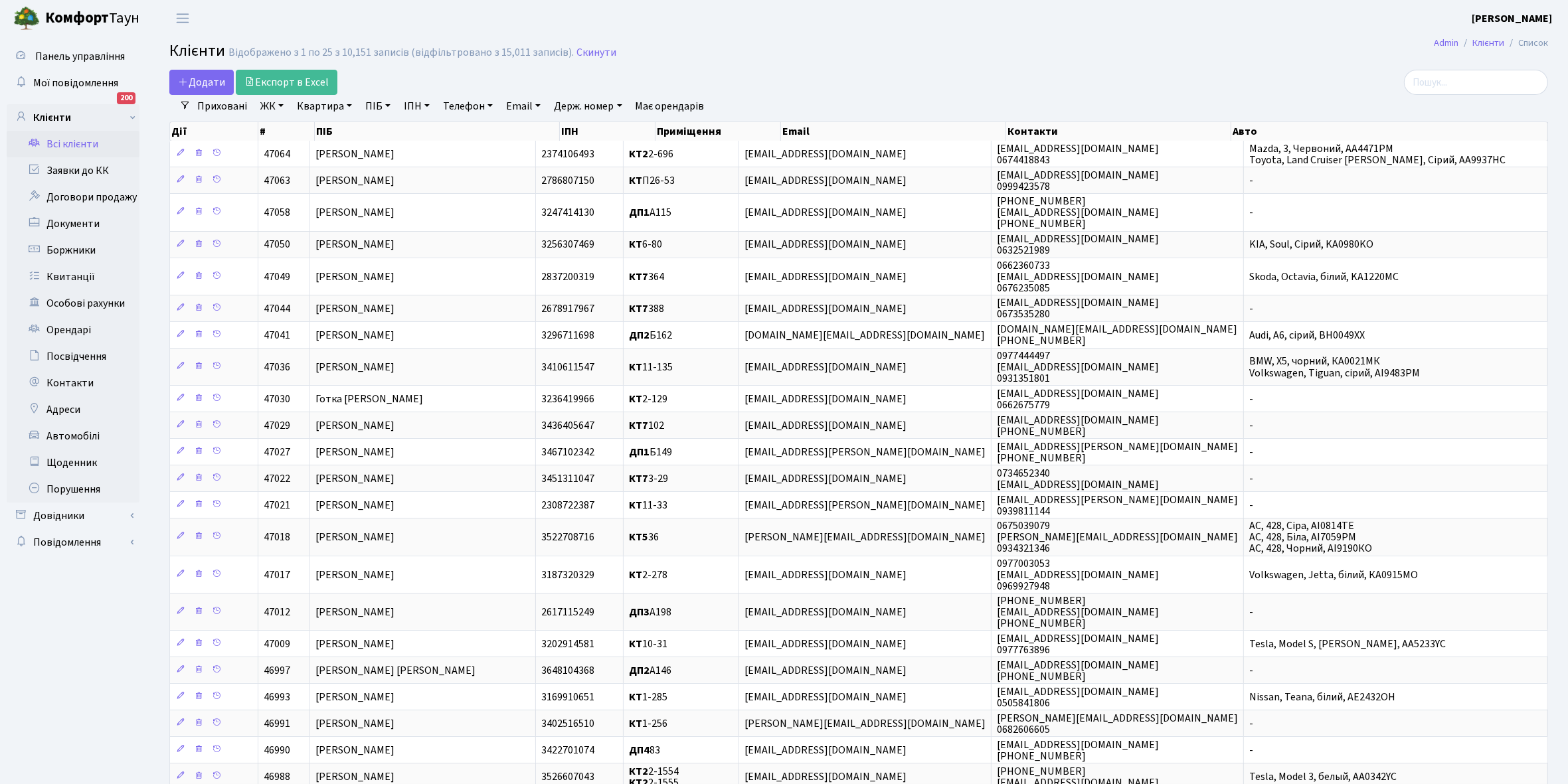
click at [285, 104] on link "ЖК" at bounding box center [271, 106] width 34 height 23
click at [311, 154] on li "КТ, вул. Регенераторна, 4" at bounding box center [338, 152] width 161 height 23
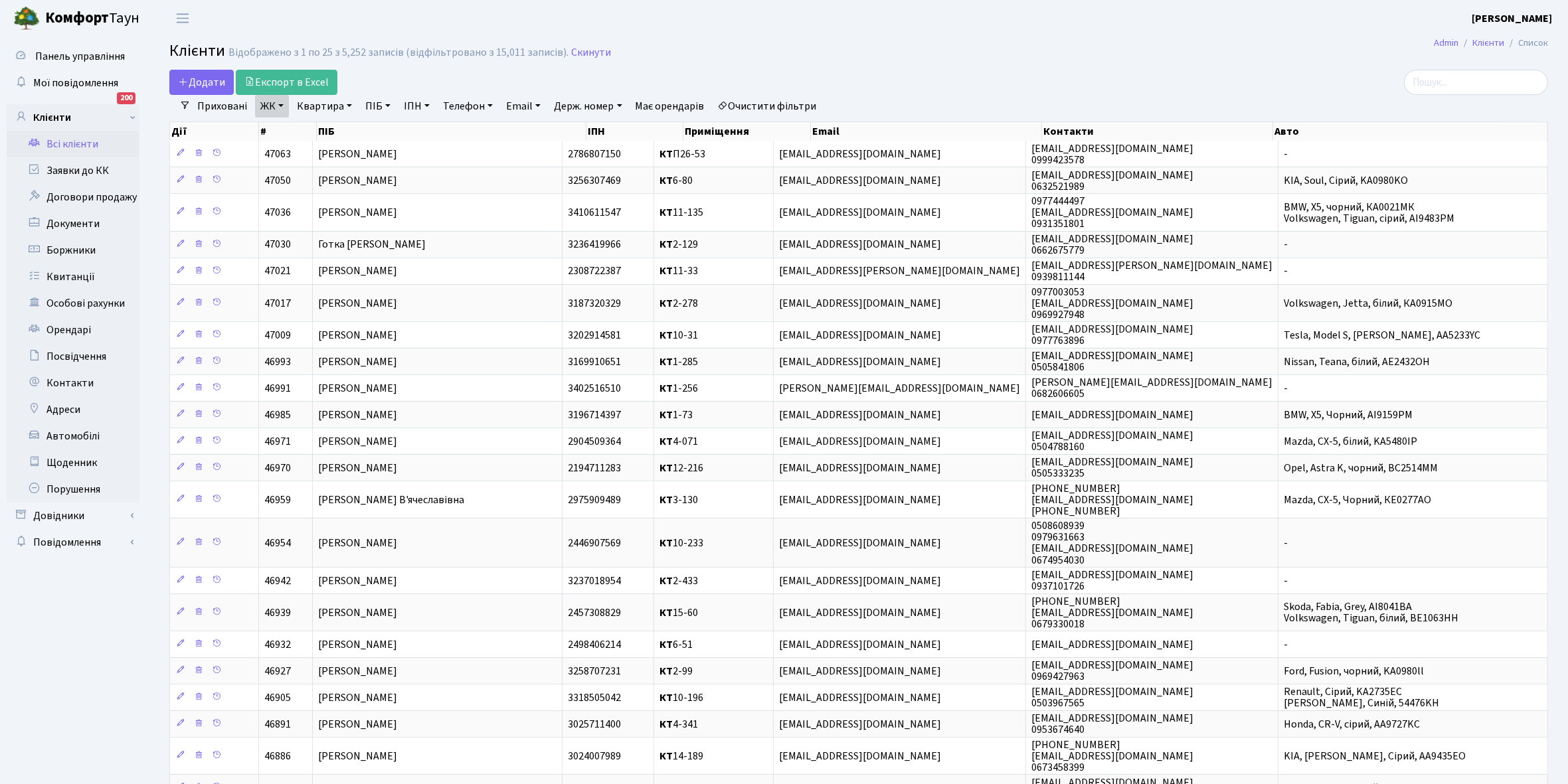
click at [349, 107] on link "Квартира" at bounding box center [324, 106] width 66 height 23
click at [334, 128] on input "text" at bounding box center [331, 132] width 78 height 25
type input "13-263"
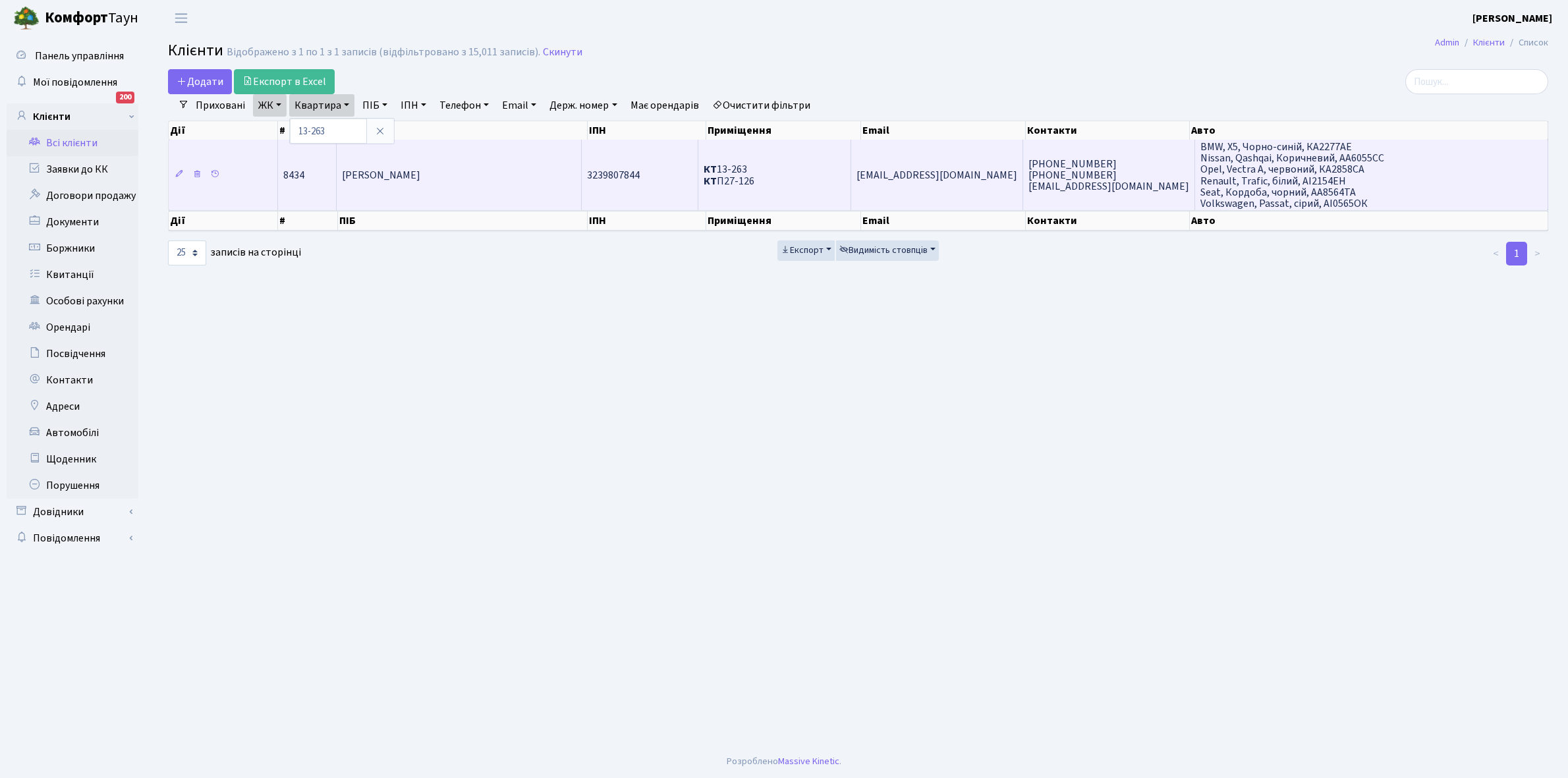
click at [461, 203] on td "Кравченко Ірина Сергіївна" at bounding box center [459, 175] width 245 height 70
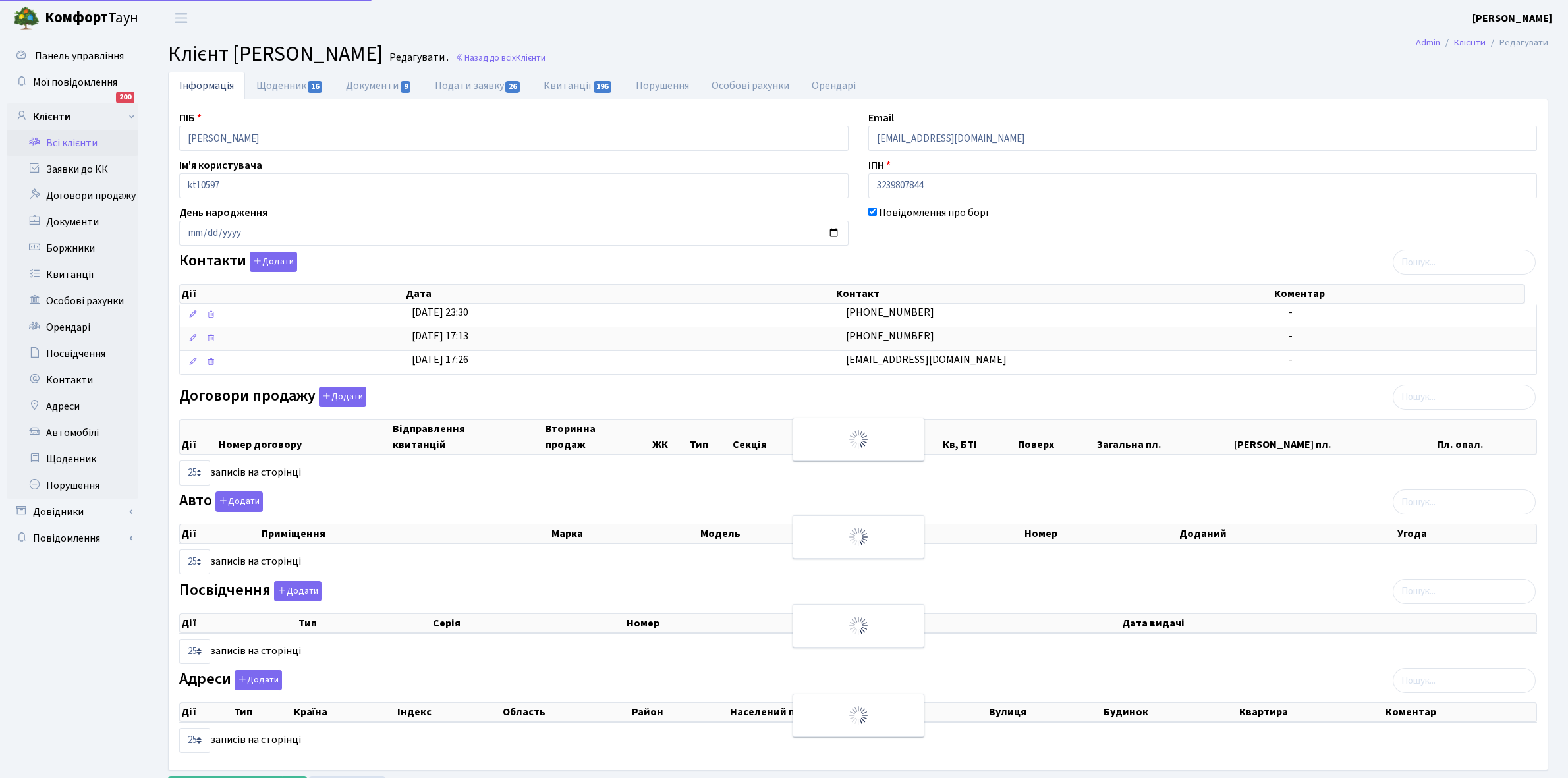
select select "25"
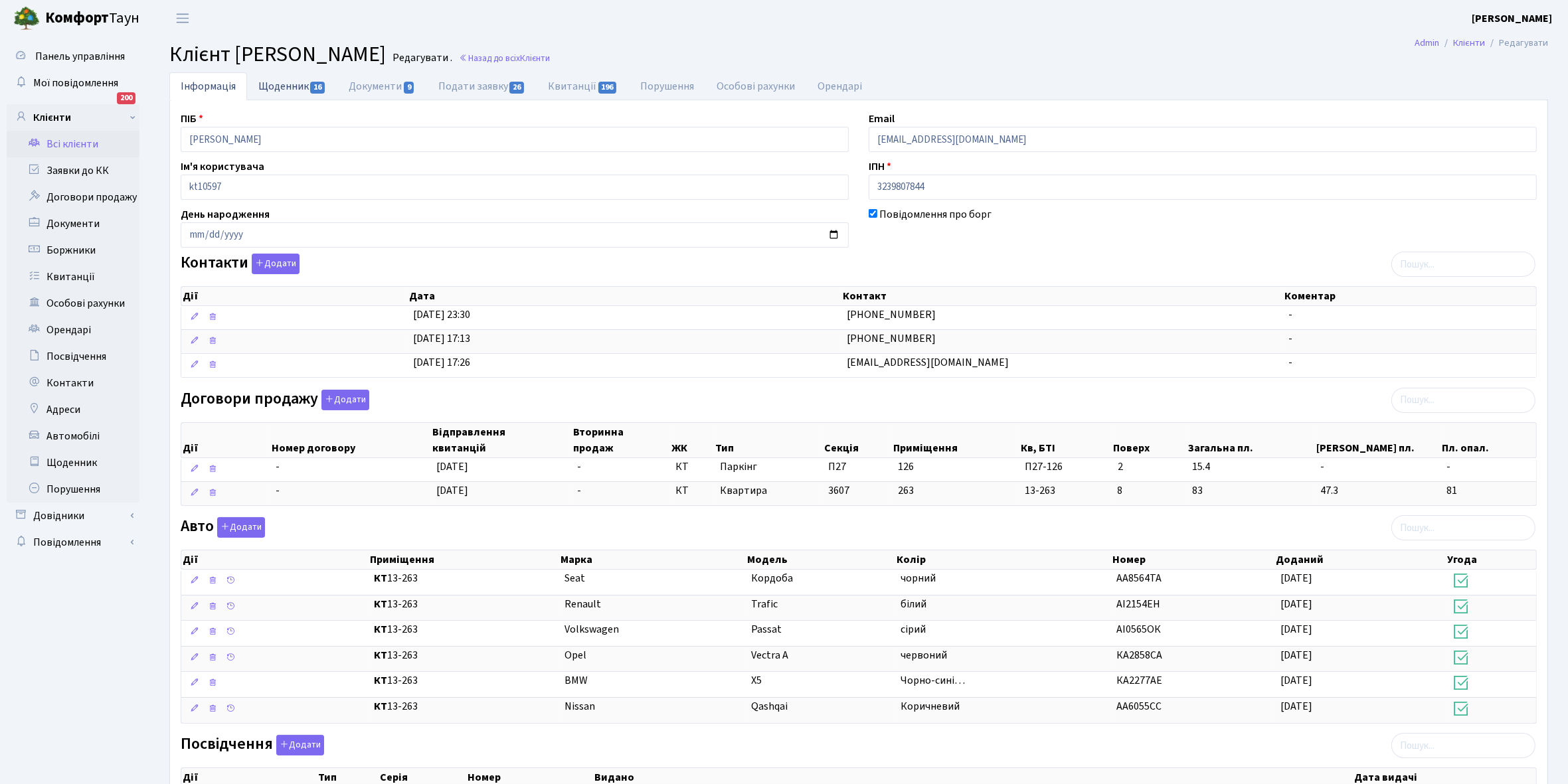
click at [276, 90] on link "Щоденник 16" at bounding box center [292, 86] width 90 height 27
select select "25"
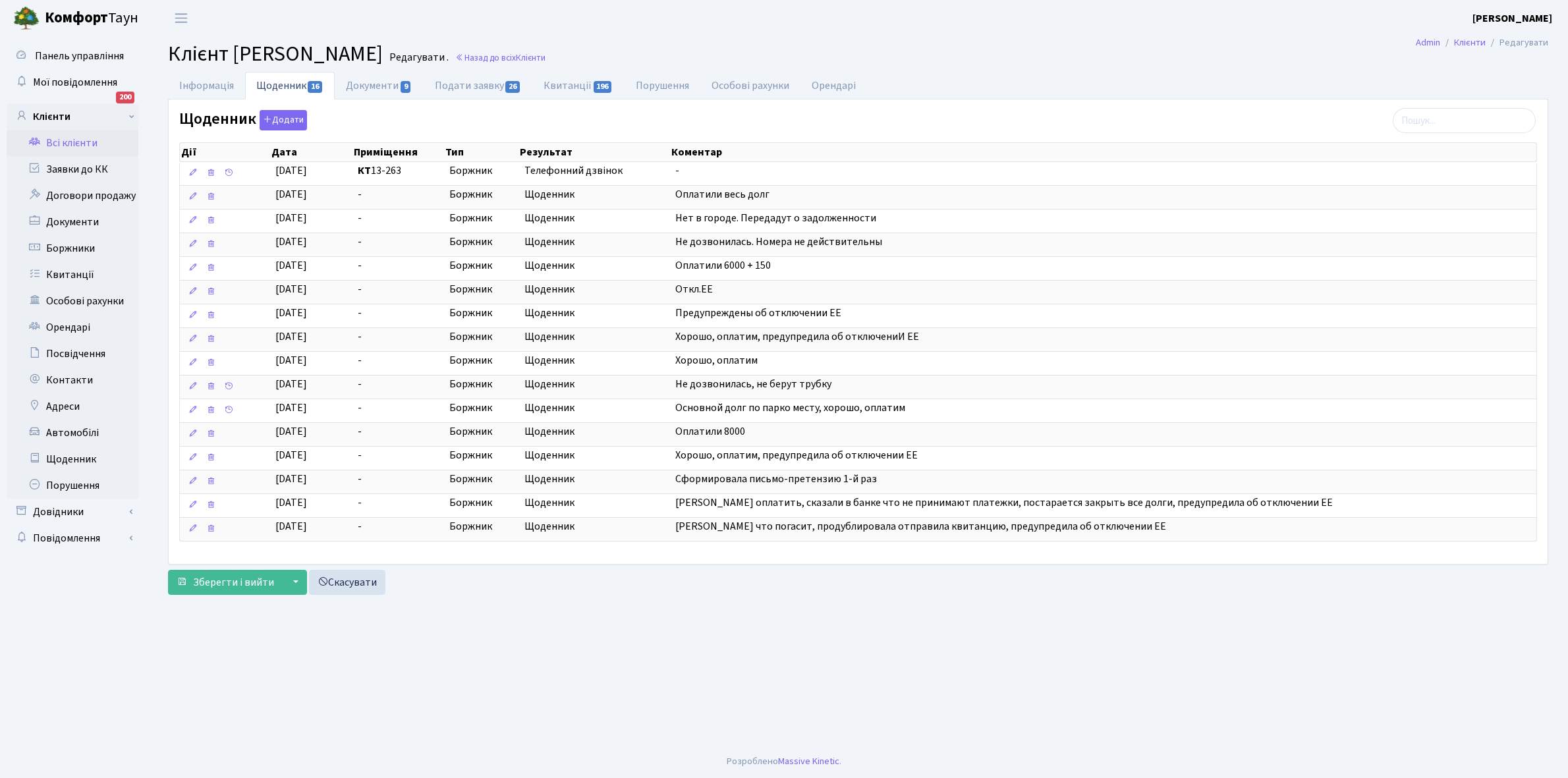
click at [61, 143] on link "Всі клієнти" at bounding box center [72, 143] width 132 height 27
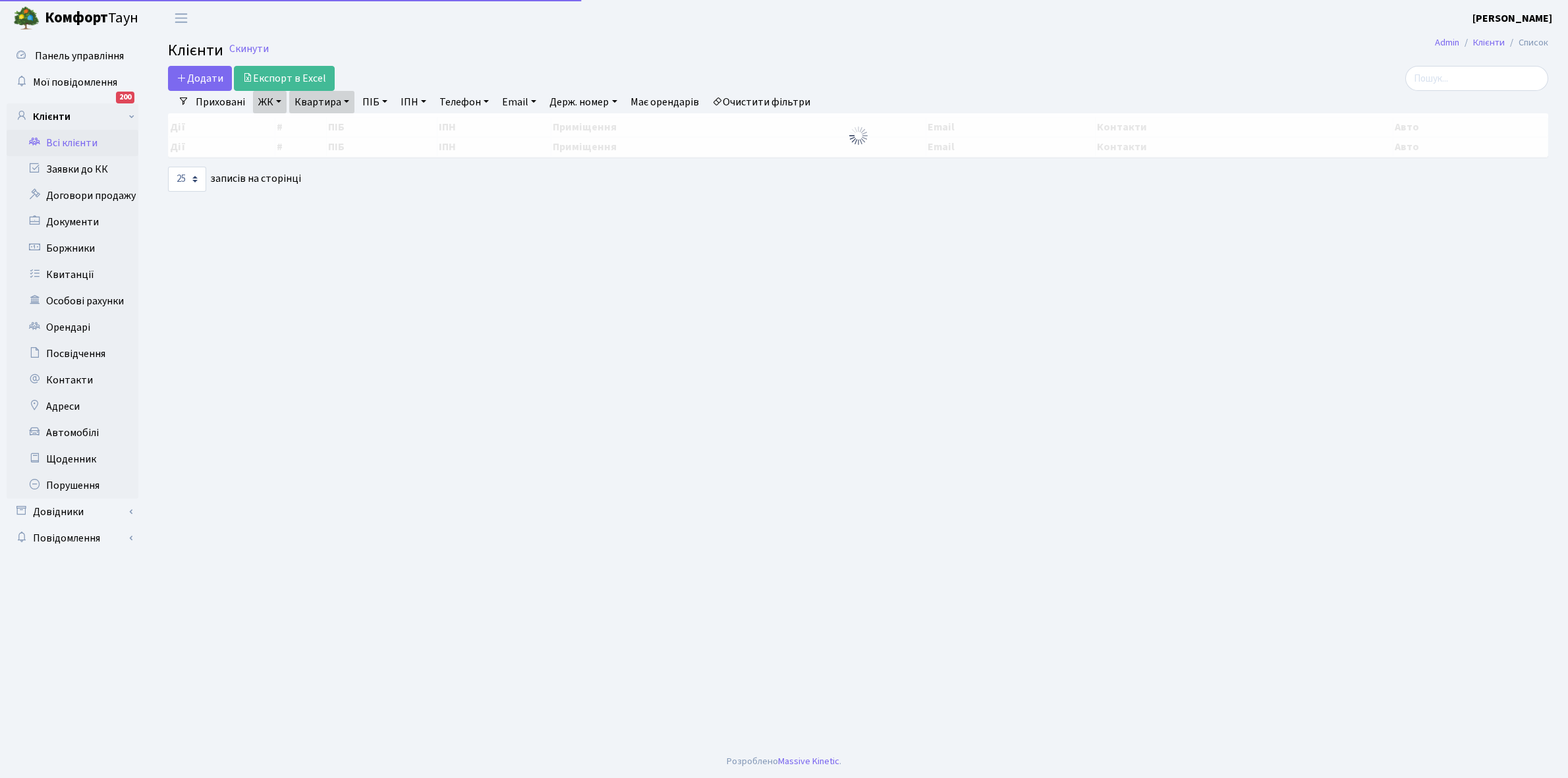
select select "25"
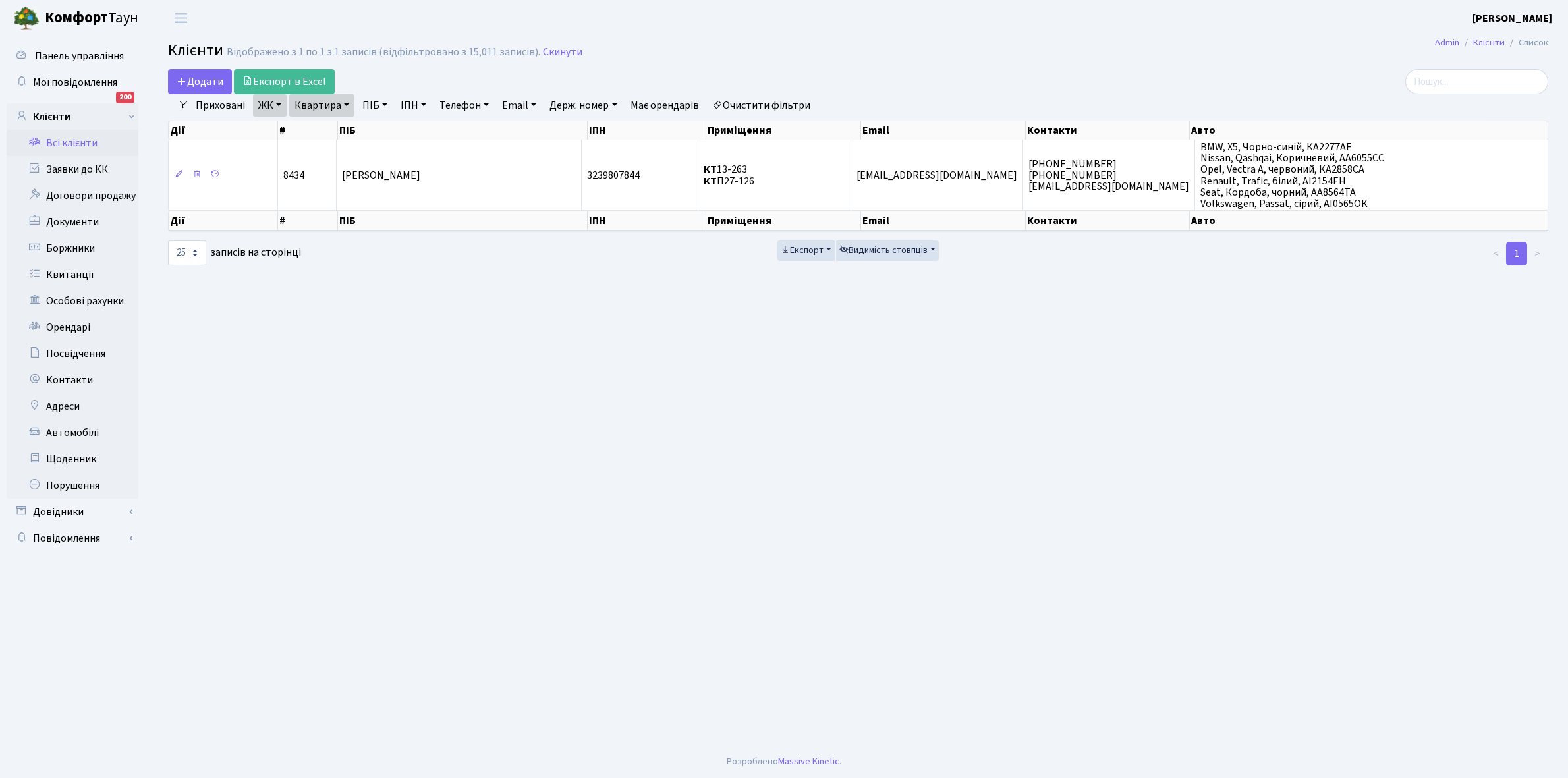
click at [756, 100] on link "Очистити фільтри" at bounding box center [761, 106] width 108 height 23
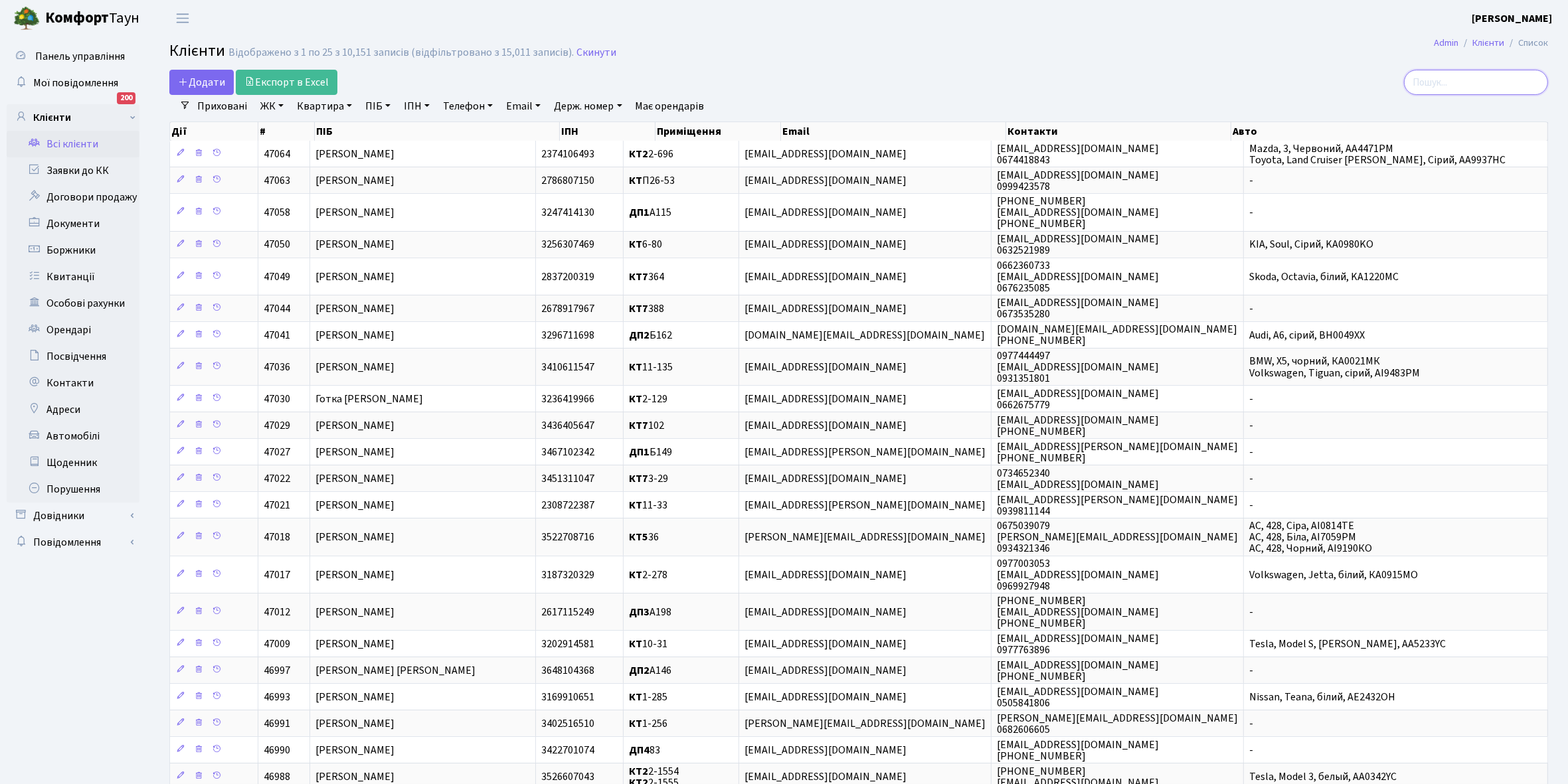
click at [1471, 77] on input "search" at bounding box center [1476, 82] width 144 height 25
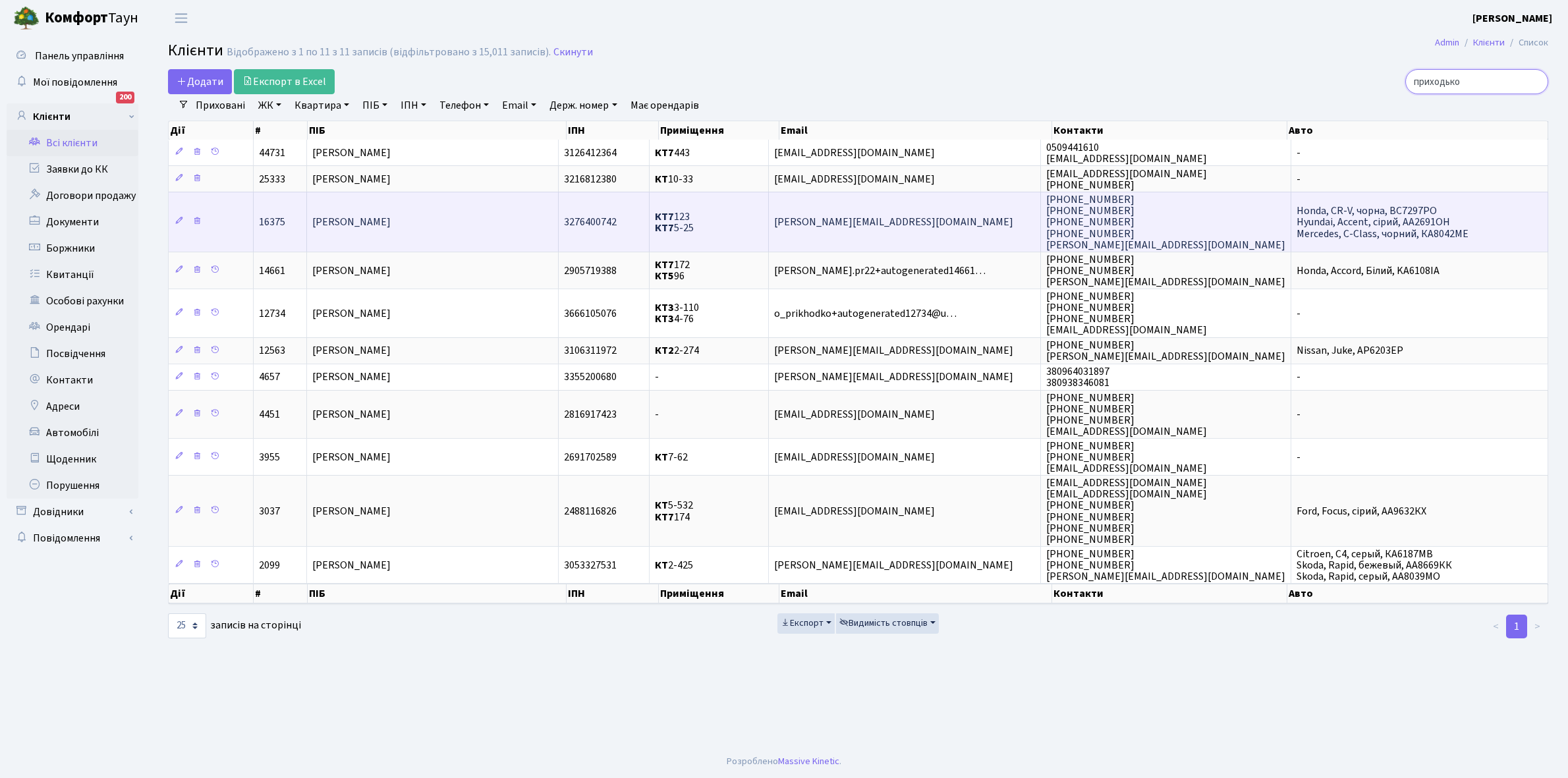
type input "приходько"
click at [436, 235] on td "[PERSON_NAME]" at bounding box center [433, 222] width 252 height 60
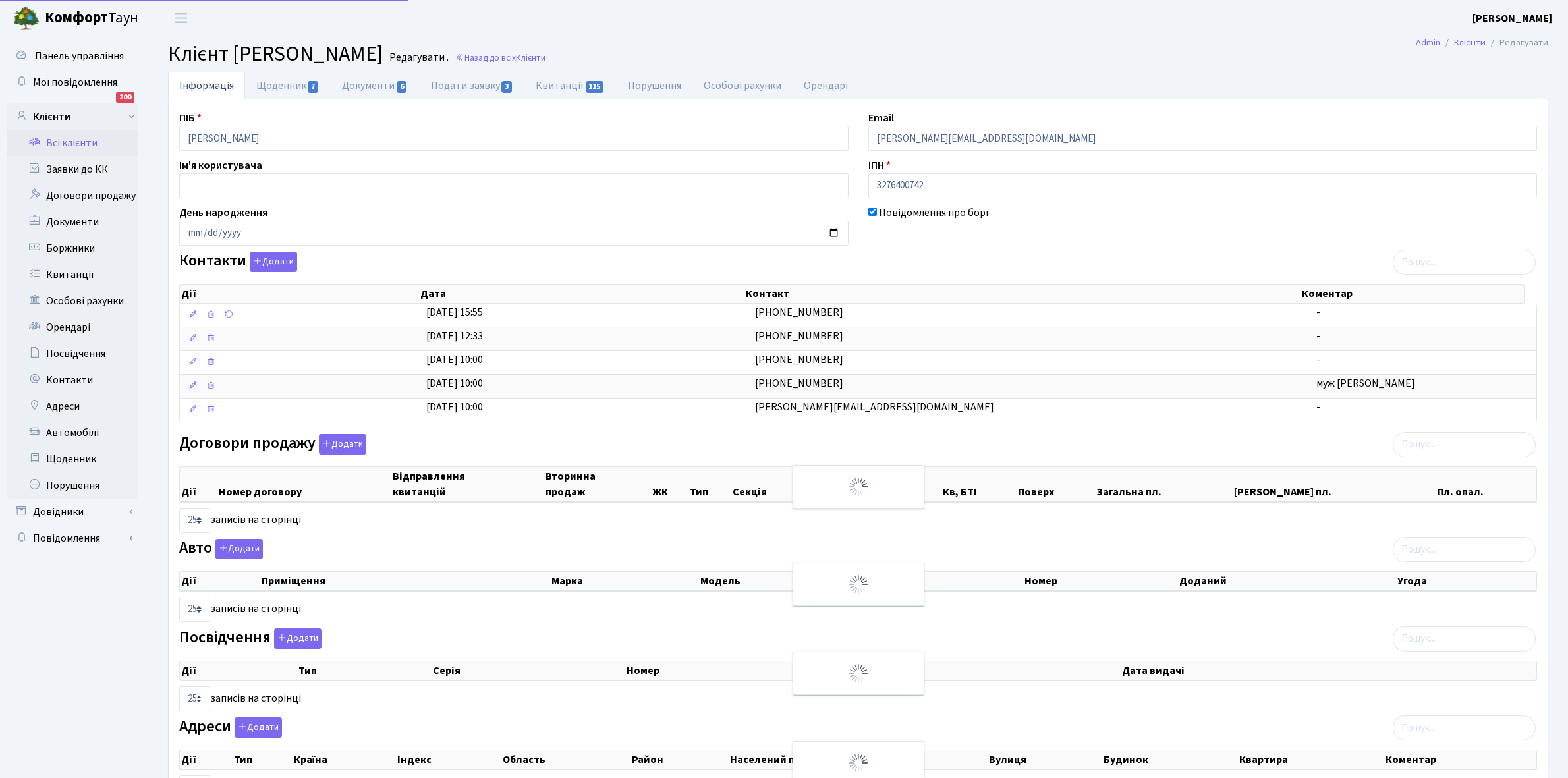
select select "25"
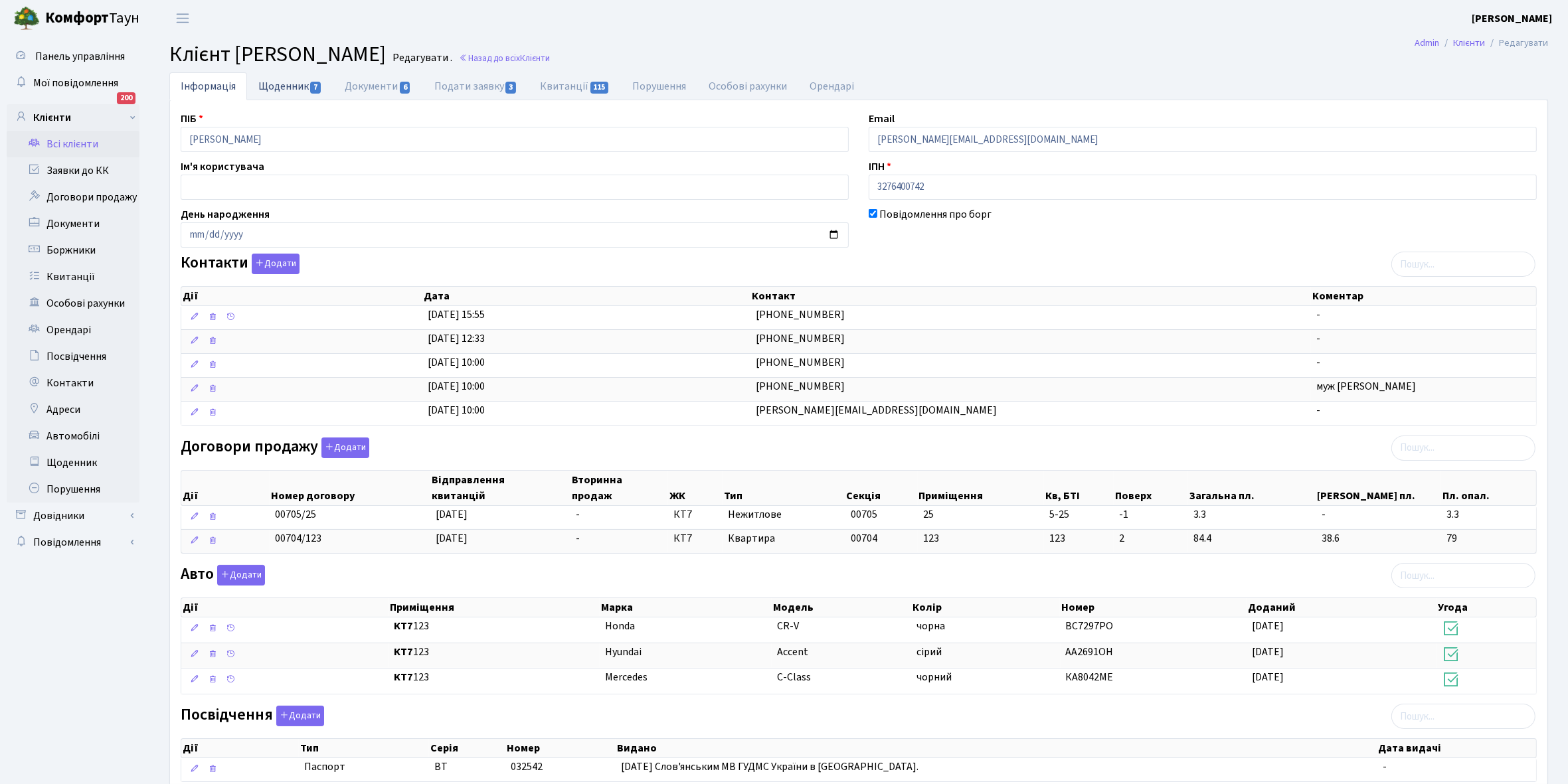
click at [269, 83] on link "Щоденник 7" at bounding box center [290, 86] width 86 height 27
select select "25"
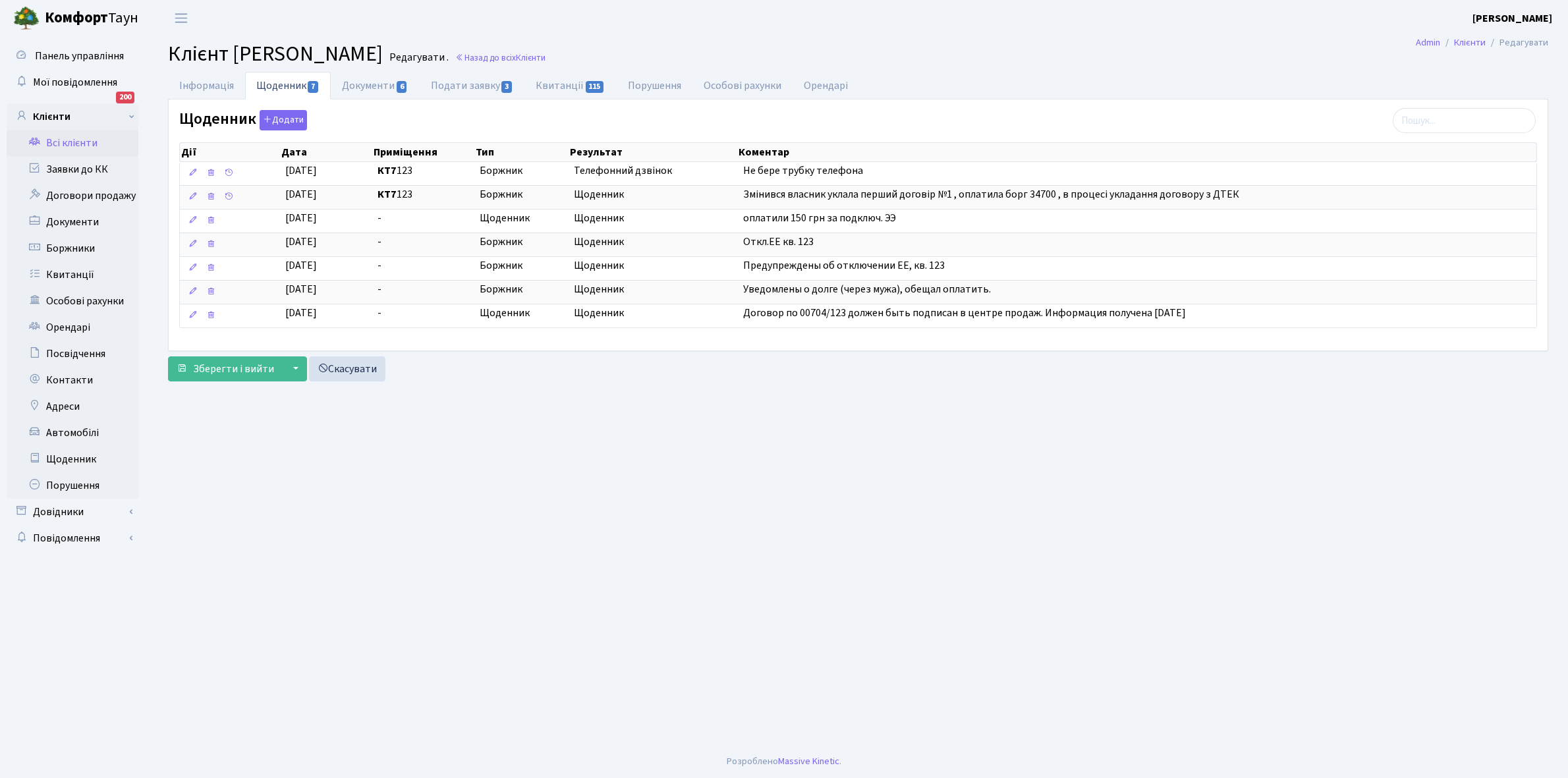
click at [98, 136] on link "Всі клієнти" at bounding box center [72, 143] width 132 height 27
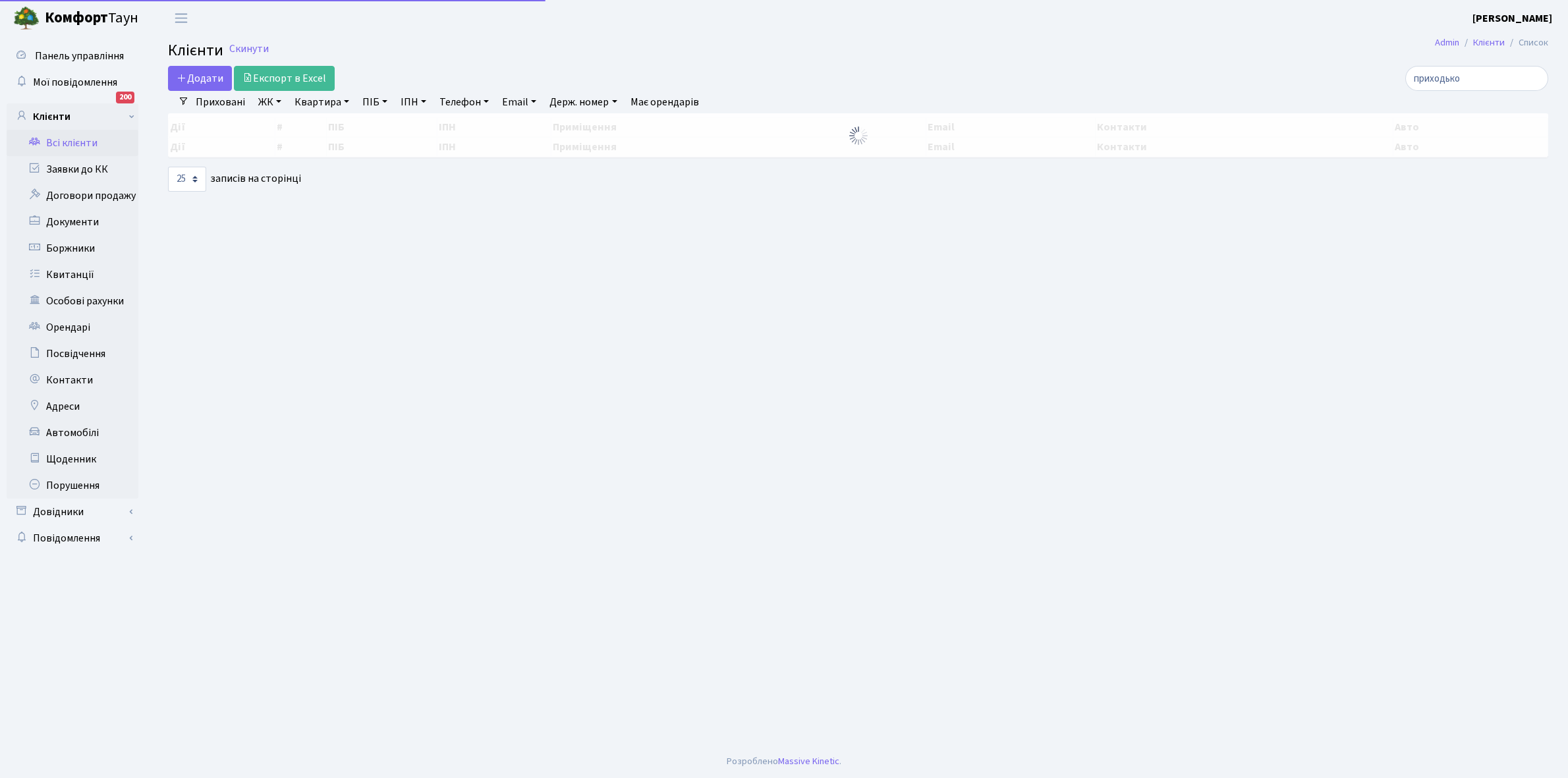
select select "25"
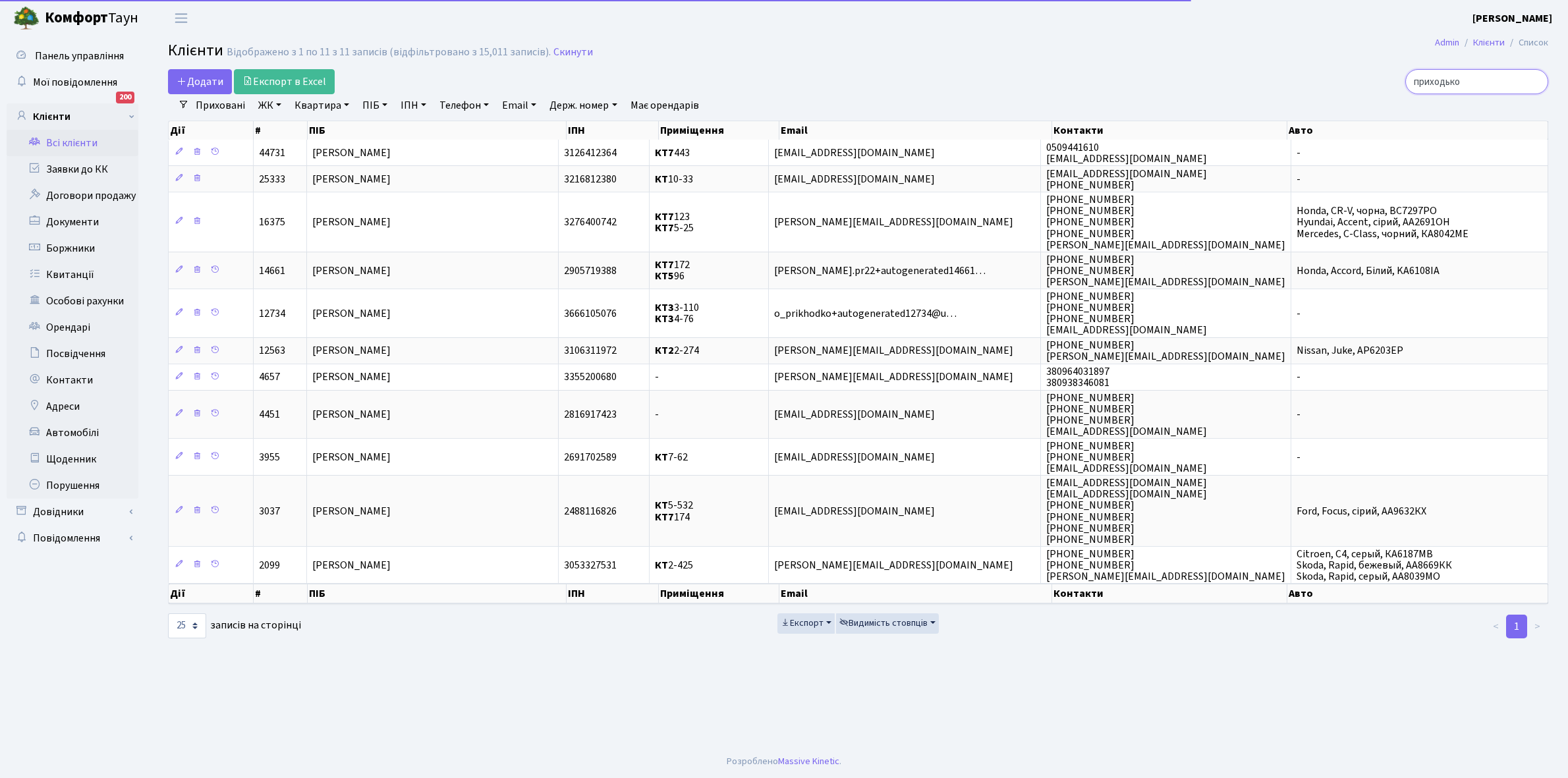
click at [1484, 81] on input "приходько" at bounding box center [1477, 82] width 143 height 25
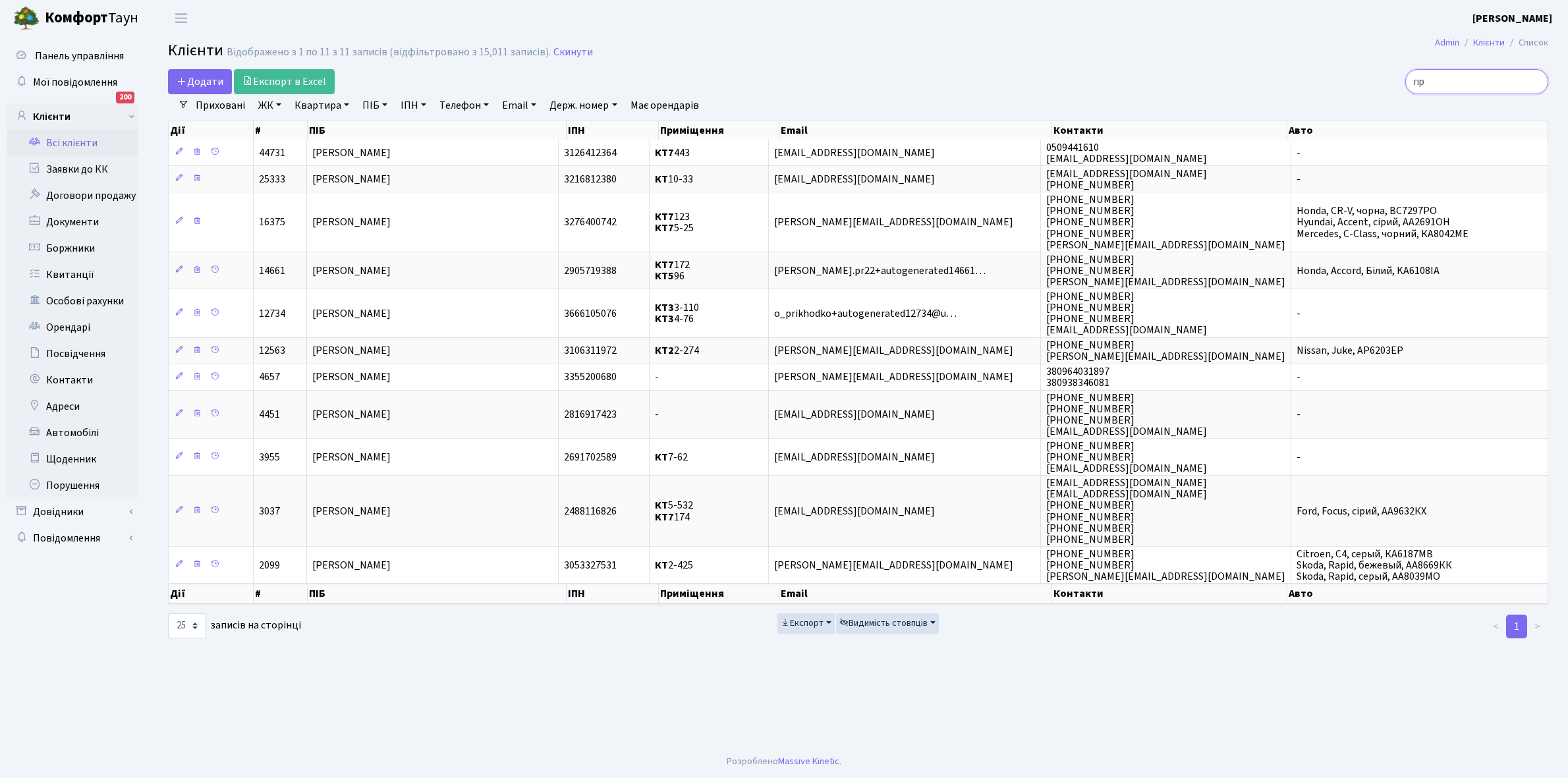
type input "п"
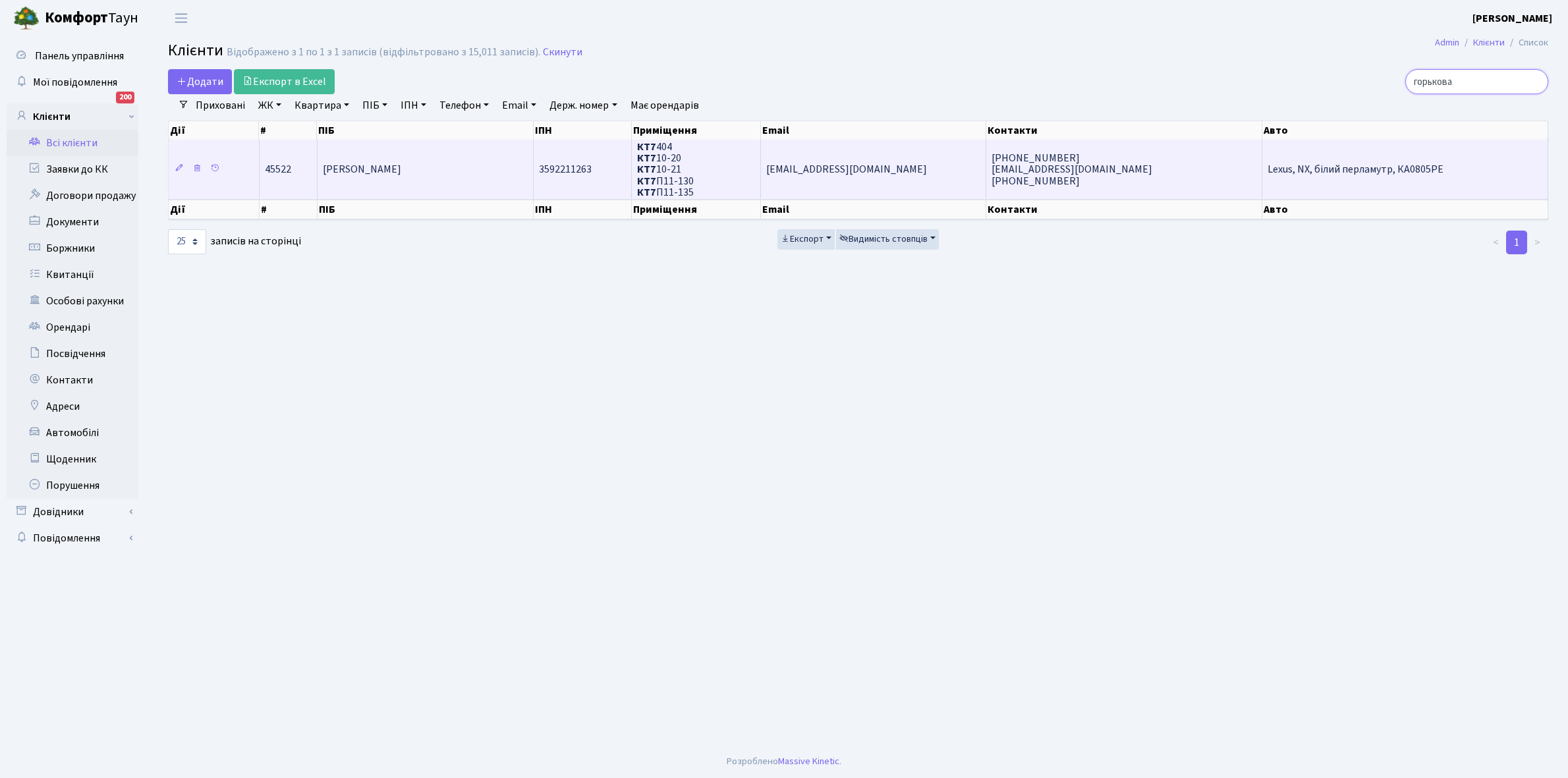
type input "горькова"
click at [409, 183] on td "[PERSON_NAME]" at bounding box center [425, 169] width 216 height 59
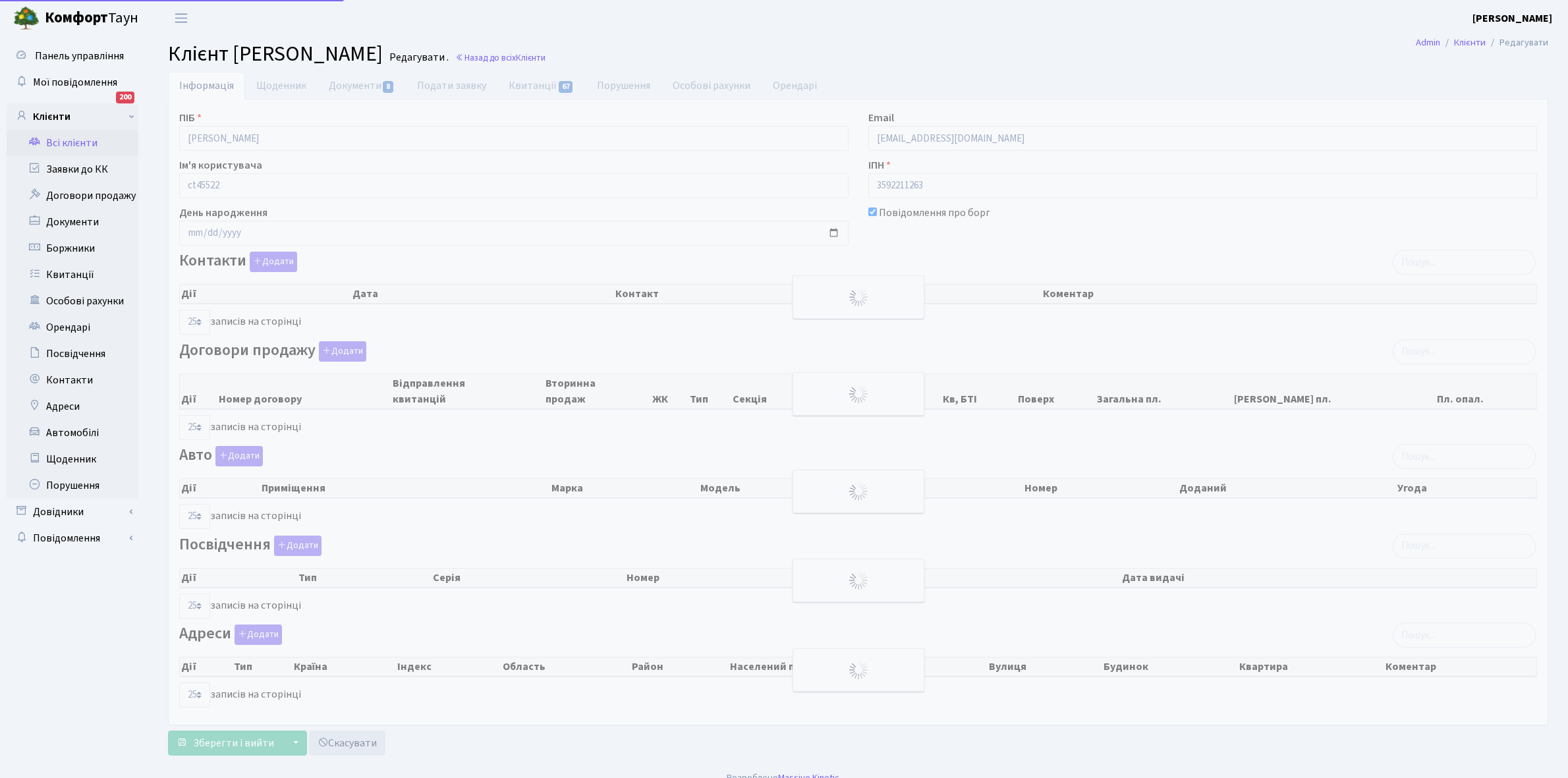
select select "25"
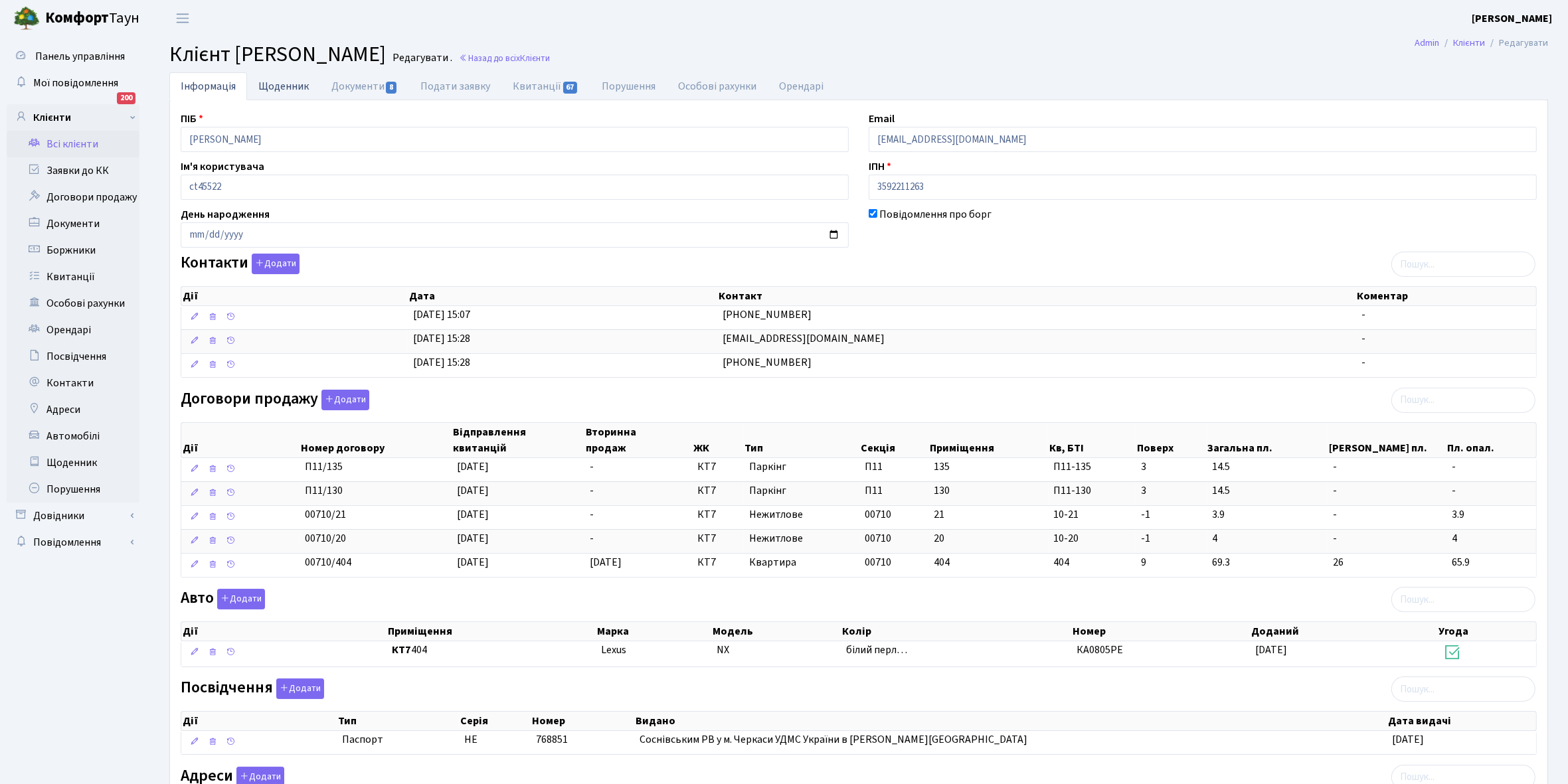
click at [267, 81] on link "Щоденник" at bounding box center [284, 86] width 73 height 27
select select "25"
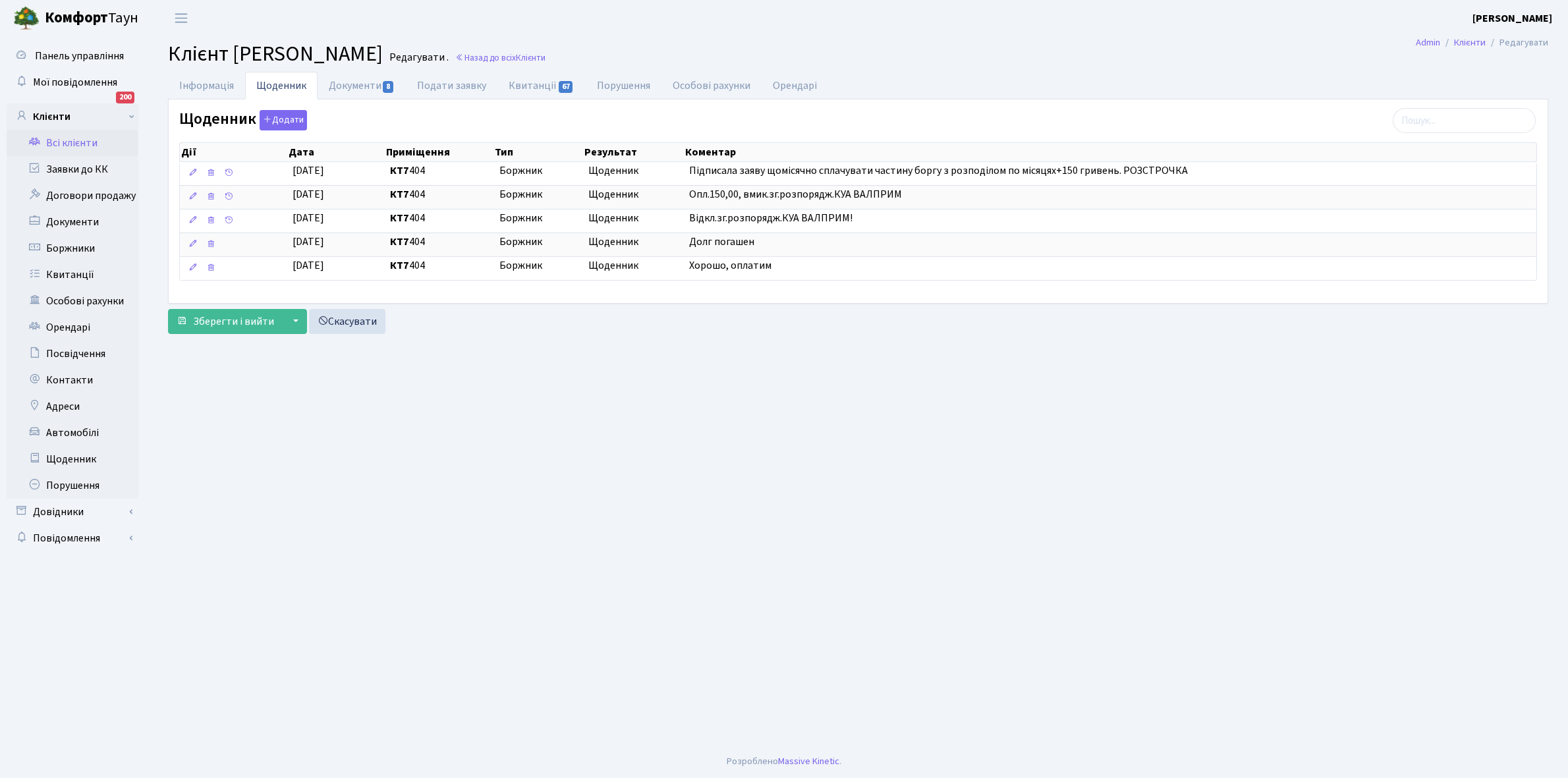
click at [83, 143] on link "Всі клієнти" at bounding box center [72, 143] width 132 height 27
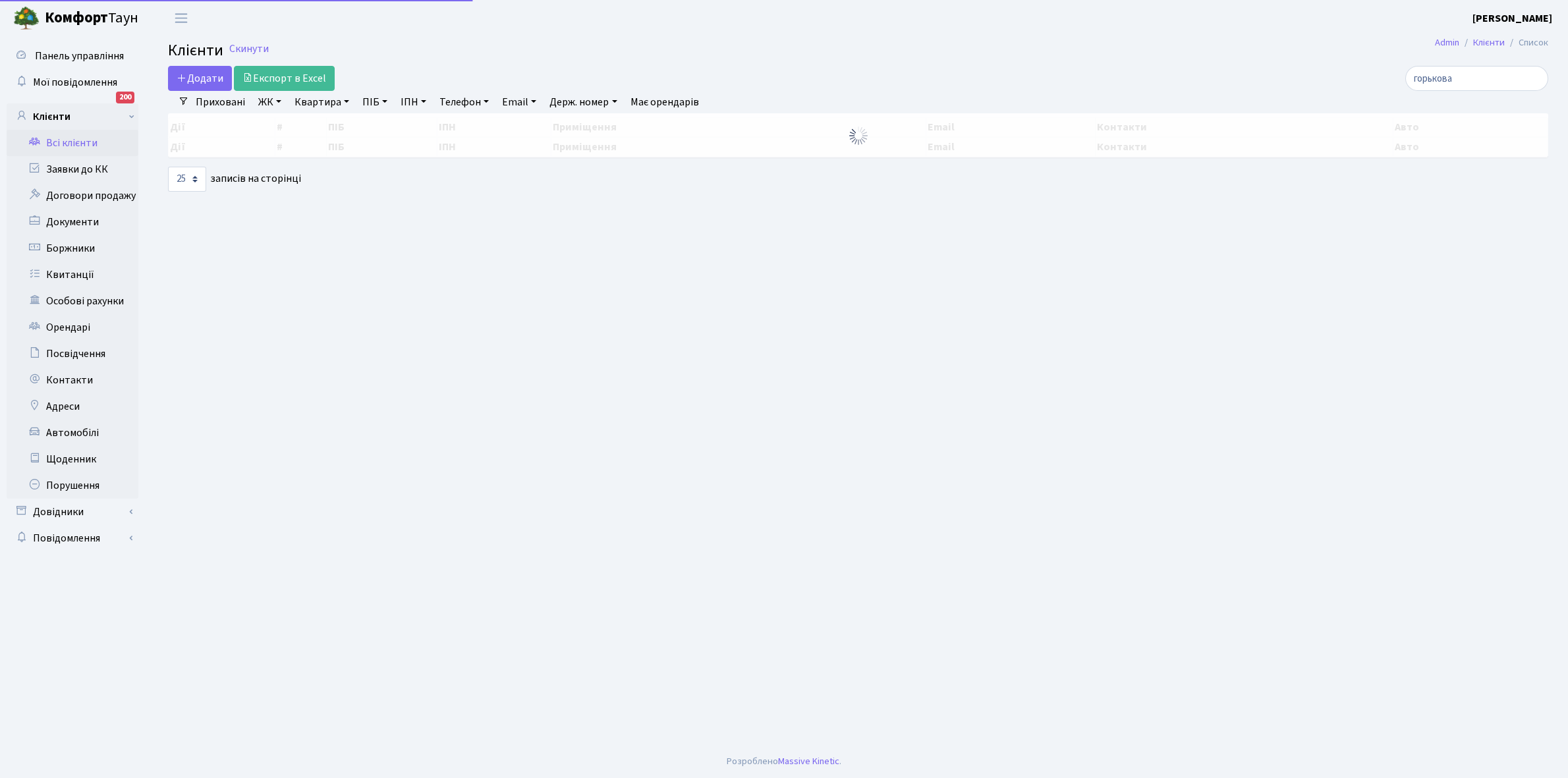
select select "25"
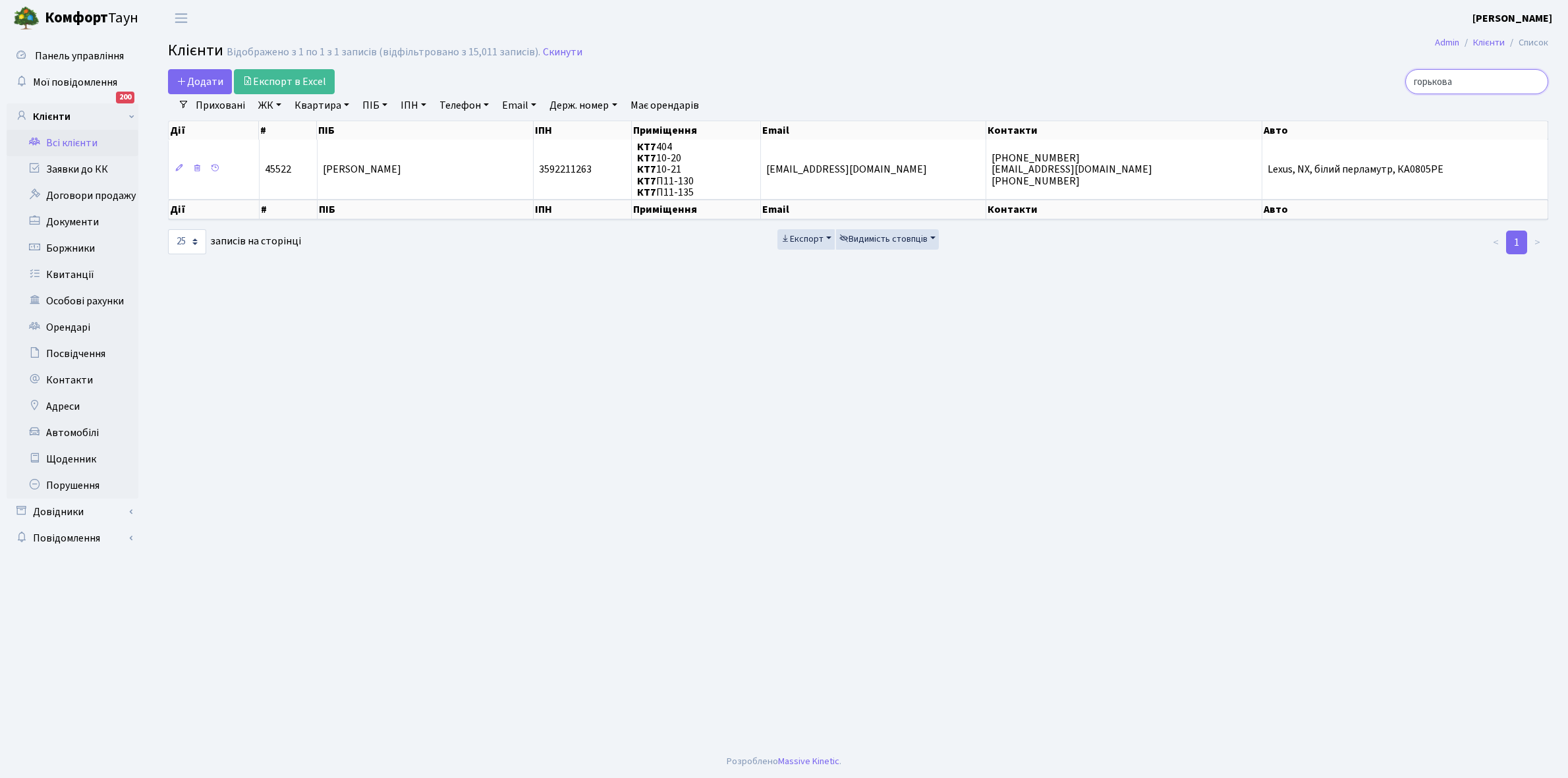
click at [1487, 83] on input "горькова" at bounding box center [1477, 82] width 143 height 25
type input "г"
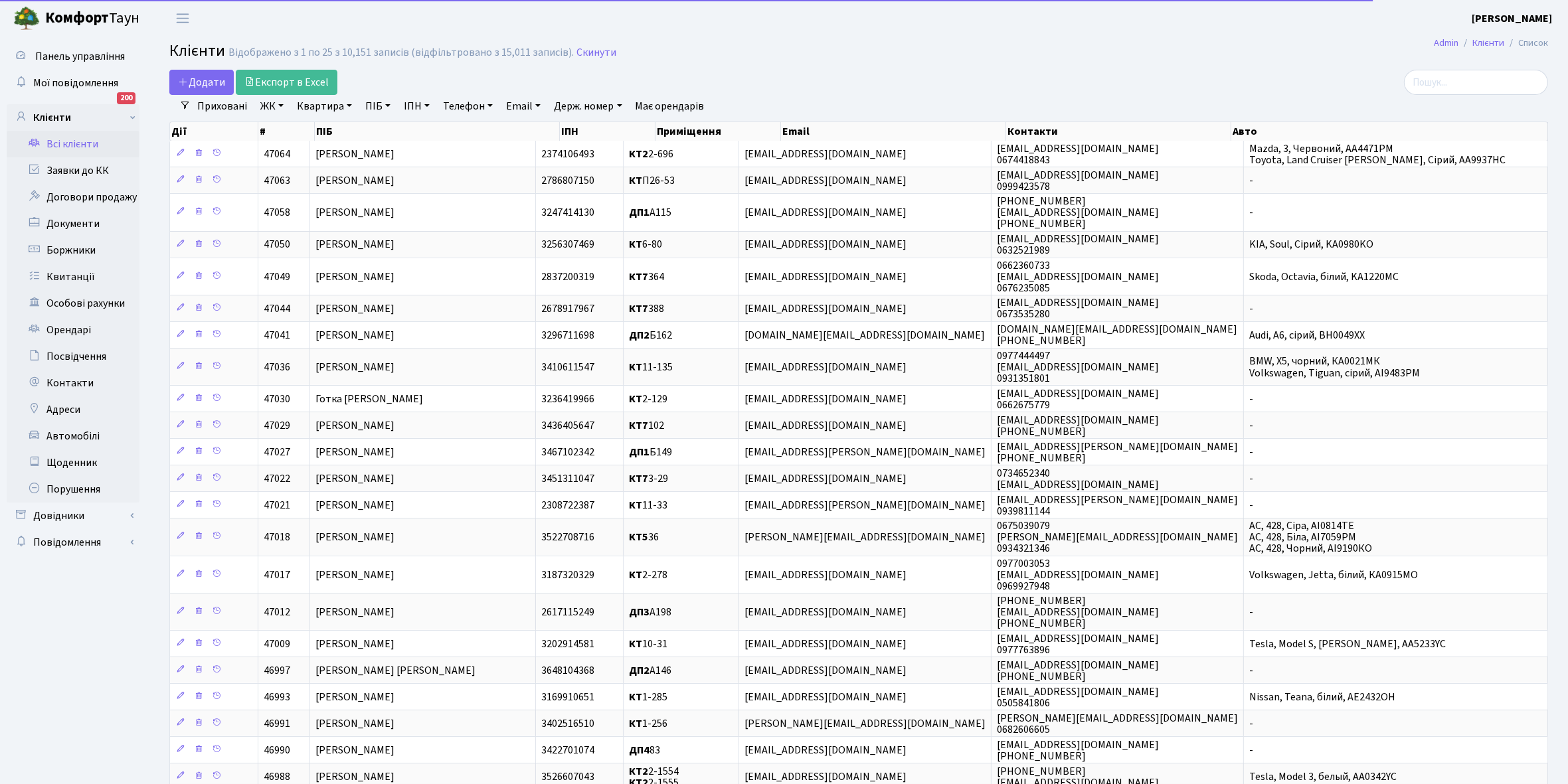
click at [279, 104] on link "ЖК" at bounding box center [271, 106] width 34 height 23
click at [299, 151] on li "КТ, вул. Регенераторна, 4" at bounding box center [338, 152] width 161 height 23
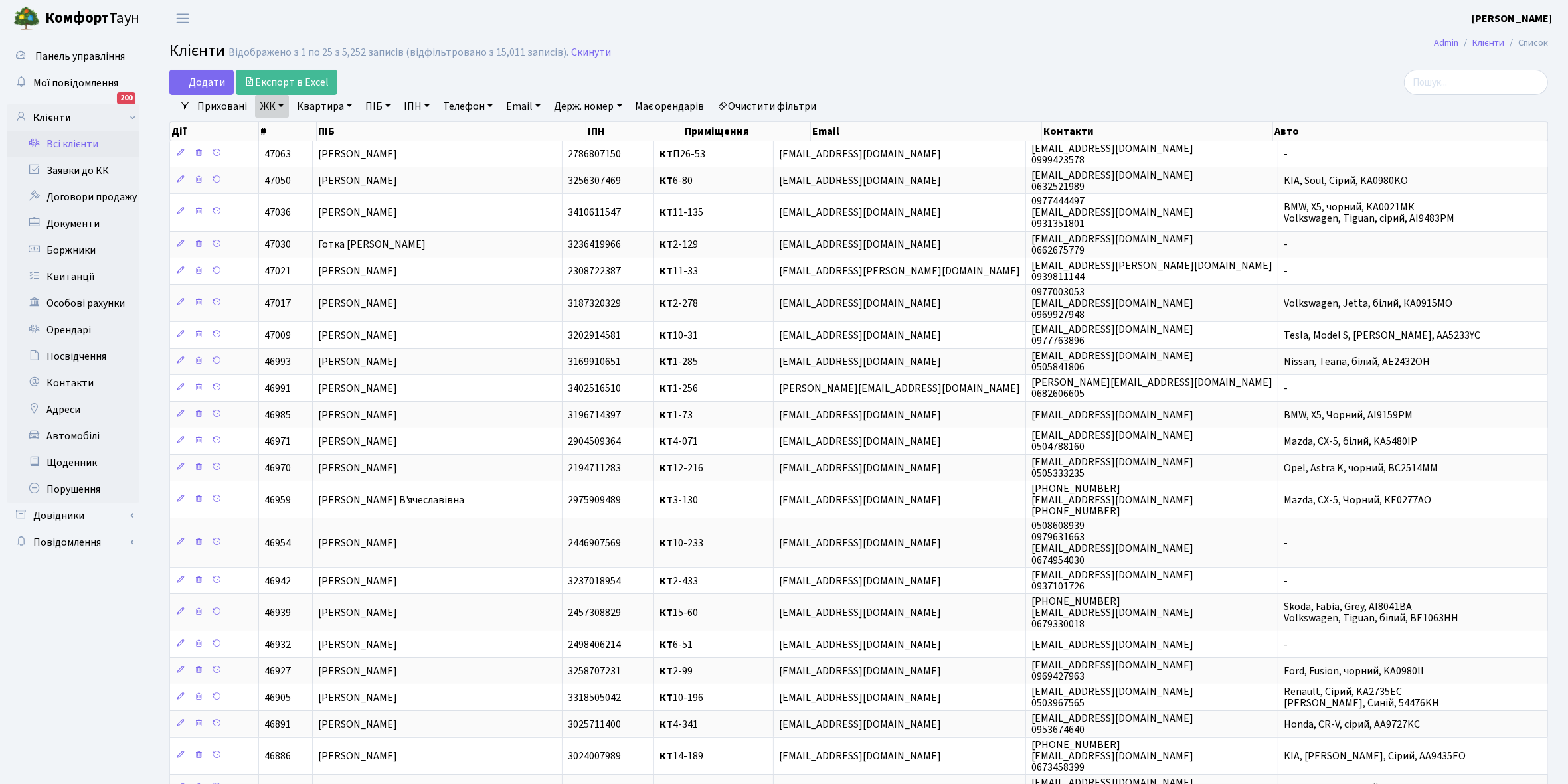
click at [347, 104] on link "Квартира" at bounding box center [324, 106] width 66 height 23
click at [324, 137] on input "text" at bounding box center [331, 132] width 78 height 25
type input "16-40"
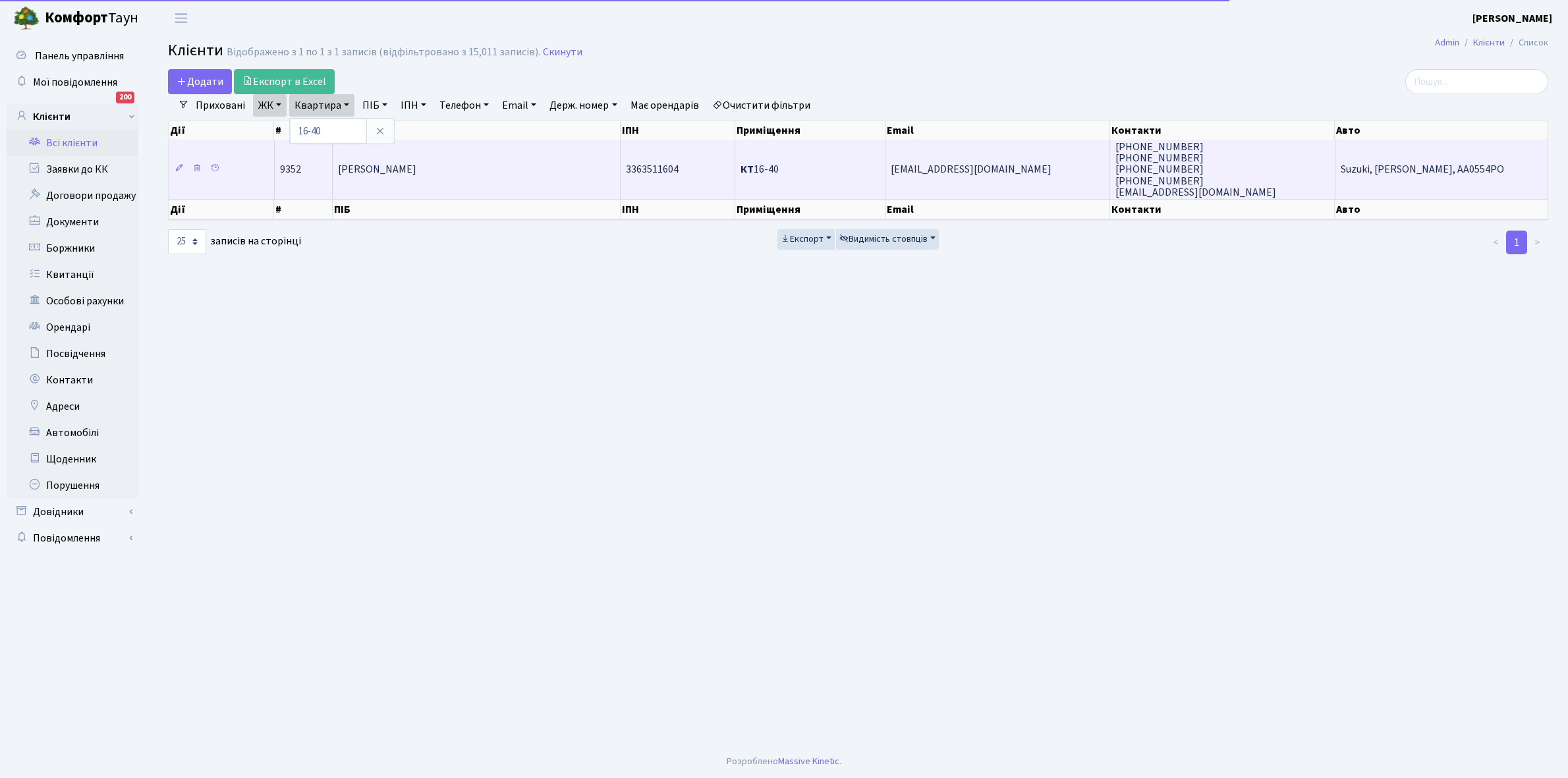
click at [416, 166] on span "Подоляко Олександра Сергіївна" at bounding box center [377, 169] width 78 height 14
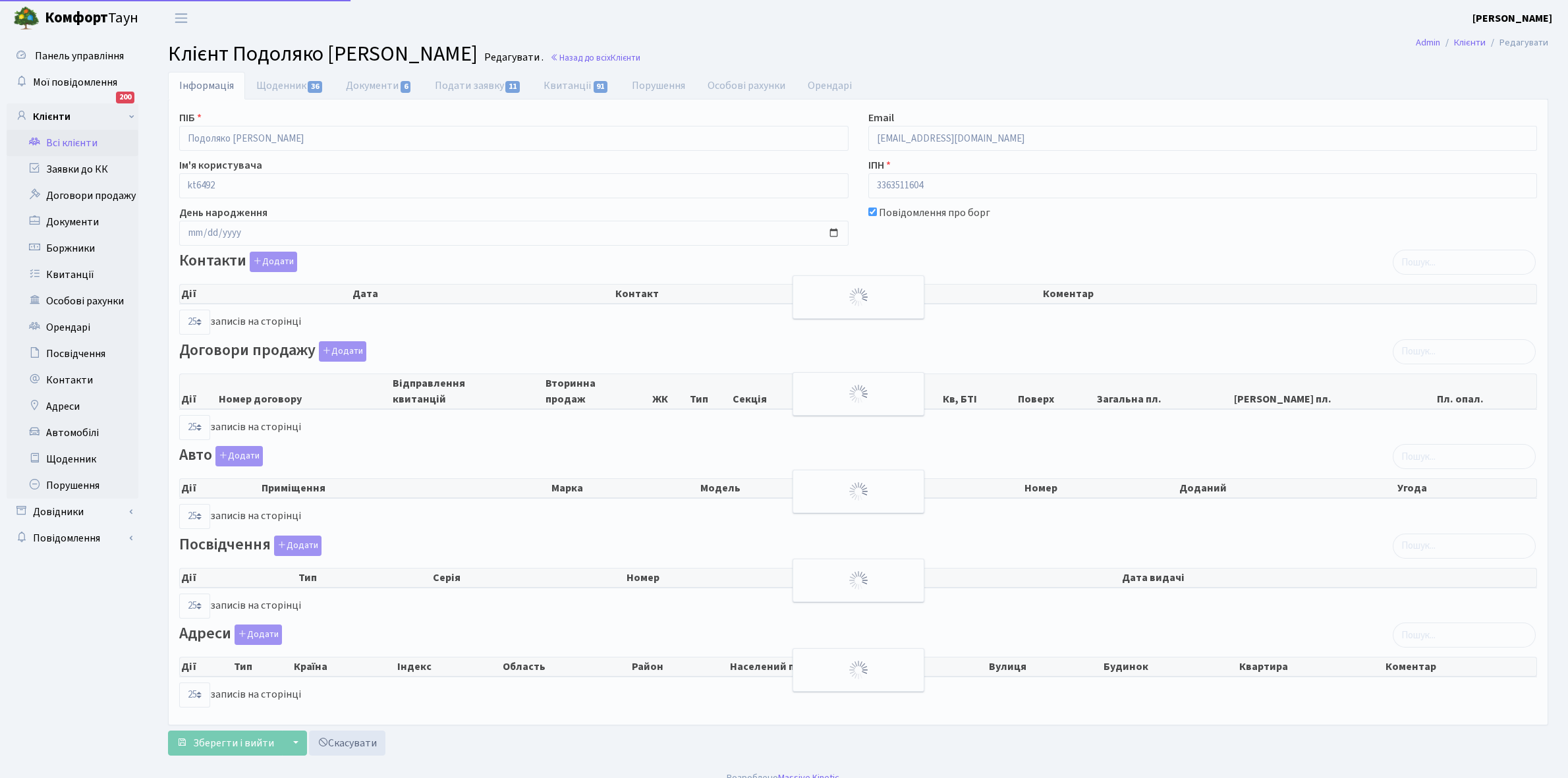
select select "25"
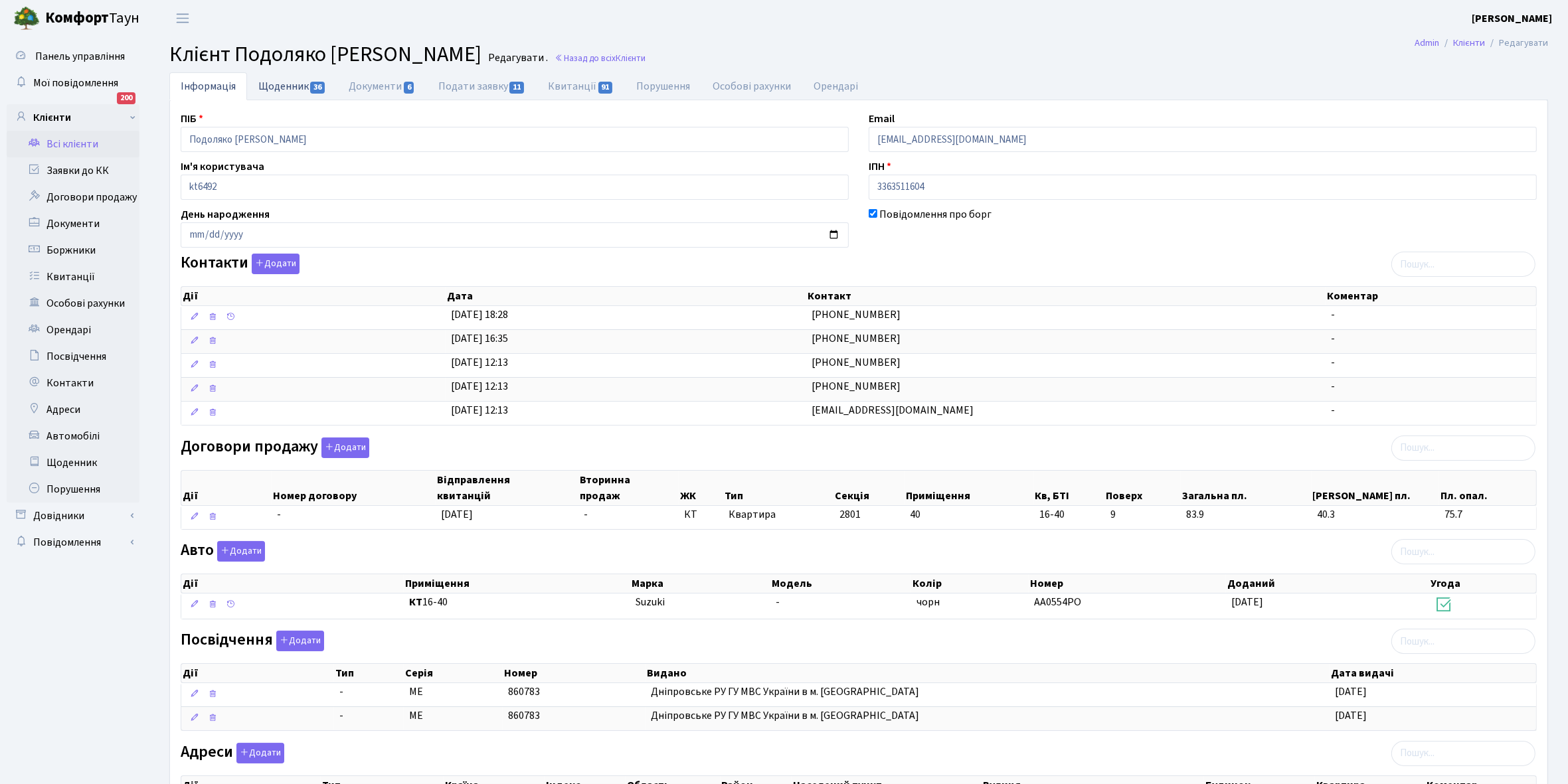
click at [279, 83] on link "Щоденник 36" at bounding box center [292, 86] width 90 height 27
select select "25"
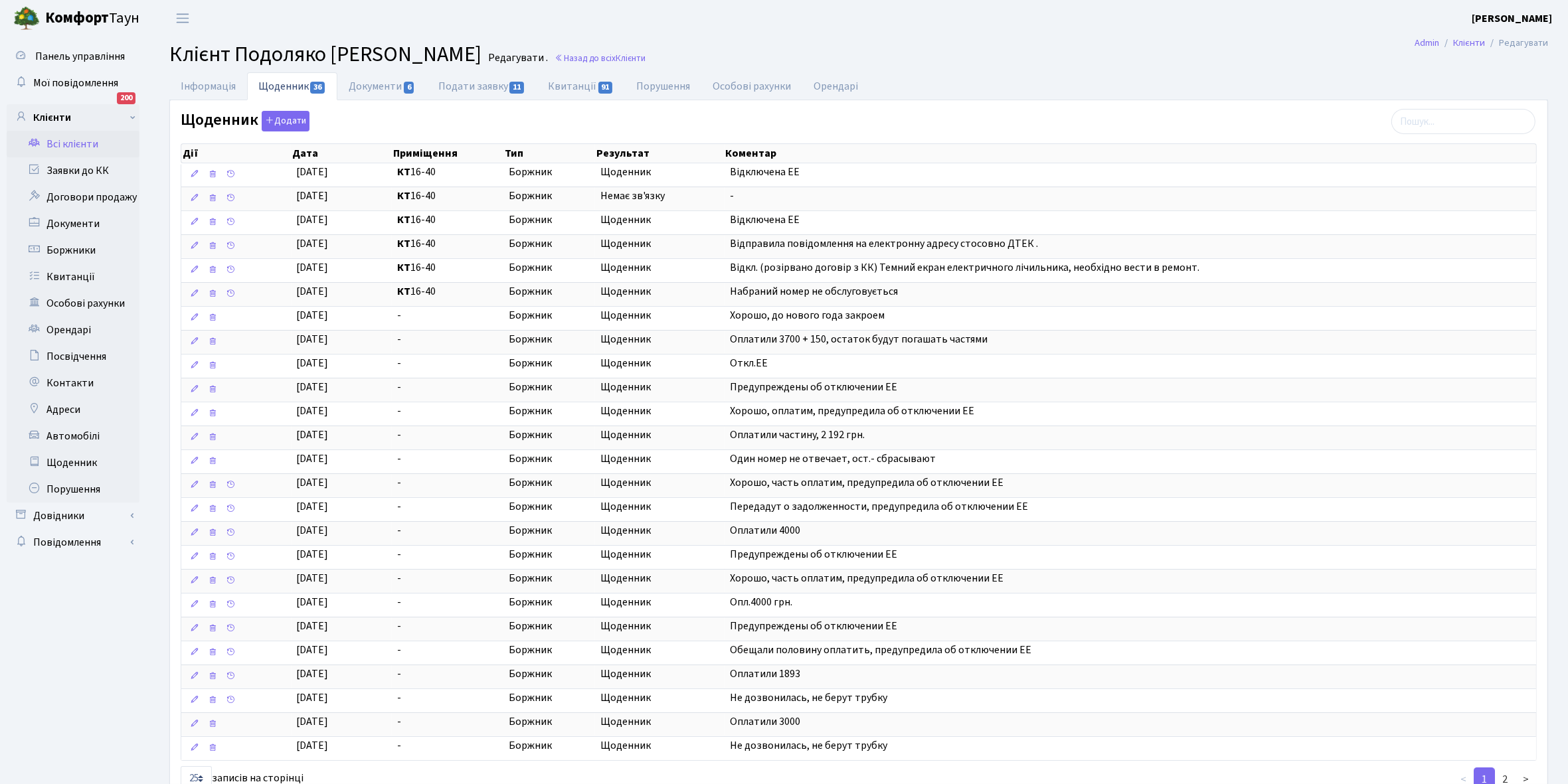
click at [78, 146] on link "Всі клієнти" at bounding box center [73, 144] width 133 height 27
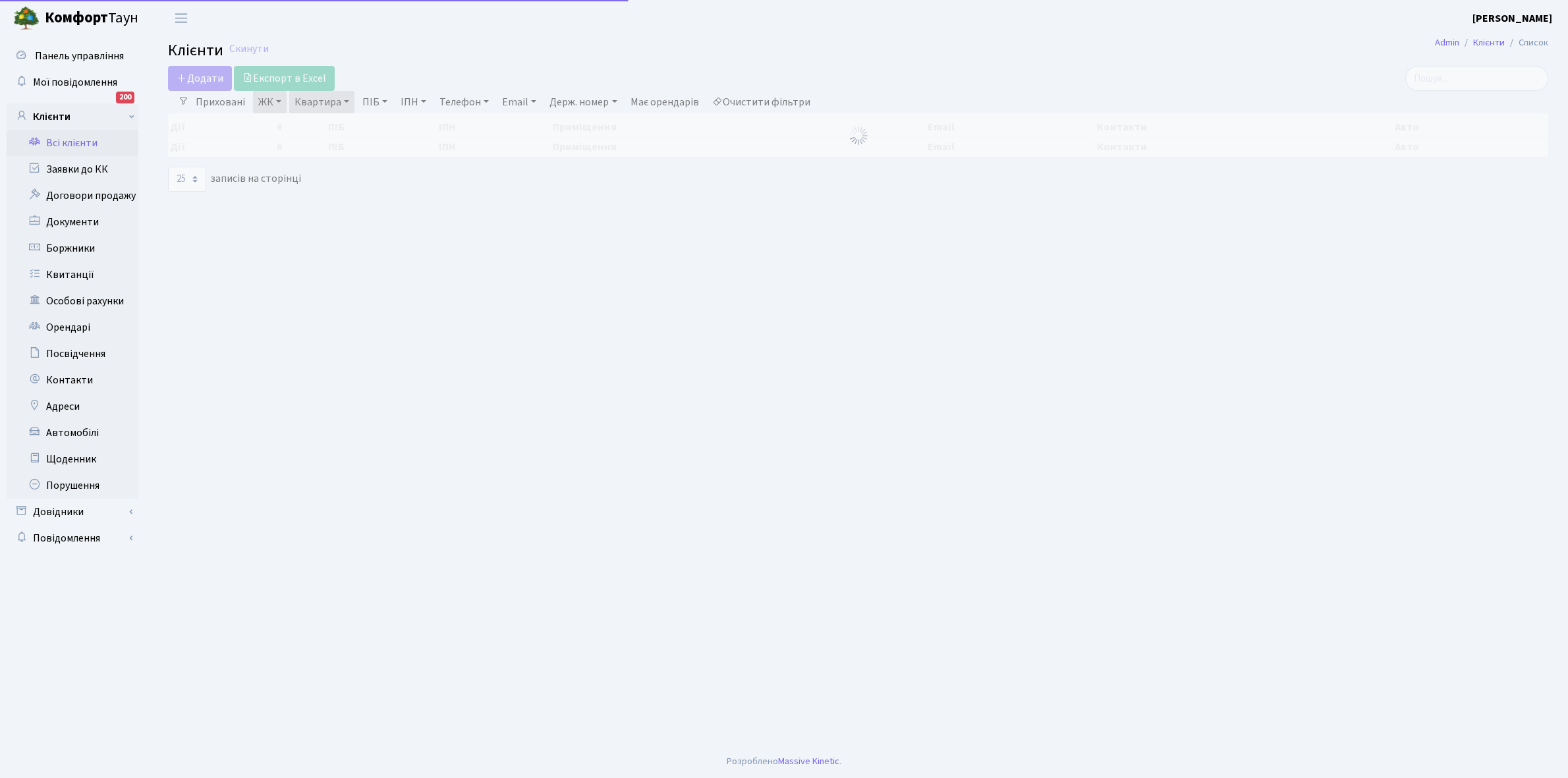
select select "25"
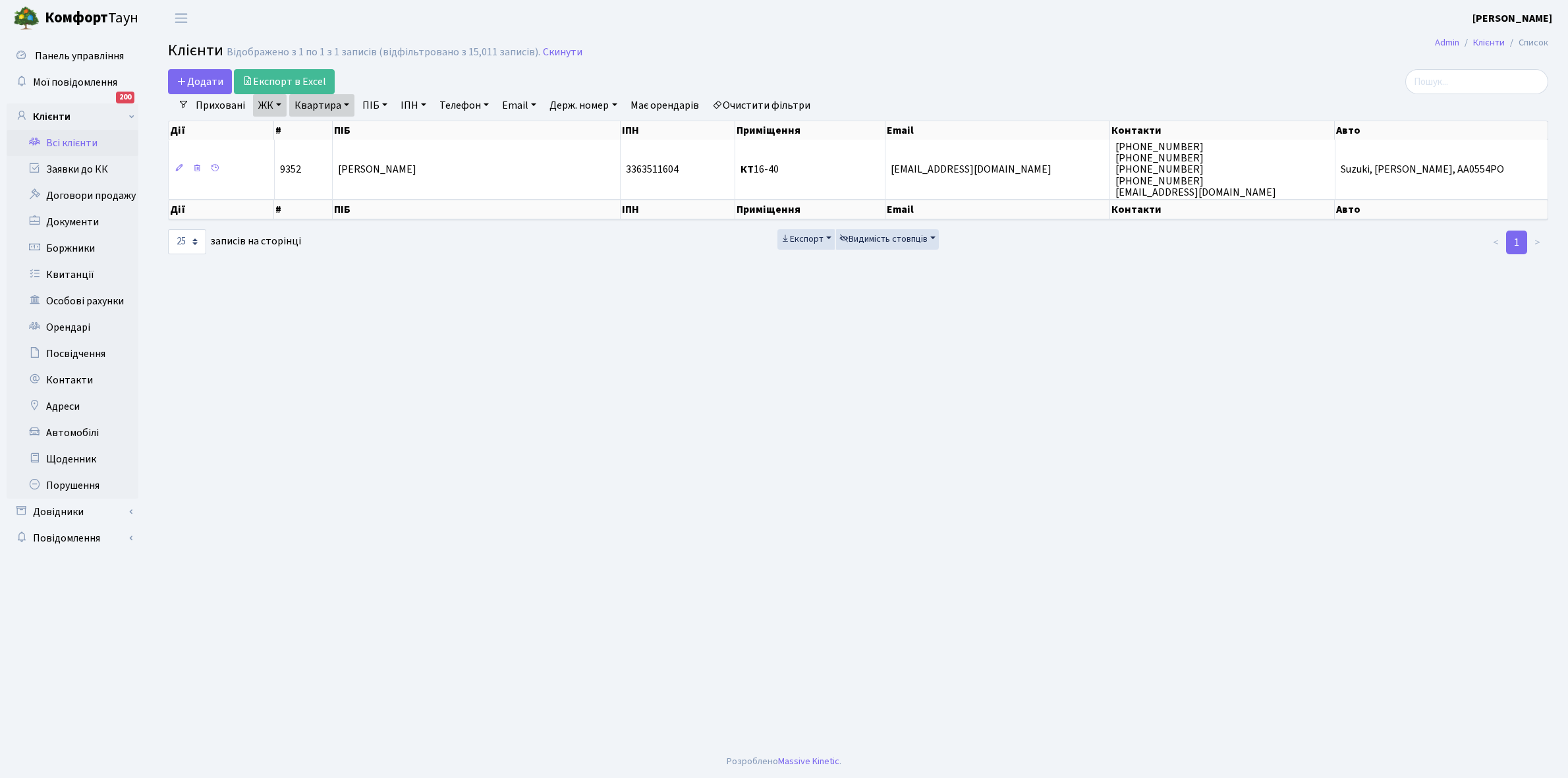
click at [771, 107] on link "Очистити фільтри" at bounding box center [761, 106] width 108 height 23
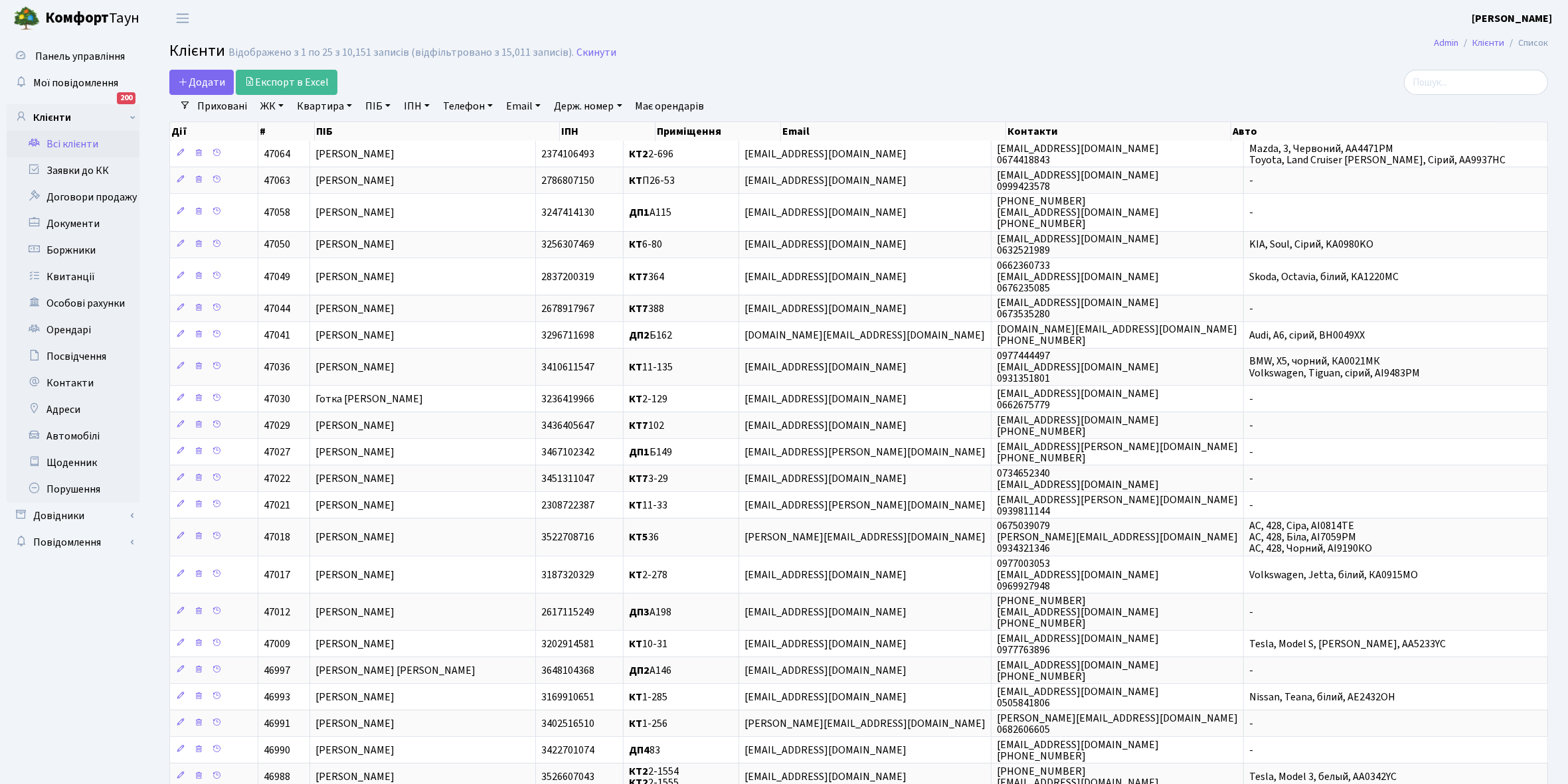
click at [280, 104] on link "ЖК" at bounding box center [271, 106] width 34 height 23
click at [271, 174] on li "КТ2, просп. Соборності, 17" at bounding box center [338, 175] width 161 height 23
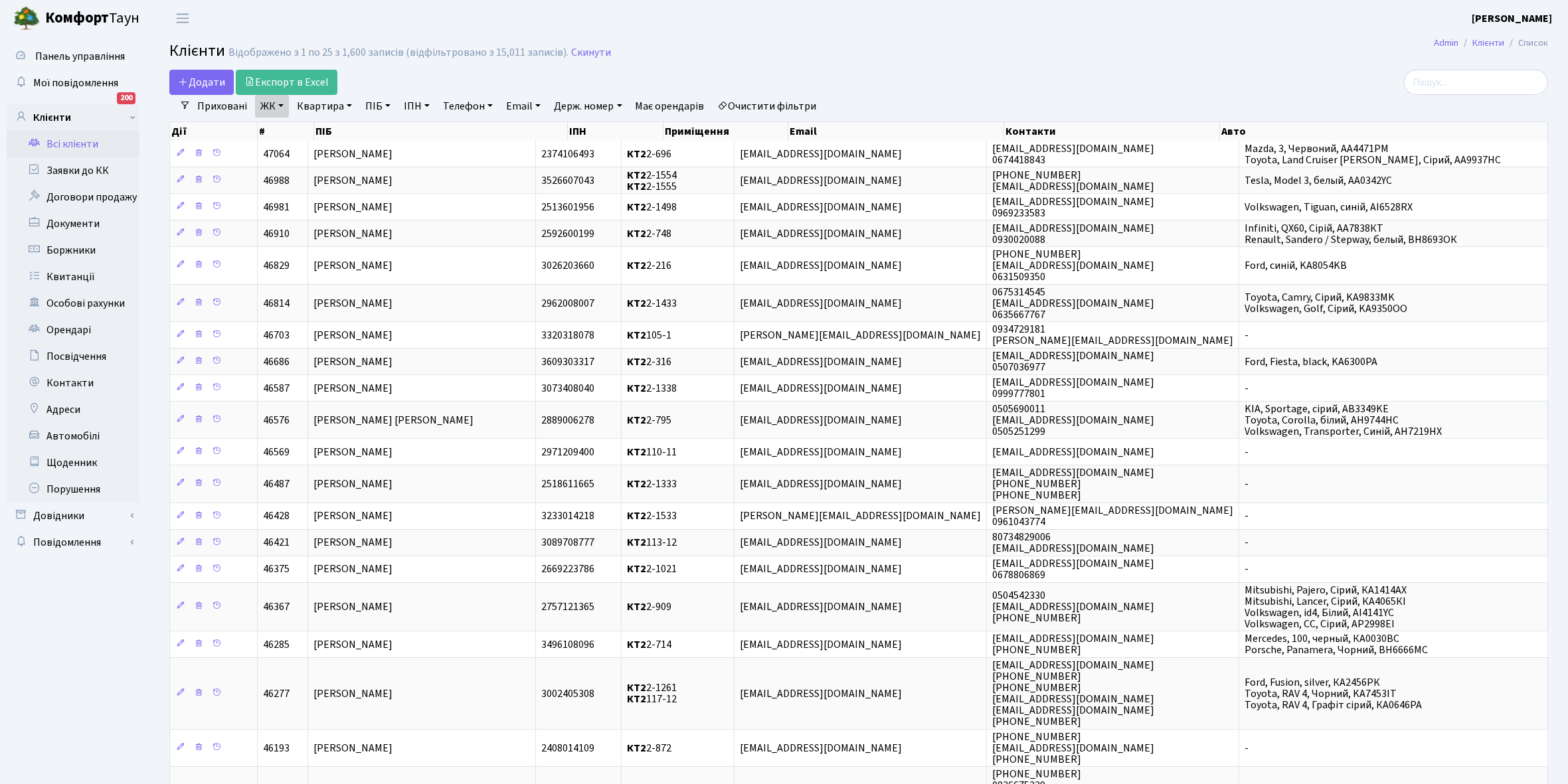
click at [351, 101] on link "Квартира" at bounding box center [324, 106] width 66 height 23
click at [317, 129] on input "text" at bounding box center [331, 132] width 78 height 25
type input "2-1221"
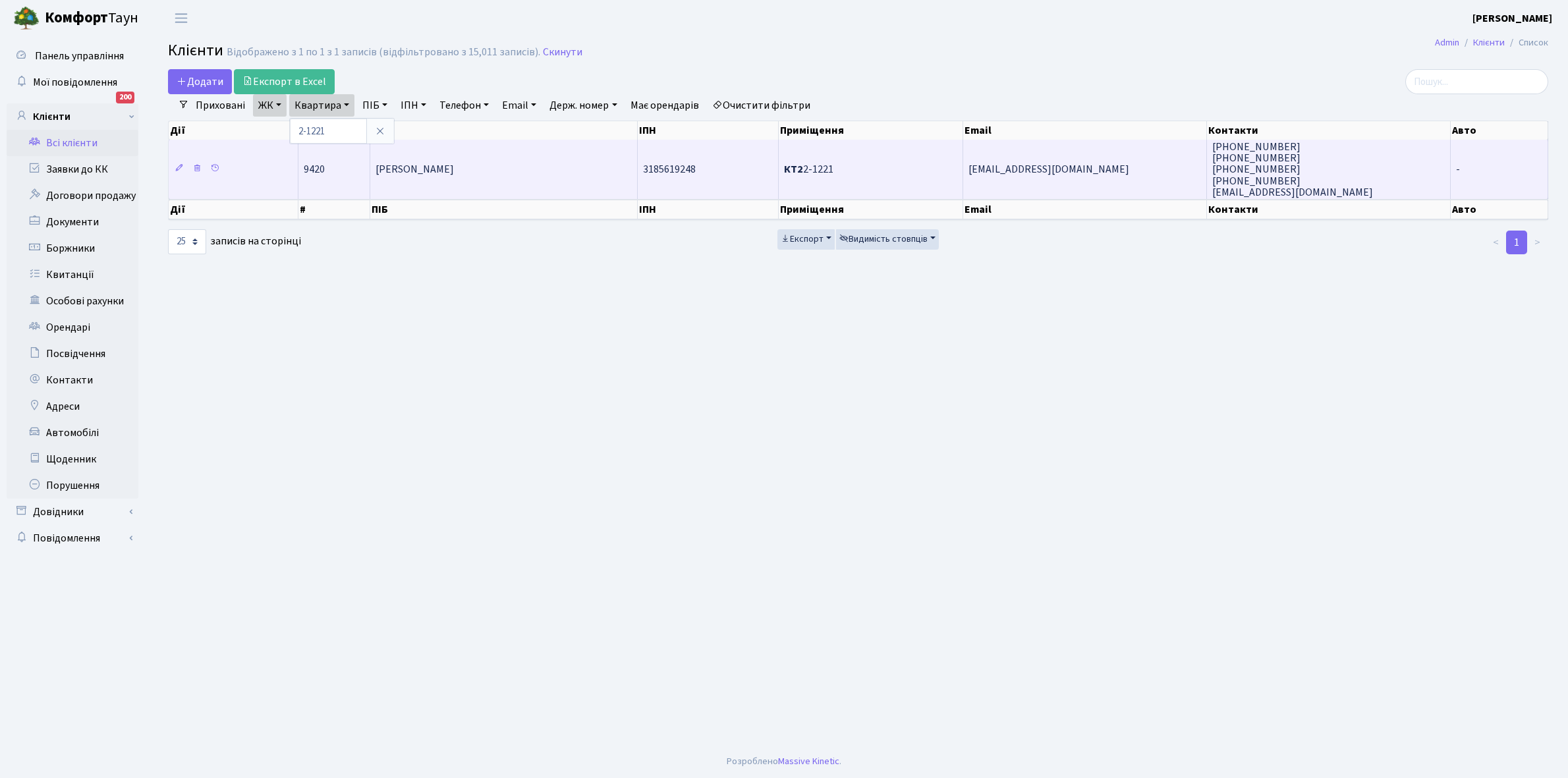
click at [521, 175] on td "[PERSON_NAME]" at bounding box center [503, 169] width 267 height 59
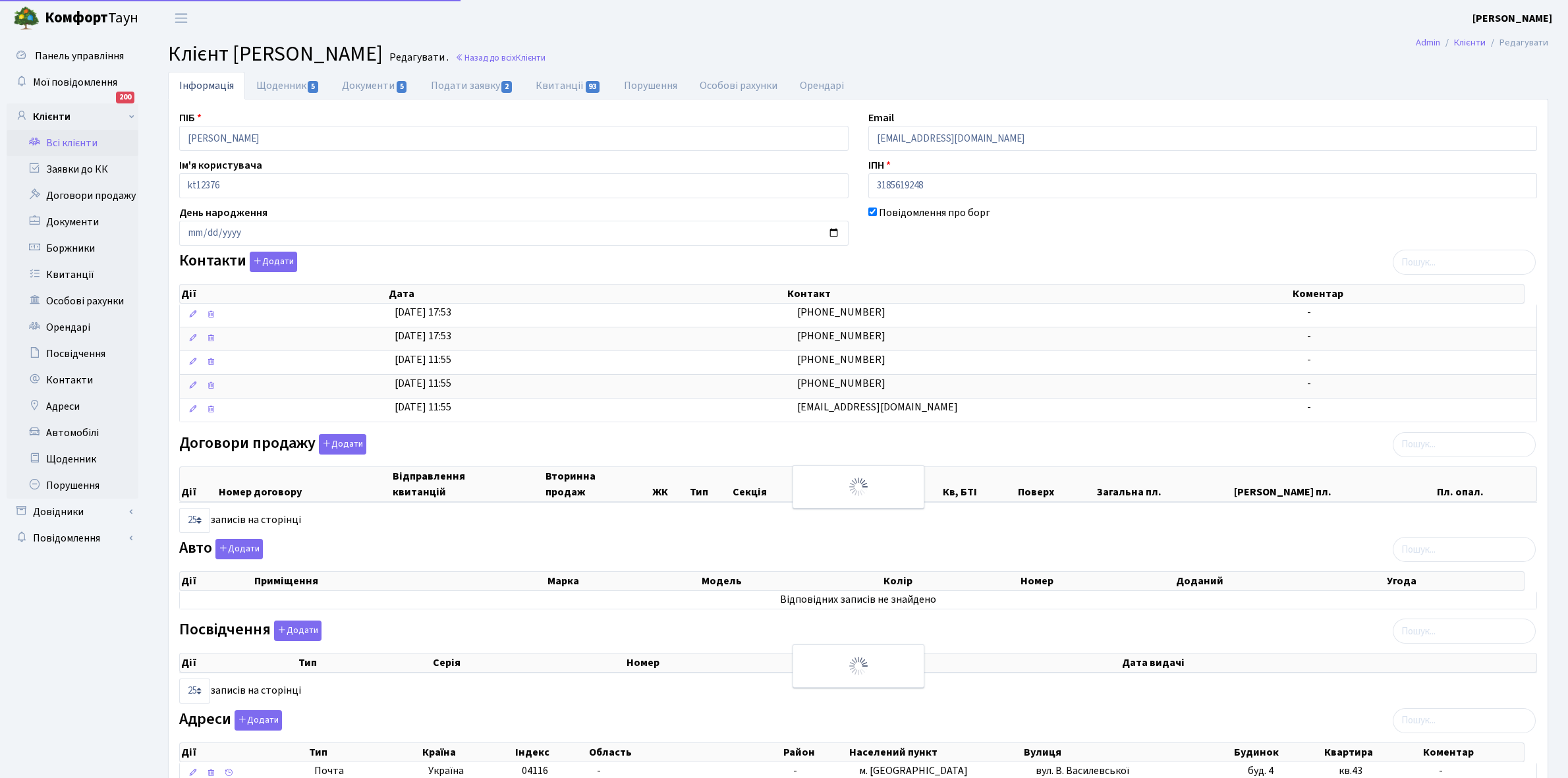
select select "25"
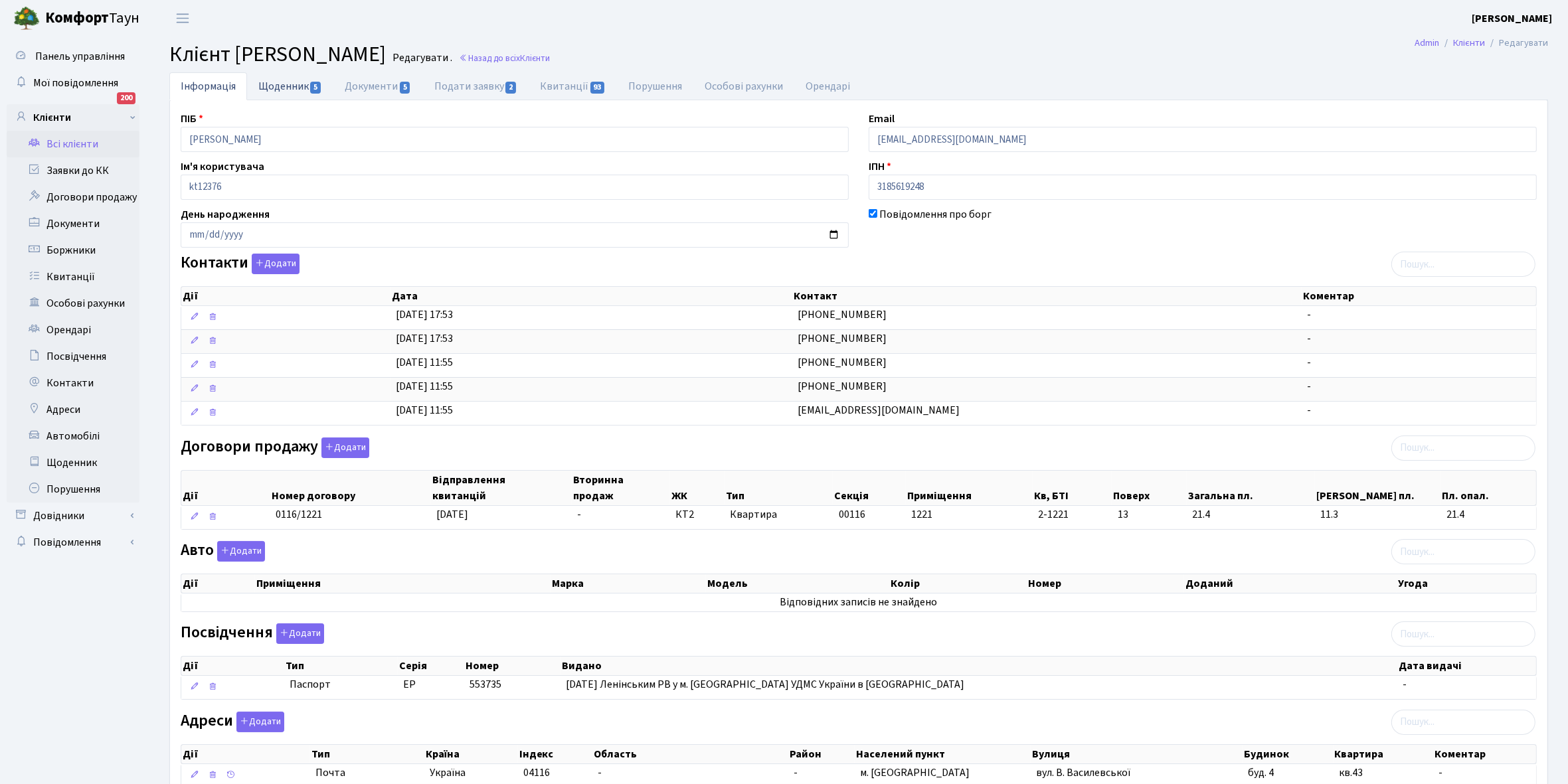
click at [276, 88] on link "Щоденник 5" at bounding box center [290, 86] width 86 height 27
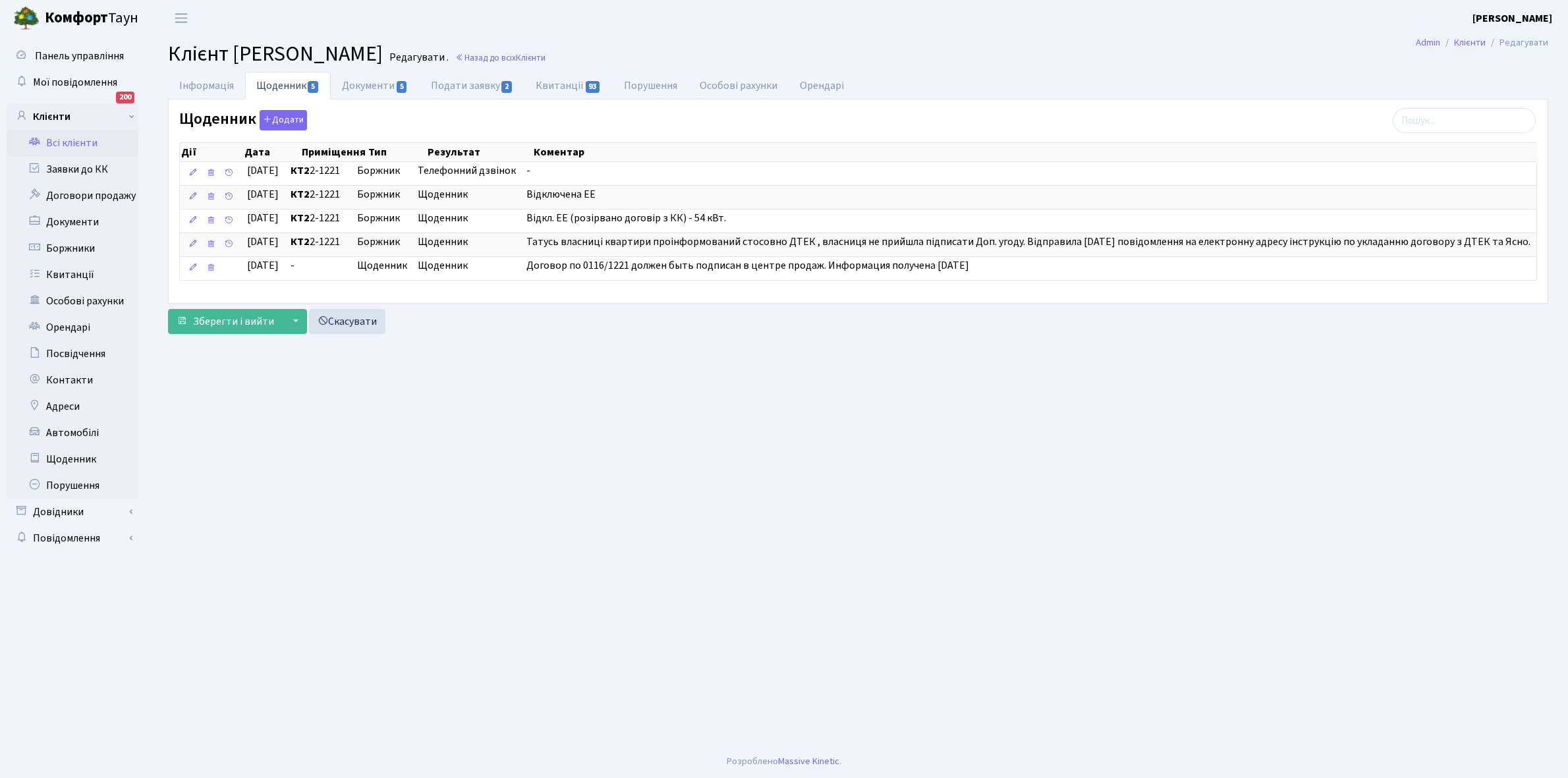
click at [71, 146] on link "Всі клієнти" at bounding box center [72, 143] width 132 height 27
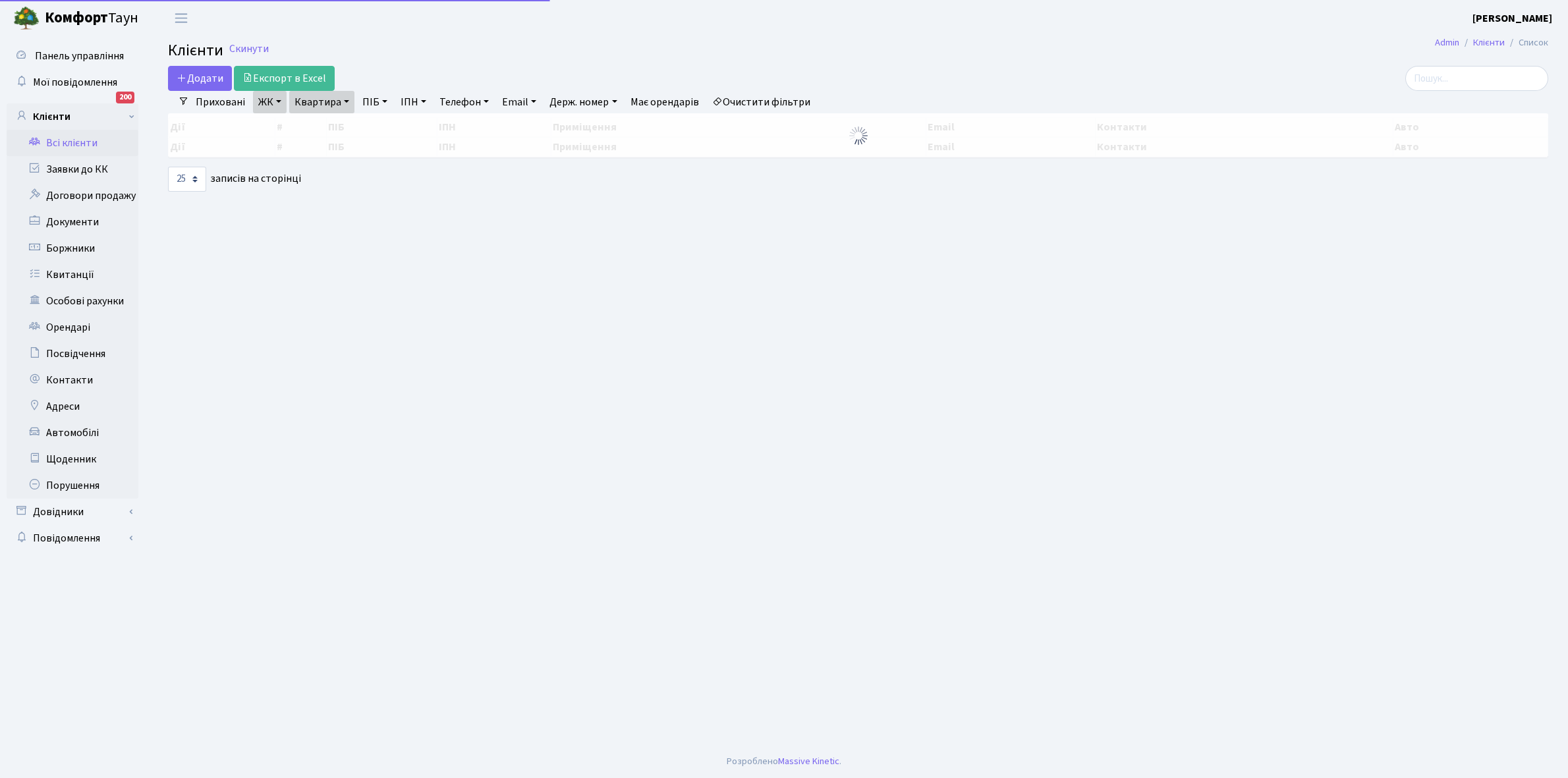
select select "25"
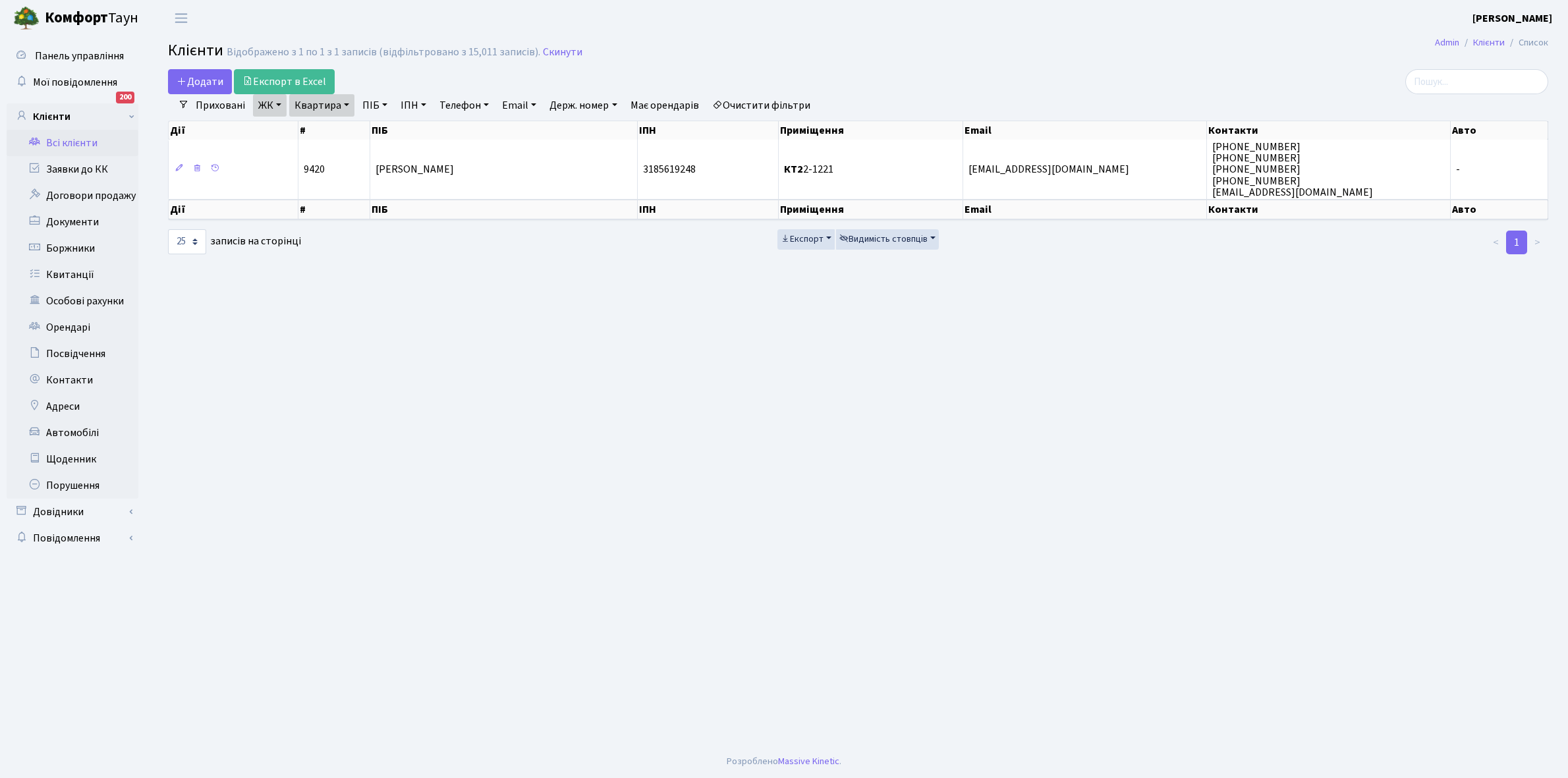
click at [346, 102] on link "Квартира" at bounding box center [321, 106] width 66 height 23
click at [341, 119] on input "2-1221" at bounding box center [328, 131] width 77 height 25
type input "2"
type input "11-64"
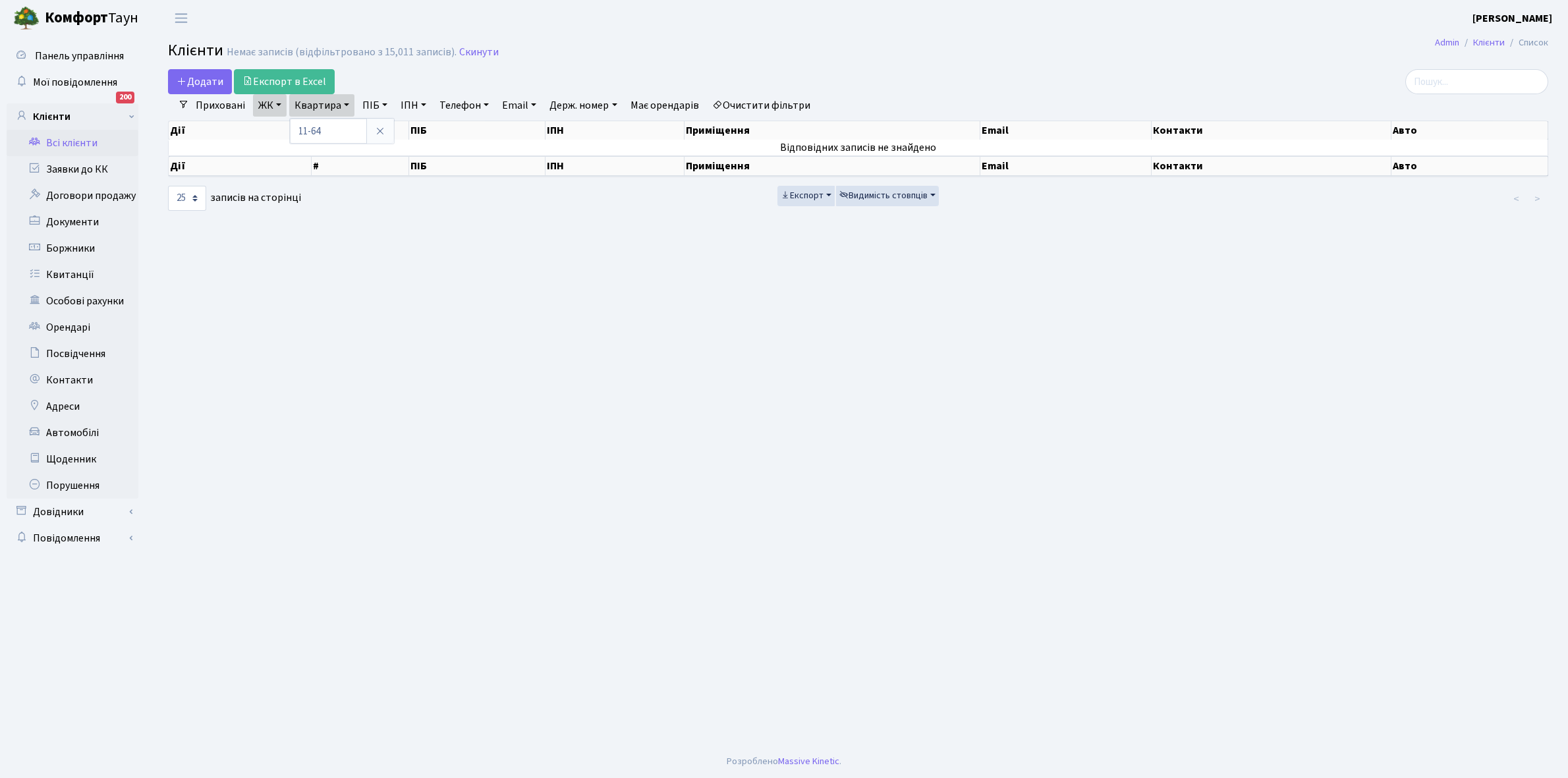
click at [752, 107] on link "Очистити фільтри" at bounding box center [761, 106] width 108 height 23
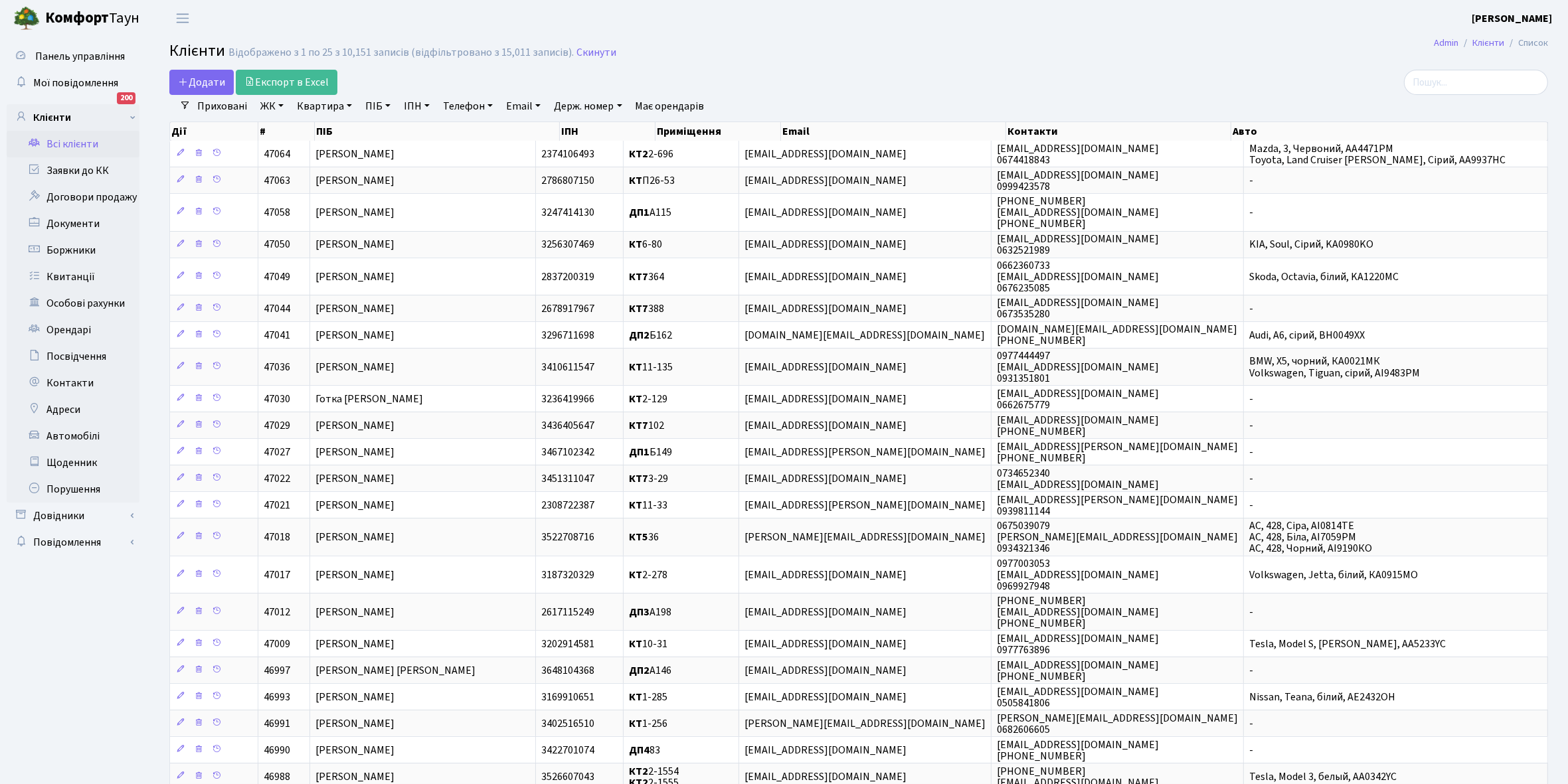
click at [279, 106] on link "ЖК" at bounding box center [271, 106] width 34 height 23
click at [300, 153] on li "КТ, вул. Регенераторна, 4" at bounding box center [338, 152] width 161 height 23
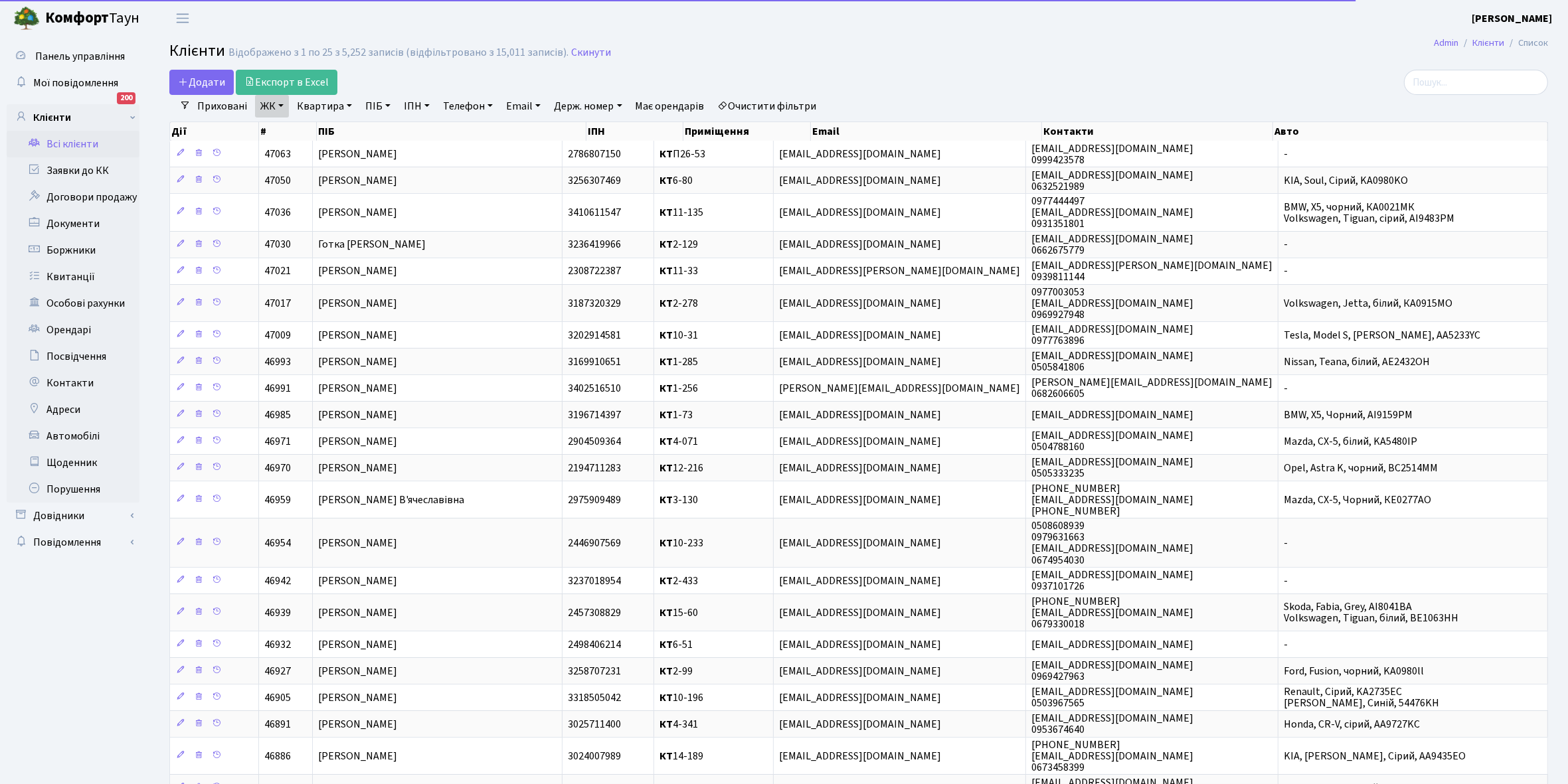
click at [346, 104] on link "Квартира" at bounding box center [324, 106] width 66 height 23
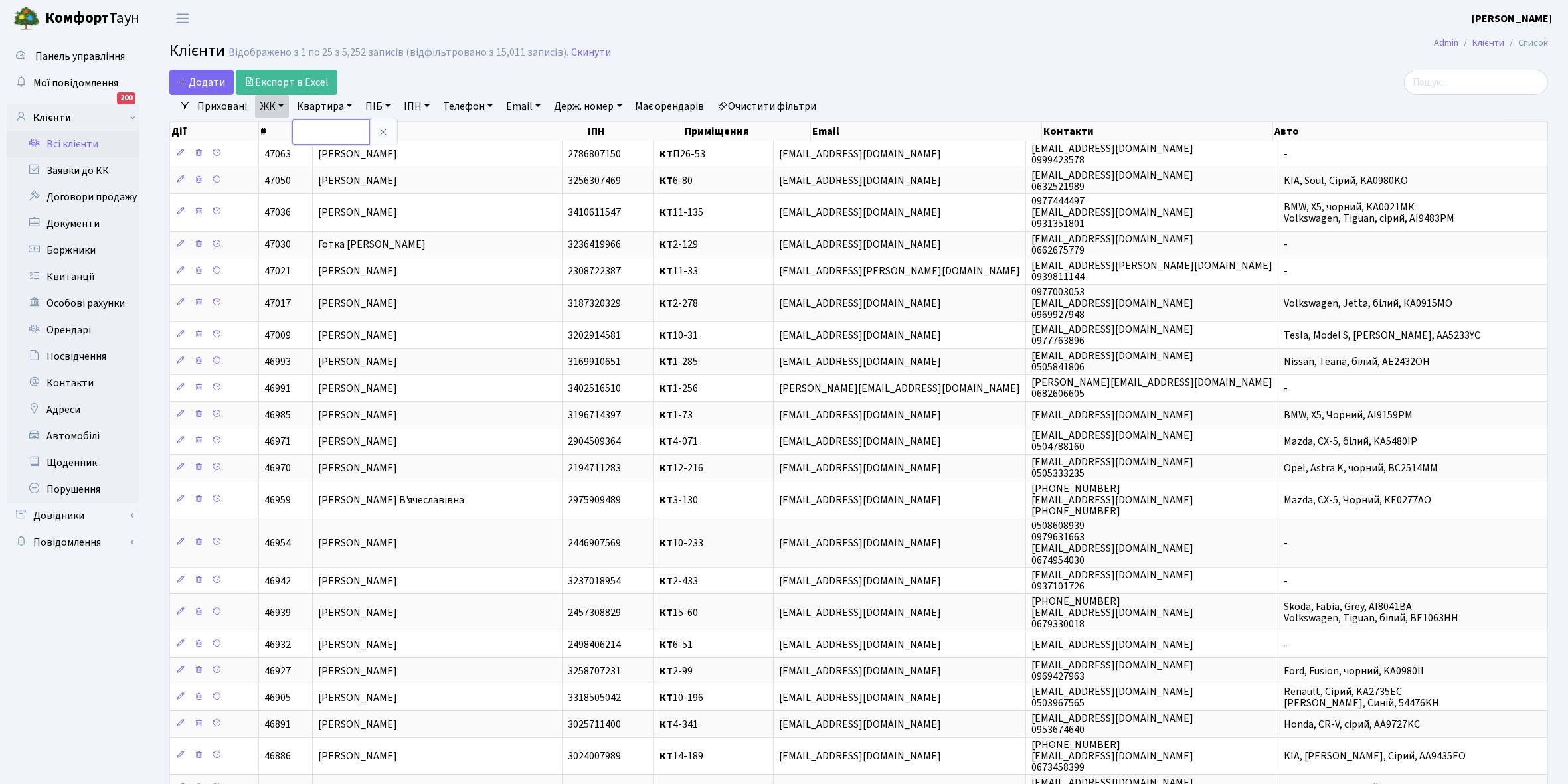
click at [326, 127] on input "text" at bounding box center [331, 132] width 78 height 25
type input "11-64"
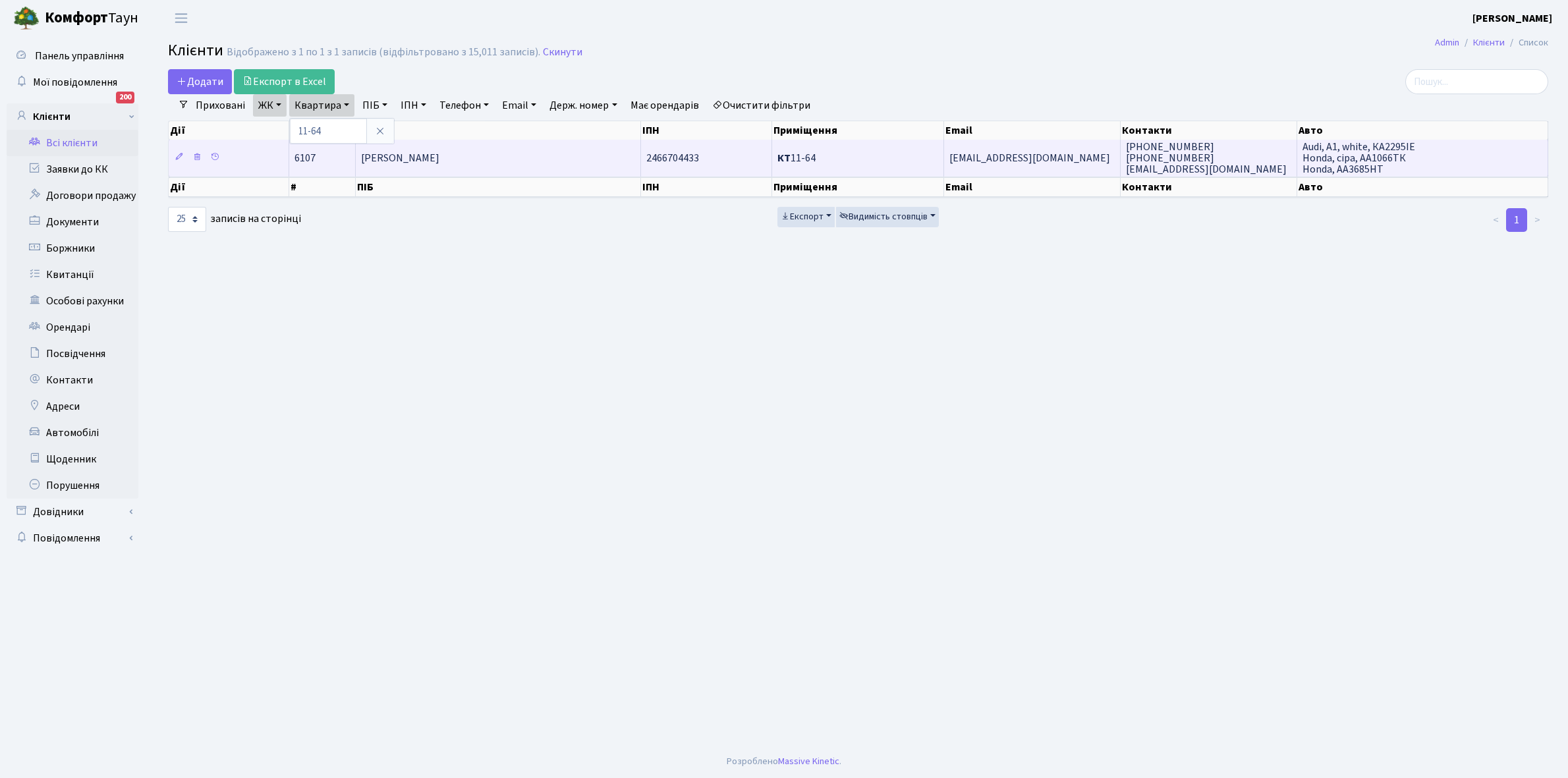
click at [504, 156] on td "[PERSON_NAME]" at bounding box center [498, 158] width 285 height 36
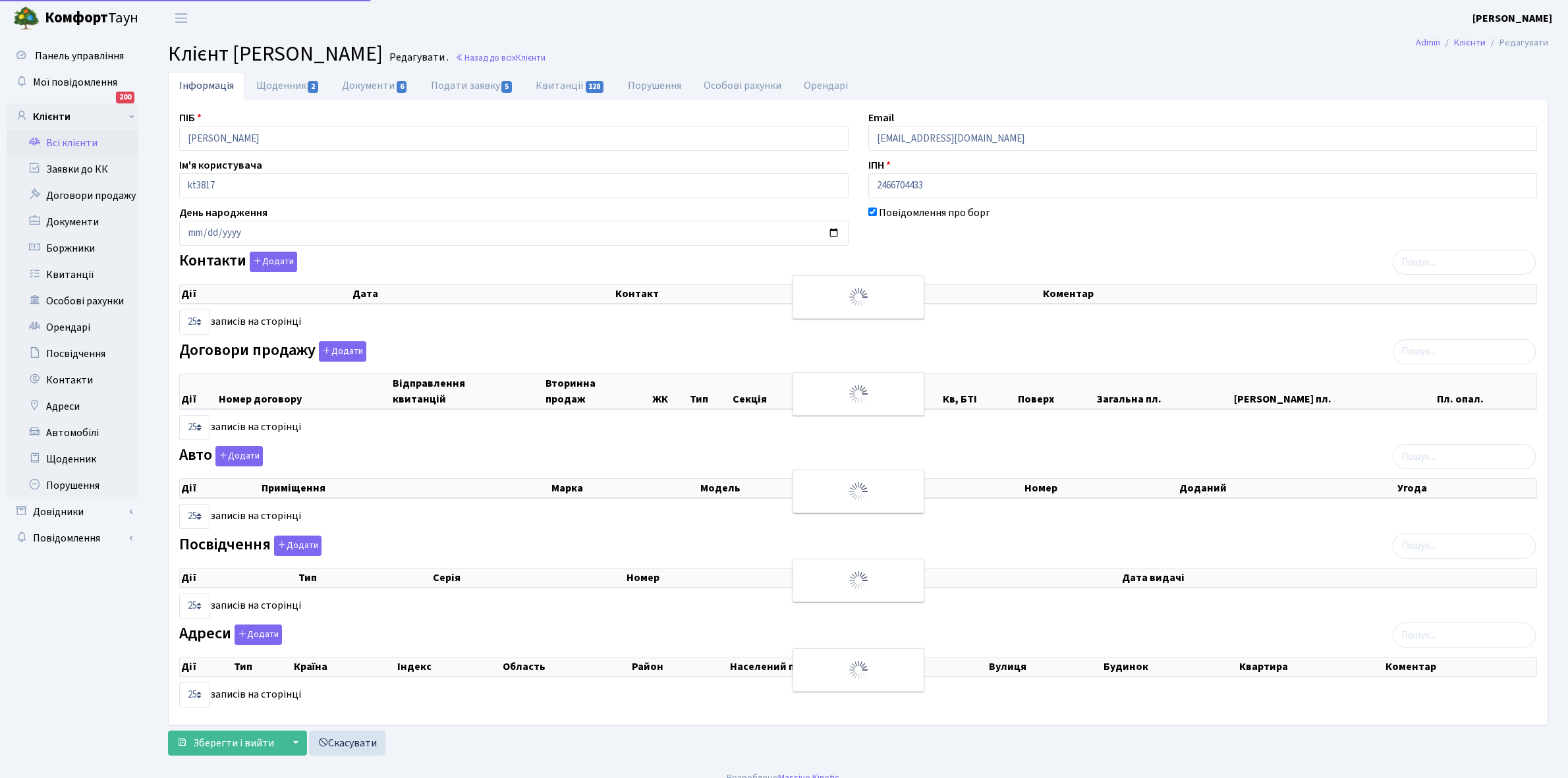
select select "25"
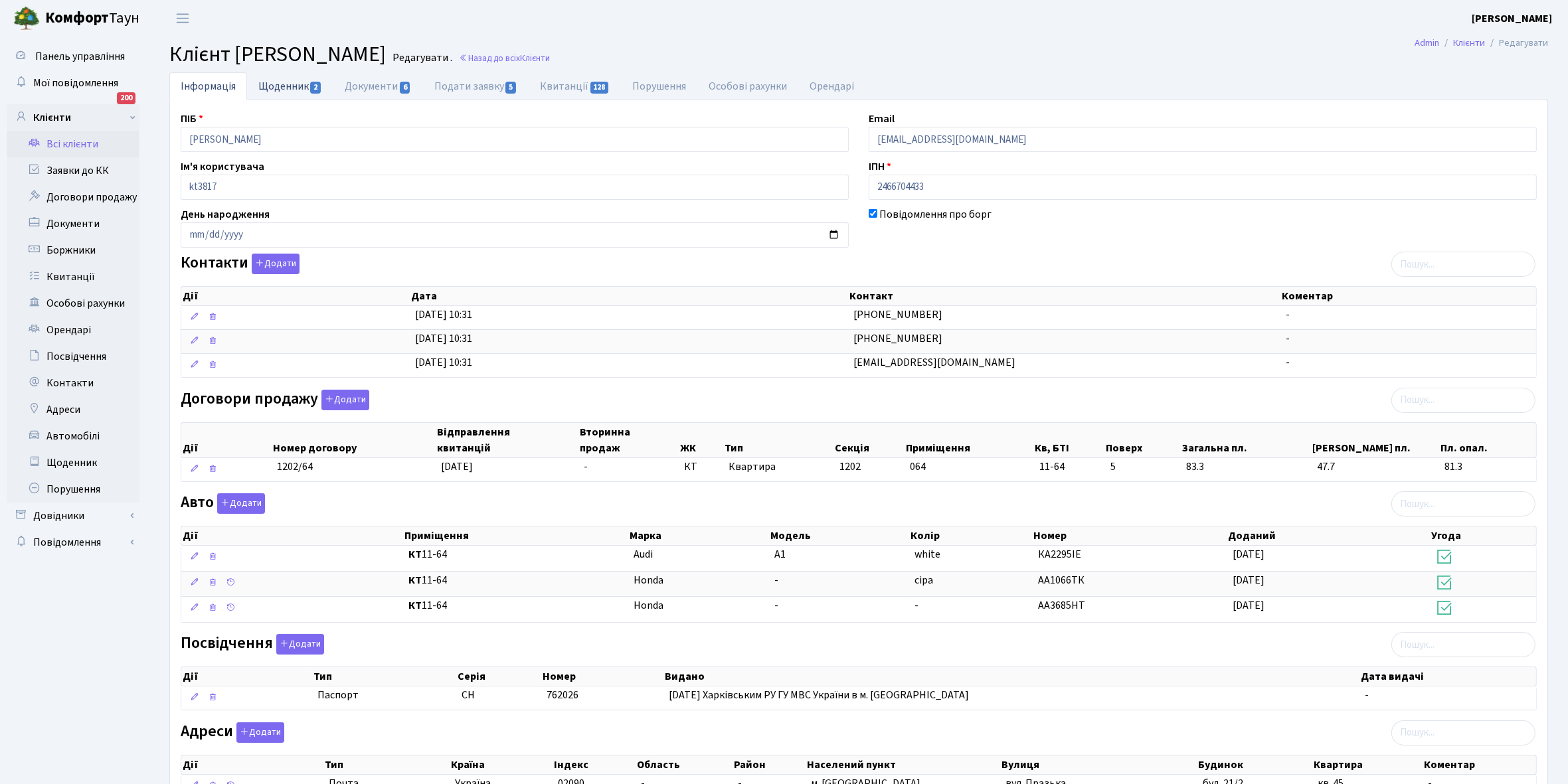
click at [285, 86] on link "Щоденник 2" at bounding box center [290, 86] width 86 height 27
select select "25"
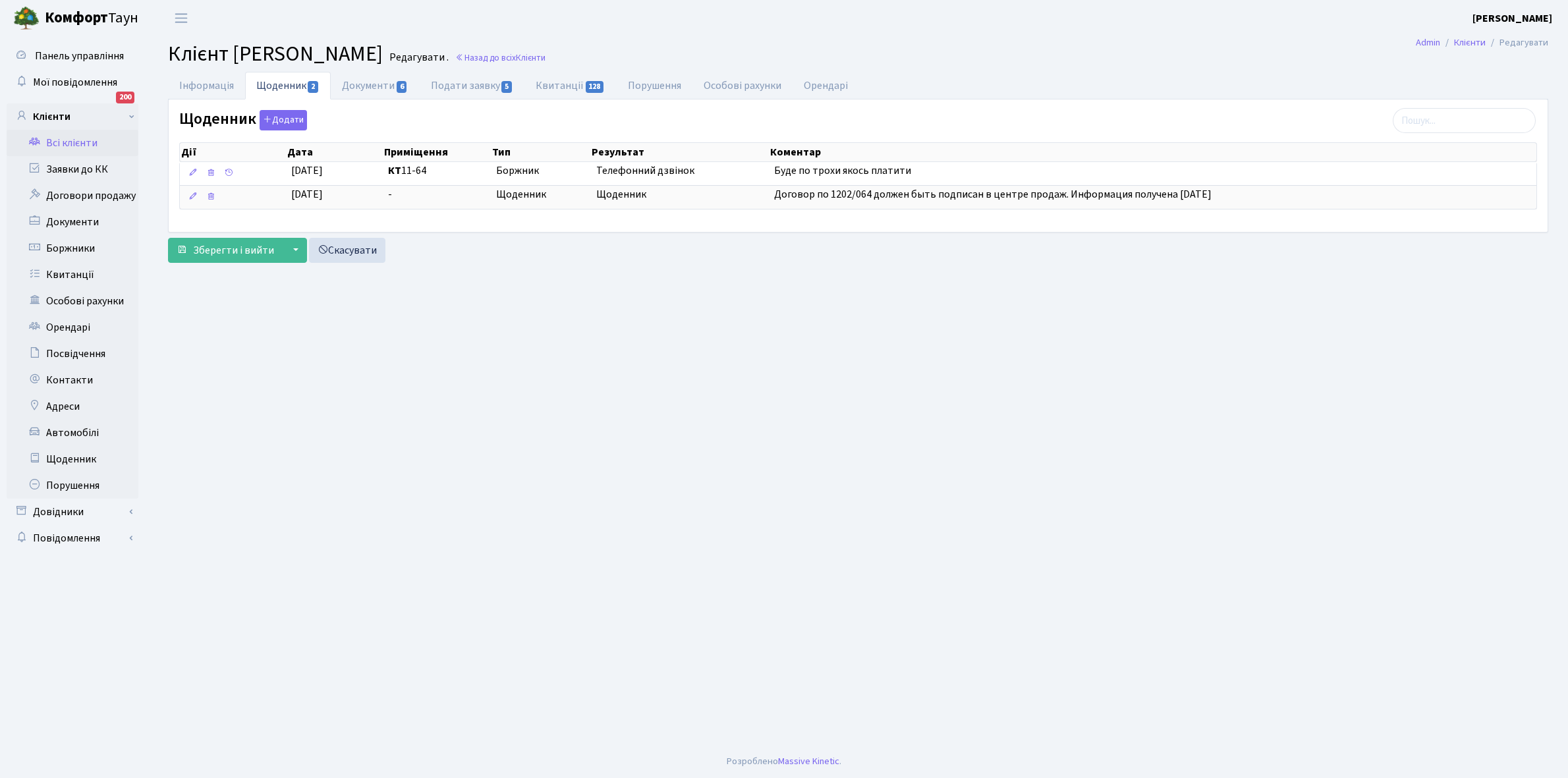
click at [83, 136] on link "Всі клієнти" at bounding box center [72, 143] width 132 height 27
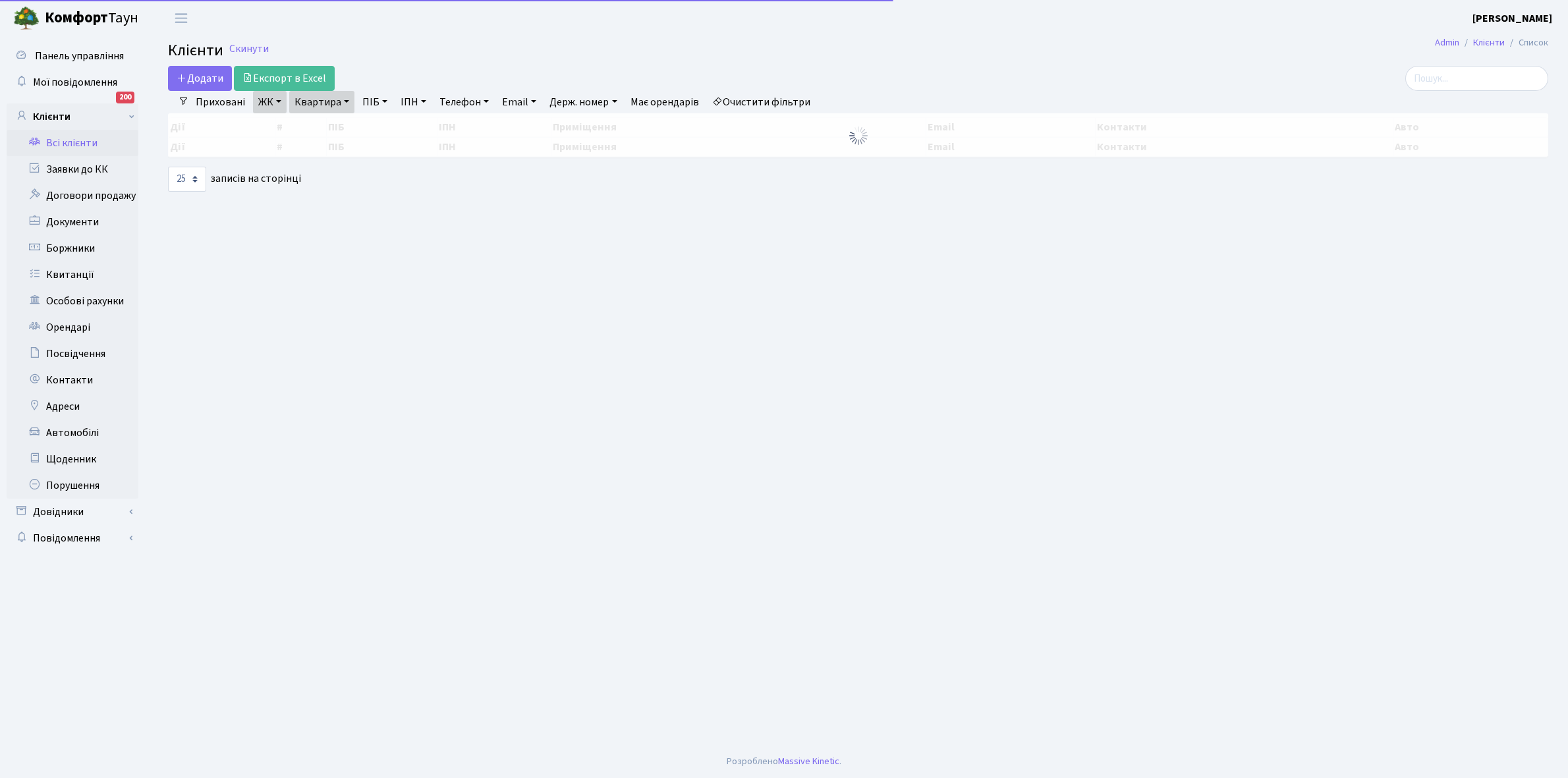
select select "25"
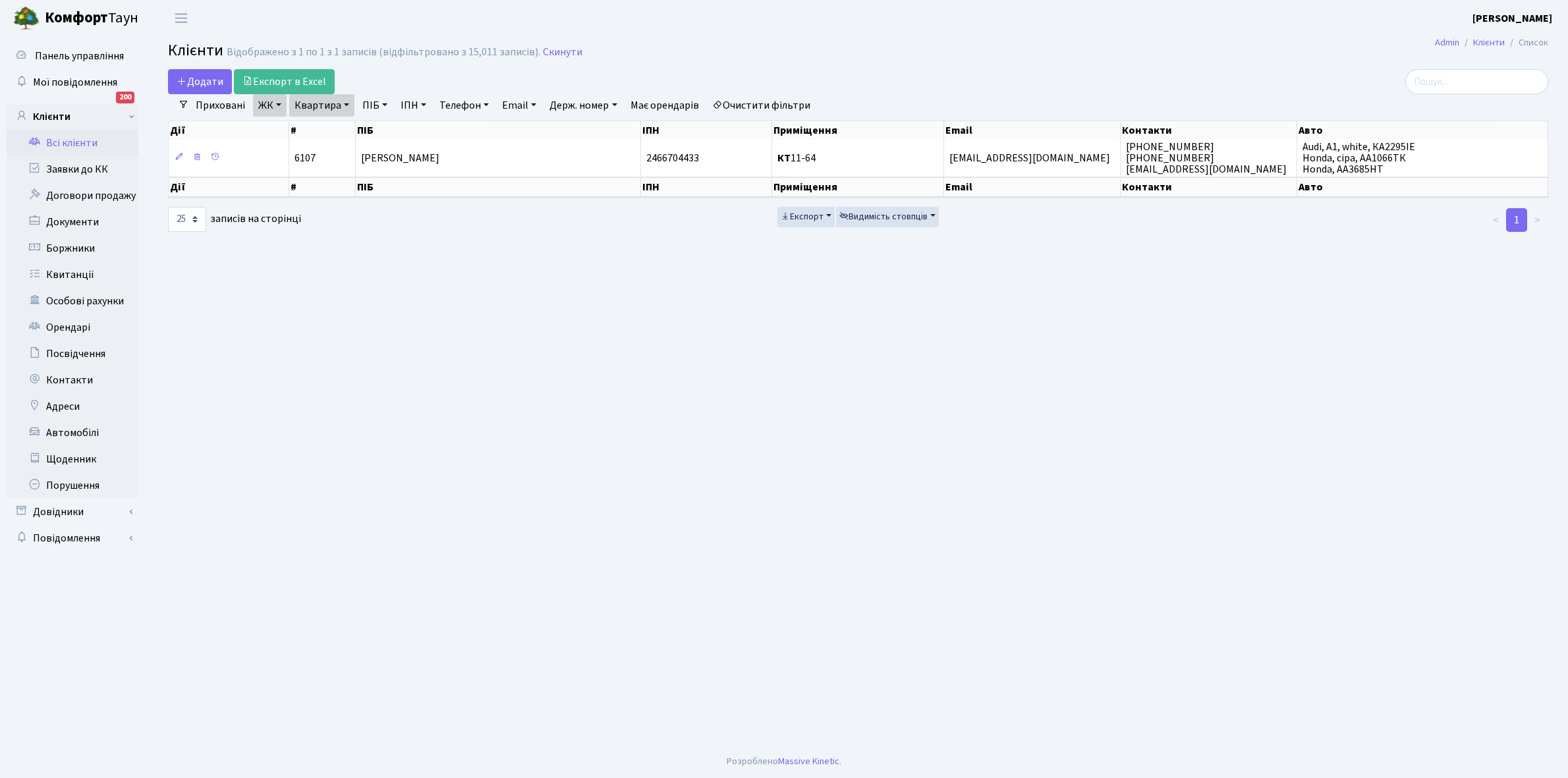
click at [340, 104] on link "Квартира" at bounding box center [321, 106] width 66 height 23
click at [338, 126] on input "11-64" at bounding box center [328, 131] width 77 height 25
type input "1"
type input "7-513"
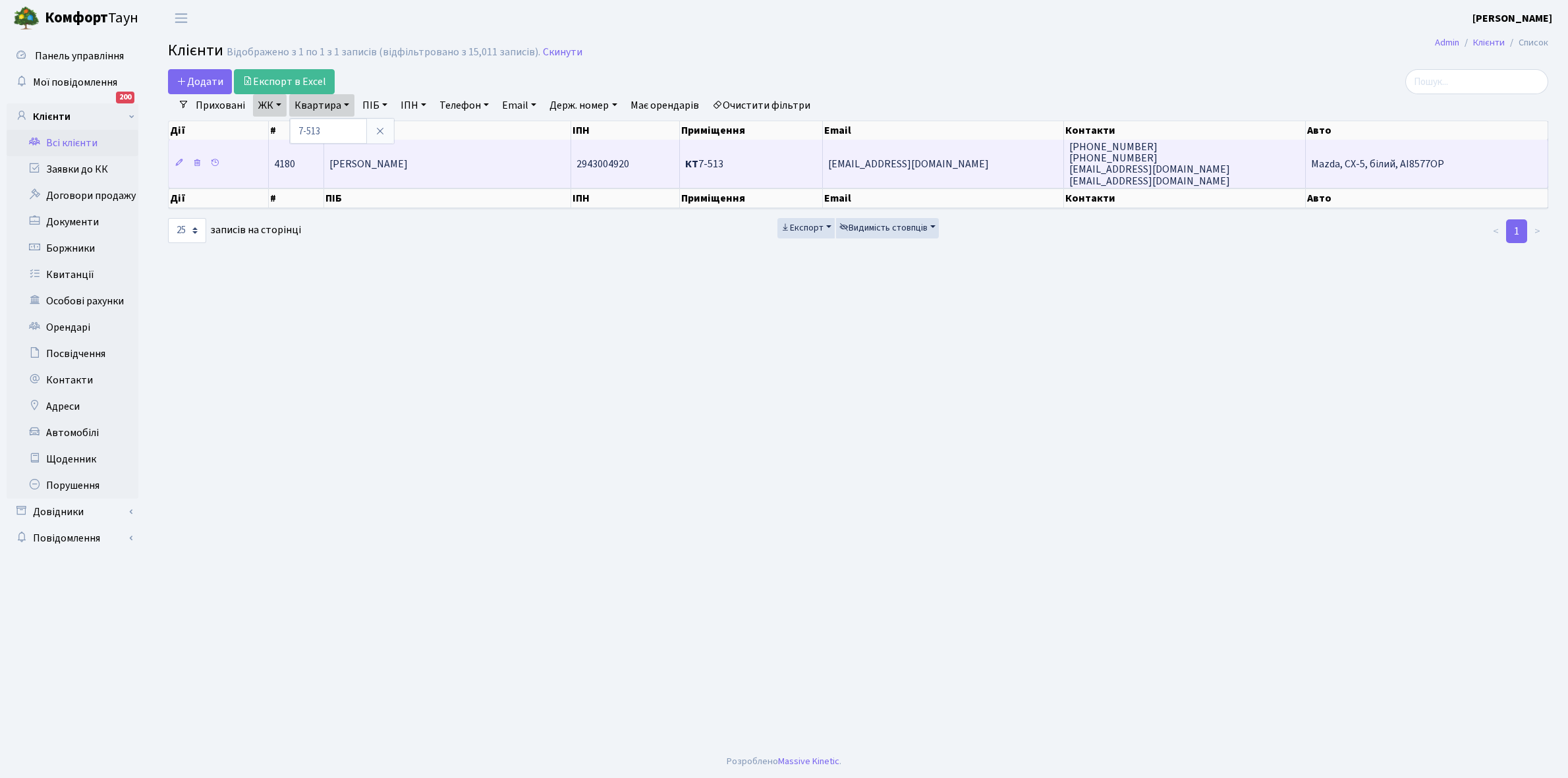
click at [396, 158] on span "Горбунова Оксана Василівна" at bounding box center [368, 164] width 78 height 14
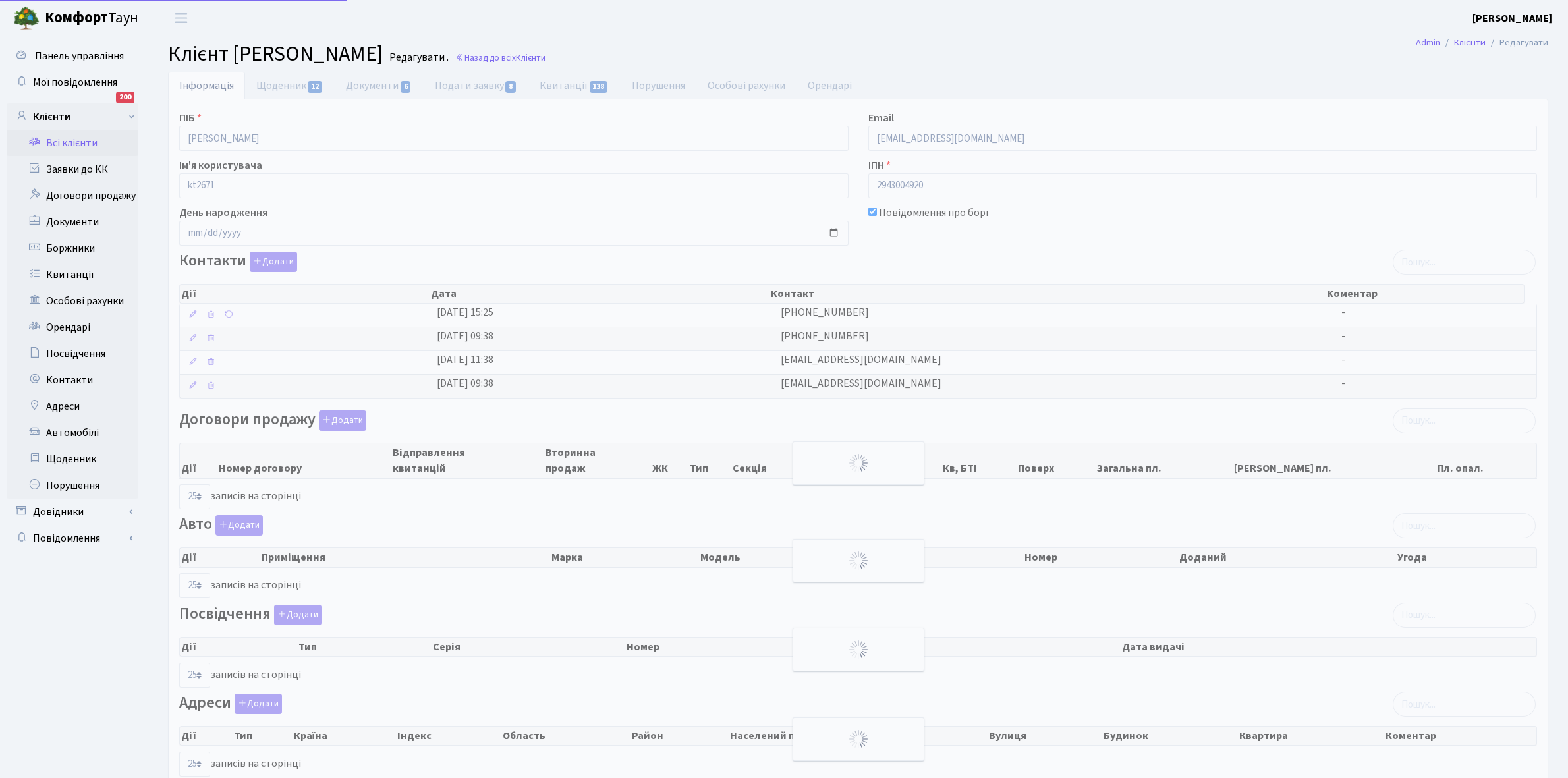
select select "25"
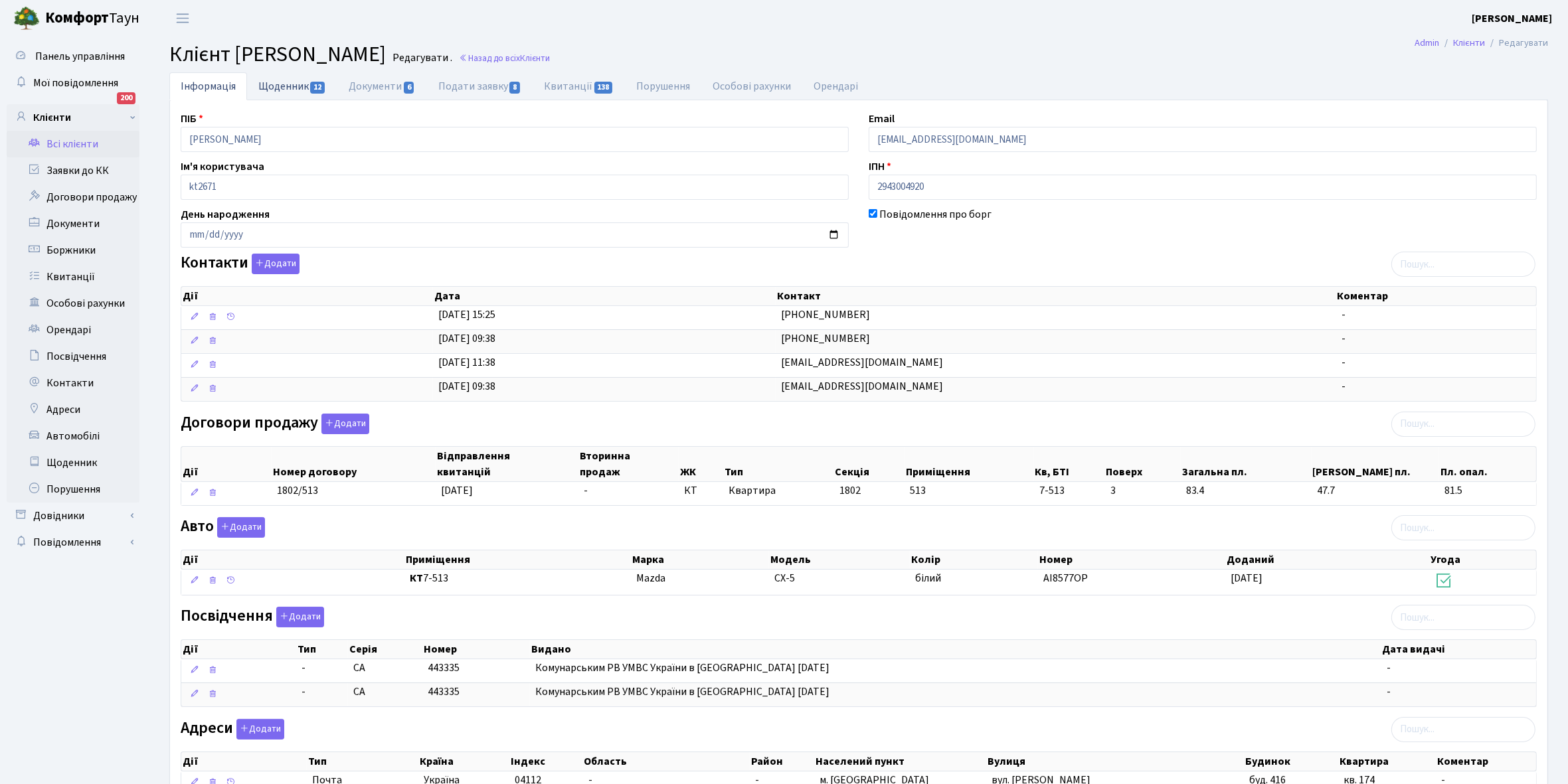
click at [266, 87] on link "Щоденник 12" at bounding box center [292, 86] width 90 height 27
select select "25"
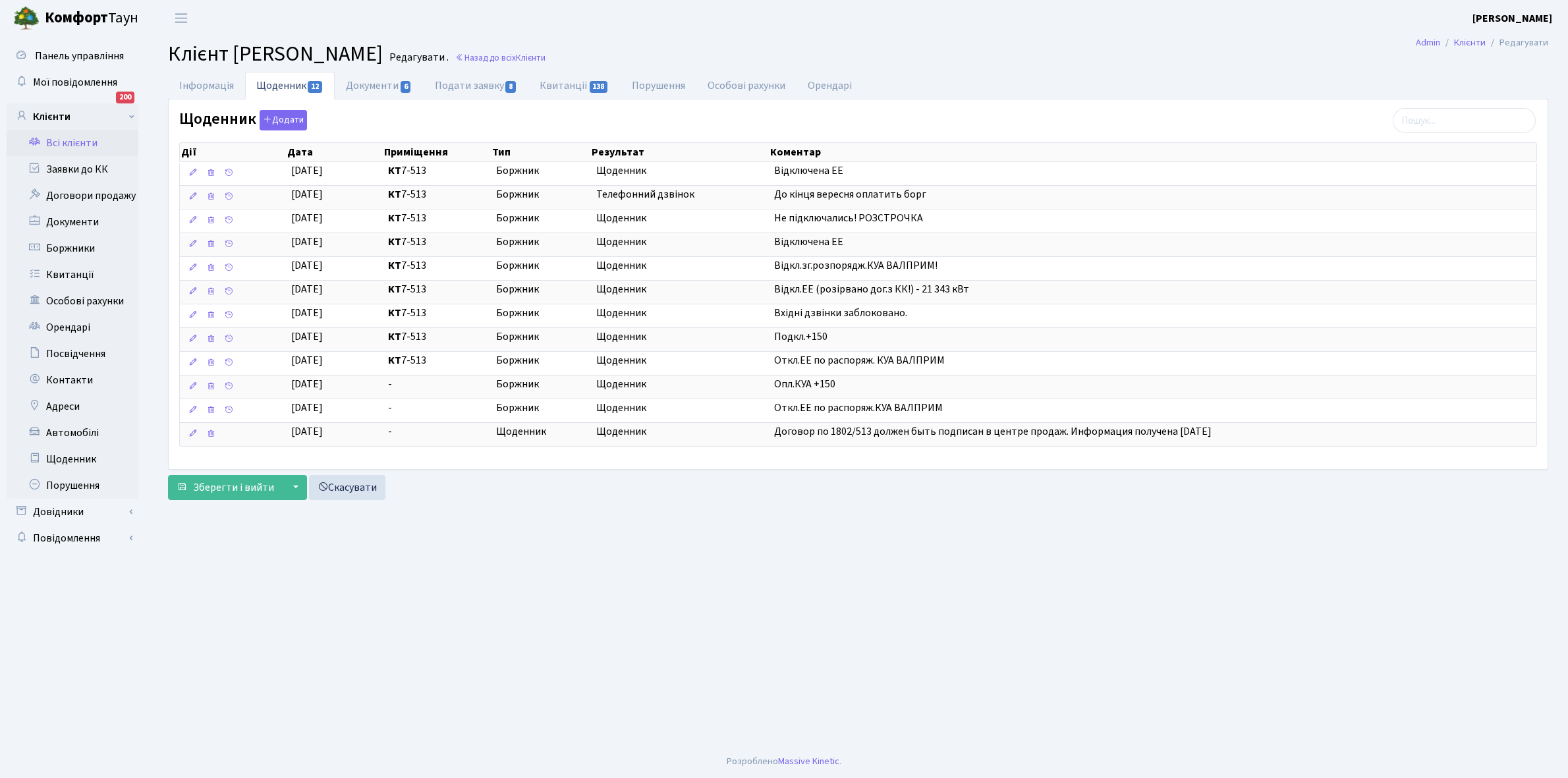
click at [76, 142] on link "Всі клієнти" at bounding box center [72, 143] width 132 height 27
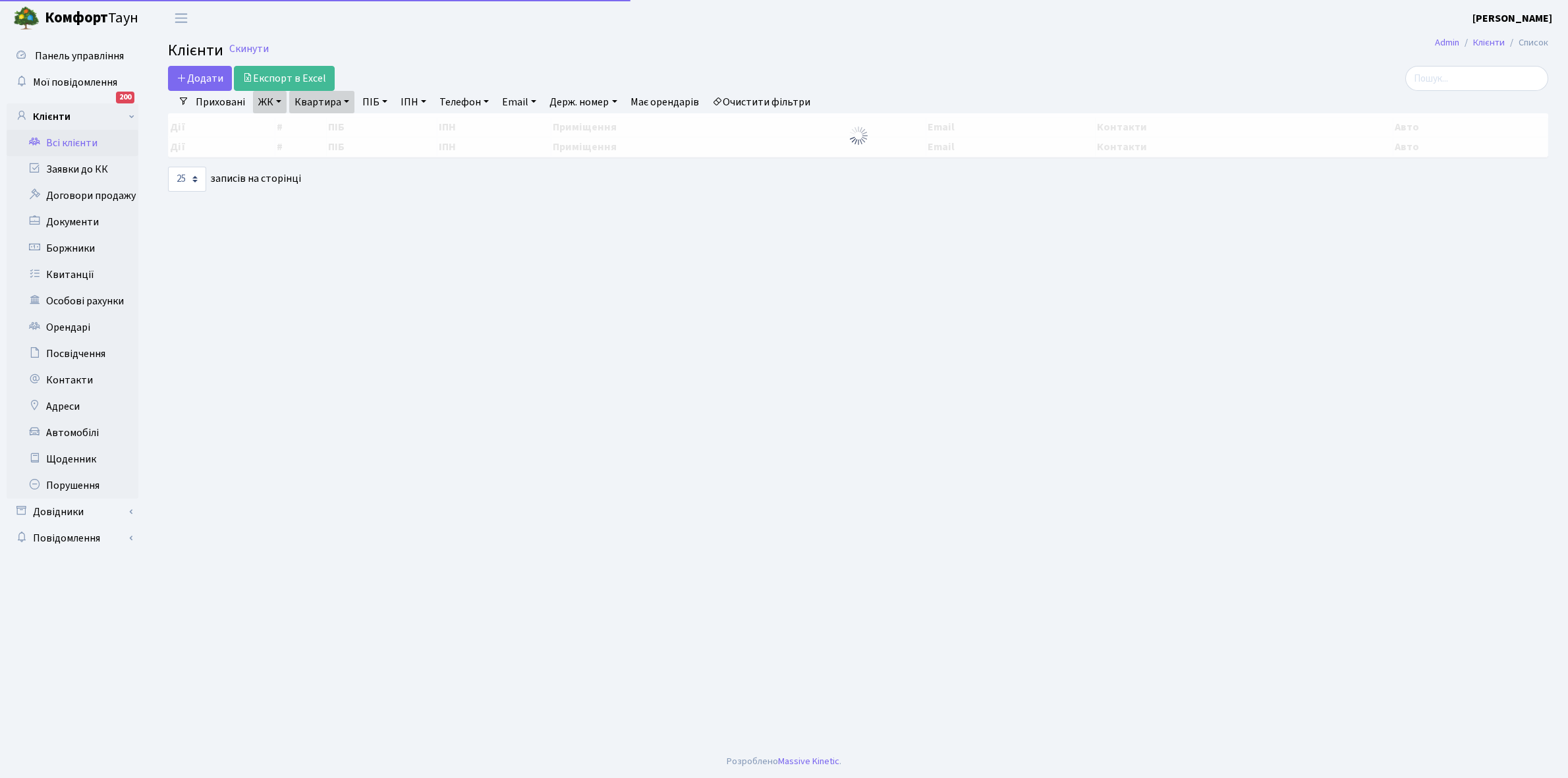
select select "25"
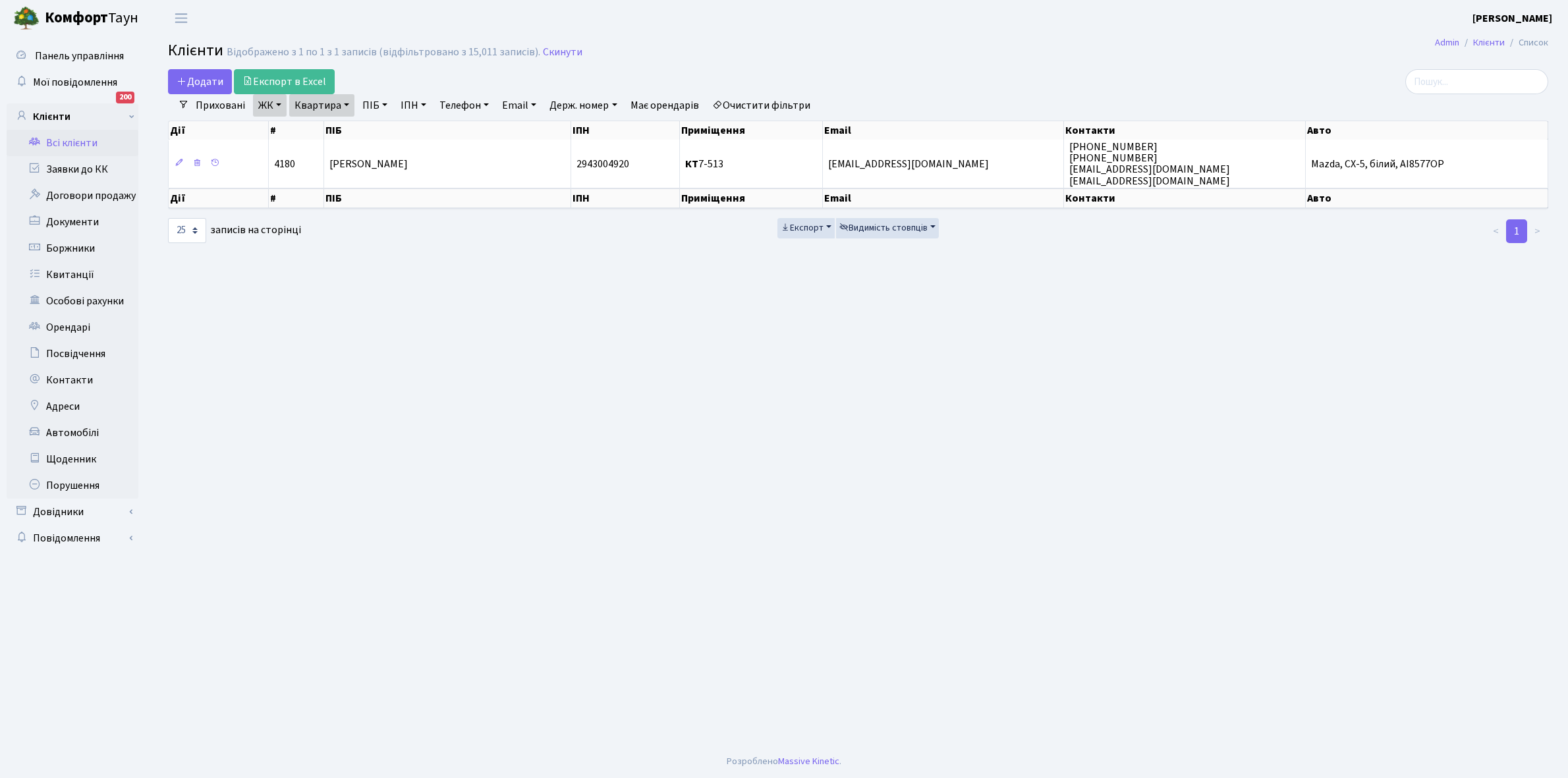
click at [751, 104] on link "Очистити фільтри" at bounding box center [761, 106] width 108 height 23
select select
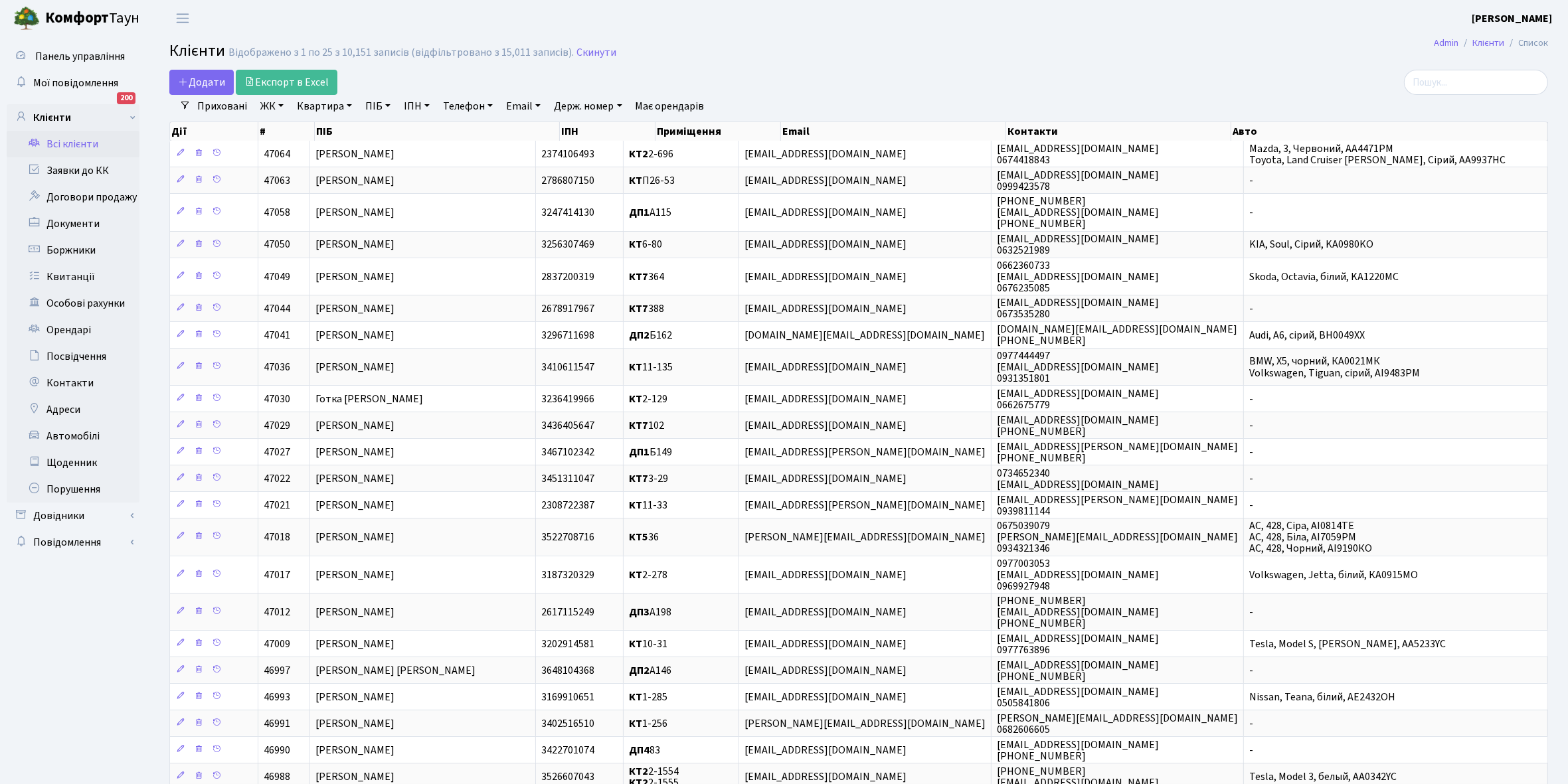
click at [282, 107] on link "ЖК" at bounding box center [271, 106] width 34 height 23
click at [316, 171] on li "КТ2, просп. Соборності, 17" at bounding box center [338, 175] width 161 height 23
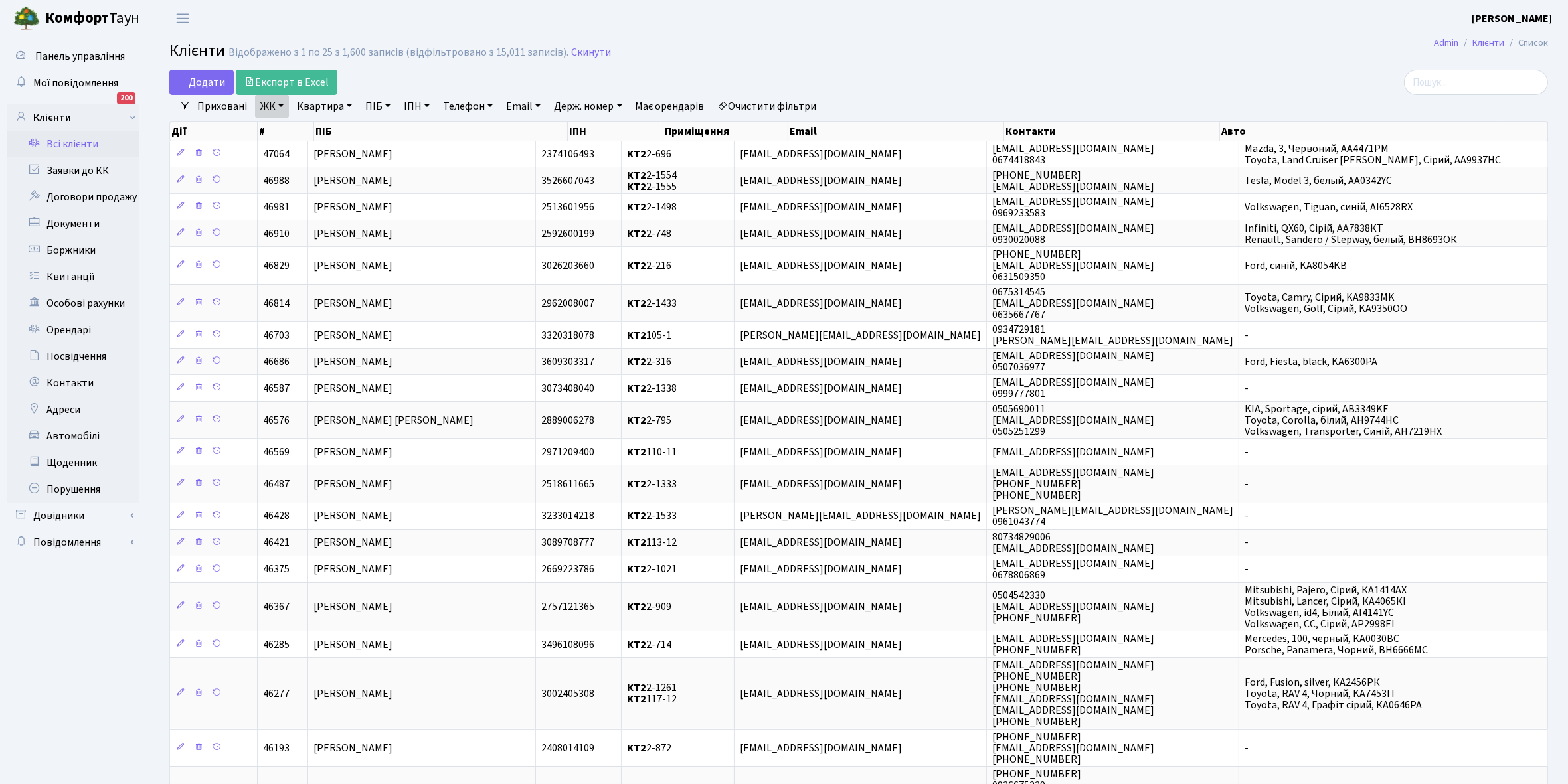
click at [351, 104] on link "Квартира" at bounding box center [324, 106] width 66 height 23
click at [331, 127] on input "text" at bounding box center [331, 132] width 78 height 25
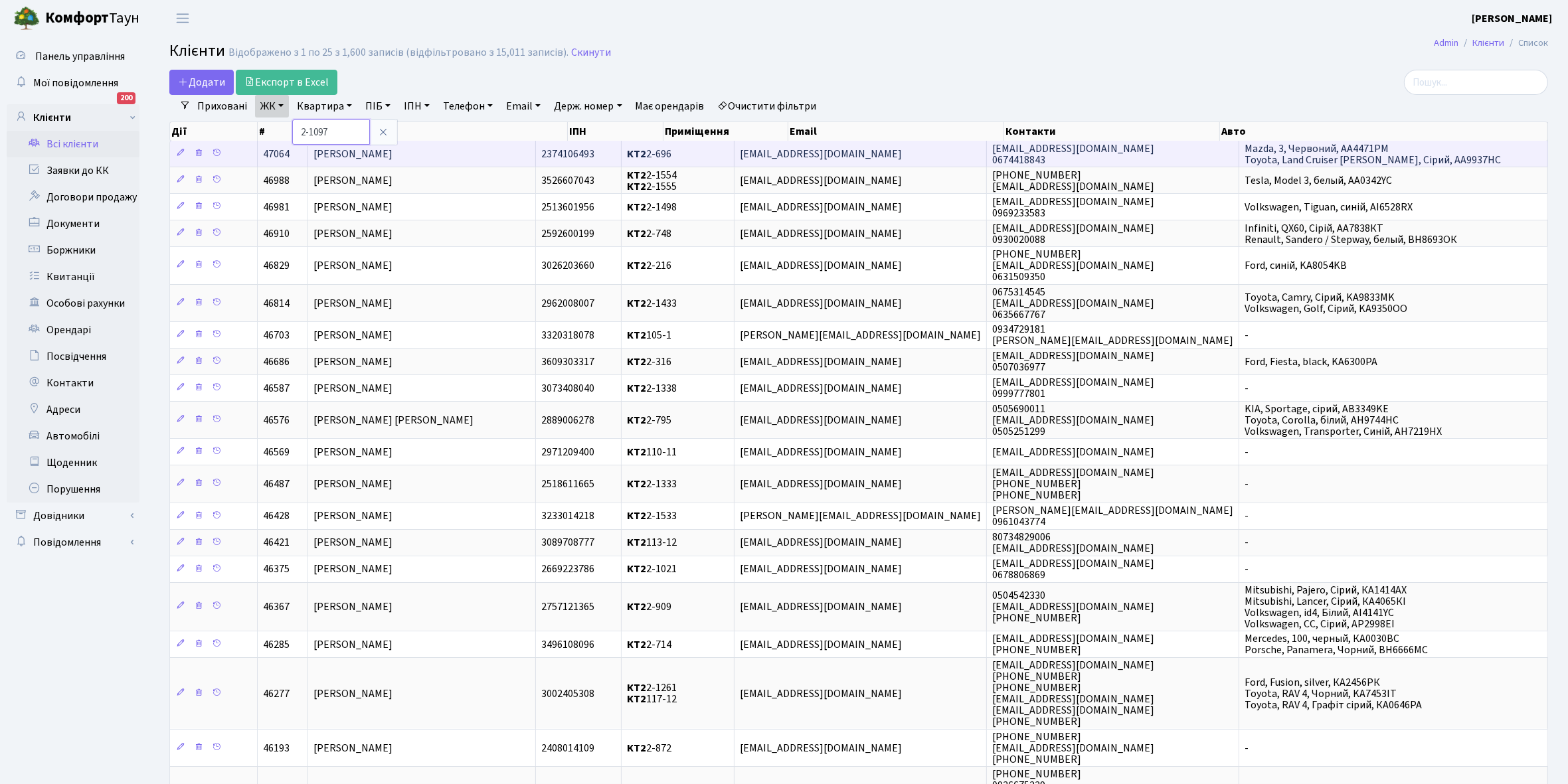
type input "2-1097"
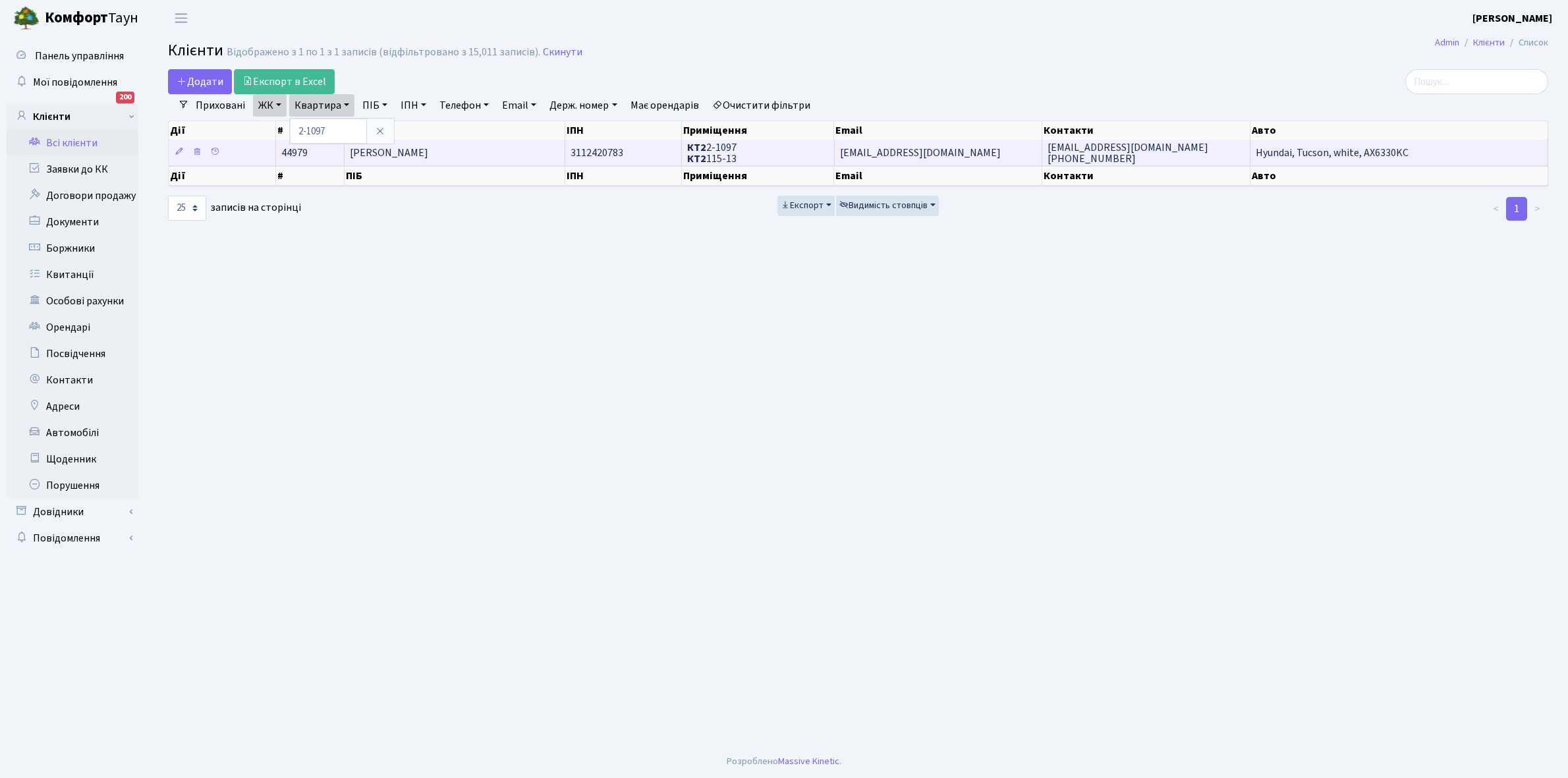
click at [428, 156] on span "Кускова Марія Олегівна" at bounding box center [389, 152] width 78 height 14
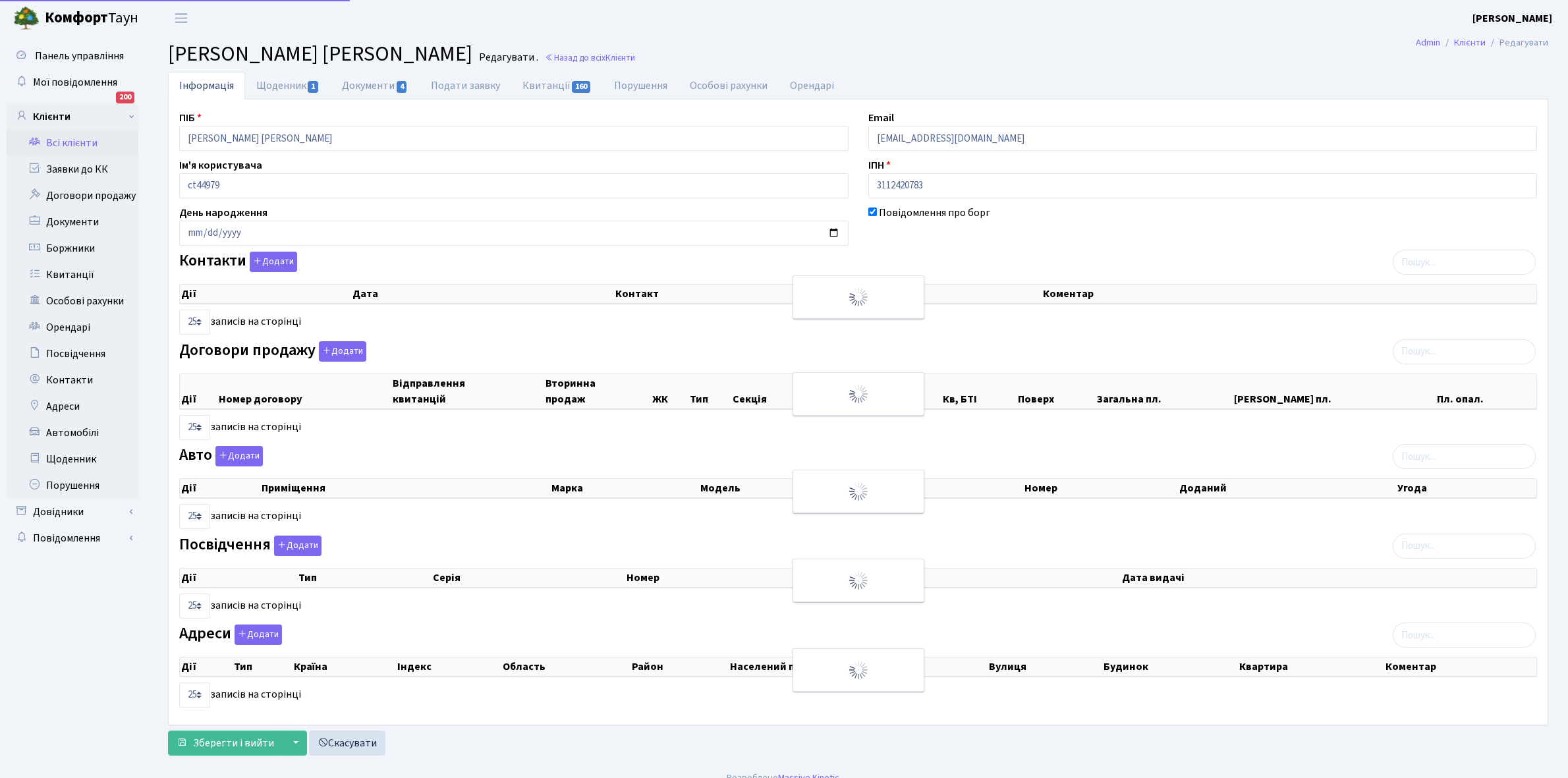
select select "25"
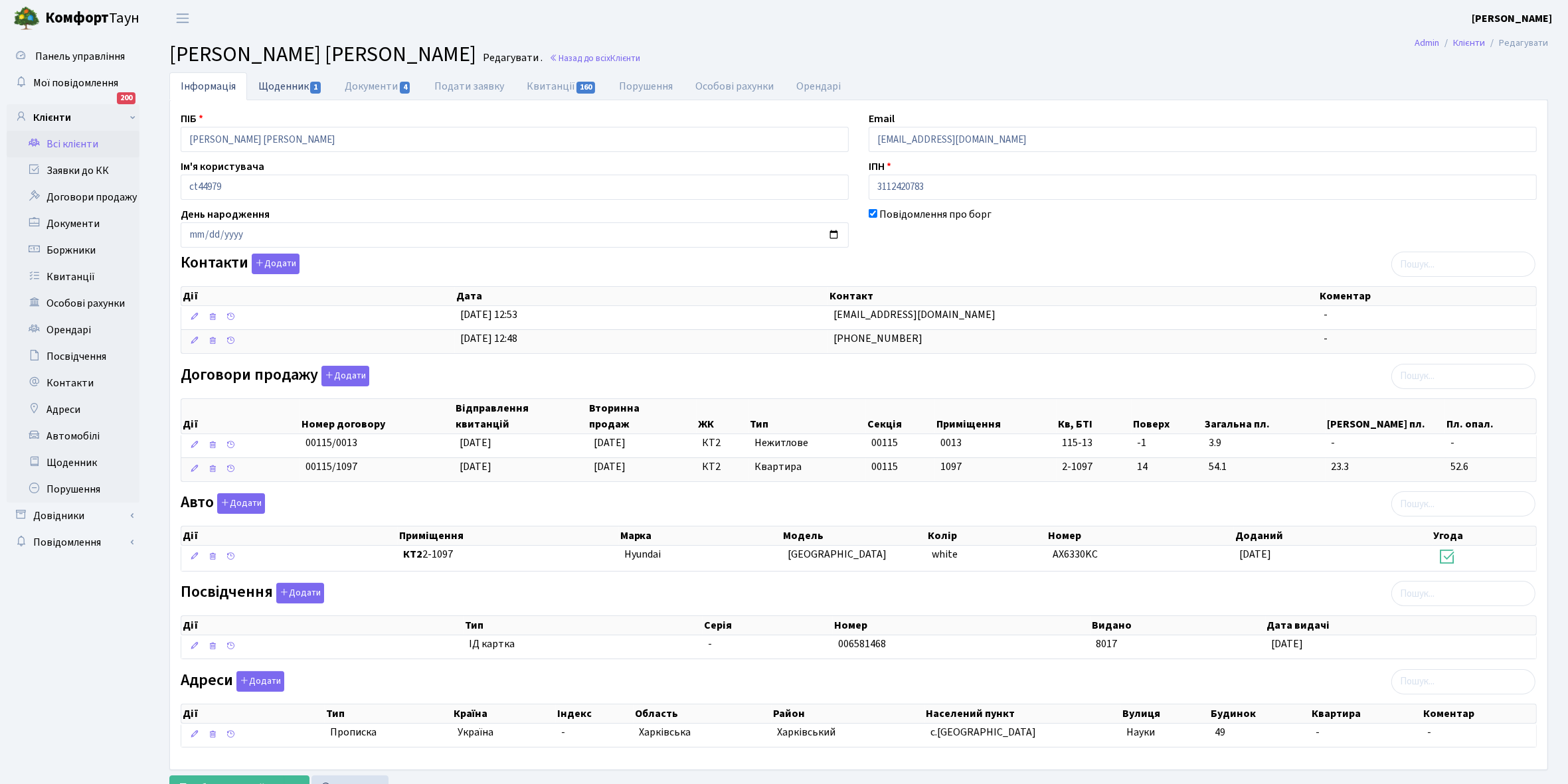
click at [270, 81] on link "Щоденник 1" at bounding box center [290, 86] width 86 height 27
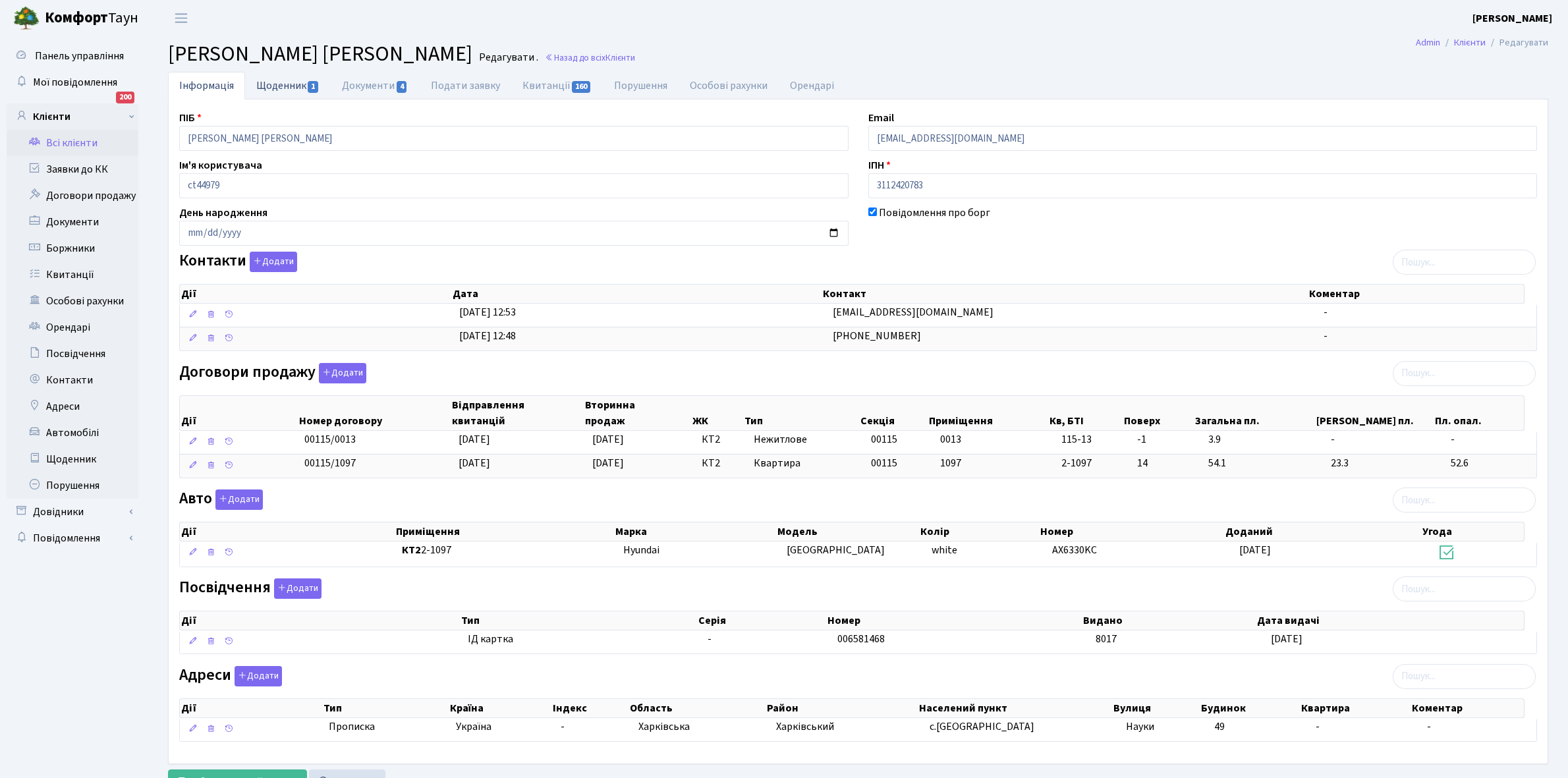
select select "25"
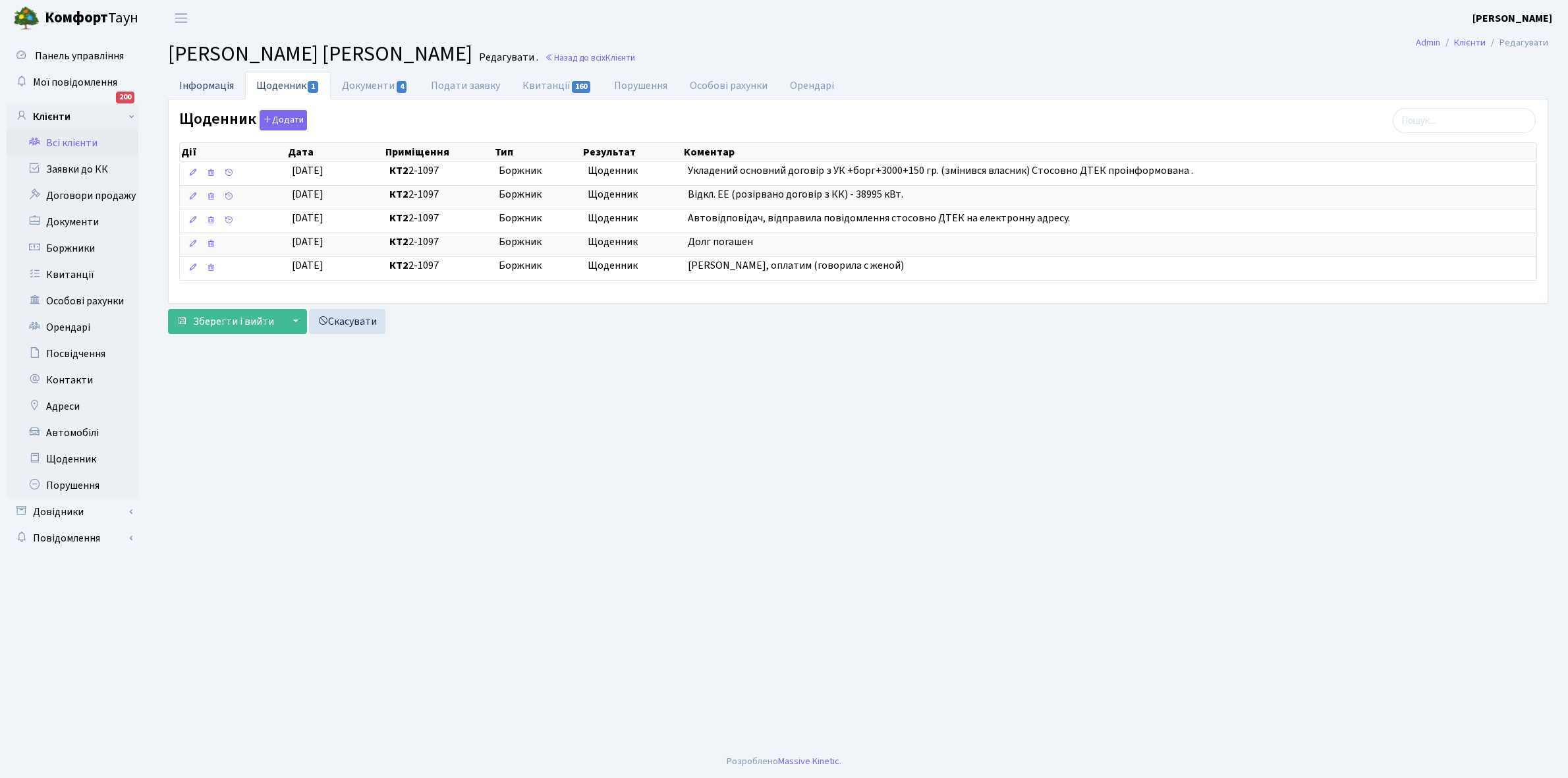
click at [203, 80] on link "Інформація" at bounding box center [206, 86] width 77 height 27
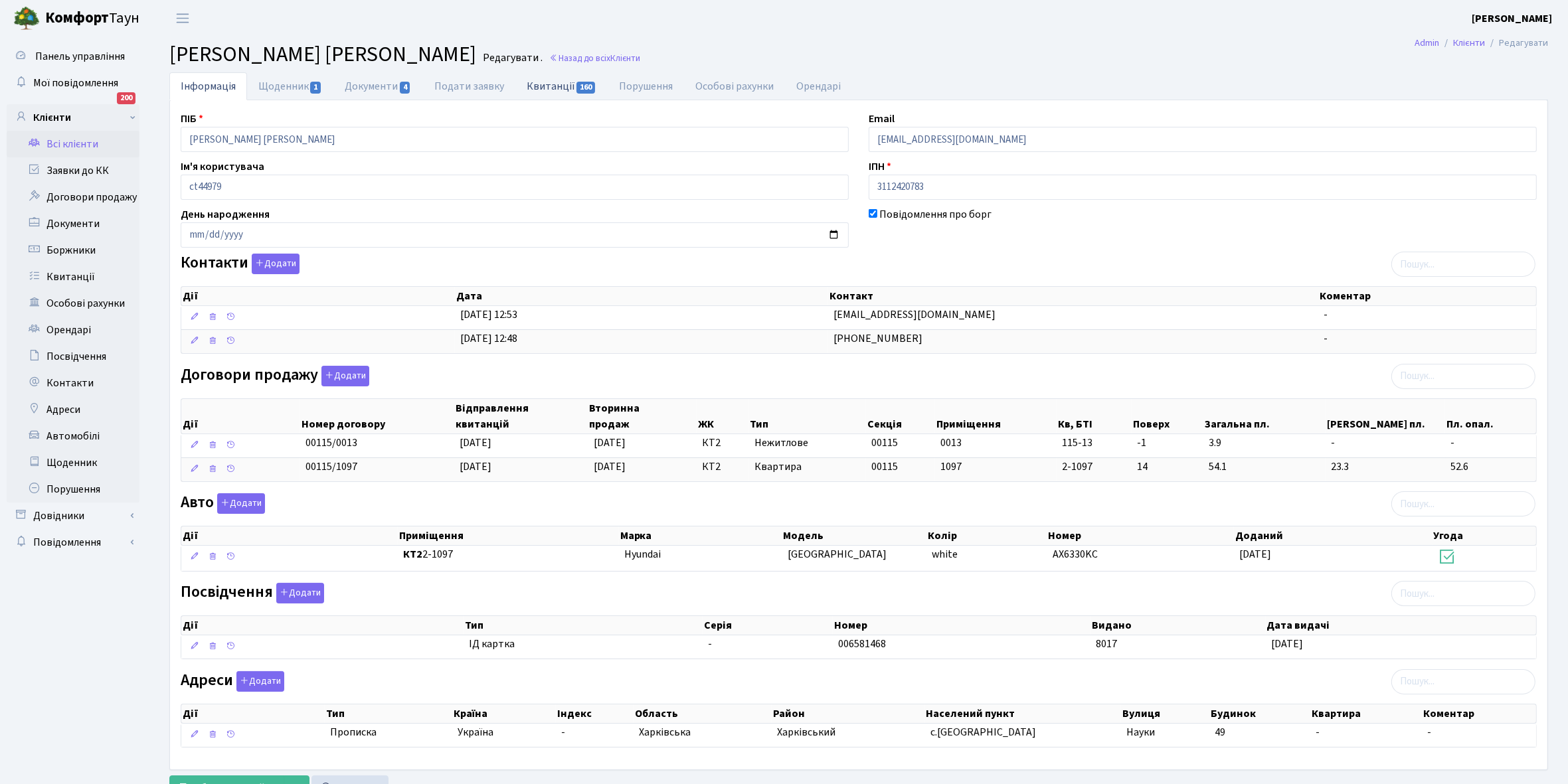
click at [548, 87] on link "Квитанції 160" at bounding box center [562, 86] width 92 height 27
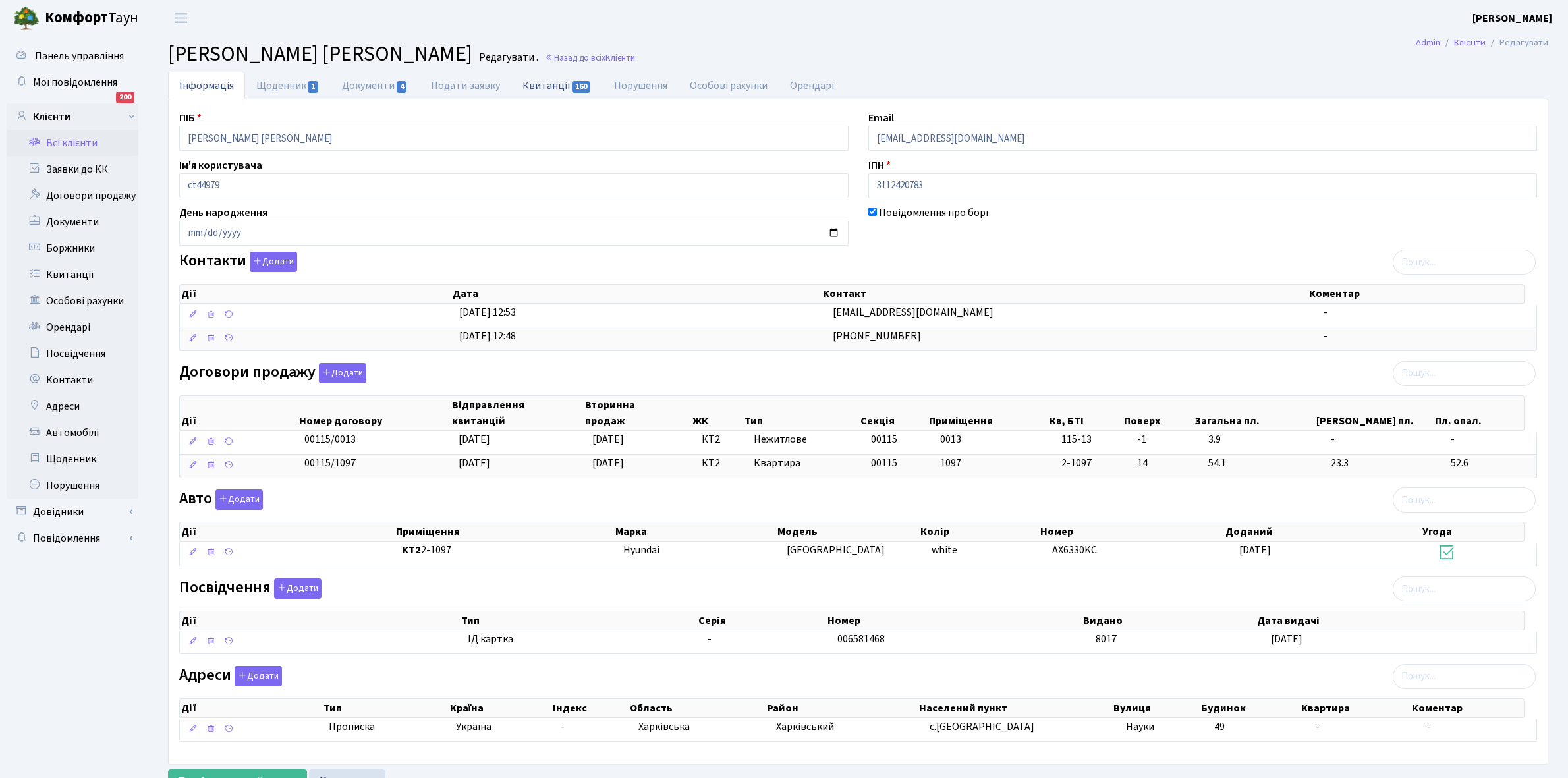
select select "25"
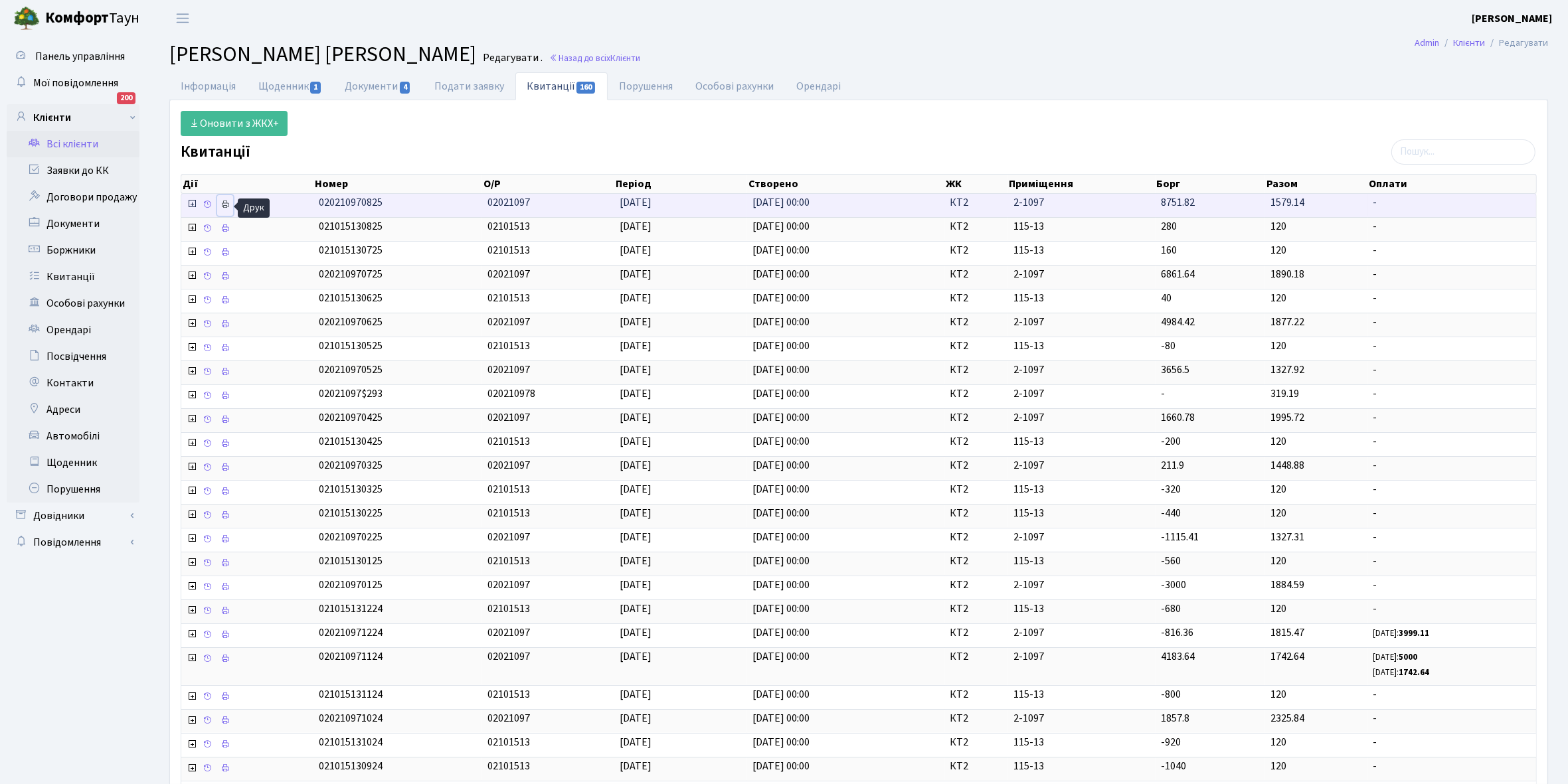
click at [221, 206] on icon at bounding box center [225, 205] width 10 height 10
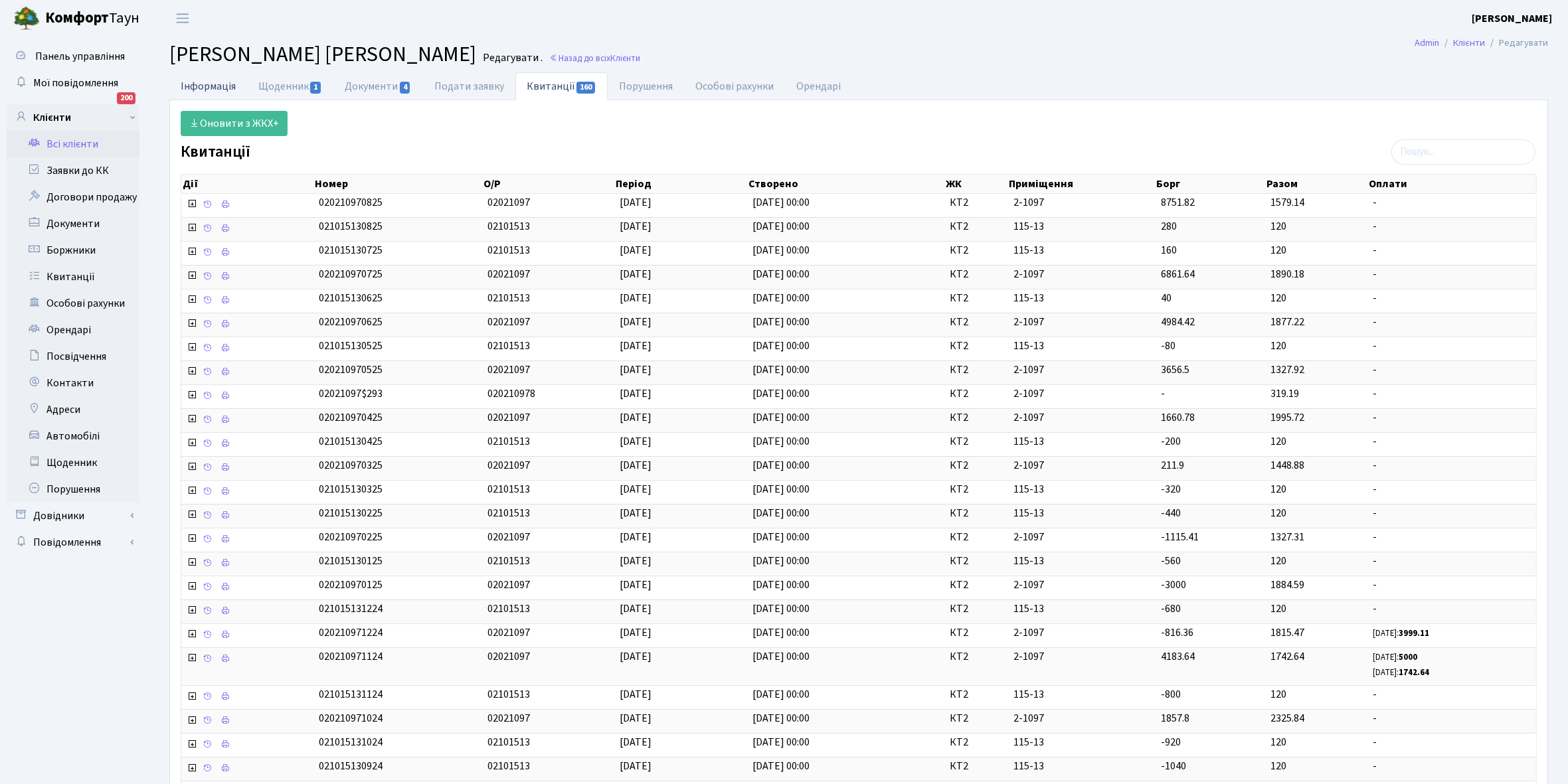
click at [211, 79] on link "Інформація" at bounding box center [208, 86] width 78 height 27
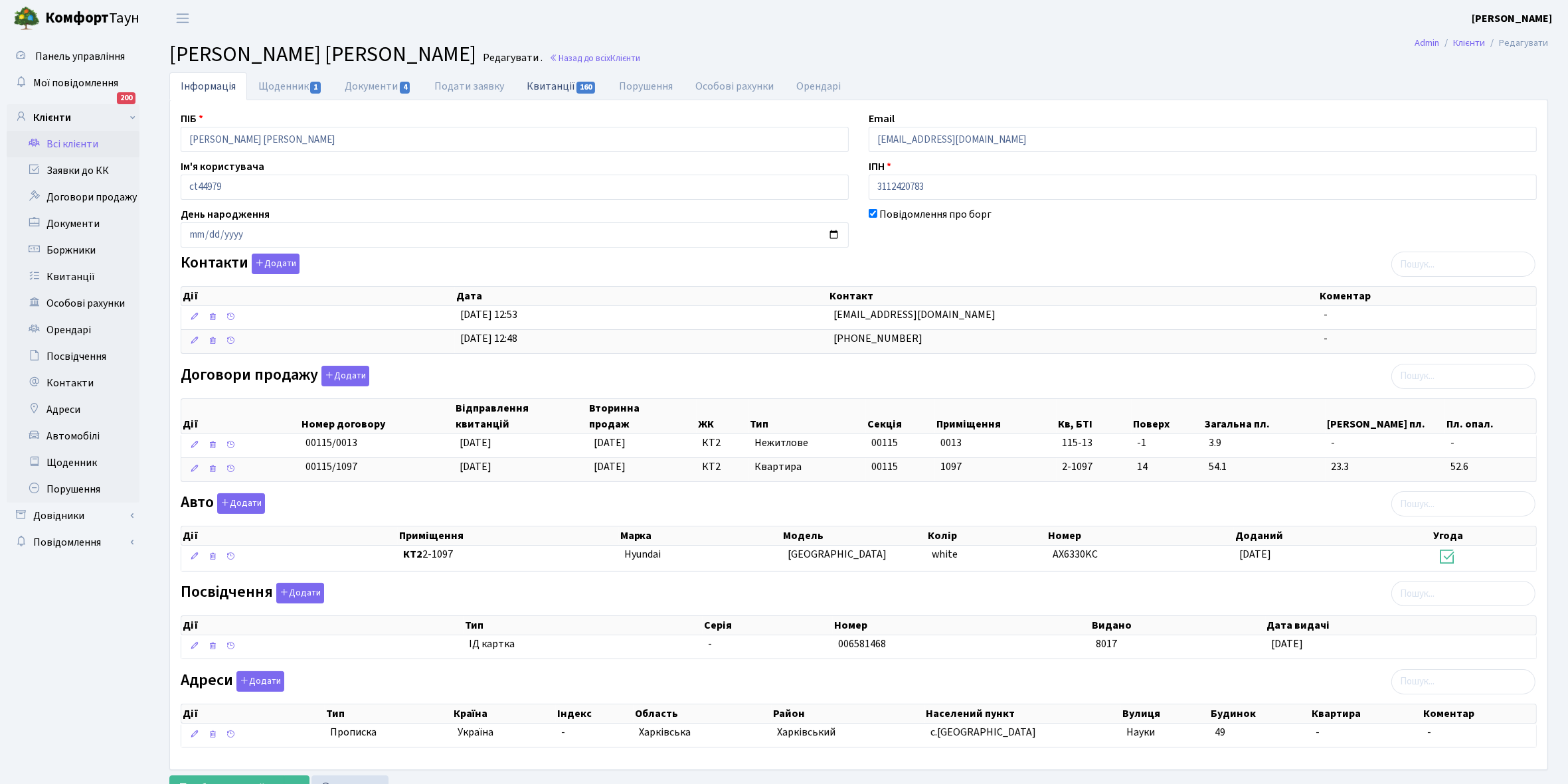
click at [551, 81] on link "Квитанції 160" at bounding box center [562, 86] width 92 height 27
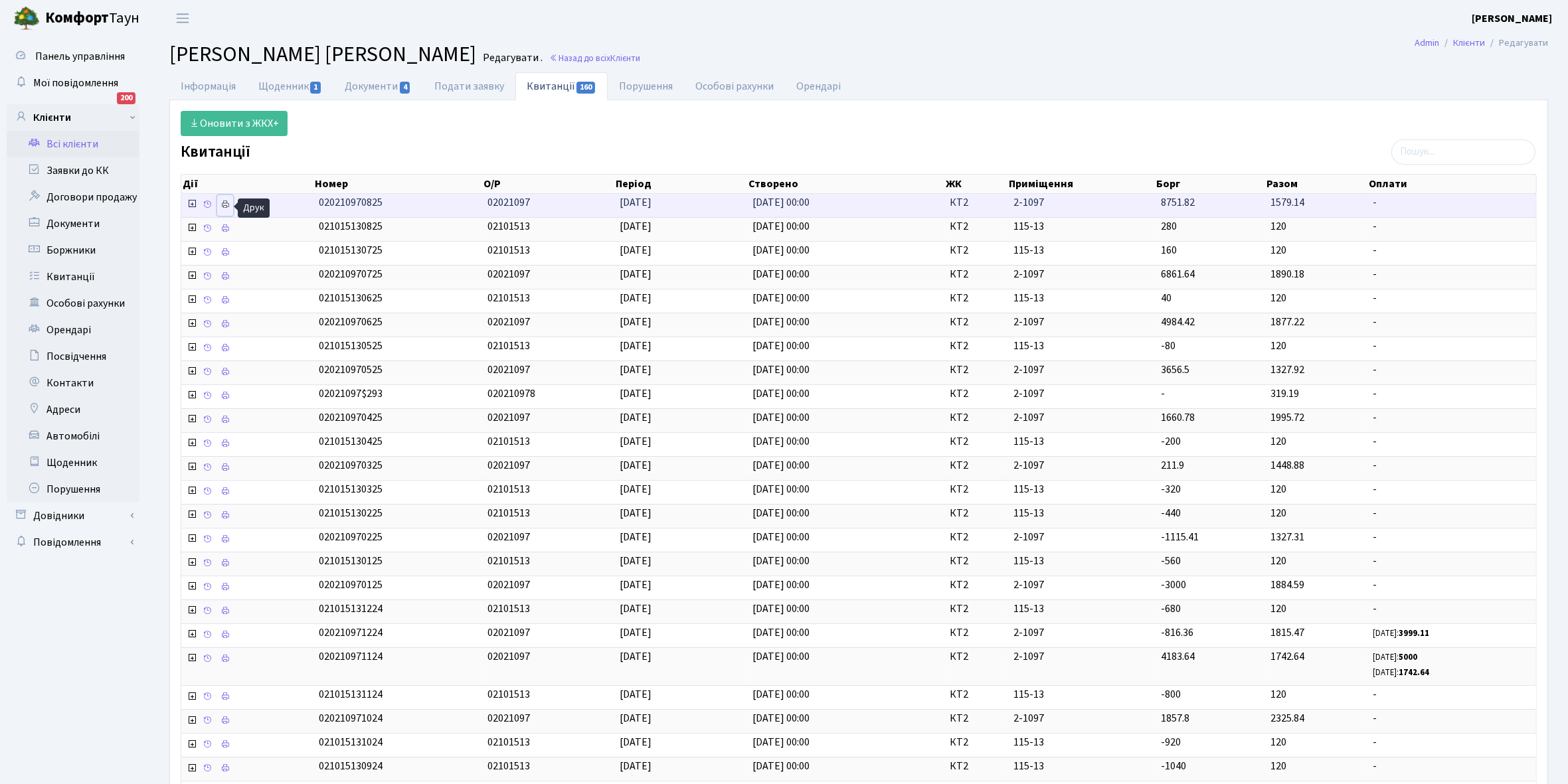
click at [229, 207] on icon at bounding box center [225, 205] width 10 height 10
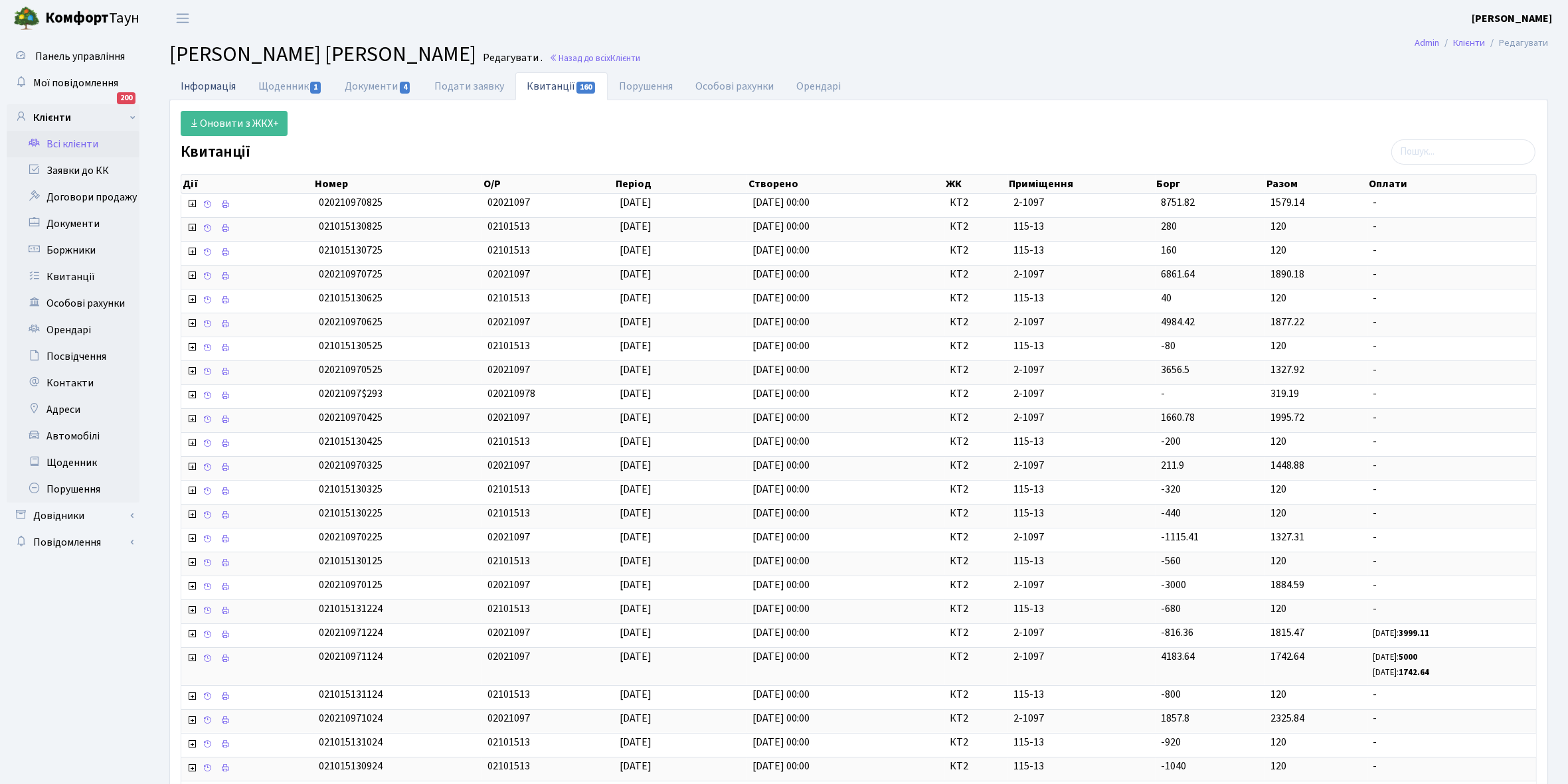
click at [200, 81] on link "Інформація" at bounding box center [208, 86] width 78 height 27
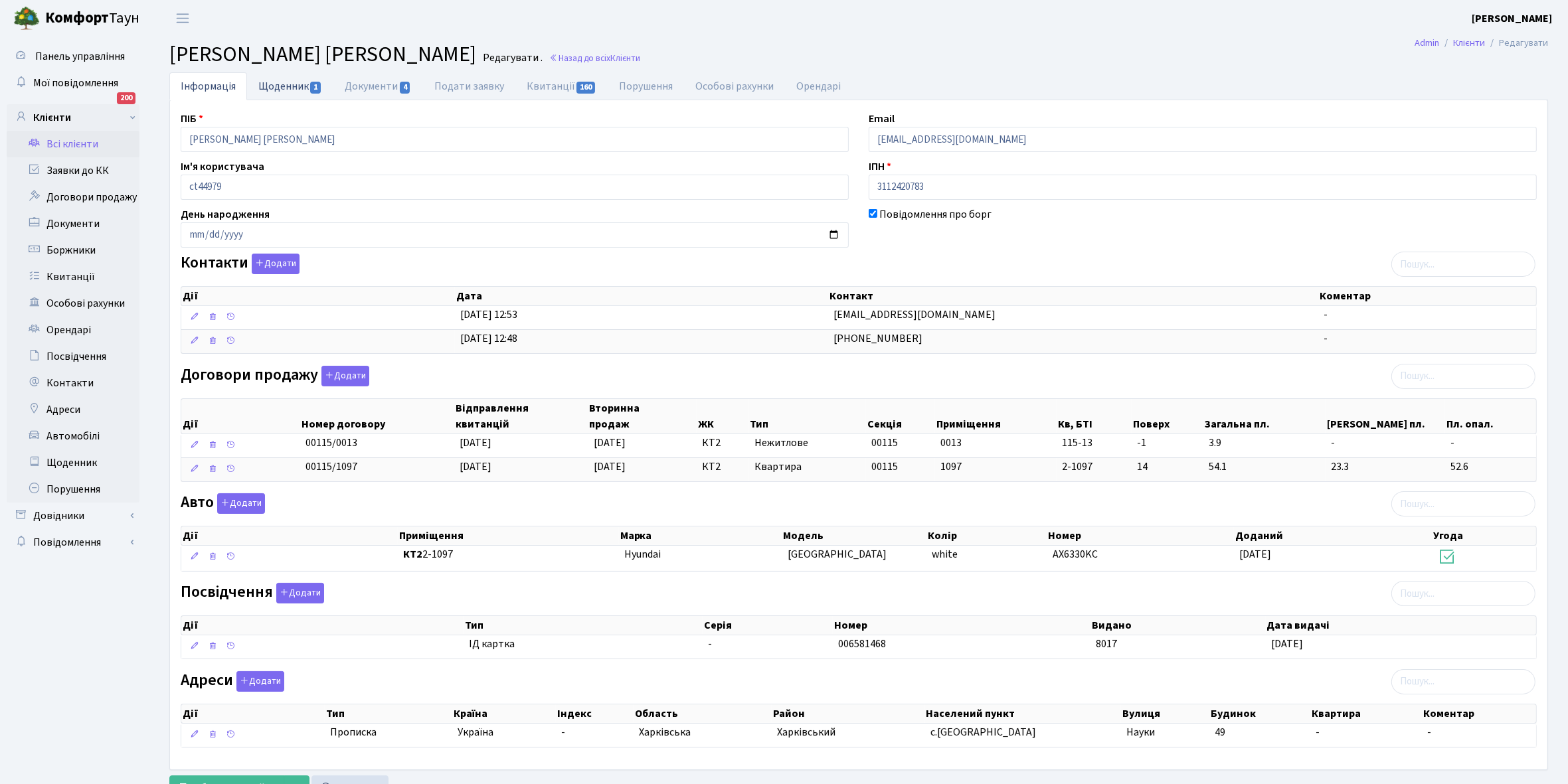
click at [278, 88] on link "Щоденник 1" at bounding box center [290, 86] width 86 height 27
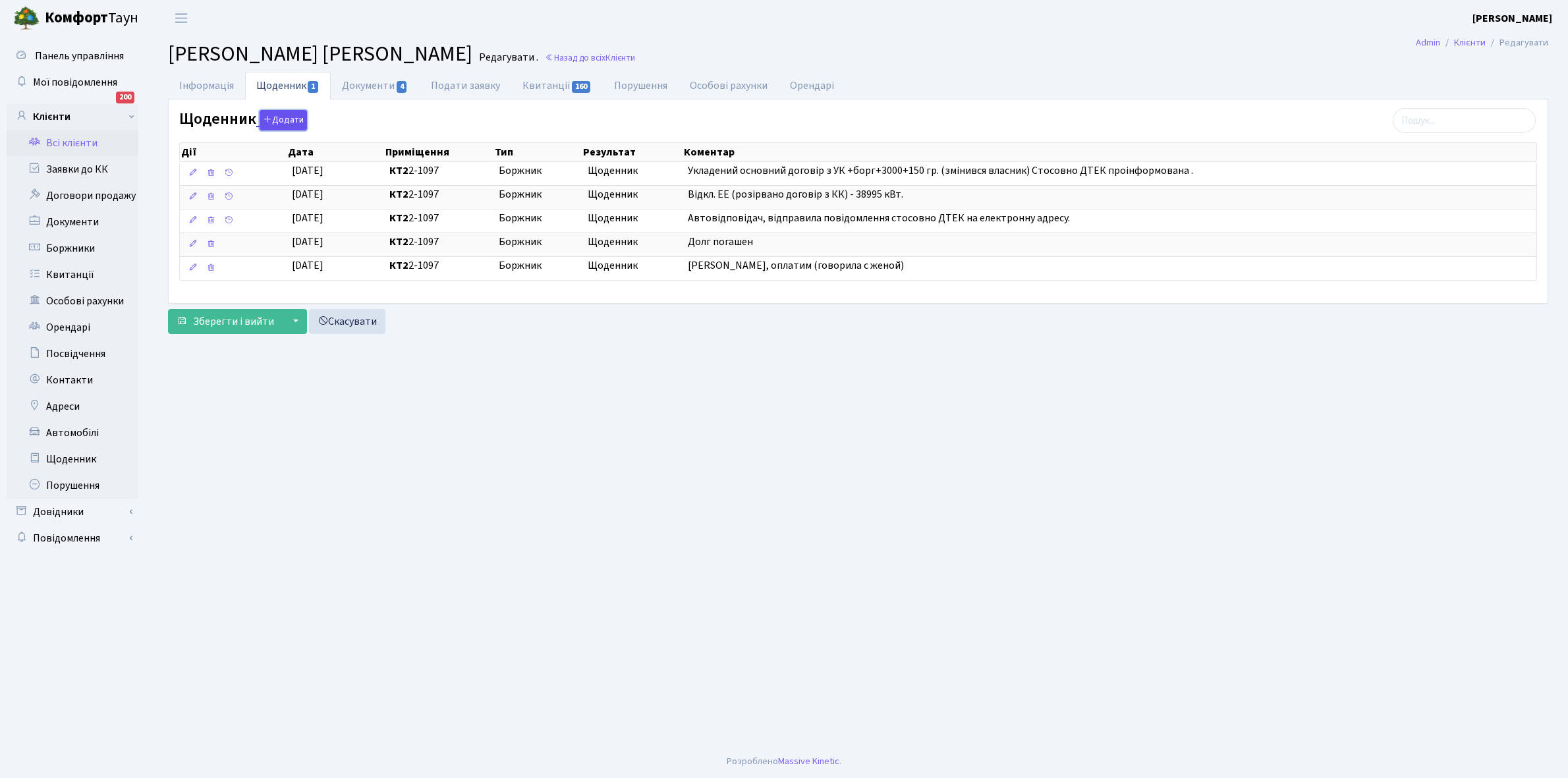
click at [278, 120] on button "Додати" at bounding box center [283, 120] width 48 height 20
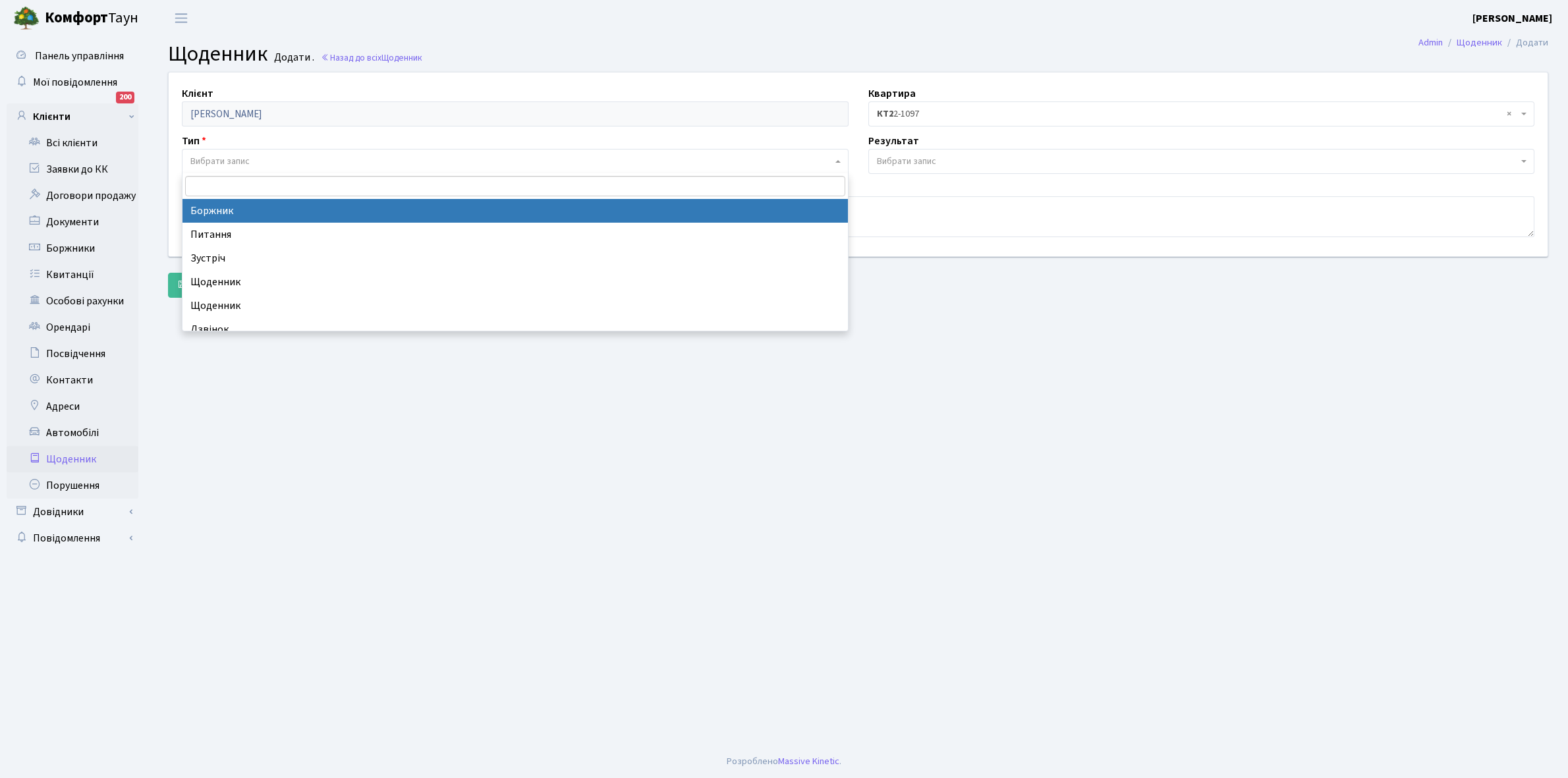
click at [249, 160] on span "Вибрати запис" at bounding box center [220, 162] width 59 height 13
select select "189"
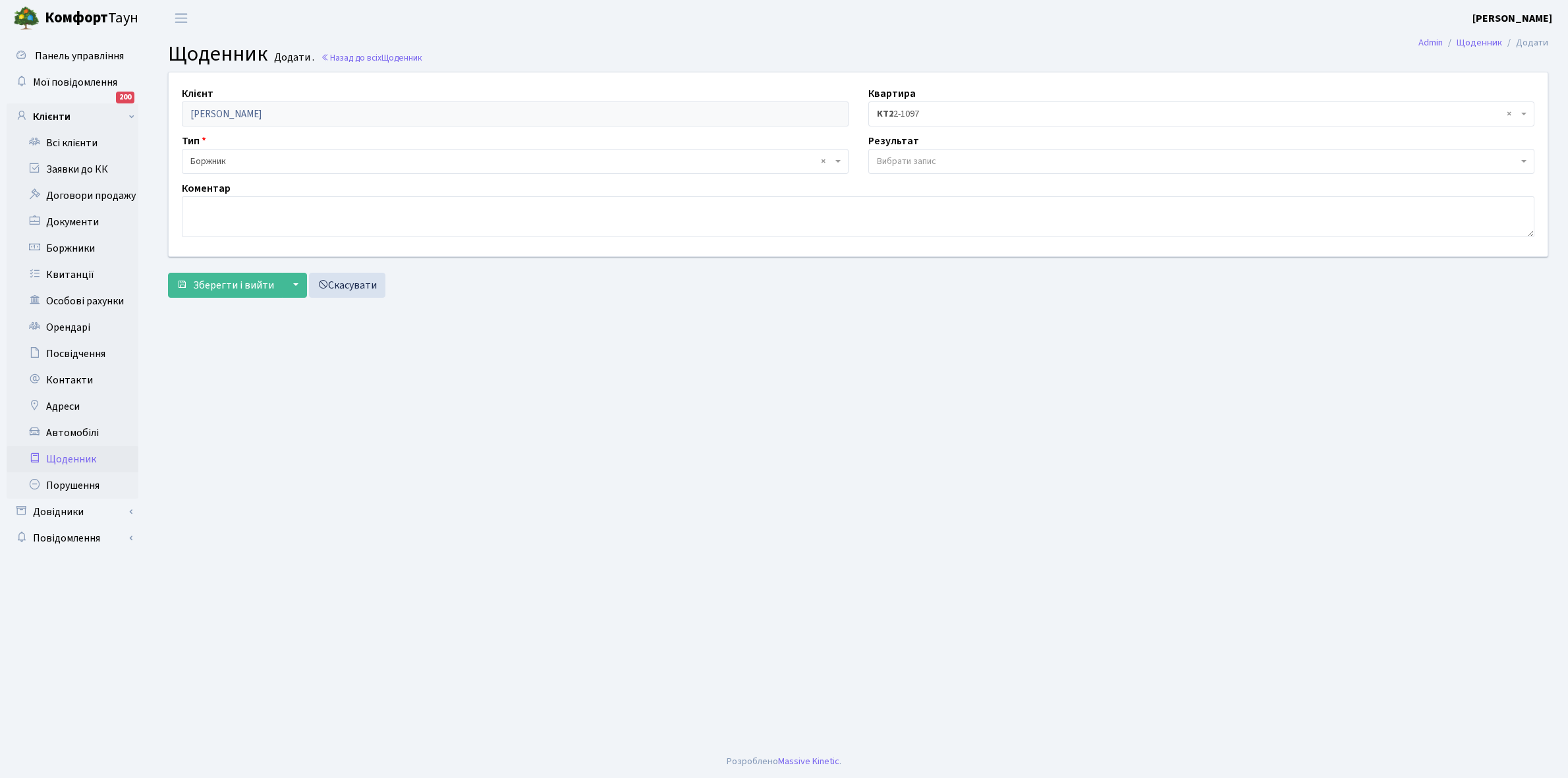
click at [904, 157] on span "Вибрати запис" at bounding box center [906, 162] width 59 height 13
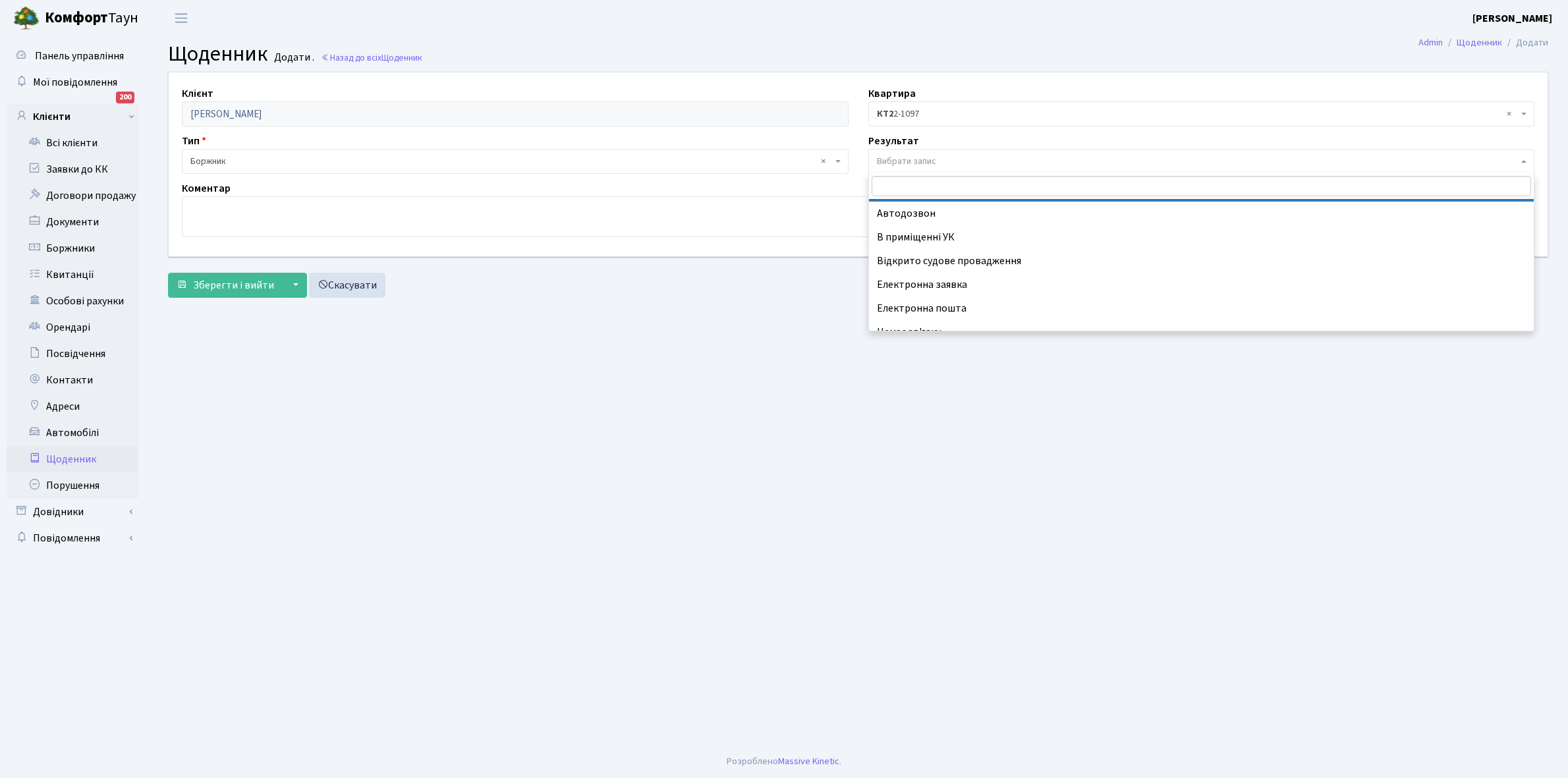
scroll to position [81, 0]
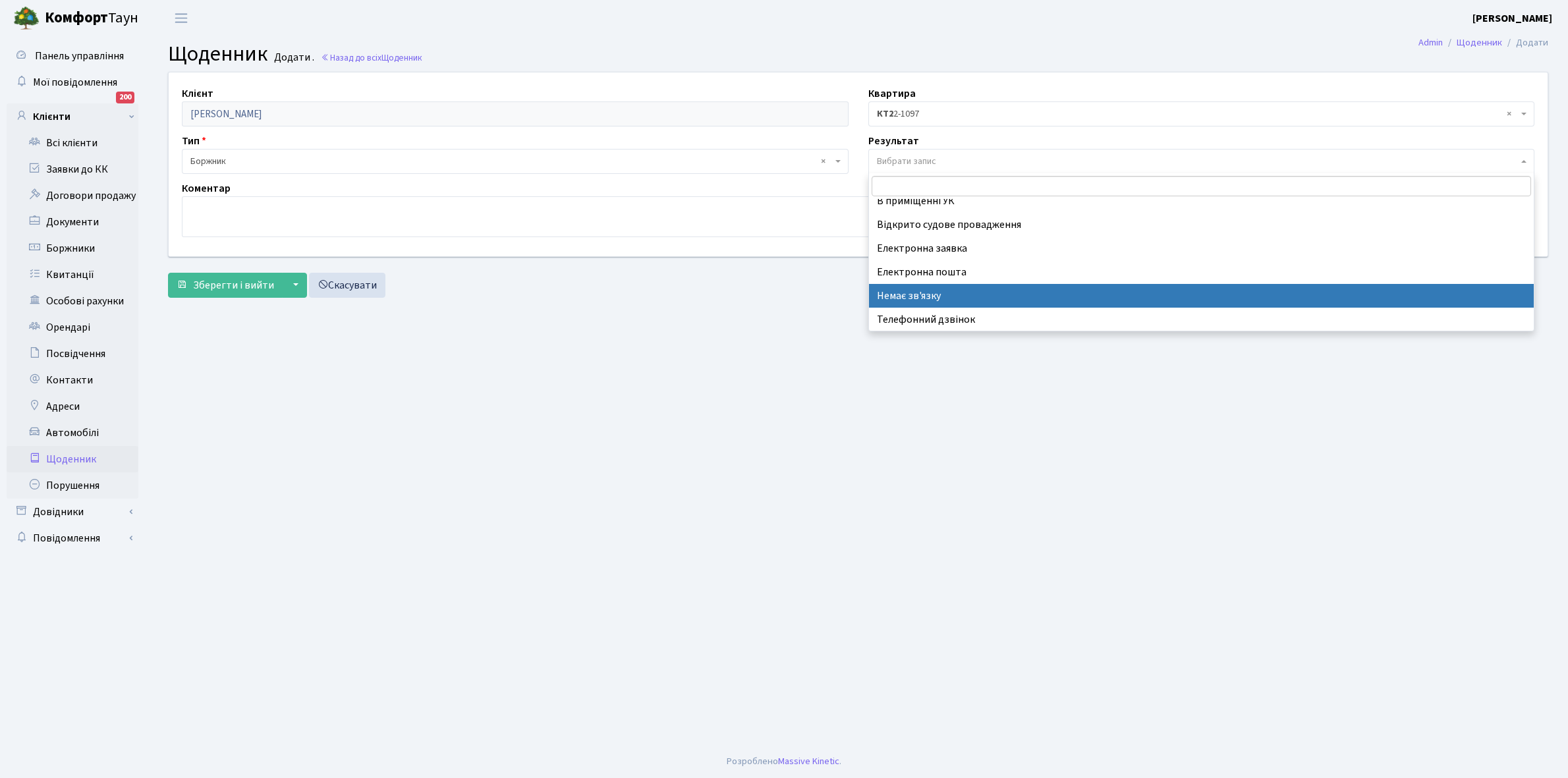
drag, startPoint x: 906, startPoint y: 292, endPoint x: 884, endPoint y: 291, distance: 22.0
select select "197"
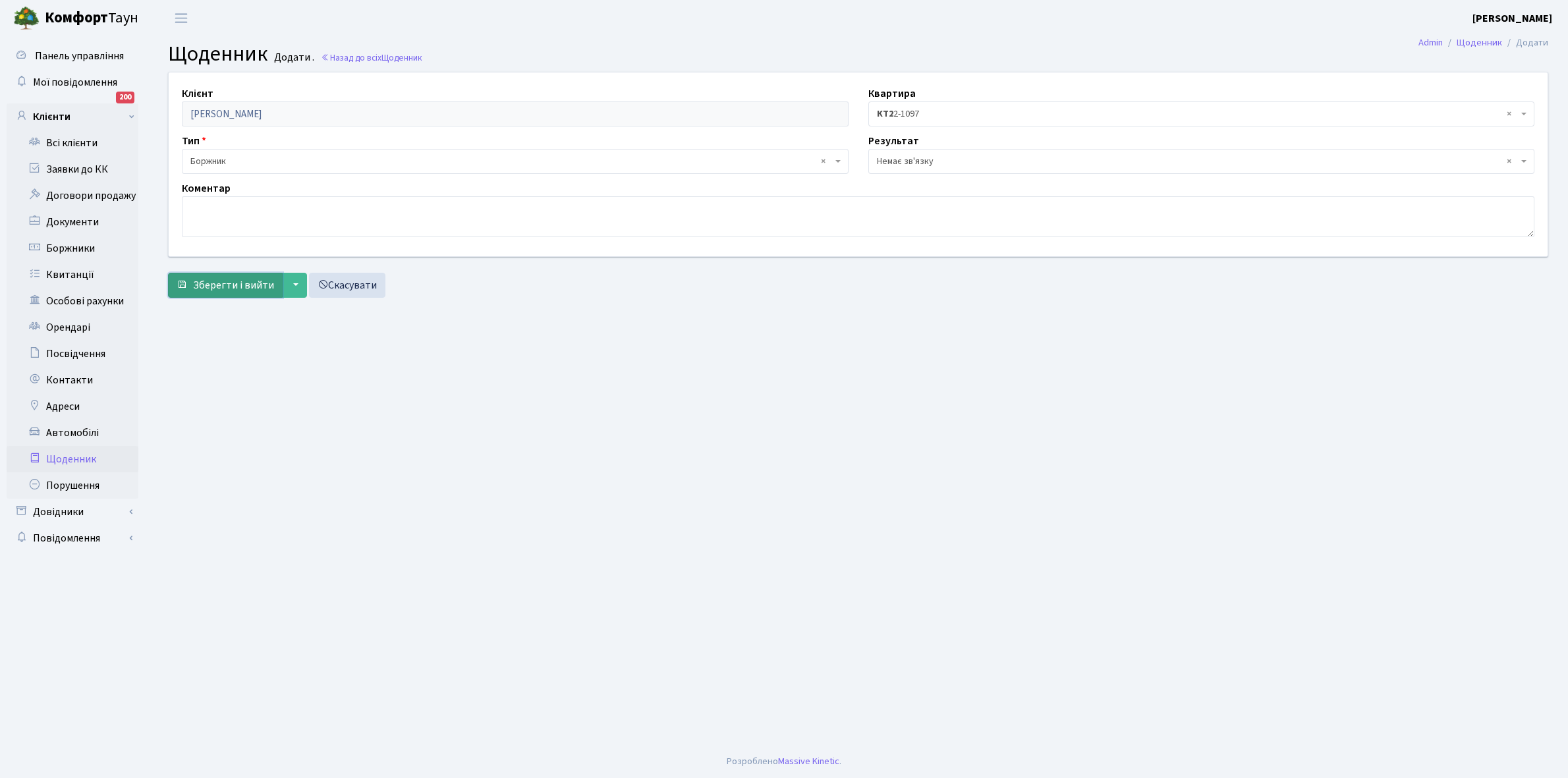
click at [224, 281] on span "Зберегти і вийти" at bounding box center [233, 284] width 81 height 14
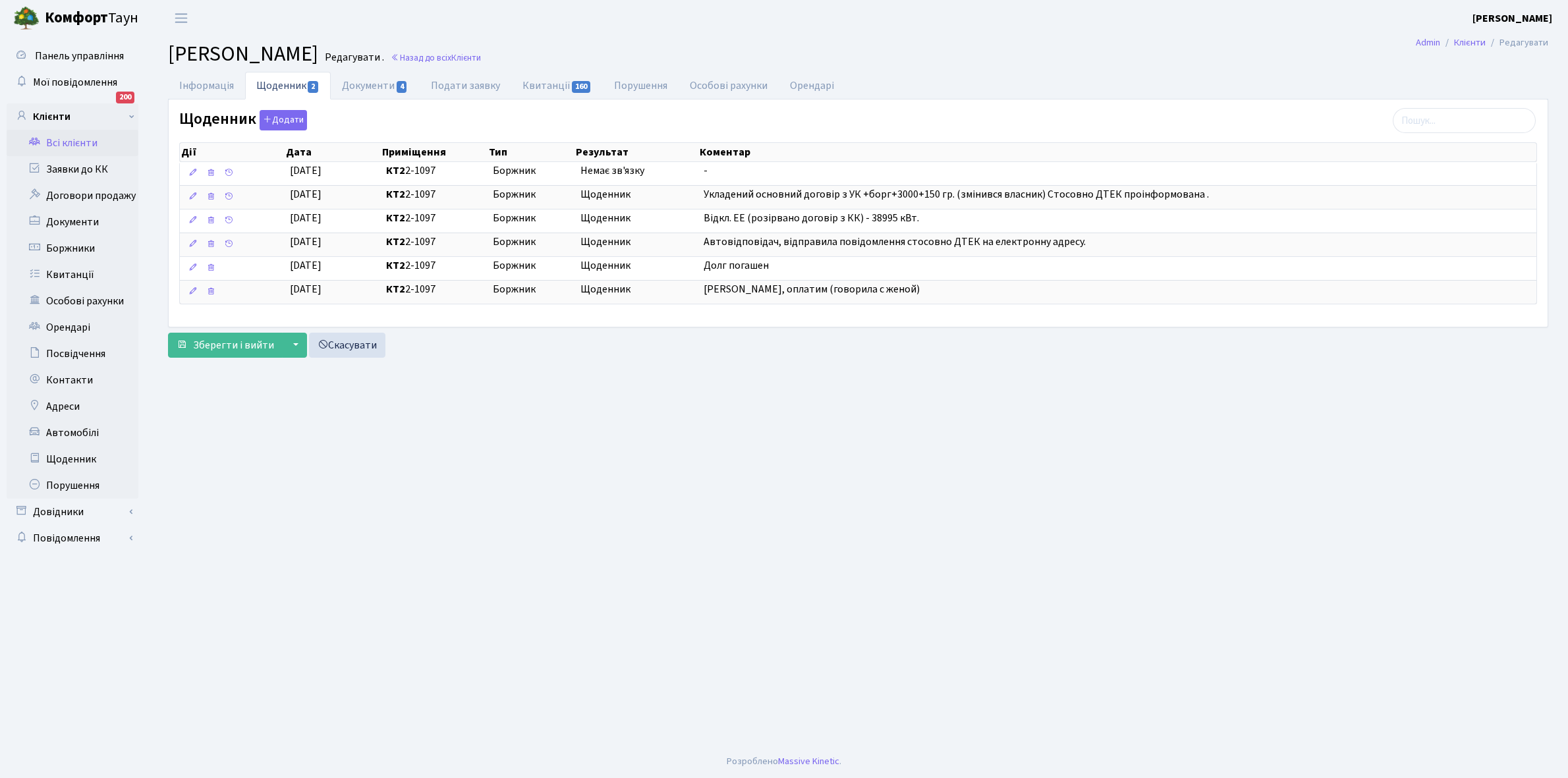
click at [64, 144] on link "Всі клієнти" at bounding box center [72, 143] width 132 height 27
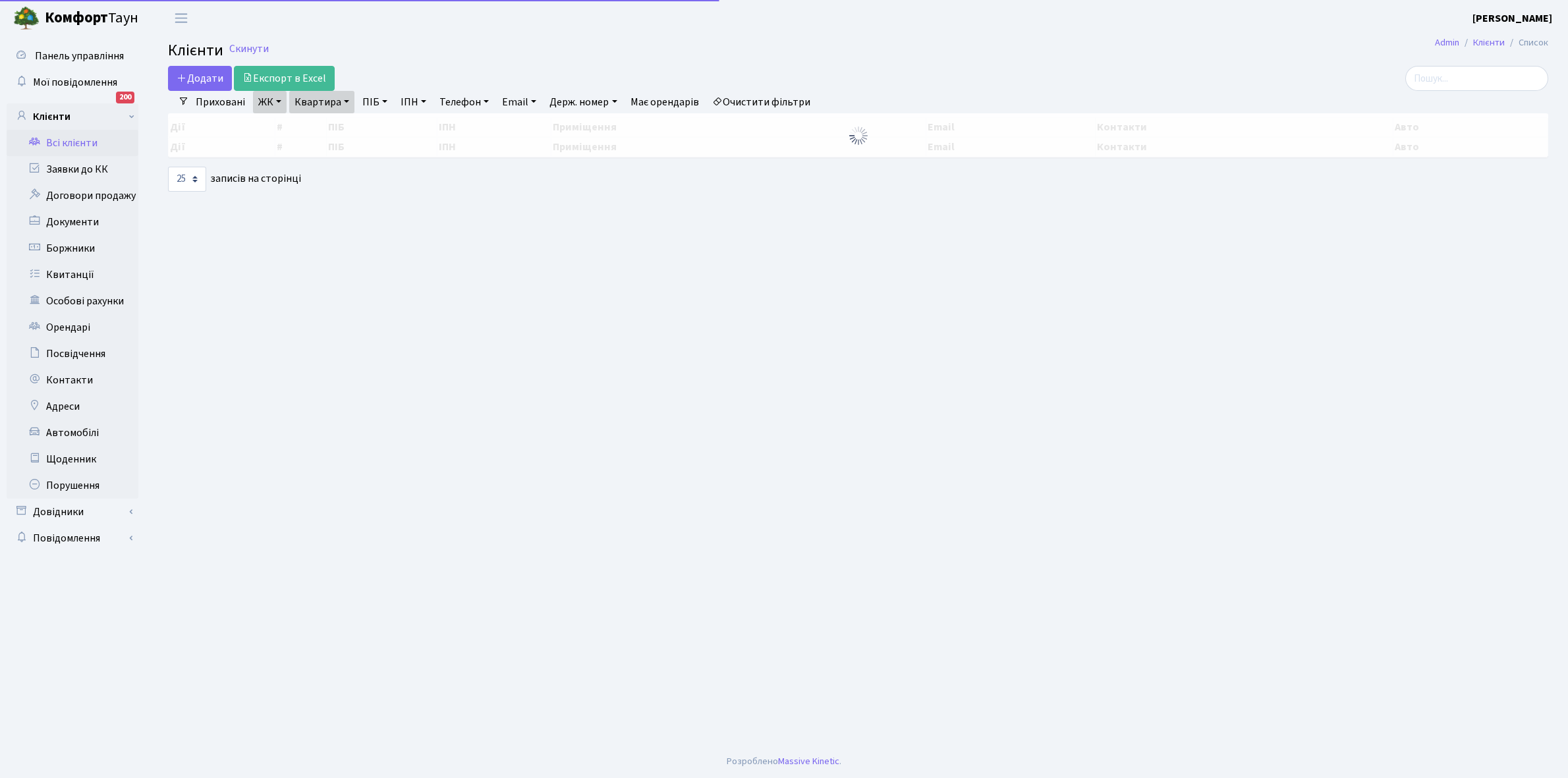
select select "25"
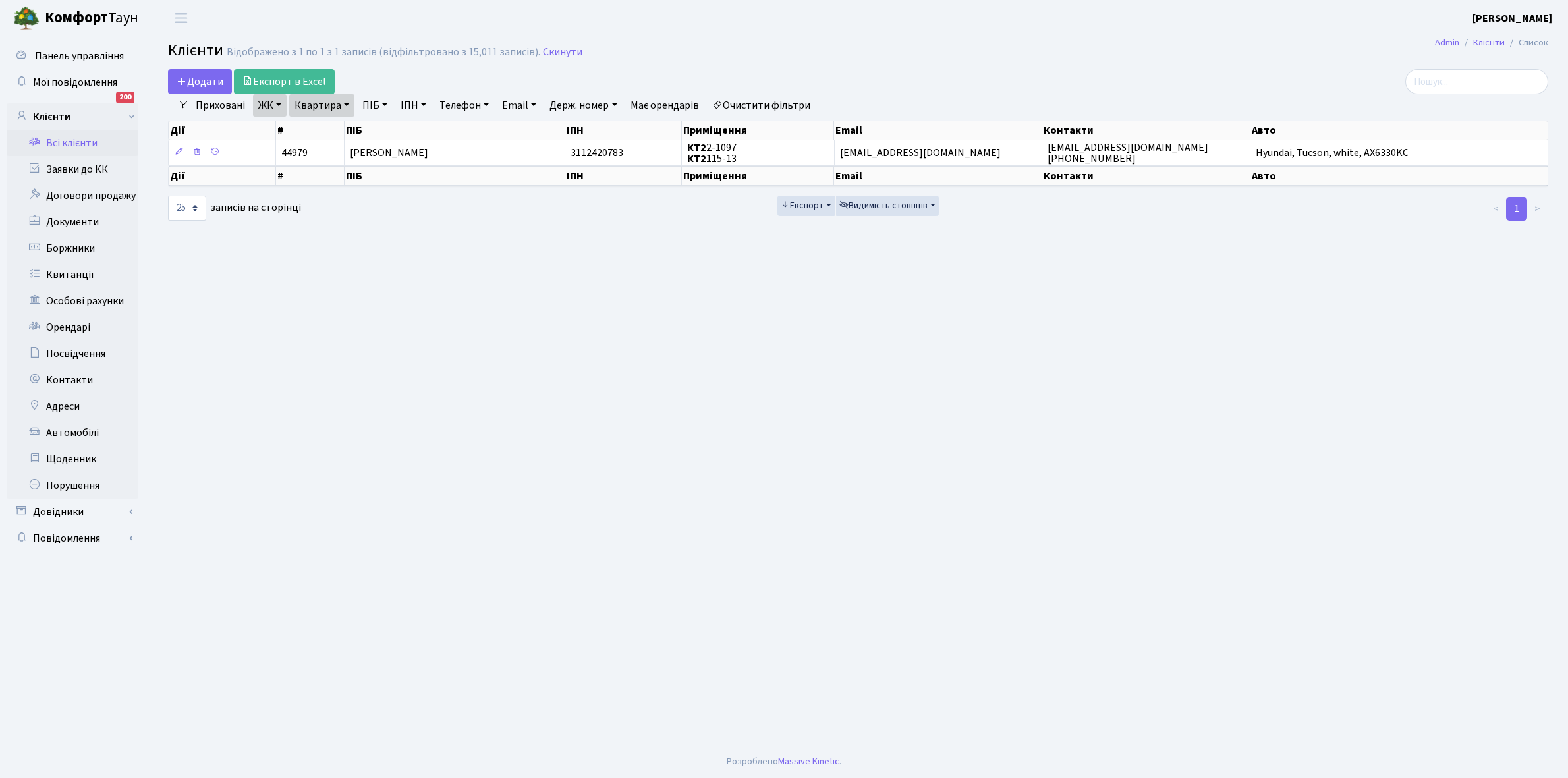
click at [762, 101] on link "Очистити фільтри" at bounding box center [761, 106] width 108 height 23
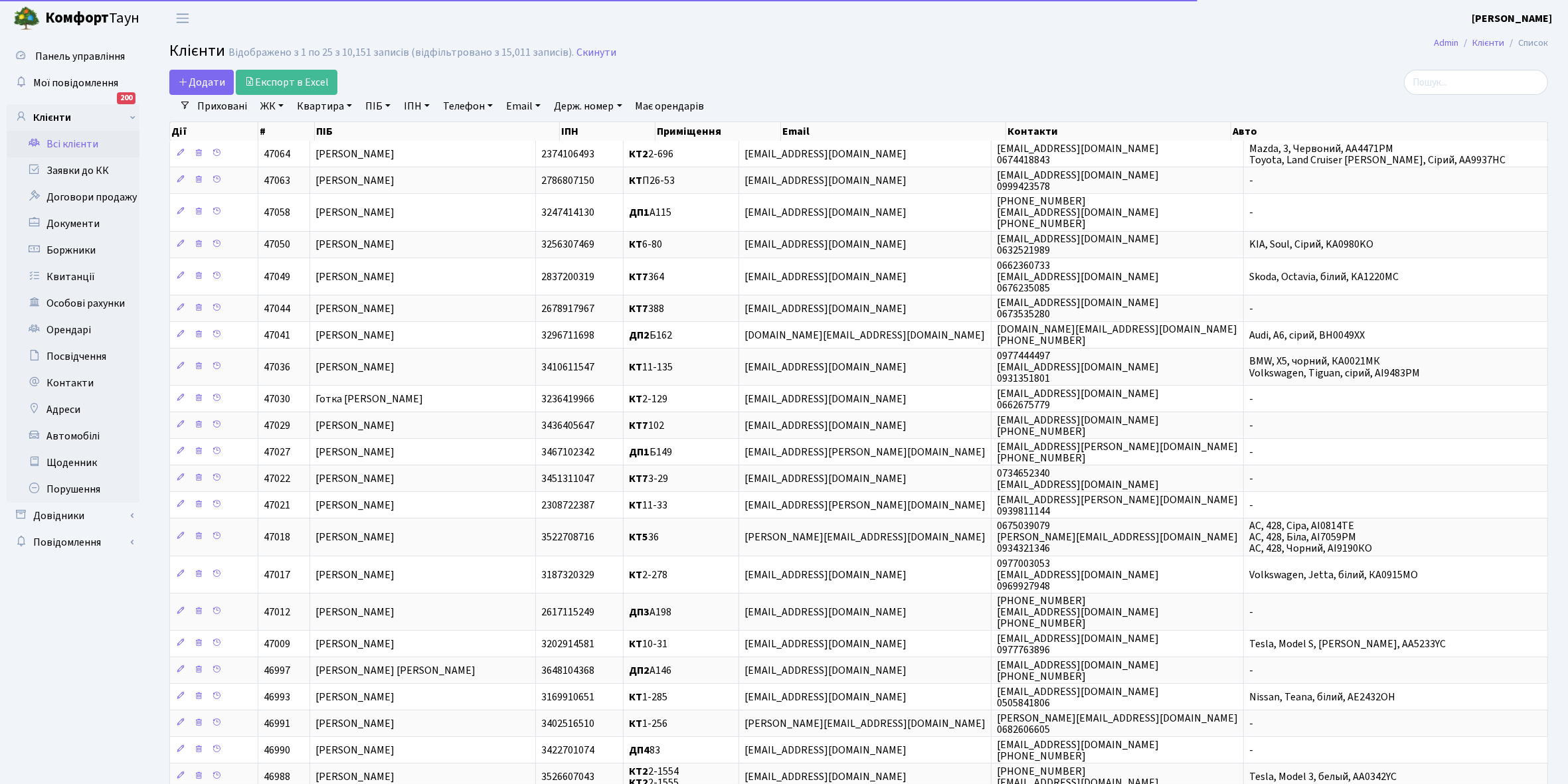
click at [282, 102] on link "ЖК" at bounding box center [271, 106] width 34 height 23
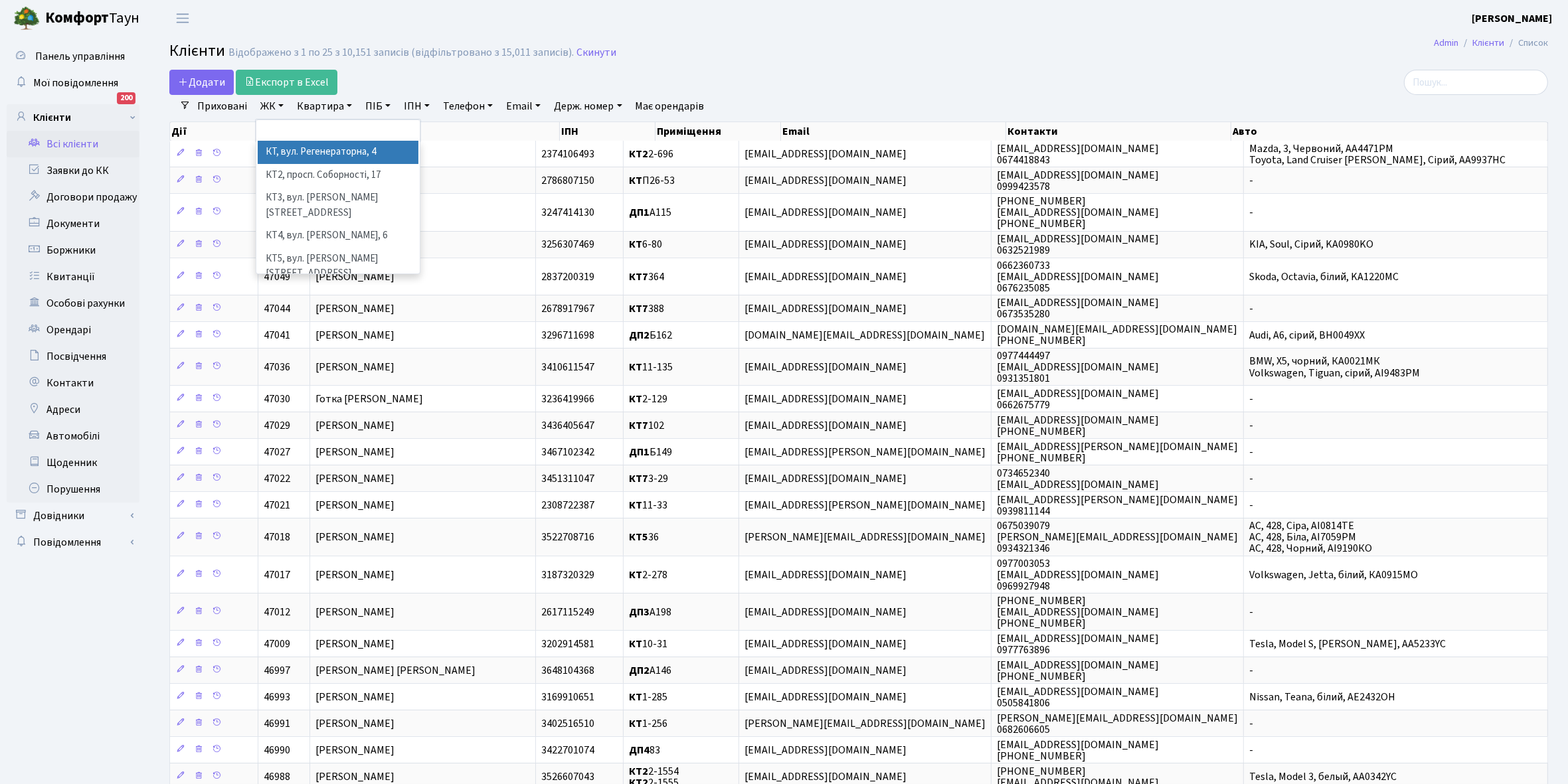
drag, startPoint x: 299, startPoint y: 152, endPoint x: 314, endPoint y: 152, distance: 15.0
click at [299, 152] on li "КТ, вул. Регенераторна, 4" at bounding box center [338, 152] width 161 height 23
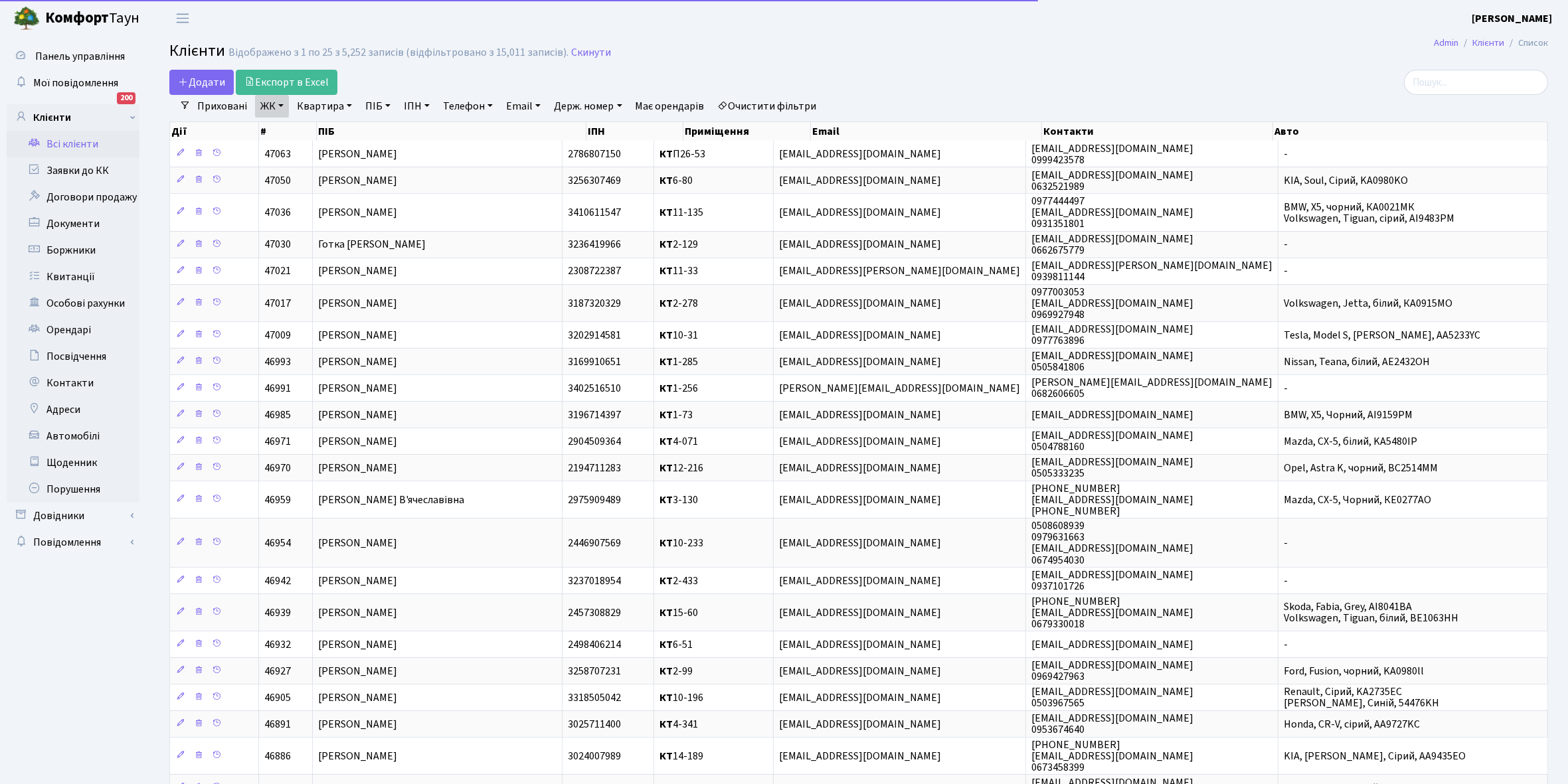
click at [347, 104] on link "Квартира" at bounding box center [324, 106] width 66 height 23
click at [337, 127] on input "text" at bounding box center [331, 132] width 78 height 25
type input "13-167"
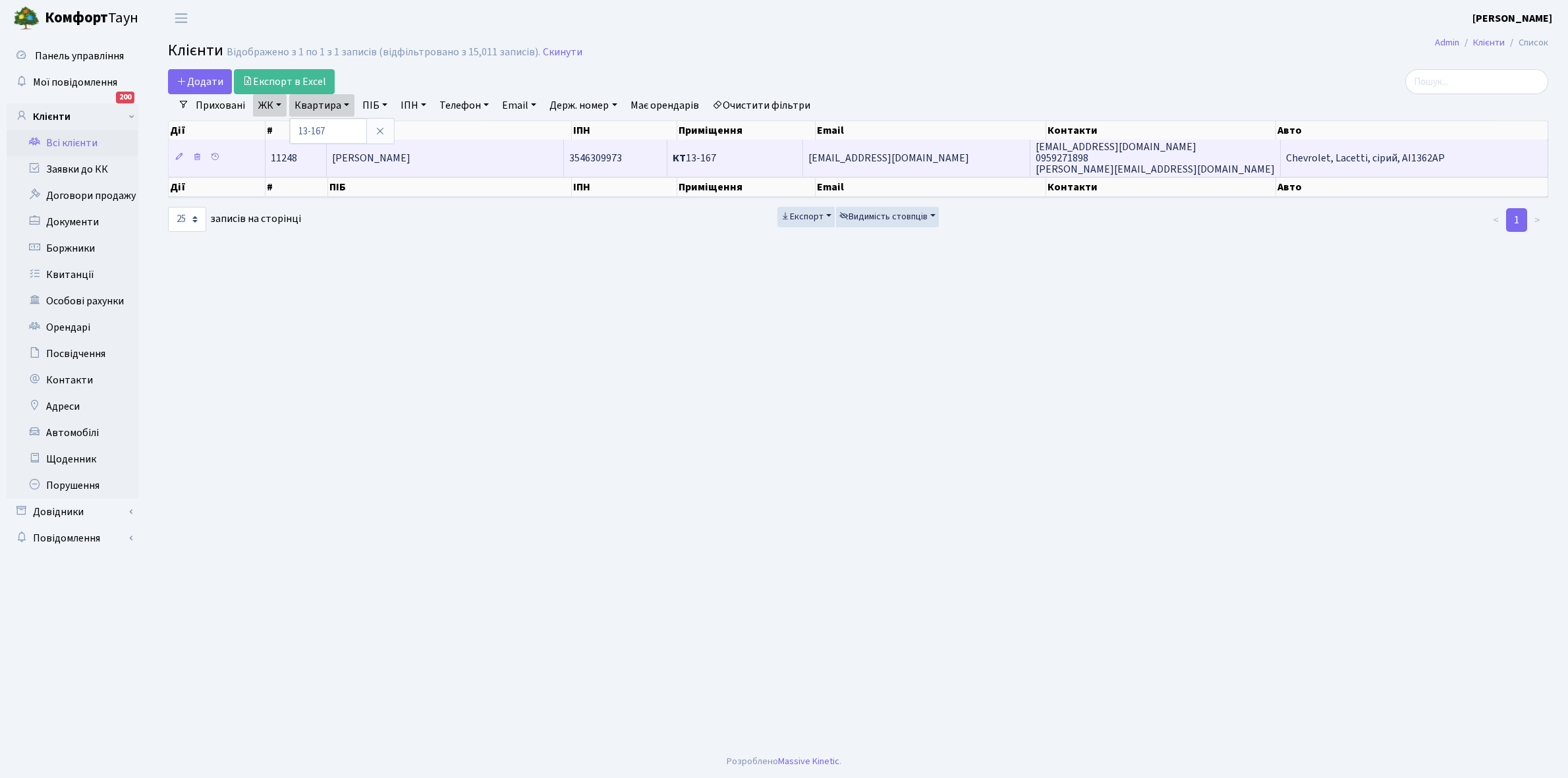
click at [479, 150] on td "Пріхнич Олексій Олексійович" at bounding box center [445, 158] width 237 height 36
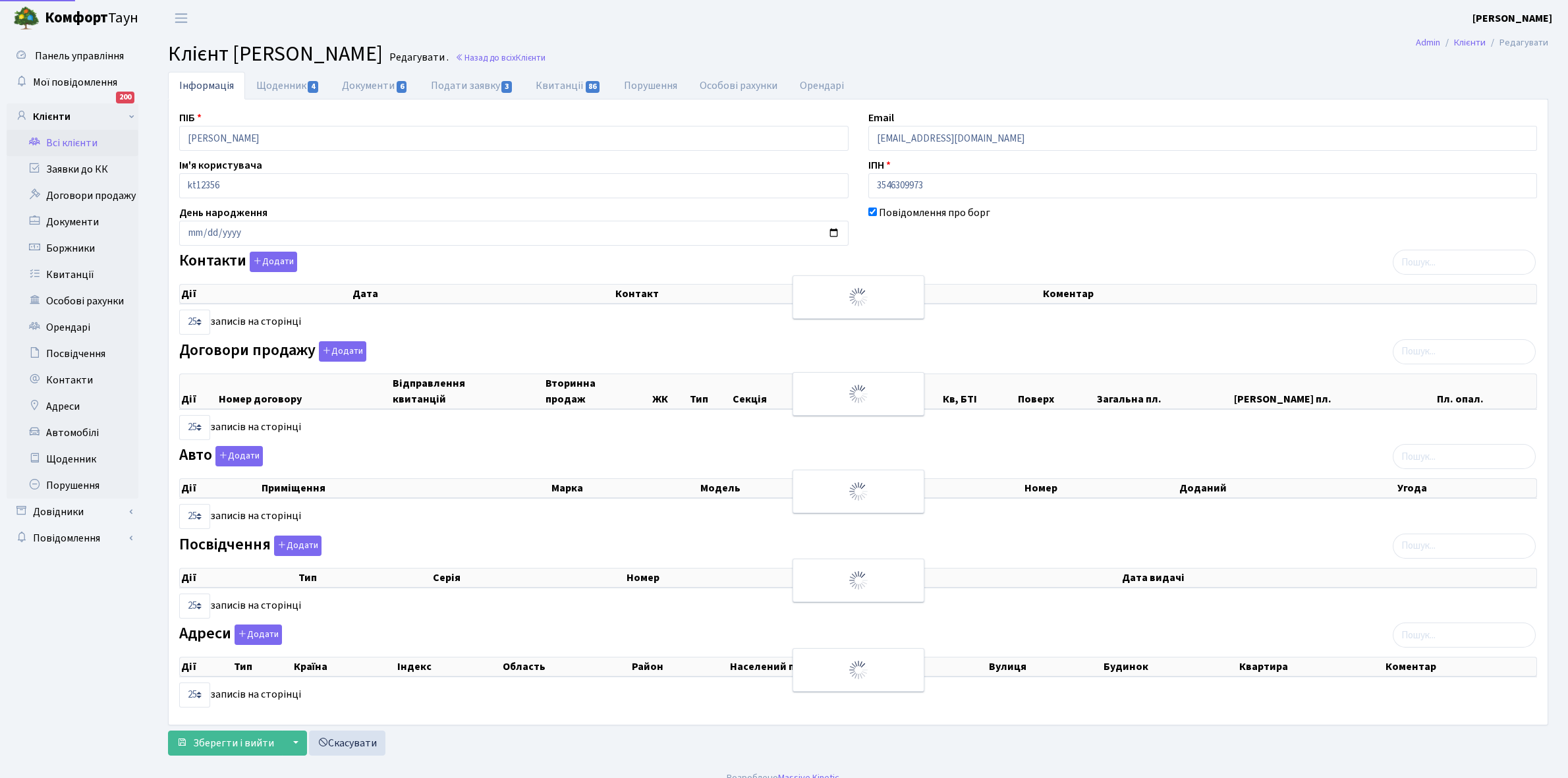
select select "25"
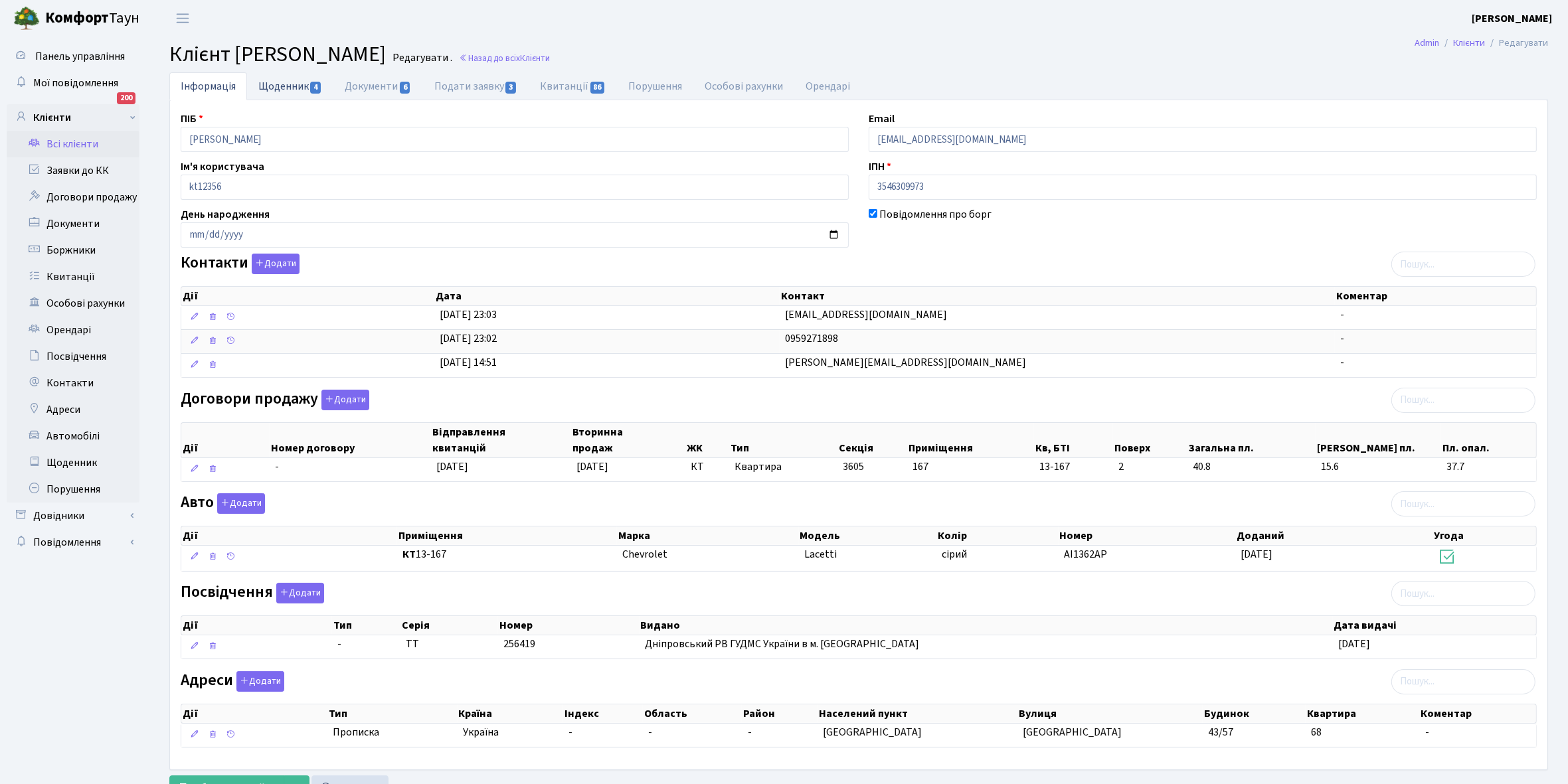
click at [284, 87] on link "Щоденник 4" at bounding box center [290, 86] width 86 height 27
select select "25"
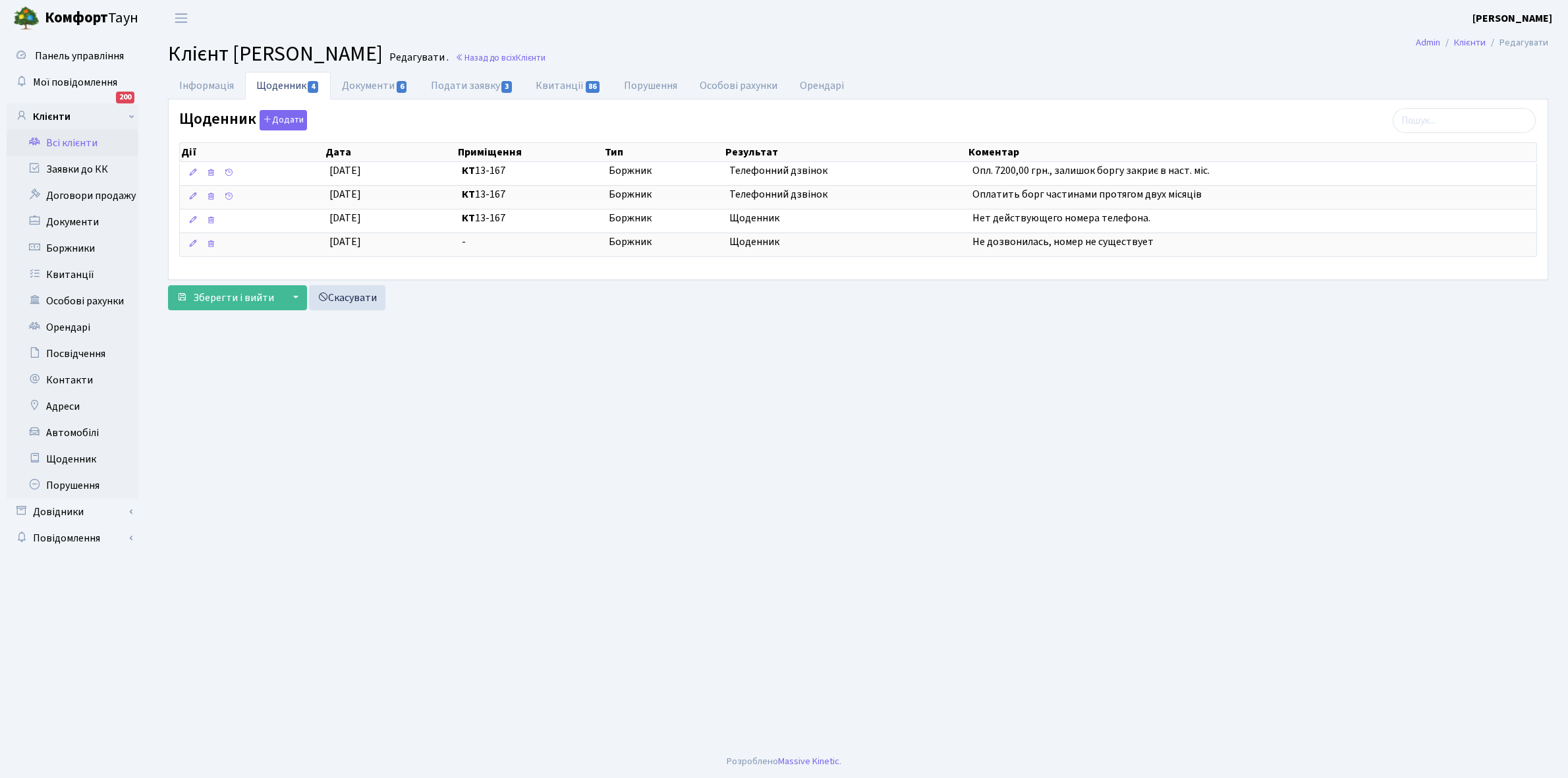
click at [69, 140] on link "Всі клієнти" at bounding box center [72, 143] width 132 height 27
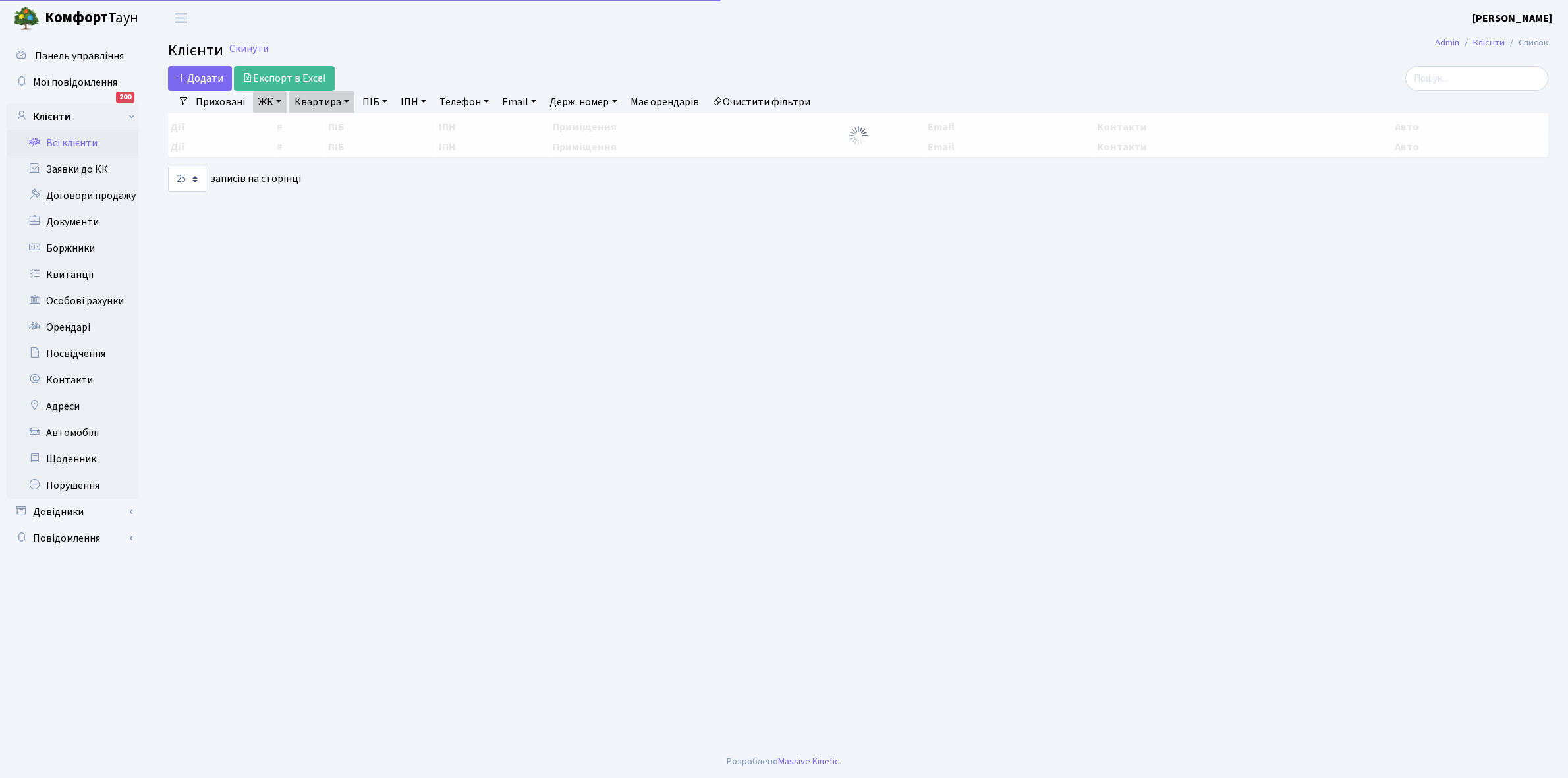
select select "25"
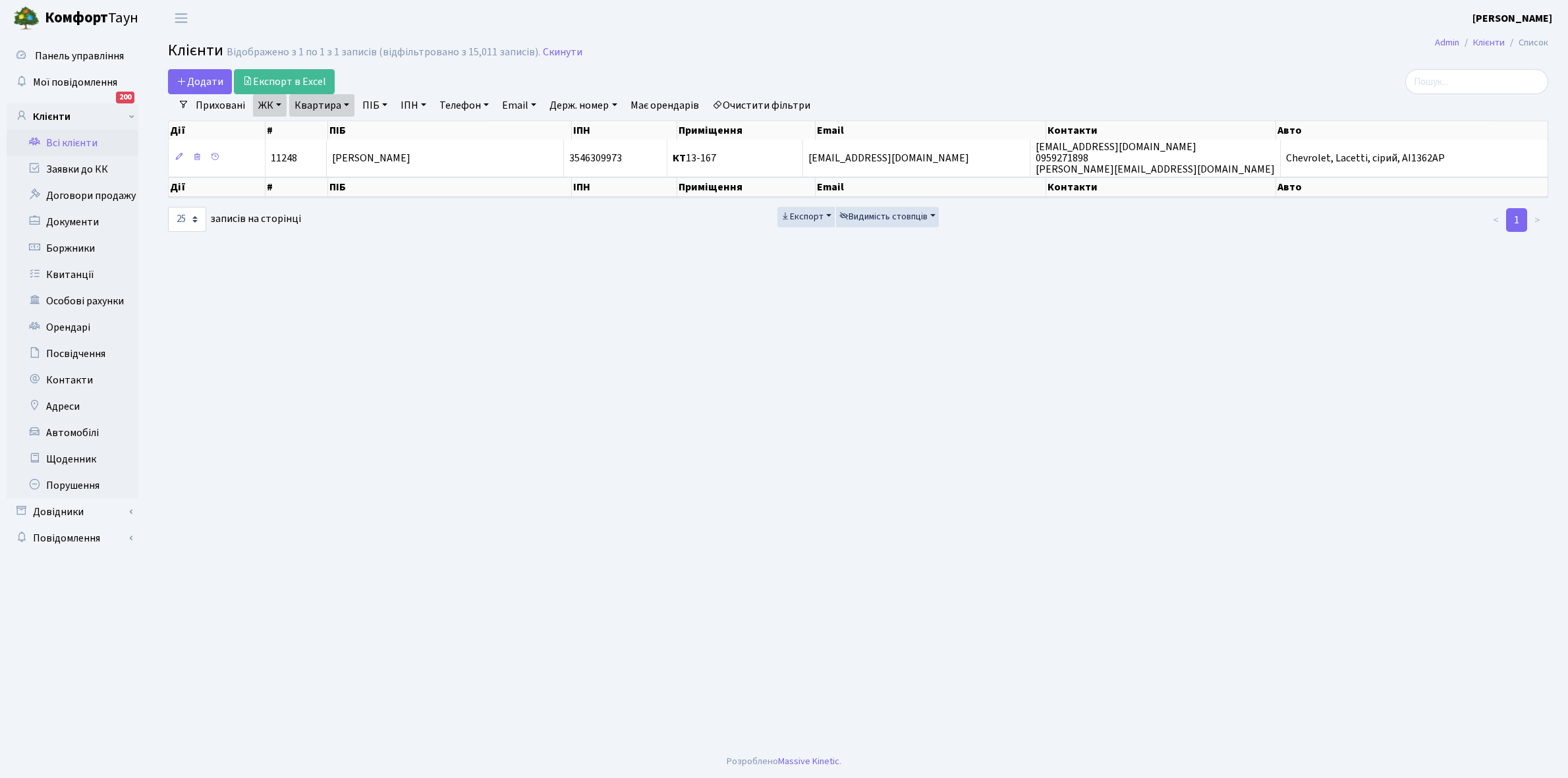
click at [346, 103] on link "Квартира" at bounding box center [321, 106] width 66 height 23
click at [344, 123] on input "13-167" at bounding box center [328, 131] width 77 height 25
type input "11-225"
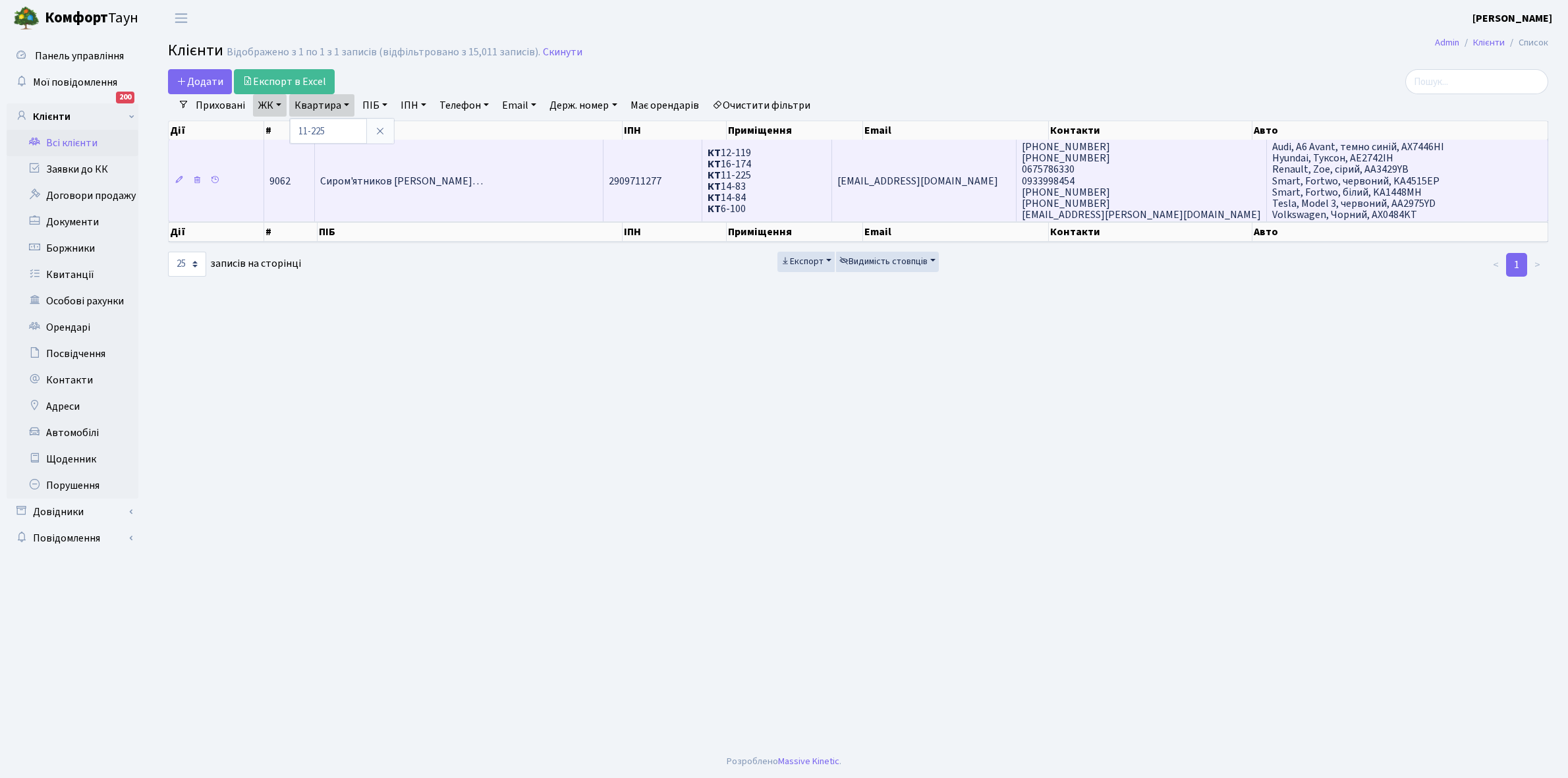
click at [443, 180] on span "Сиром'ятников [PERSON_NAME]…" at bounding box center [401, 181] width 163 height 14
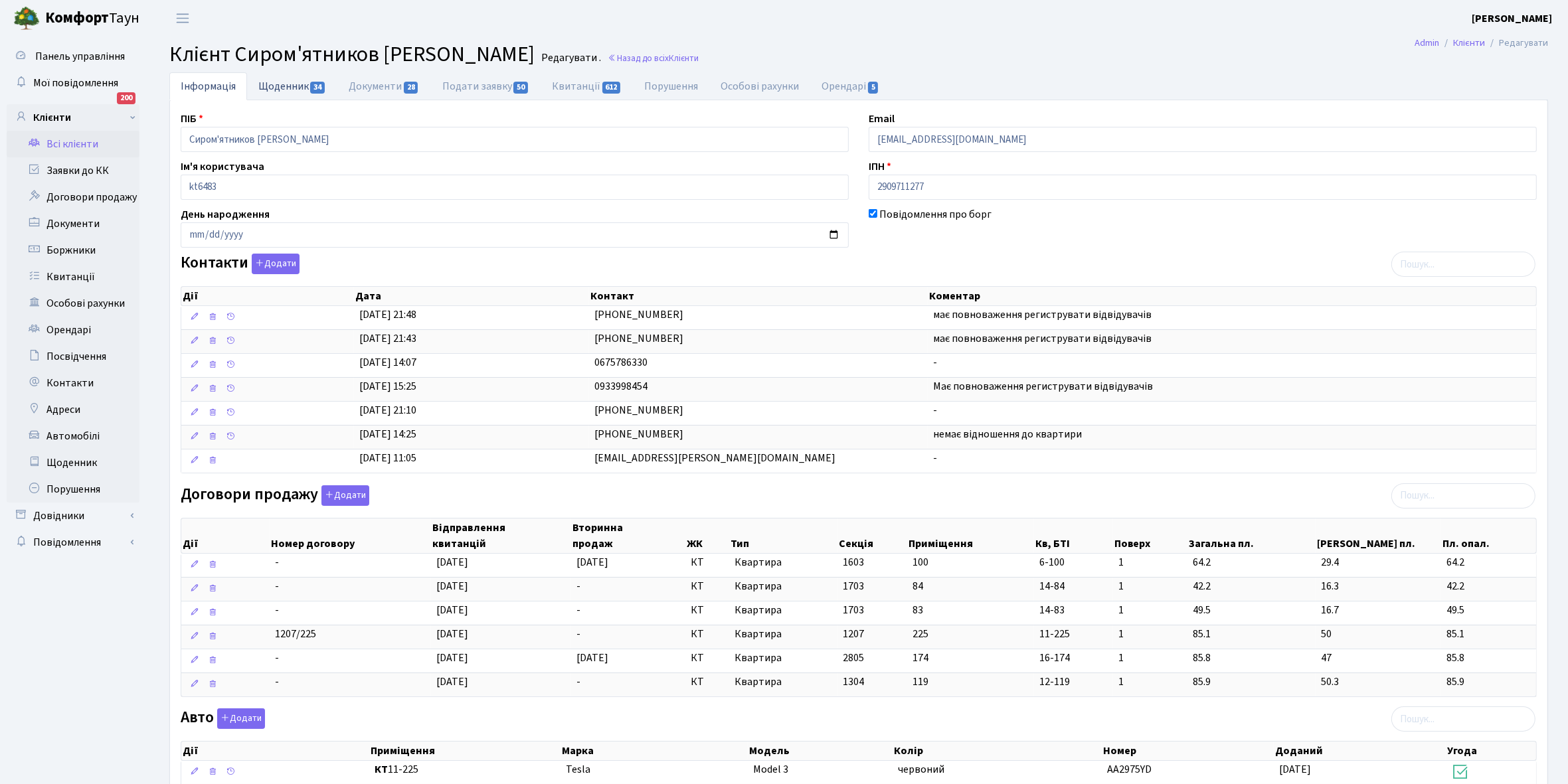
click at [281, 81] on link "Щоденник 34" at bounding box center [292, 86] width 90 height 27
select select "25"
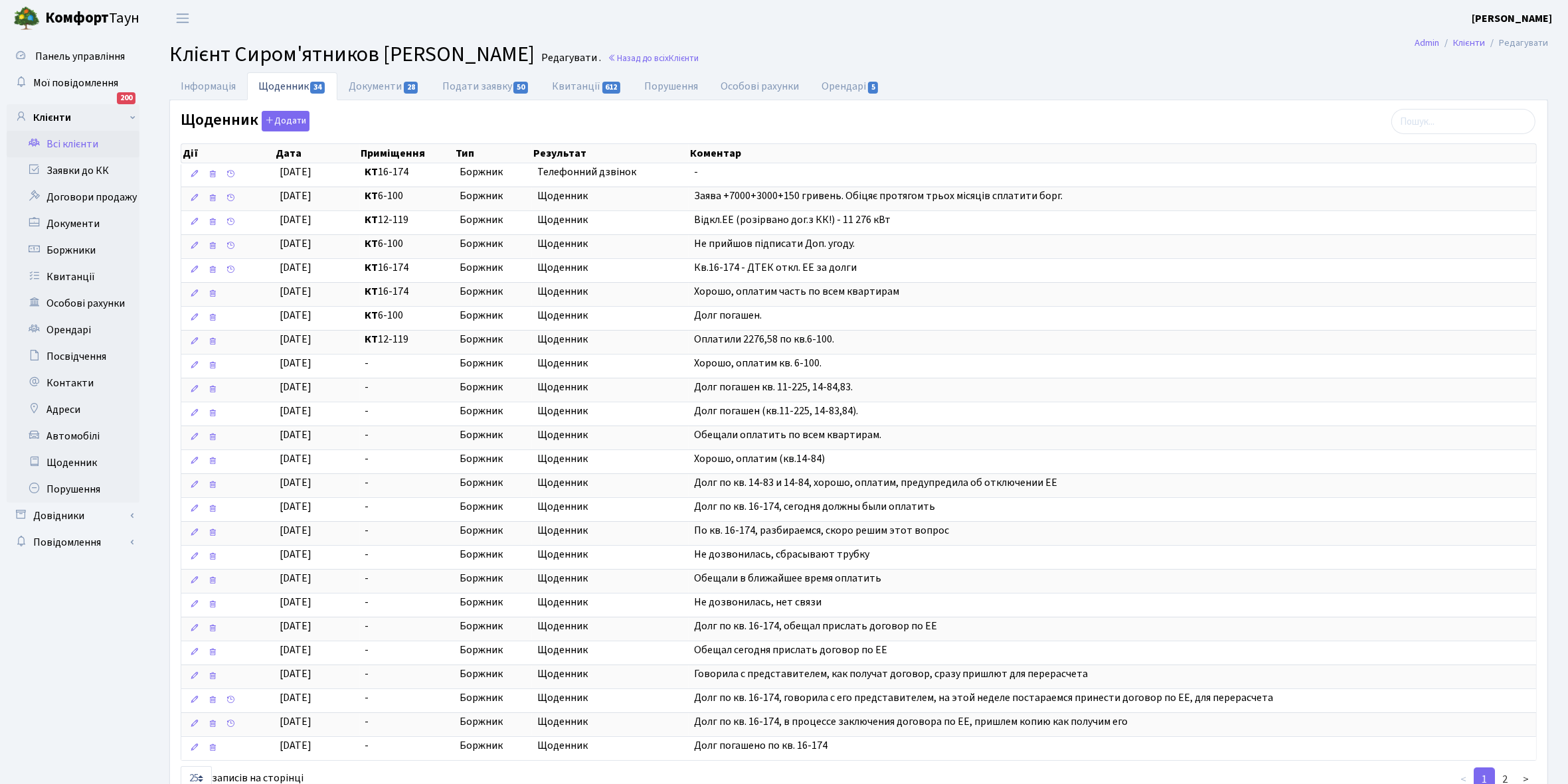
click at [64, 130] on link "Всі клієнти" at bounding box center [73, 144] width 133 height 27
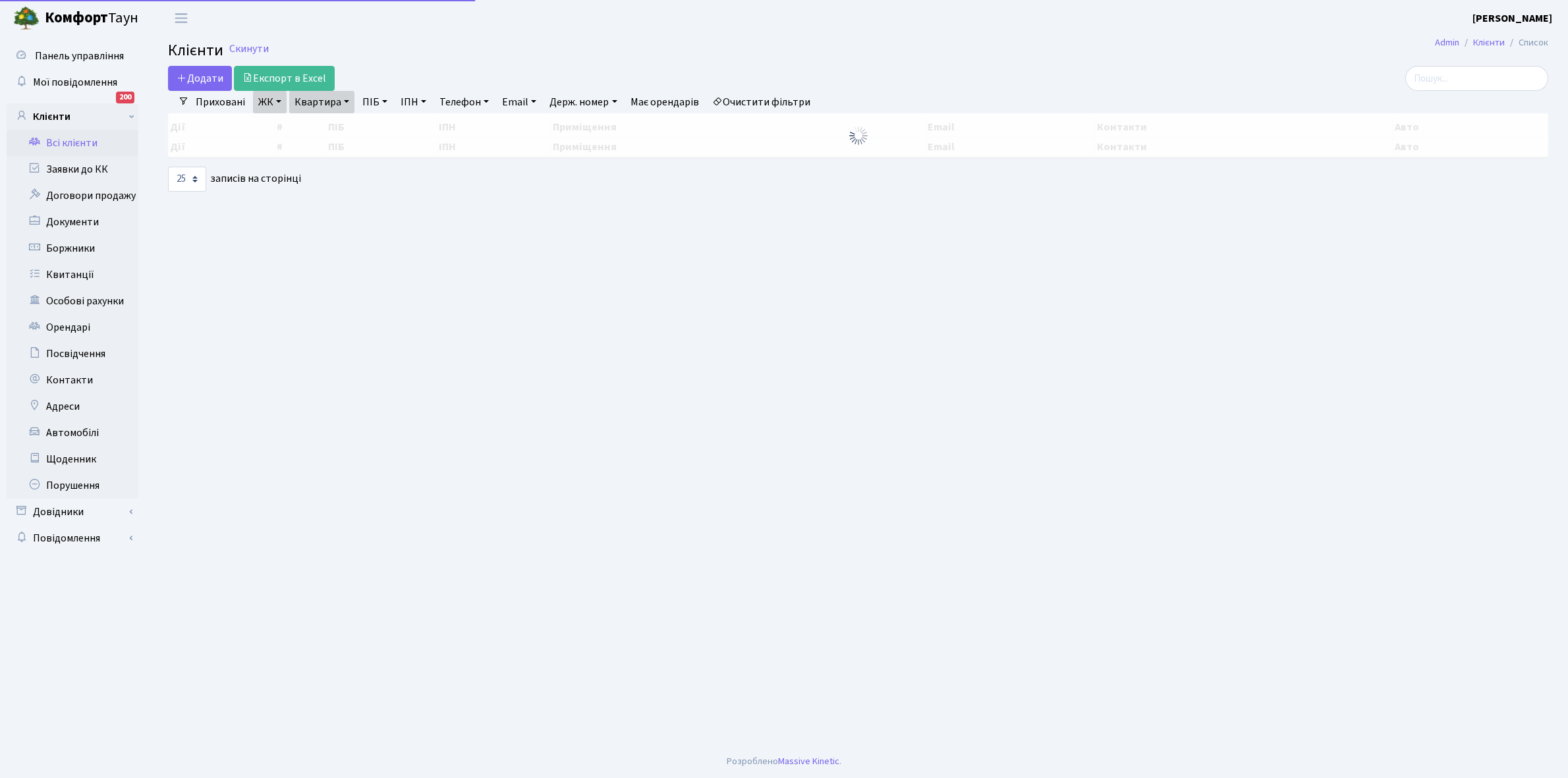
select select "25"
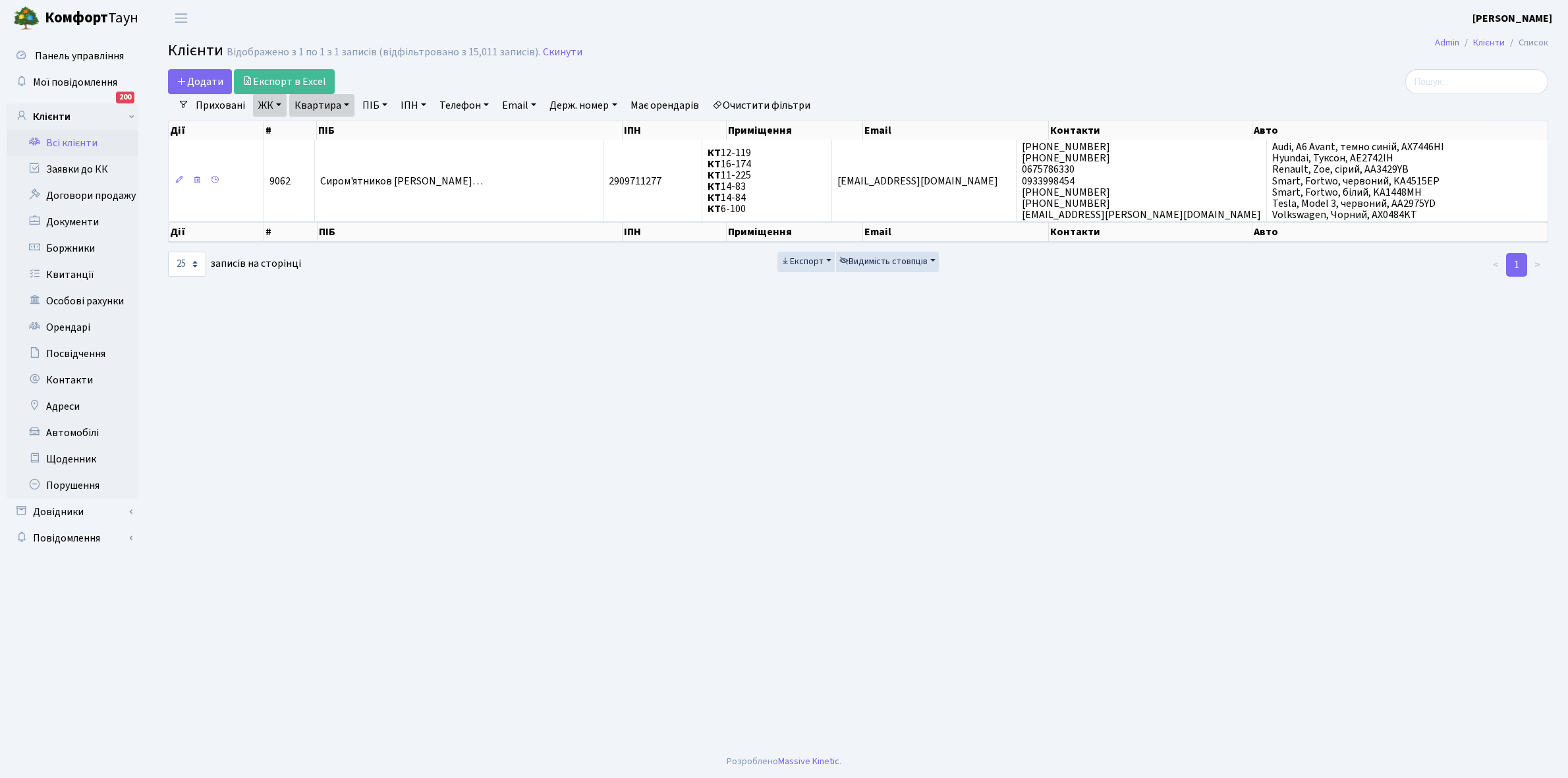
click at [763, 104] on link "Очистити фільтри" at bounding box center [761, 106] width 108 height 23
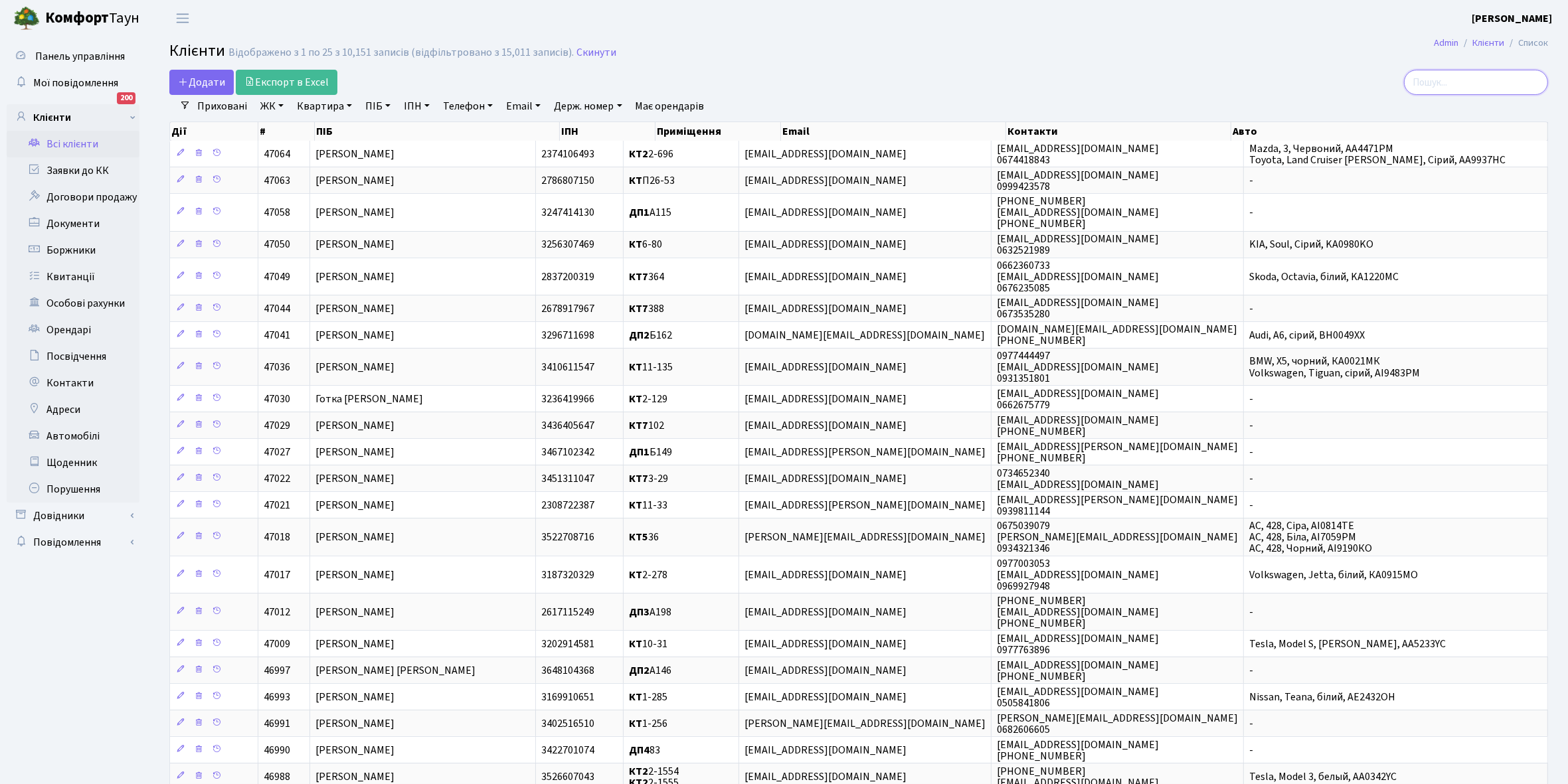
click at [1459, 79] on input "search" at bounding box center [1476, 82] width 144 height 25
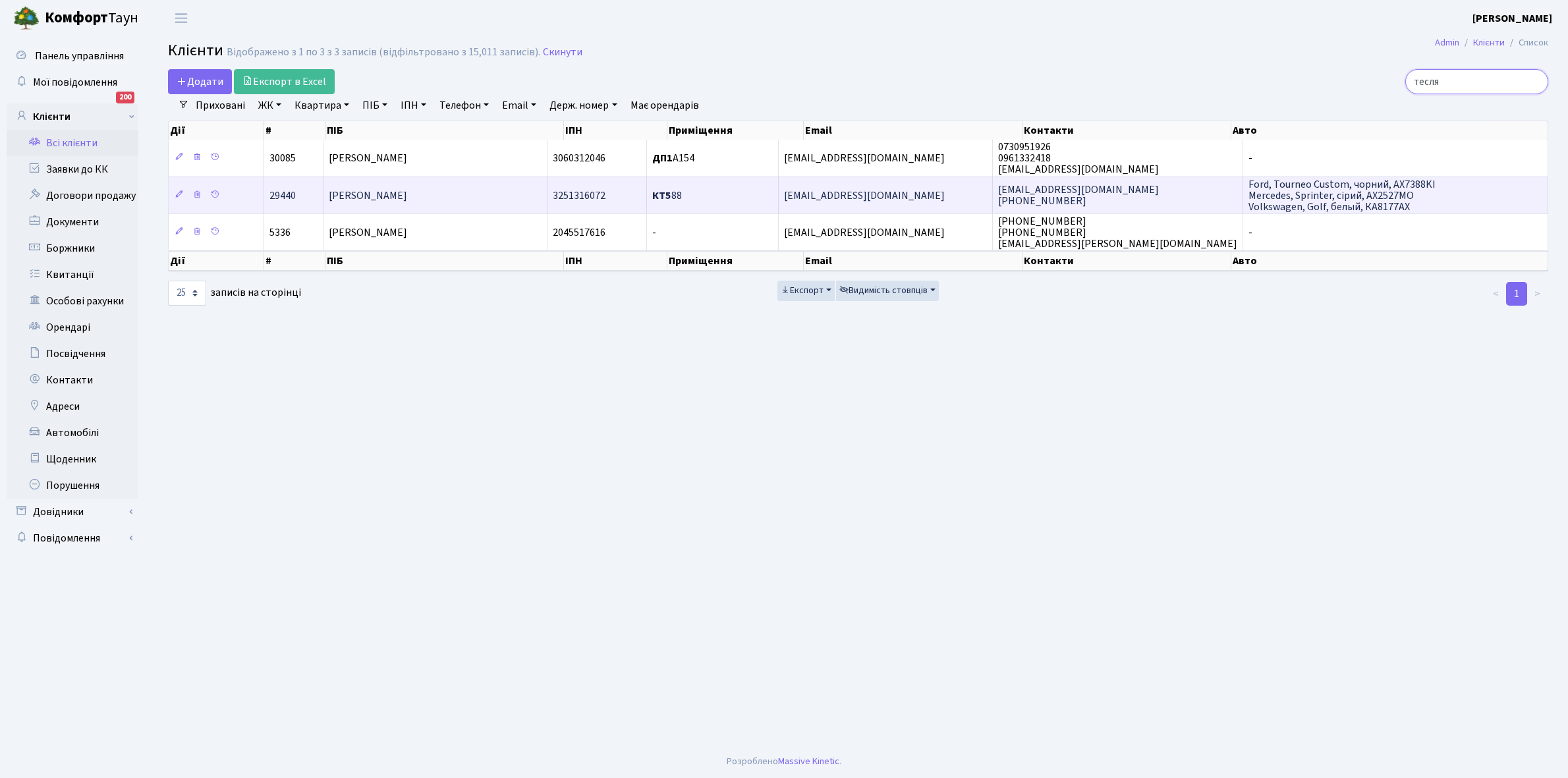
type input "тесля"
click at [427, 203] on td "Тесля Михайло Миколайович" at bounding box center [436, 195] width 224 height 37
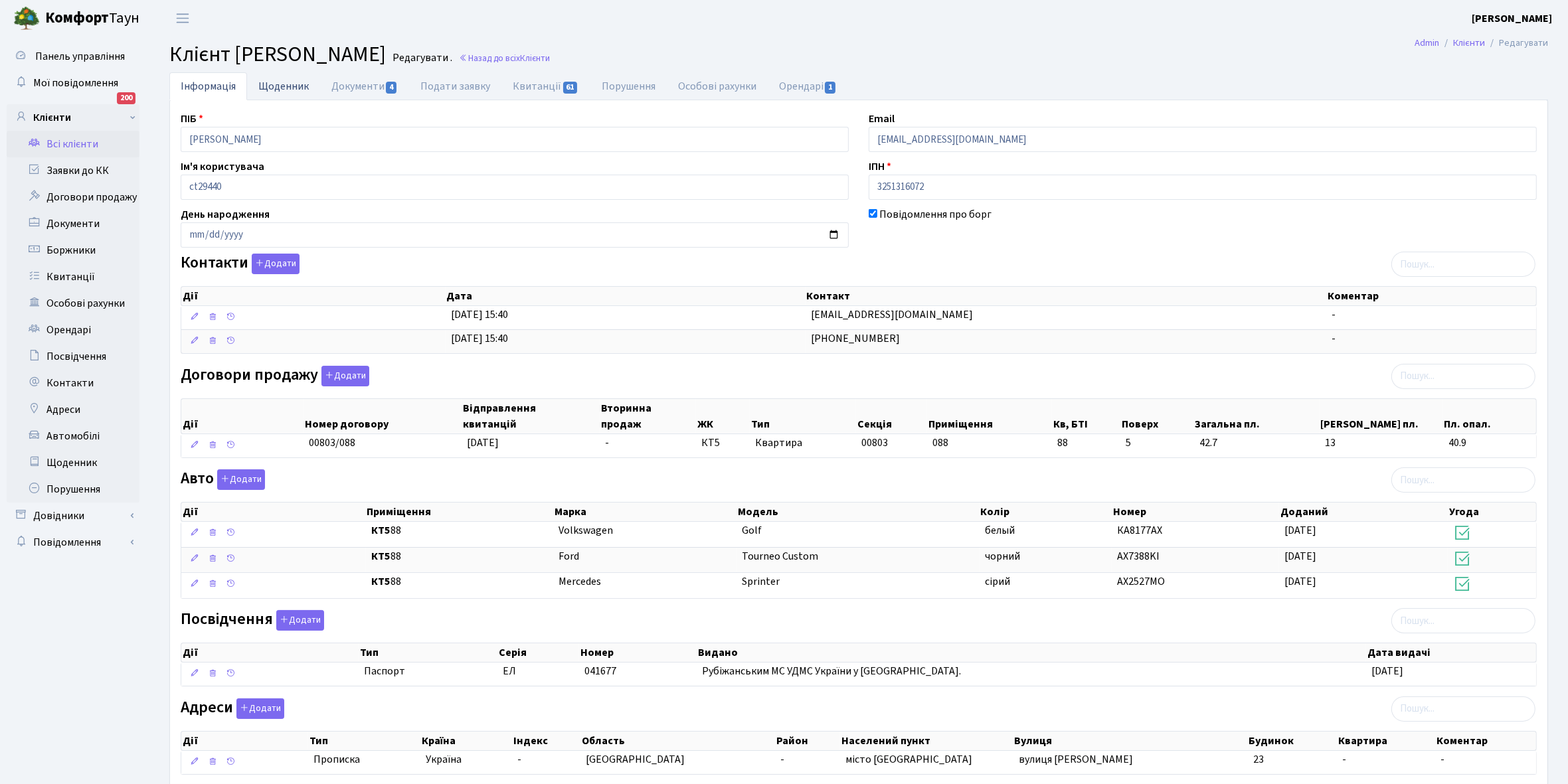
click at [280, 85] on link "Щоденник" at bounding box center [284, 86] width 73 height 27
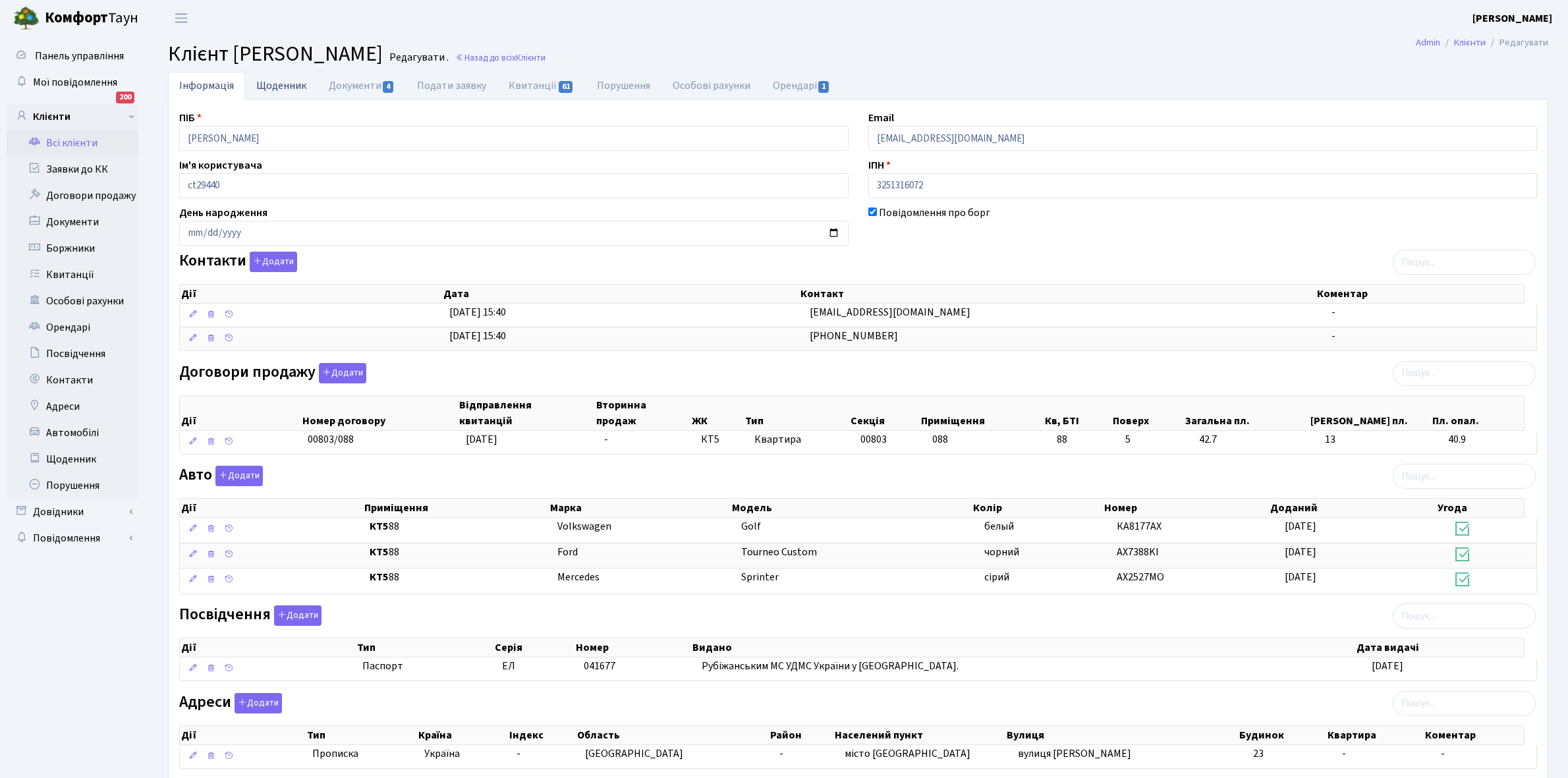
select select "25"
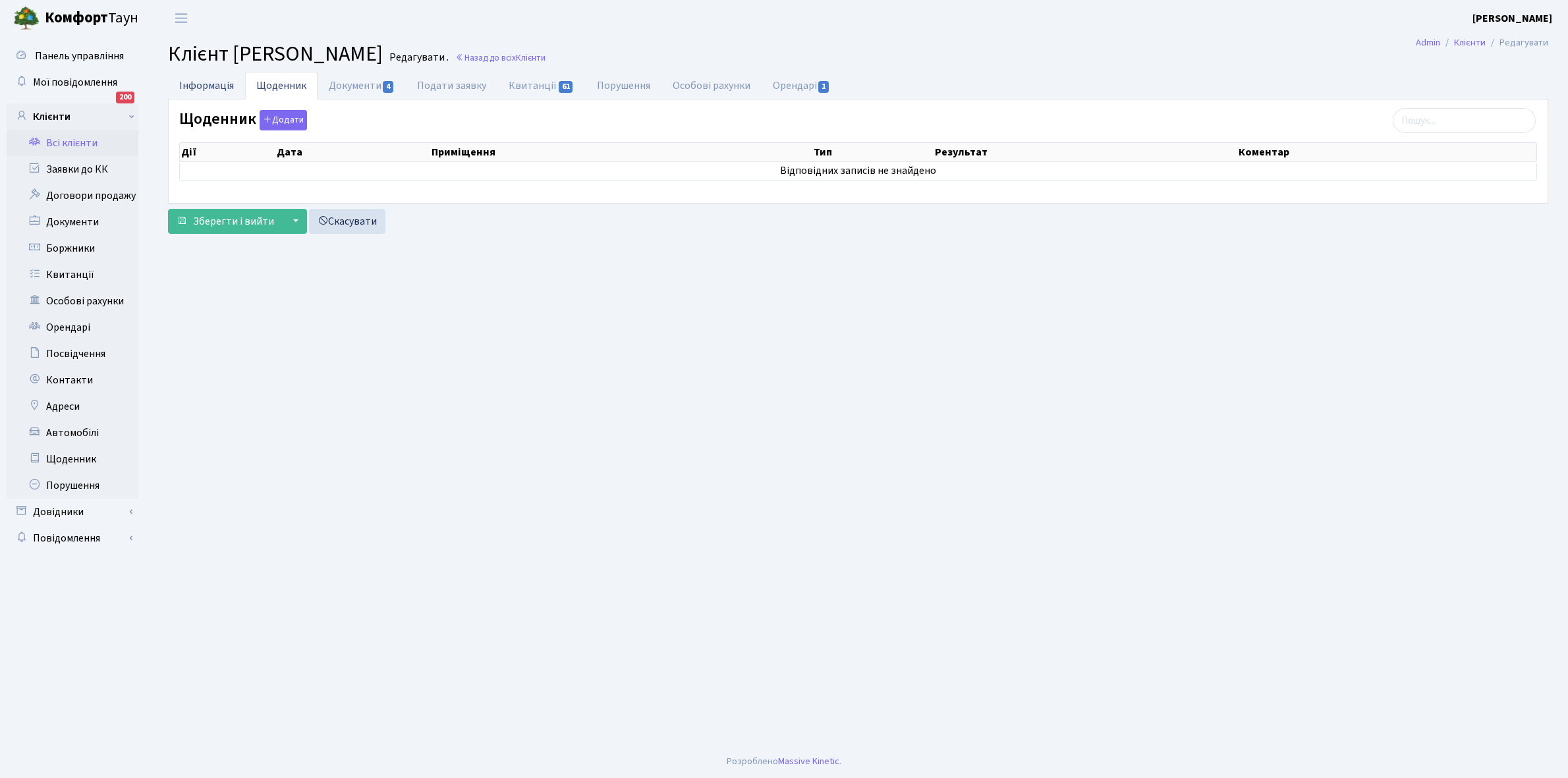
click at [191, 83] on link "Інформація" at bounding box center [206, 86] width 77 height 27
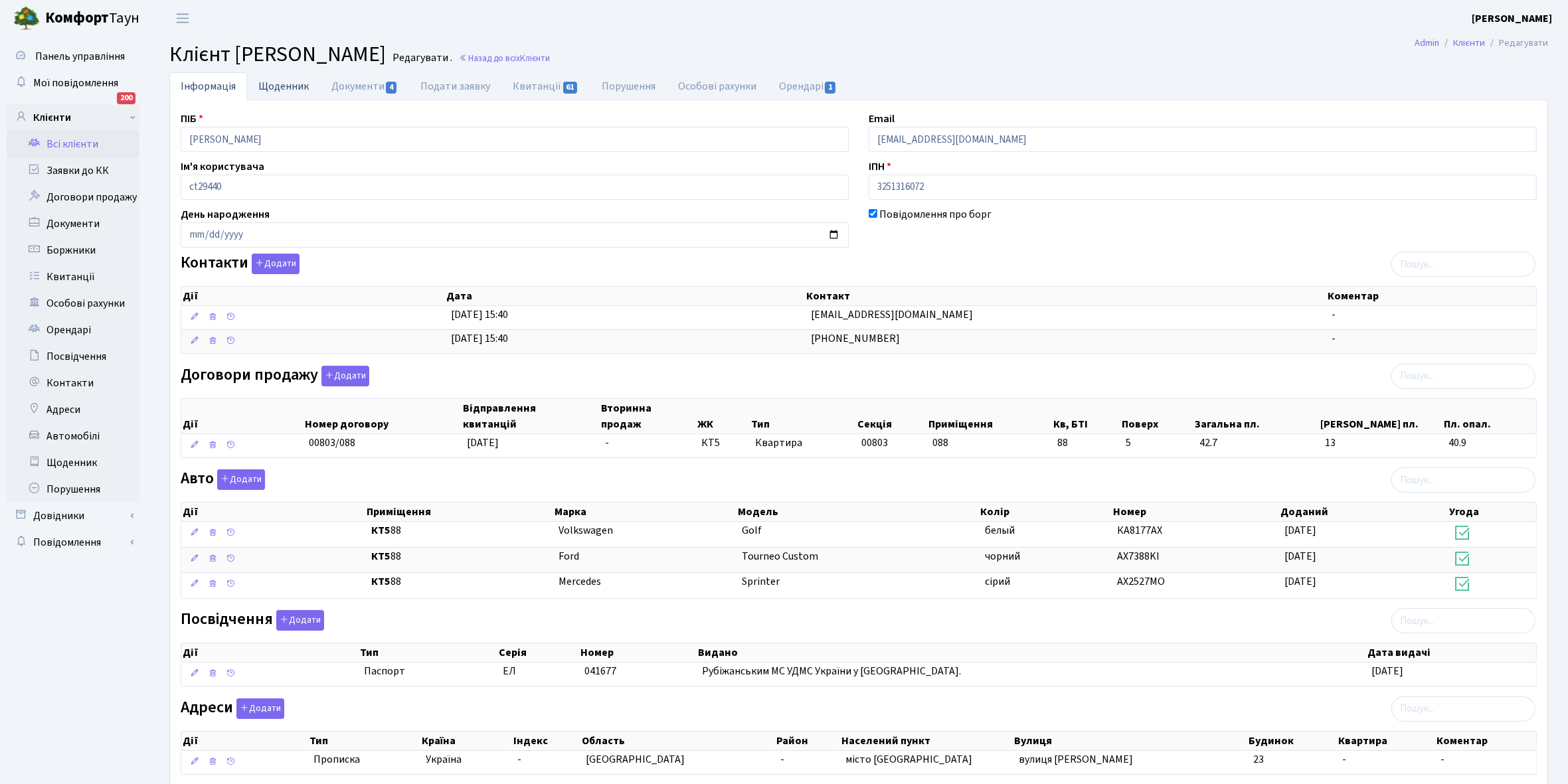
click at [282, 92] on link "Щоденник" at bounding box center [284, 86] width 73 height 27
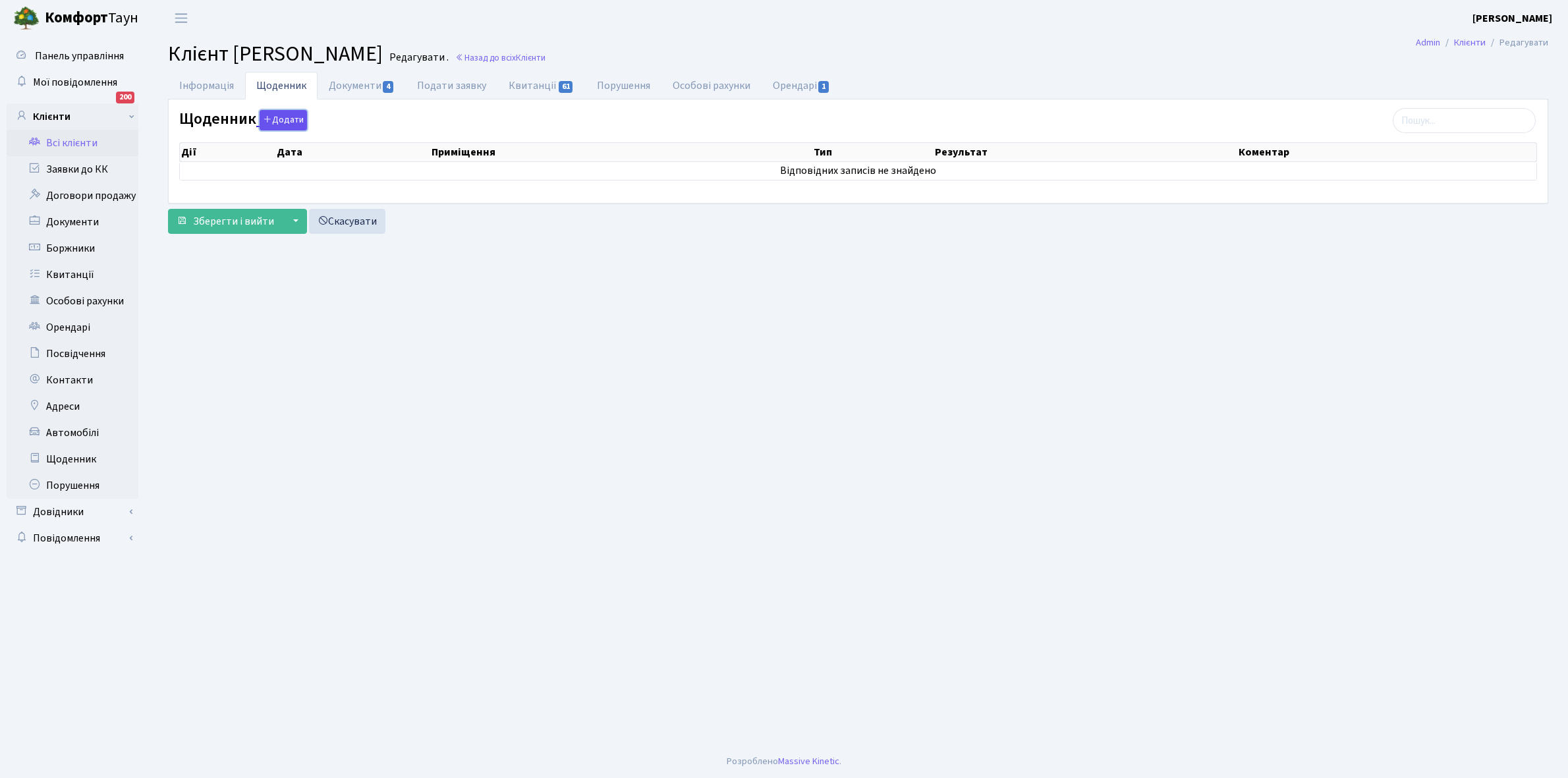
click at [291, 117] on button "Додати" at bounding box center [283, 120] width 48 height 20
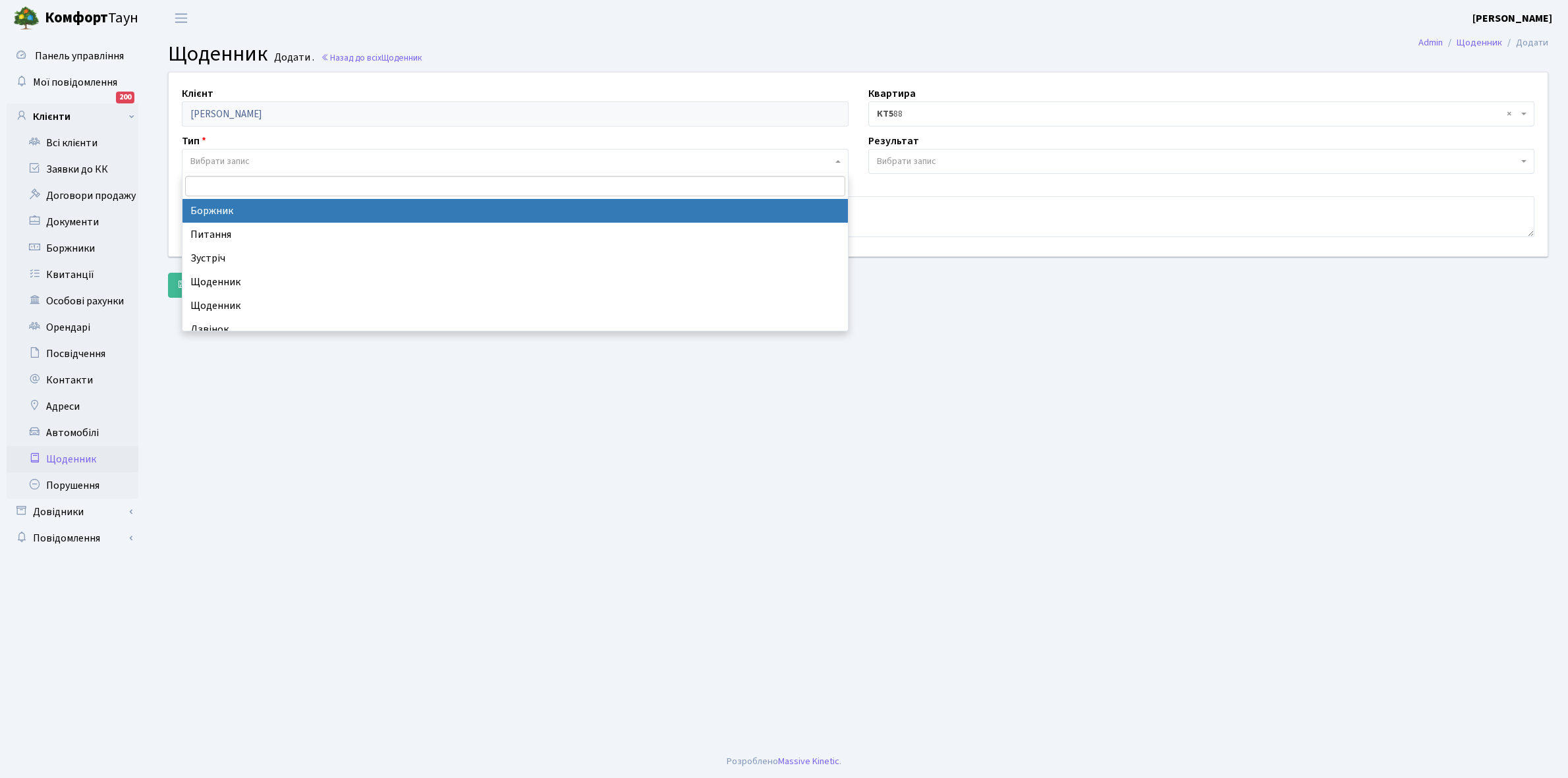
click at [244, 149] on span "Вибрати запис" at bounding box center [514, 162] width 667 height 25
select select "189"
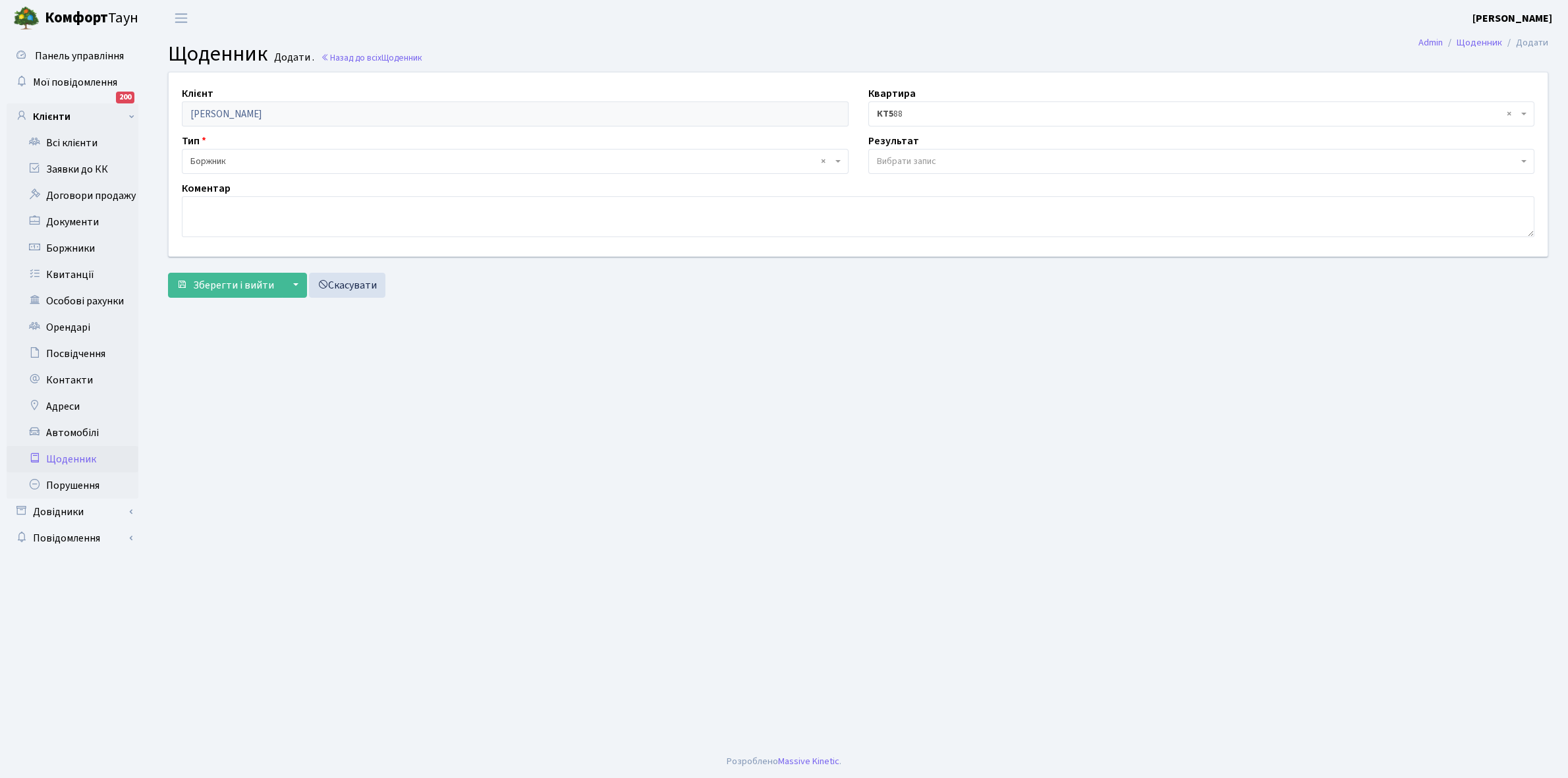
click at [914, 152] on span "Вибрати запис" at bounding box center [1201, 162] width 667 height 25
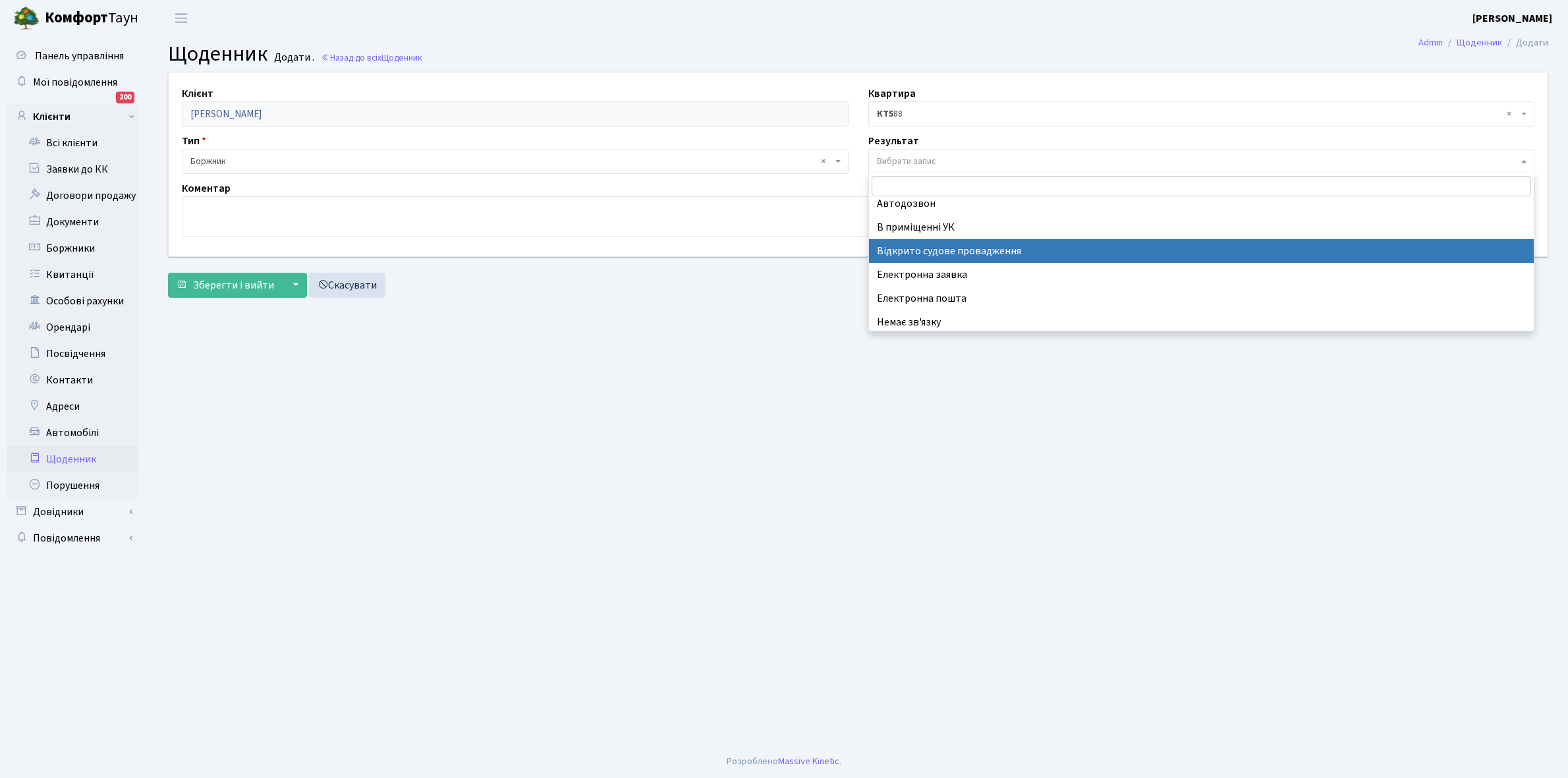
scroll to position [81, 0]
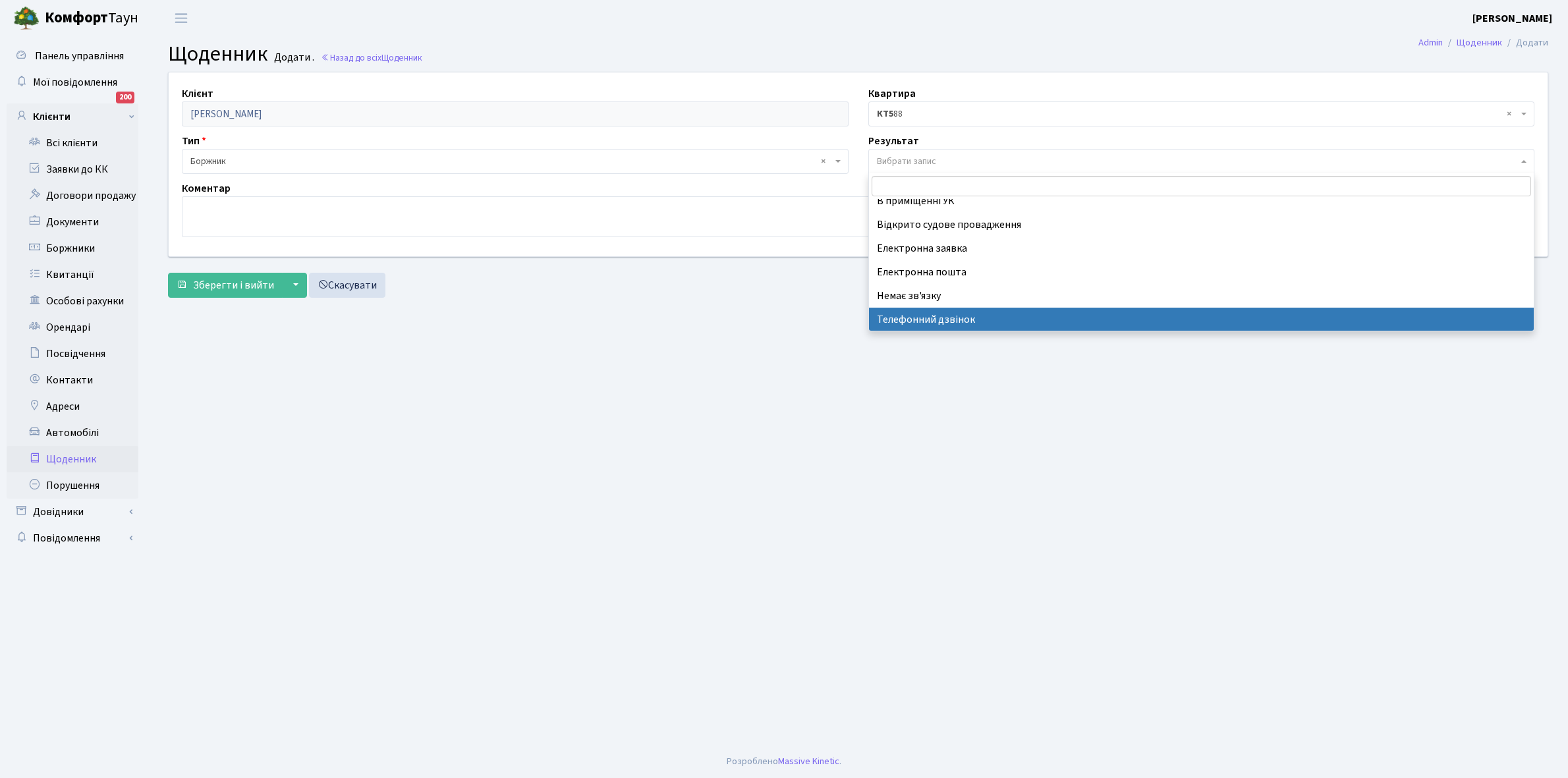
select select "196"
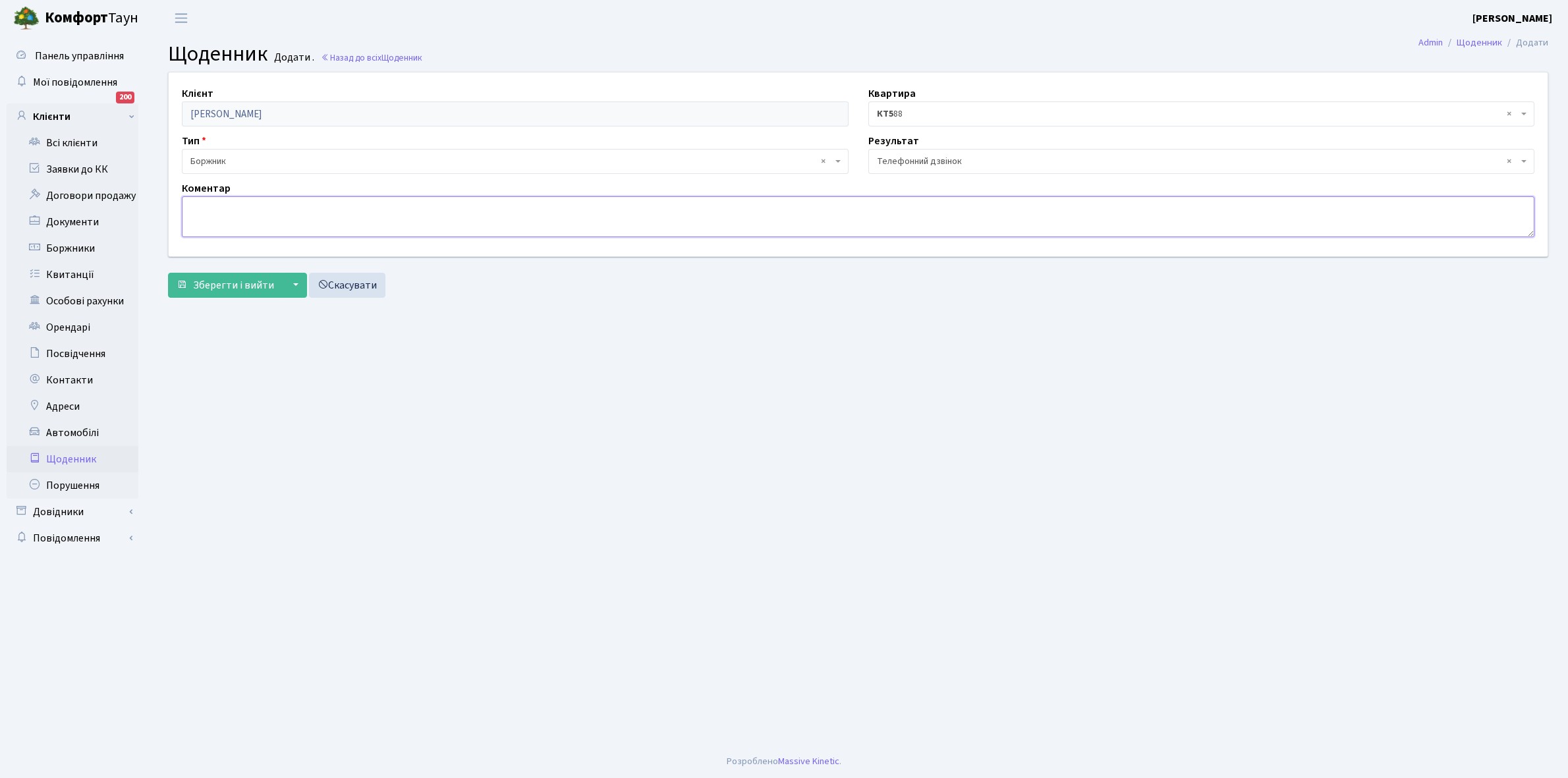
click at [201, 208] on textarea at bounding box center [858, 216] width 1352 height 41
type textarea "Оплатить борг"
click at [228, 284] on span "Зберегти і вийти" at bounding box center [233, 284] width 81 height 14
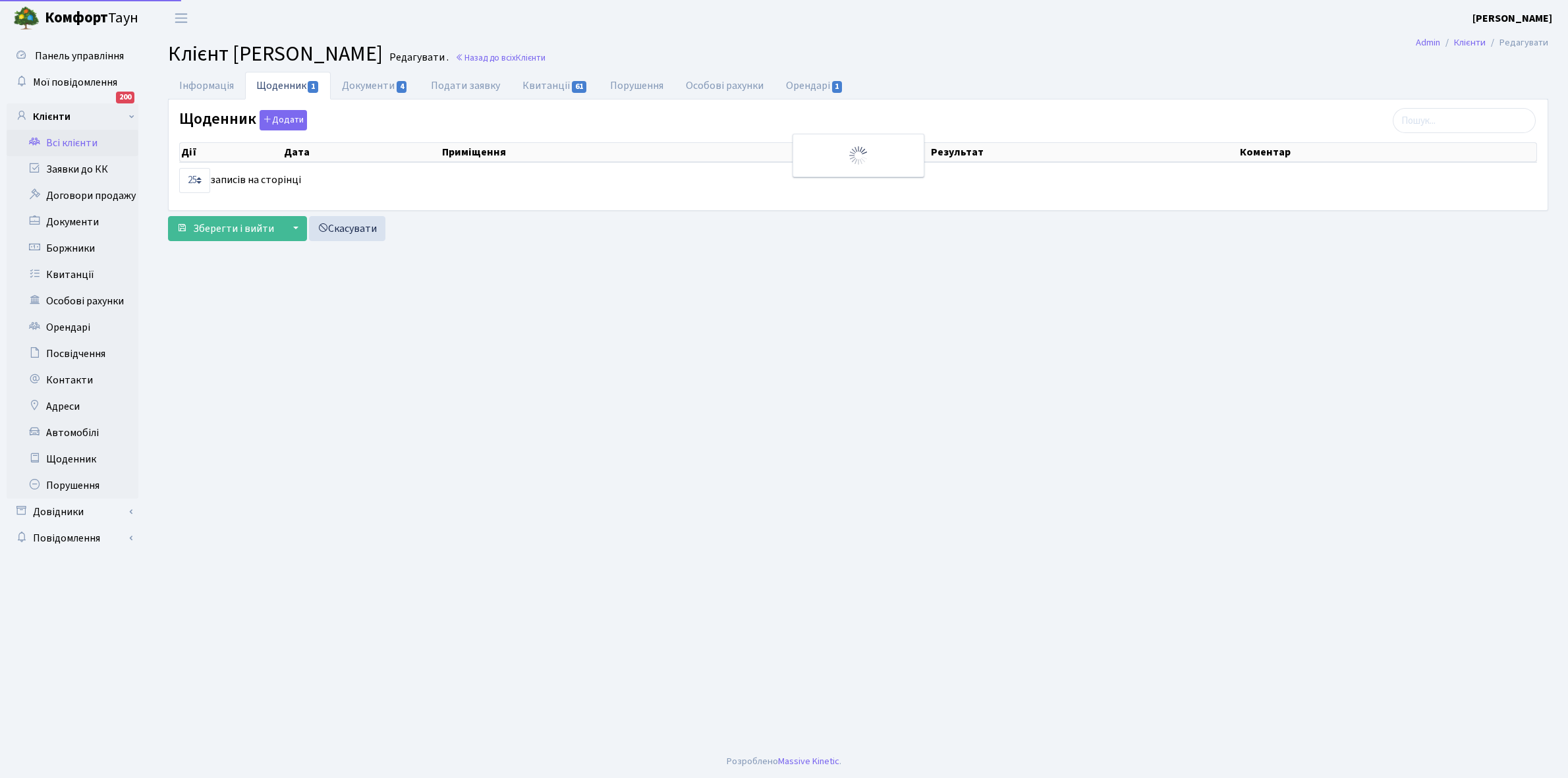
select select "25"
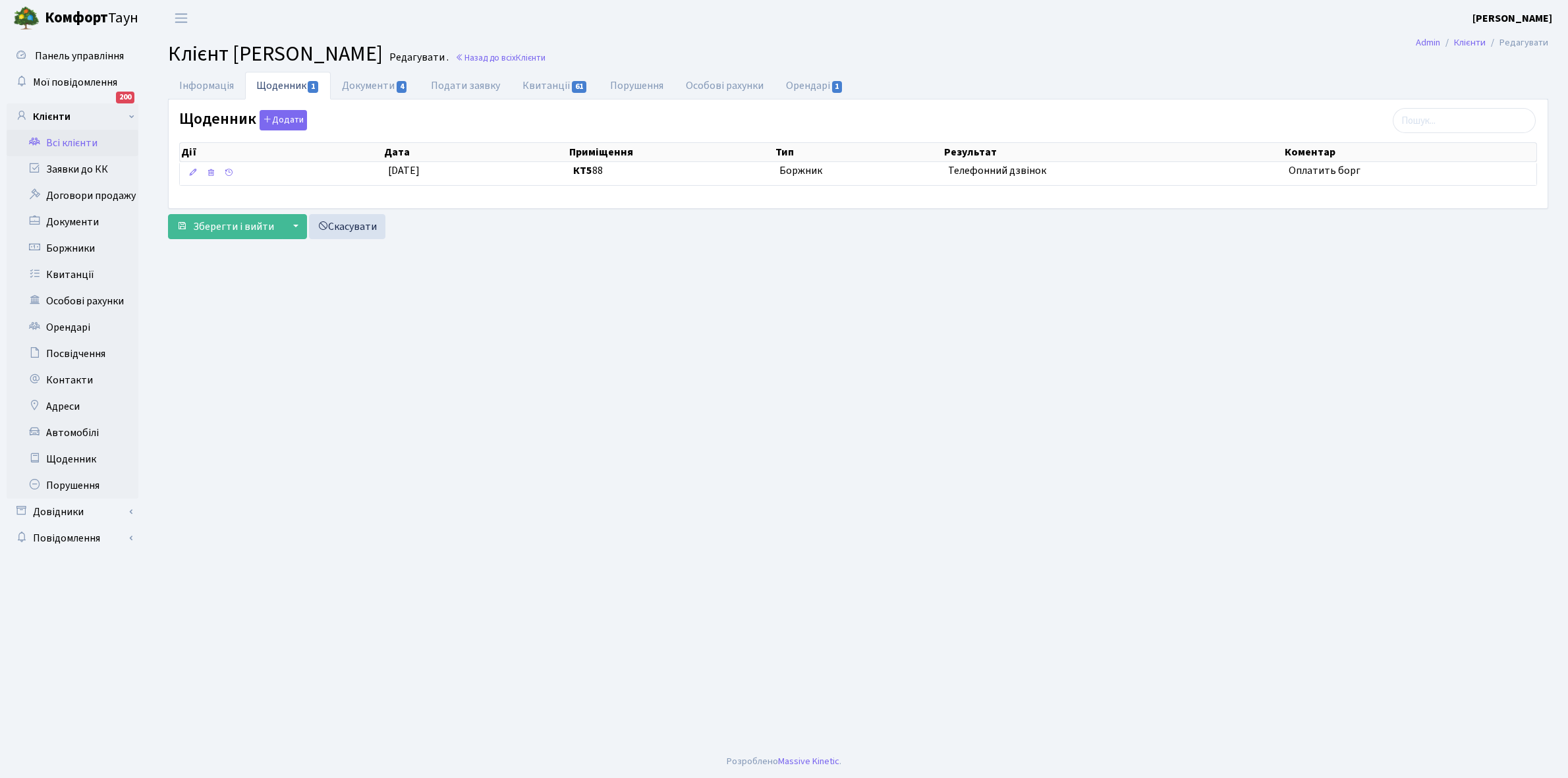
click at [74, 141] on link "Всі клієнти" at bounding box center [72, 143] width 132 height 27
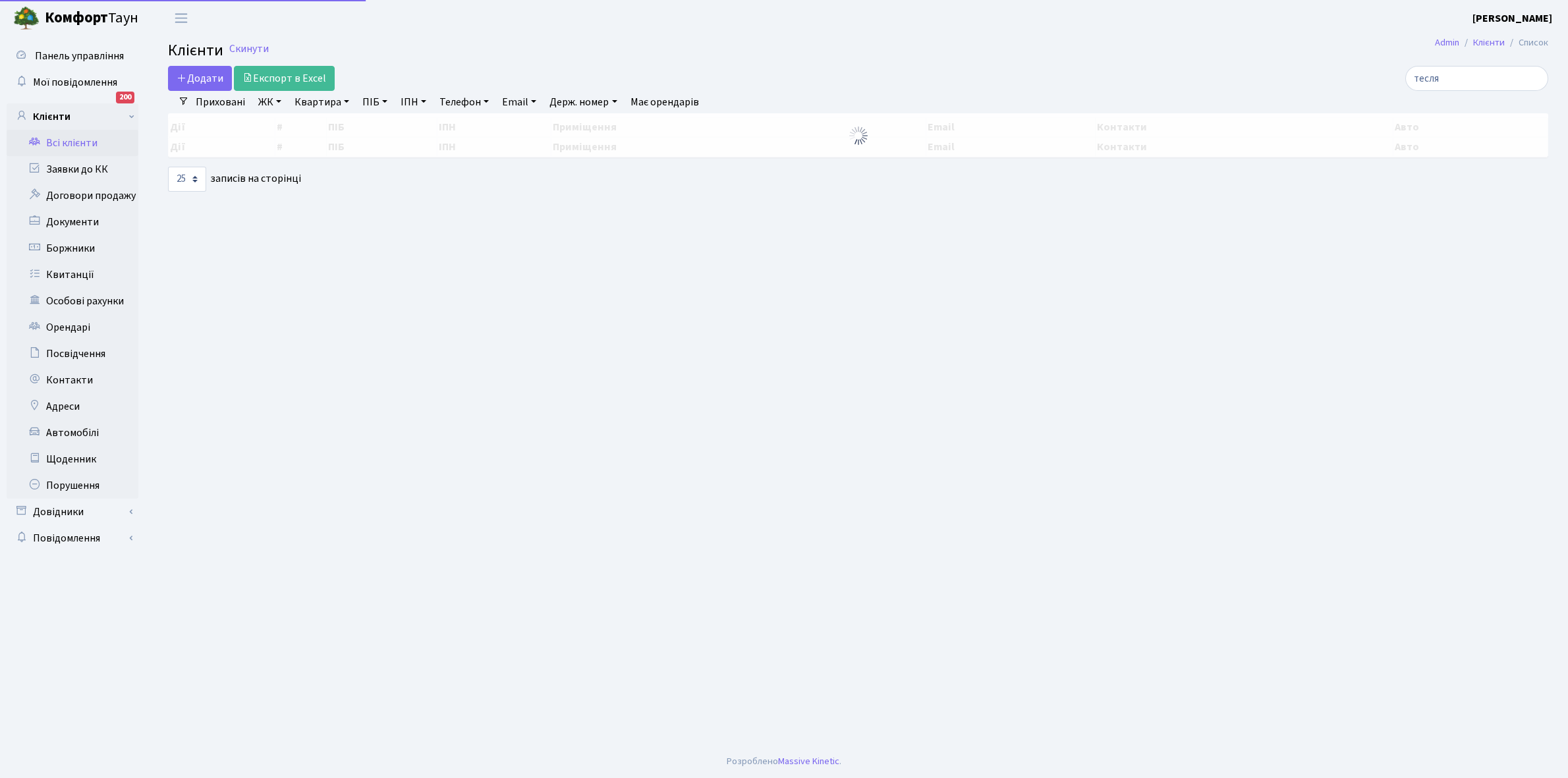
select select "25"
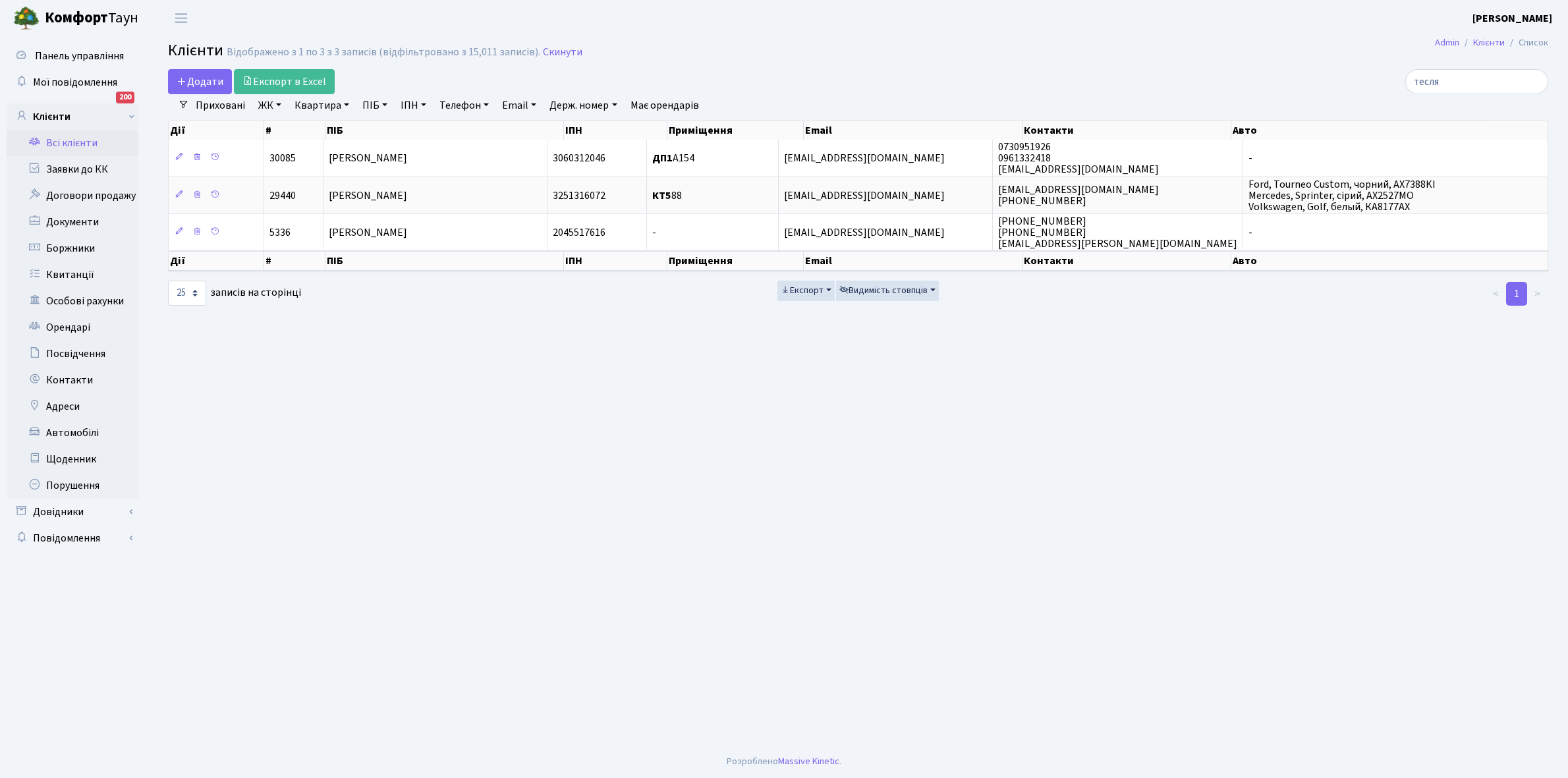
click at [346, 104] on link "Квартира" at bounding box center [321, 106] width 66 height 23
click at [338, 132] on input "text" at bounding box center [328, 131] width 77 height 25
type input "6-137"
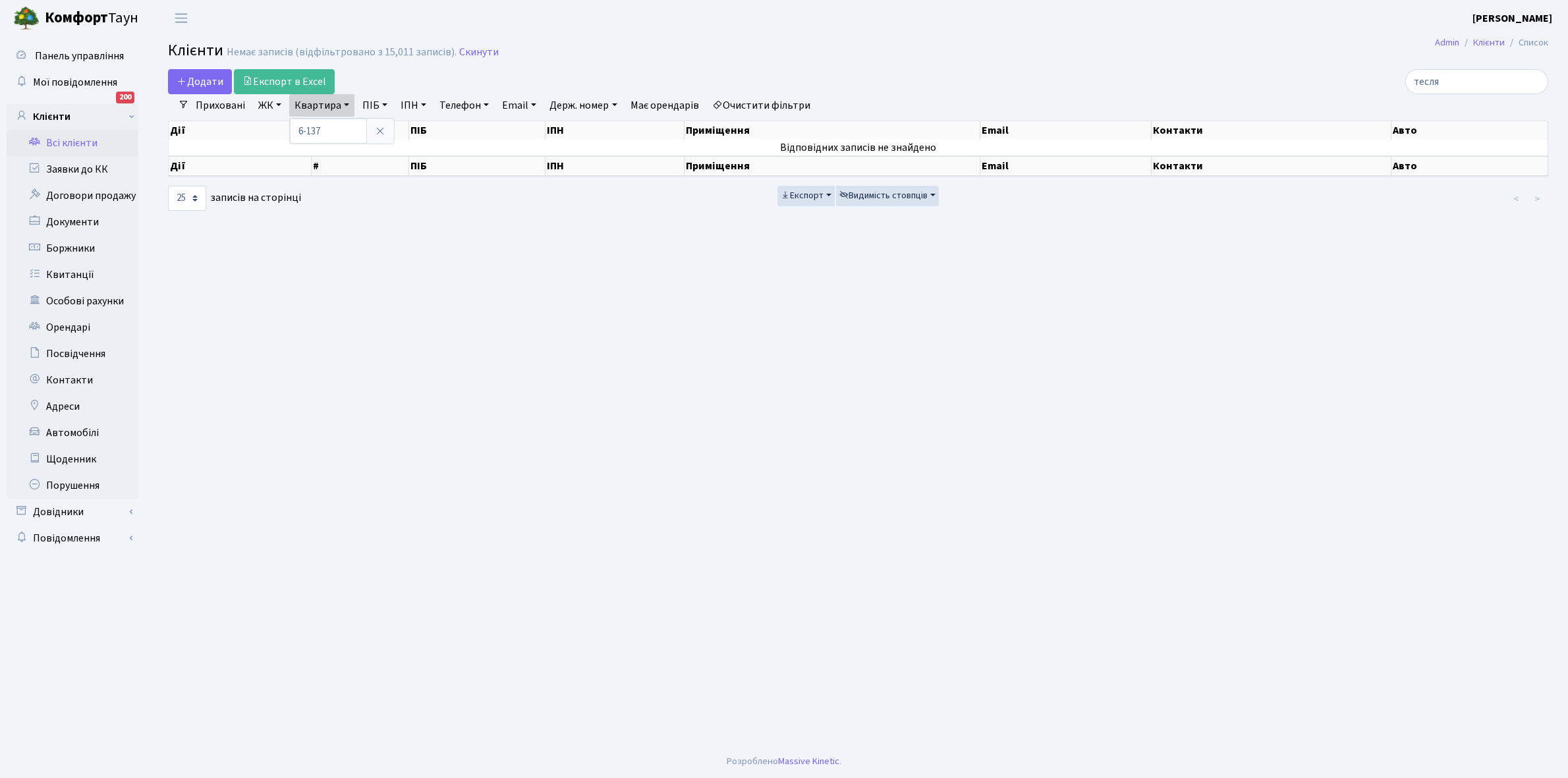
click at [759, 107] on link "Очистити фільтри" at bounding box center [761, 106] width 108 height 23
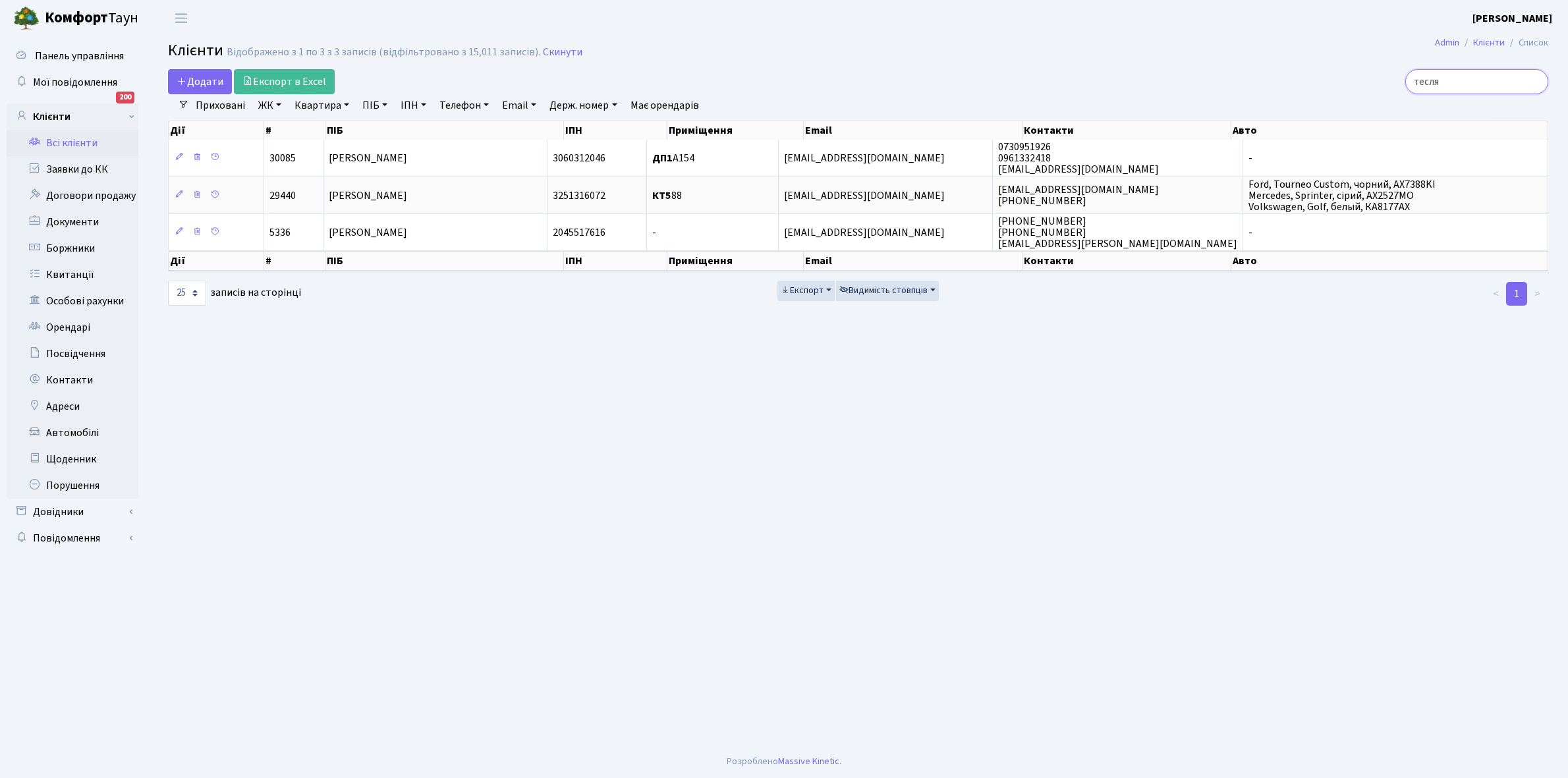
click at [1467, 77] on input "тесля" at bounding box center [1477, 82] width 143 height 25
type input "т"
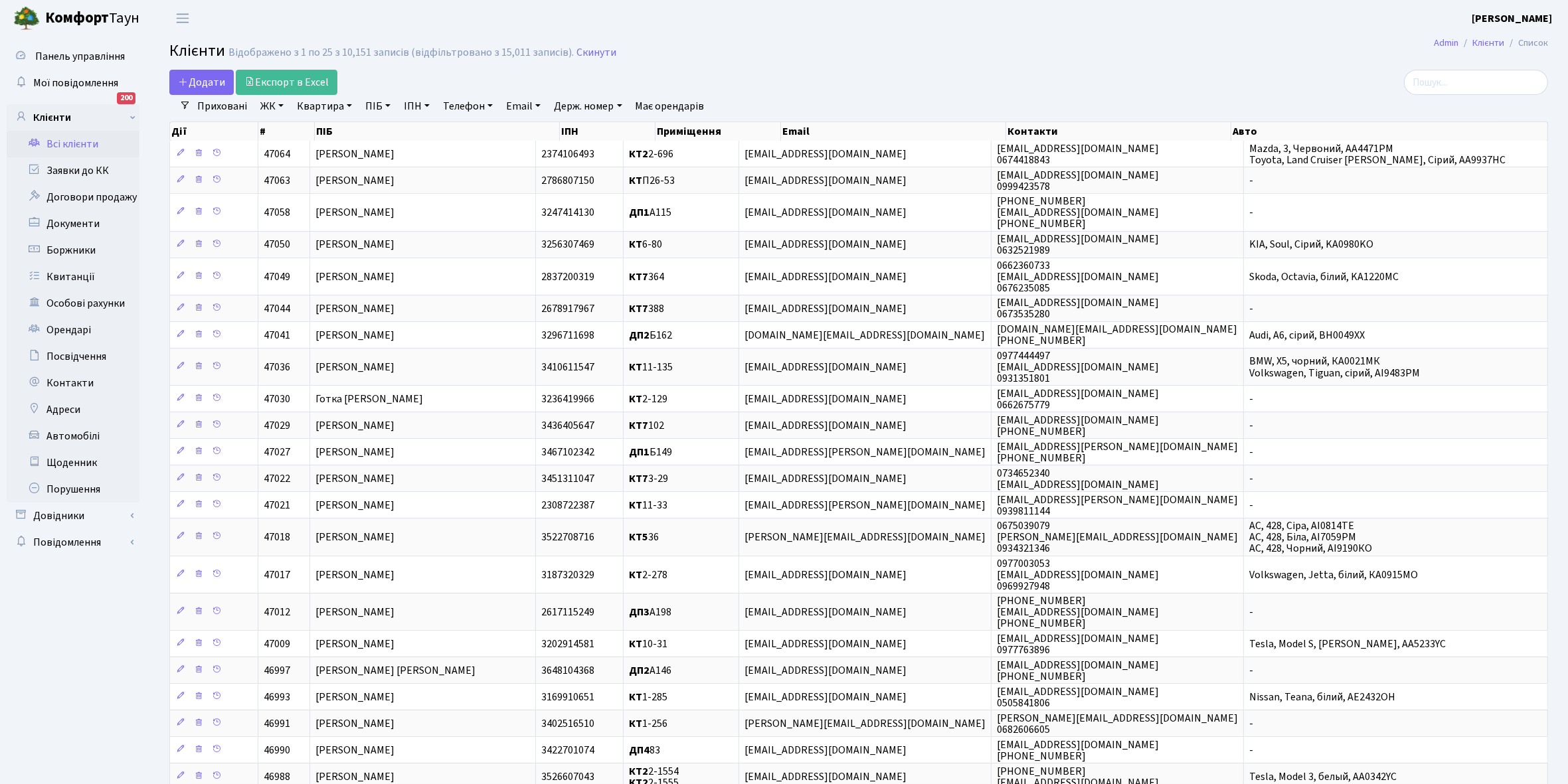
click at [282, 104] on link "ЖК" at bounding box center [271, 106] width 34 height 23
drag, startPoint x: 293, startPoint y: 152, endPoint x: 328, endPoint y: 130, distance: 41.3
click at [296, 150] on li "КТ, вул. Регенераторна, 4" at bounding box center [338, 152] width 161 height 23
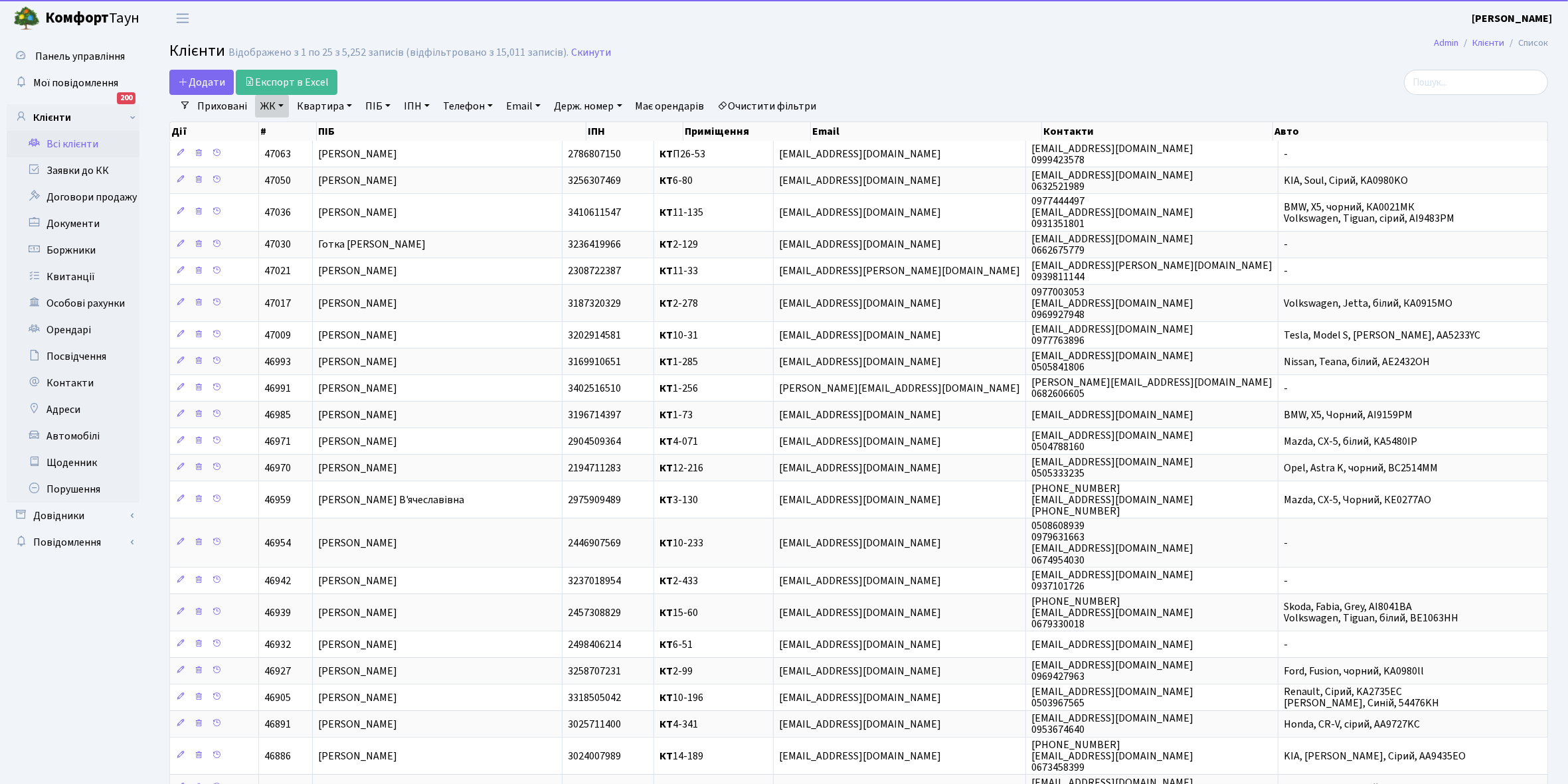
click at [347, 106] on link "Квартира" at bounding box center [324, 106] width 66 height 23
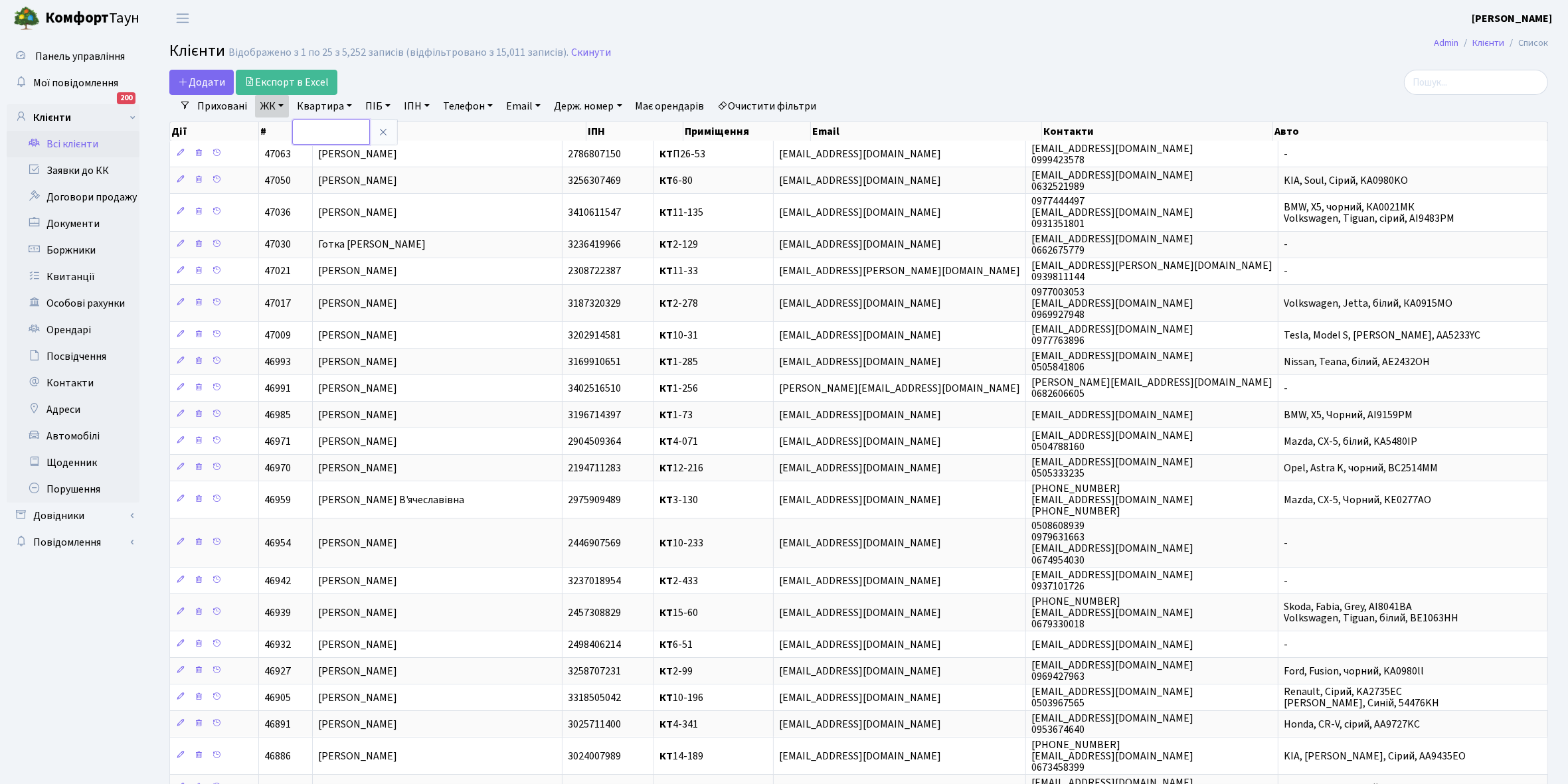
click at [337, 123] on input "text" at bounding box center [331, 132] width 78 height 25
type input "6-137"
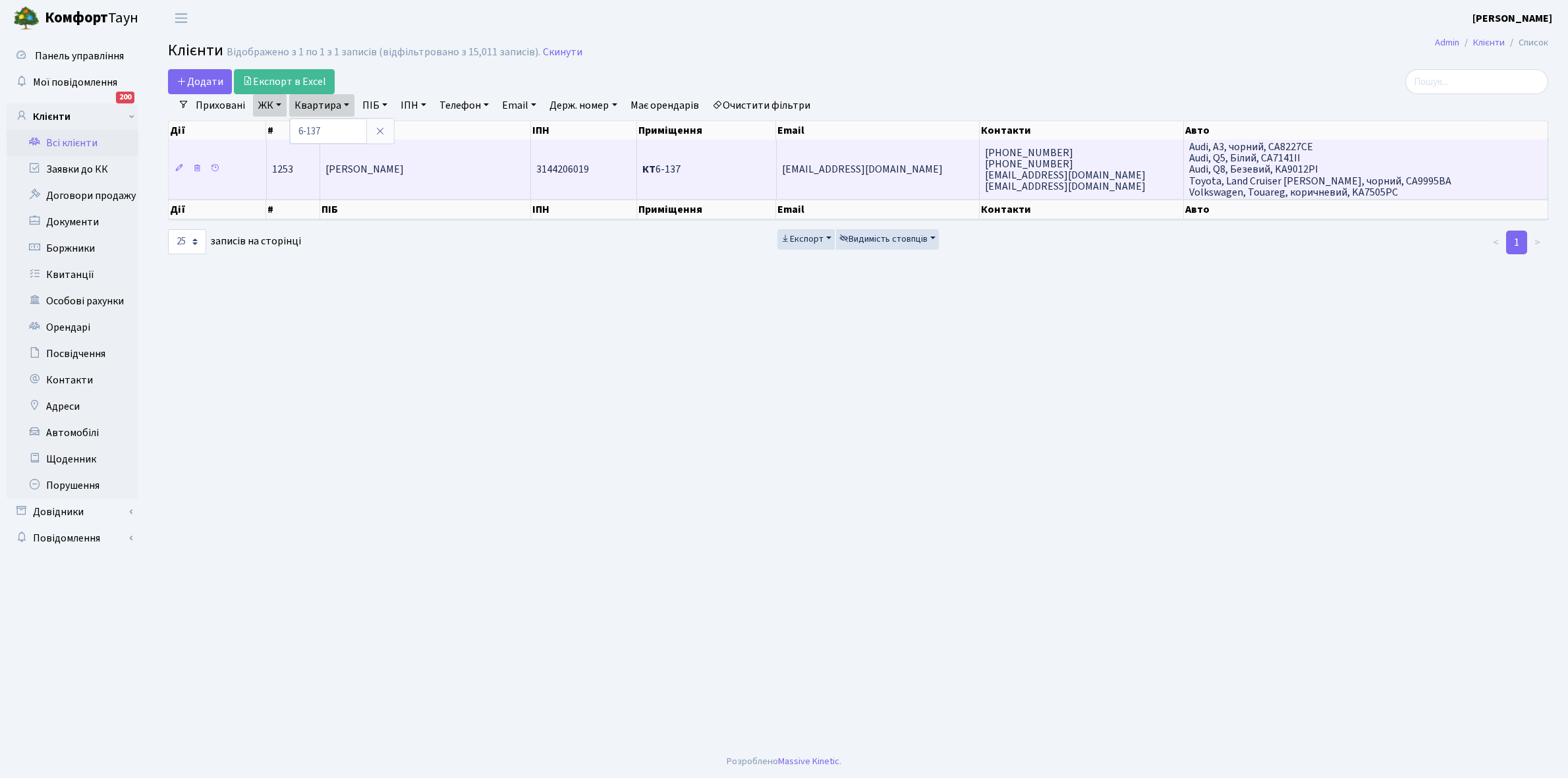
click at [404, 175] on span "[PERSON_NAME]" at bounding box center [364, 169] width 78 height 14
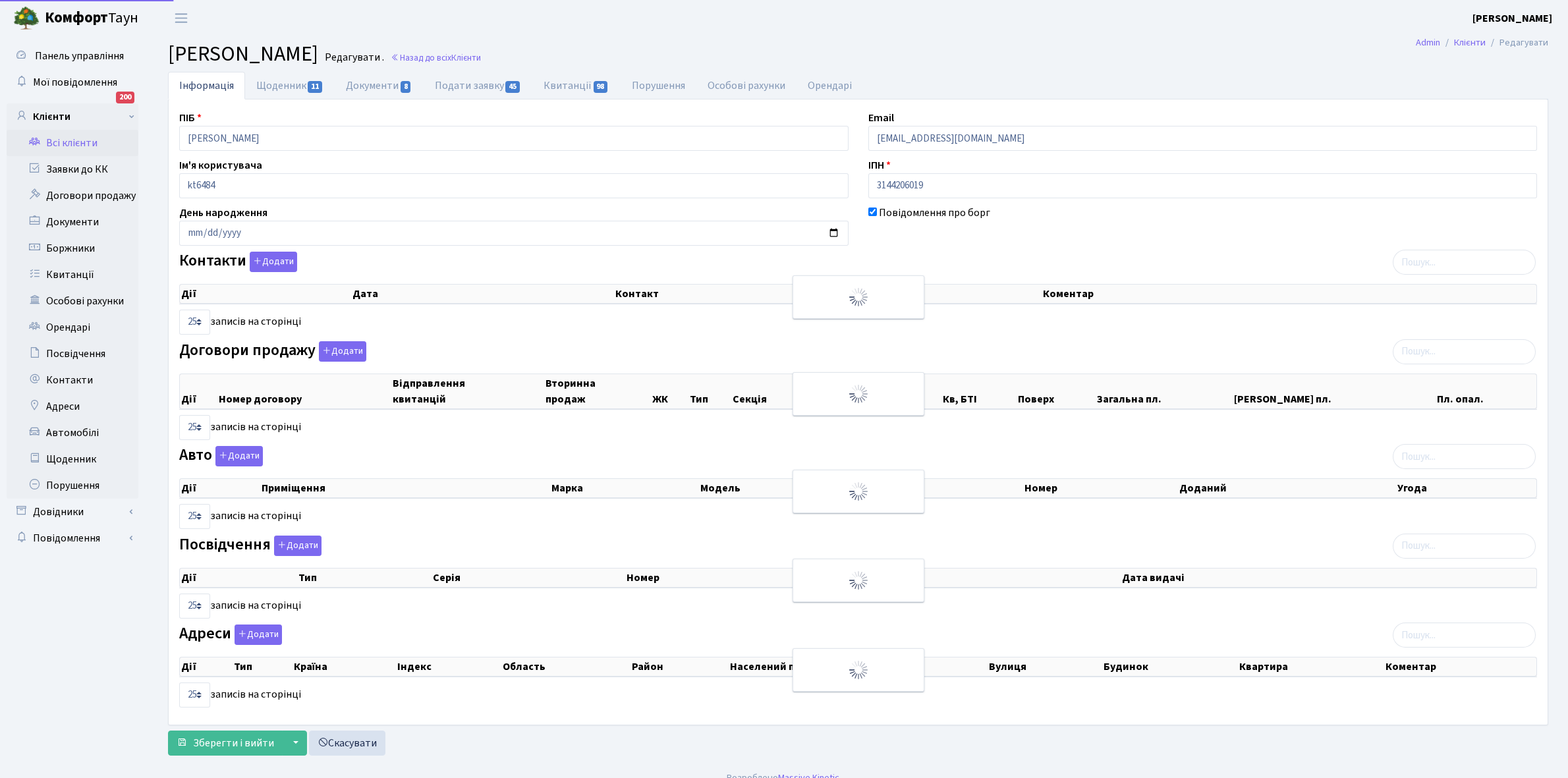
select select "25"
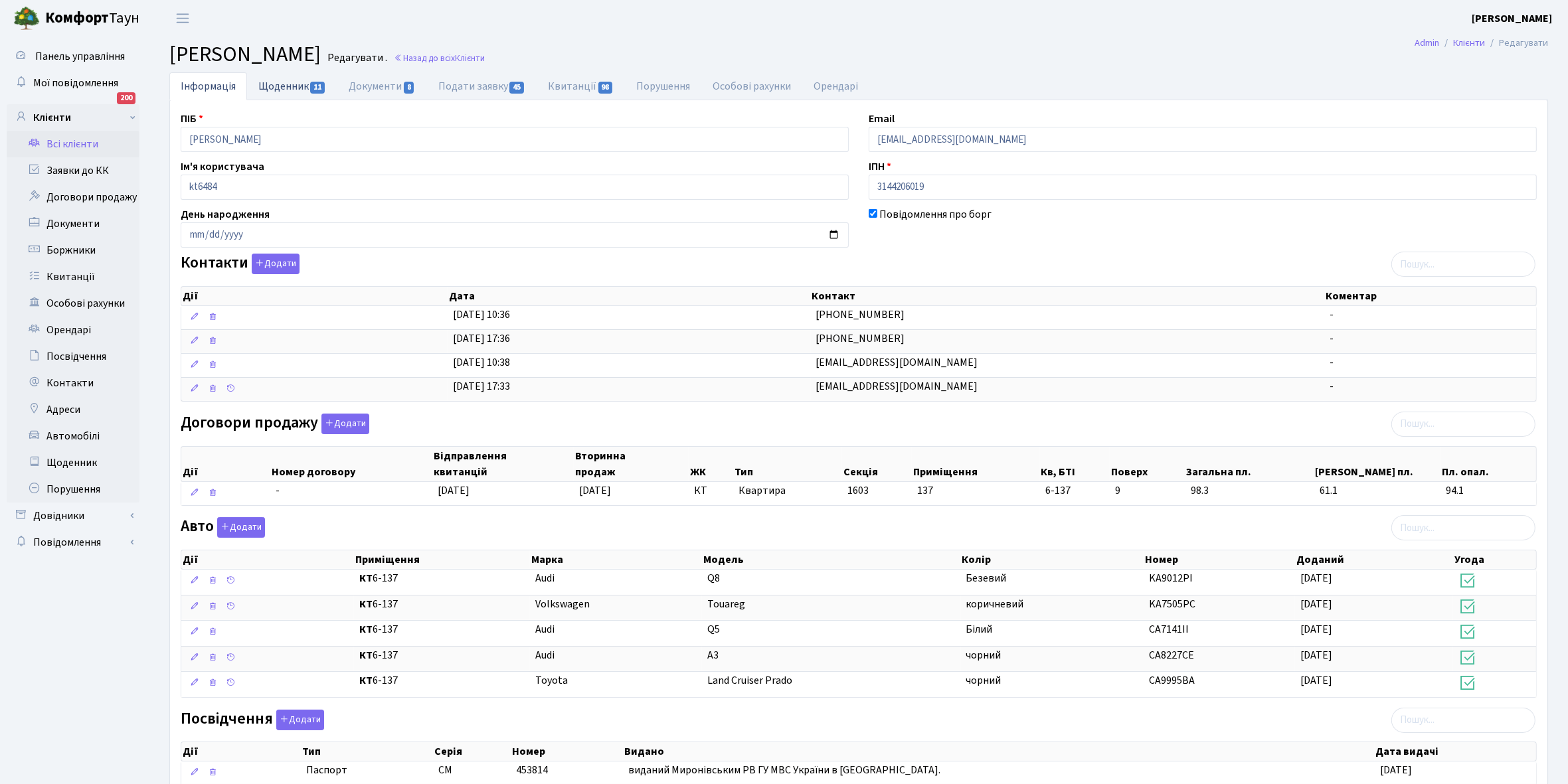
click at [271, 87] on link "Щоденник 11" at bounding box center [292, 86] width 90 height 27
select select "25"
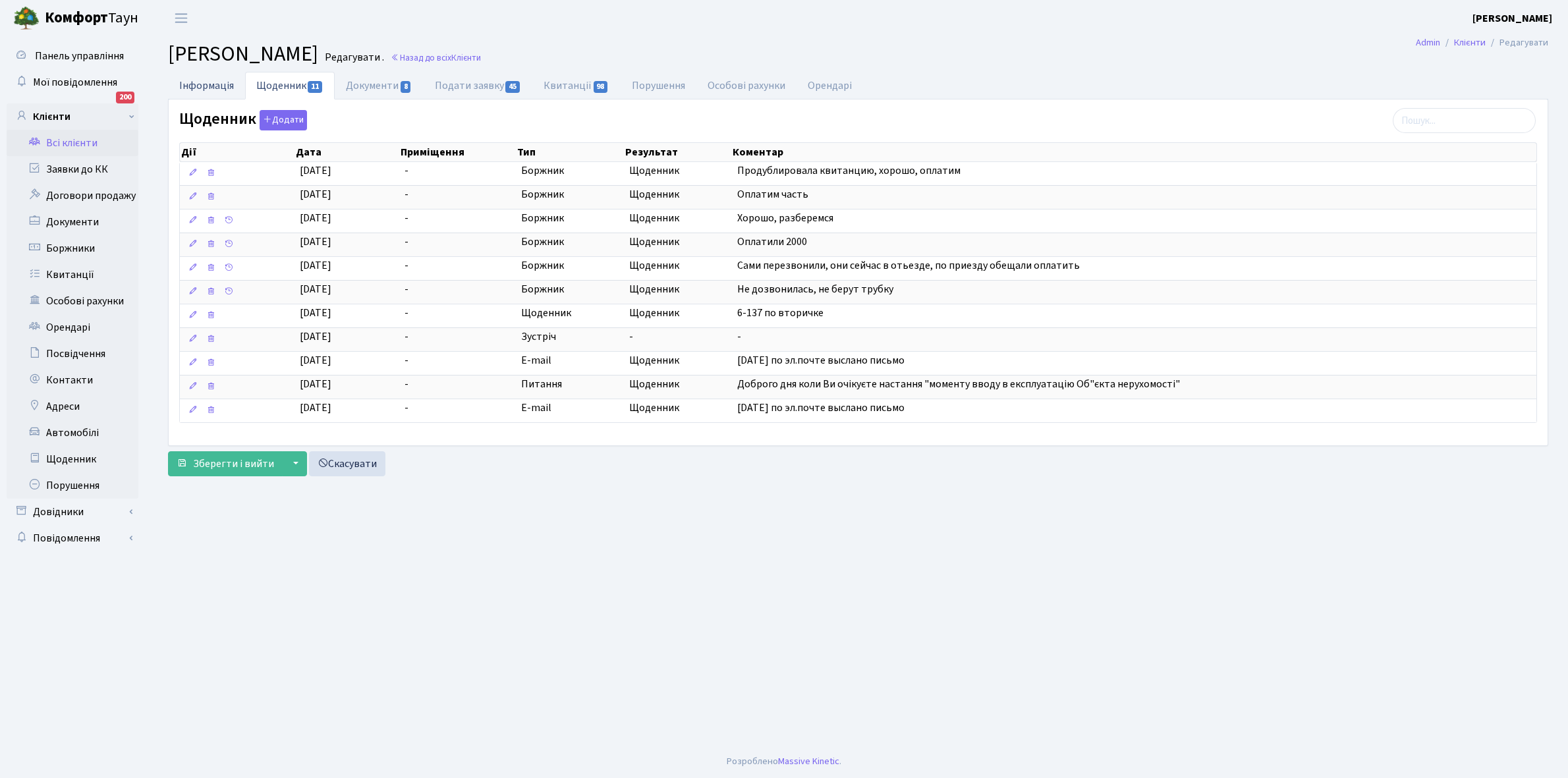
click at [198, 83] on link "Інформація" at bounding box center [206, 86] width 77 height 27
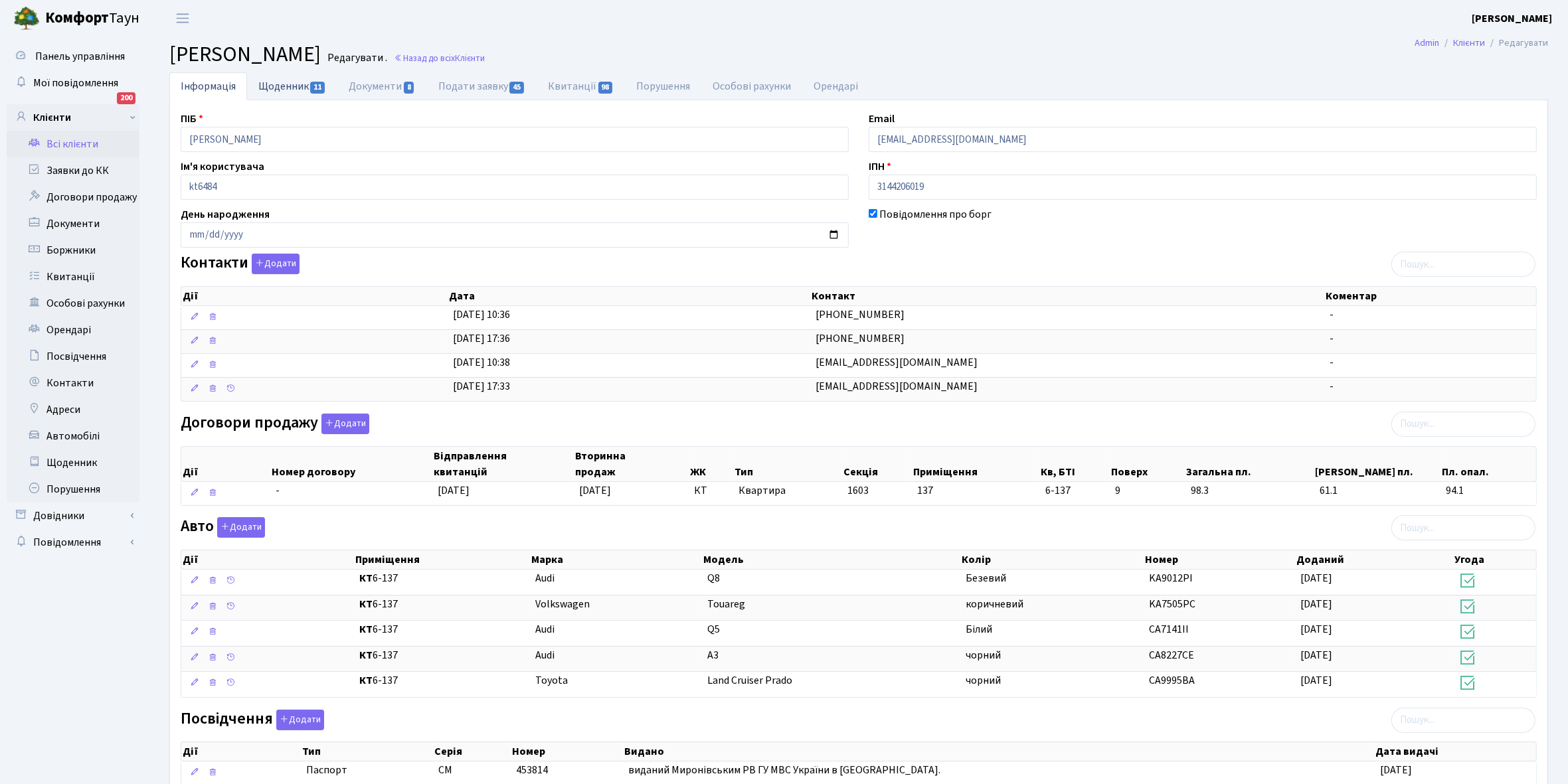
click at [269, 80] on link "Щоденник 11" at bounding box center [292, 86] width 90 height 27
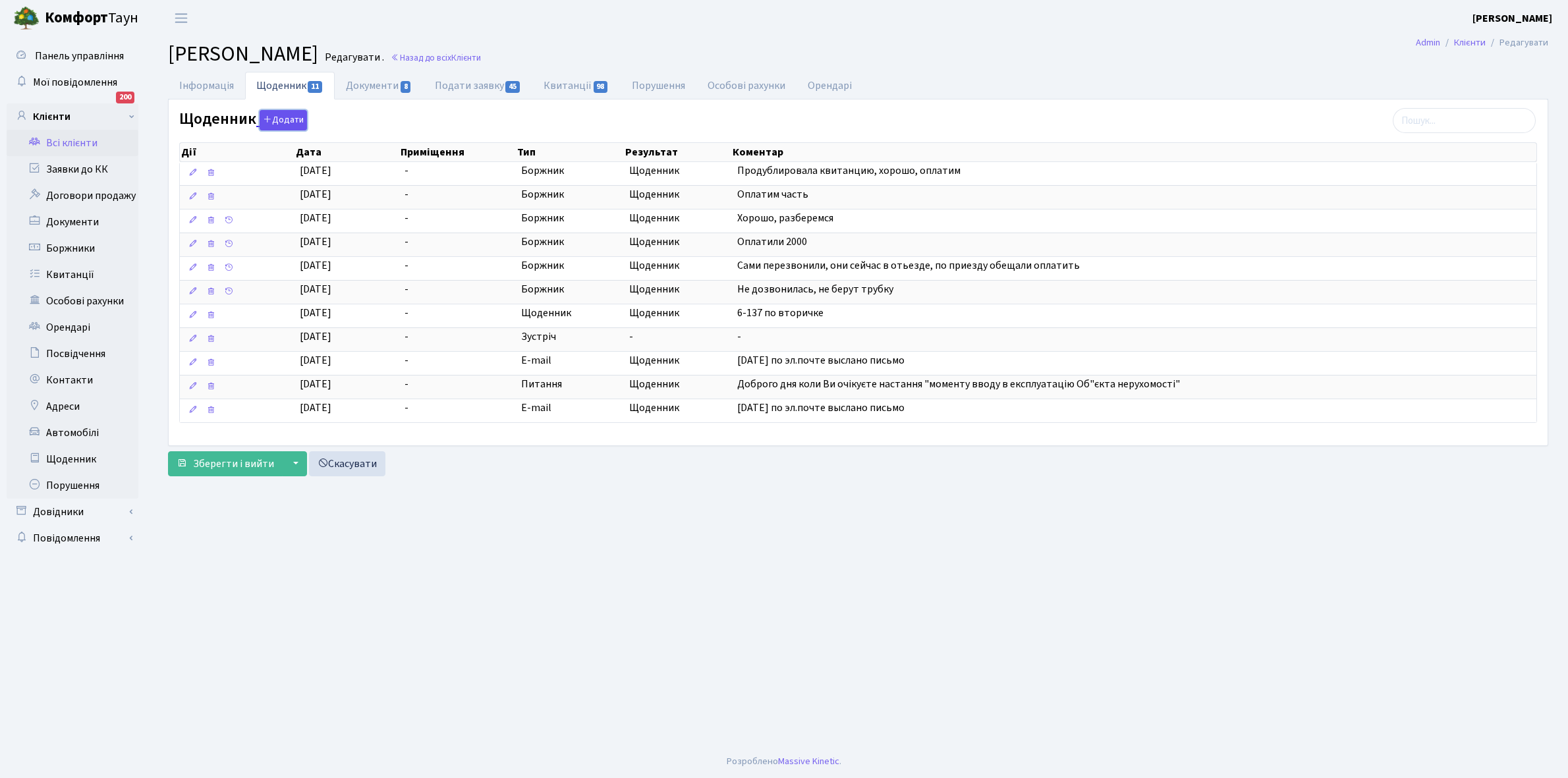
click at [276, 119] on button "Додати" at bounding box center [283, 120] width 48 height 20
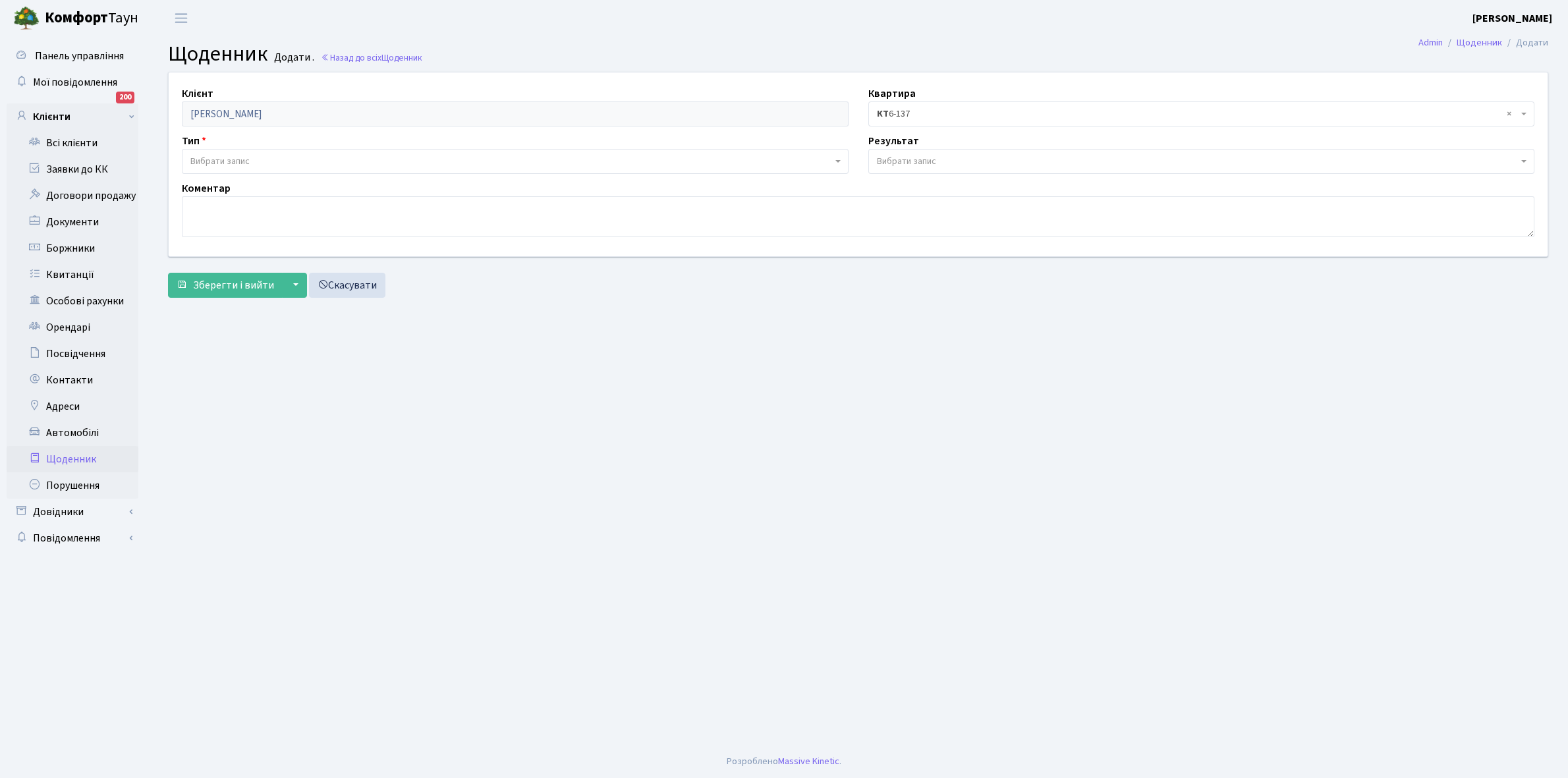
click at [228, 162] on span "Вибрати запис" at bounding box center [220, 162] width 59 height 13
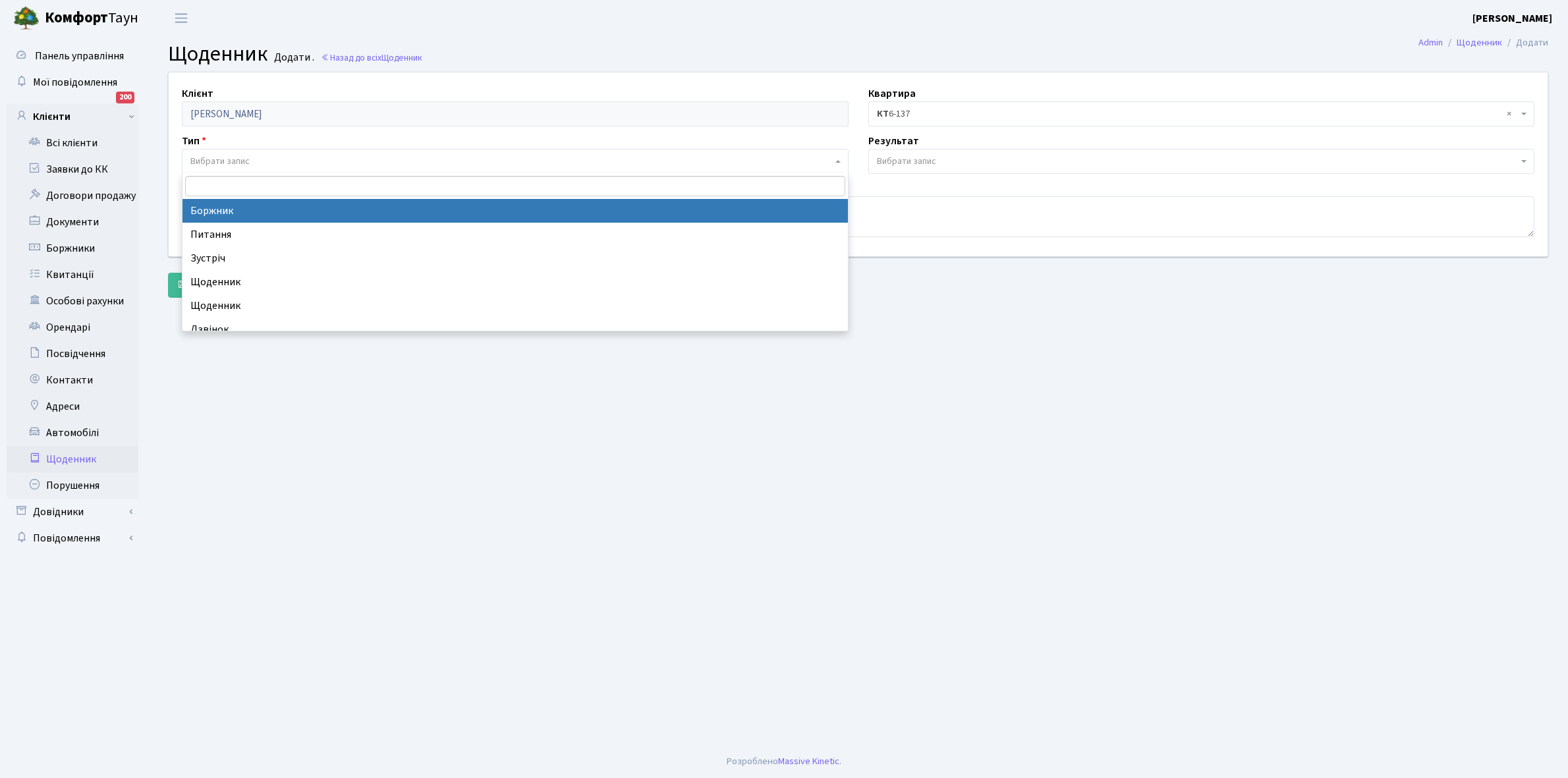
select select "189"
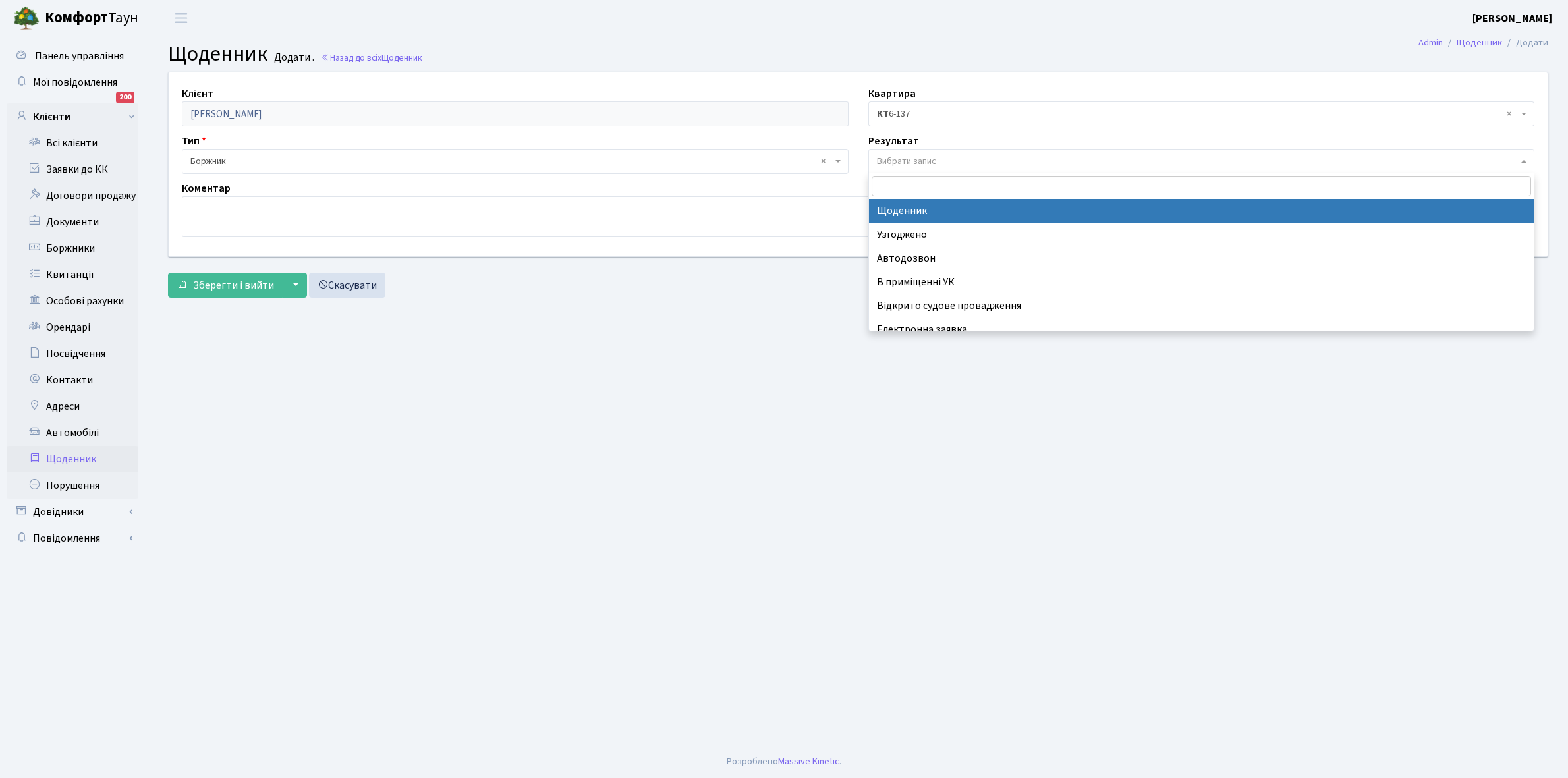
click at [907, 158] on span "Вибрати запис" at bounding box center [906, 162] width 59 height 13
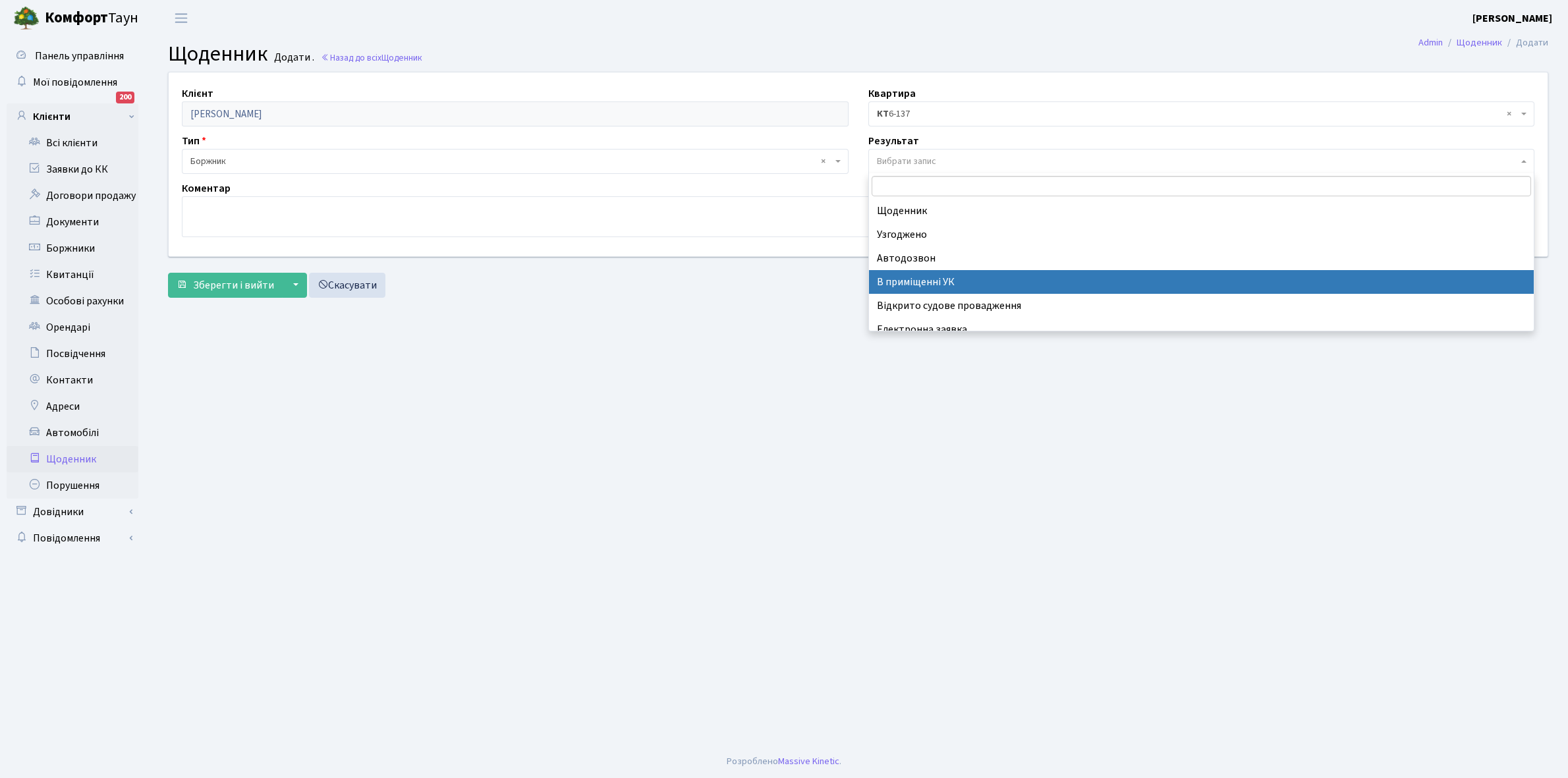
scroll to position [81, 0]
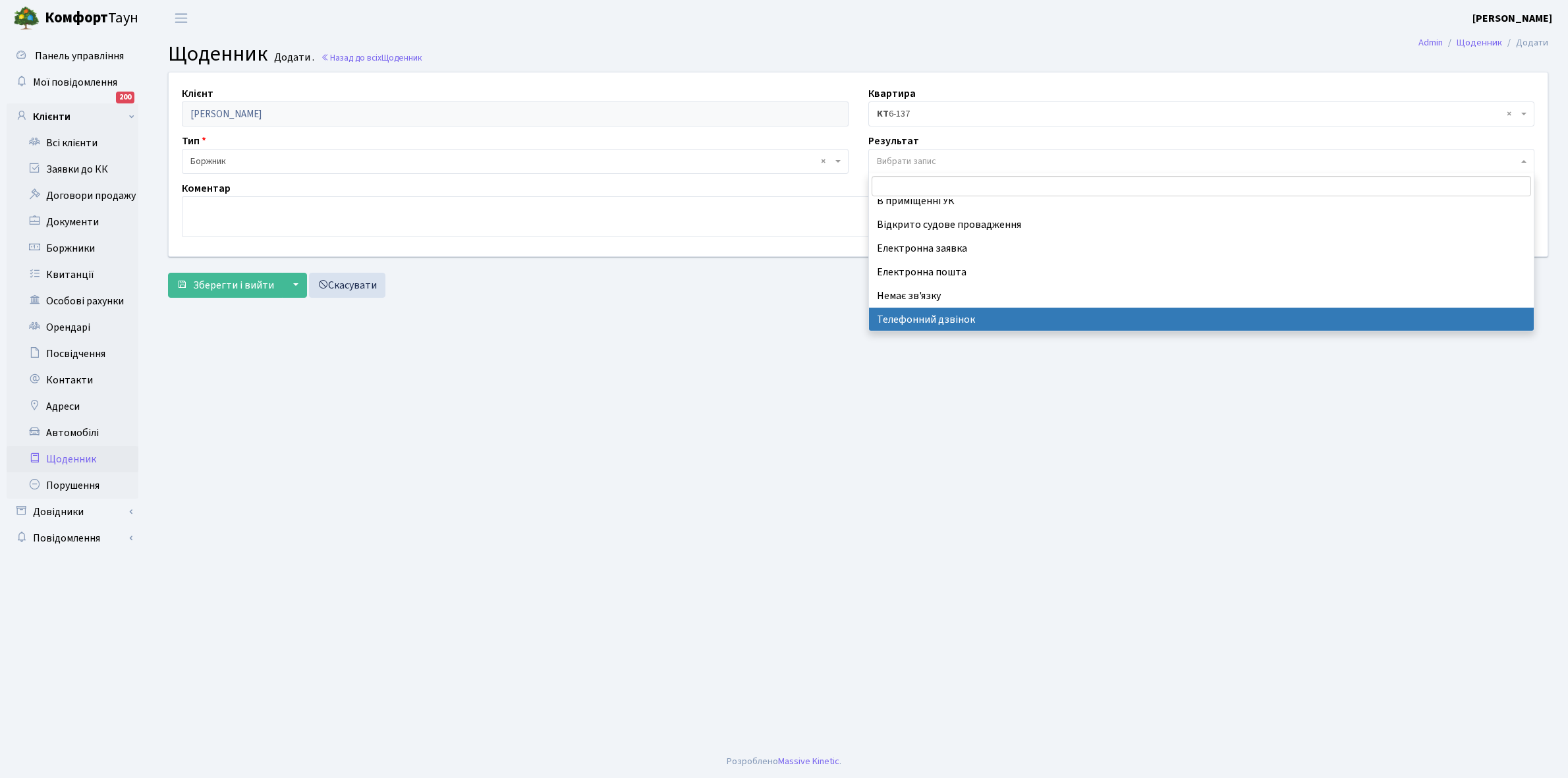
select select "196"
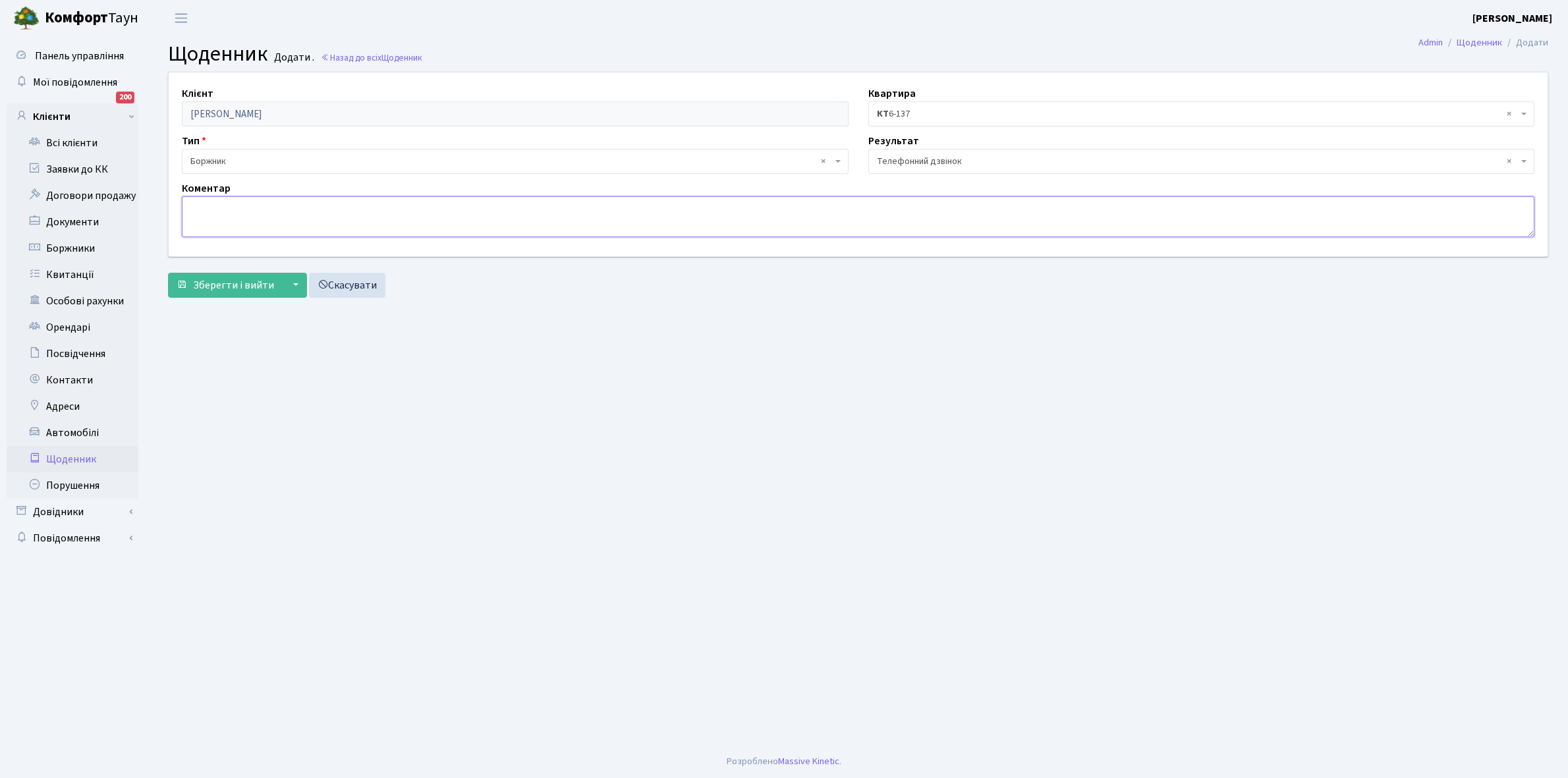
click at [213, 203] on textarea at bounding box center [858, 216] width 1352 height 41
type textarea "Оплатить борг"
click at [228, 284] on span "Зберегти і вийти" at bounding box center [233, 284] width 81 height 14
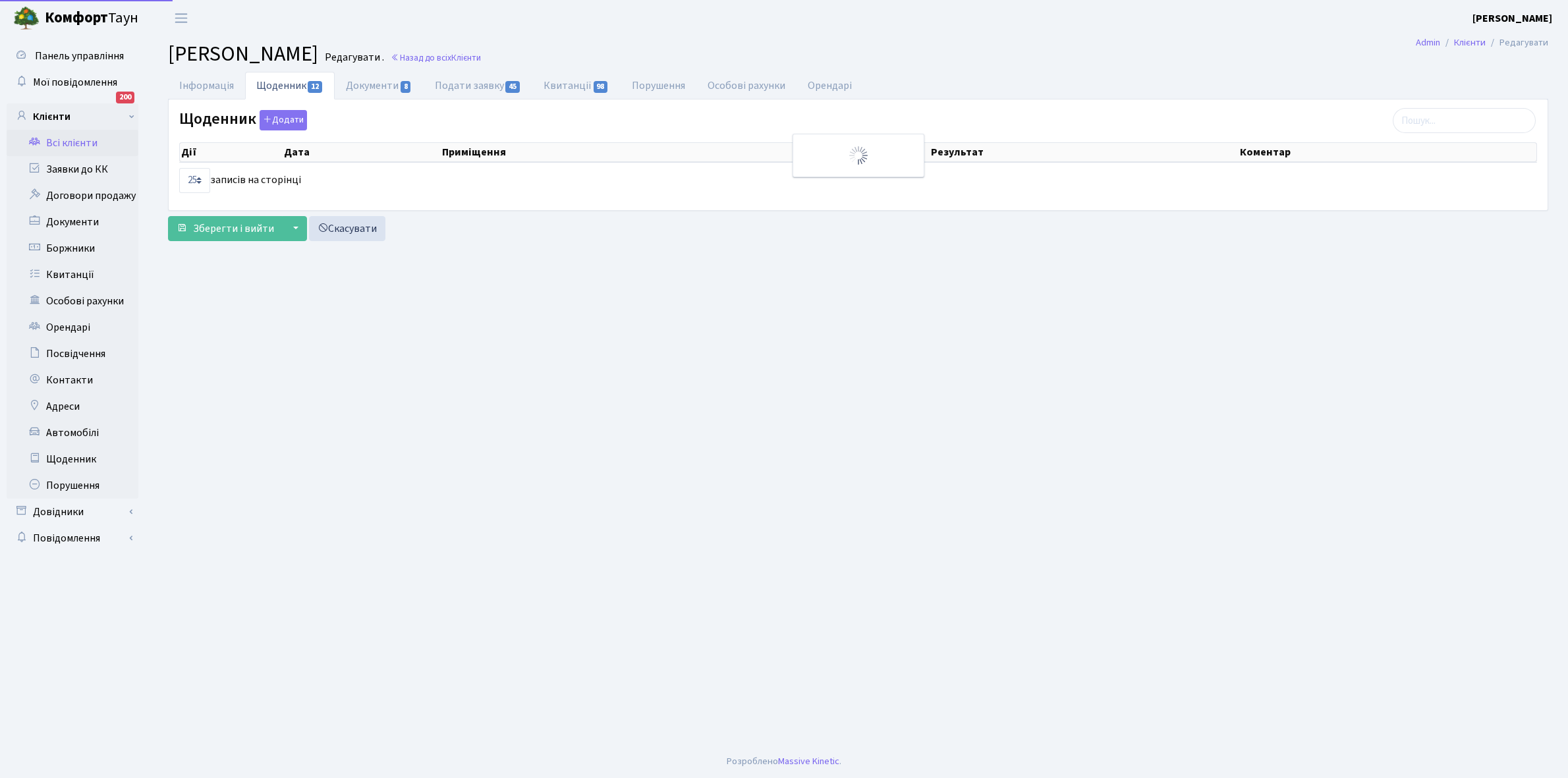
select select "25"
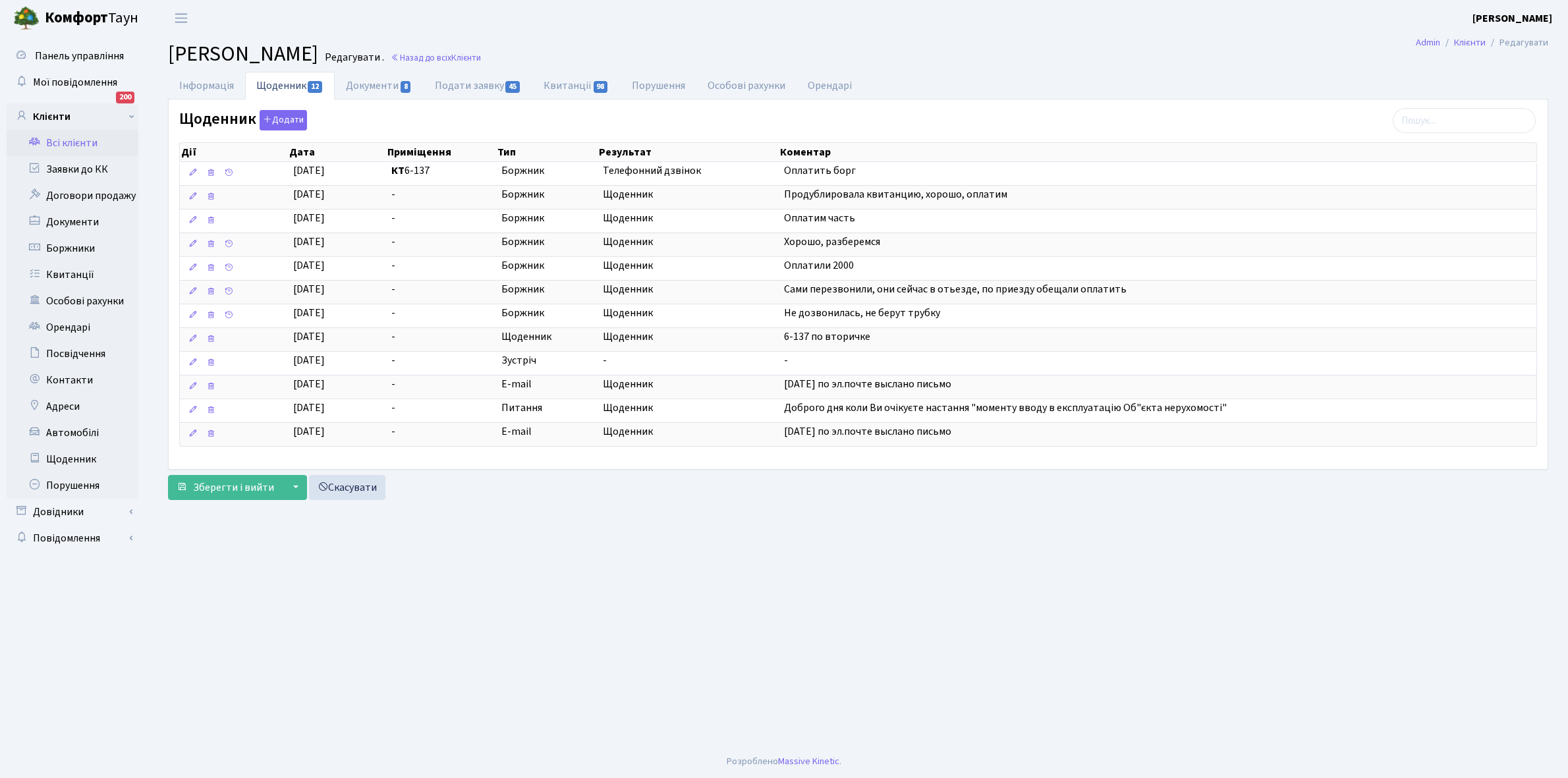
click at [77, 143] on link "Всі клієнти" at bounding box center [72, 143] width 132 height 27
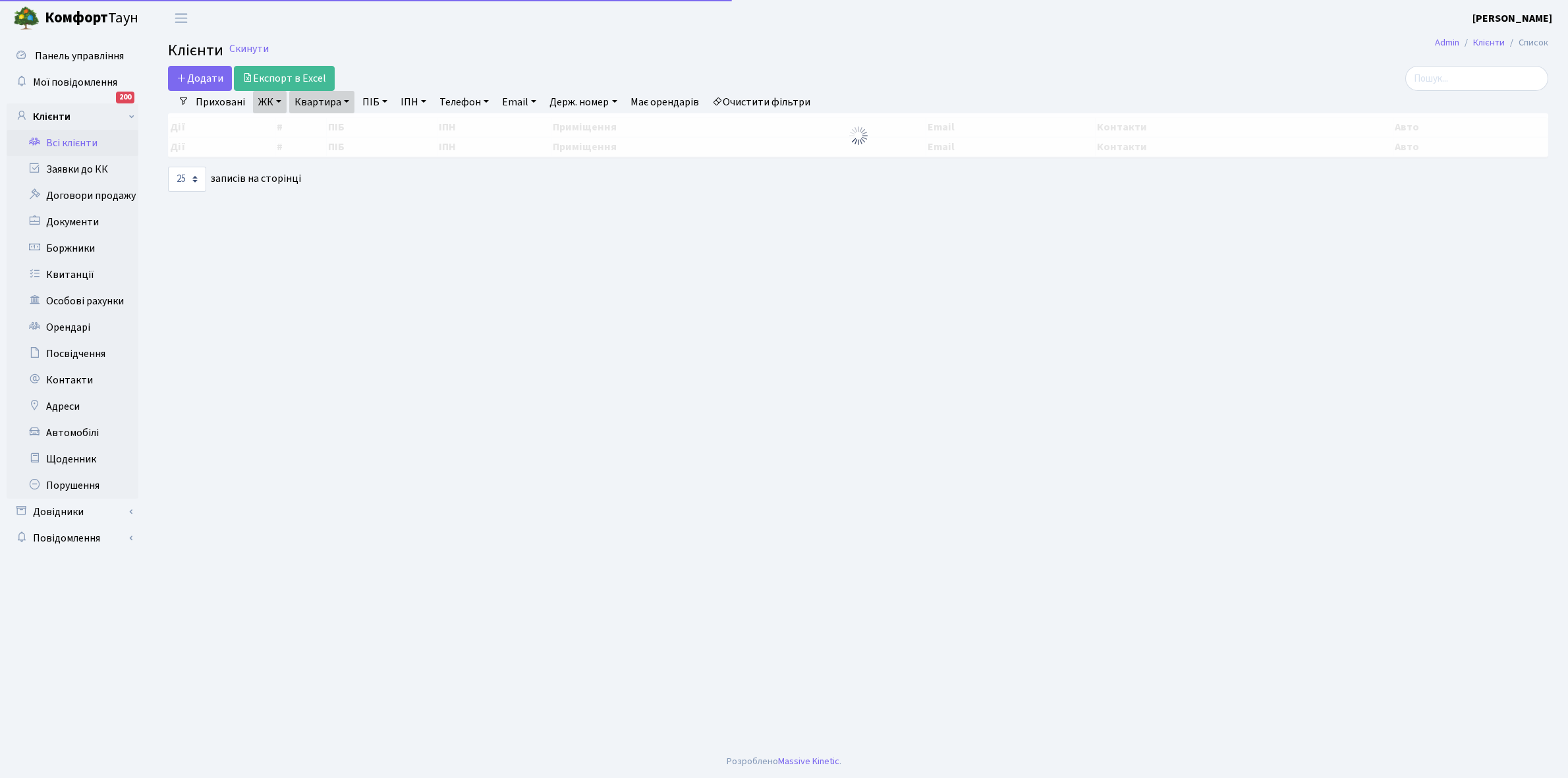
select select "25"
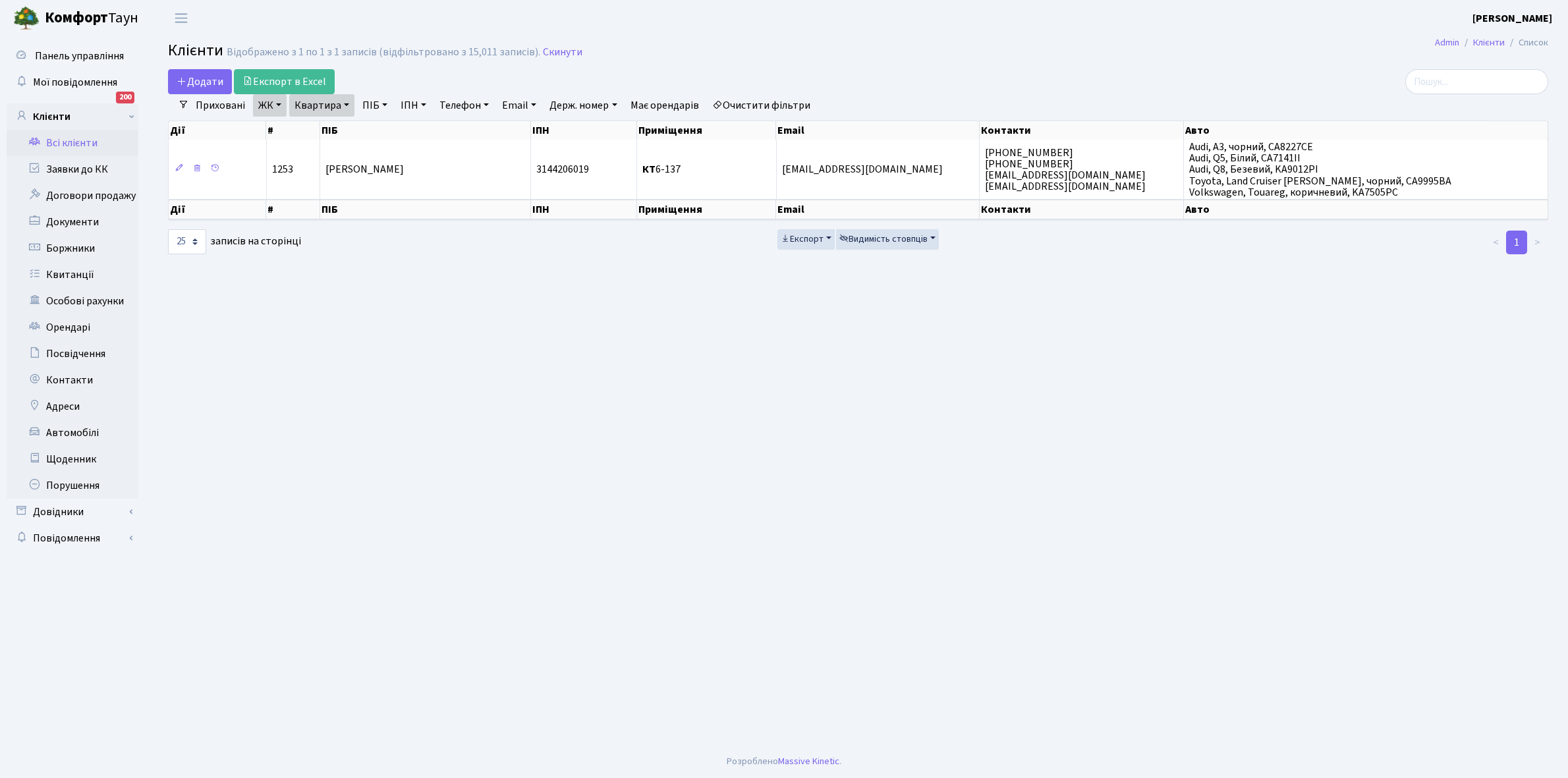
click at [756, 97] on link "Очистити фільтри" at bounding box center [761, 106] width 108 height 23
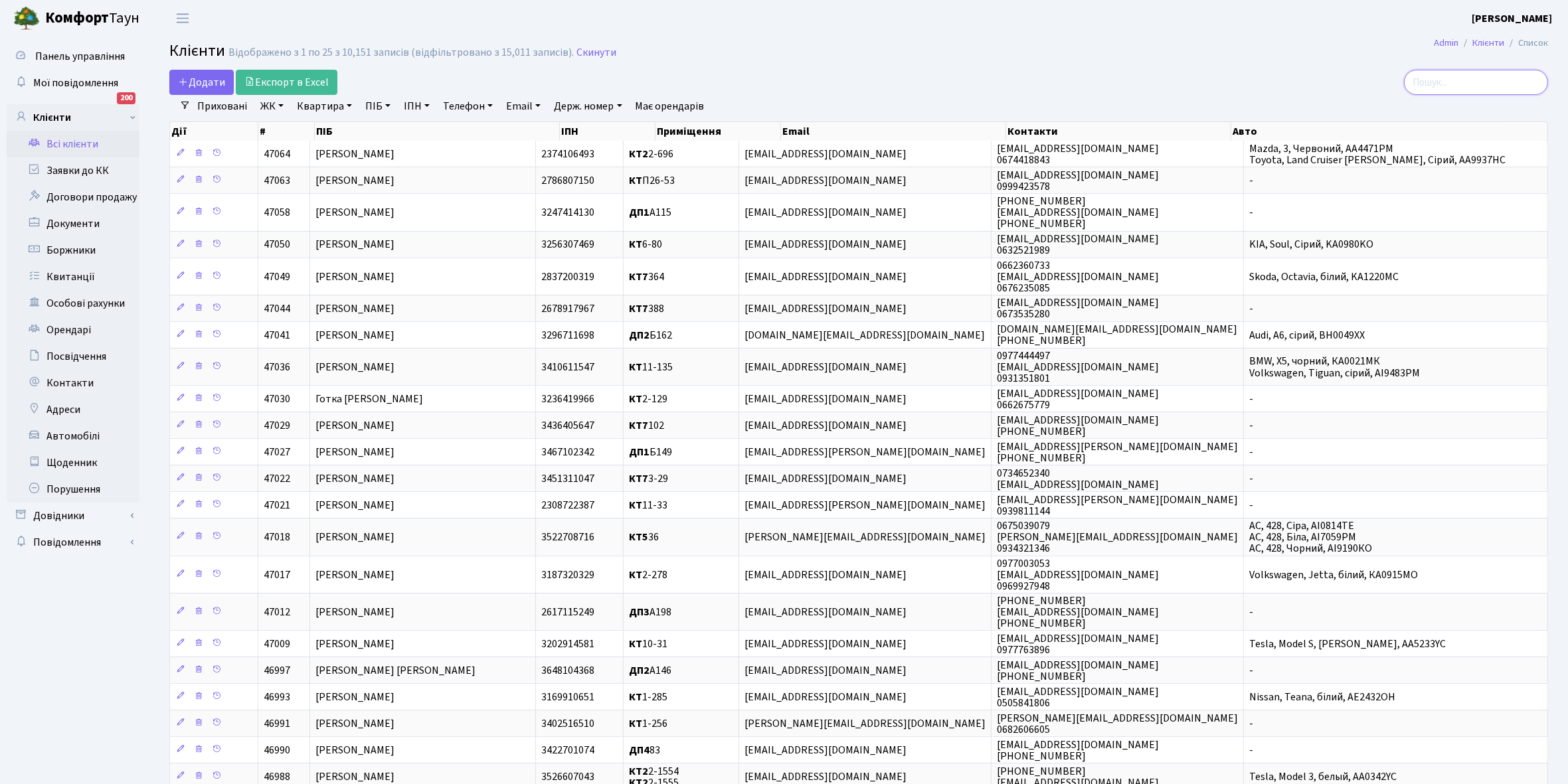
click at [1451, 79] on input "search" at bounding box center [1476, 82] width 144 height 25
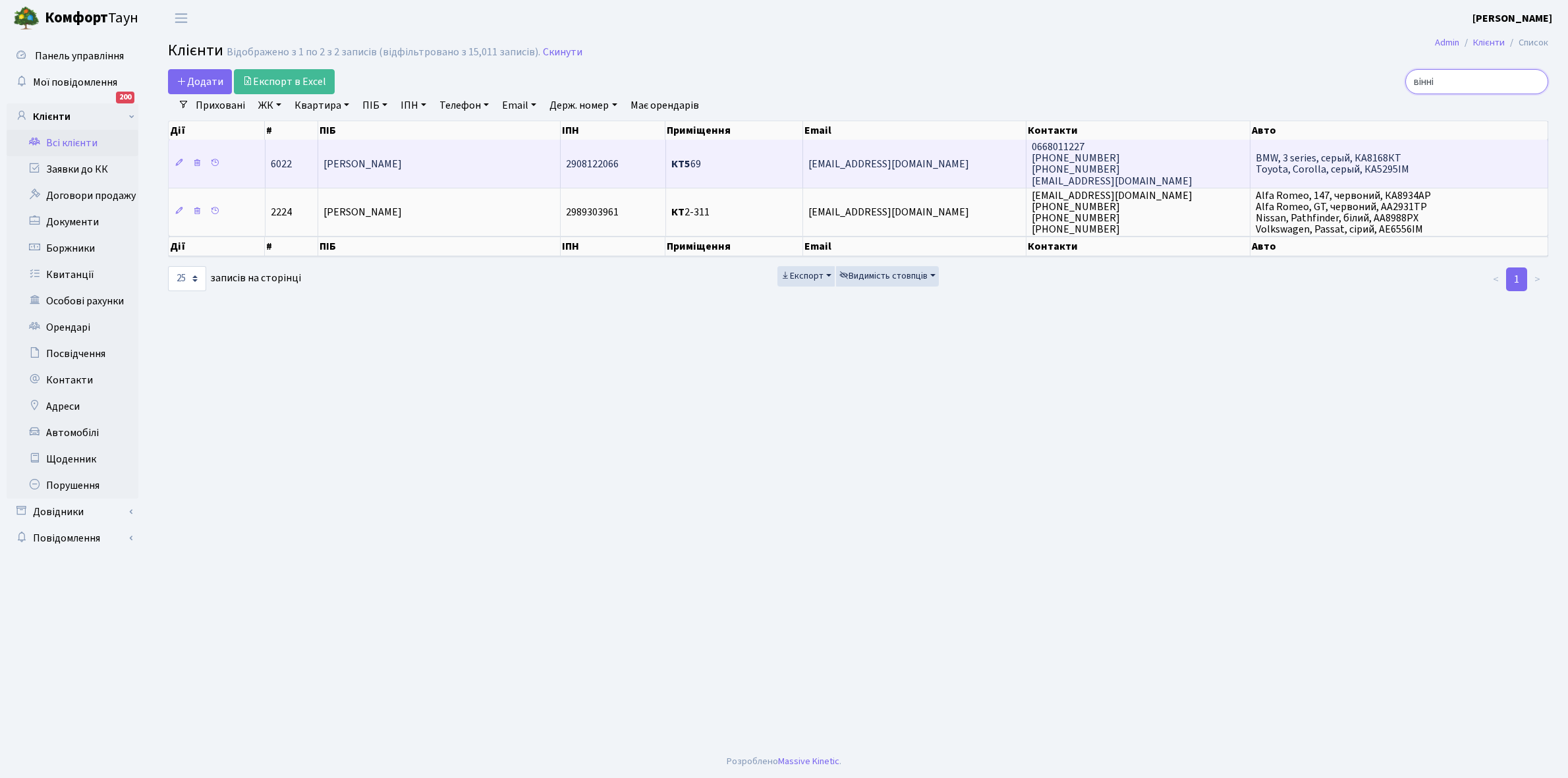
type input "вінні"
click at [402, 158] on span "[PERSON_NAME]" at bounding box center [362, 164] width 78 height 14
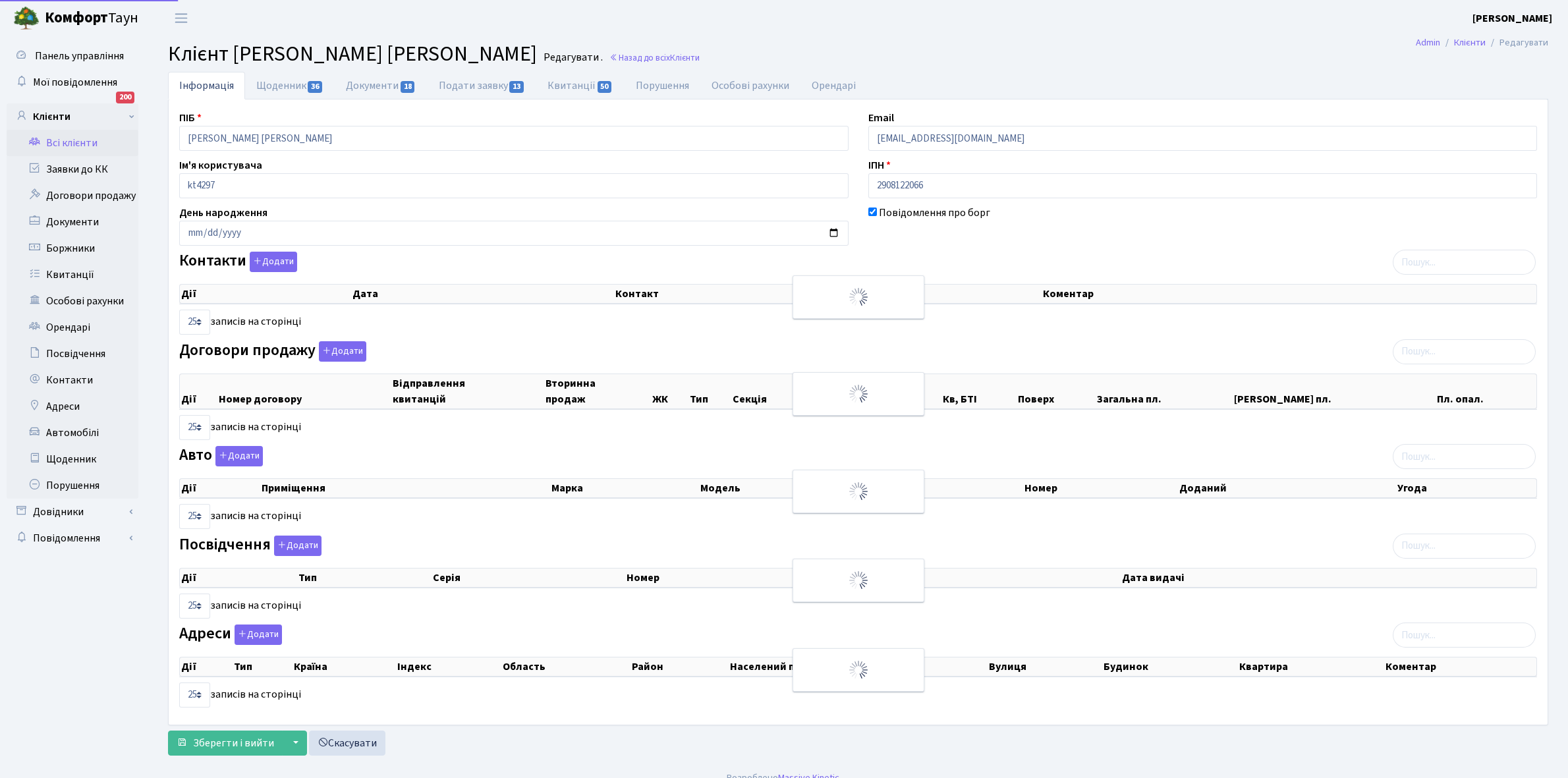
select select "25"
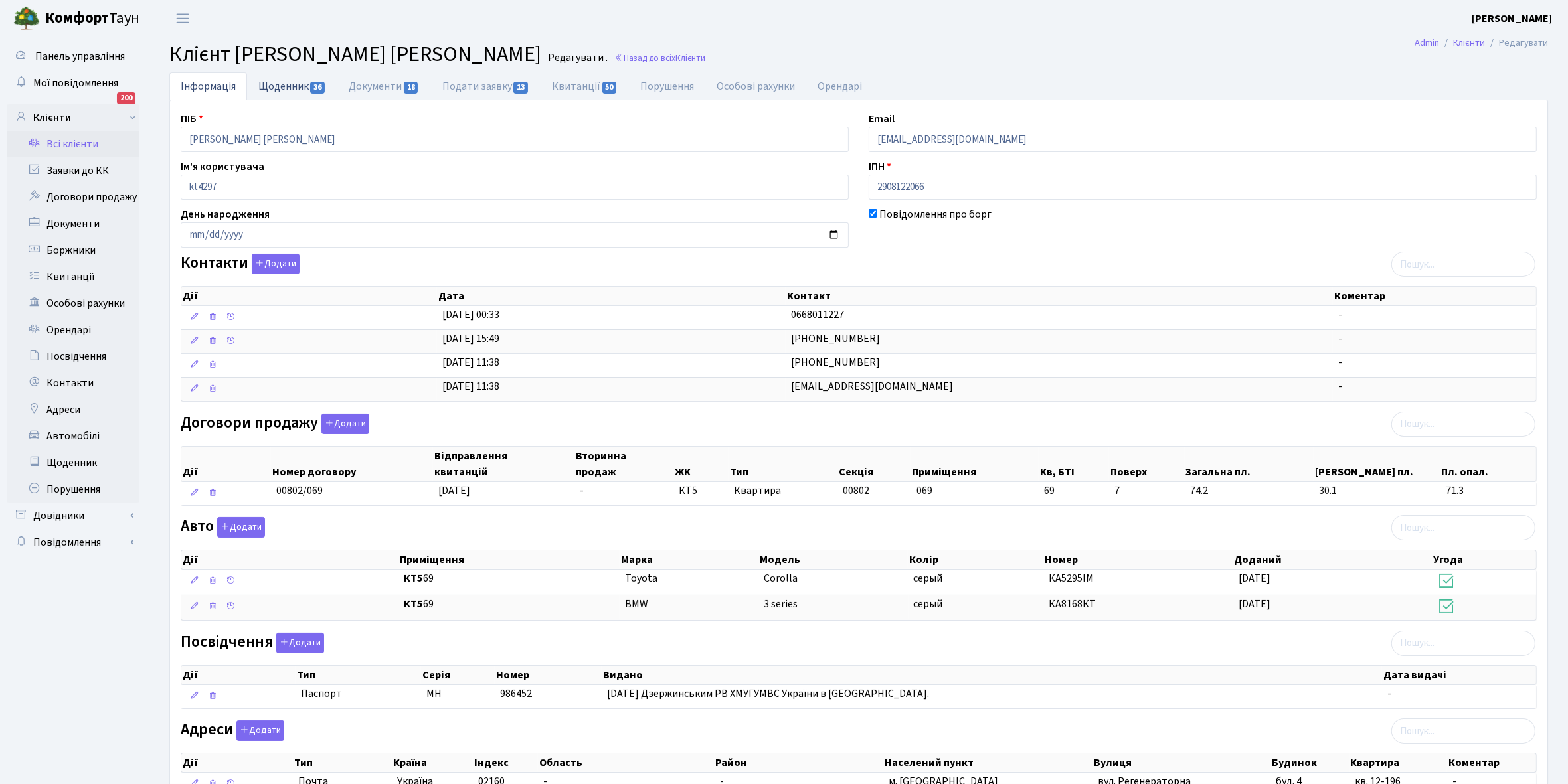
click at [274, 85] on link "Щоденник 36" at bounding box center [292, 86] width 90 height 27
select select "25"
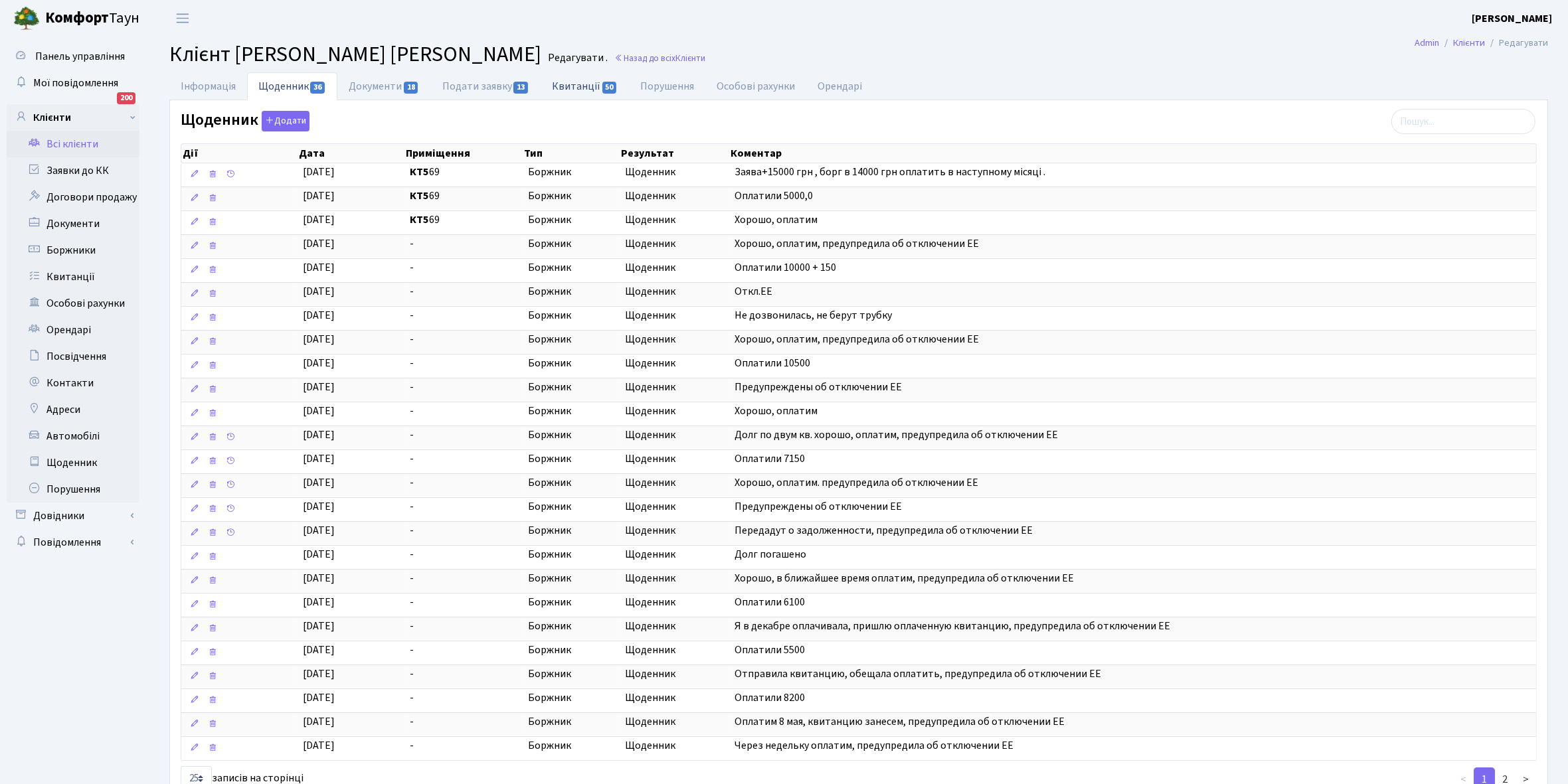
click at [580, 81] on link "Квитанції 50" at bounding box center [585, 86] width 88 height 27
select select "25"
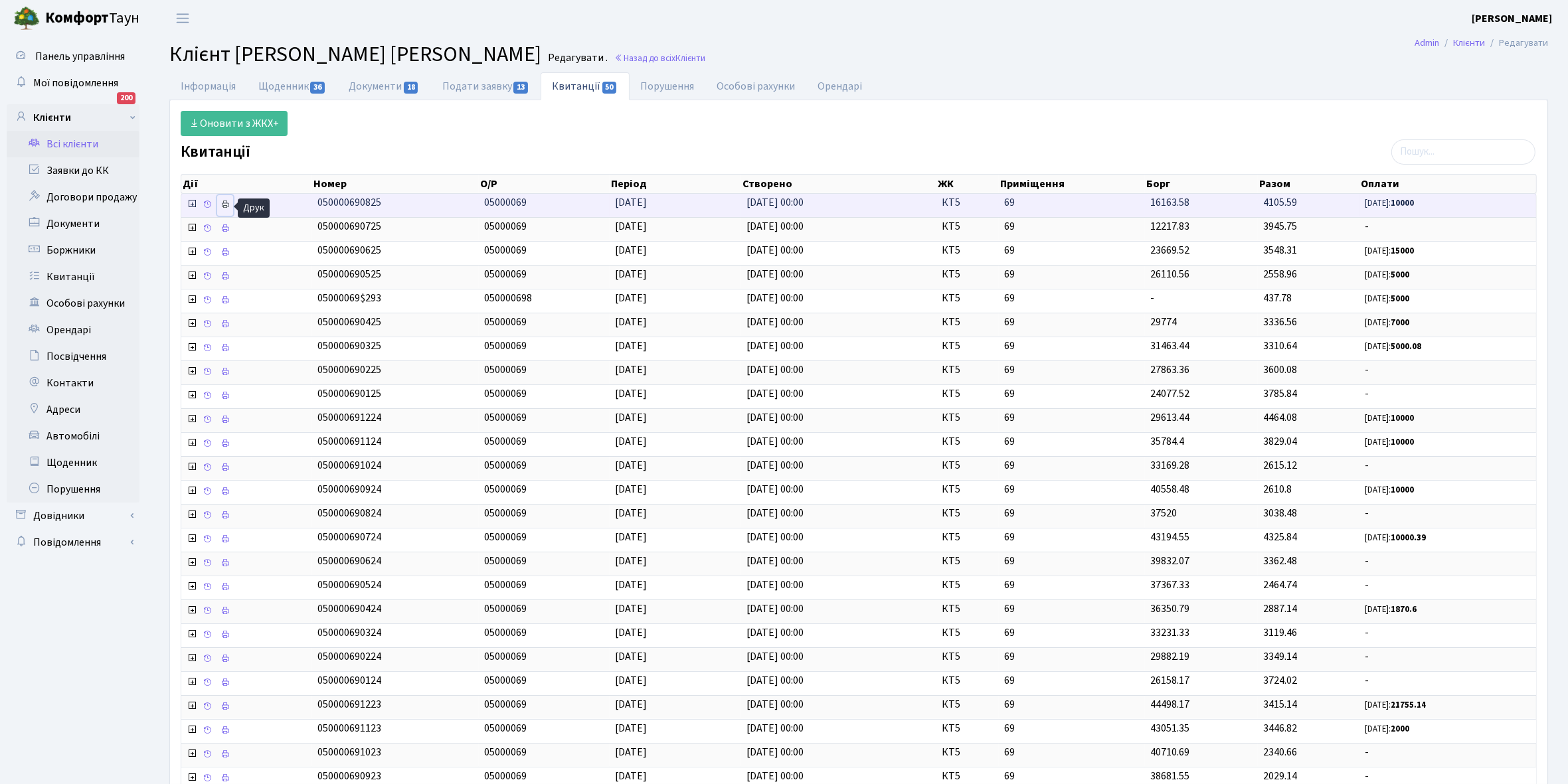
click at [222, 203] on icon at bounding box center [225, 205] width 10 height 10
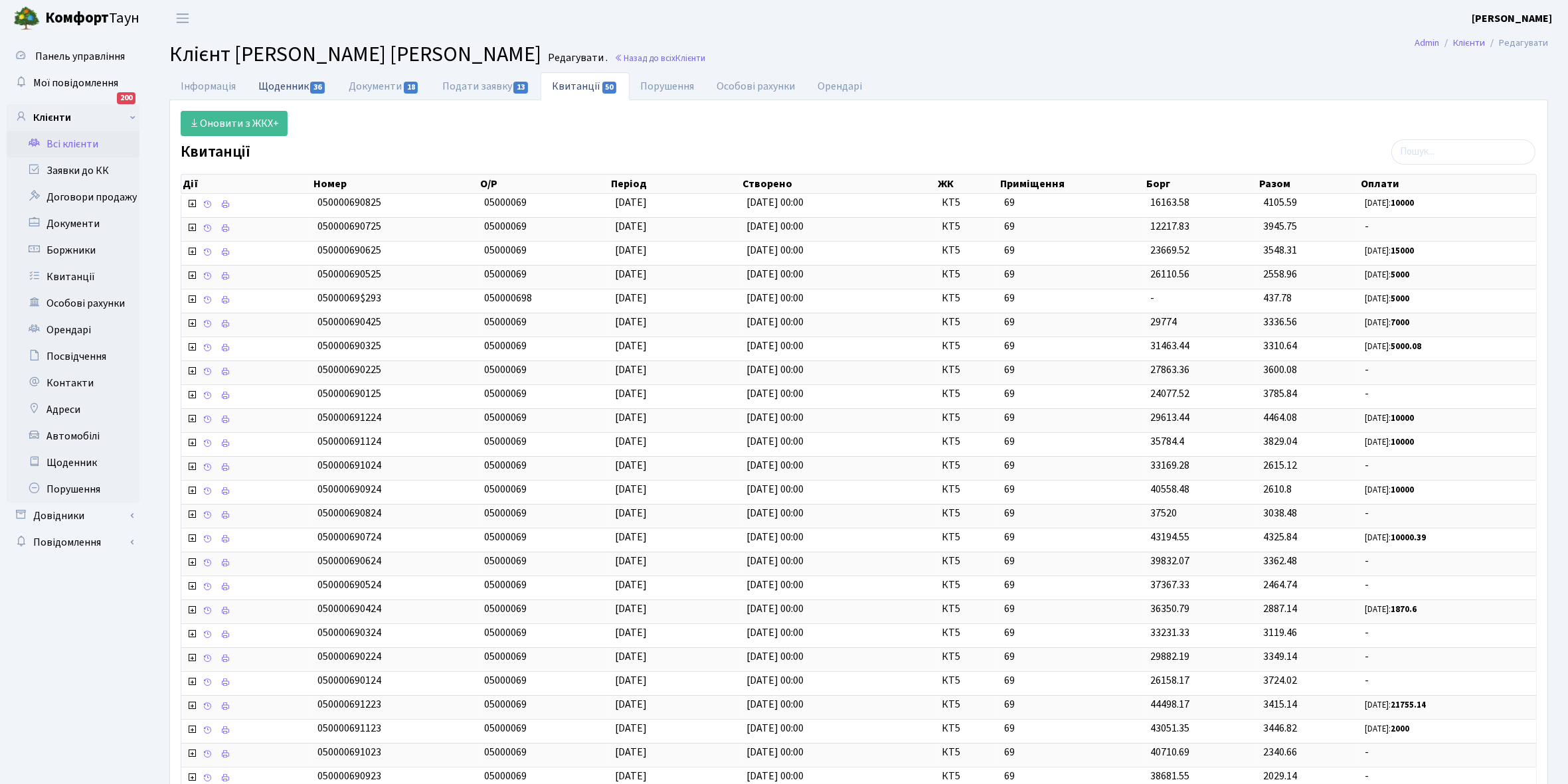
click at [281, 84] on link "Щоденник 36" at bounding box center [292, 86] width 90 height 27
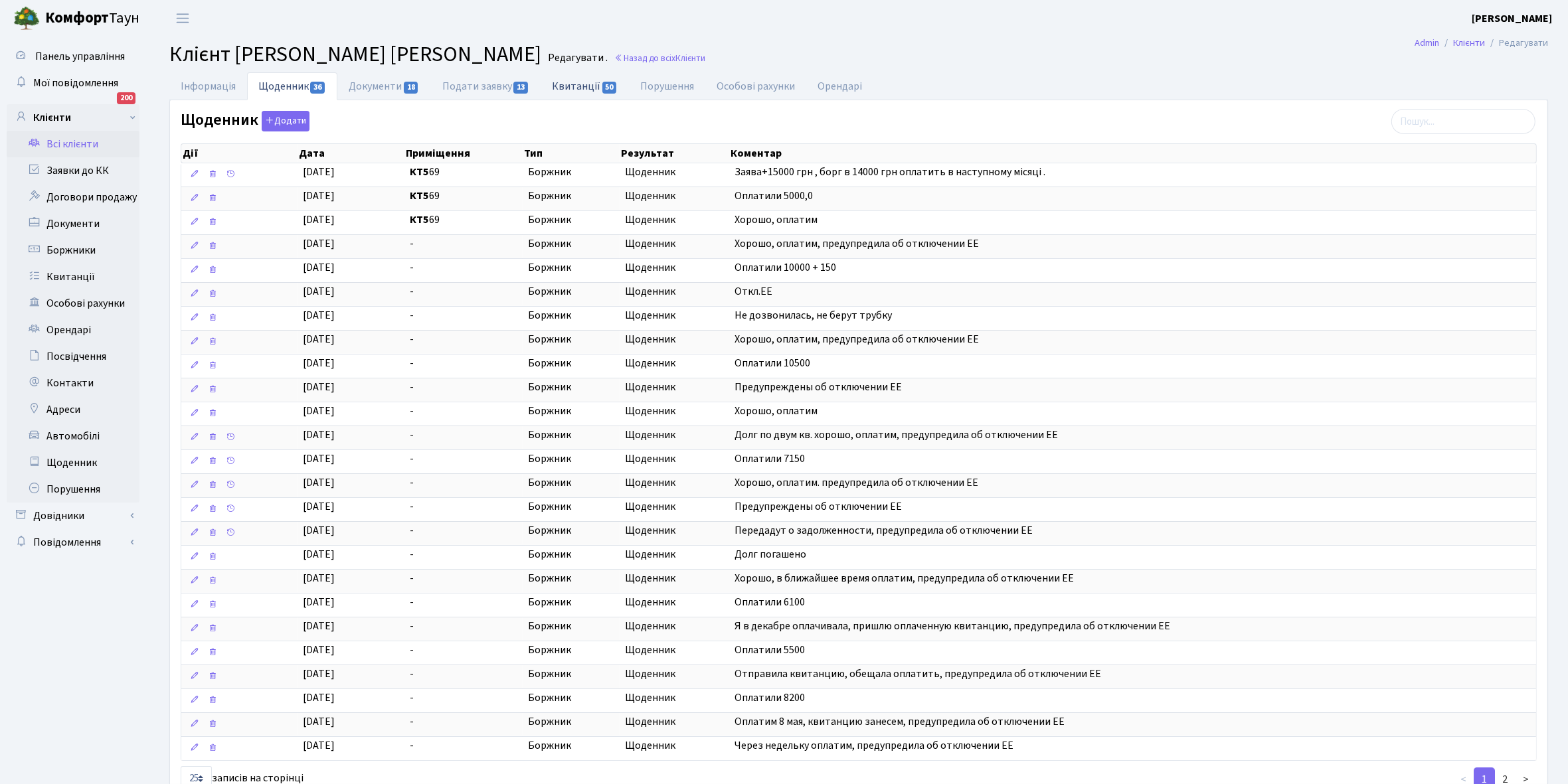
click at [580, 86] on link "Квитанції 50" at bounding box center [585, 86] width 88 height 27
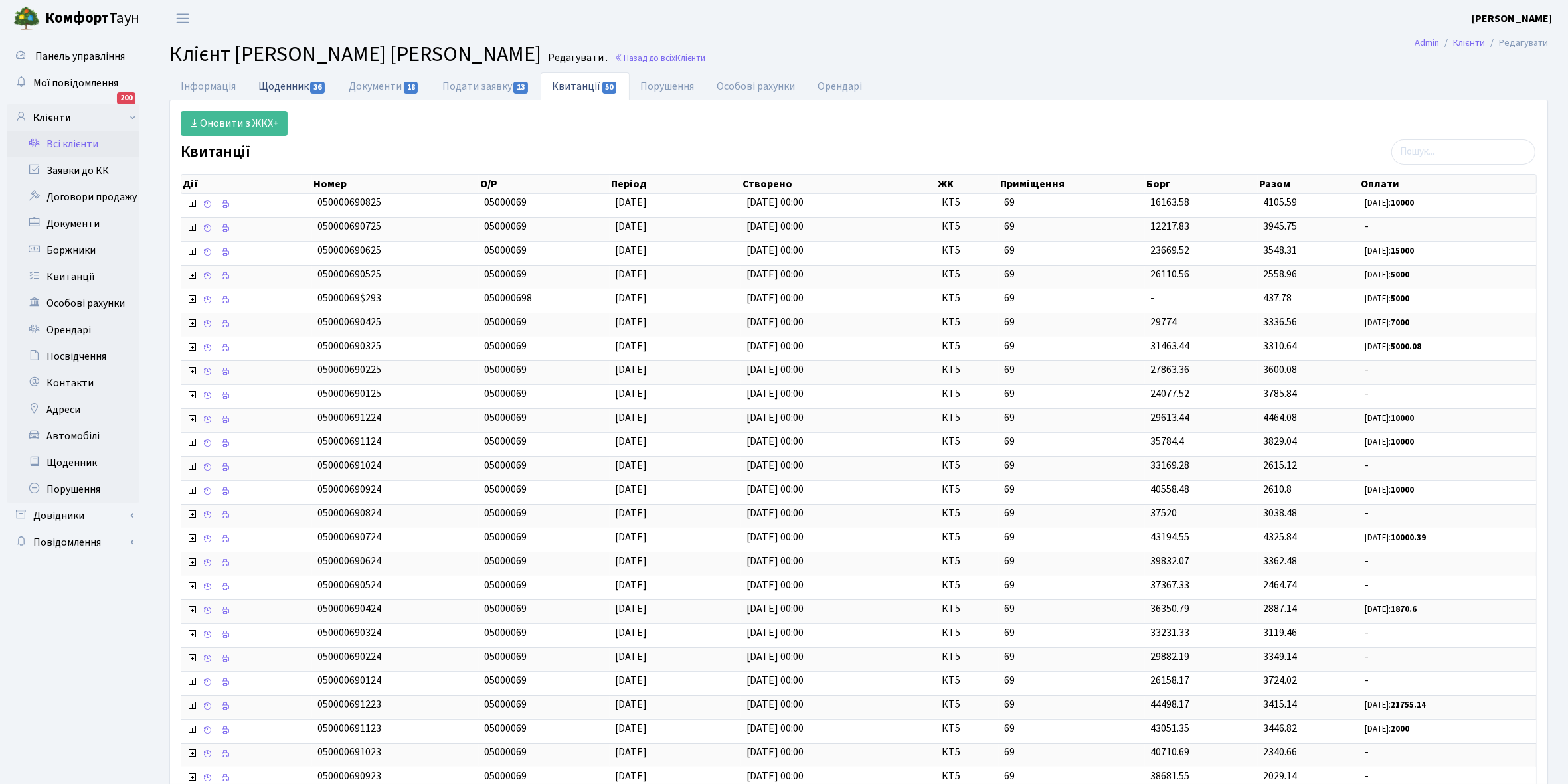
click at [279, 86] on link "Щоденник 36" at bounding box center [292, 86] width 90 height 27
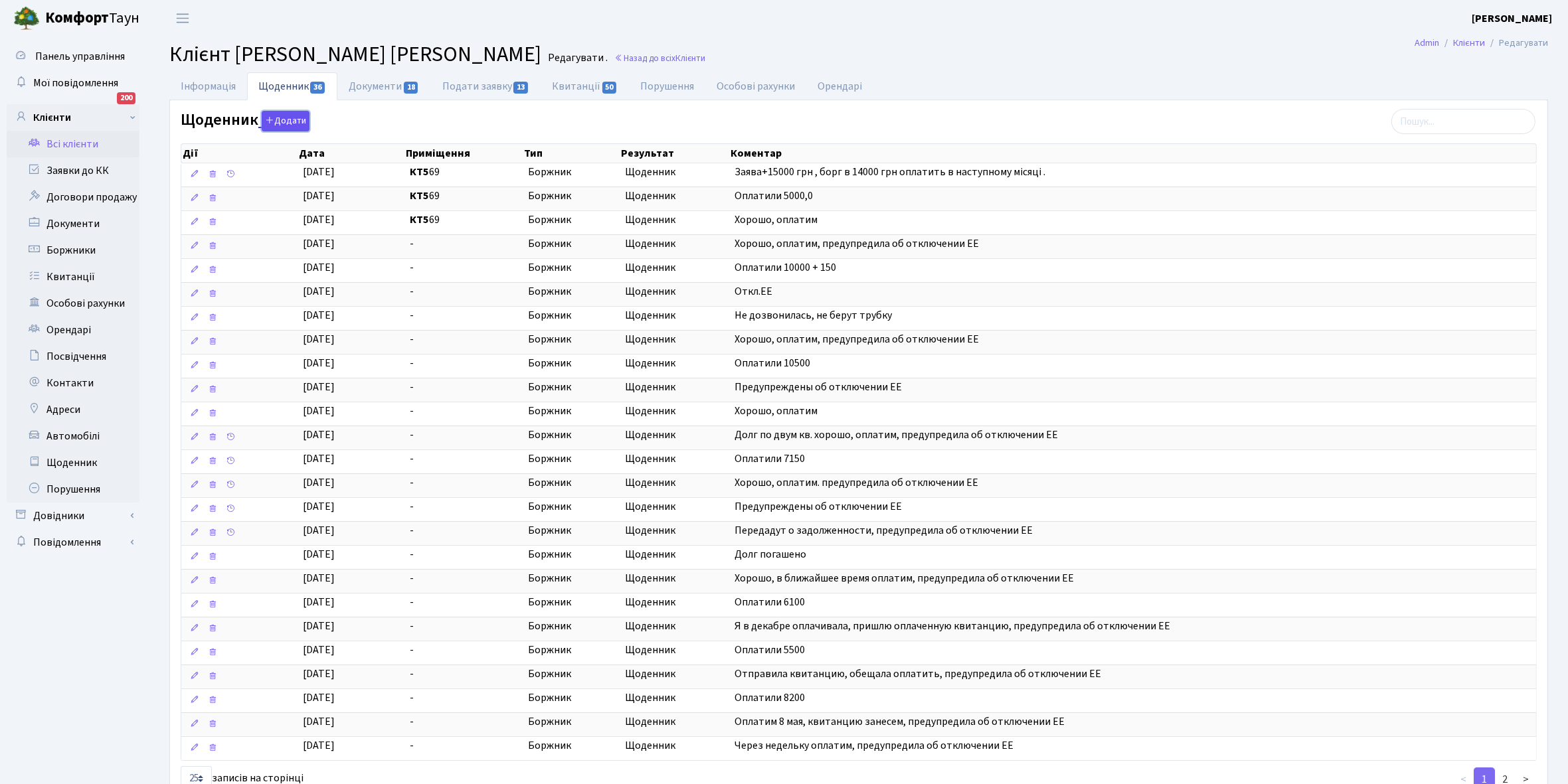
click at [301, 120] on button "Додати" at bounding box center [286, 121] width 48 height 20
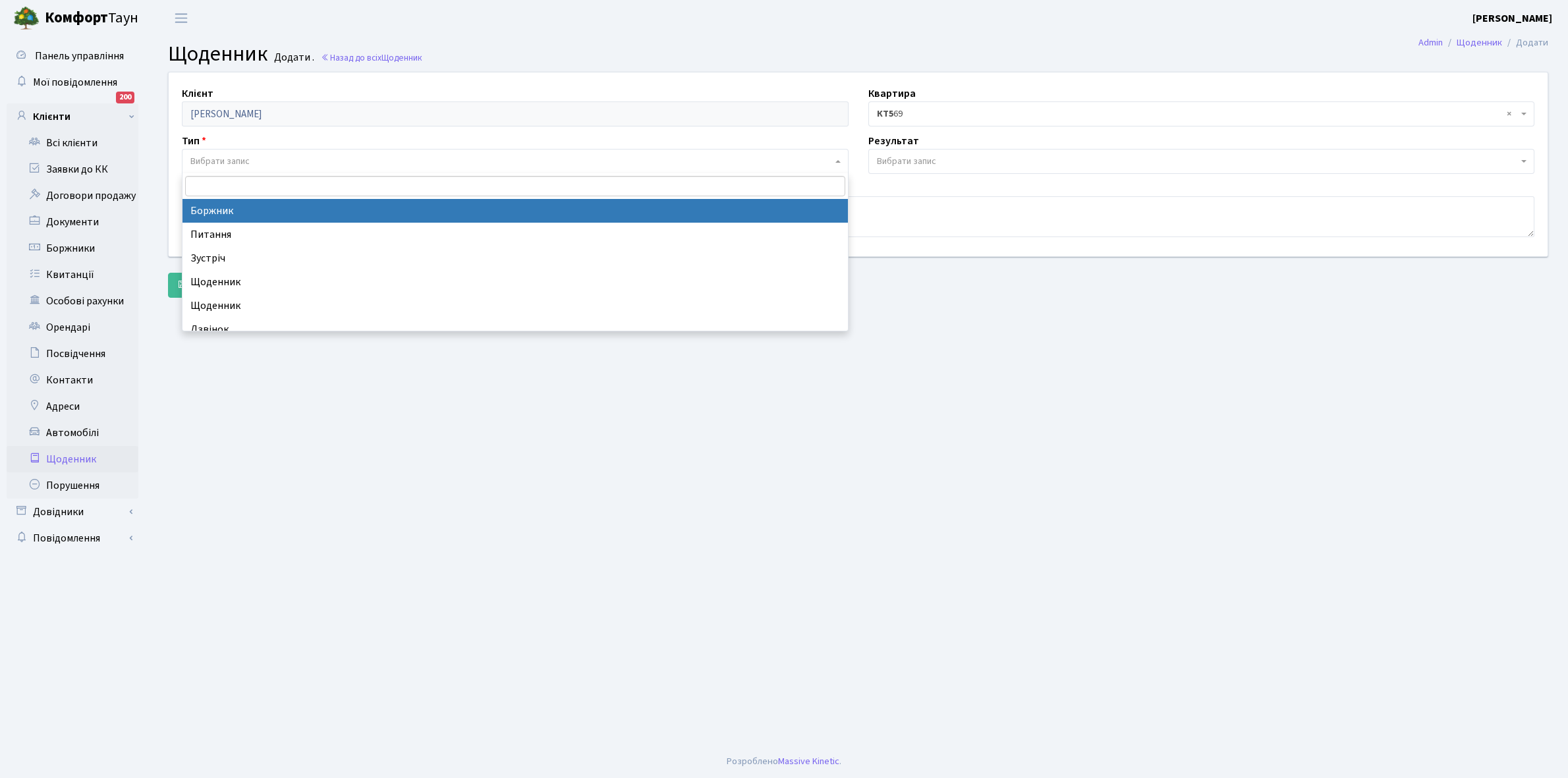
click at [255, 160] on span "Вибрати запис" at bounding box center [511, 162] width 642 height 13
select select "189"
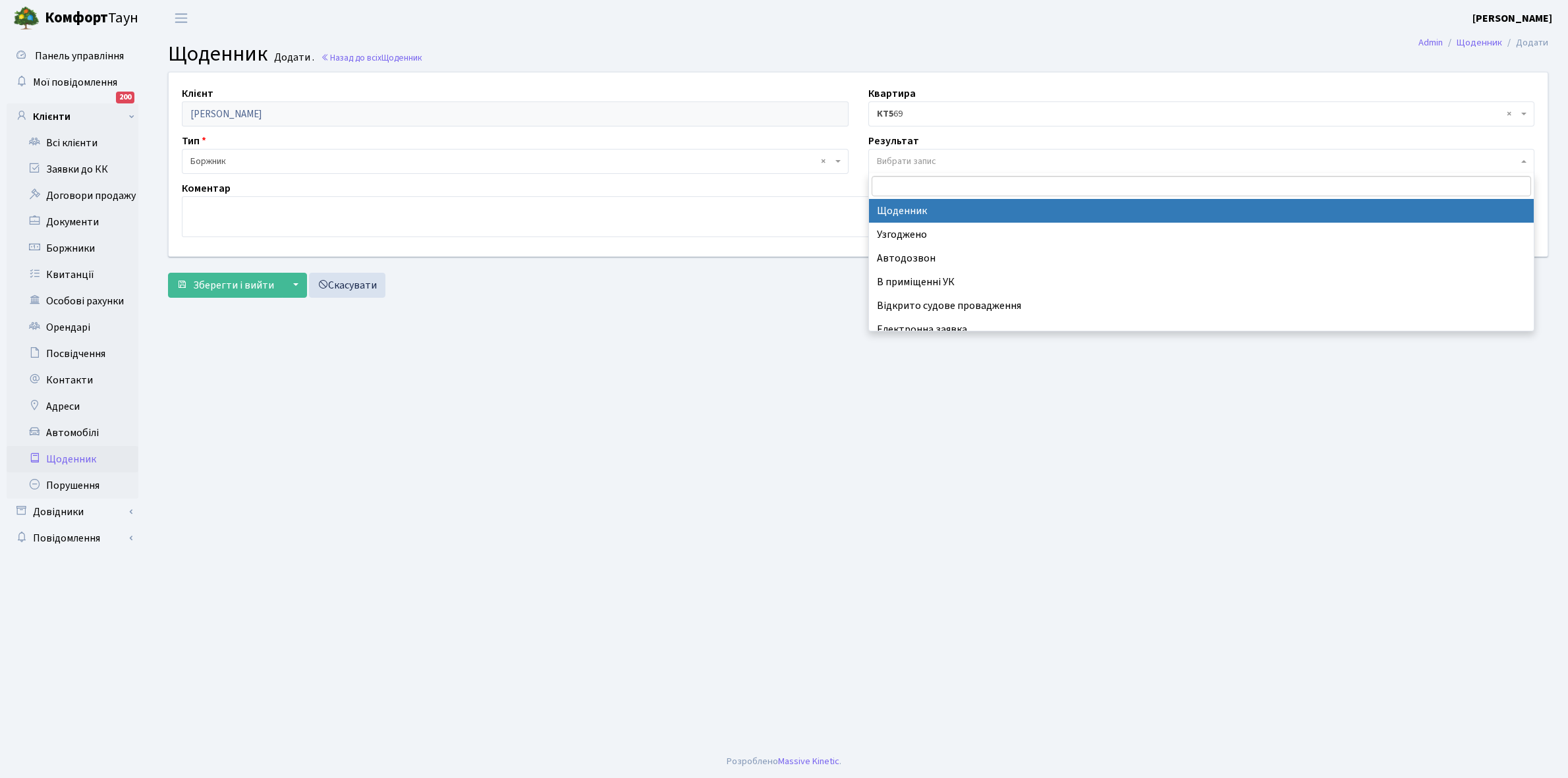
click at [910, 159] on span "Вибрати запис" at bounding box center [906, 162] width 59 height 13
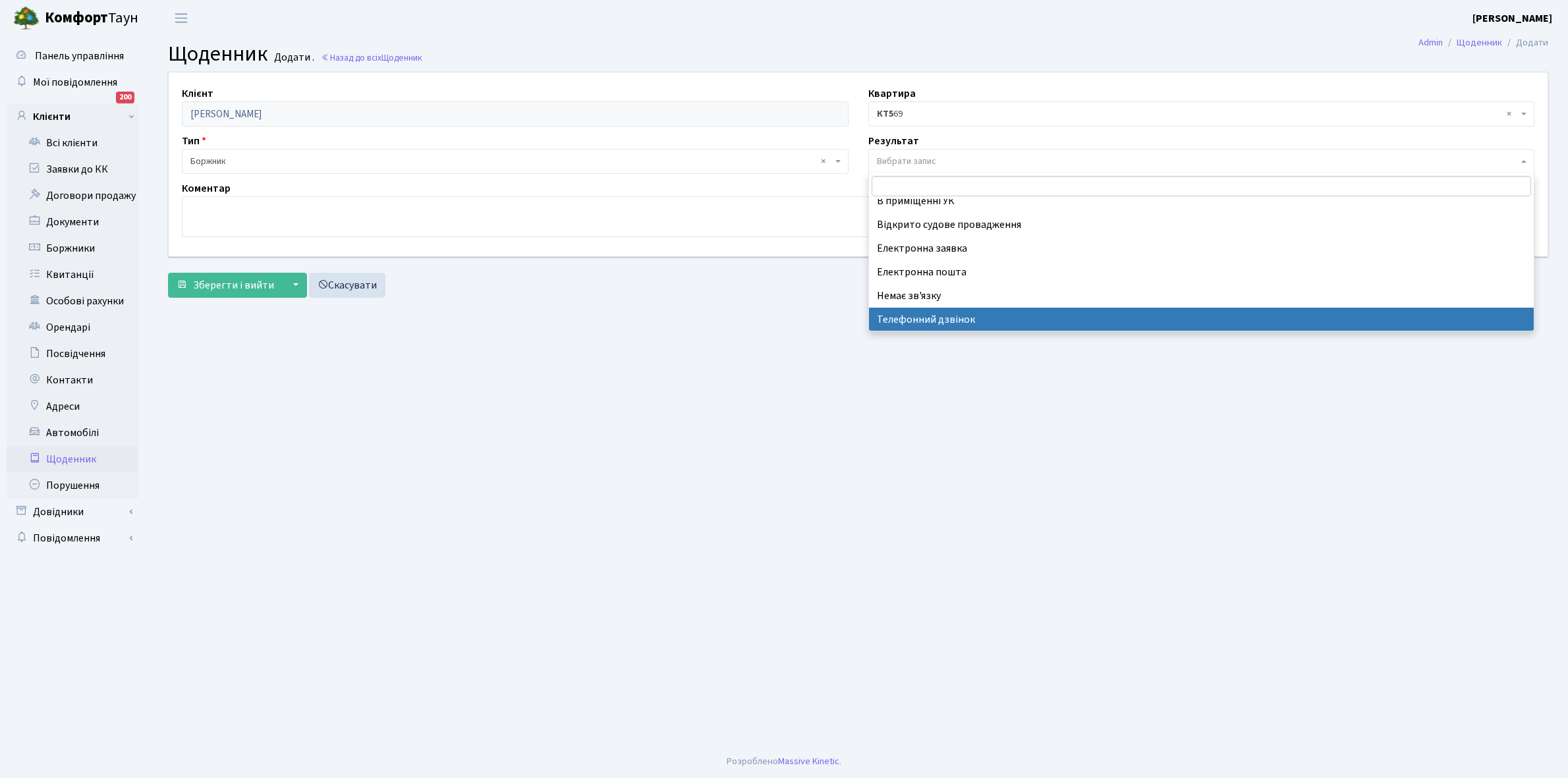
select select "196"
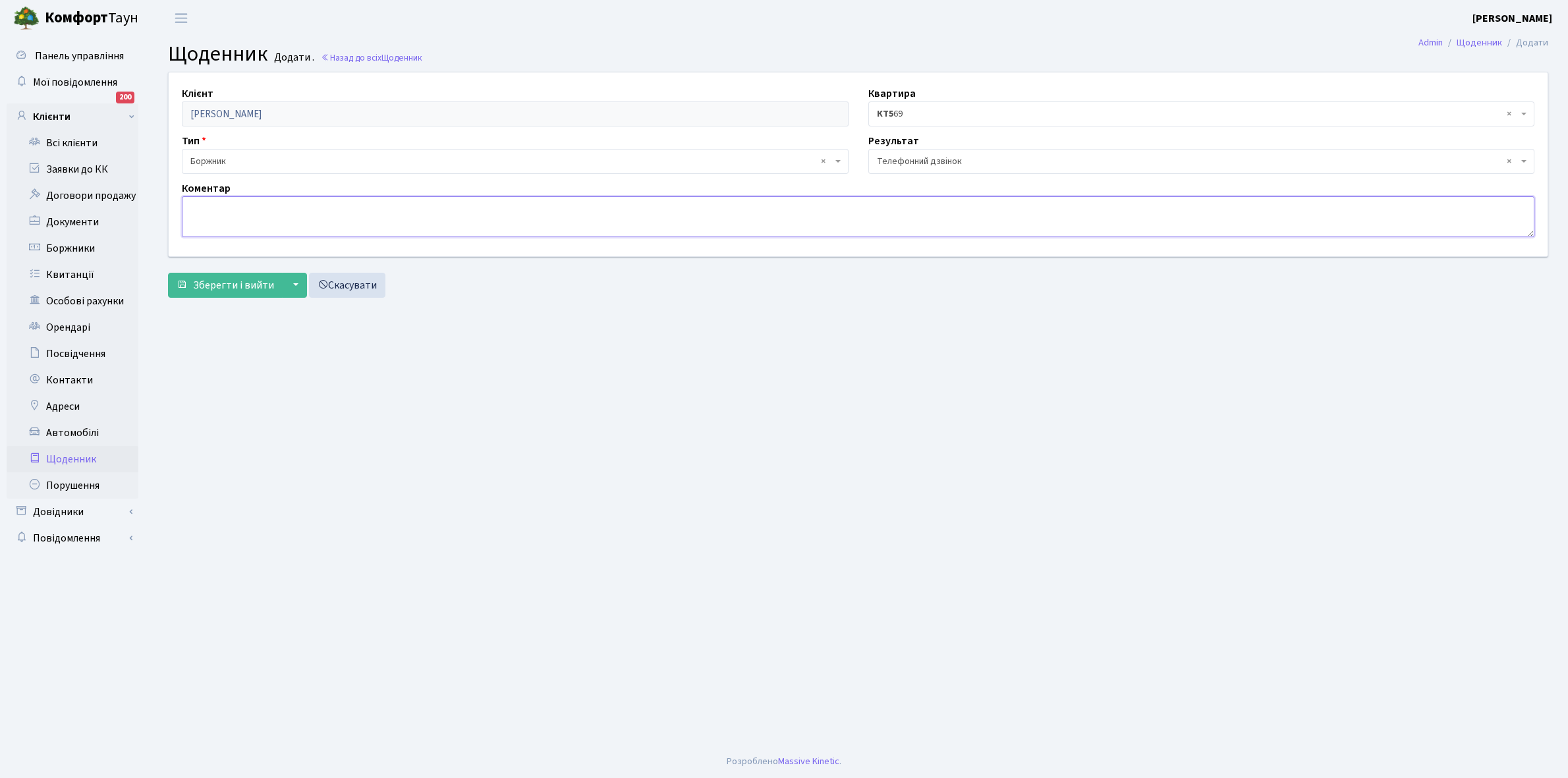
click at [201, 214] on textarea at bounding box center [858, 216] width 1352 height 41
type textarea "Оплатила в цьому місяці 10000 грн"
click at [242, 280] on span "Зберегти і вийти" at bounding box center [233, 284] width 81 height 14
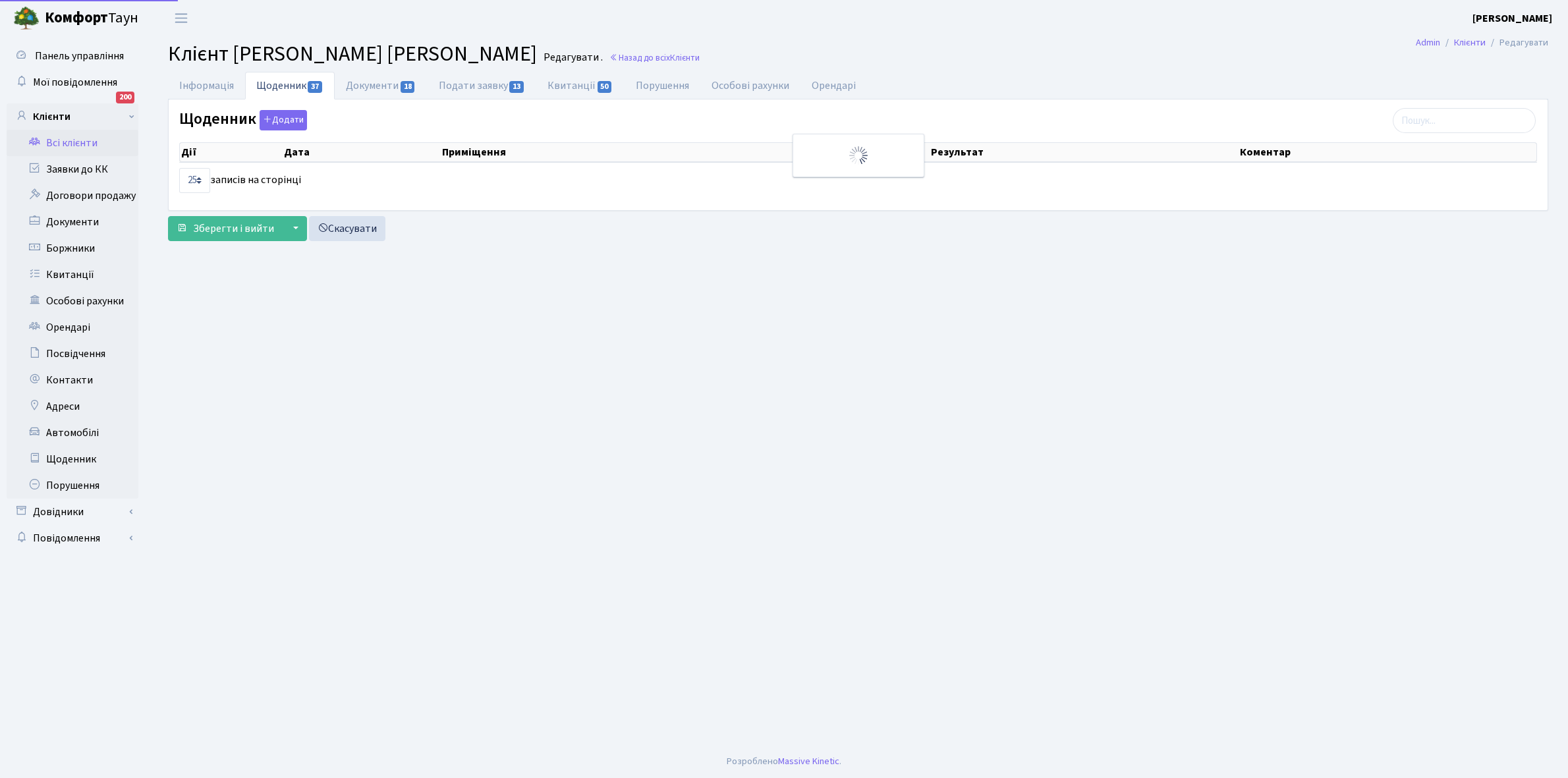
select select "25"
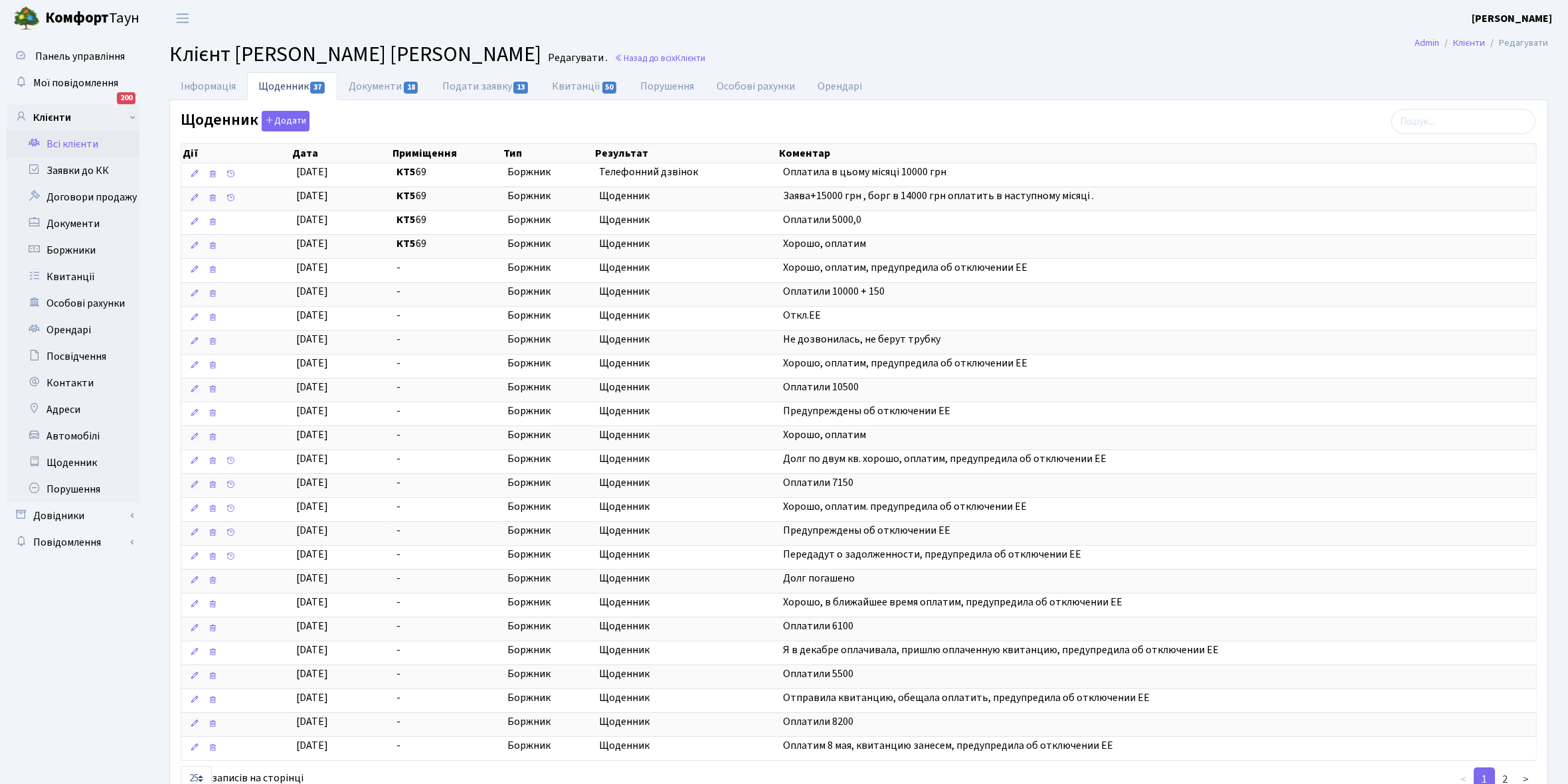
click at [72, 150] on link "Всі клієнти" at bounding box center [73, 144] width 133 height 27
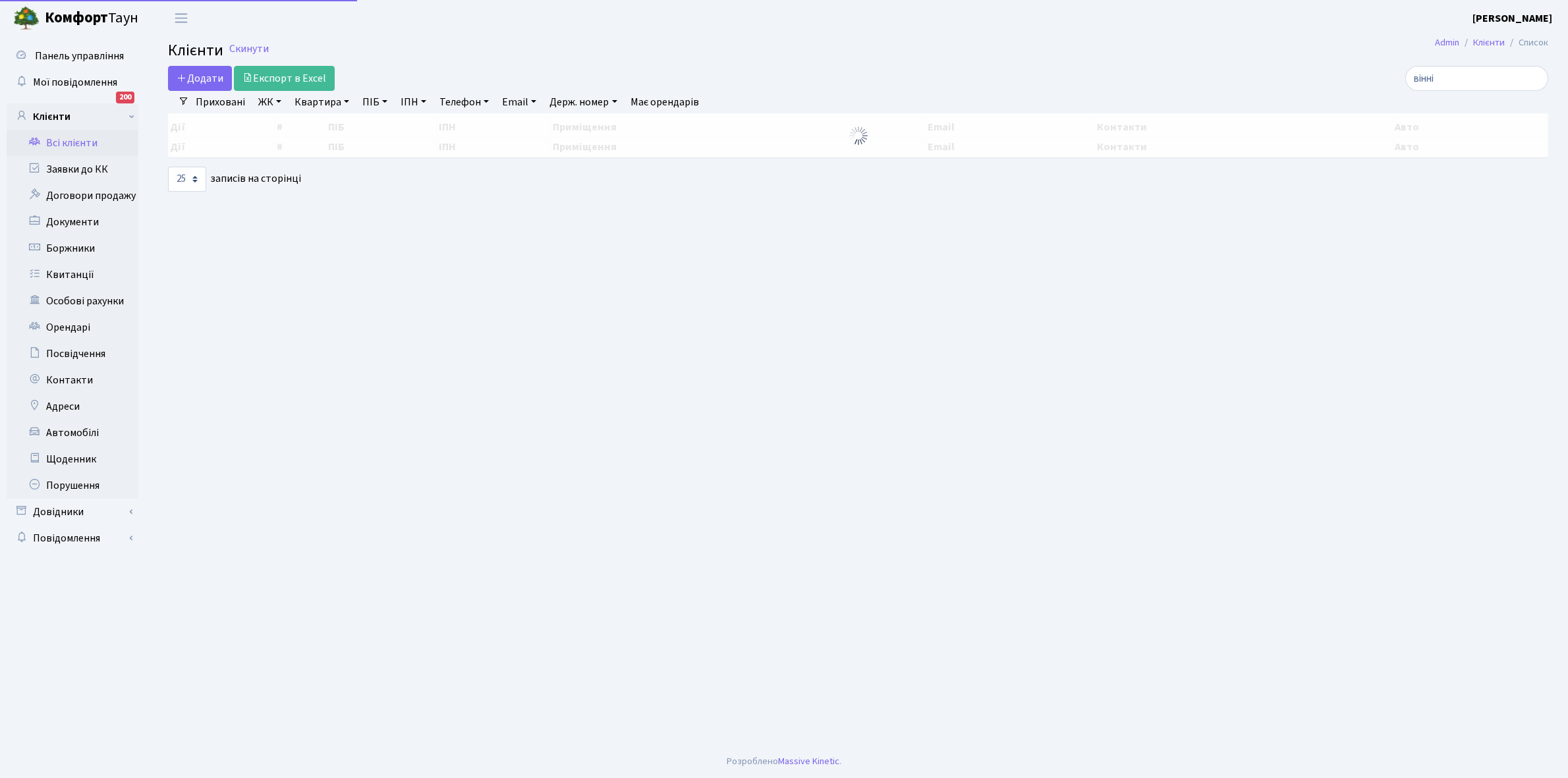
select select "25"
